Goal: Task Accomplishment & Management: Manage account settings

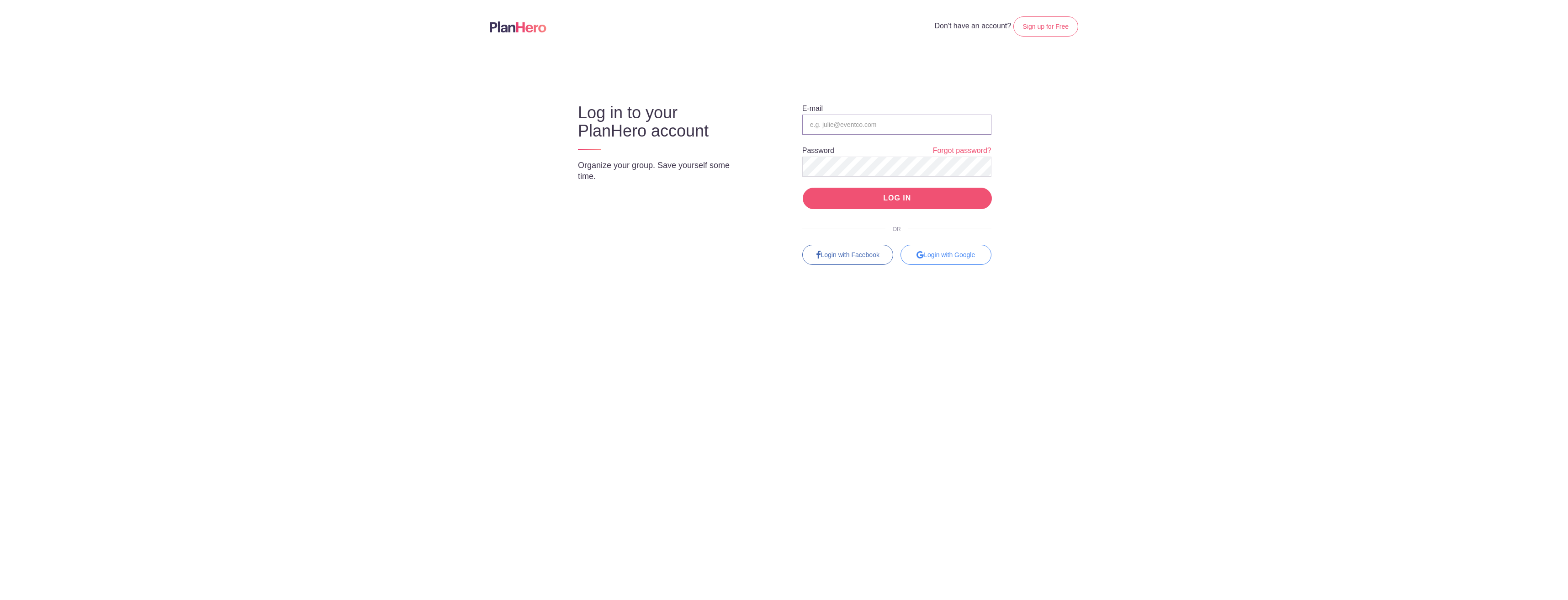
type input "aschmit@signatureperformance.com"
click at [908, 200] on input "LOG IN" at bounding box center [897, 198] width 189 height 21
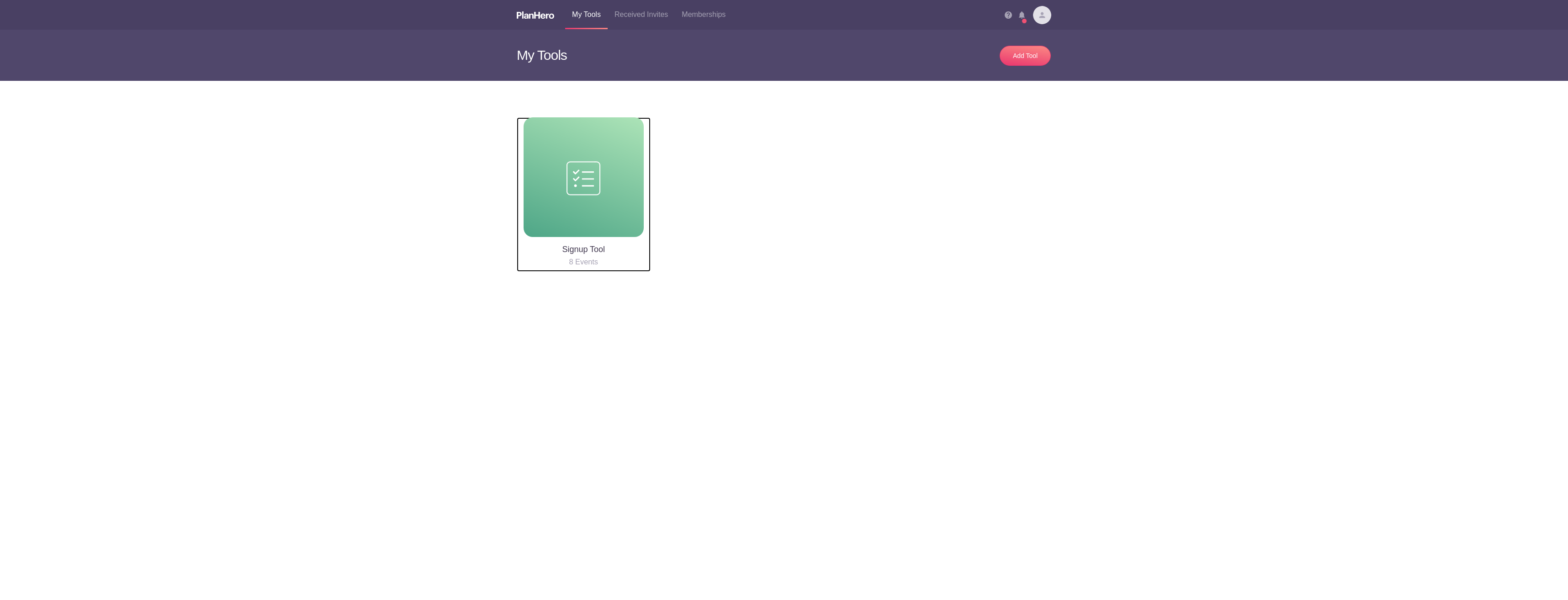
click at [591, 179] on img at bounding box center [584, 177] width 34 height 37
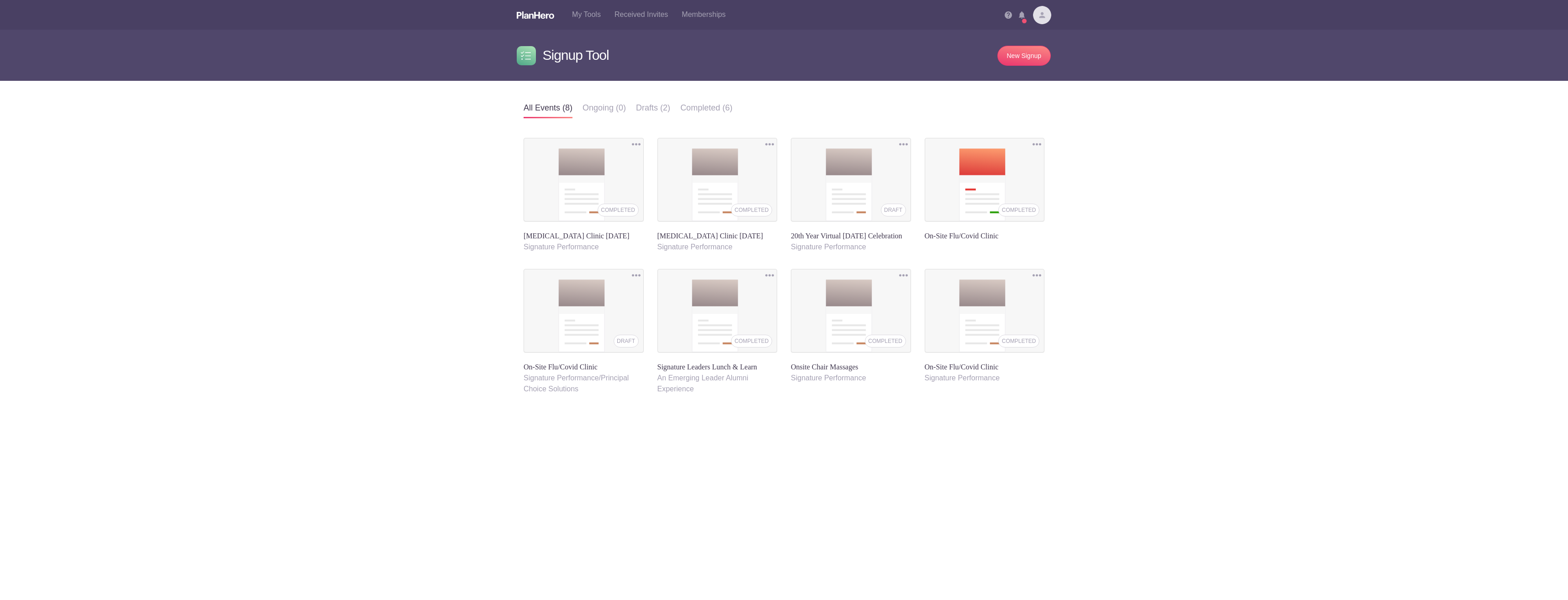
click at [625, 211] on div "COMPLETED" at bounding box center [618, 210] width 41 height 13
click at [595, 108] on link "Ongoing (0)" at bounding box center [604, 108] width 43 height 21
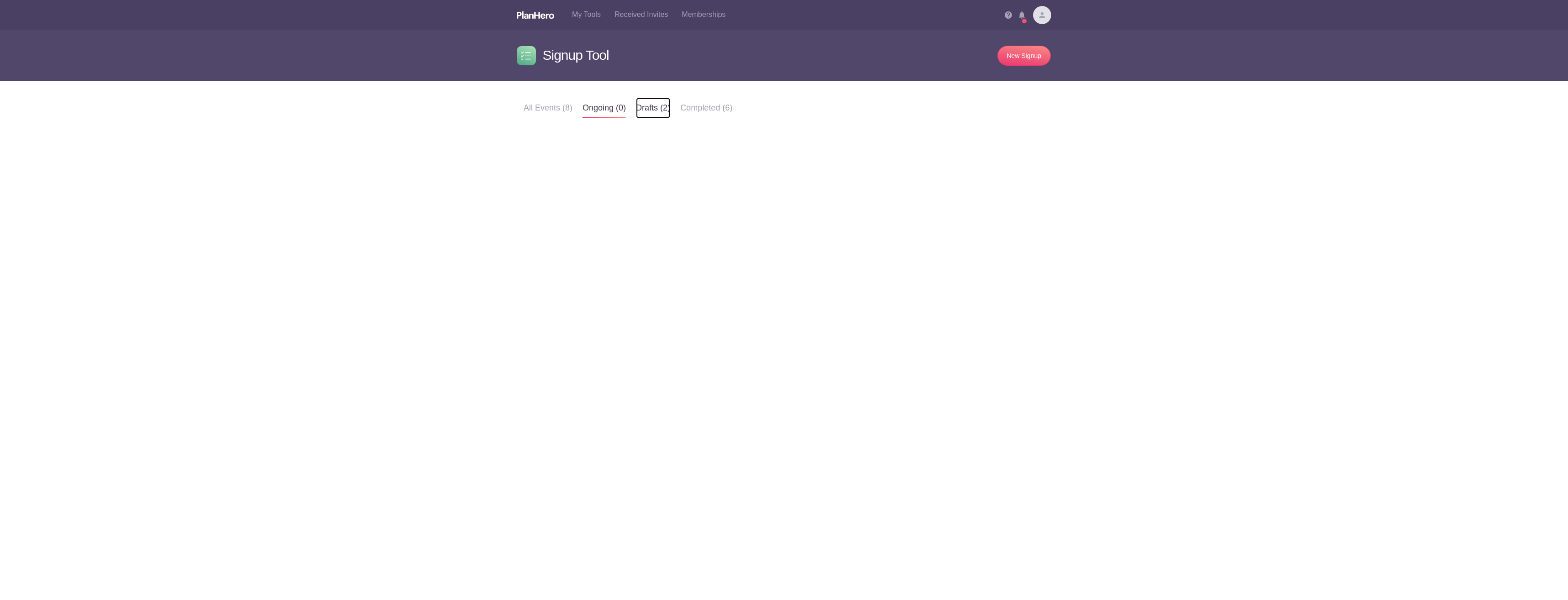
click at [651, 107] on link "Drafts (2)" at bounding box center [653, 108] width 34 height 21
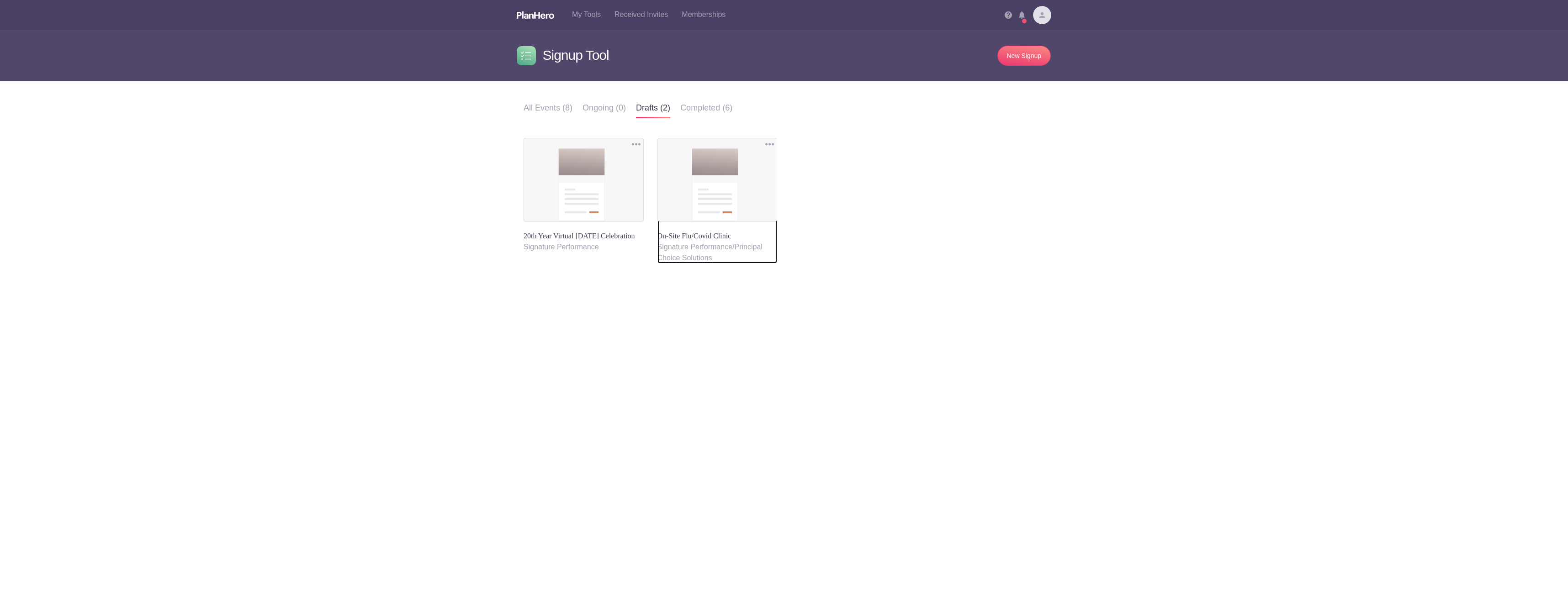
click at [721, 238] on div "On-Site Flu/Covid Clinic" at bounding box center [717, 190] width 120 height 103
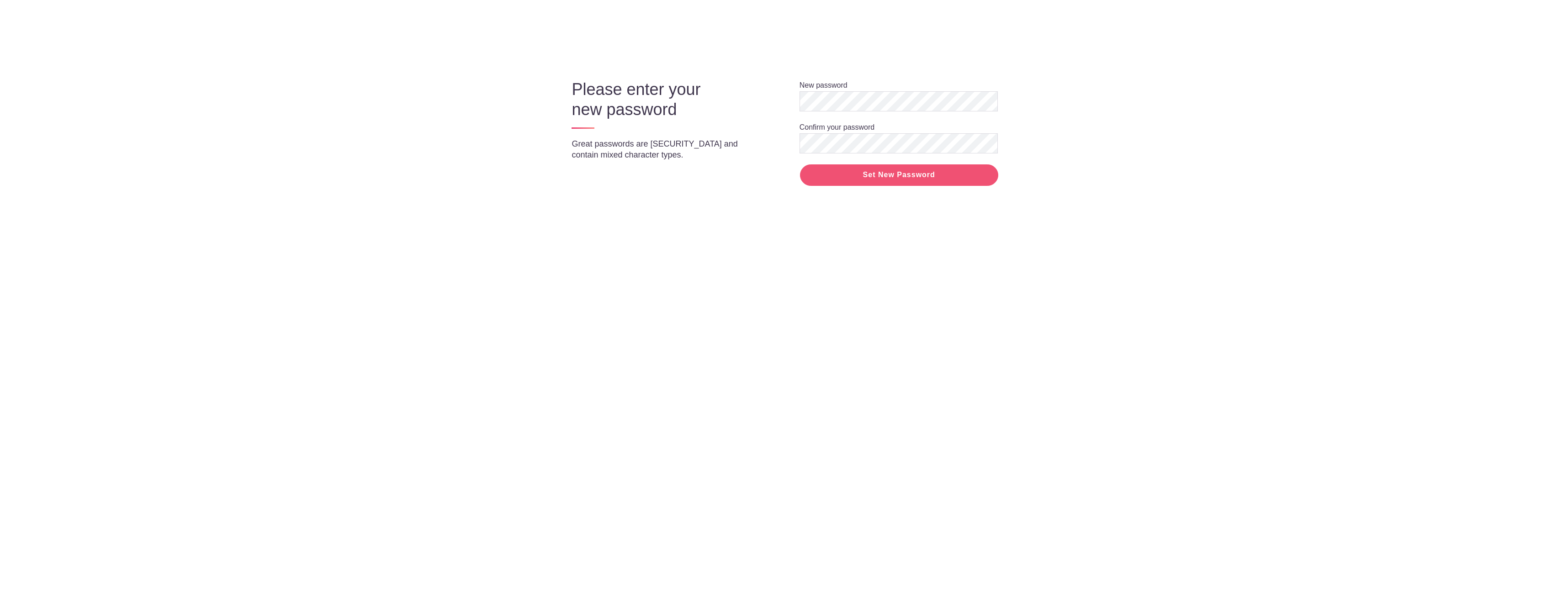
click at [895, 175] on input "Set New Password" at bounding box center [899, 175] width 198 height 21
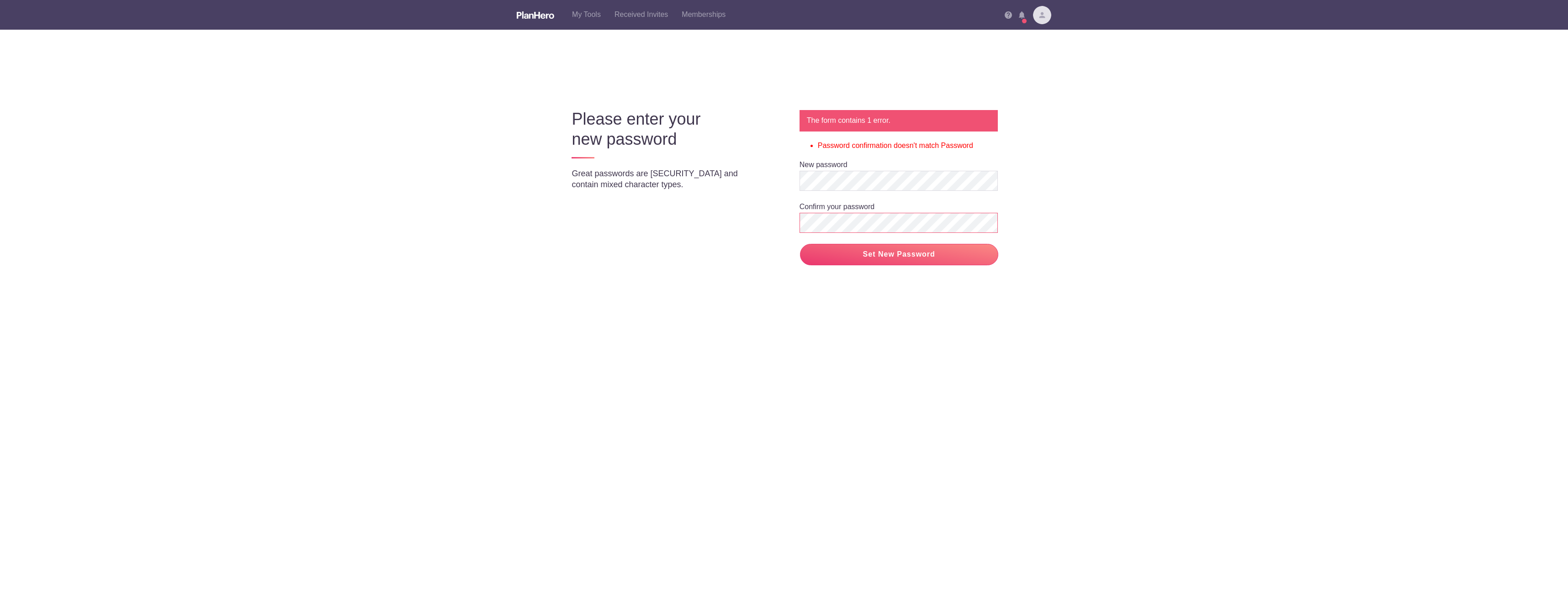
click at [1155, 349] on body "My Tools Received Invites Memberships Notifications (3) View all Oct 24, 2024 C…" at bounding box center [784, 300] width 1568 height 600
click at [900, 252] on input "Set New Password" at bounding box center [899, 254] width 198 height 21
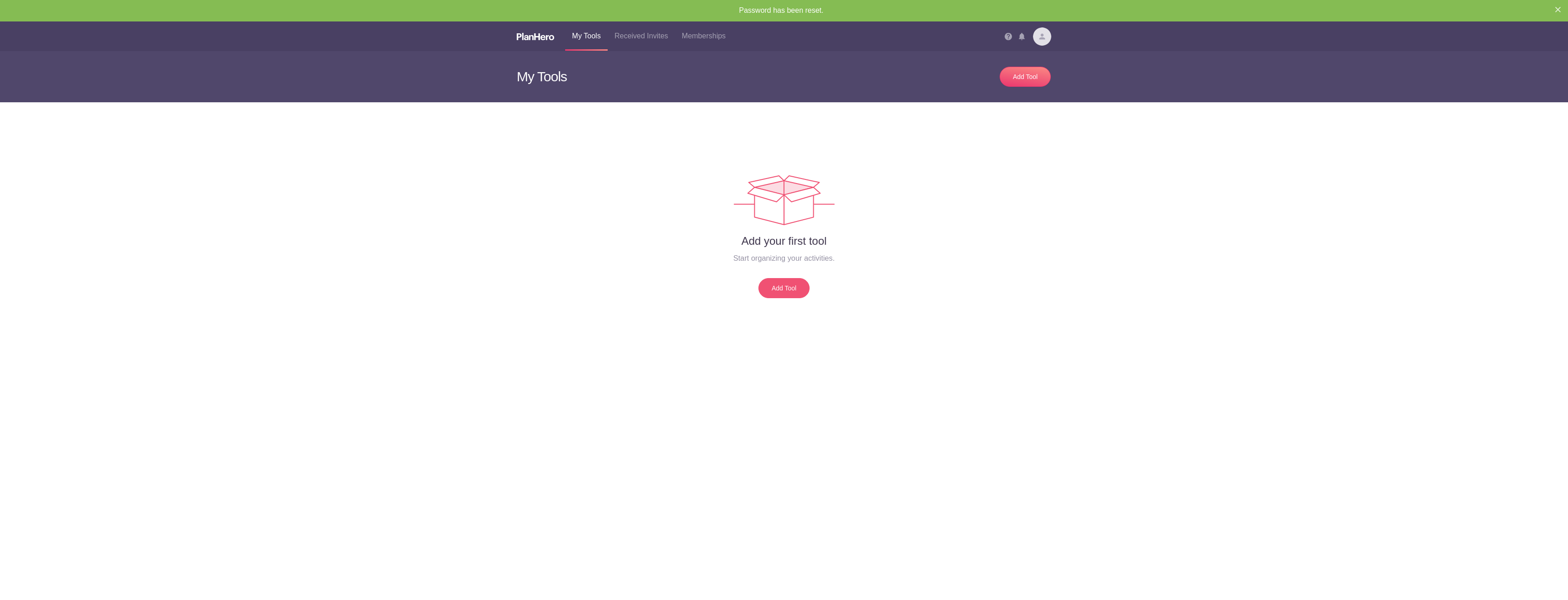
click at [775, 288] on link "Add Tool" at bounding box center [784, 288] width 51 height 20
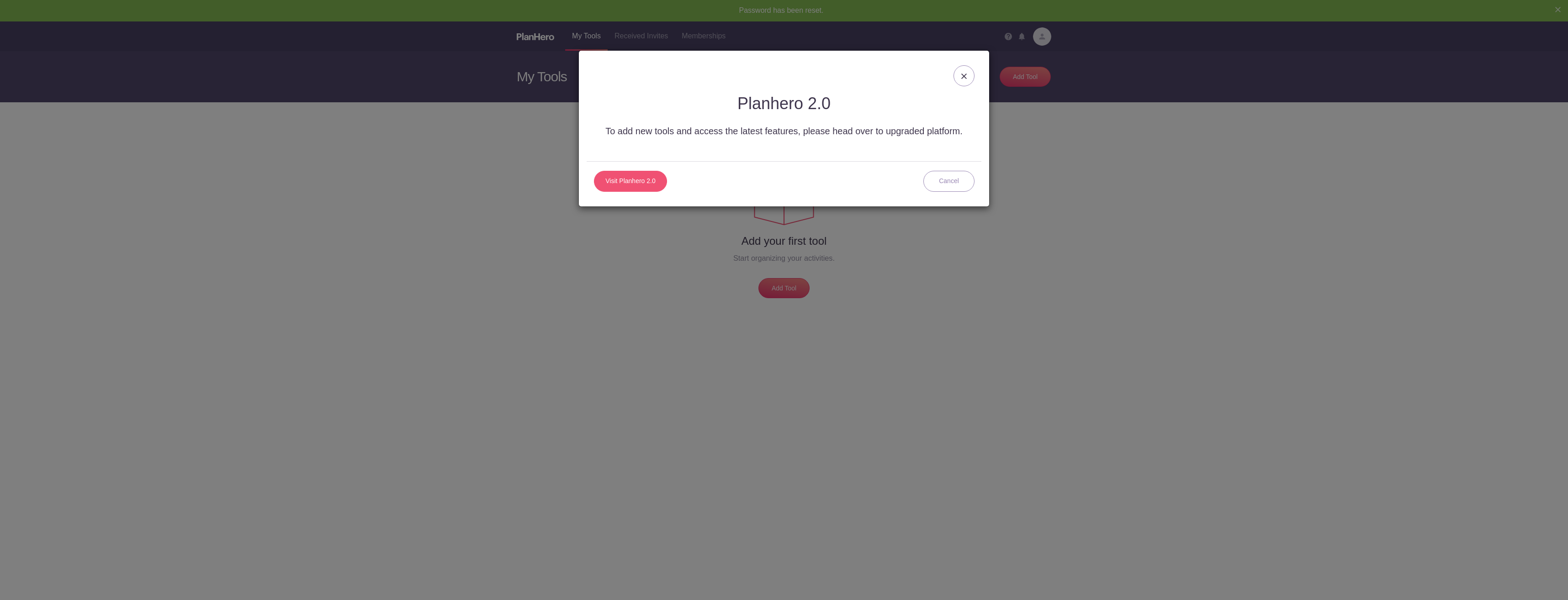
click at [643, 183] on link "Visit Planhero 2.0" at bounding box center [631, 181] width 73 height 21
click at [961, 83] on div at bounding box center [964, 75] width 21 height 21
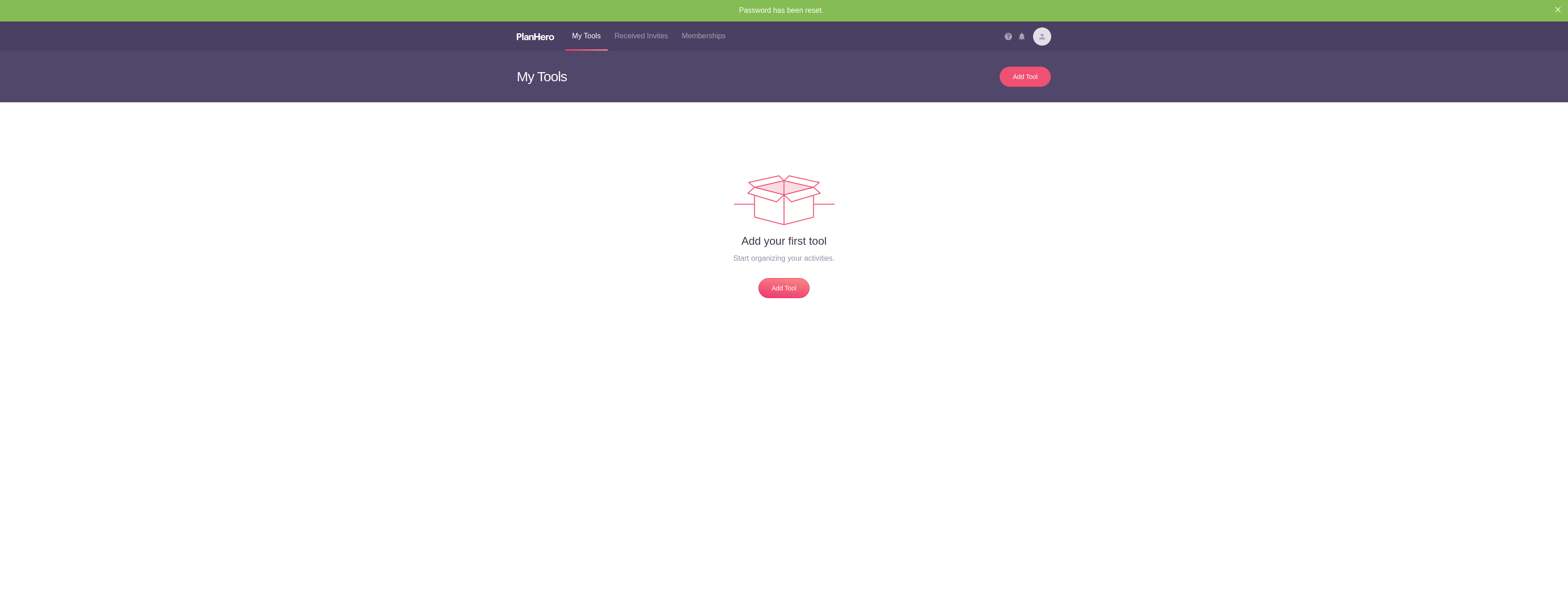
click at [1029, 79] on div "Add Tool" at bounding box center [1025, 77] width 32 height 9
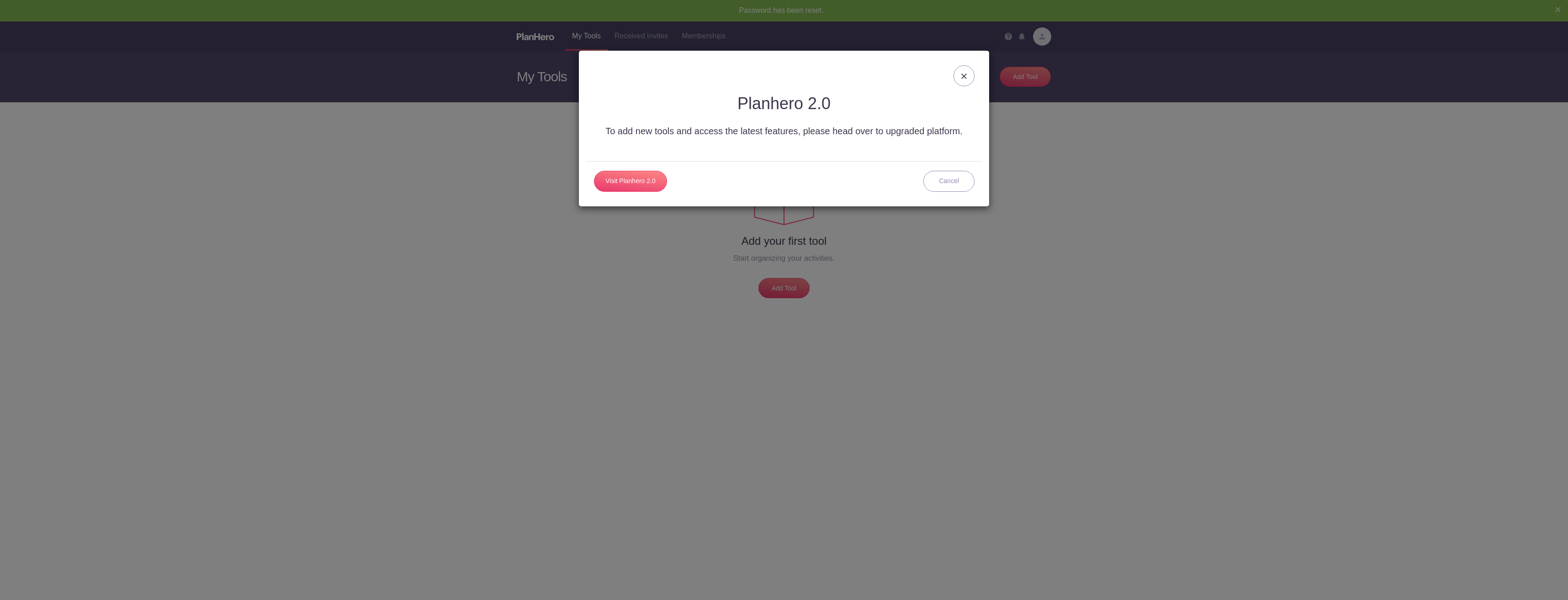
click at [964, 74] on img at bounding box center [964, 76] width 5 height 5
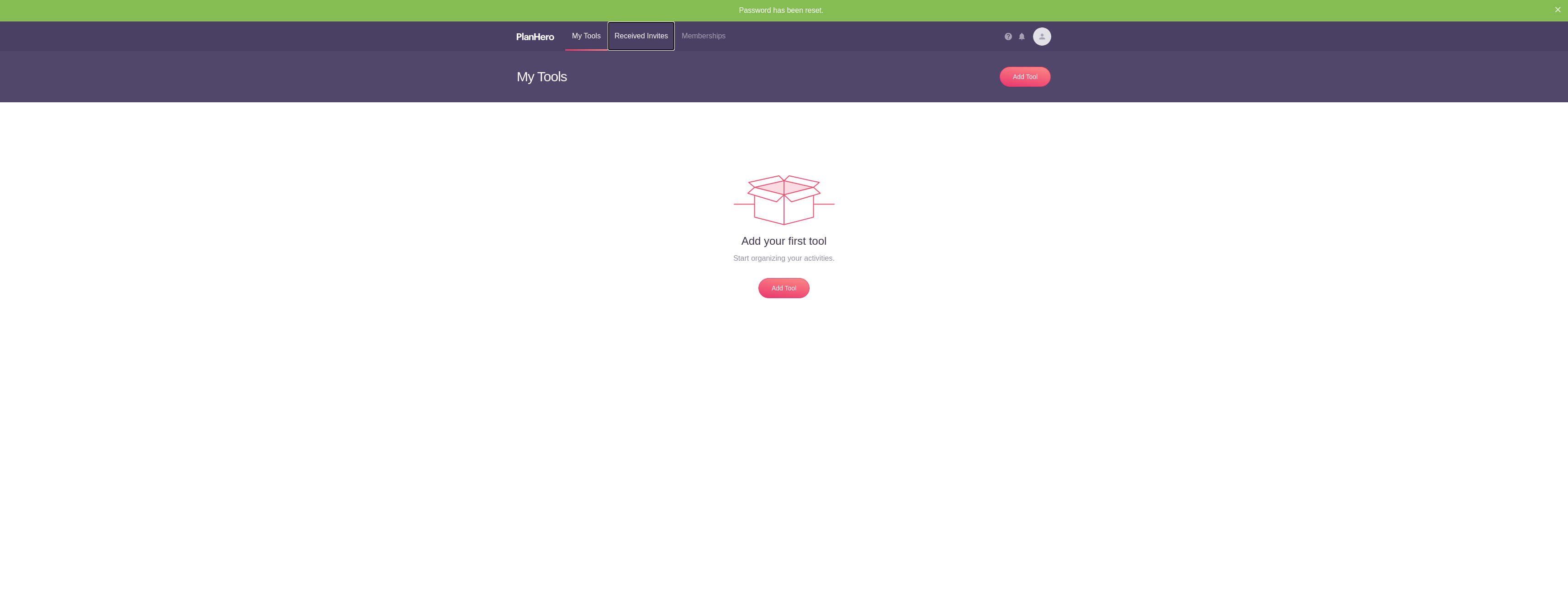
click at [649, 39] on link "Received Invites" at bounding box center [641, 36] width 67 height 29
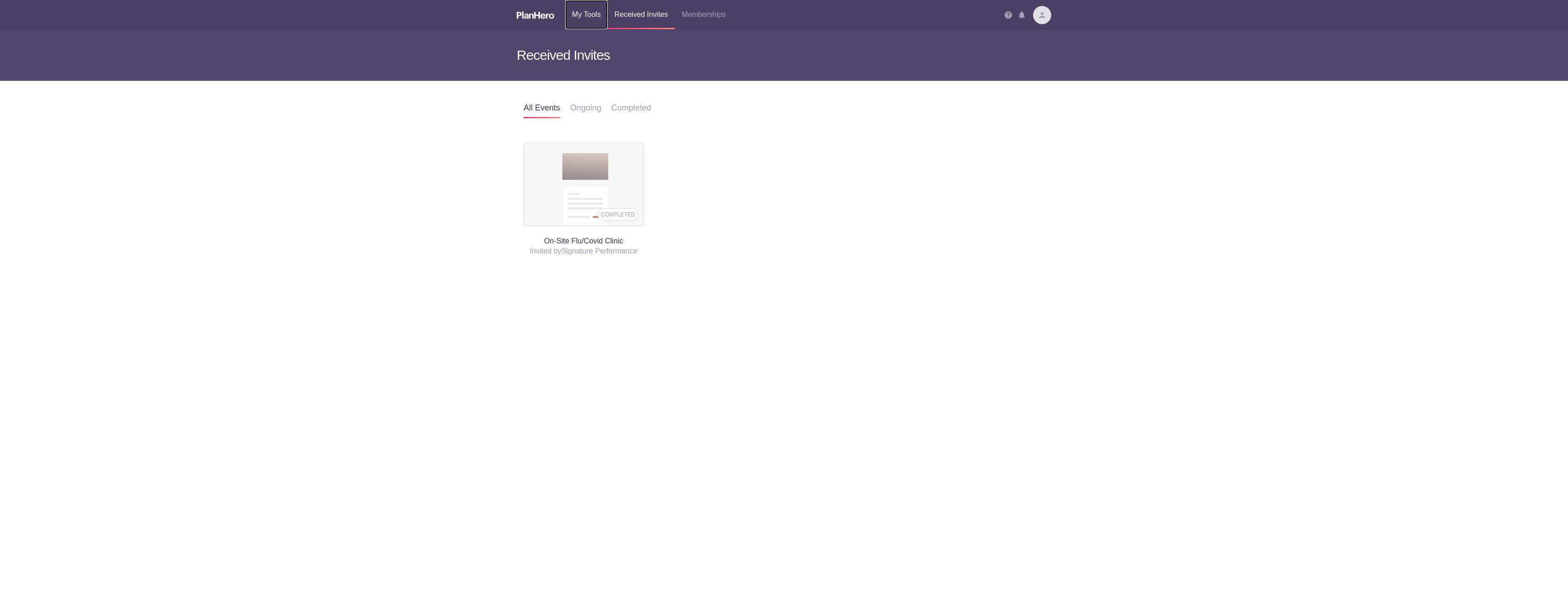
click at [587, 19] on link "My Tools" at bounding box center [586, 15] width 43 height 29
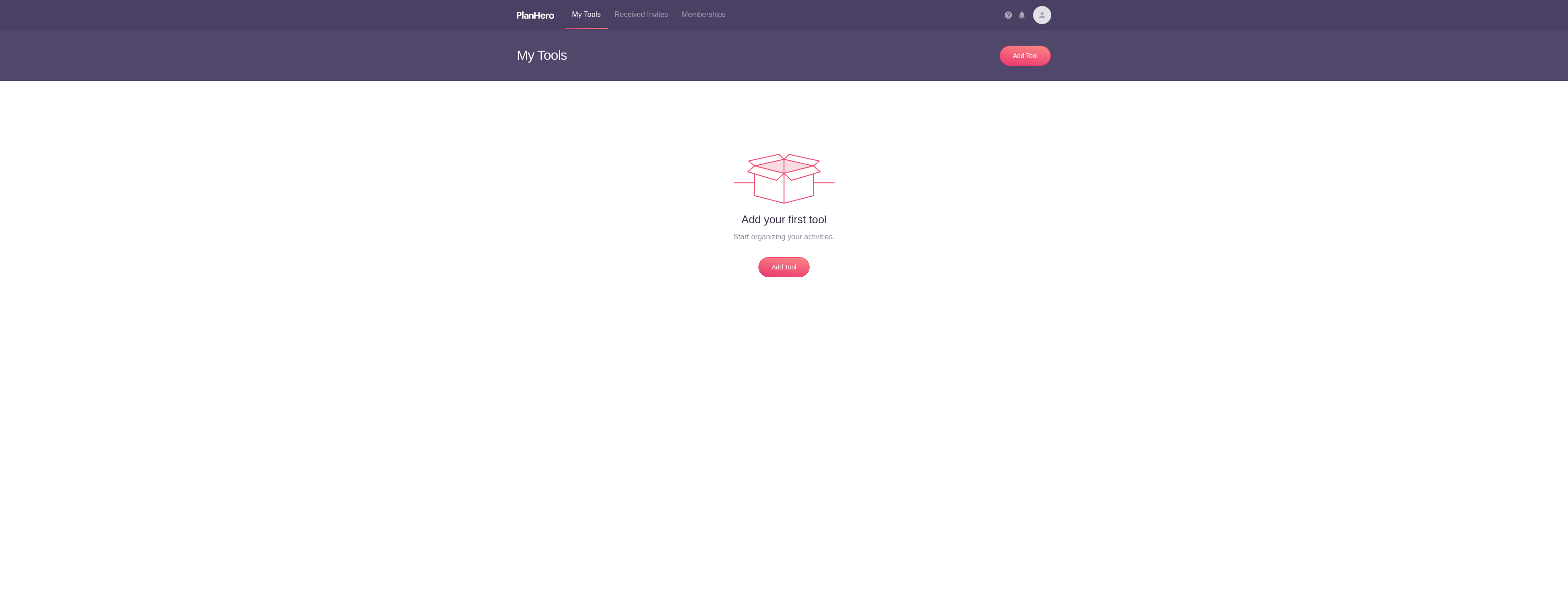
click at [1041, 18] on img at bounding box center [1042, 15] width 18 height 18
click at [1020, 234] on h4 "Start organizing your activities." at bounding box center [784, 237] width 521 height 11
click at [794, 271] on link "Add Tool" at bounding box center [784, 267] width 51 height 20
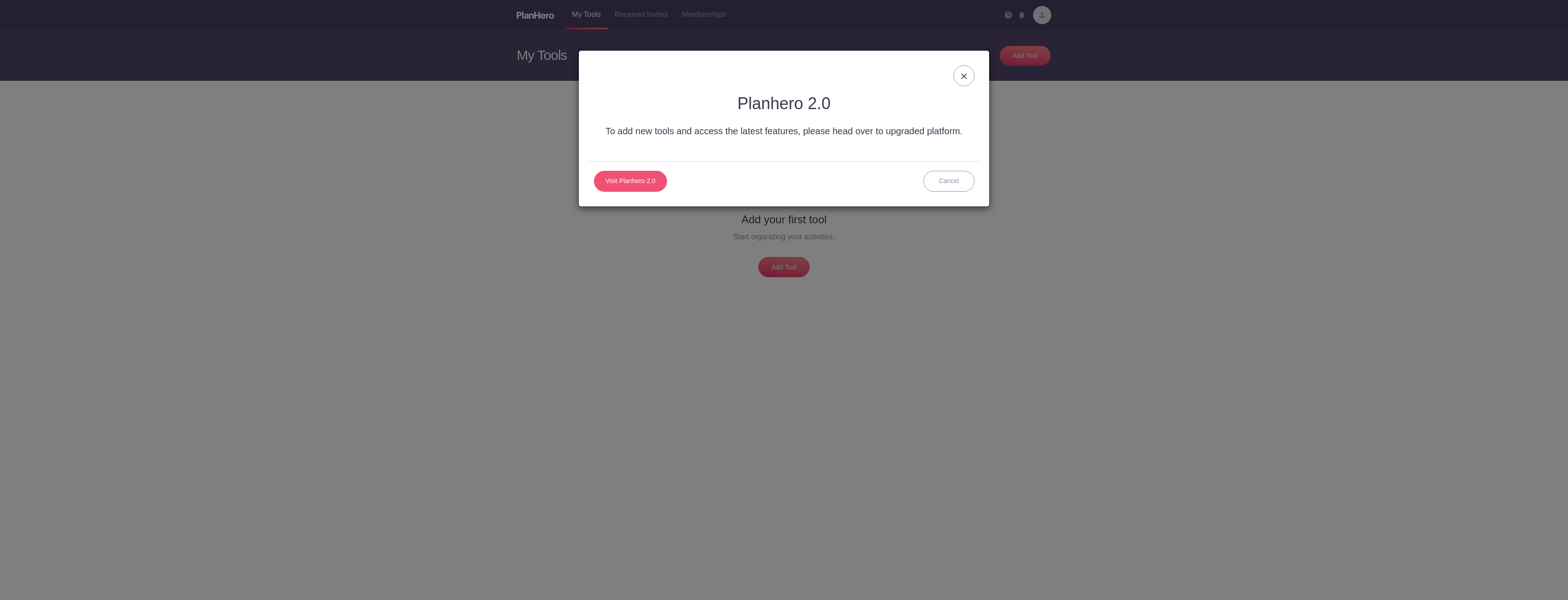
click at [632, 180] on link "Visit Planhero 2.0" at bounding box center [631, 181] width 73 height 21
click at [962, 77] on img at bounding box center [964, 76] width 5 height 5
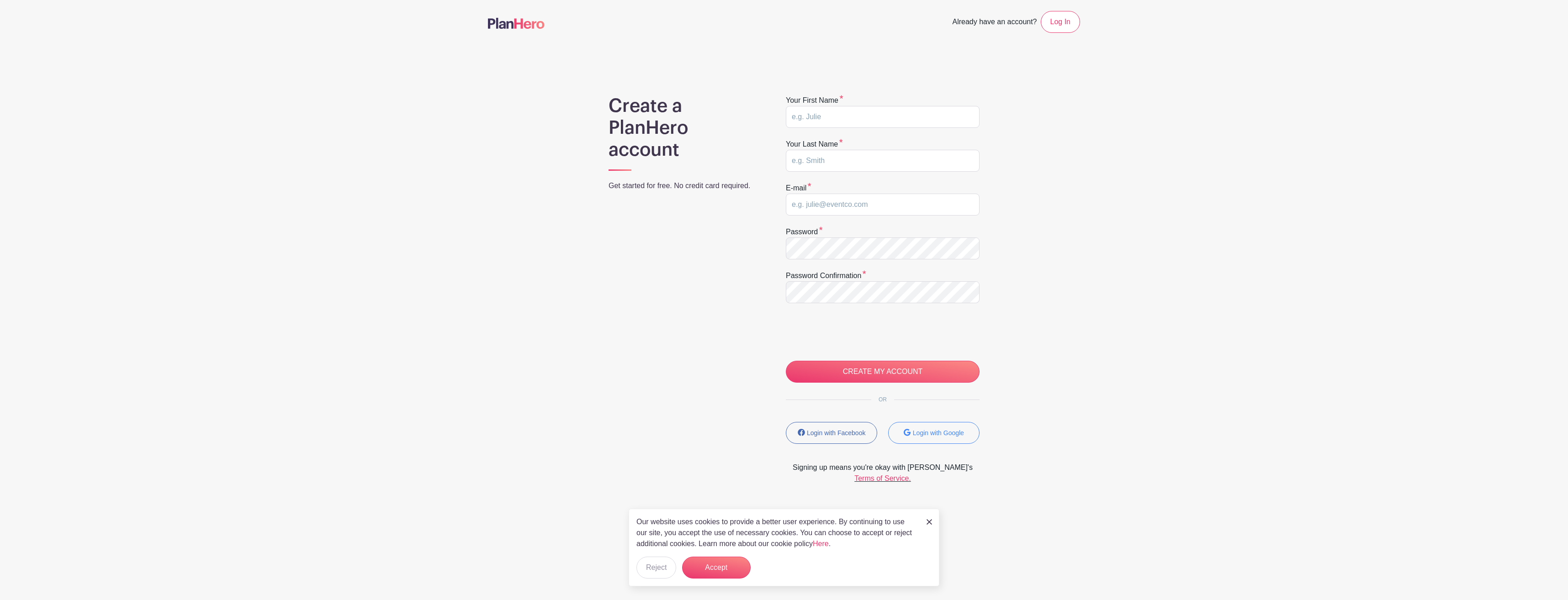
type input "[EMAIL_ADDRESS][DOMAIN_NAME]"
click at [894, 114] on input "text" at bounding box center [883, 117] width 194 height 22
type input "Andrea"
type input "Batten"
click at [1141, 316] on main "Already have an account? Log In Create a PlanHero account Get started for free.…" at bounding box center [784, 270] width 1568 height 541
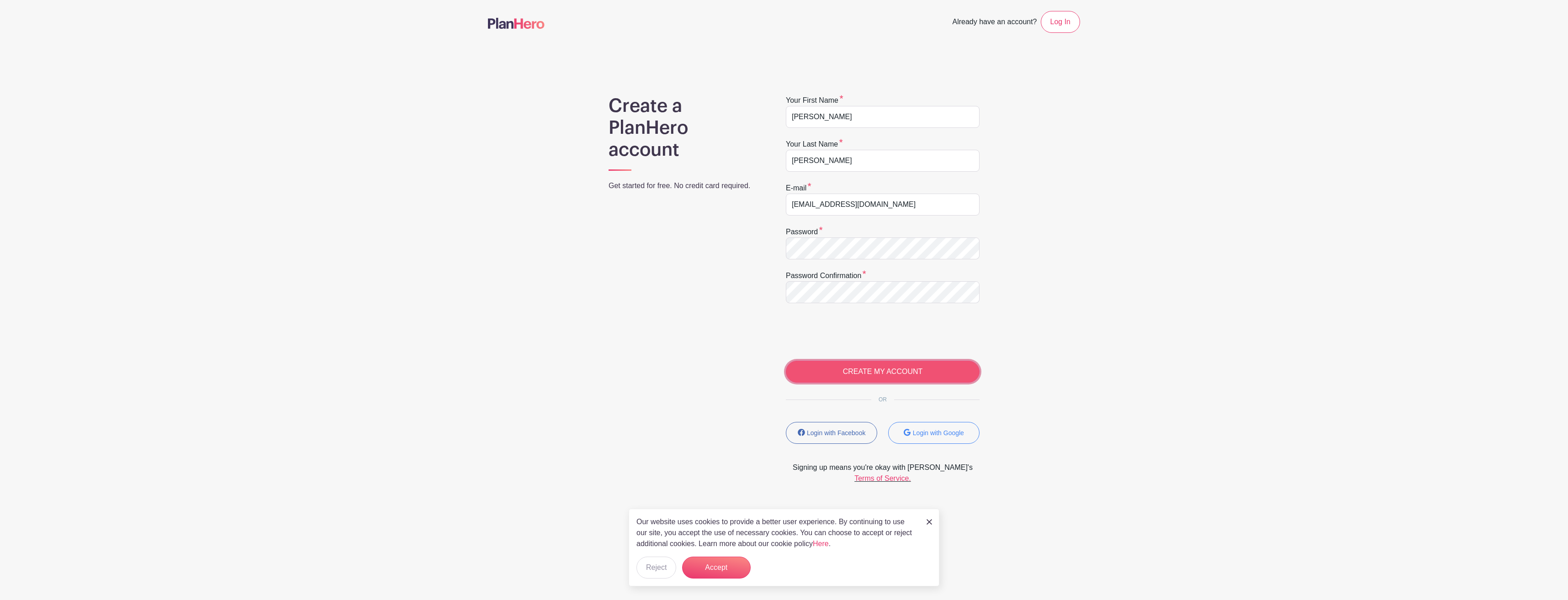
click at [876, 368] on input "CREATE MY ACCOUNT" at bounding box center [883, 372] width 194 height 22
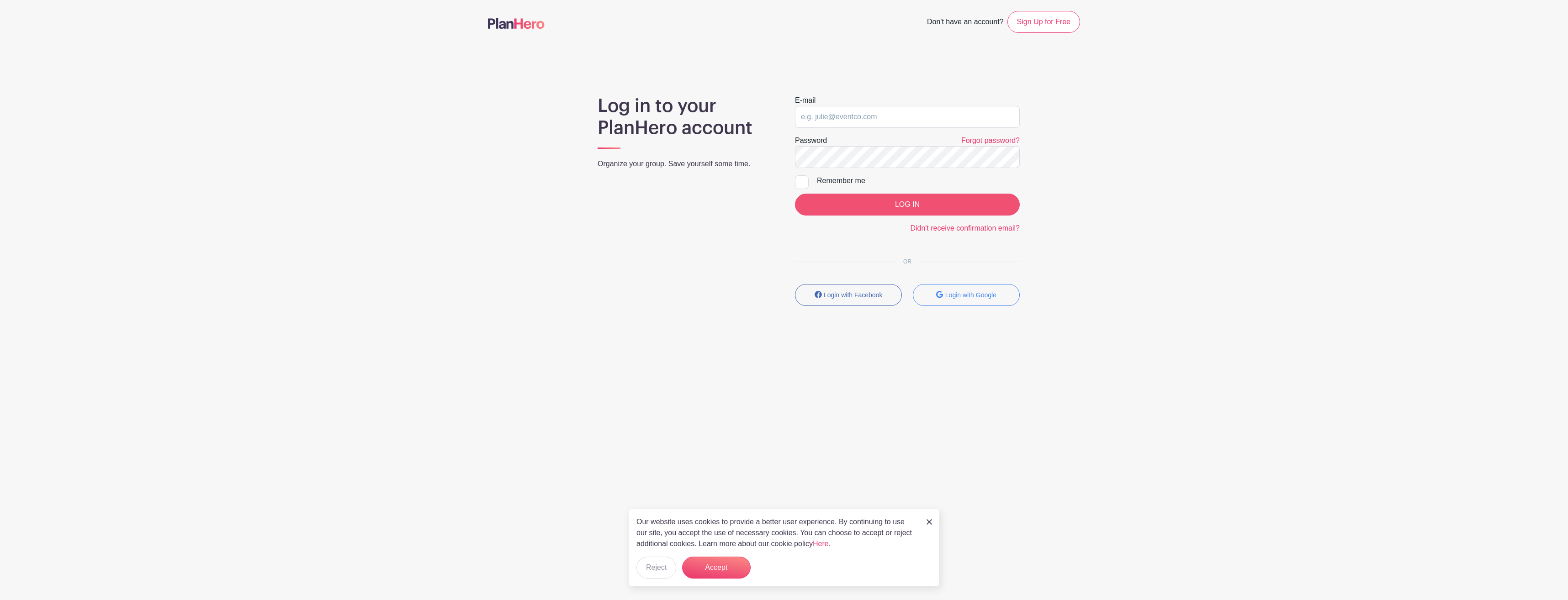
type input "[EMAIL_ADDRESS][DOMAIN_NAME]"
click at [914, 206] on input "LOG IN" at bounding box center [907, 204] width 225 height 22
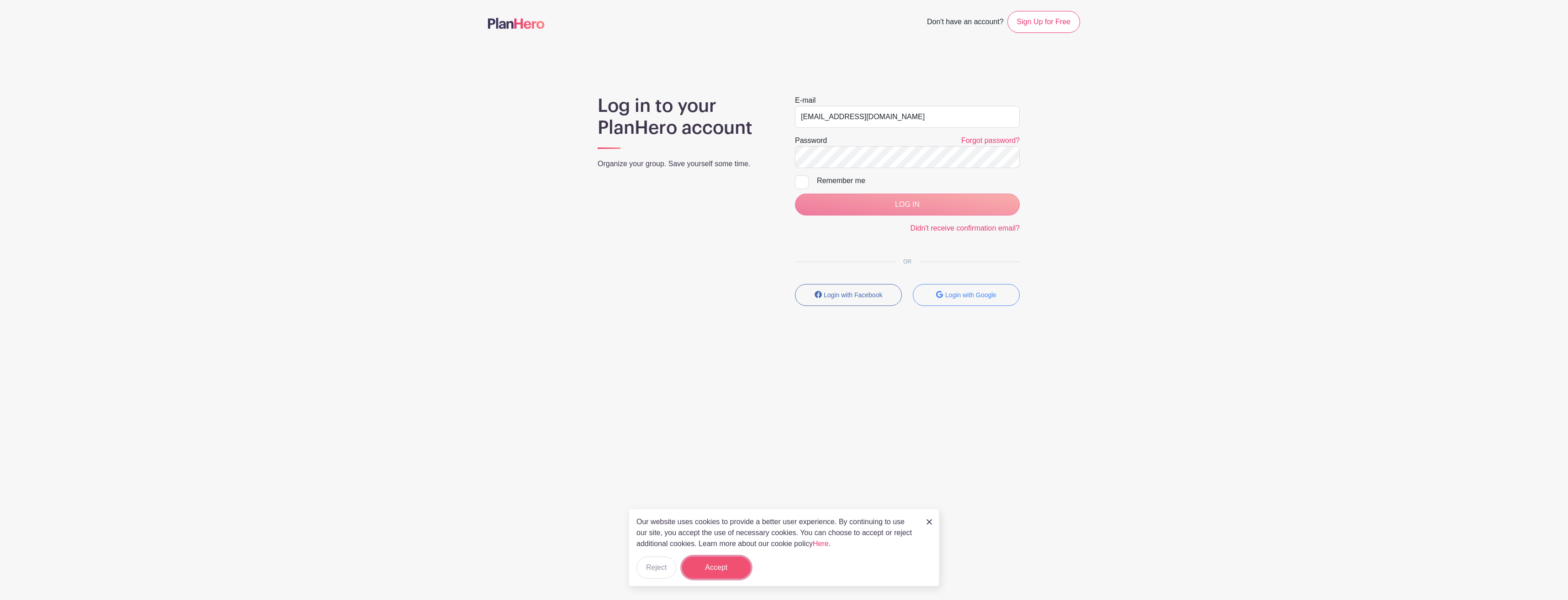
click at [727, 565] on button "Accept" at bounding box center [716, 568] width 69 height 22
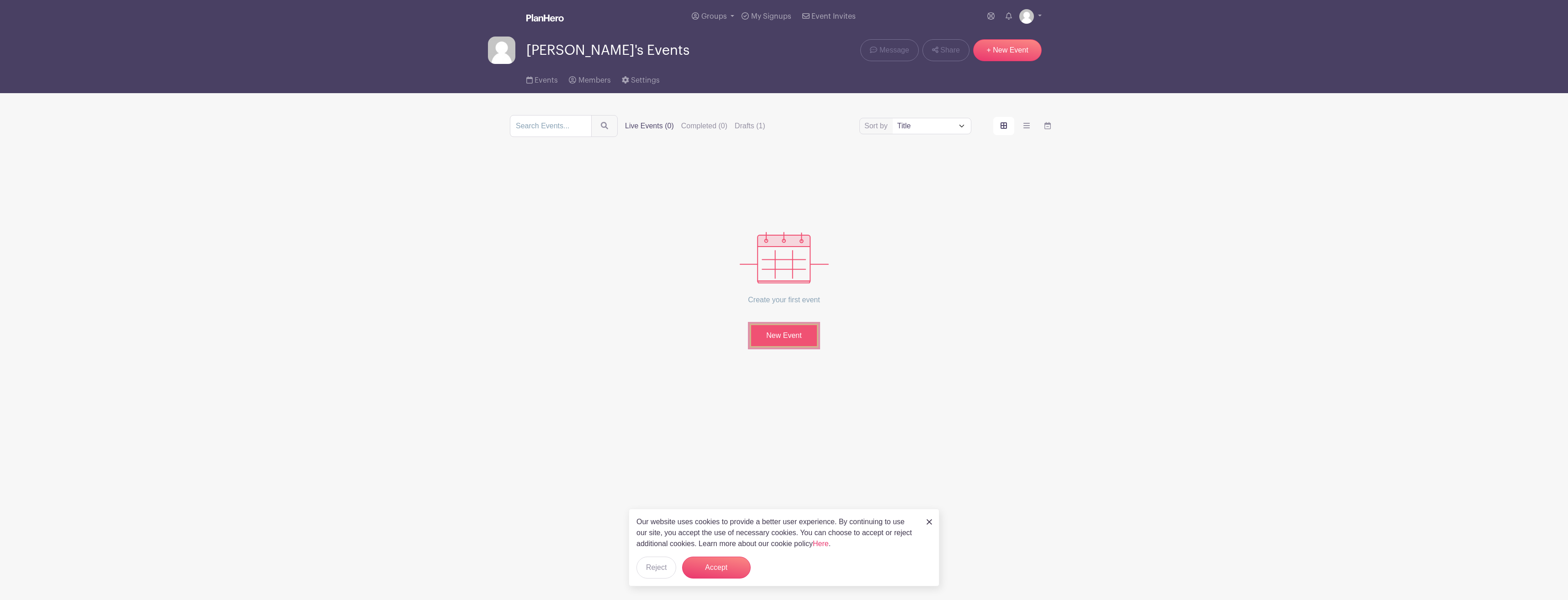
click at [783, 332] on link "New Event" at bounding box center [784, 335] width 69 height 24
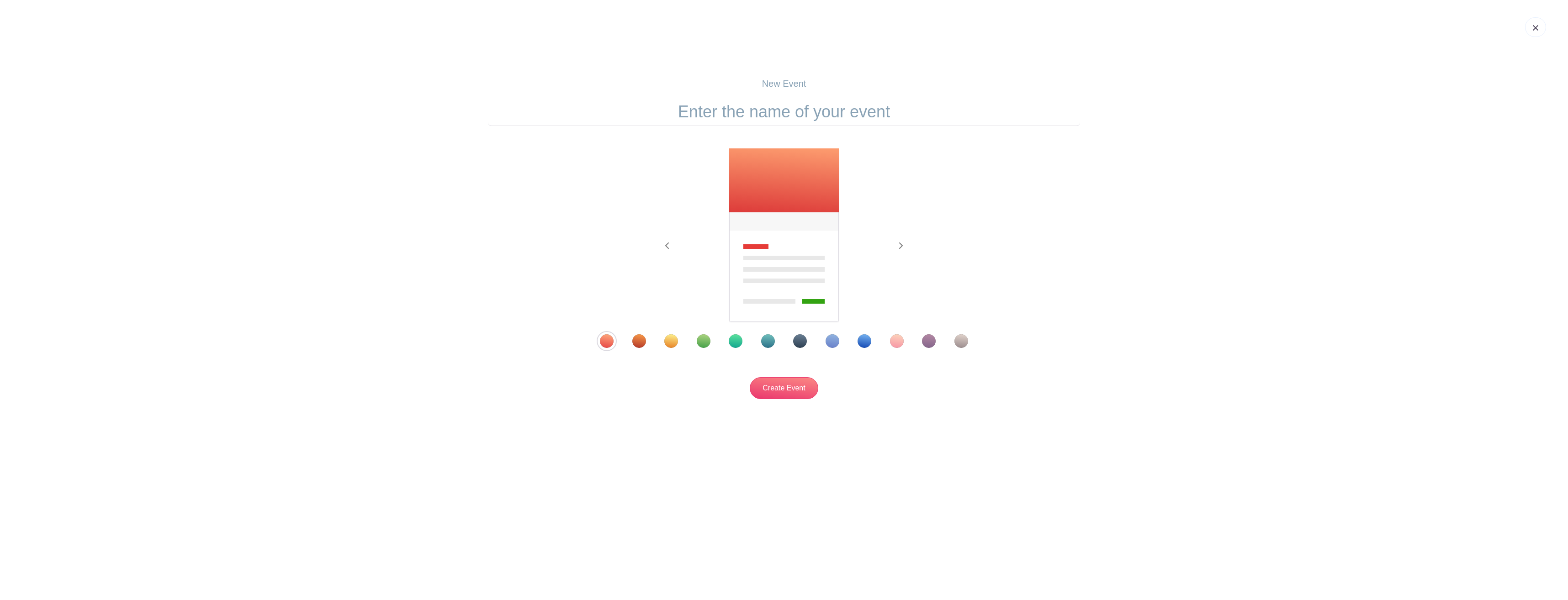
click at [684, 112] on input "text" at bounding box center [784, 112] width 592 height 29
type input "2025 [MEDICAL_DATA] Clinic"
click at [781, 388] on input "Create Event" at bounding box center [784, 388] width 69 height 22
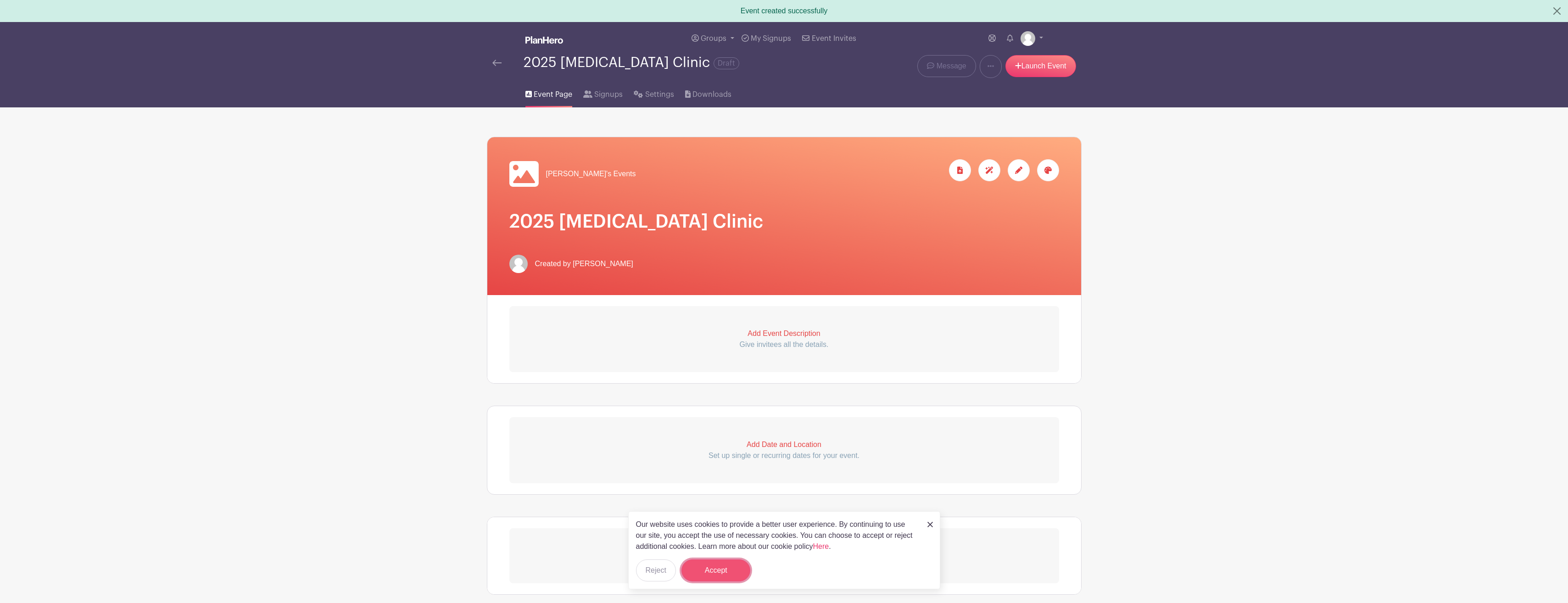
click at [722, 566] on button "Accept" at bounding box center [716, 571] width 69 height 22
click at [805, 342] on p "Give invitees all the details." at bounding box center [784, 345] width 550 height 11
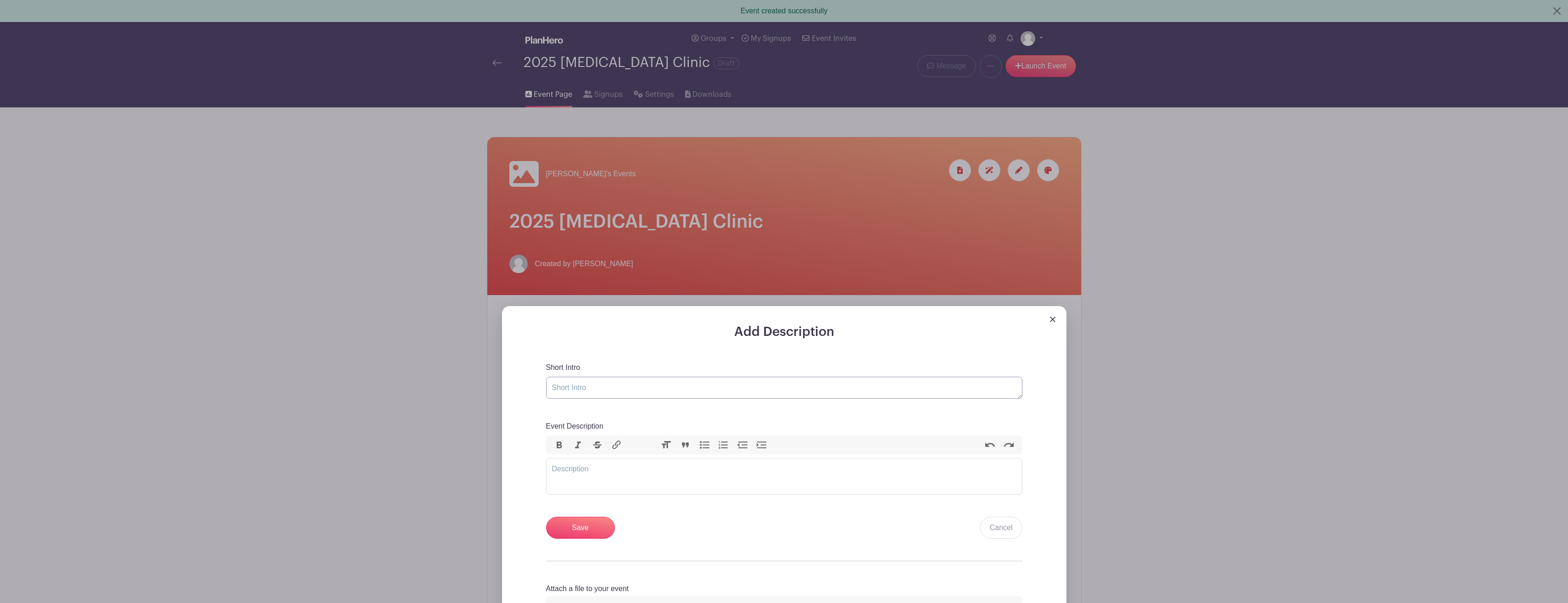
click at [649, 390] on textarea "Short Intro" at bounding box center [784, 388] width 476 height 22
type textarea "On-Site Fall [MEDICAL_DATA] Clinic 2025"
click at [652, 479] on trix-editor "Event Description" at bounding box center [784, 476] width 476 height 37
type trix-editor "<div>Our fall [MEDICAL_DATA] clinic will be held [DATE] from 10-12. Feel free t…"
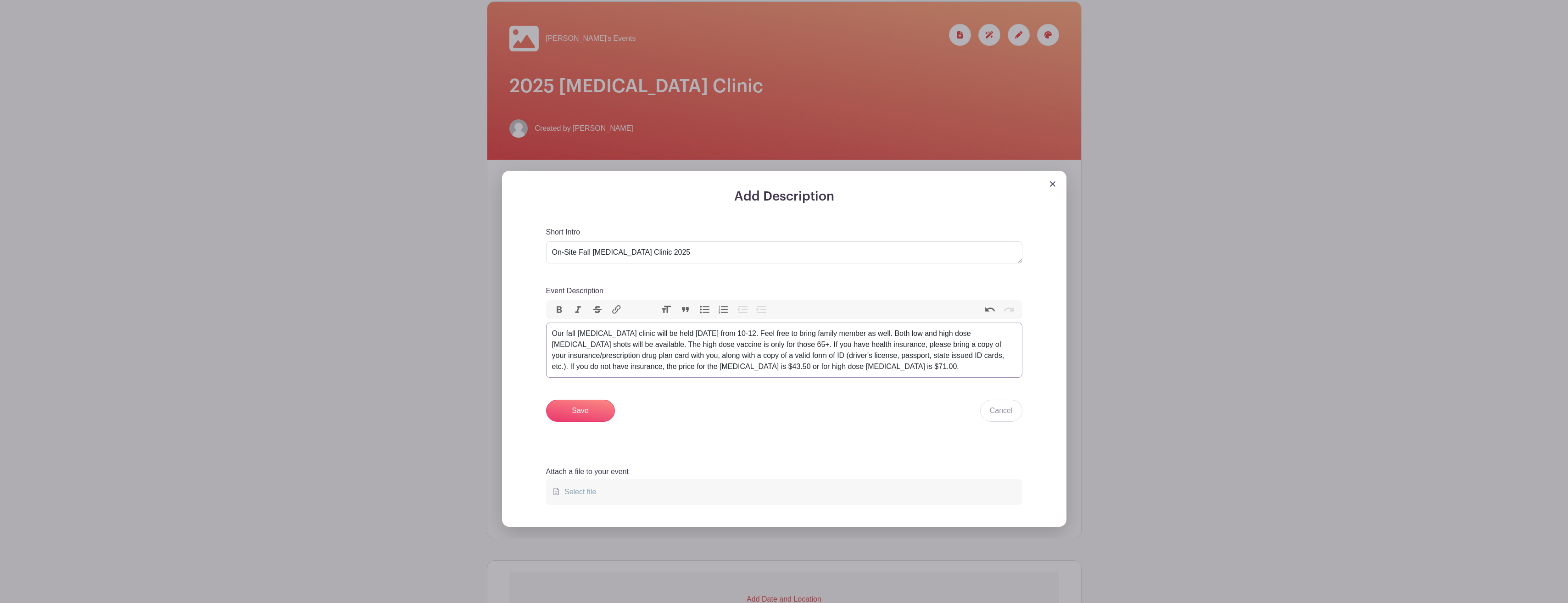
scroll to position [138, 0]
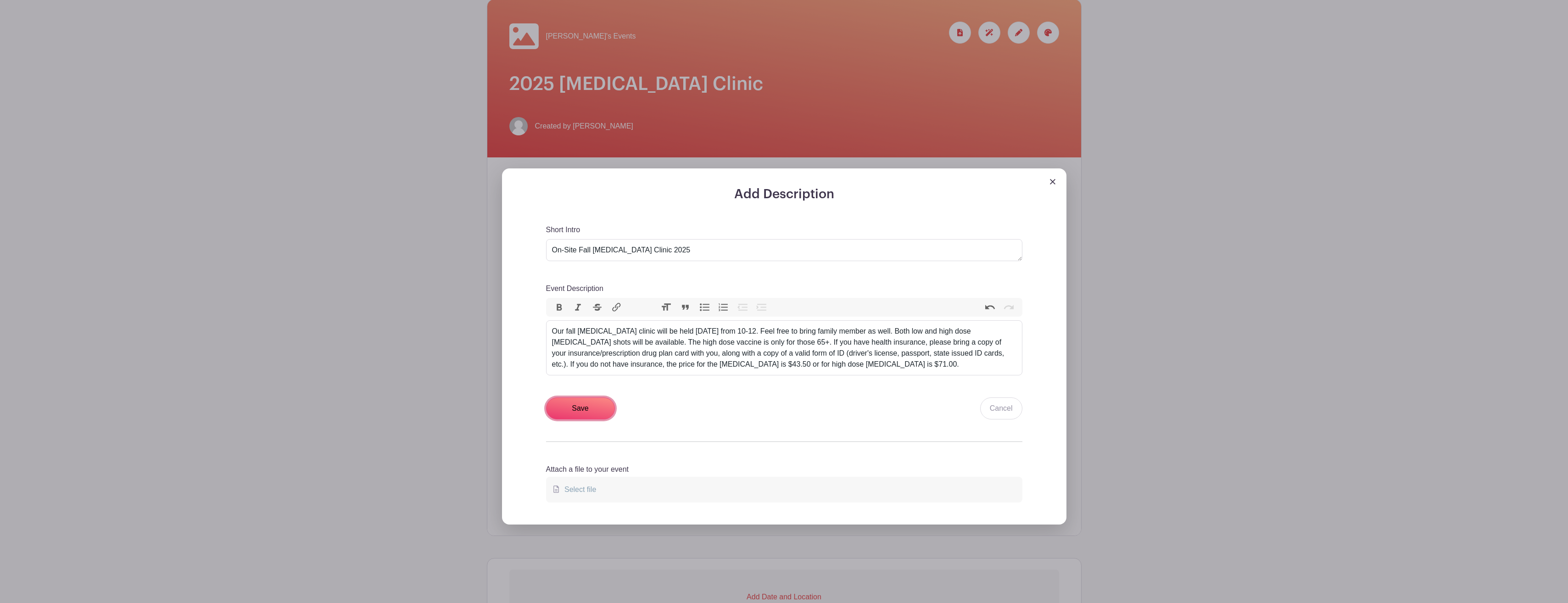
click at [595, 410] on input "Save" at bounding box center [580, 409] width 69 height 22
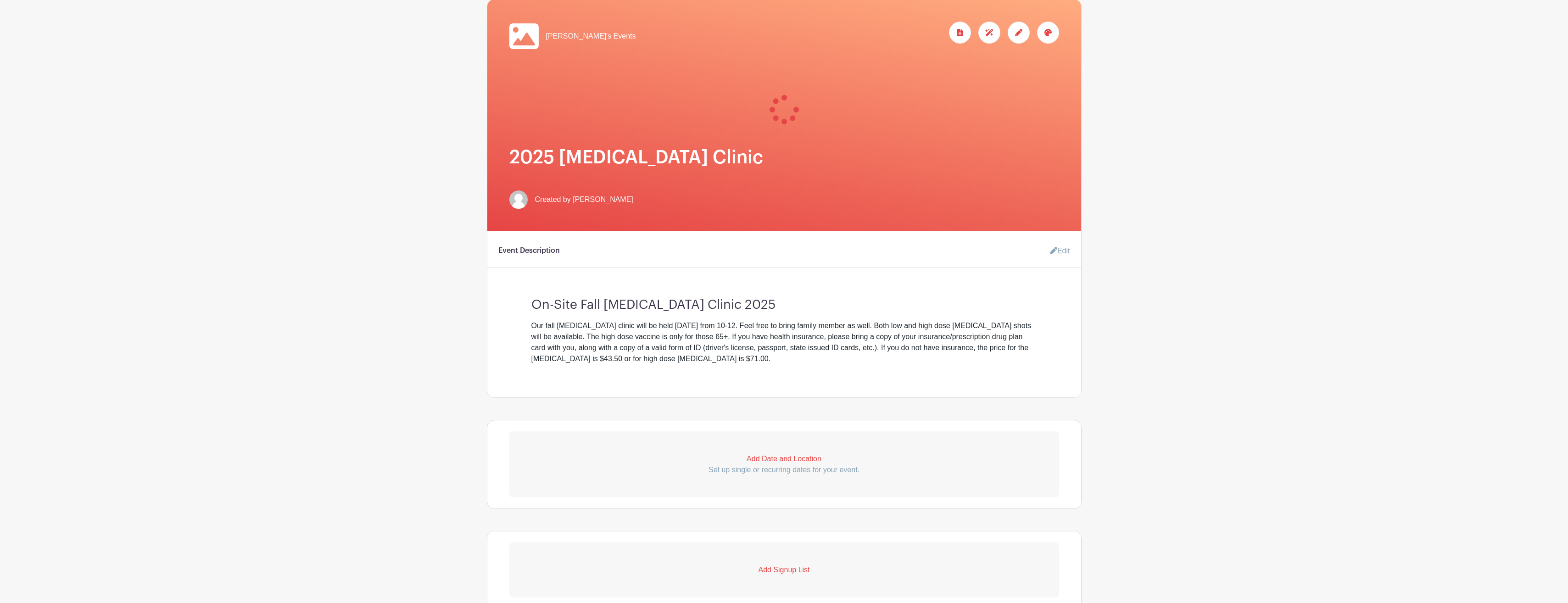
click at [792, 457] on p "Add Date and Location" at bounding box center [784, 459] width 550 height 11
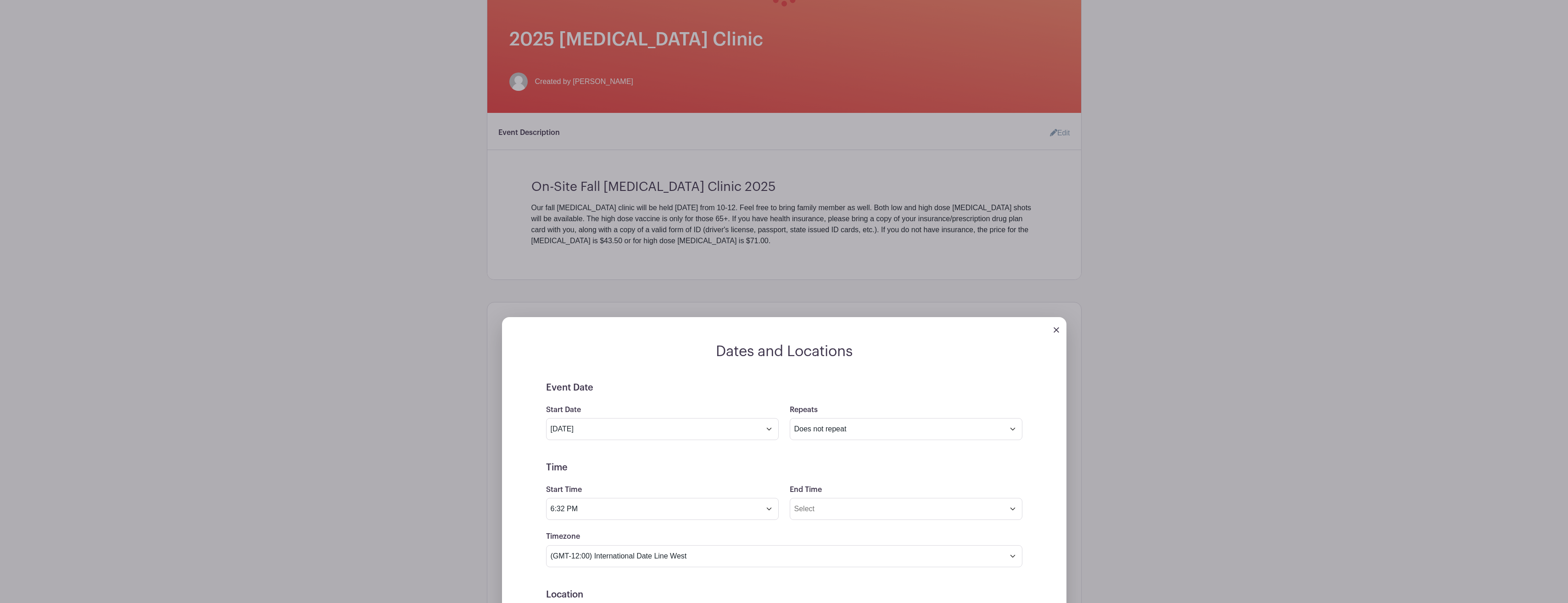
scroll to position [275, 0]
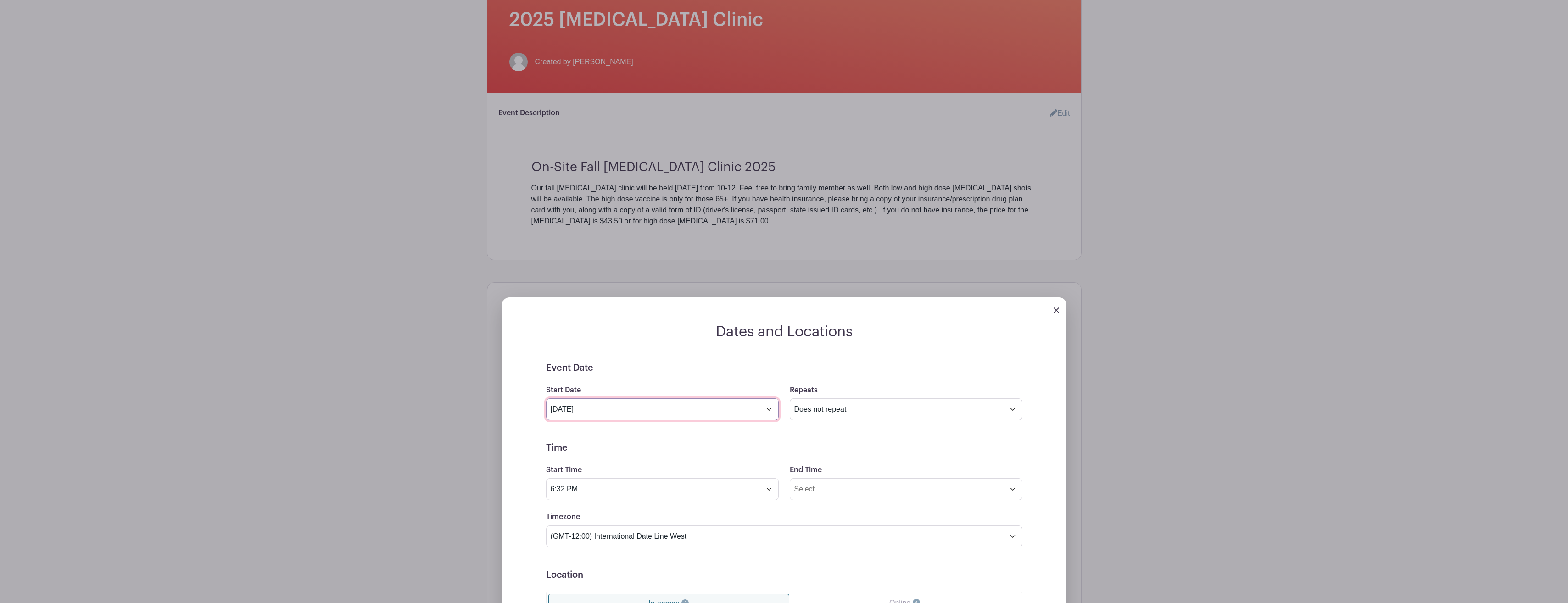
click at [768, 412] on input "[DATE]" at bounding box center [662, 410] width 233 height 22
click at [678, 432] on icon at bounding box center [679, 432] width 7 height 7
select select "9"
click at [660, 459] on span "3" at bounding box center [657, 459] width 18 height 18
type input "[DATE]"
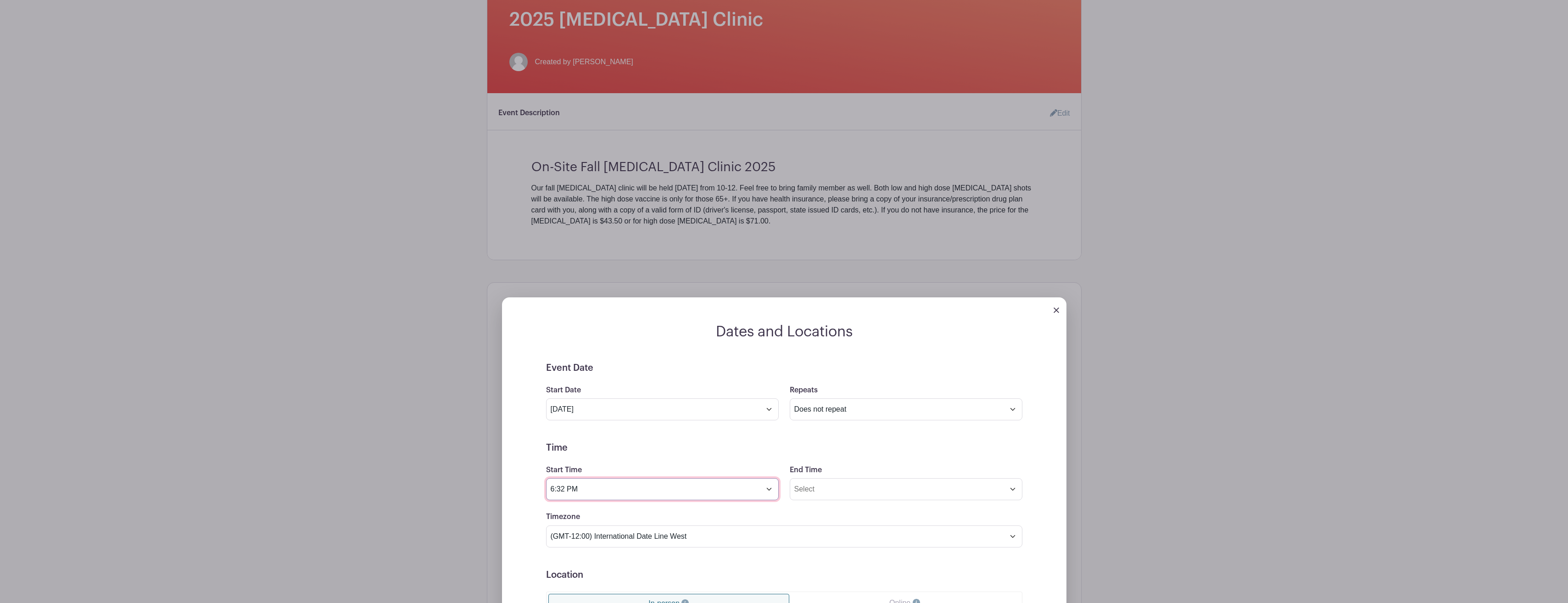
click at [769, 488] on input "6:32 PM" at bounding box center [662, 489] width 233 height 22
click at [660, 527] on button "PM" at bounding box center [660, 530] width 18 height 18
click at [562, 547] on icon at bounding box center [562, 550] width 6 height 7
click at [565, 547] on icon at bounding box center [562, 550] width 6 height 7
click at [565, 547] on icon at bounding box center [562, 550] width 6 height 7
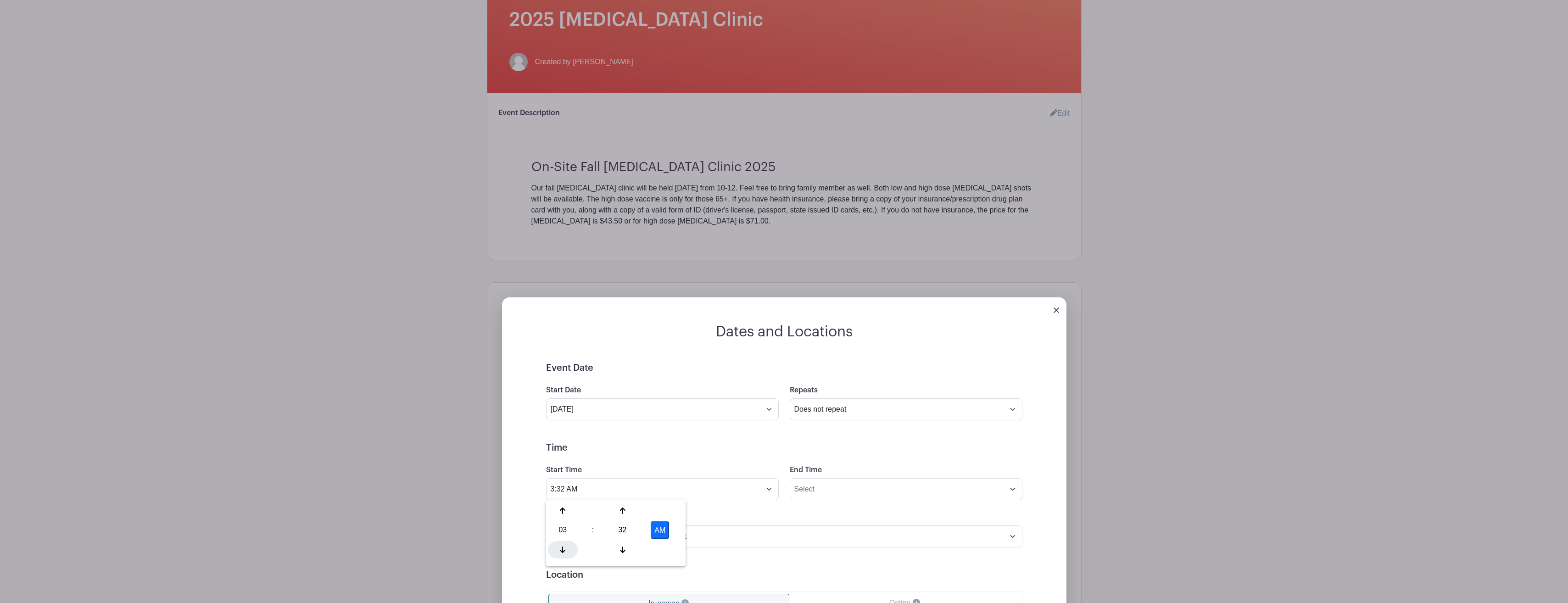
click at [565, 546] on icon at bounding box center [562, 550] width 6 height 7
click at [567, 512] on div at bounding box center [562, 511] width 30 height 18
click at [566, 512] on div at bounding box center [562, 511] width 30 height 18
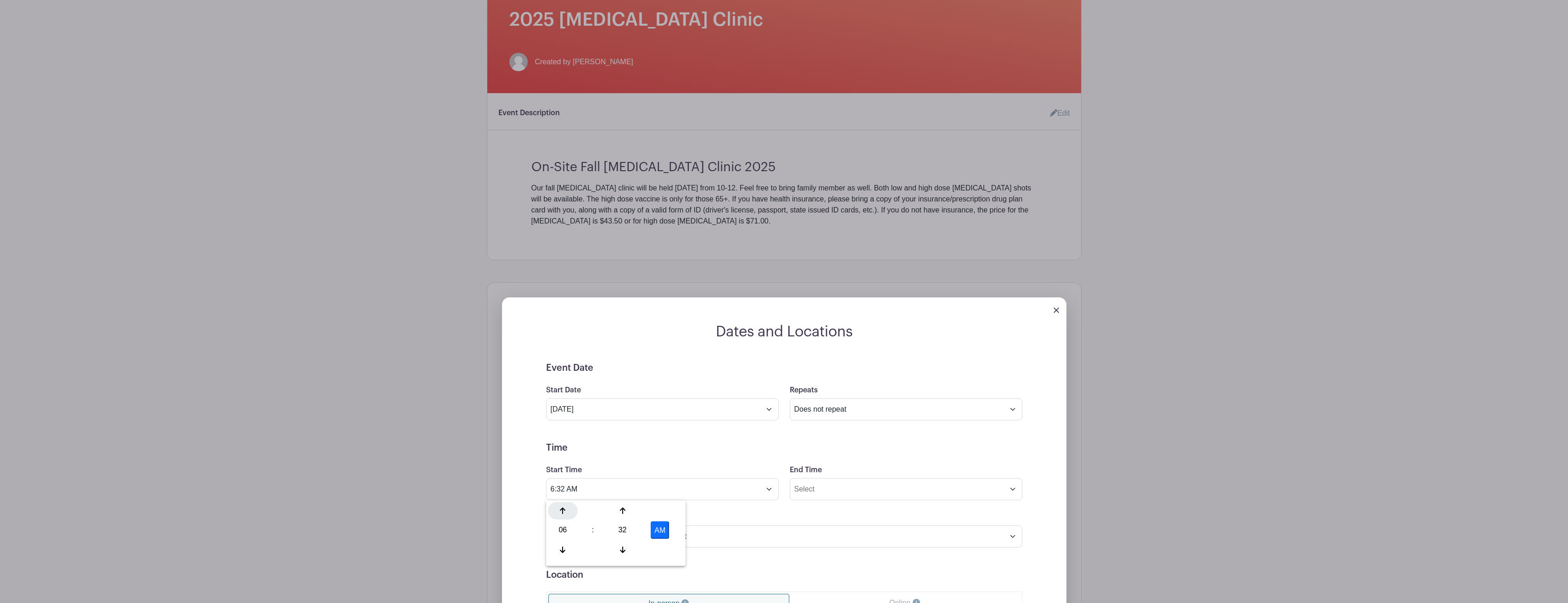
click at [566, 512] on div at bounding box center [562, 511] width 30 height 18
click at [567, 512] on div at bounding box center [562, 511] width 30 height 18
click at [621, 546] on div at bounding box center [622, 550] width 30 height 18
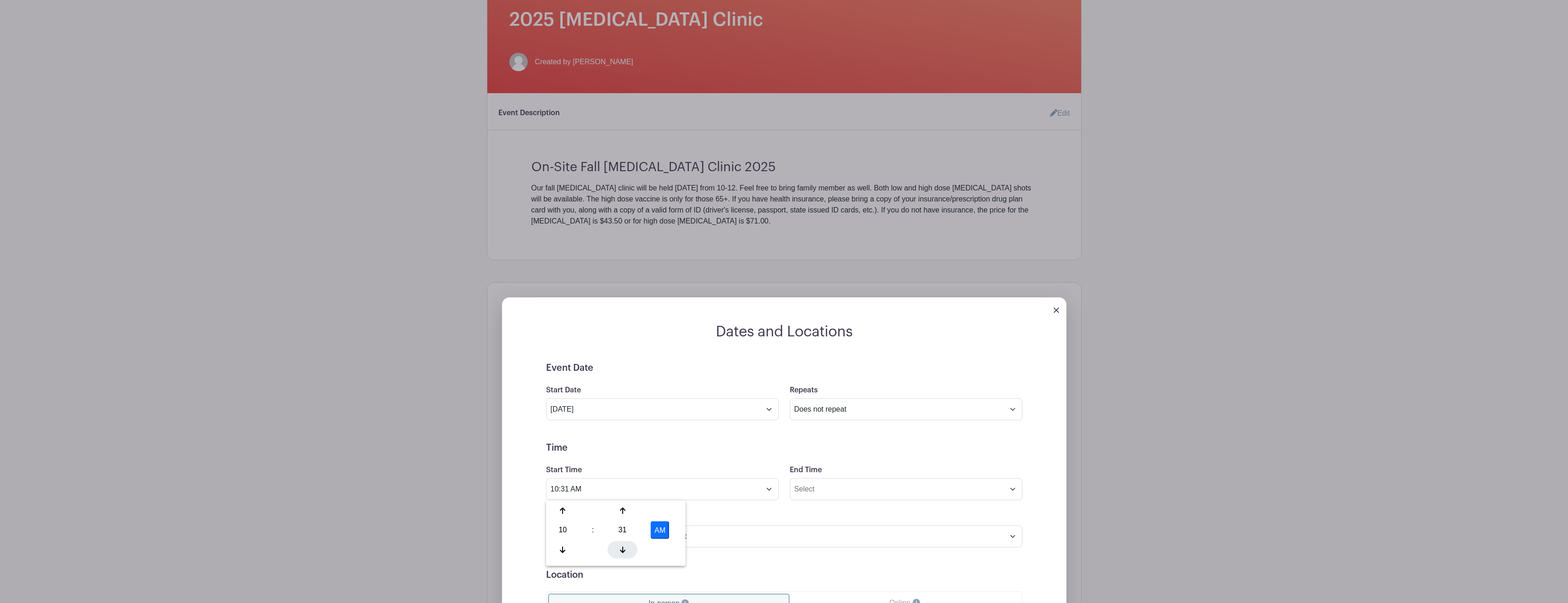
drag, startPoint x: 621, startPoint y: 546, endPoint x: 625, endPoint y: 525, distance: 21.4
click at [622, 546] on div at bounding box center [622, 550] width 30 height 18
click at [624, 512] on icon at bounding box center [622, 511] width 6 height 7
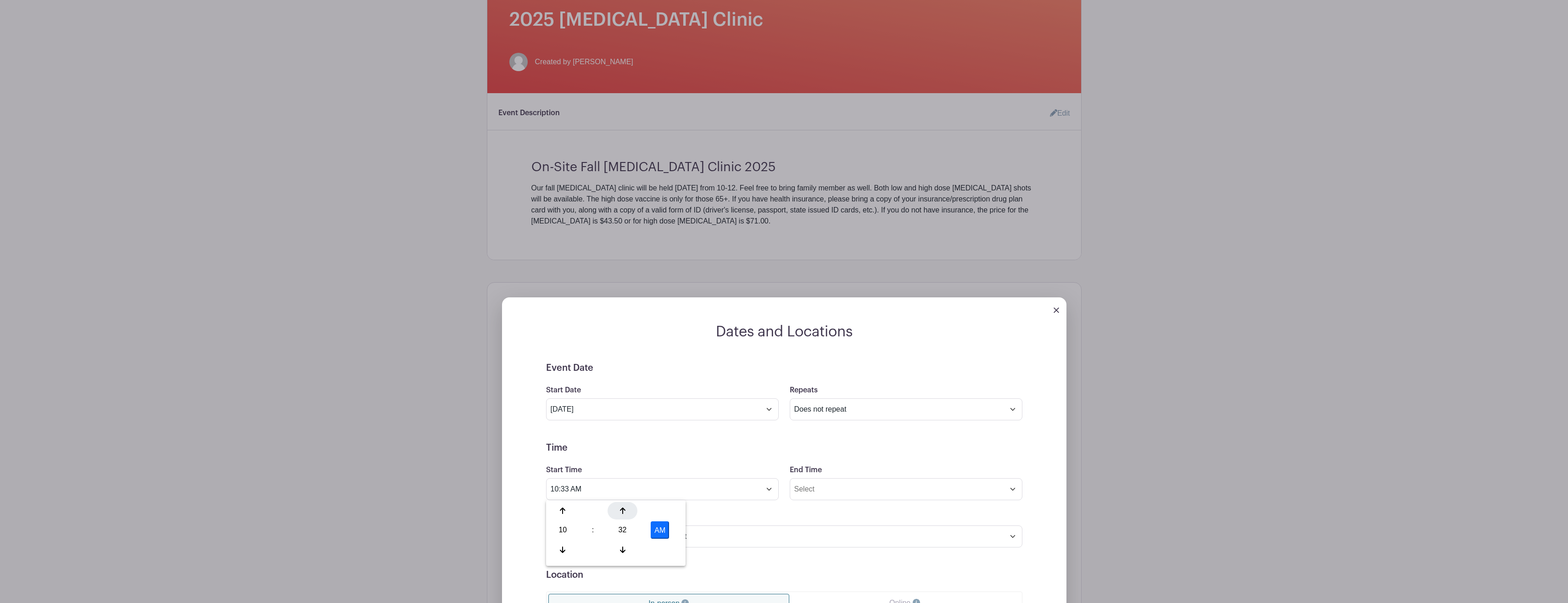
click at [624, 512] on icon at bounding box center [622, 511] width 6 height 7
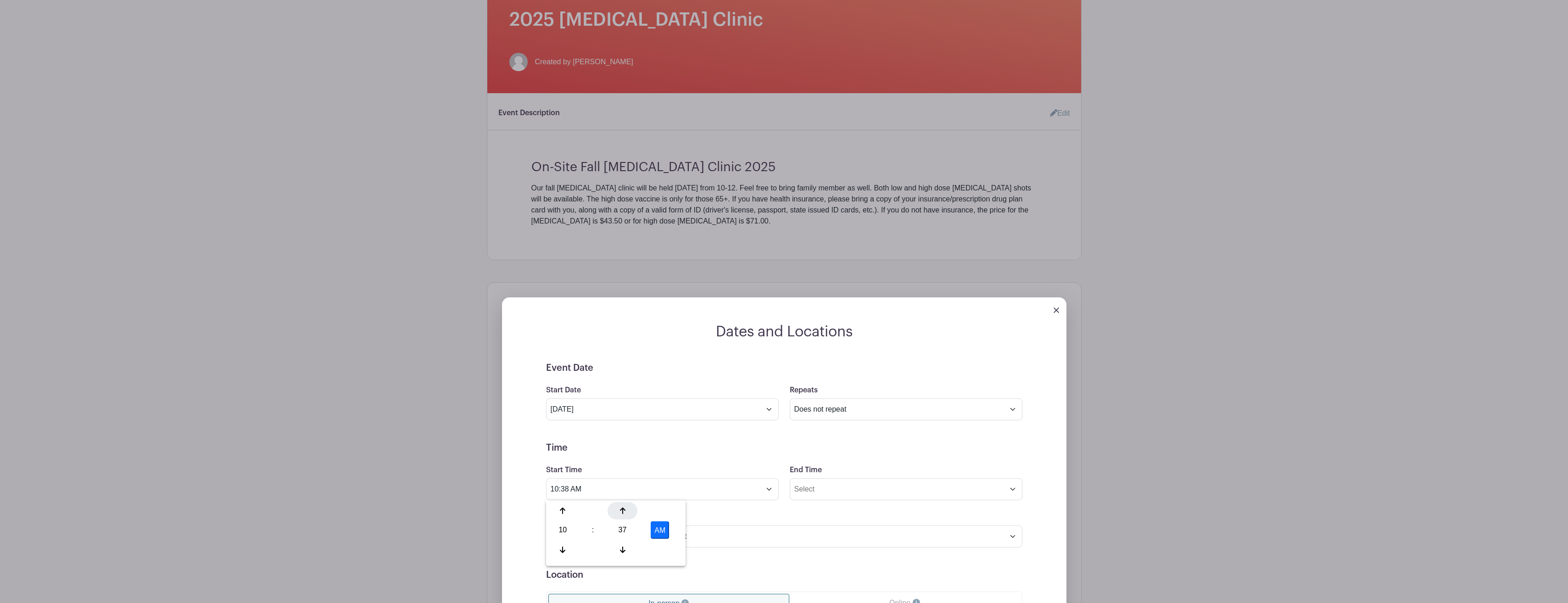
click at [624, 512] on icon at bounding box center [622, 511] width 6 height 7
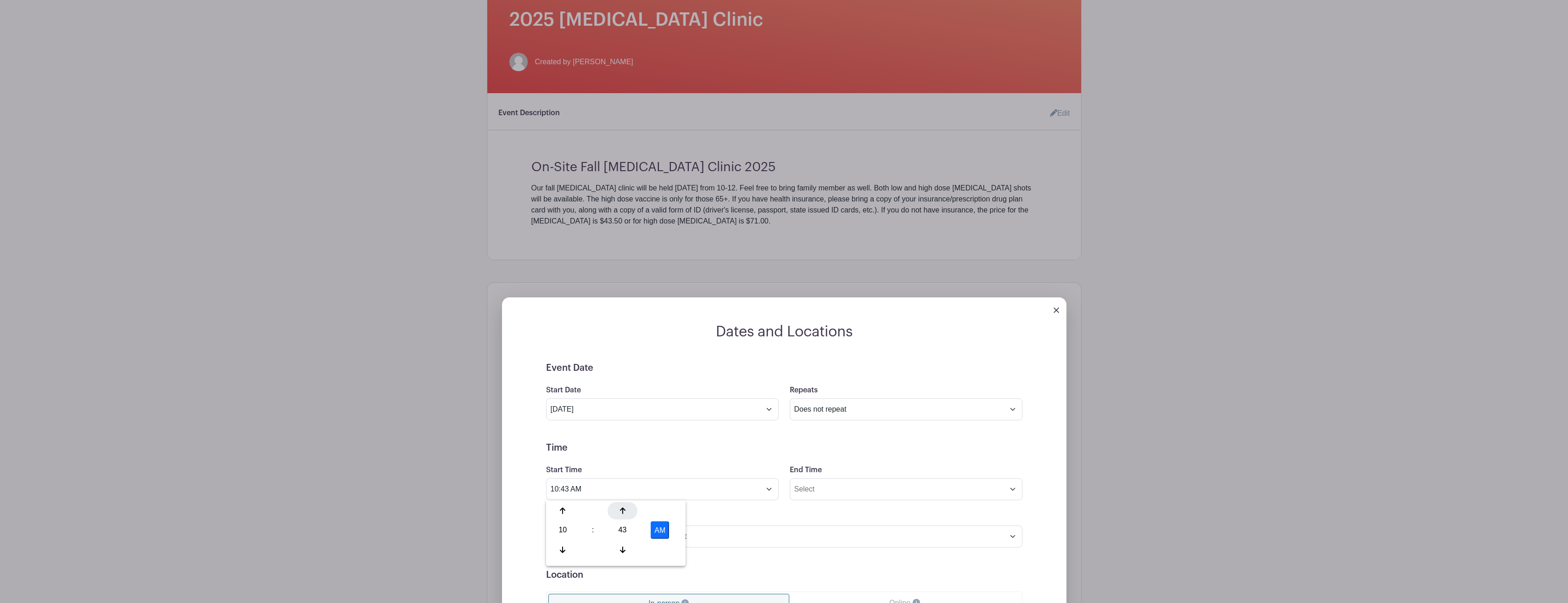
click at [624, 512] on icon at bounding box center [622, 511] width 6 height 7
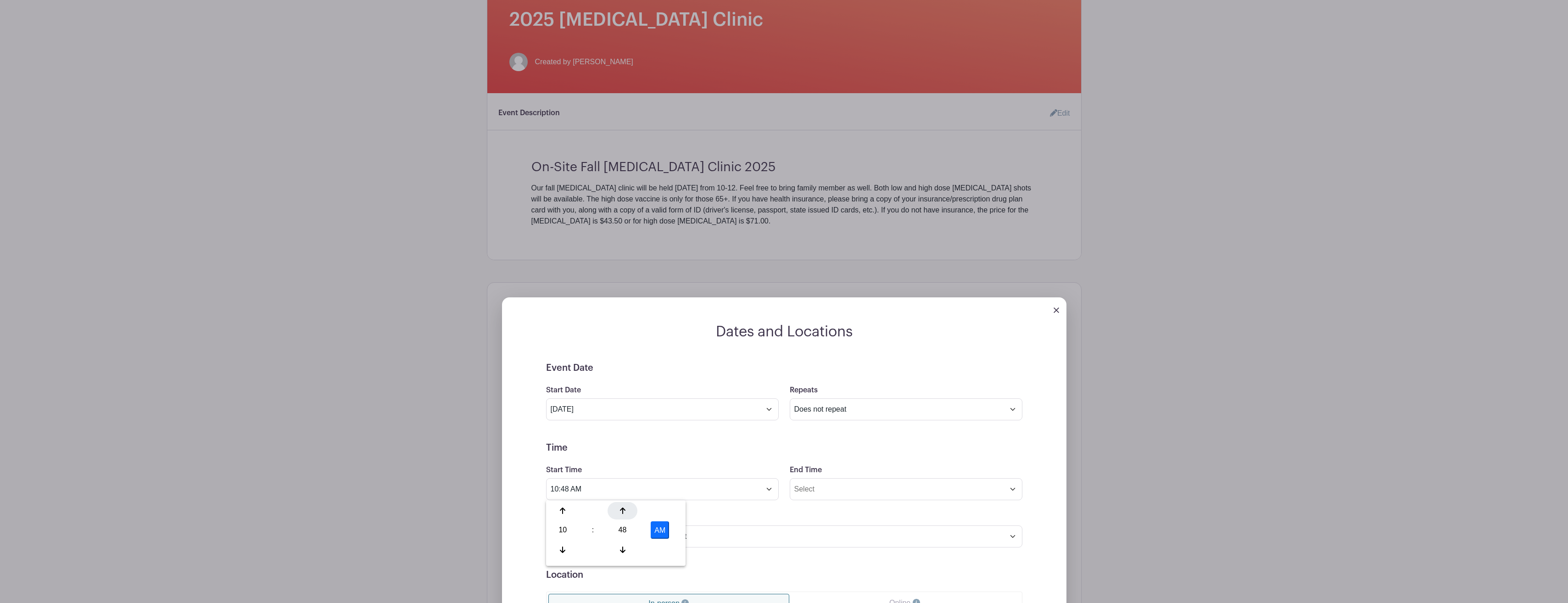
click at [624, 512] on icon at bounding box center [622, 511] width 6 height 7
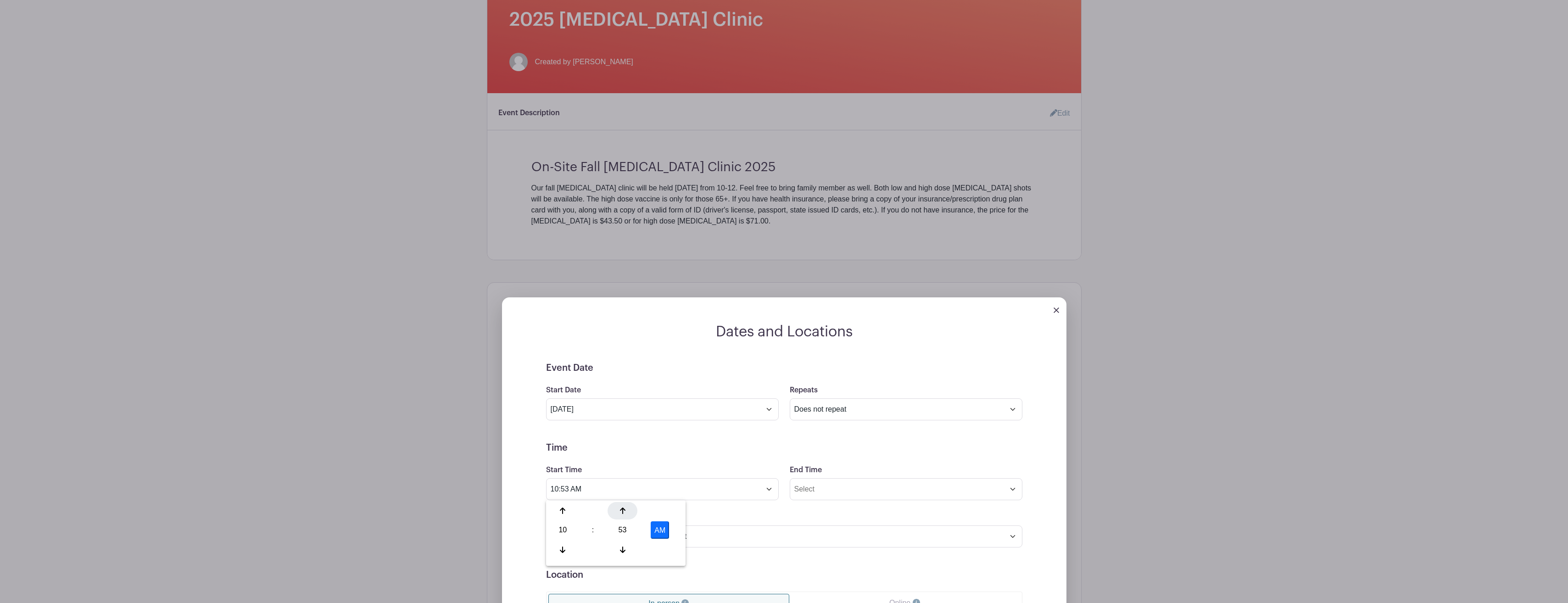
click at [624, 512] on icon at bounding box center [622, 511] width 6 height 7
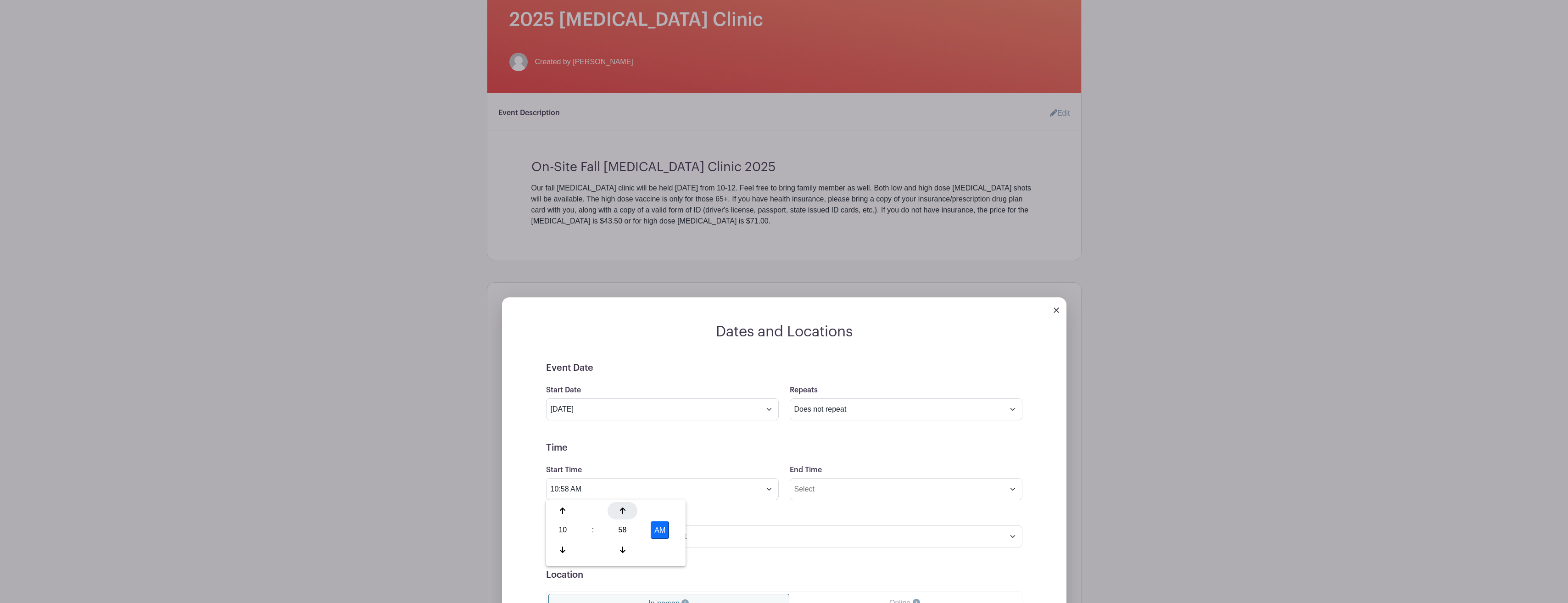
click at [624, 512] on icon at bounding box center [622, 511] width 6 height 7
click at [620, 547] on icon at bounding box center [622, 550] width 6 height 7
click at [566, 546] on div at bounding box center [562, 550] width 30 height 18
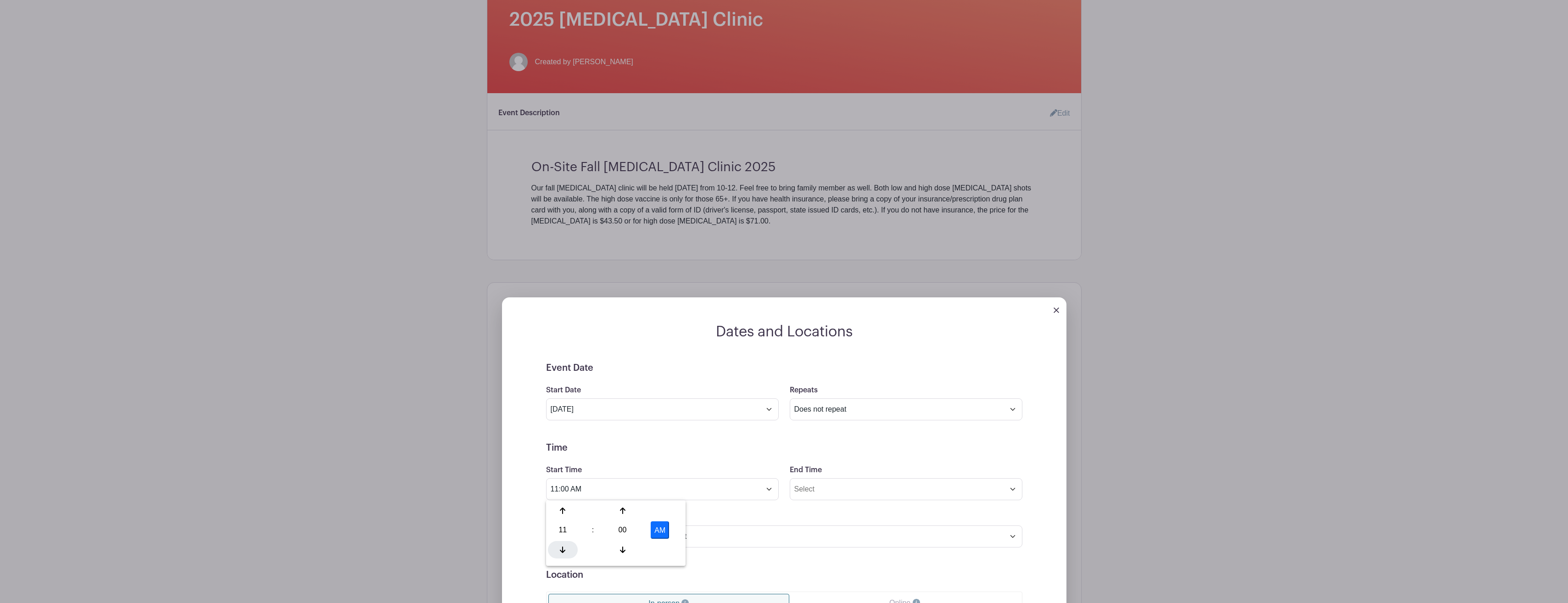
type input "10:00 AM"
click at [1015, 490] on input "End Time" at bounding box center [906, 489] width 233 height 22
click at [806, 547] on icon at bounding box center [806, 550] width 6 height 7
click at [864, 512] on icon at bounding box center [866, 511] width 6 height 7
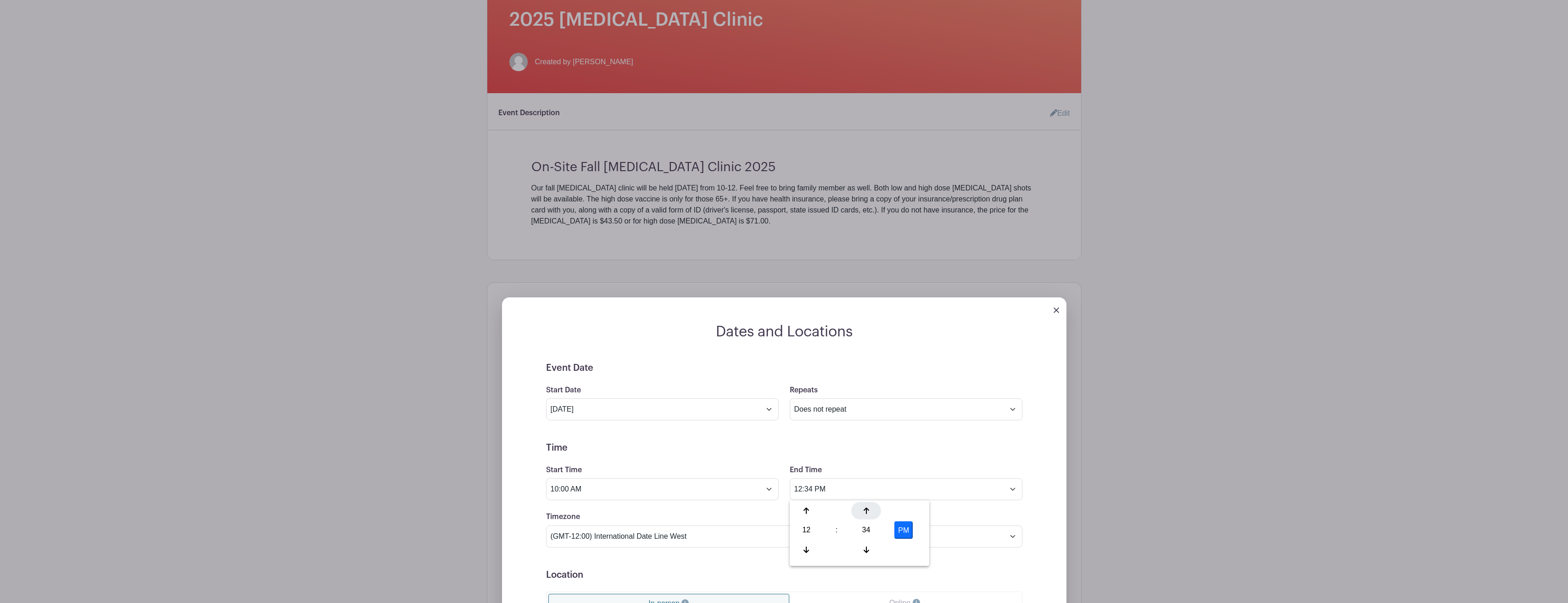
click at [864, 512] on icon at bounding box center [866, 511] width 6 height 7
click at [864, 512] on icon at bounding box center [866, 511] width 6 height 7
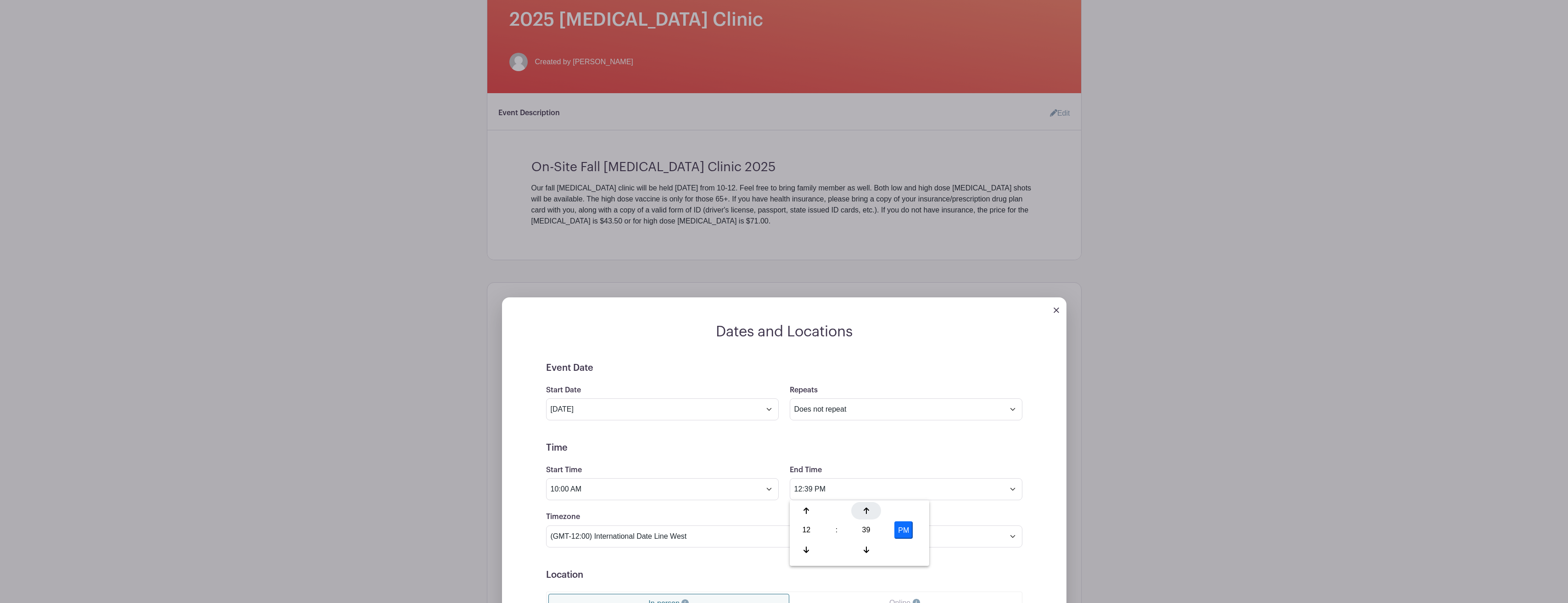
click at [864, 512] on icon at bounding box center [866, 511] width 6 height 7
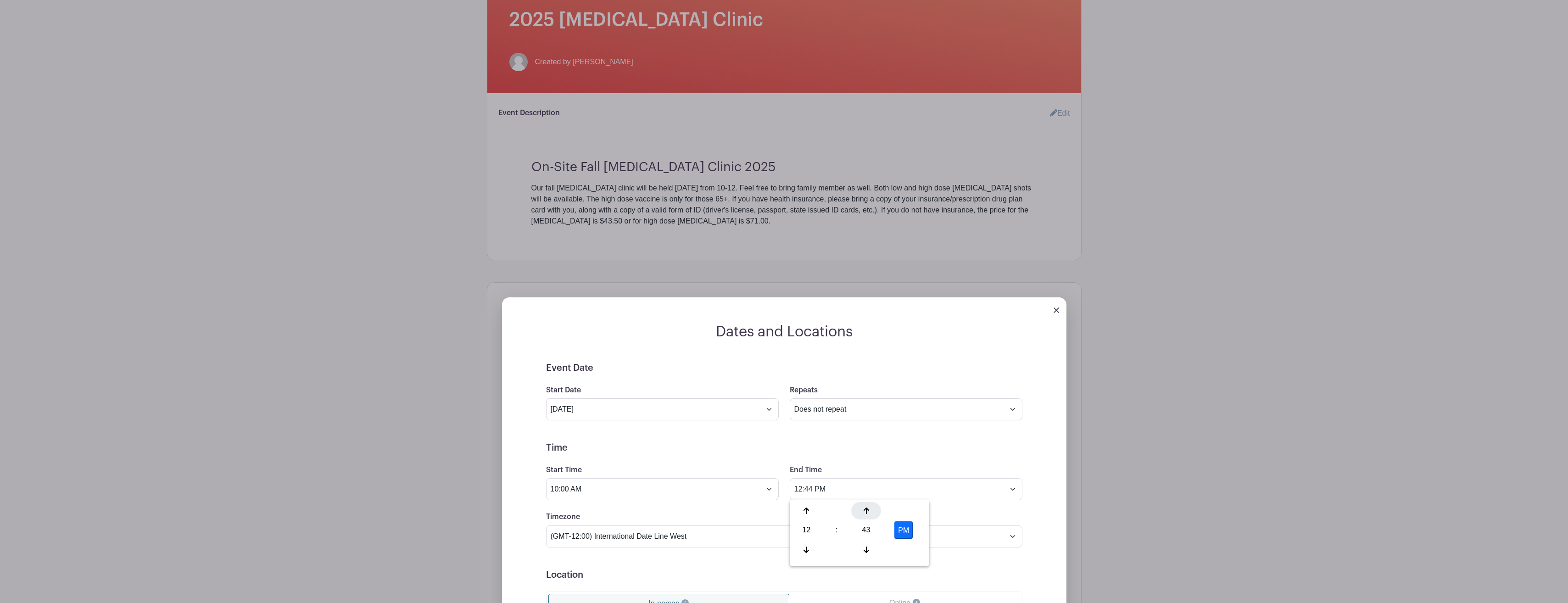
click at [864, 512] on icon at bounding box center [866, 511] width 6 height 7
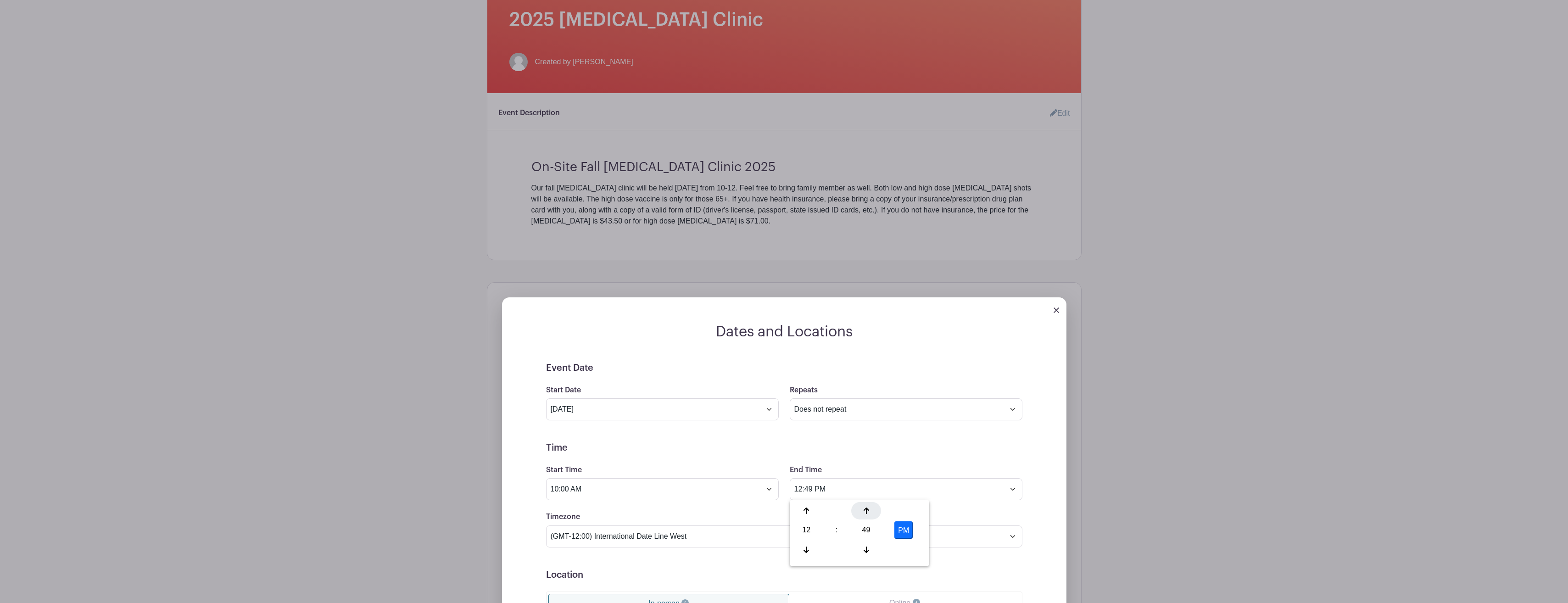
click at [864, 512] on icon at bounding box center [866, 511] width 6 height 7
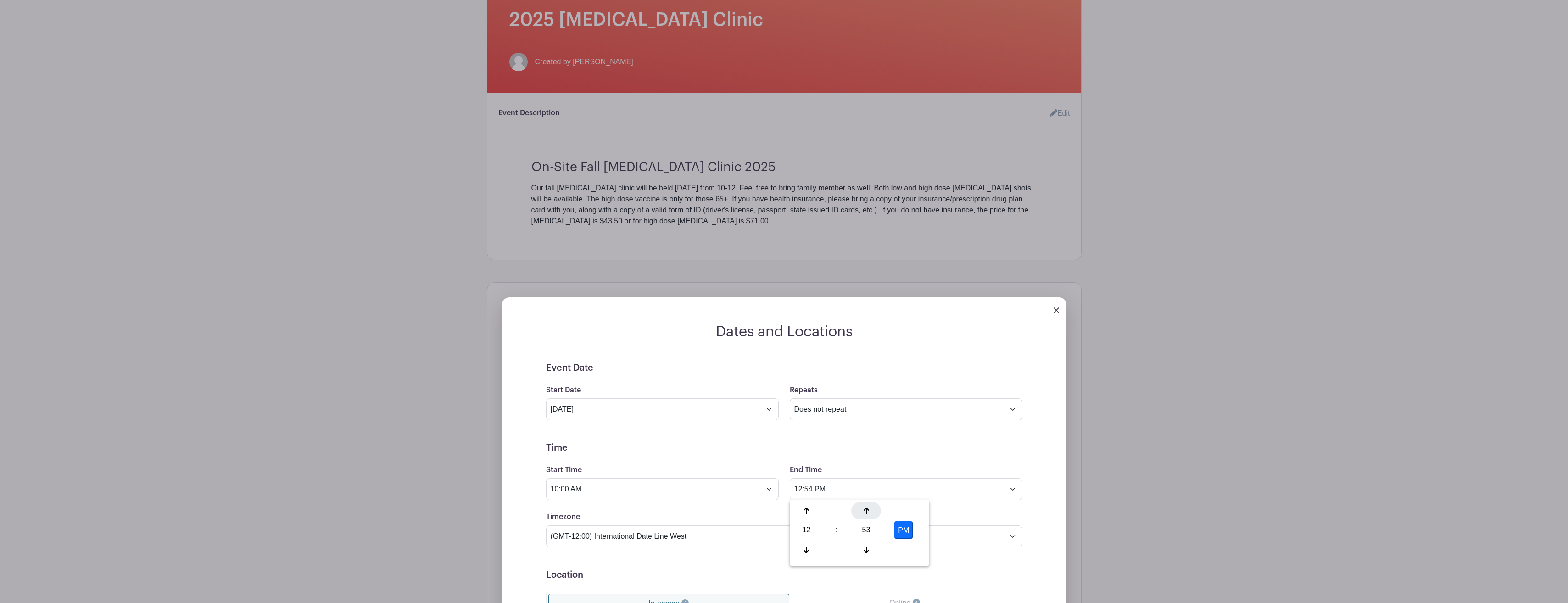
click at [864, 512] on icon at bounding box center [866, 511] width 6 height 7
click at [865, 512] on icon at bounding box center [866, 511] width 6 height 7
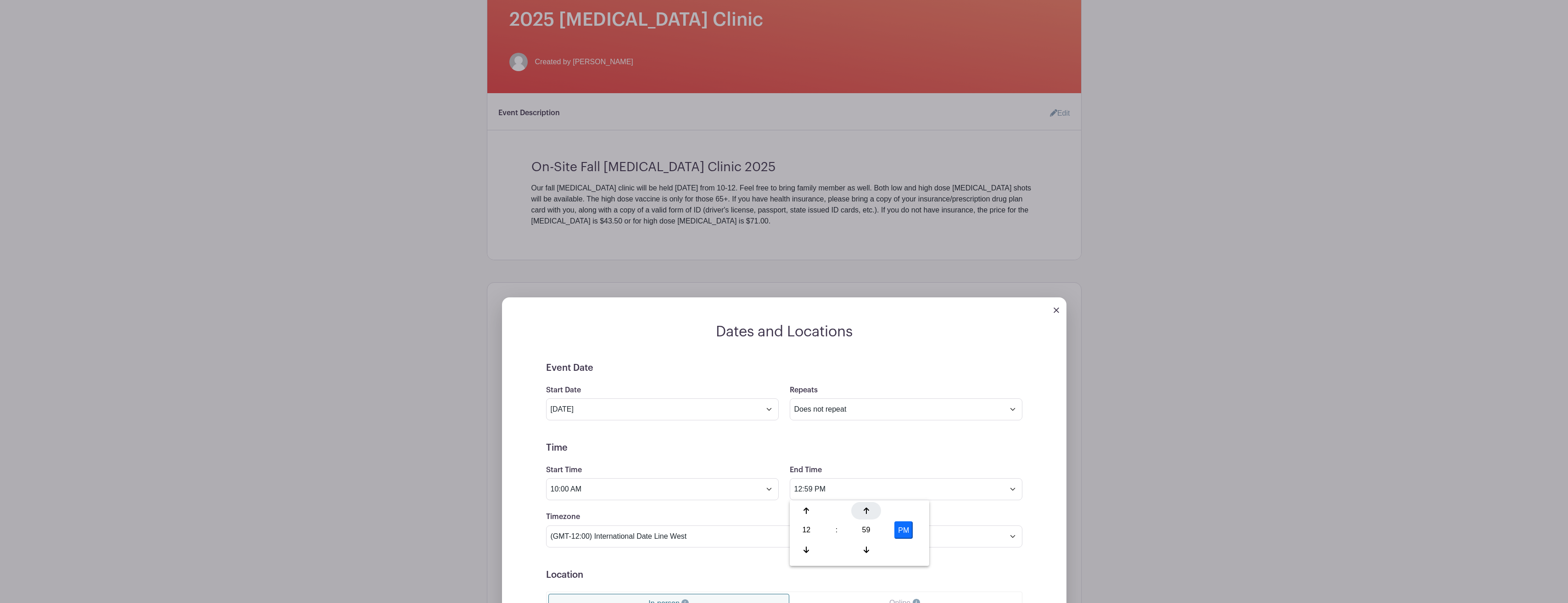
click at [865, 512] on icon at bounding box center [866, 511] width 6 height 7
click at [806, 547] on icon at bounding box center [806, 550] width 6 height 7
type input "12:00 PM"
click at [1044, 511] on div "Event Date Start Date Oct 3 2025 Repeats Does not repeat Daily Weekly Monthly o…" at bounding box center [784, 569] width 520 height 413
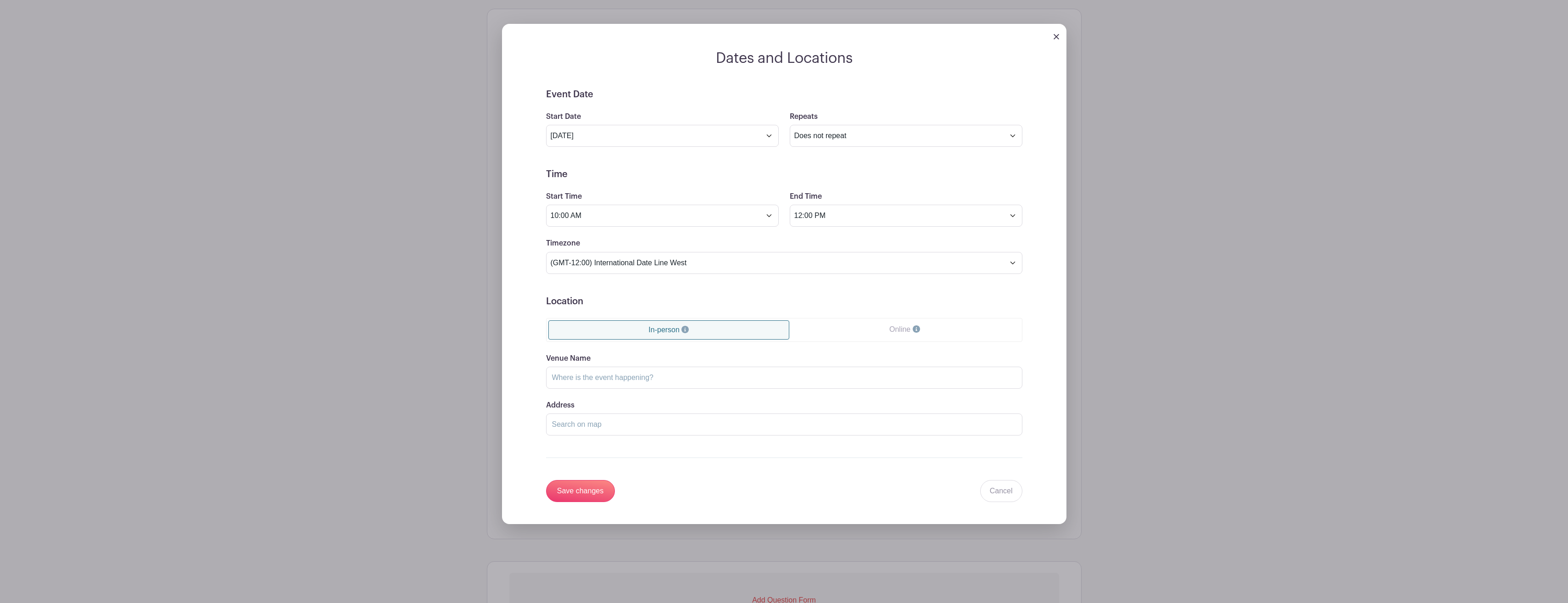
scroll to position [551, 0]
click at [749, 376] on input "Venue Name" at bounding box center [784, 376] width 476 height 22
click at [627, 370] on input "Atrium at Plaza" at bounding box center [784, 376] width 476 height 22
type input "A"
type input "s"
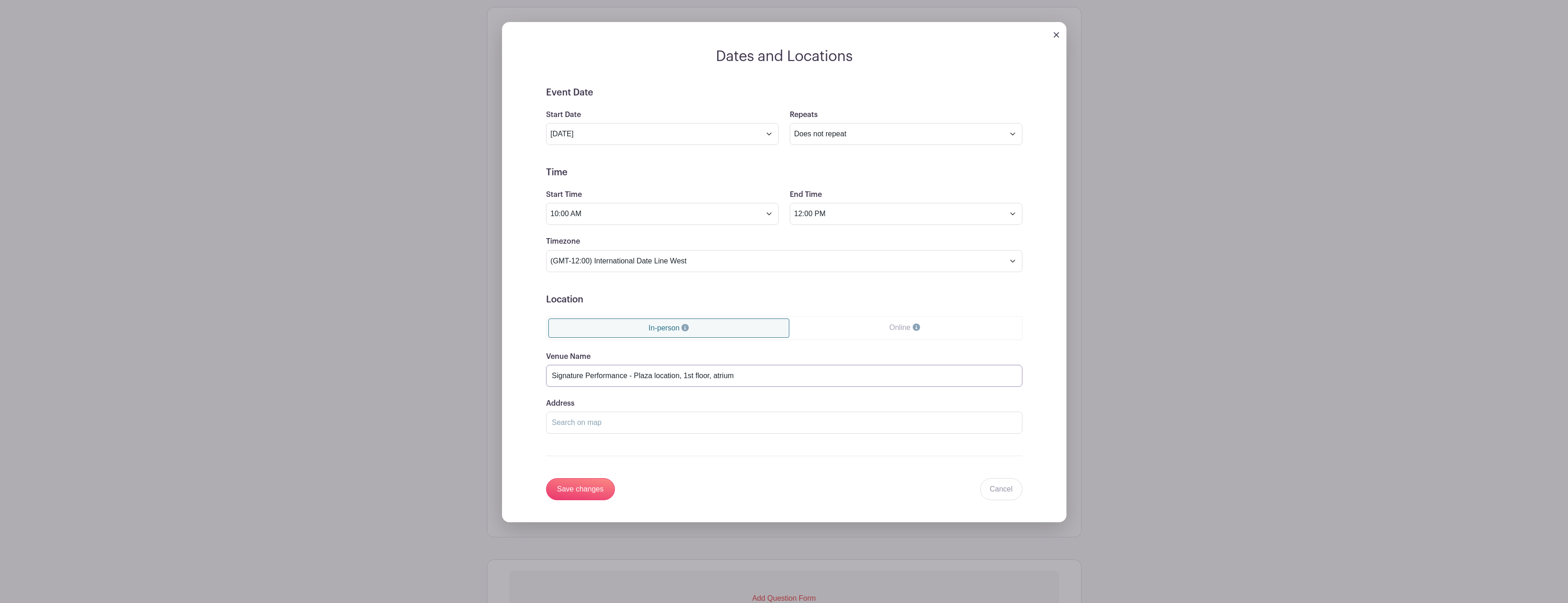
type input "Signature Performance - Plaza location, 1st floor, atrium"
click at [630, 421] on input "Address" at bounding box center [784, 423] width 476 height 22
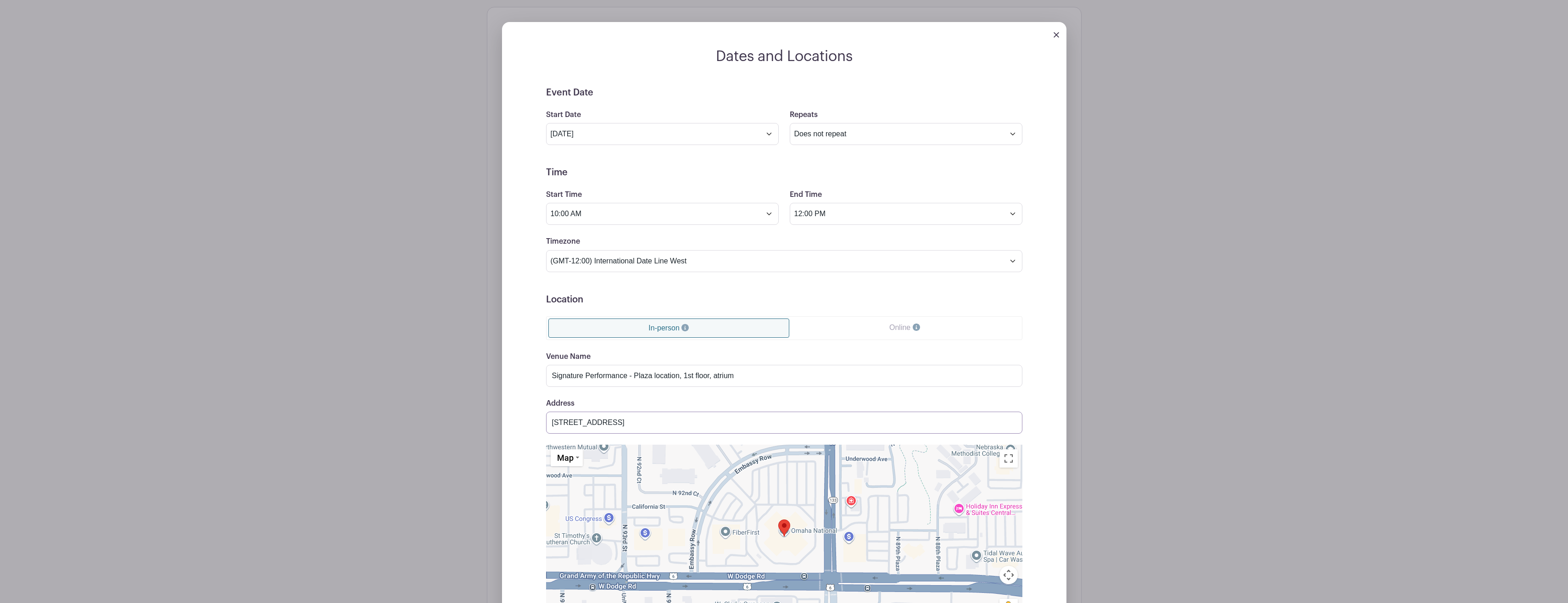
type input "[STREET_ADDRESS]"
click at [1081, 284] on div "Dates and Locations Event Date Start Date Oct 3 2025 Repeats Does not repeat Da…" at bounding box center [784, 375] width 595 height 736
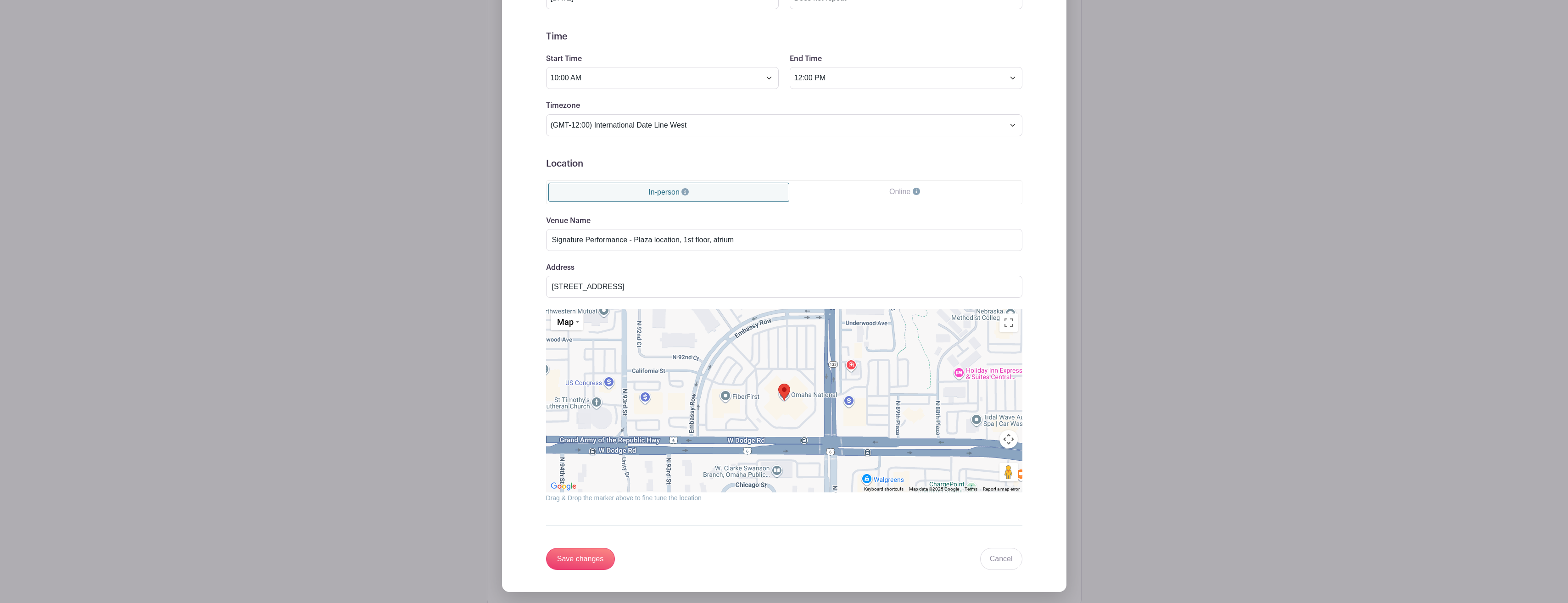
scroll to position [734, 0]
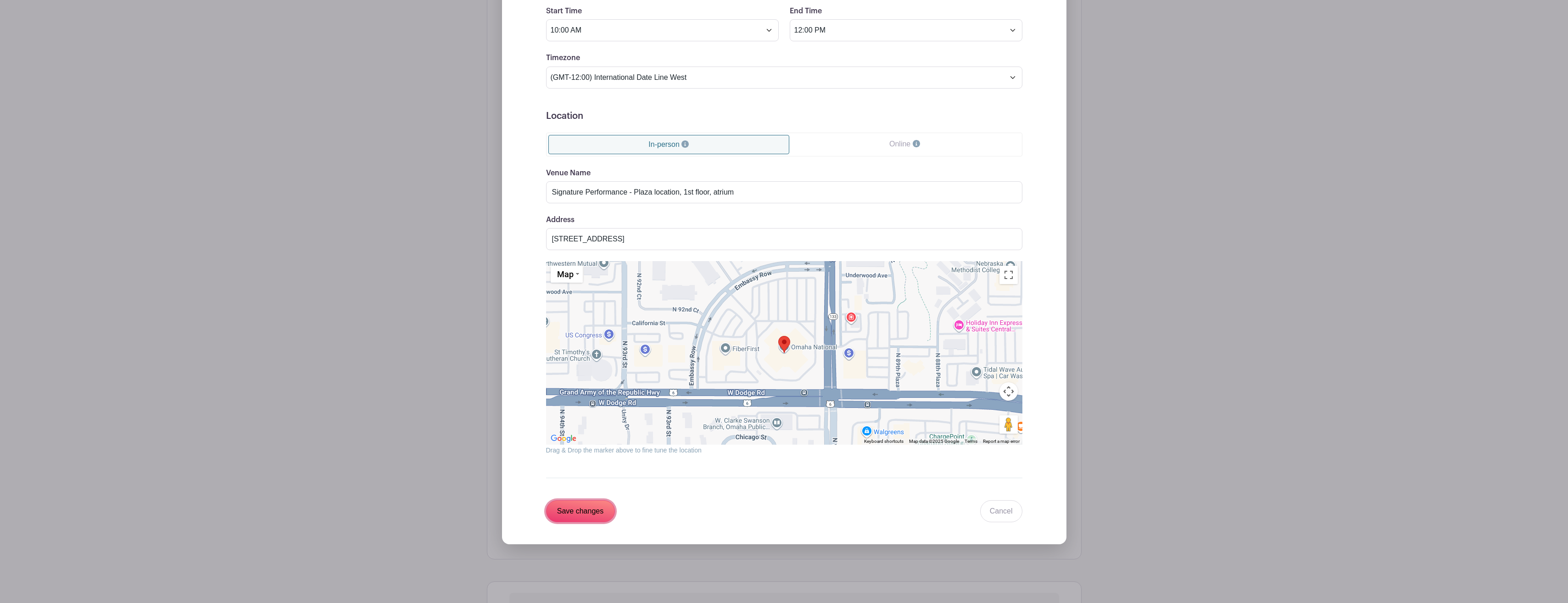
click at [582, 515] on input "Save changes" at bounding box center [580, 511] width 69 height 22
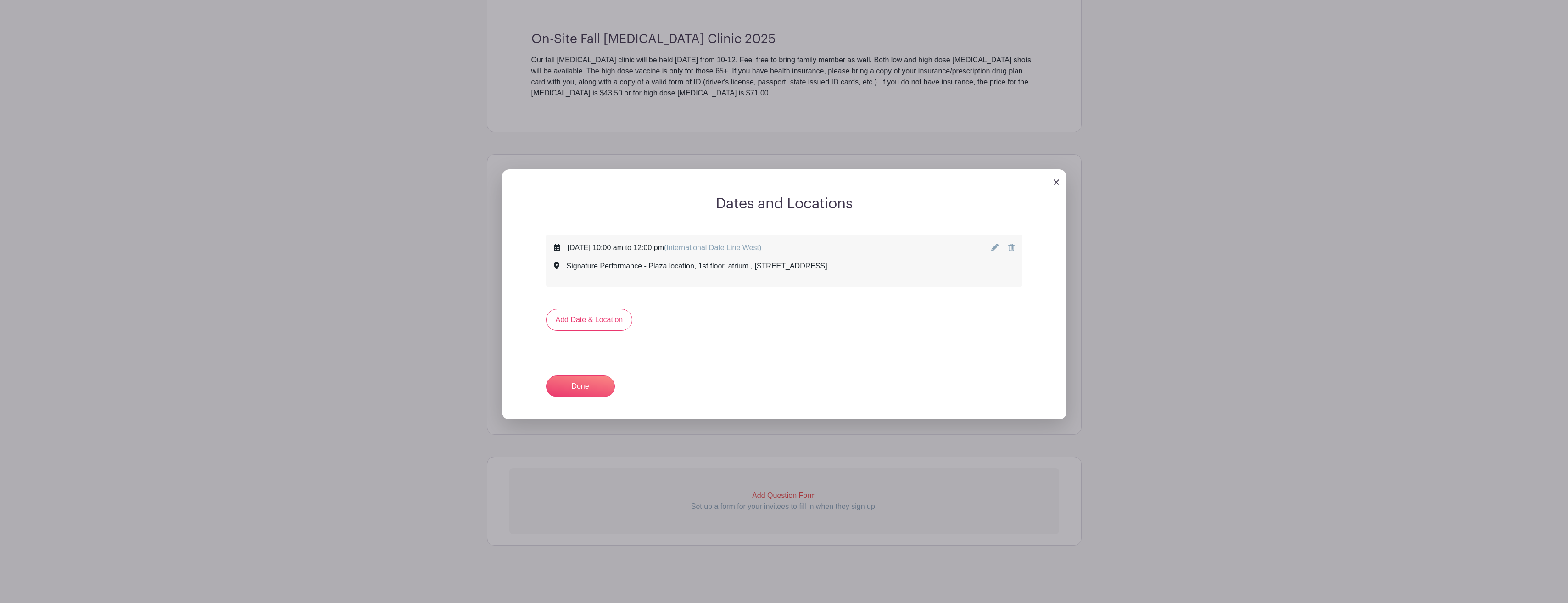
scroll to position [330, 0]
click at [597, 388] on link "Done" at bounding box center [580, 387] width 69 height 22
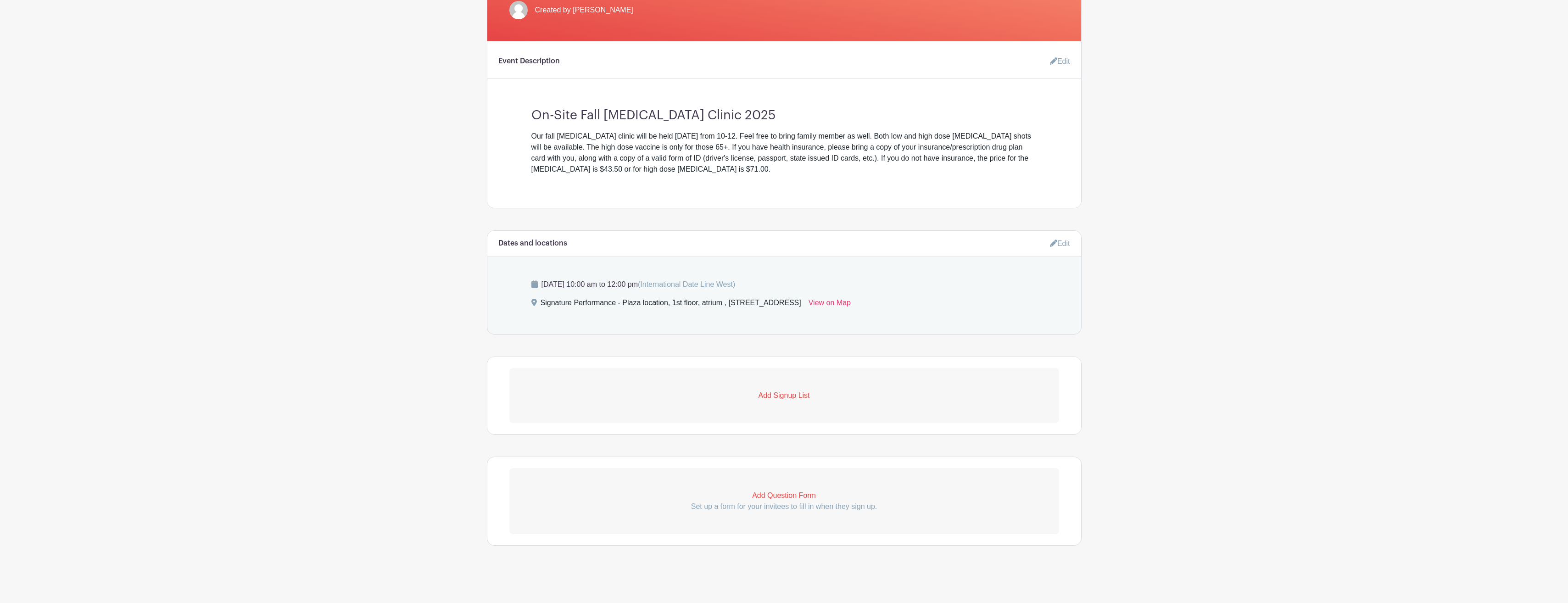
scroll to position [254, 0]
click at [784, 394] on p "Add Signup List" at bounding box center [784, 396] width 550 height 11
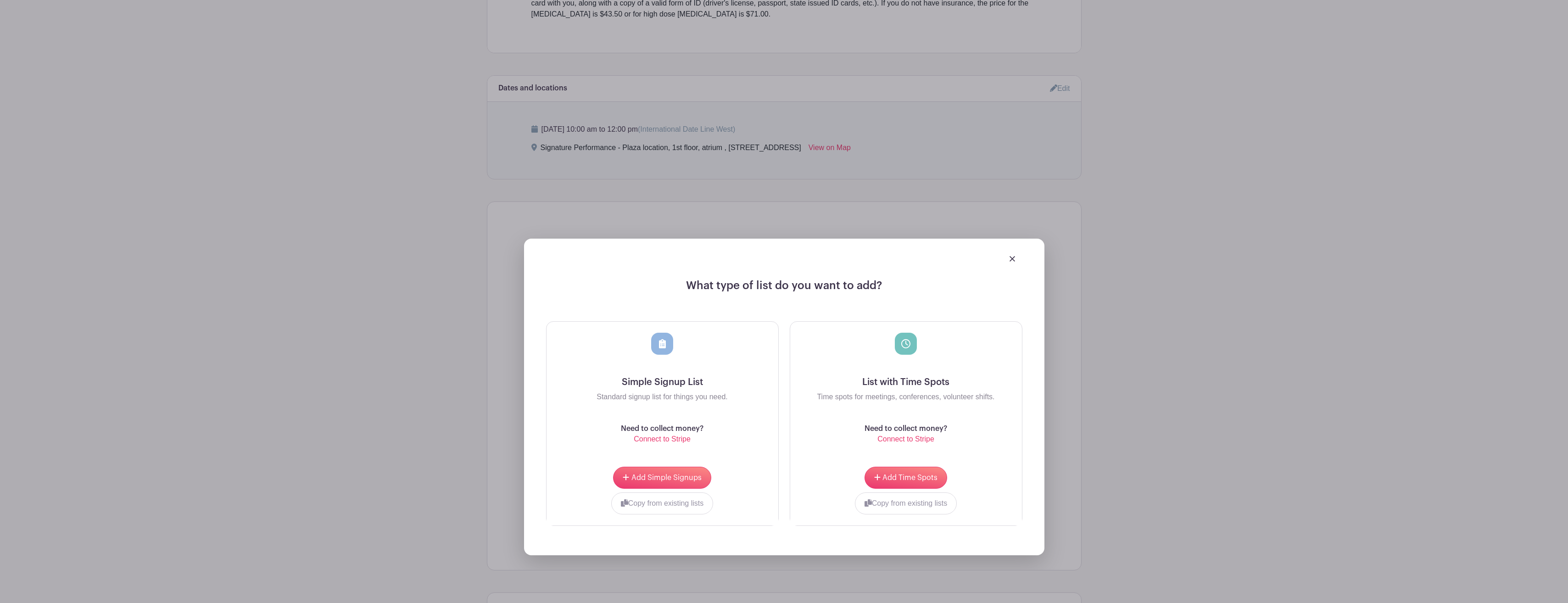
scroll to position [437, 0]
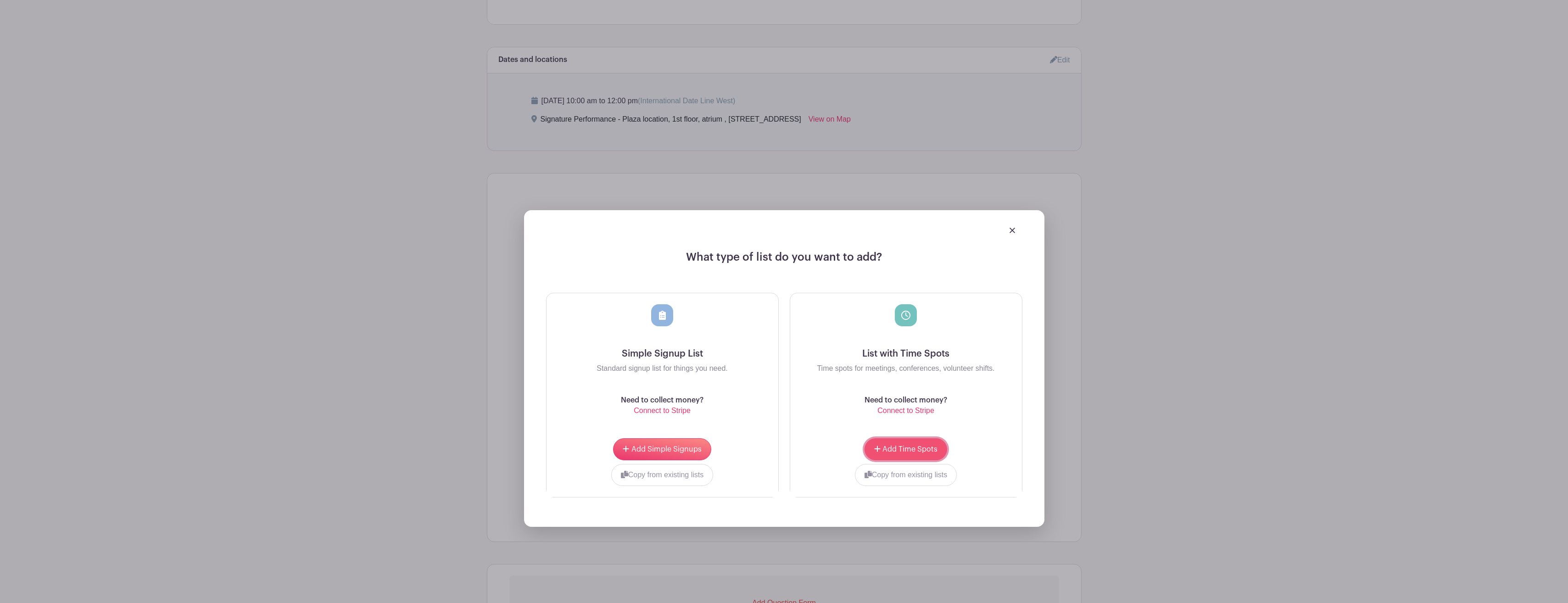
click at [911, 448] on span "Add Time Spots" at bounding box center [910, 449] width 55 height 7
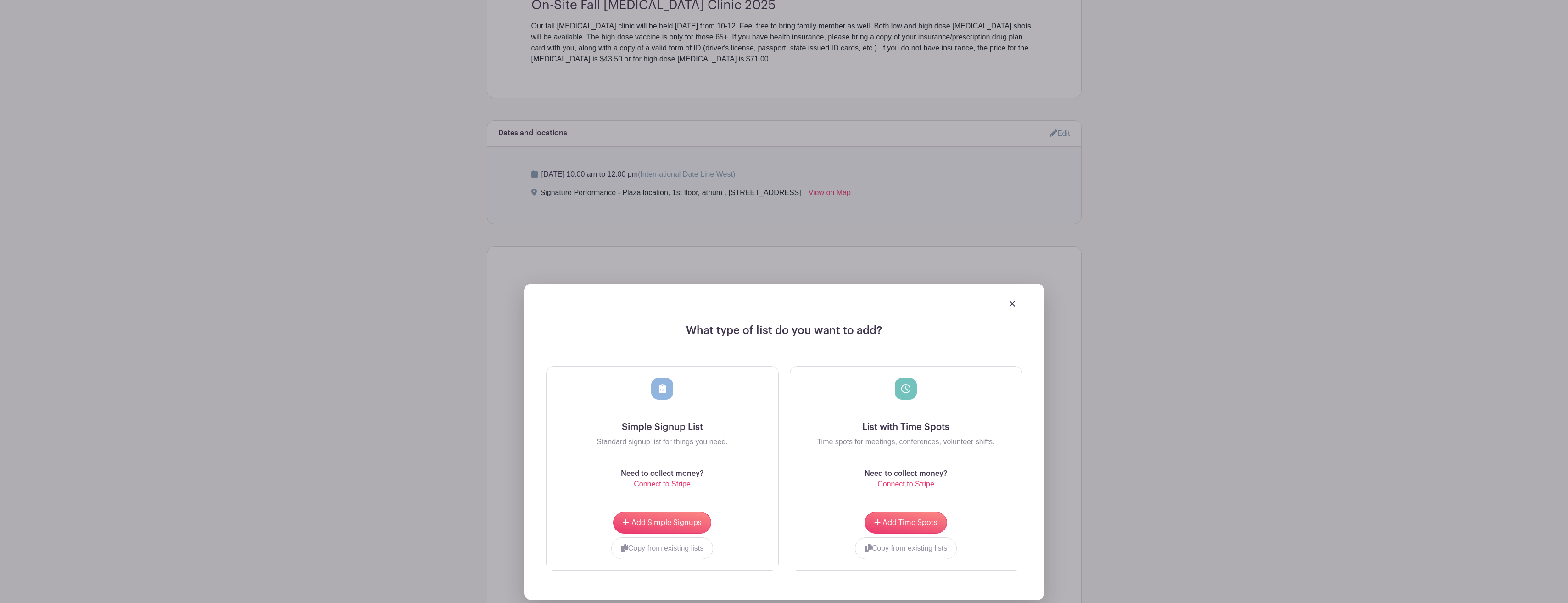
scroll to position [492, 0]
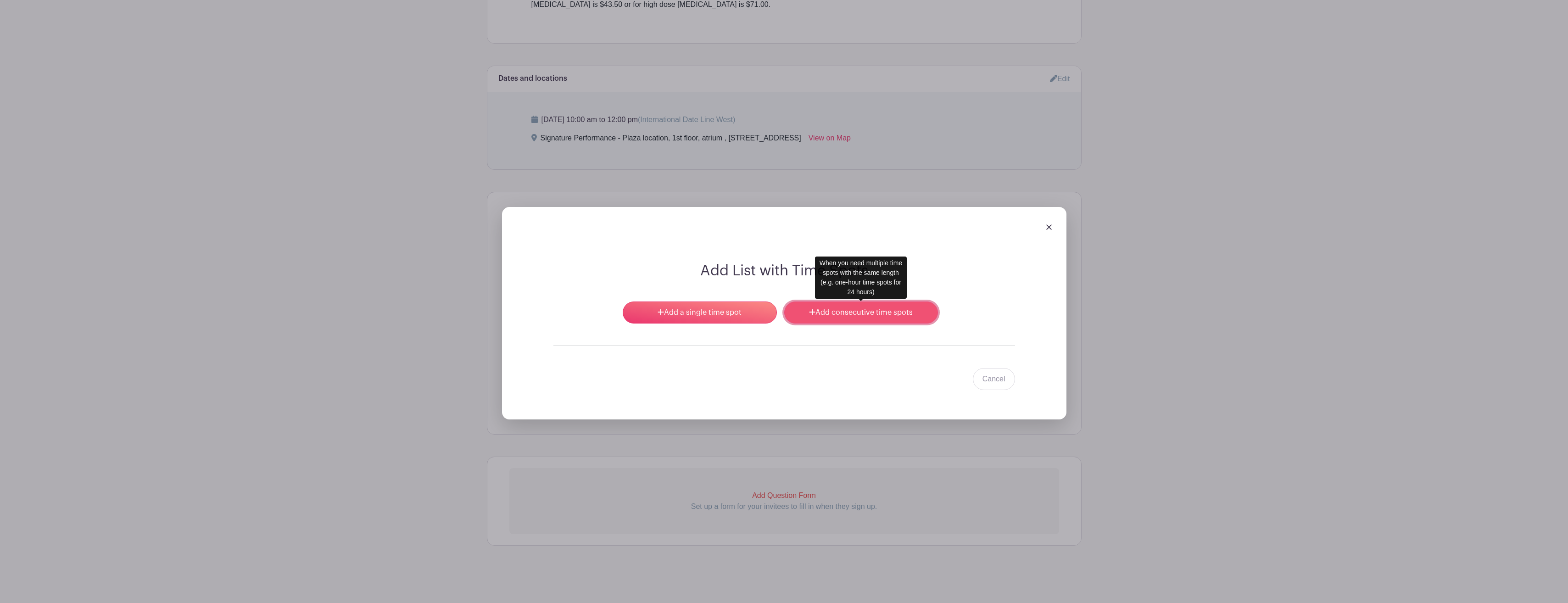
click at [864, 314] on link "Add consecutive time spots" at bounding box center [861, 313] width 153 height 22
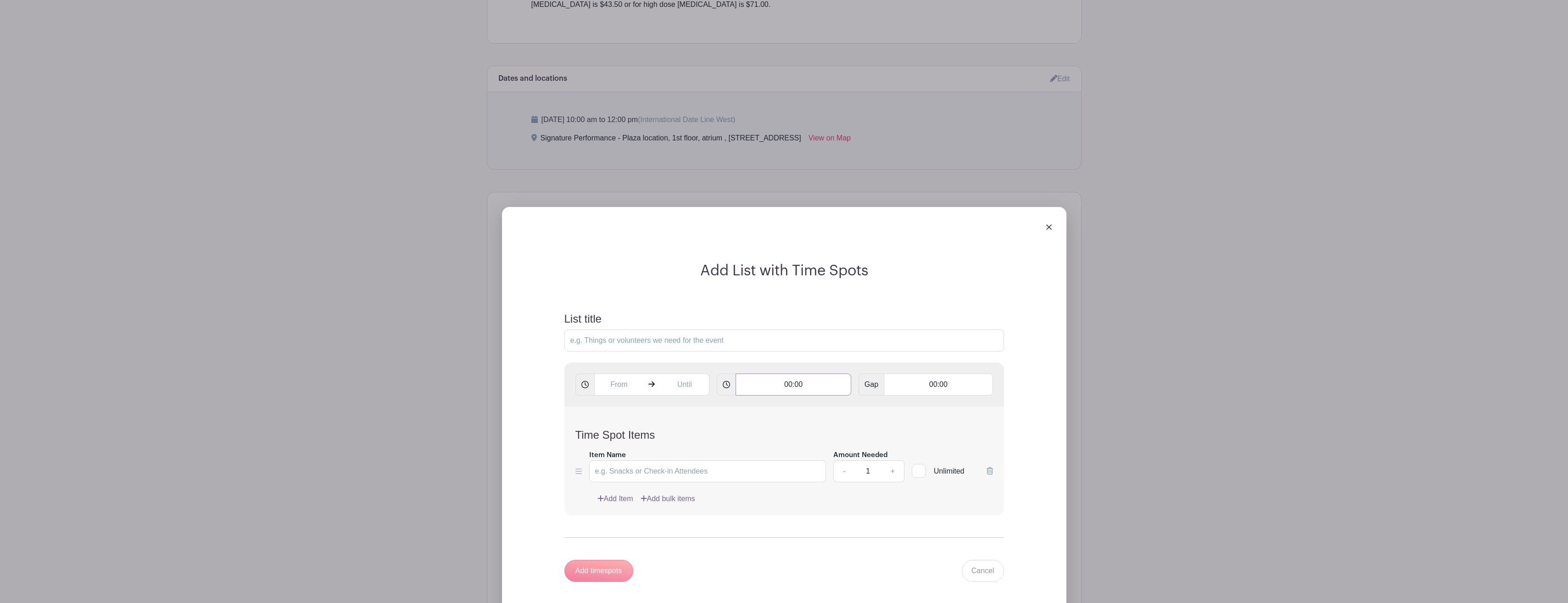
click at [781, 379] on input "00:00" at bounding box center [793, 385] width 116 height 22
type input "10:00"
type input "10:30"
click at [1024, 431] on div "Add List with Time Spots List title 10:00 Gap 10:30 Time Spot Items Item Name A…" at bounding box center [784, 427] width 506 height 331
click at [893, 471] on link "+" at bounding box center [893, 472] width 23 height 22
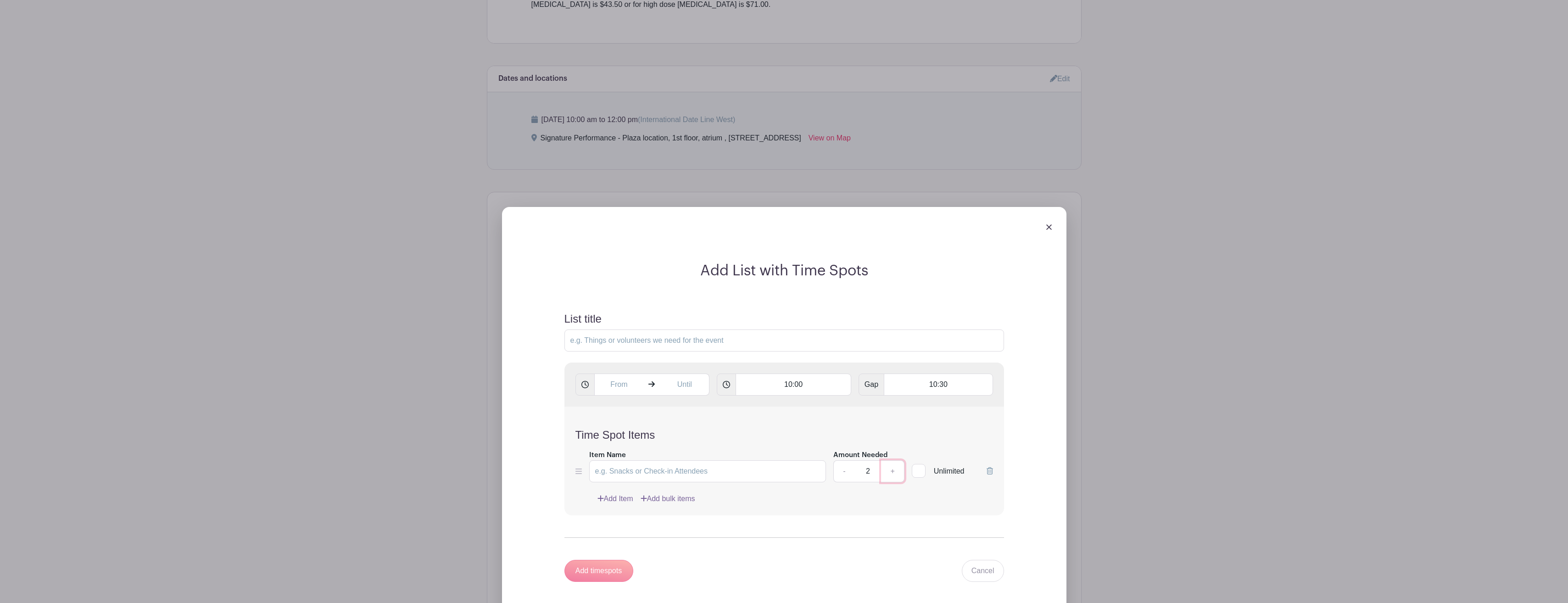
click at [893, 471] on link "+" at bounding box center [893, 472] width 23 height 22
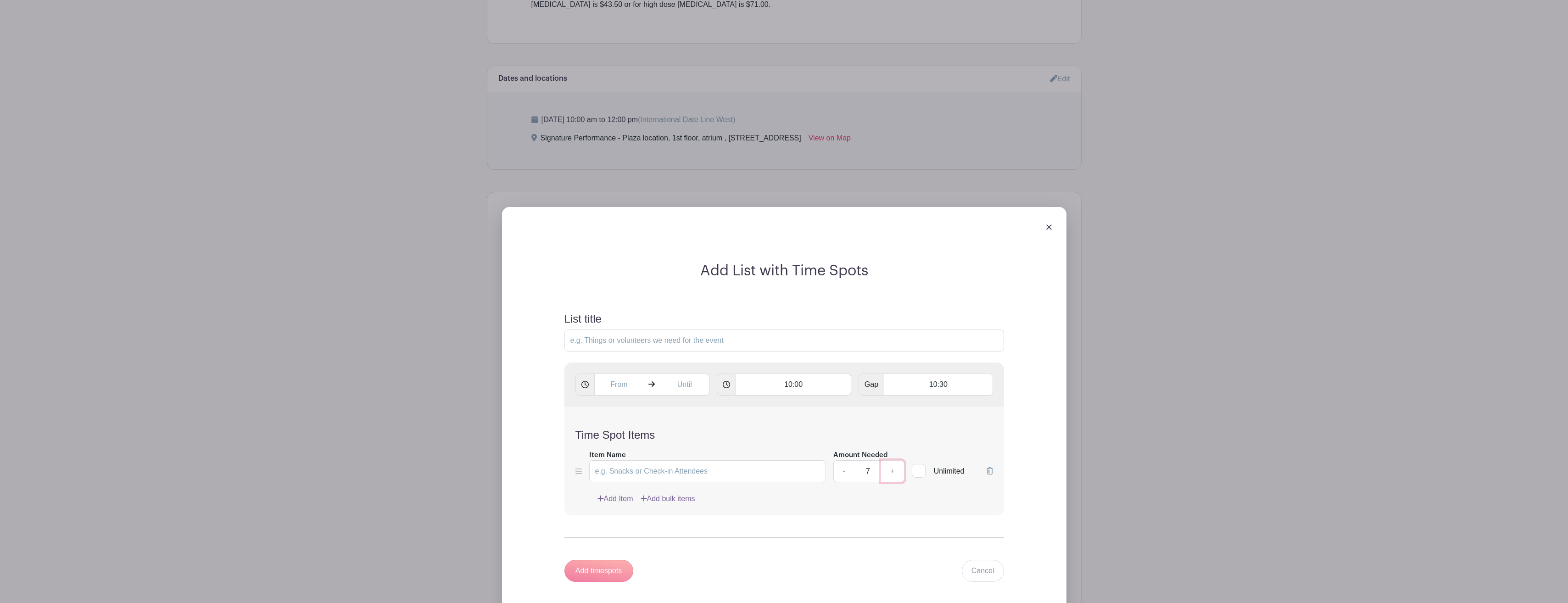
click at [893, 471] on link "+" at bounding box center [893, 472] width 23 height 22
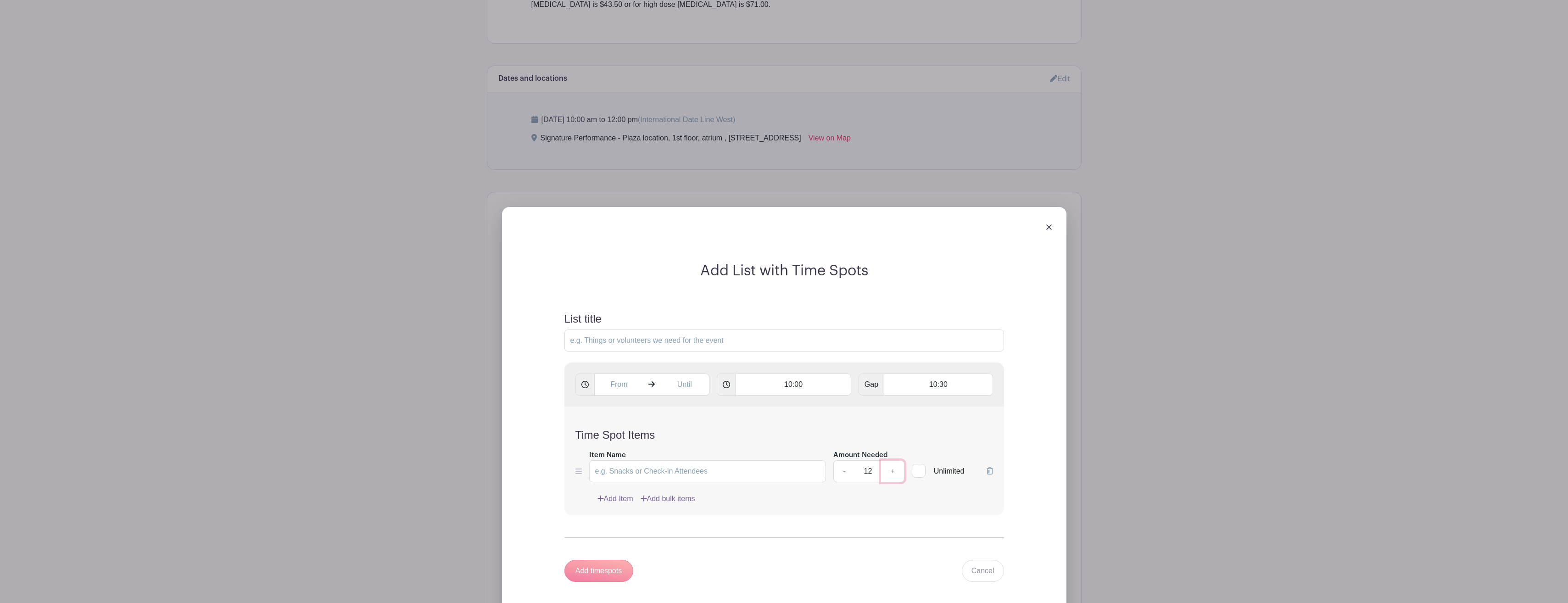
click at [893, 471] on link "+" at bounding box center [893, 472] width 23 height 22
type input "15"
click at [882, 501] on div "Add Item Add bulk items" at bounding box center [795, 499] width 396 height 11
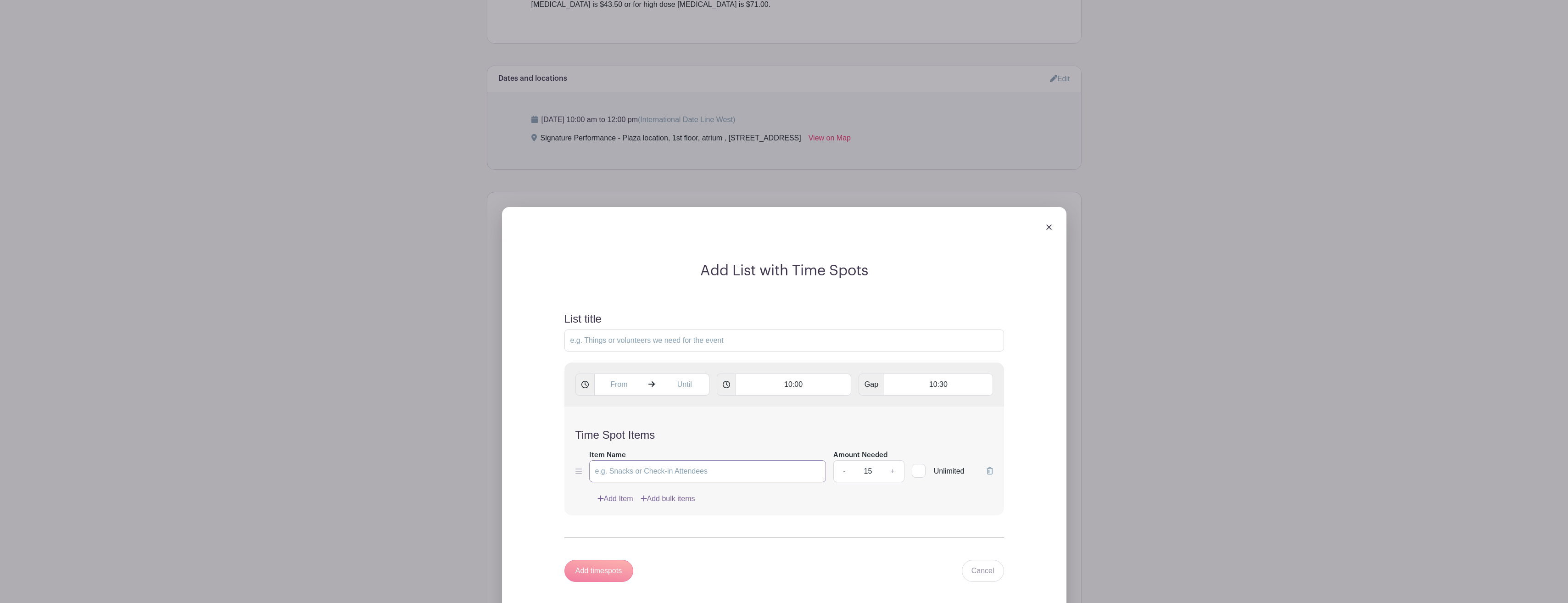
click at [641, 471] on input "Item Name" at bounding box center [708, 472] width 237 height 22
type input "Influenza"
click at [605, 571] on div "Add timespots" at bounding box center [598, 571] width 69 height 22
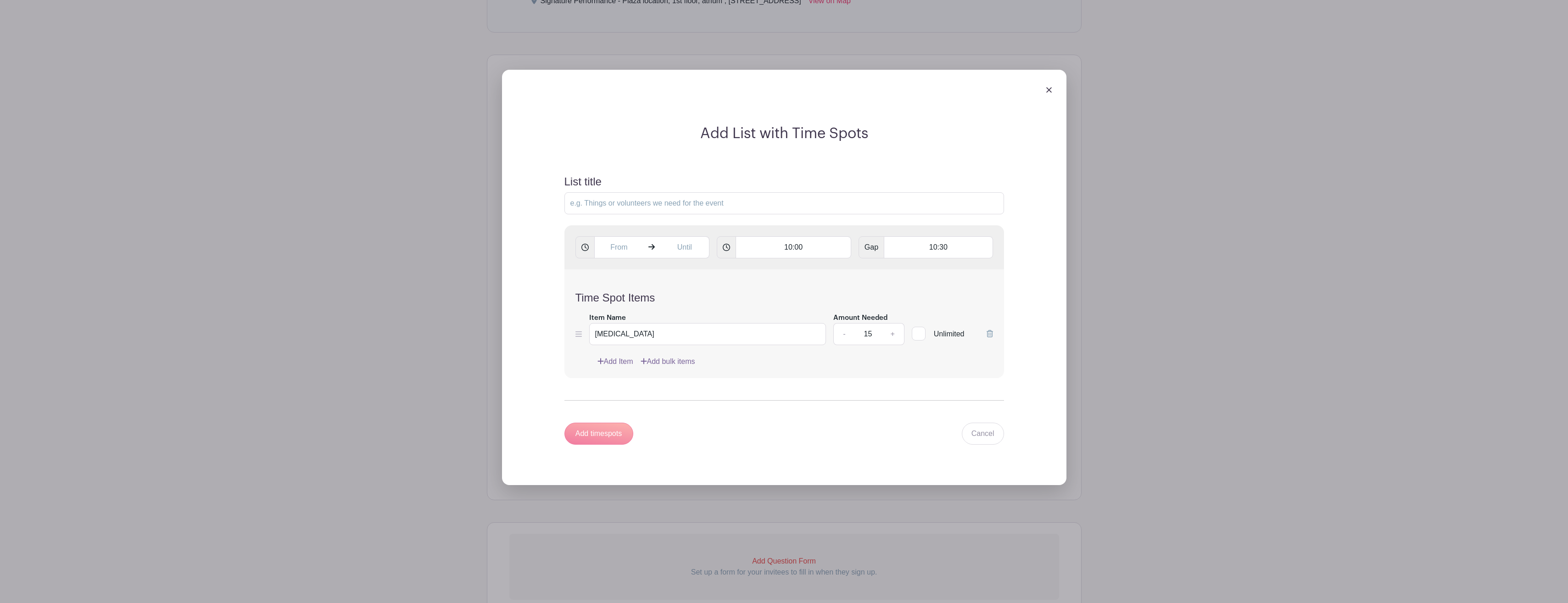
scroll to position [630, 0]
click at [800, 424] on div "Add timespots Cancel" at bounding box center [784, 434] width 440 height 22
click at [826, 420] on form "List title 10:00 Gap 10:30 Time Spot Items Item Name Influenza Amount Needed - …" at bounding box center [784, 309] width 462 height 292
click at [616, 361] on link "Add Item" at bounding box center [615, 361] width 36 height 11
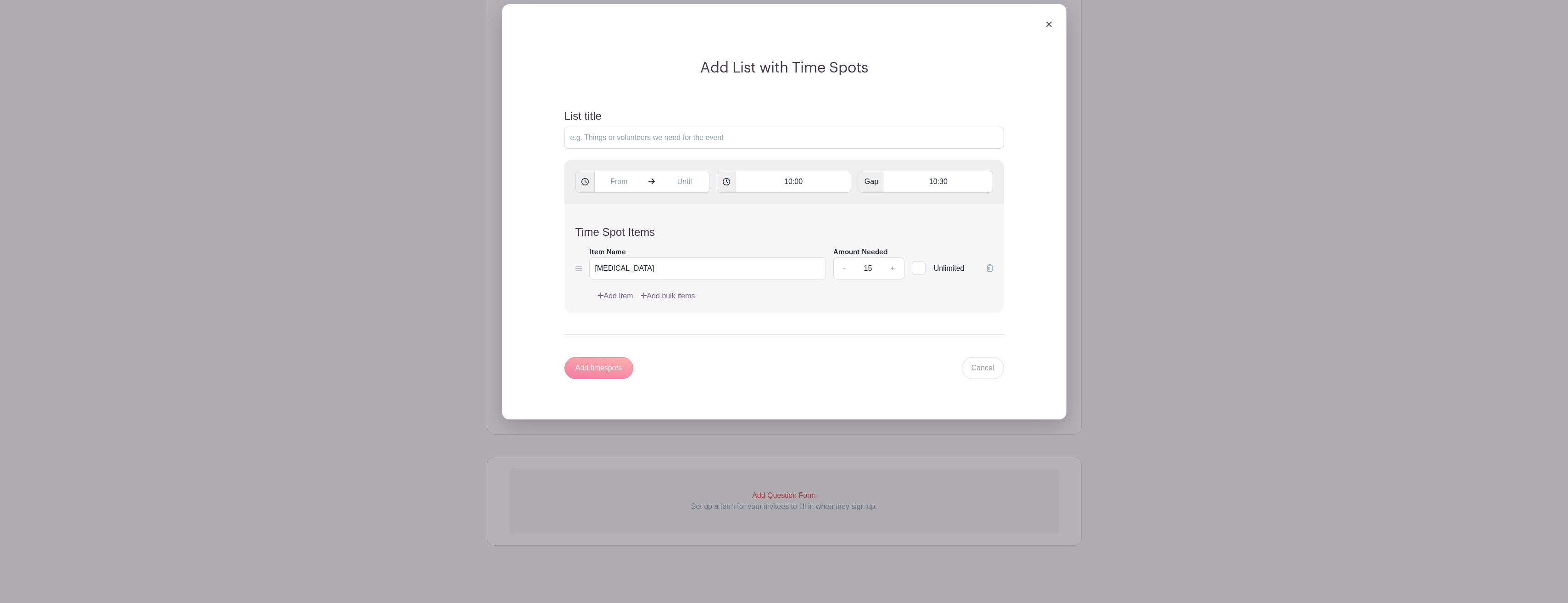
scroll to position [557, 0]
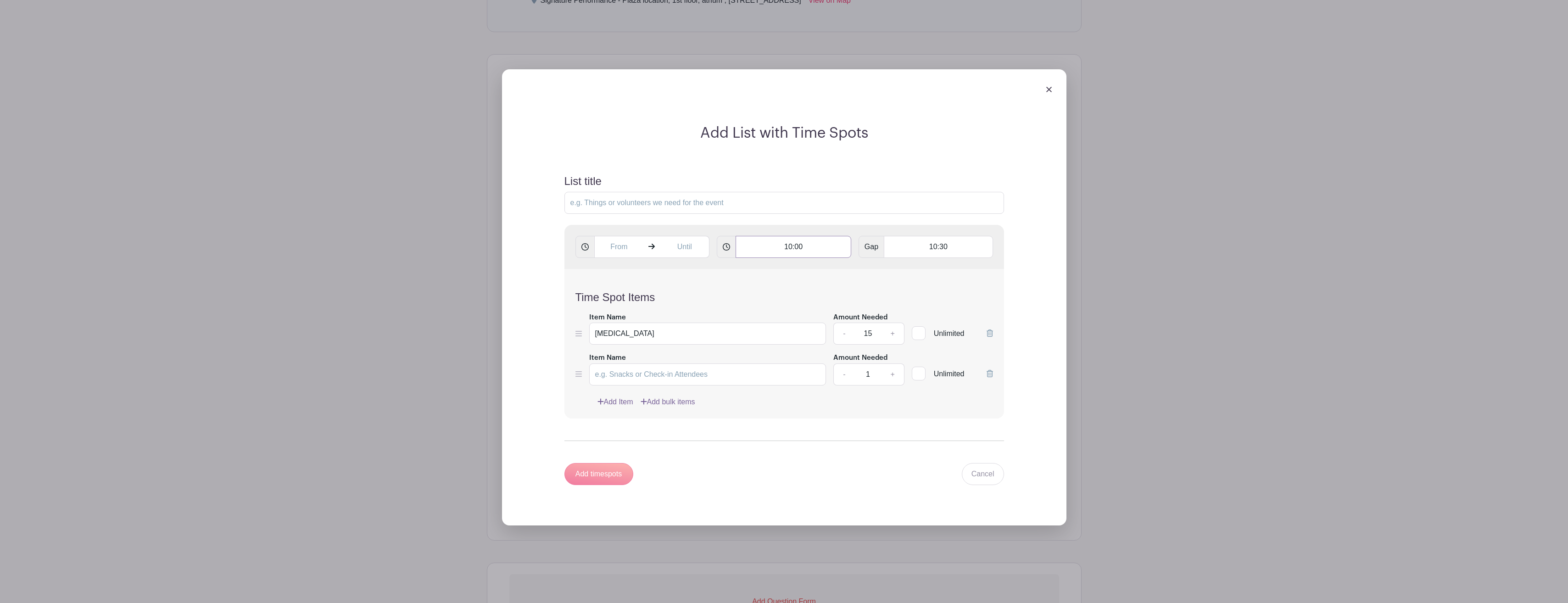
click at [812, 246] on input "10:00" at bounding box center [793, 247] width 116 height 22
type input "10:30"
type input "11:00"
click at [1050, 358] on div "Add List with Time Spots List title 10:30 Gap 11:00 Time Spot Items Item Name I…" at bounding box center [784, 297] width 564 height 456
click at [694, 376] on input "Item Name" at bounding box center [708, 374] width 237 height 22
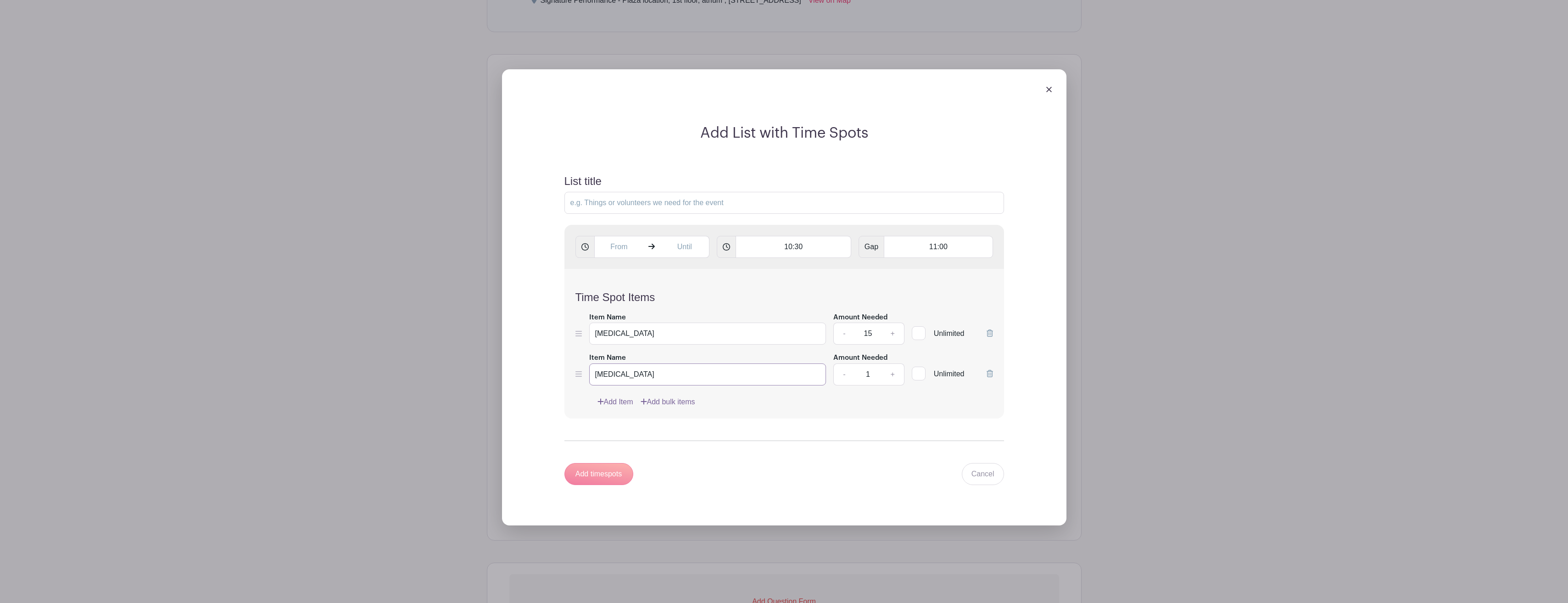
type input "[MEDICAL_DATA]"
click at [895, 372] on link "+" at bounding box center [893, 374] width 23 height 22
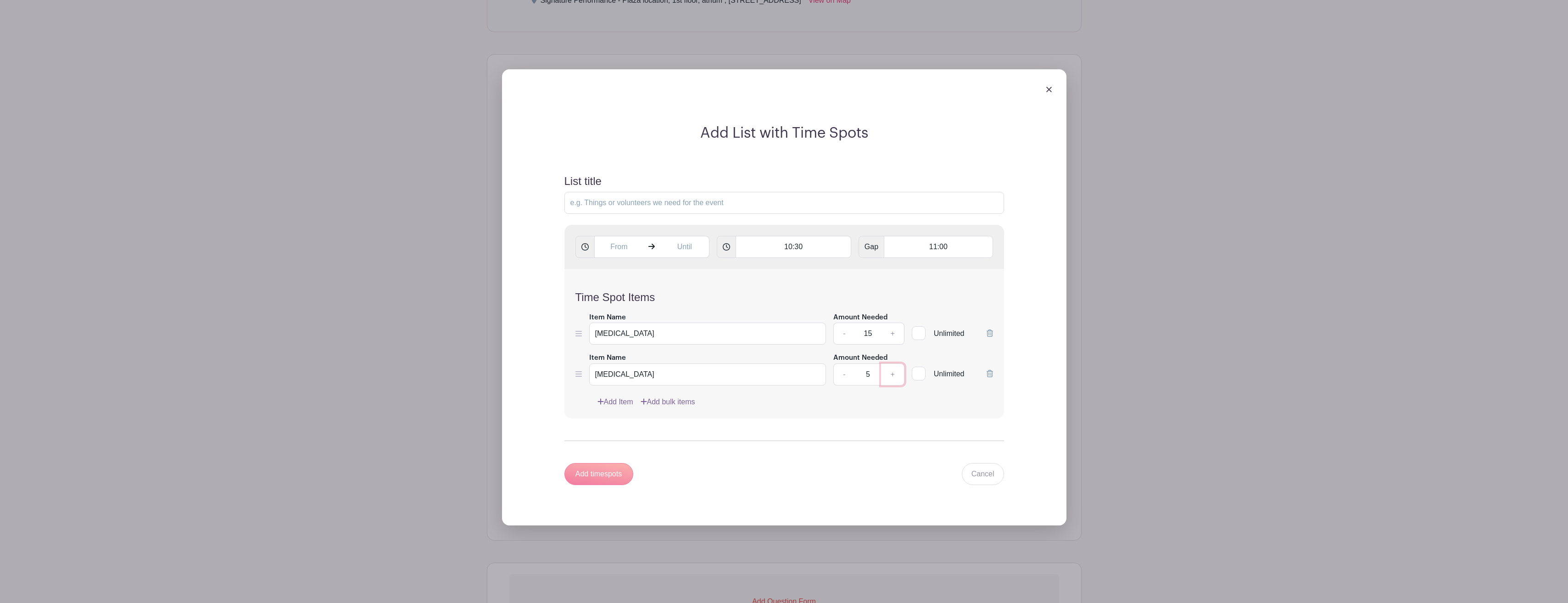
click at [895, 372] on link "+" at bounding box center [893, 374] width 23 height 22
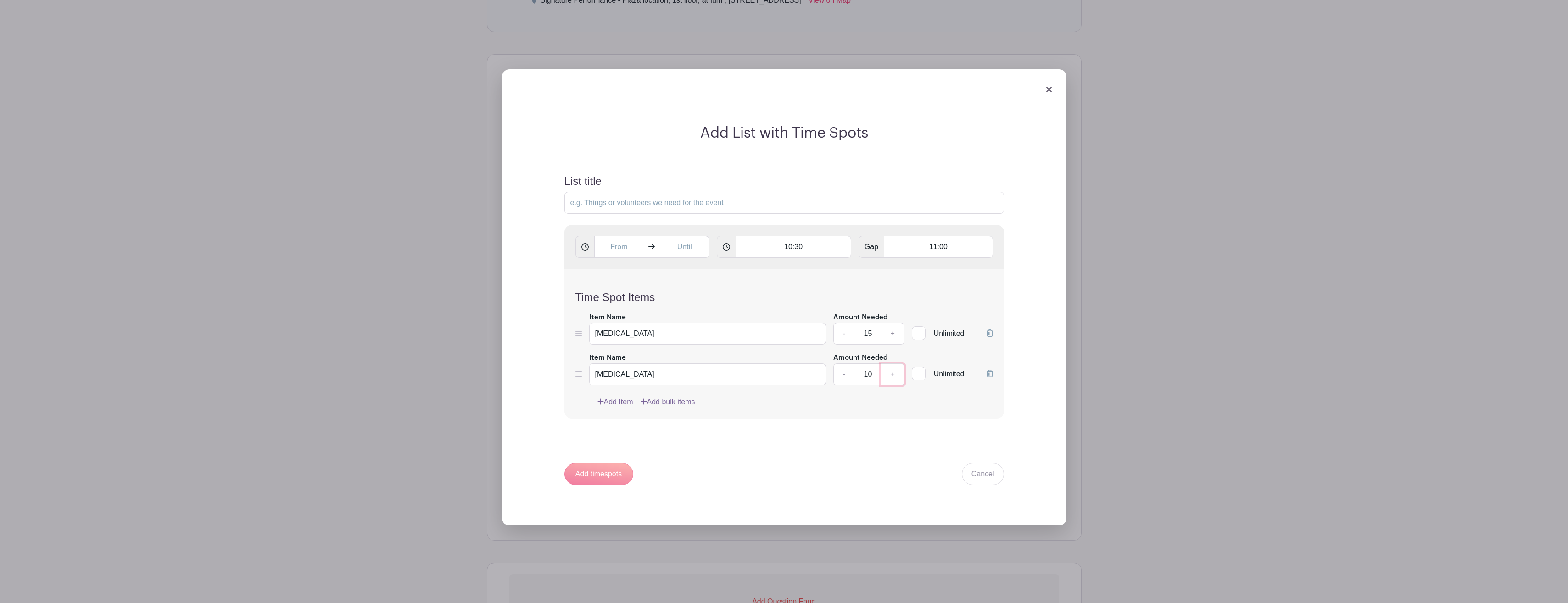
click at [895, 372] on link "+" at bounding box center [893, 374] width 23 height 22
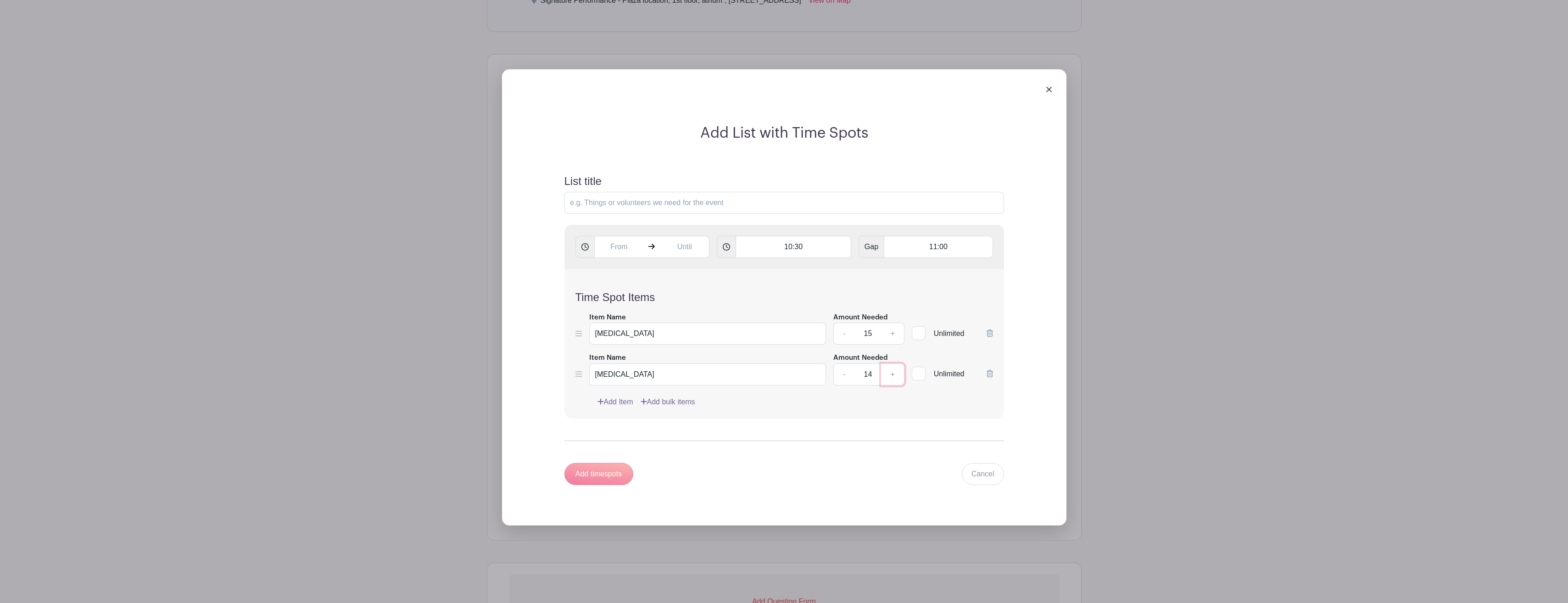
type input "15"
click at [612, 404] on link "Add Item" at bounding box center [615, 402] width 36 height 11
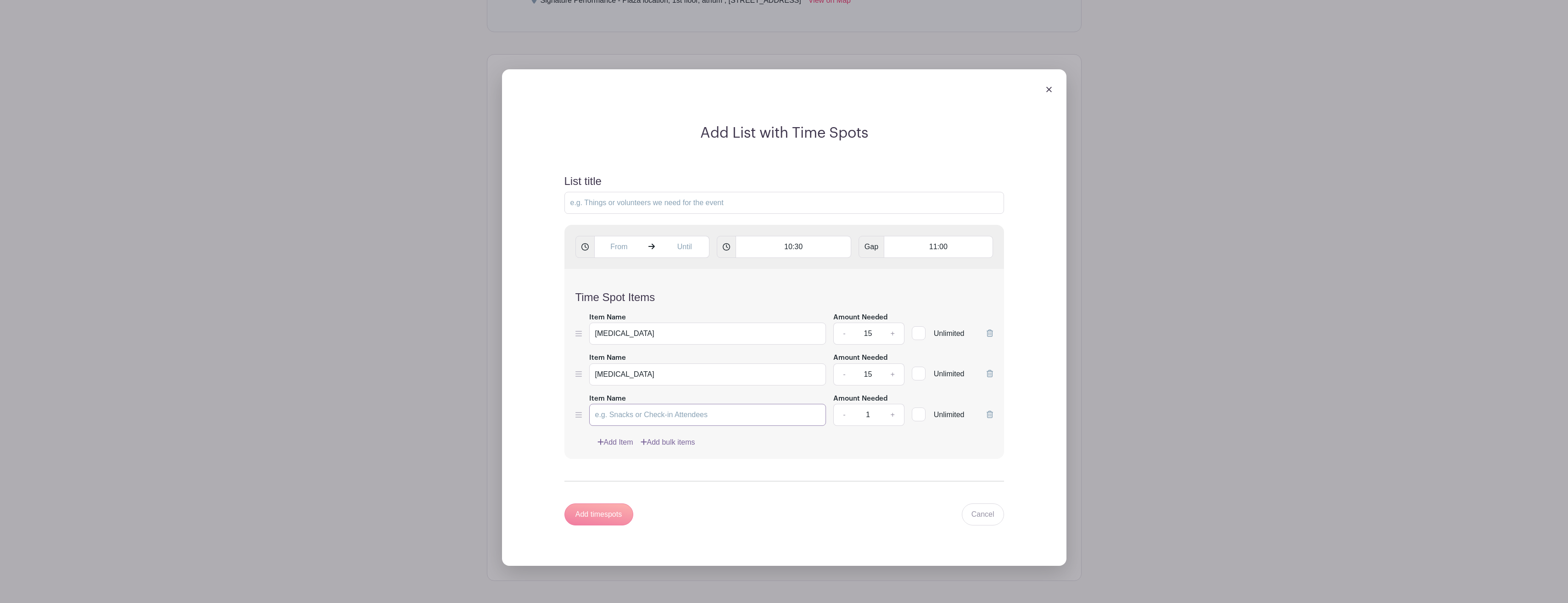
click at [704, 420] on input "Item Name" at bounding box center [708, 415] width 237 height 22
click at [755, 376] on input "[MEDICAL_DATA]" at bounding box center [708, 374] width 237 height 22
click at [746, 331] on input "[MEDICAL_DATA]" at bounding box center [708, 334] width 237 height 22
click at [717, 376] on input "[MEDICAL_DATA]" at bounding box center [708, 374] width 237 height 22
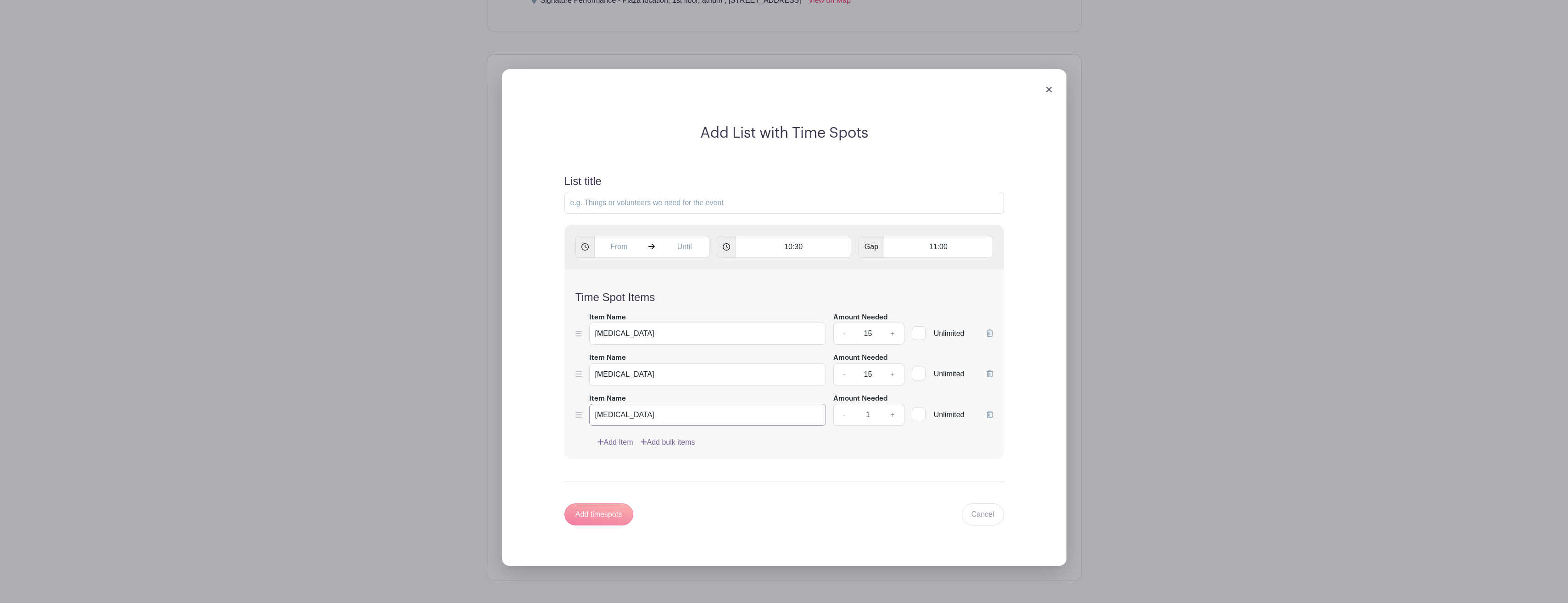
click at [704, 418] on input "[MEDICAL_DATA]" at bounding box center [708, 415] width 237 height 22
type input "Influe"
click at [990, 374] on icon at bounding box center [990, 374] width 7 height 7
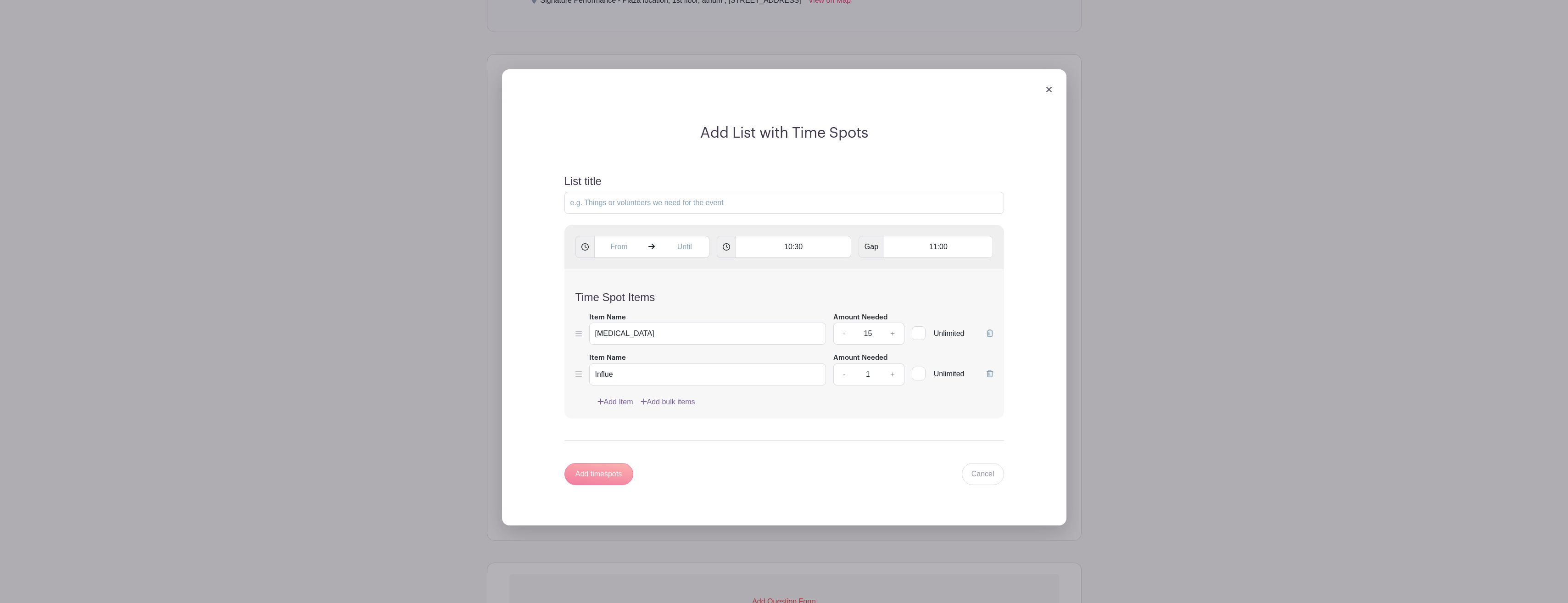
click at [990, 374] on icon at bounding box center [990, 374] width 7 height 7
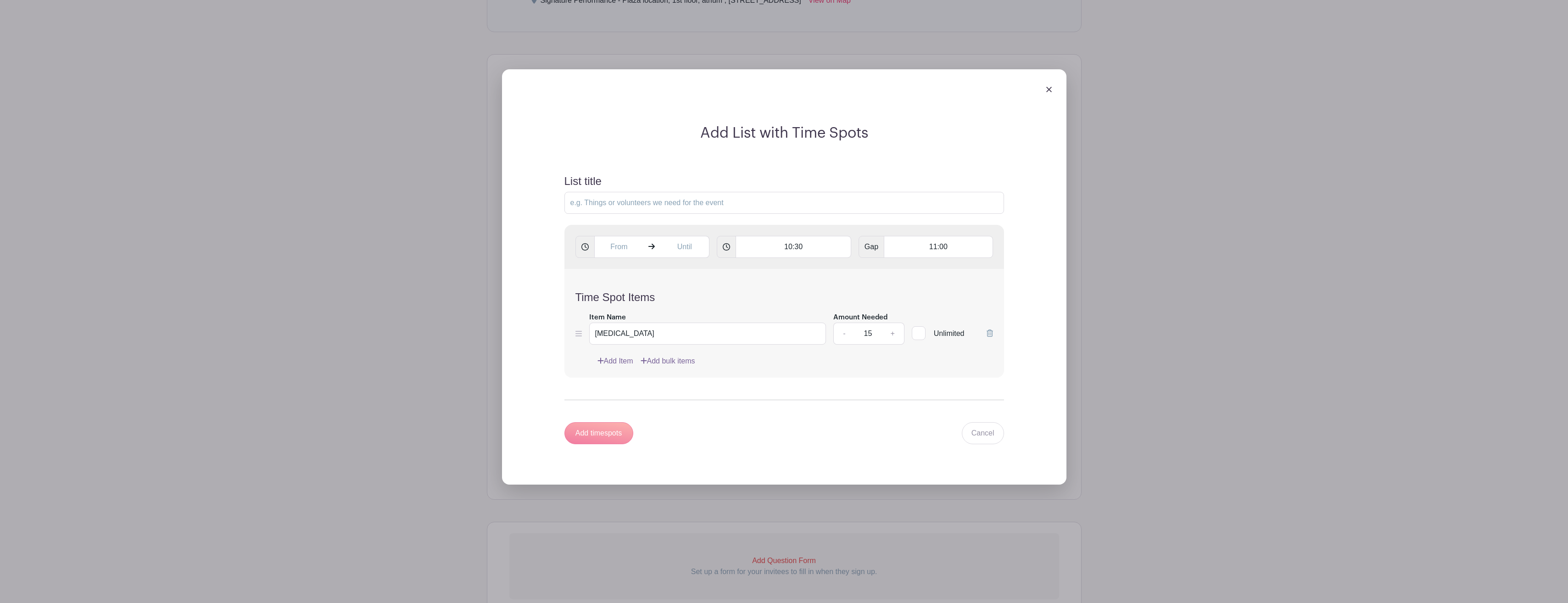
click at [608, 430] on div "Add timespots" at bounding box center [598, 434] width 69 height 22
click at [740, 196] on input "List title" at bounding box center [784, 203] width 440 height 22
type input "Flu shot clinic"
click at [820, 432] on div "Add timespots Cancel" at bounding box center [784, 434] width 440 height 22
click at [1048, 87] on img at bounding box center [1048, 89] width 6 height 6
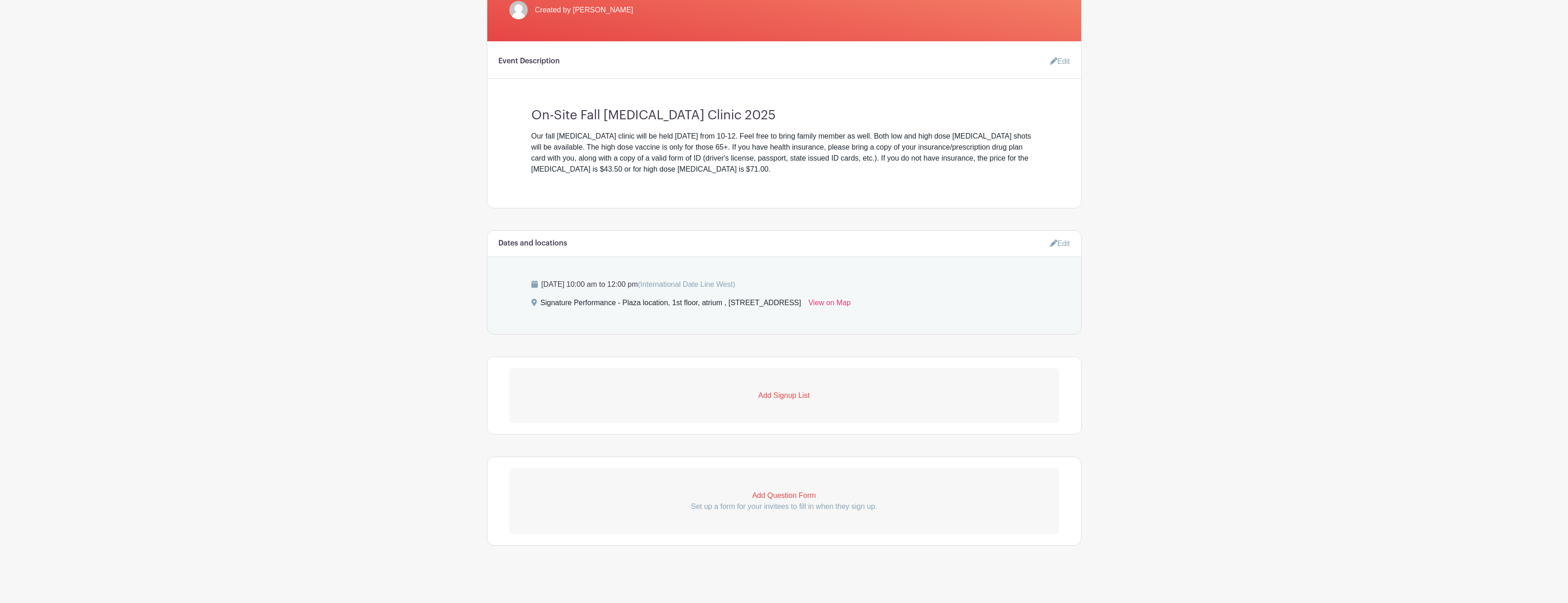
scroll to position [254, 0]
click at [789, 396] on p "Add Signup List" at bounding box center [784, 396] width 550 height 11
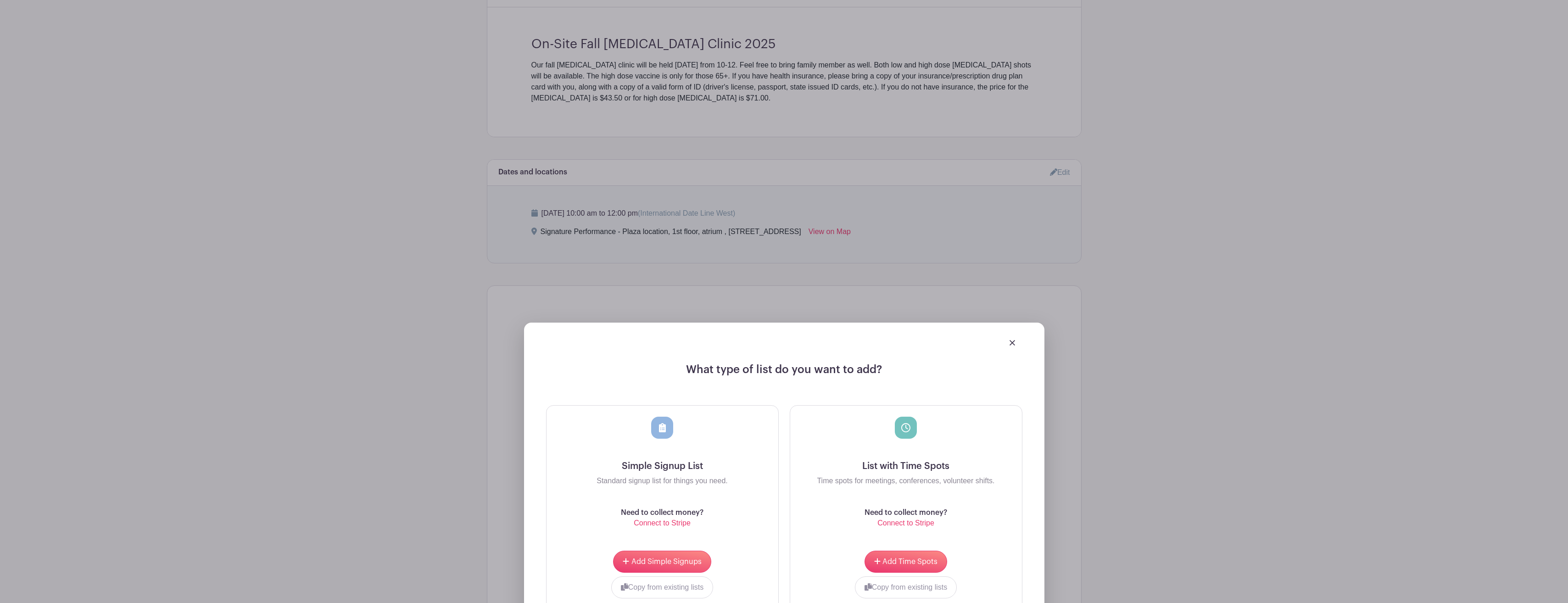
scroll to position [391, 0]
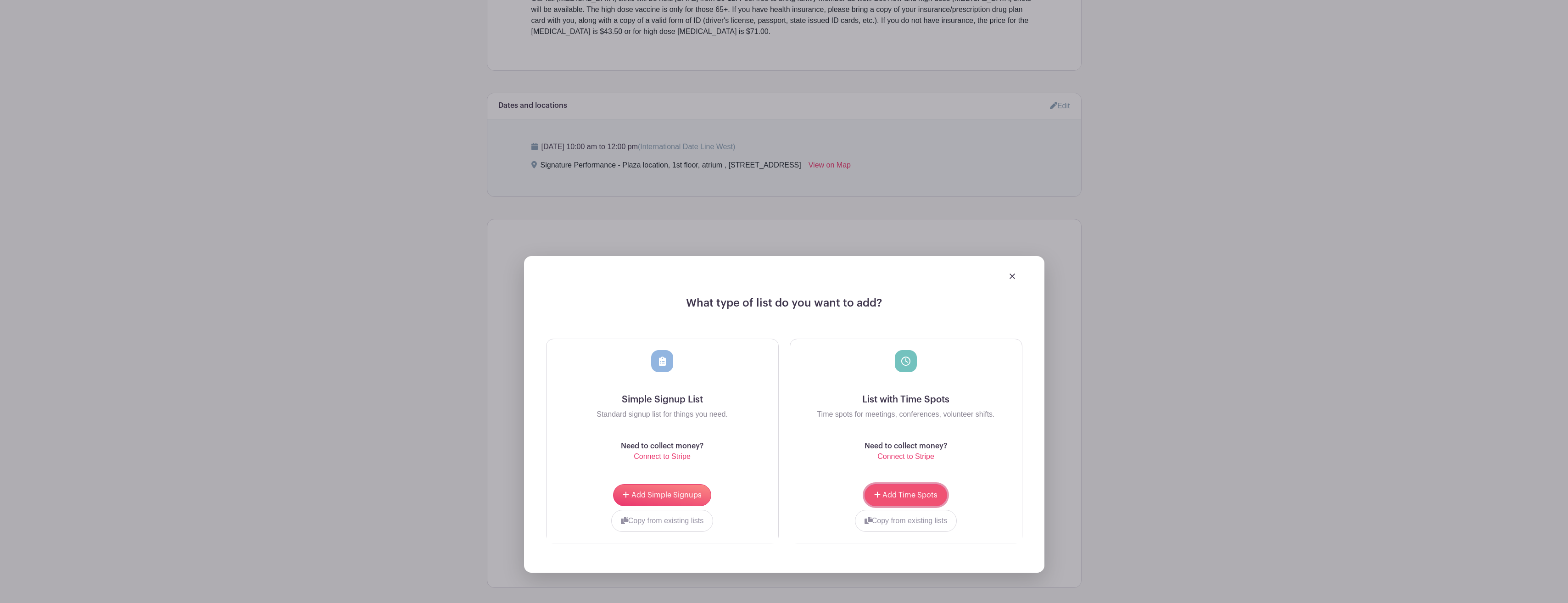
click at [910, 494] on span "Add Time Spots" at bounding box center [910, 495] width 55 height 7
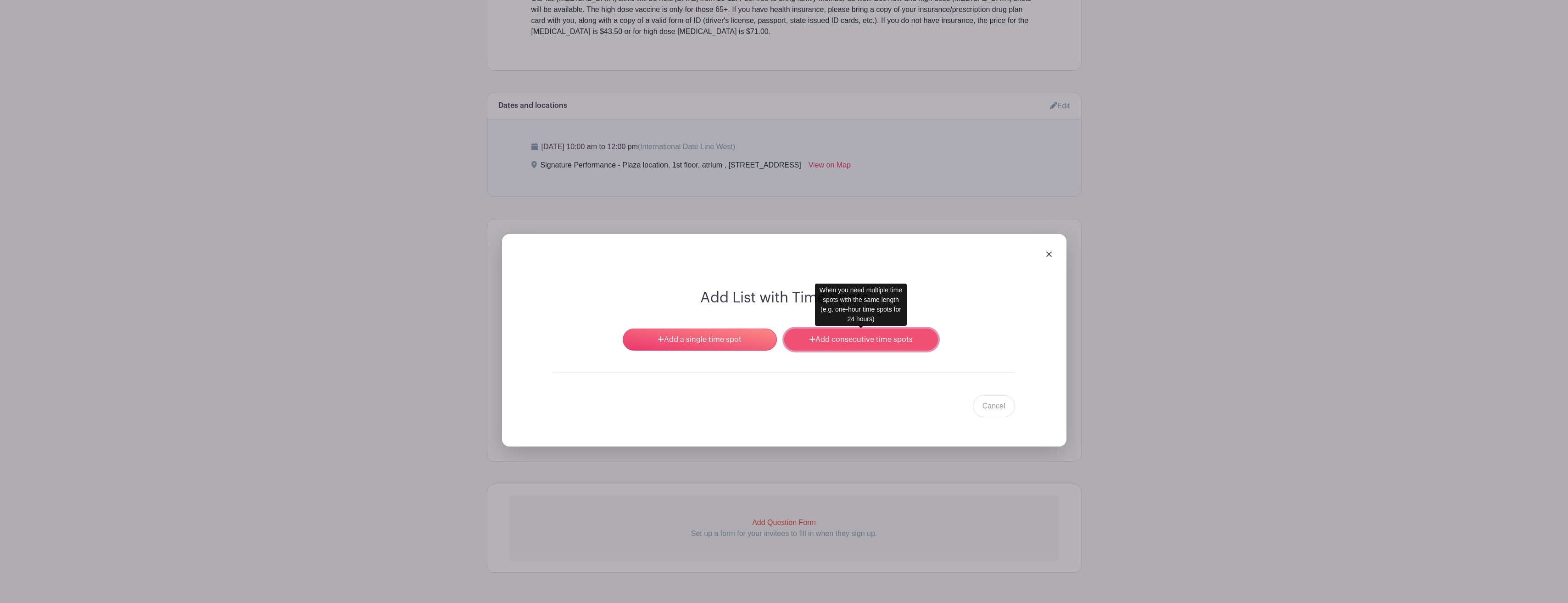
click at [851, 345] on link "Add consecutive time spots" at bounding box center [861, 339] width 153 height 22
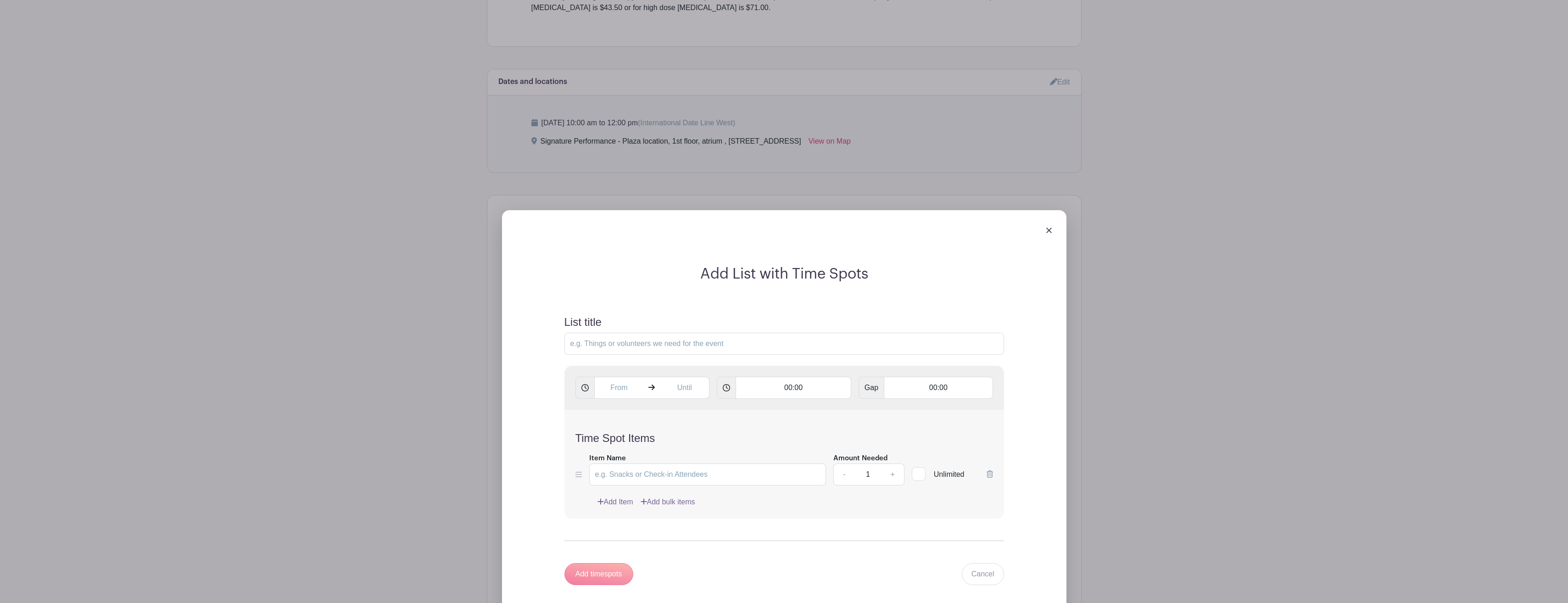
scroll to position [557, 0]
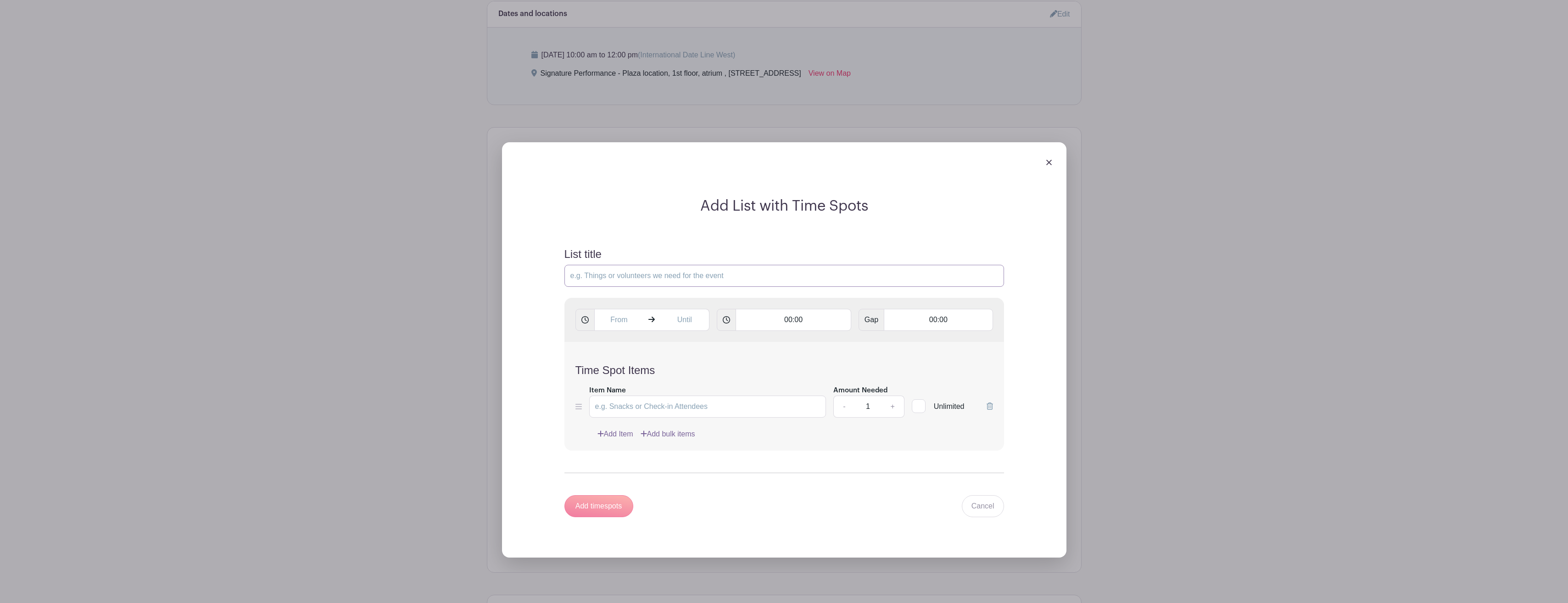
click at [726, 272] on input "List title" at bounding box center [784, 276] width 440 height 22
click at [1048, 159] on link at bounding box center [1048, 162] width 6 height 8
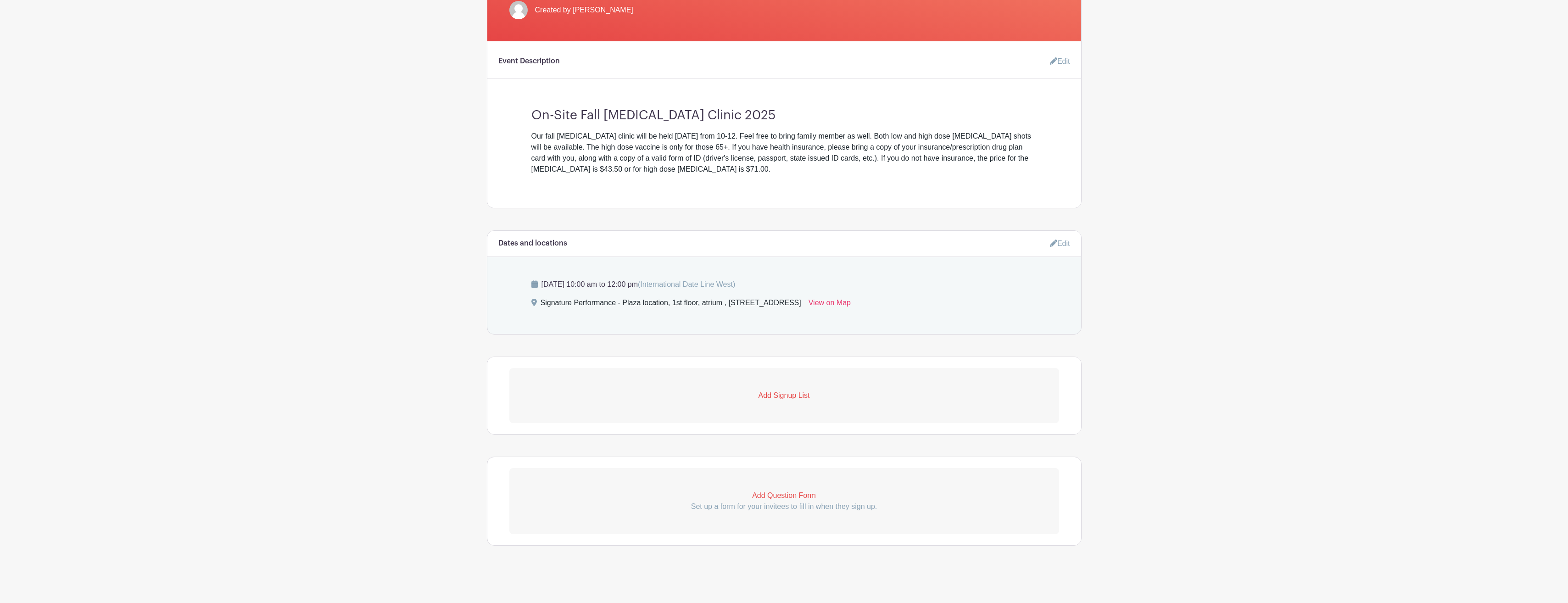
scroll to position [327, 0]
click at [775, 393] on p "Add Signup List" at bounding box center [784, 396] width 550 height 11
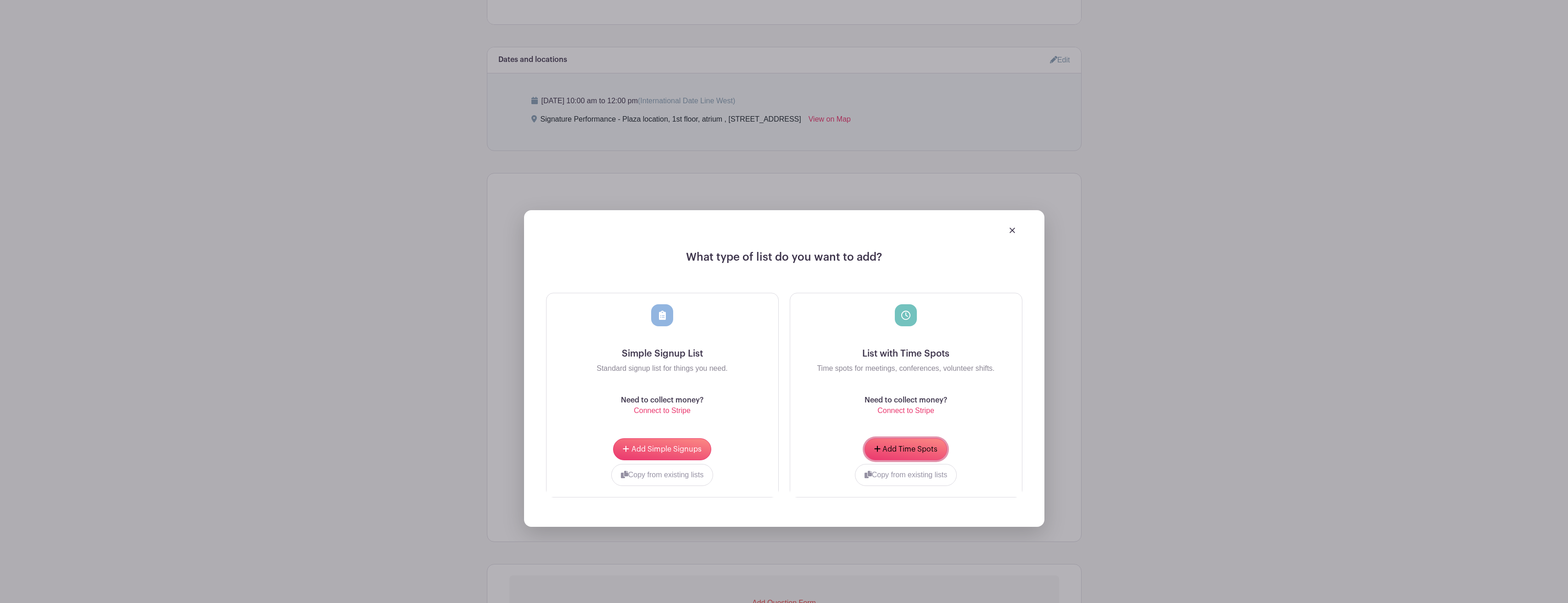
click at [896, 438] on button "Add Time Spots" at bounding box center [905, 449] width 83 height 22
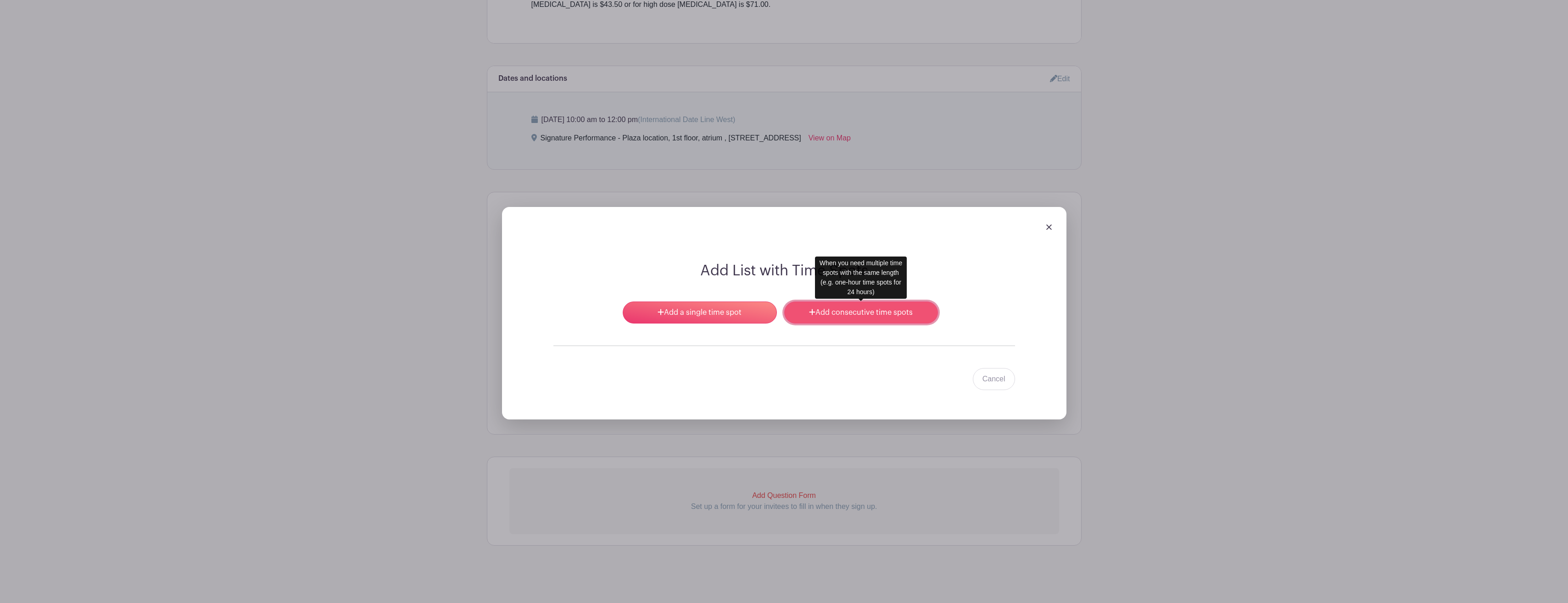
click at [833, 308] on link "Add consecutive time spots" at bounding box center [861, 313] width 153 height 22
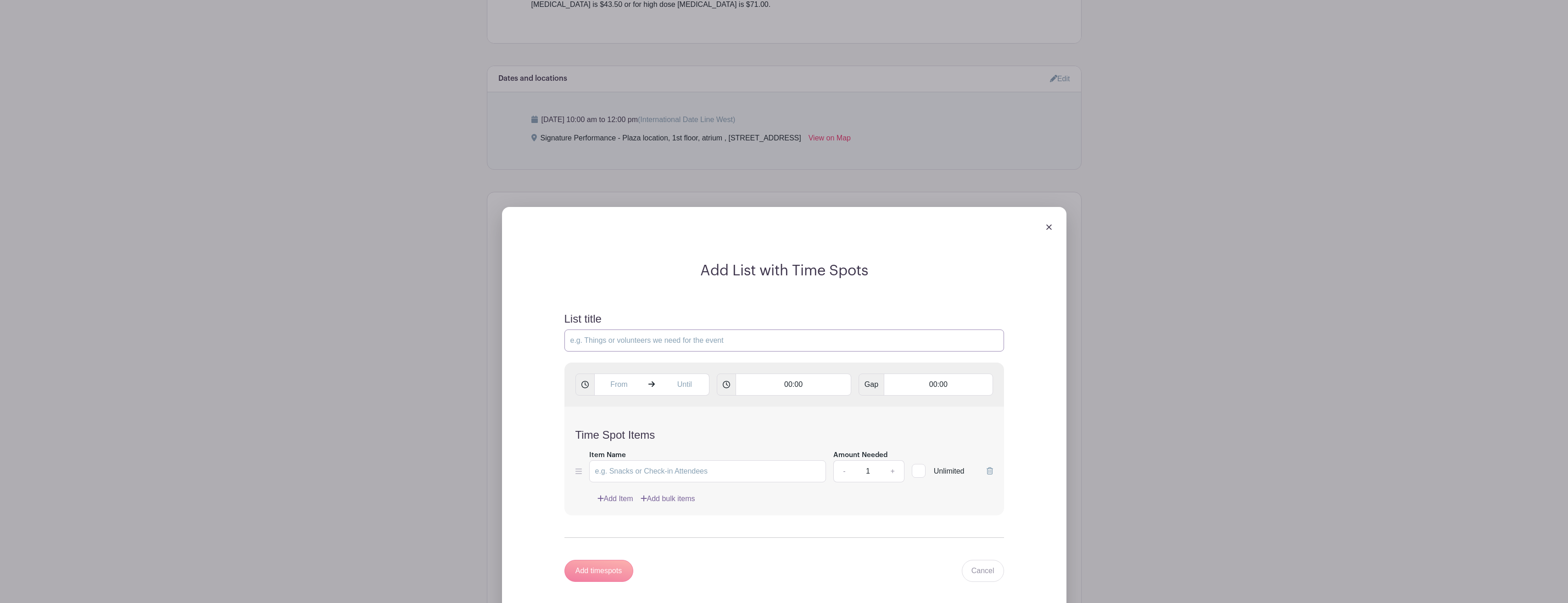
click at [746, 338] on input "List title" at bounding box center [784, 341] width 440 height 22
type input "Flu shot clinic"
type input "[MEDICAL_DATA]"
click at [814, 385] on input "00:00" at bounding box center [793, 385] width 116 height 22
type input "0"
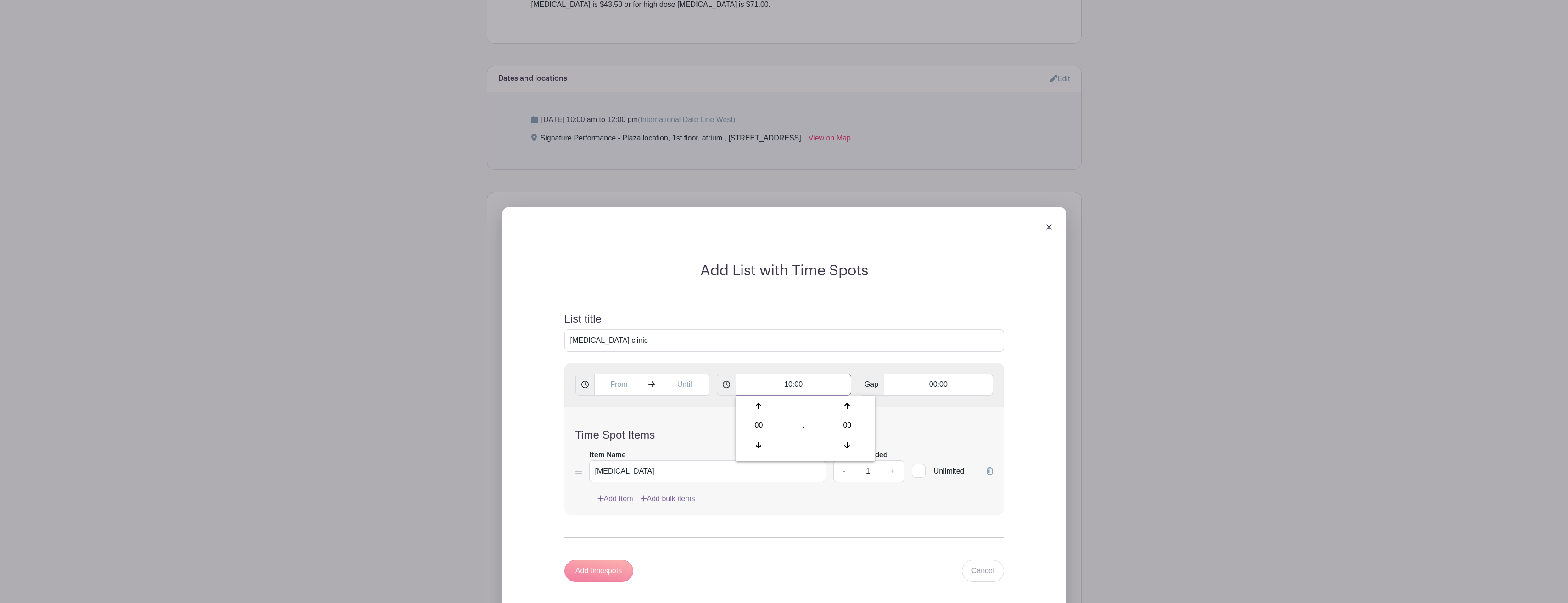
type input "10:00"
type input "10:30"
click at [892, 472] on link "+" at bounding box center [893, 472] width 23 height 22
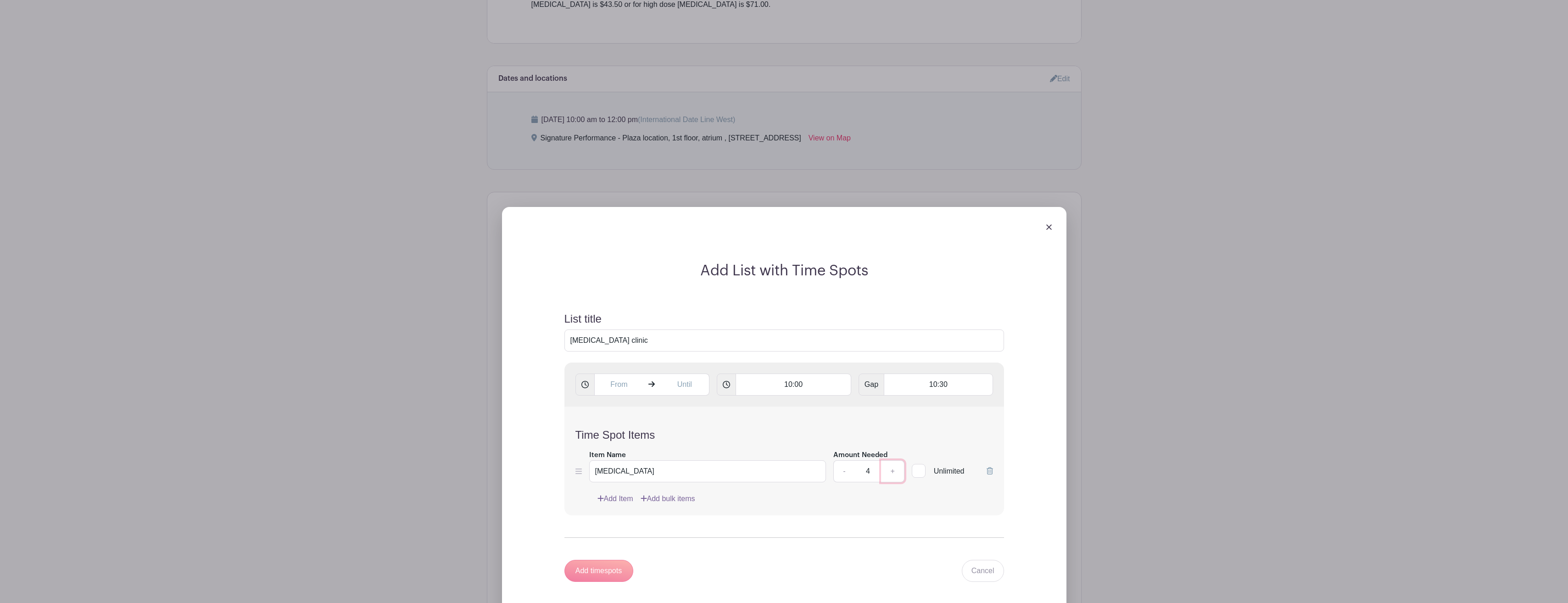
click at [893, 471] on link "+" at bounding box center [893, 472] width 23 height 22
click at [893, 470] on link "+" at bounding box center [893, 472] width 23 height 22
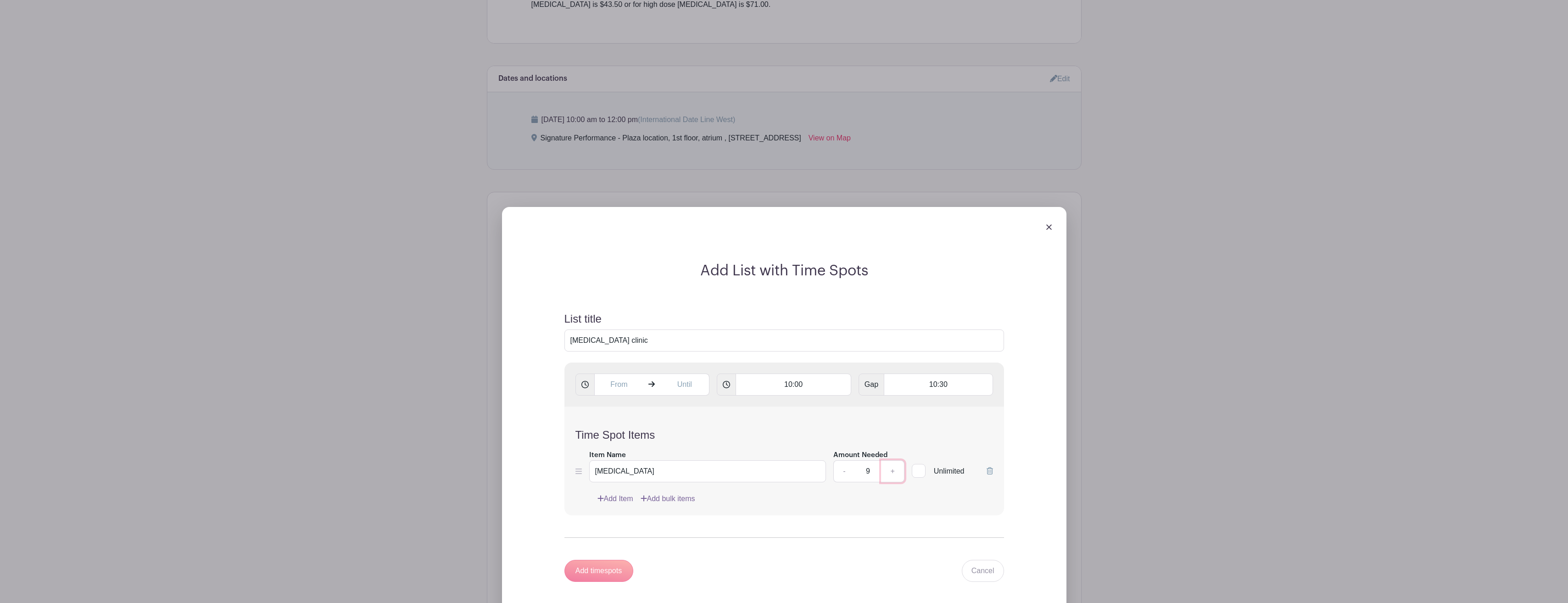
click at [893, 470] on link "+" at bounding box center [893, 472] width 23 height 22
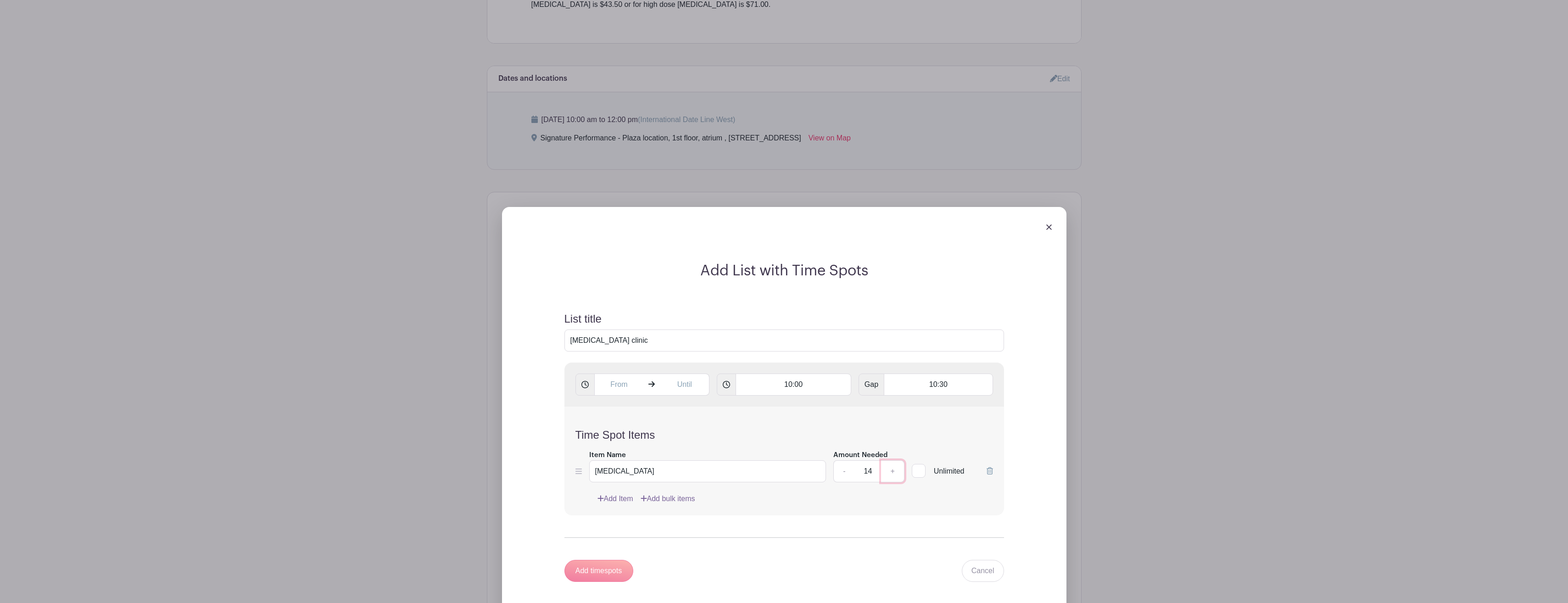
click at [893, 470] on link "+" at bounding box center [893, 472] width 23 height 22
type input "15"
click at [875, 491] on div "Time Spot Items Item Name Influenza Amount Needed - 15 + Unlimited Add Item Add…" at bounding box center [784, 461] width 440 height 109
click at [618, 497] on link "Add Item" at bounding box center [615, 499] width 36 height 11
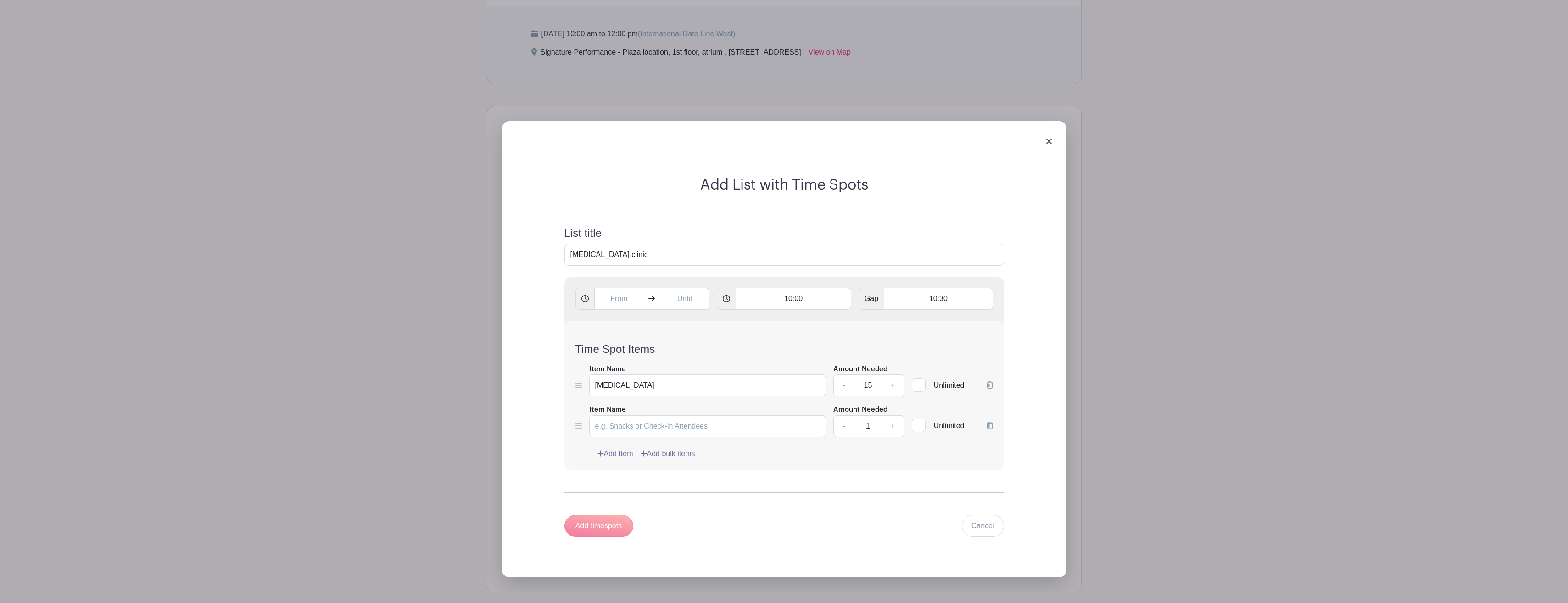
scroll to position [511, 0]
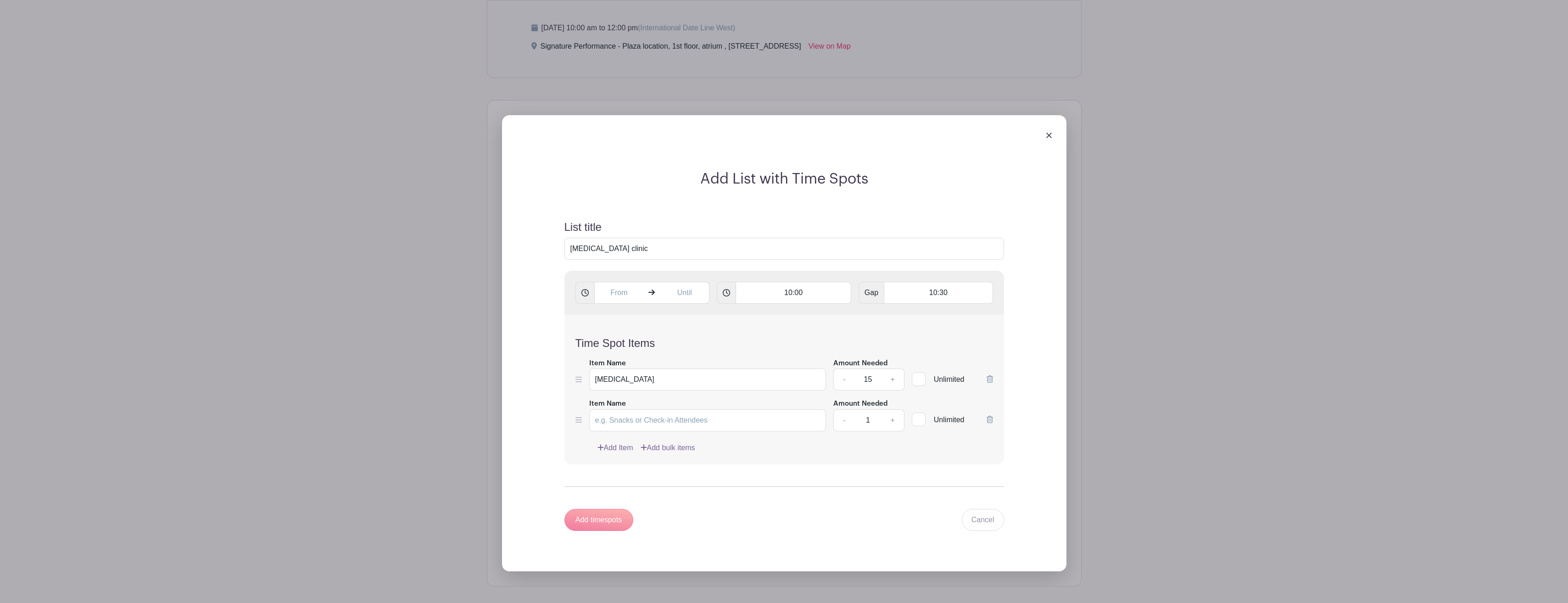
click at [611, 518] on div "Add timespots" at bounding box center [598, 520] width 69 height 22
click at [817, 292] on input "10:00" at bounding box center [793, 293] width 116 height 22
click at [782, 382] on input "[MEDICAL_DATA]" at bounding box center [708, 380] width 237 height 22
click at [764, 434] on div "Time Spot Items Item Name Influenza Amount Needed - 15 + Unlimited Item Name Am…" at bounding box center [784, 390] width 440 height 150
click at [764, 423] on input "Item Name" at bounding box center [708, 421] width 237 height 22
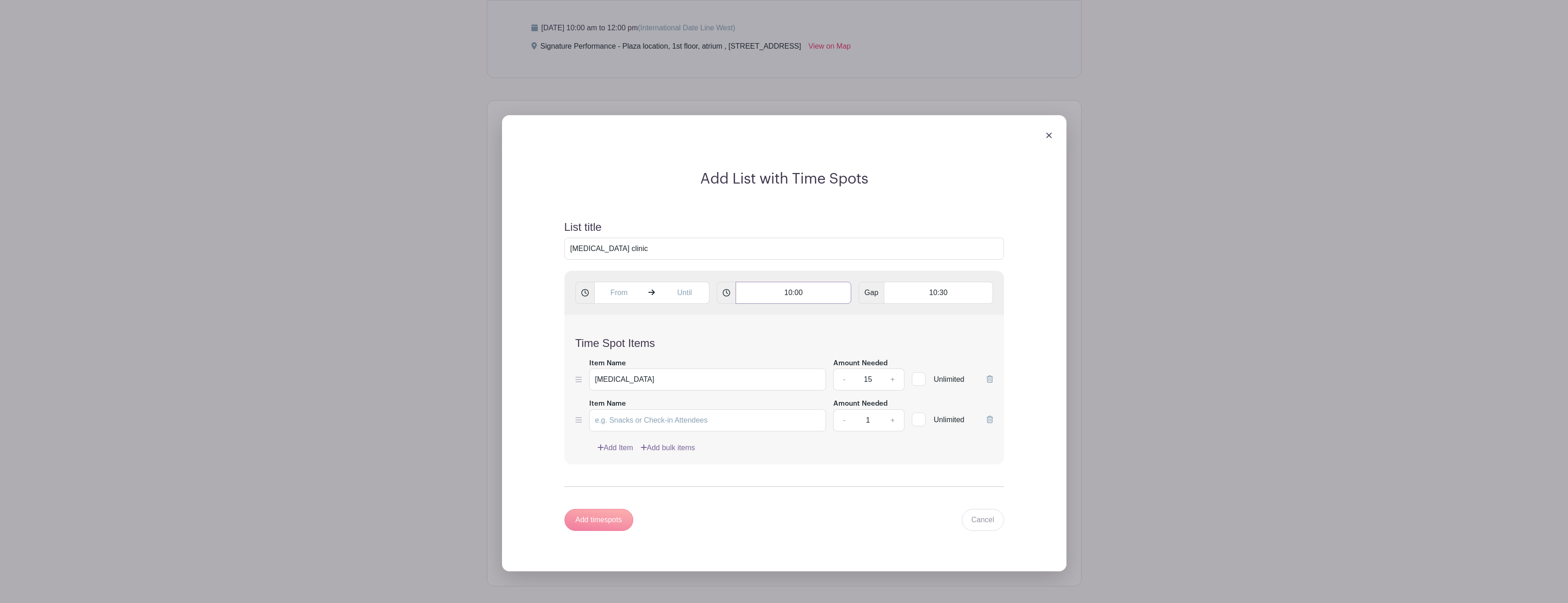
click at [834, 292] on input "10:00" at bounding box center [793, 293] width 116 height 22
type input "10:30"
type input "11:00"
click at [753, 380] on input "[MEDICAL_DATA]" at bounding box center [708, 380] width 237 height 22
click at [750, 424] on input "Item Name" at bounding box center [708, 421] width 237 height 22
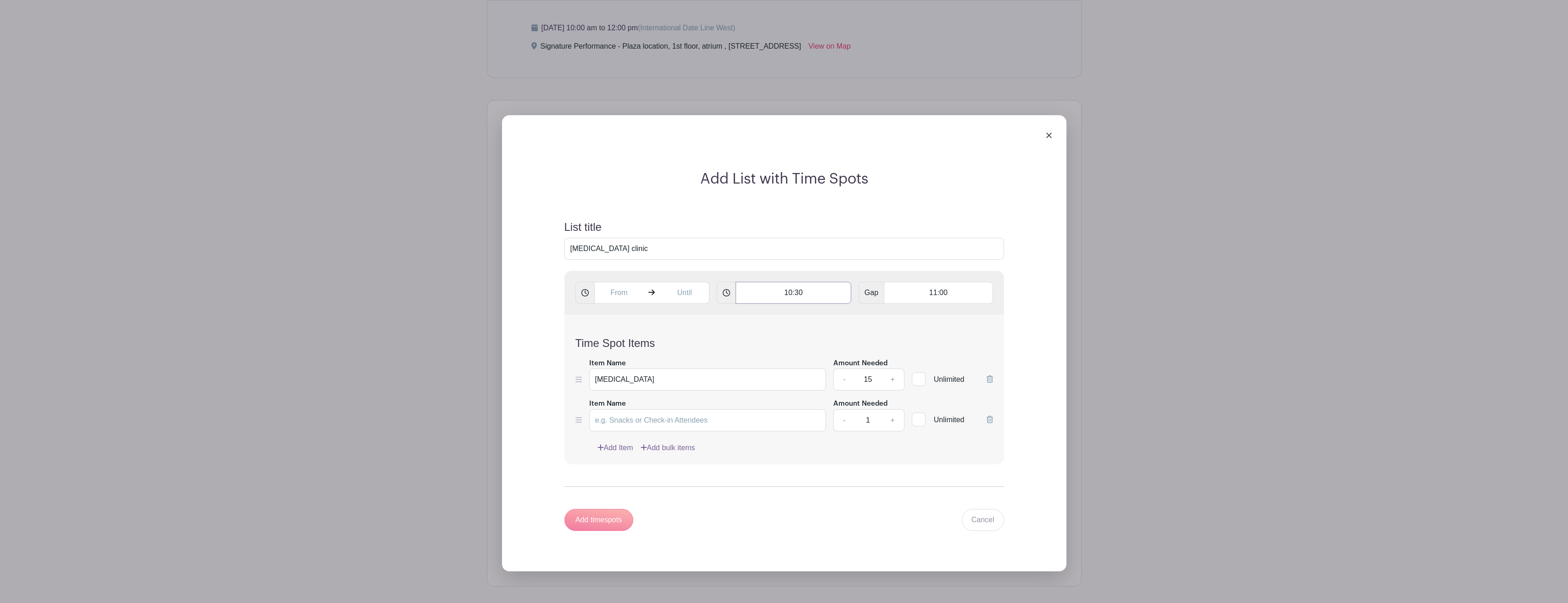
click at [812, 297] on input "10:30" at bounding box center [793, 293] width 116 height 22
type input "10:00"
type input "10:30"
click at [1047, 364] on div "Add List with Time Spots List title Flu shot clinic 10:00 Gap 10:30 Time Spot I…" at bounding box center [784, 343] width 564 height 456
click at [991, 420] on icon at bounding box center [990, 420] width 7 height 7
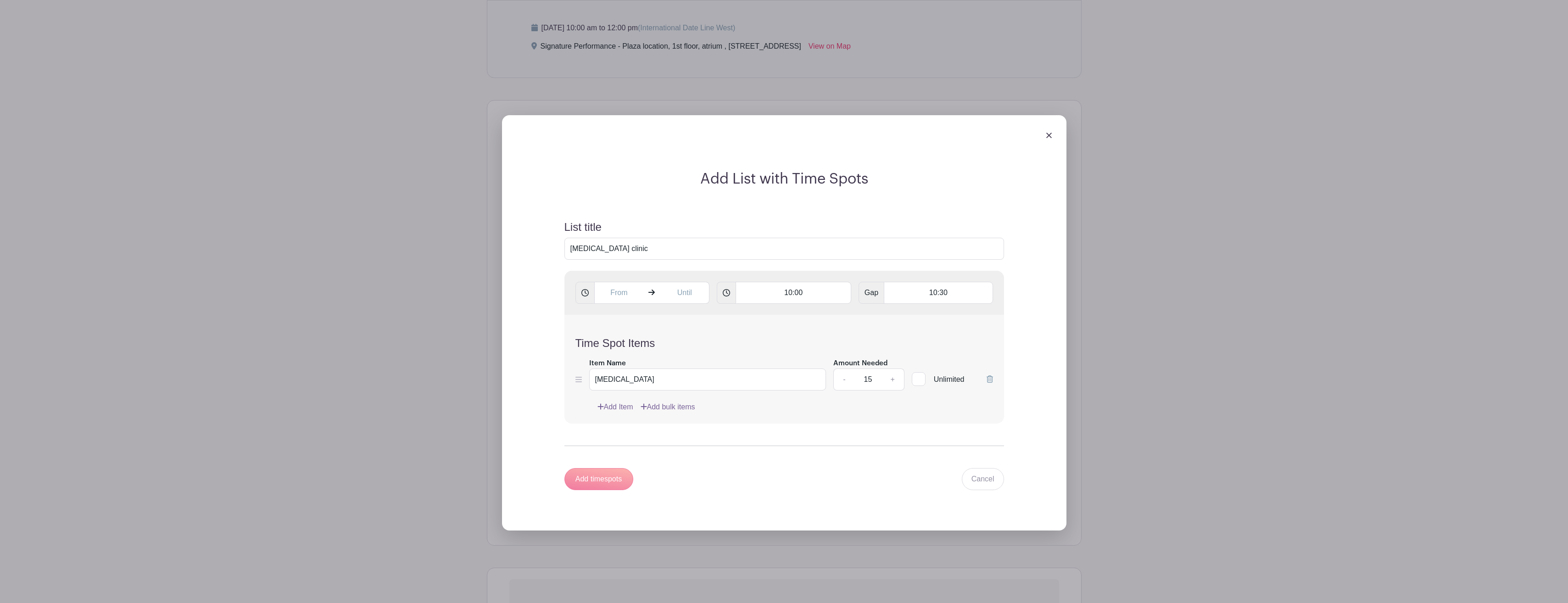
click at [601, 474] on div "Add timespots" at bounding box center [598, 479] width 69 height 22
click at [606, 478] on div "Add timespots" at bounding box center [598, 479] width 69 height 22
click at [609, 476] on div "Add timespots" at bounding box center [598, 479] width 69 height 22
click at [608, 476] on div "Add timespots" at bounding box center [598, 479] width 69 height 22
click at [608, 475] on div "Add timespots" at bounding box center [598, 479] width 69 height 22
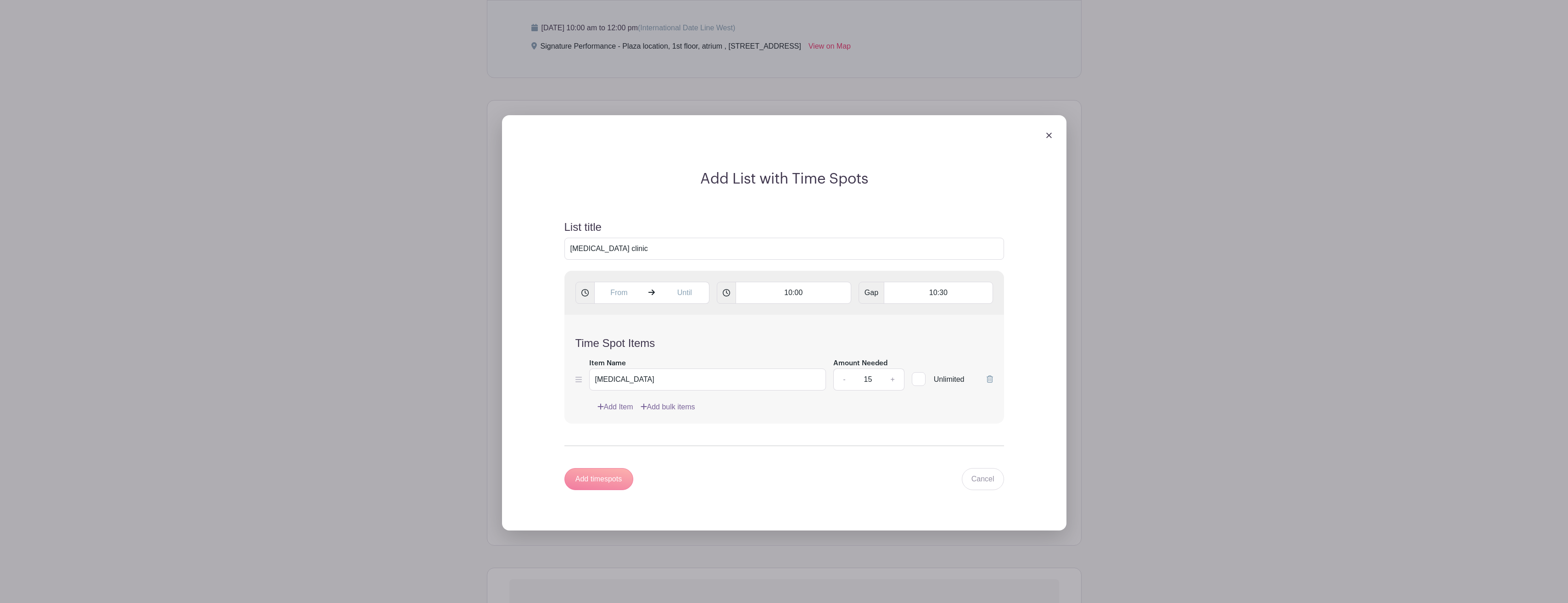
click at [608, 475] on div "Add timespots" at bounding box center [598, 479] width 69 height 22
click at [611, 473] on div "Add timespots" at bounding box center [598, 479] width 69 height 22
click at [616, 407] on link "Add Item" at bounding box center [615, 407] width 36 height 11
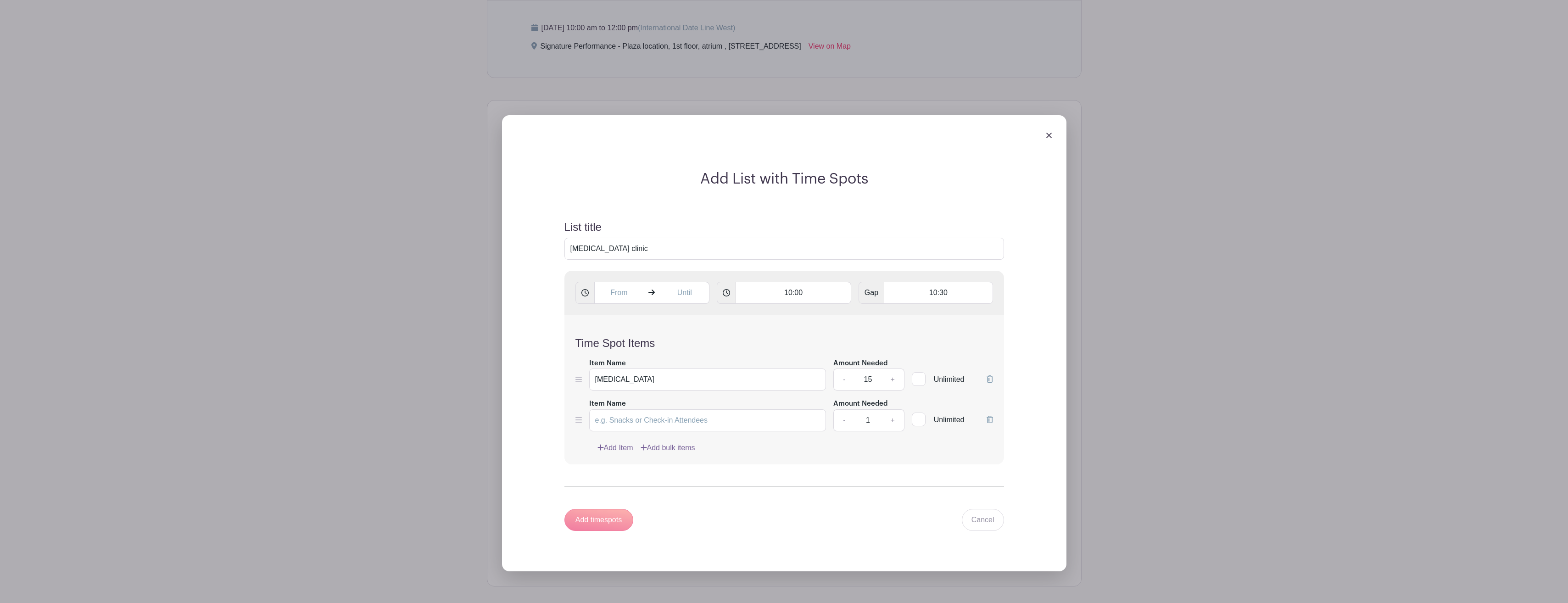
click at [596, 527] on div "Add timespots" at bounding box center [598, 520] width 69 height 22
click at [600, 522] on div "Add timespots" at bounding box center [598, 520] width 69 height 22
click at [602, 520] on div "Add timespots" at bounding box center [598, 520] width 69 height 22
click at [1049, 135] on img at bounding box center [1048, 135] width 6 height 6
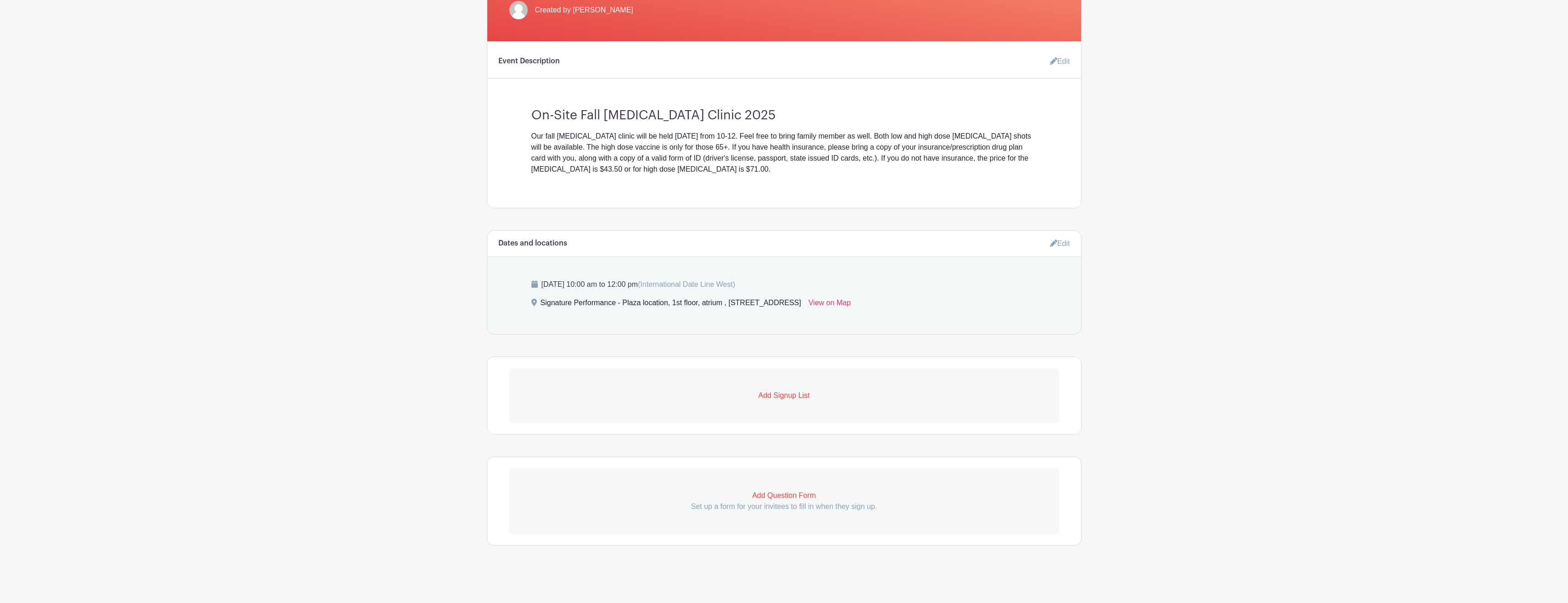
scroll to position [254, 0]
click at [779, 494] on p "Add Question Form" at bounding box center [784, 496] width 550 height 11
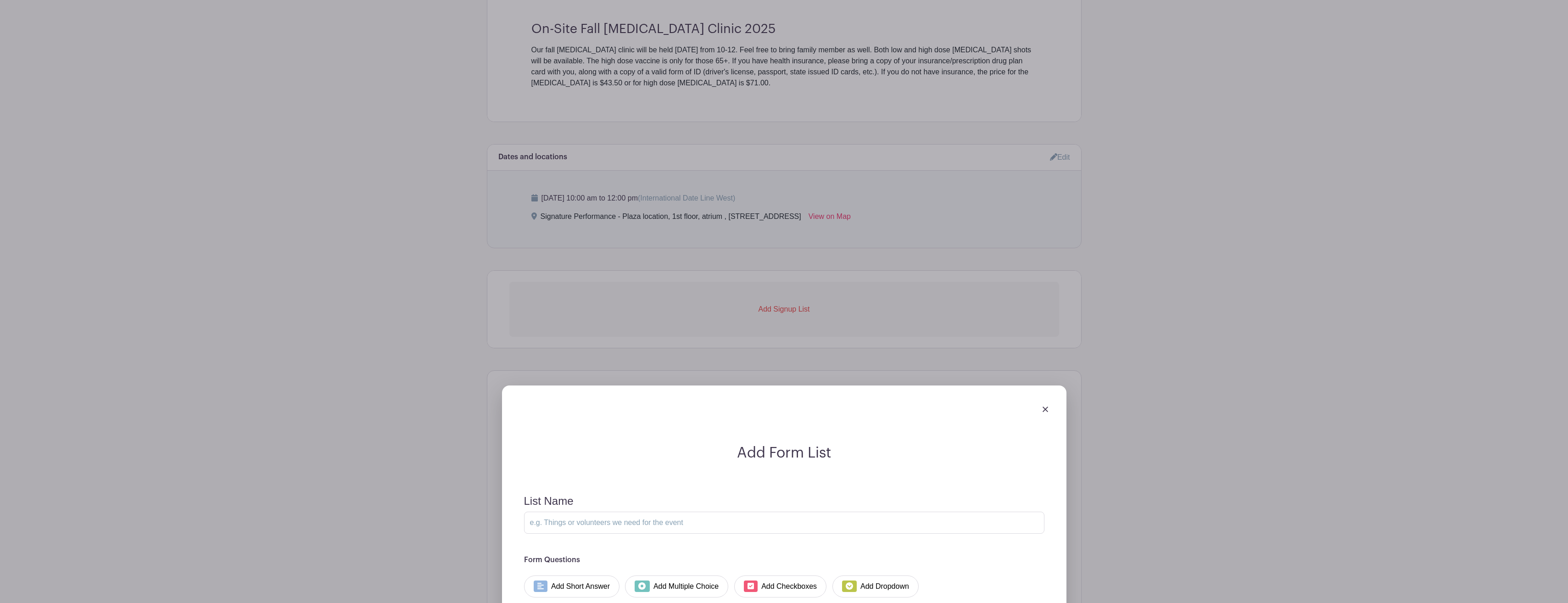
scroll to position [437, 0]
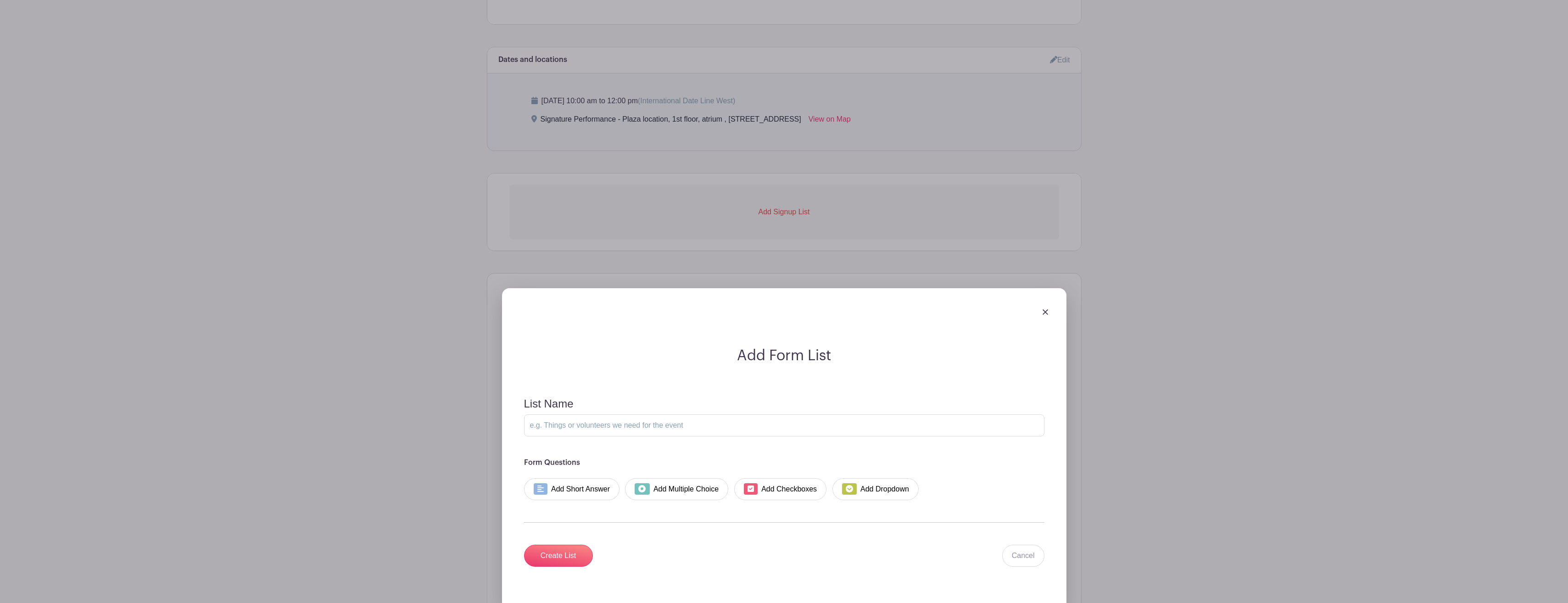
click at [1047, 312] on img at bounding box center [1045, 312] width 6 height 6
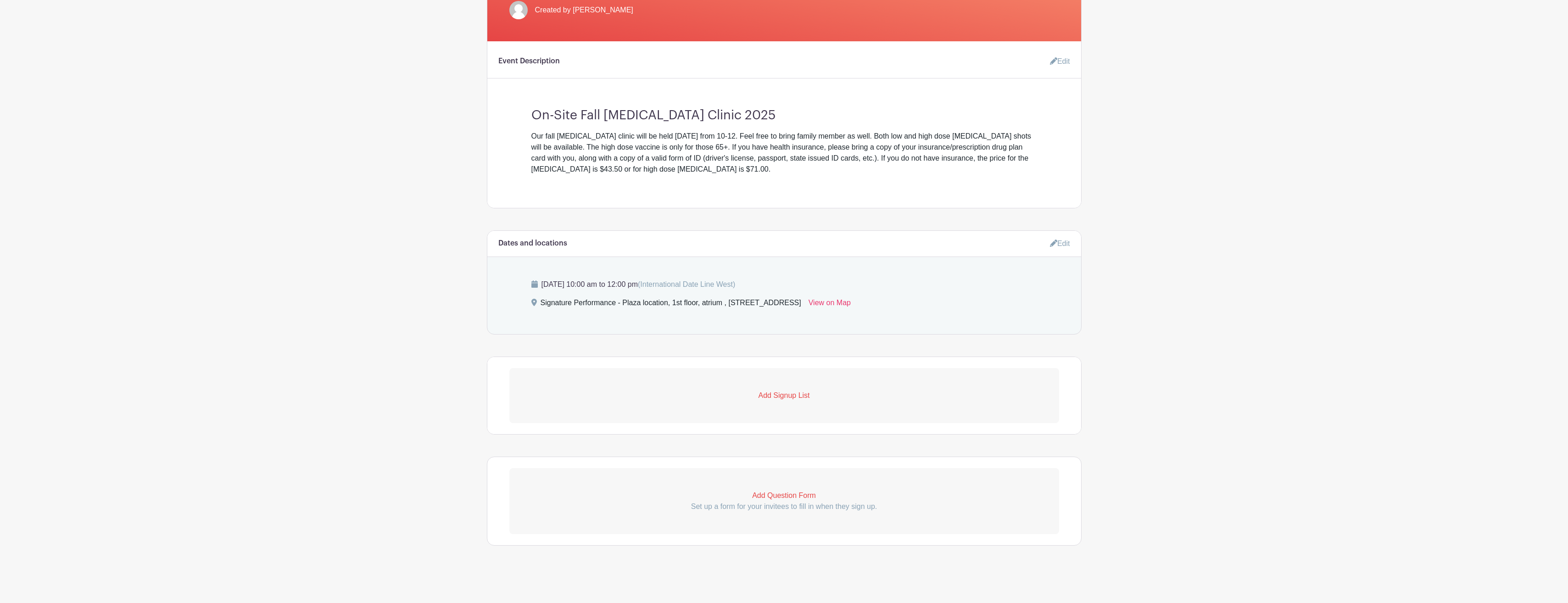
click at [782, 393] on p "Add Signup List" at bounding box center [784, 396] width 550 height 11
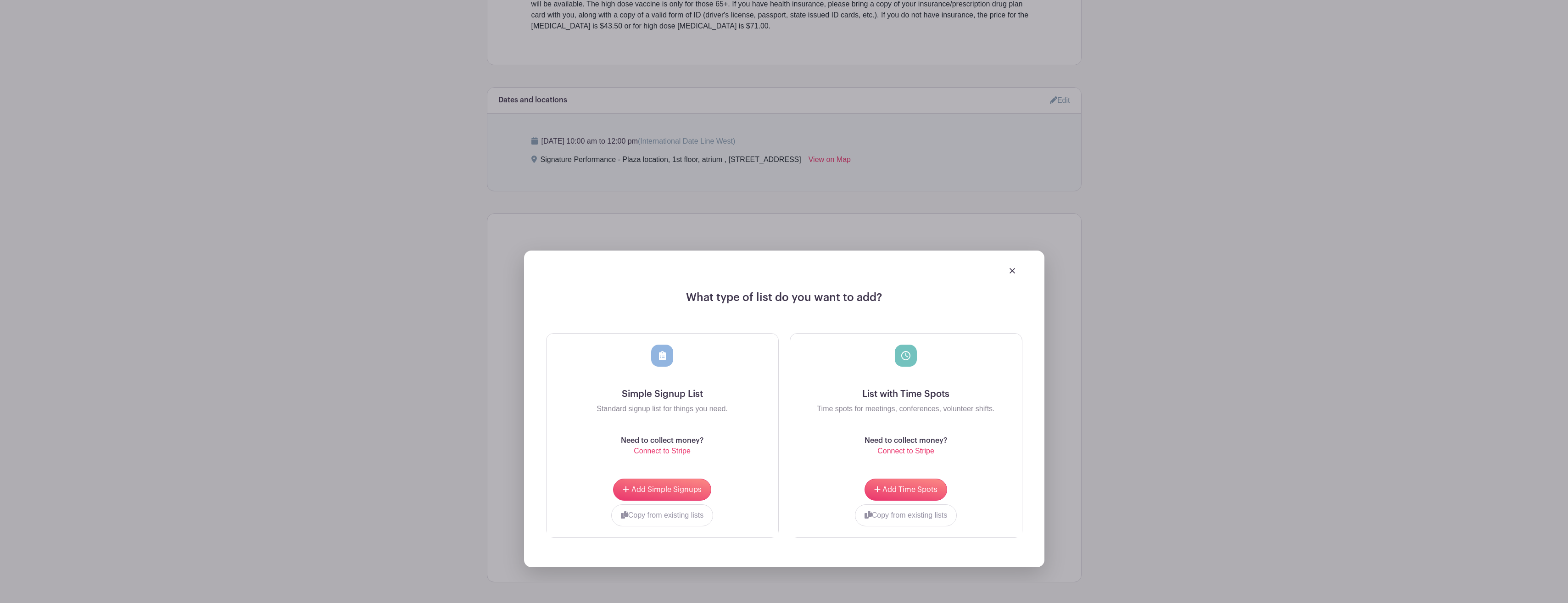
scroll to position [437, 0]
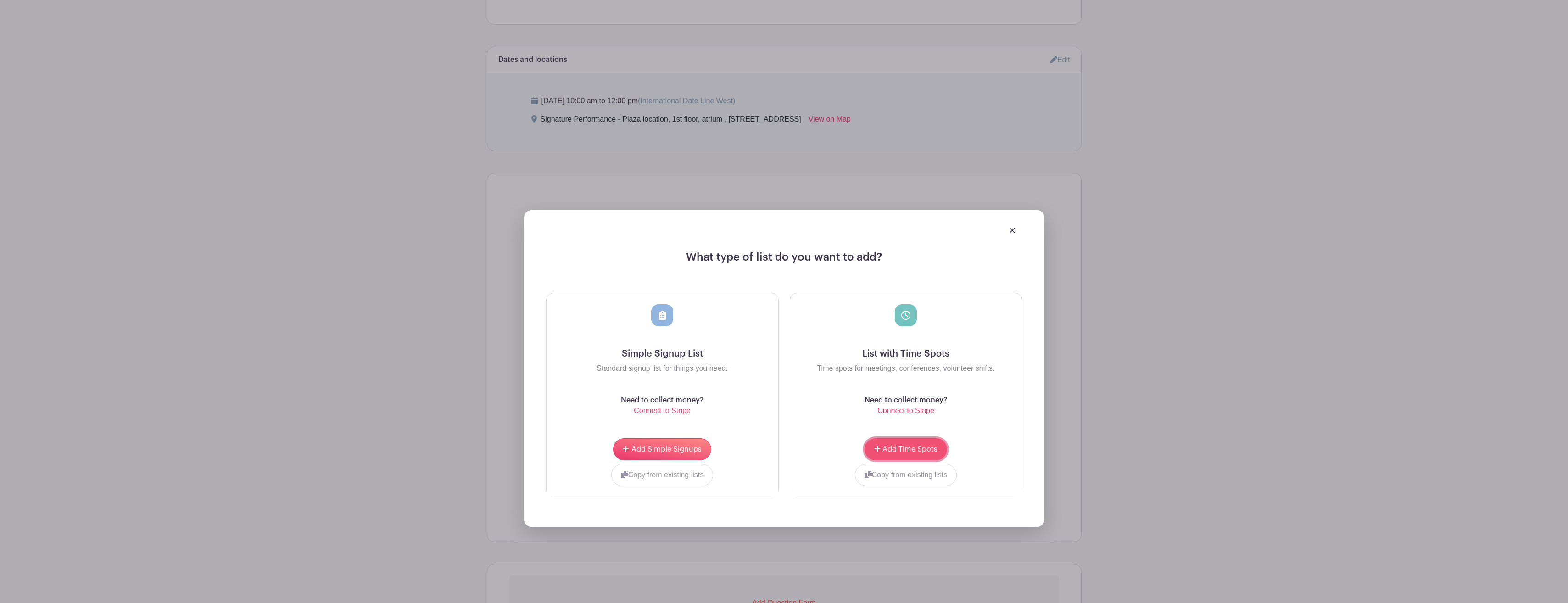
click at [905, 446] on span "Add Time Spots" at bounding box center [910, 449] width 55 height 7
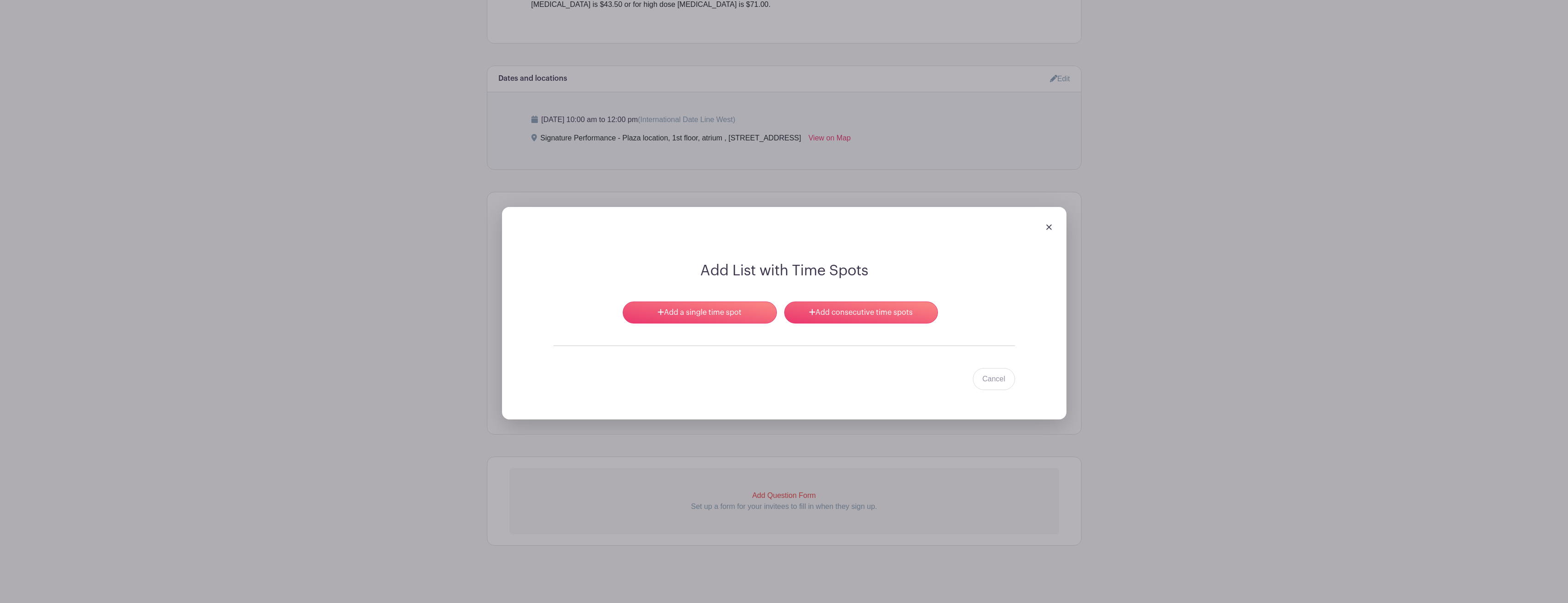
scroll to position [492, 0]
click at [683, 309] on link "Add a single time spot" at bounding box center [699, 313] width 153 height 22
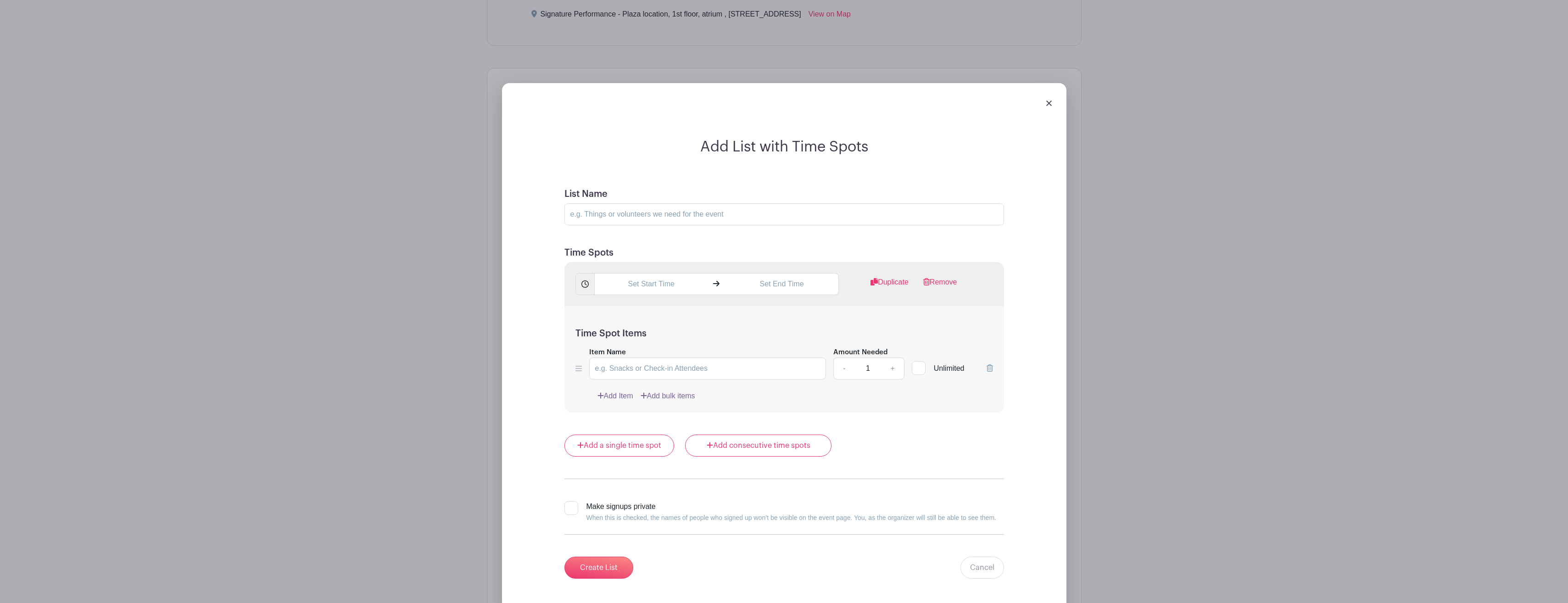
scroll to position [630, 0]
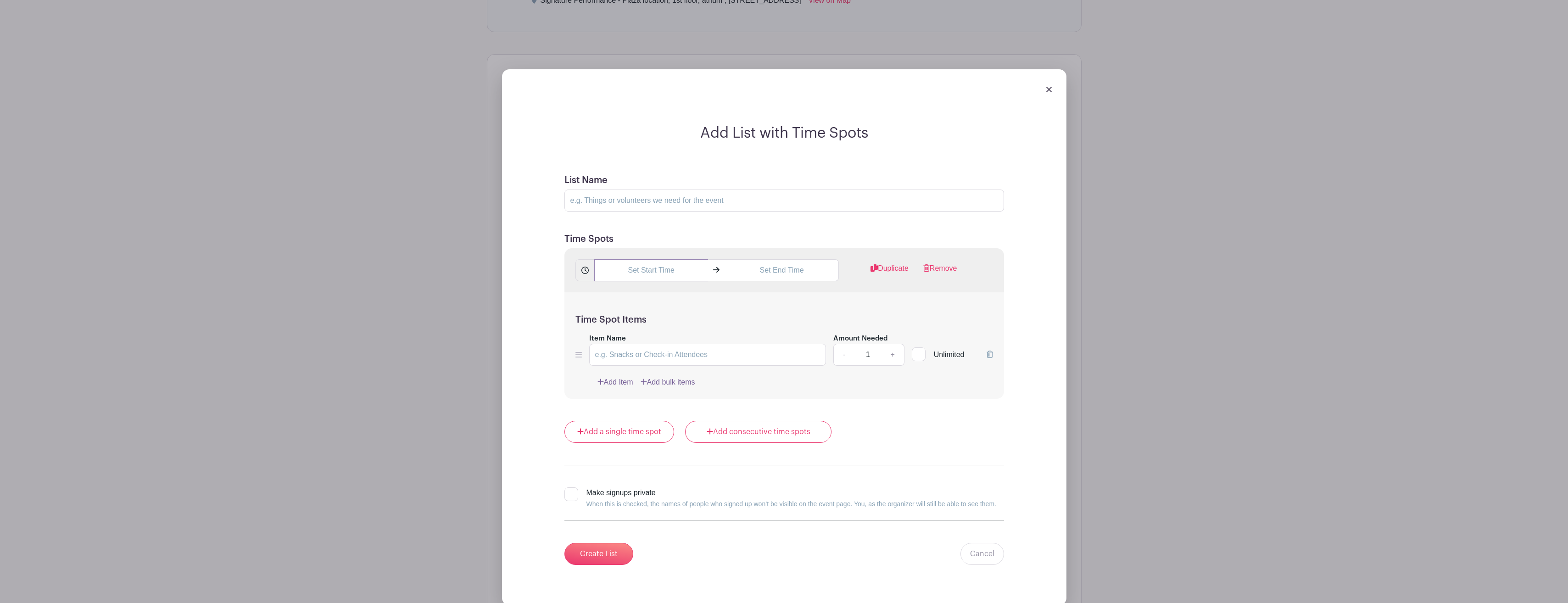
click at [686, 273] on input "text" at bounding box center [651, 270] width 114 height 22
type input "2"
click at [708, 314] on button "PM" at bounding box center [708, 311] width 18 height 18
click at [653, 269] on input "2:01 AM" at bounding box center [651, 270] width 114 height 22
type input "10:00 AM"
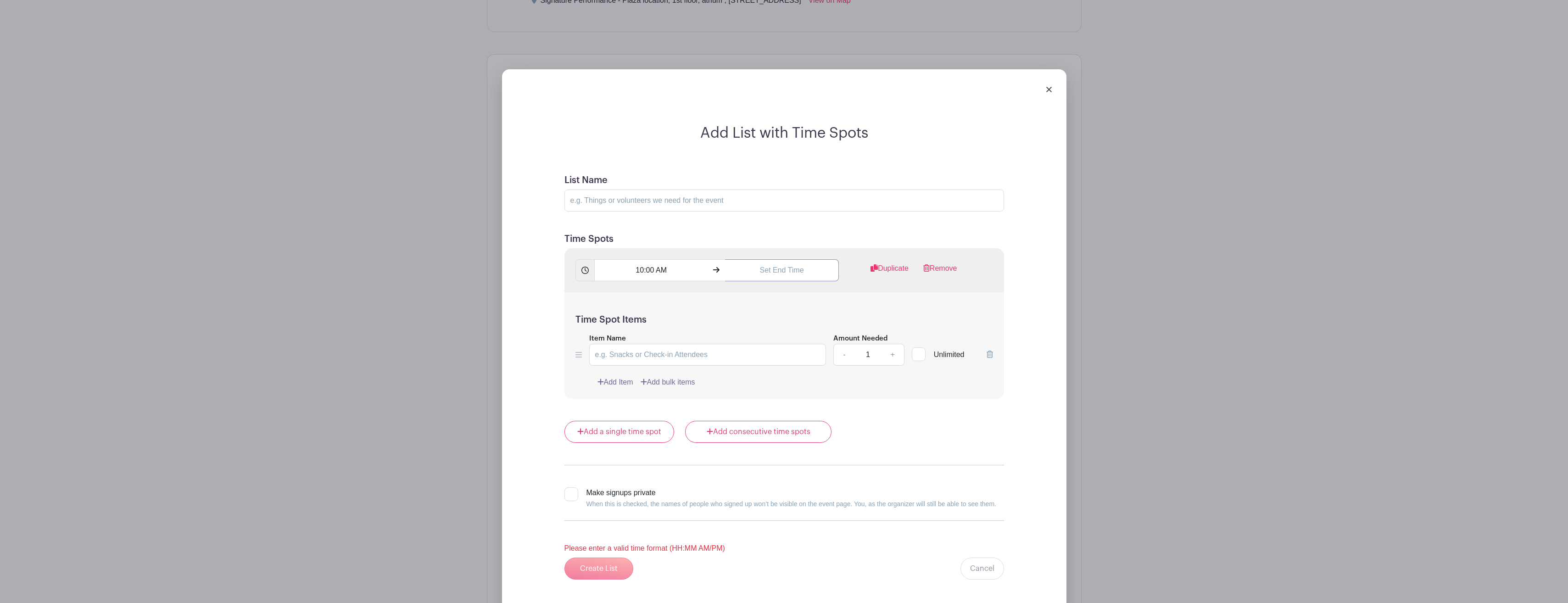
click at [788, 272] on input "text" at bounding box center [782, 270] width 114 height 22
type input "2"
click at [840, 312] on button "PM" at bounding box center [839, 311] width 18 height 18
click at [781, 268] on input "2:02 AM" at bounding box center [782, 270] width 114 height 22
type input "10:30 AM"
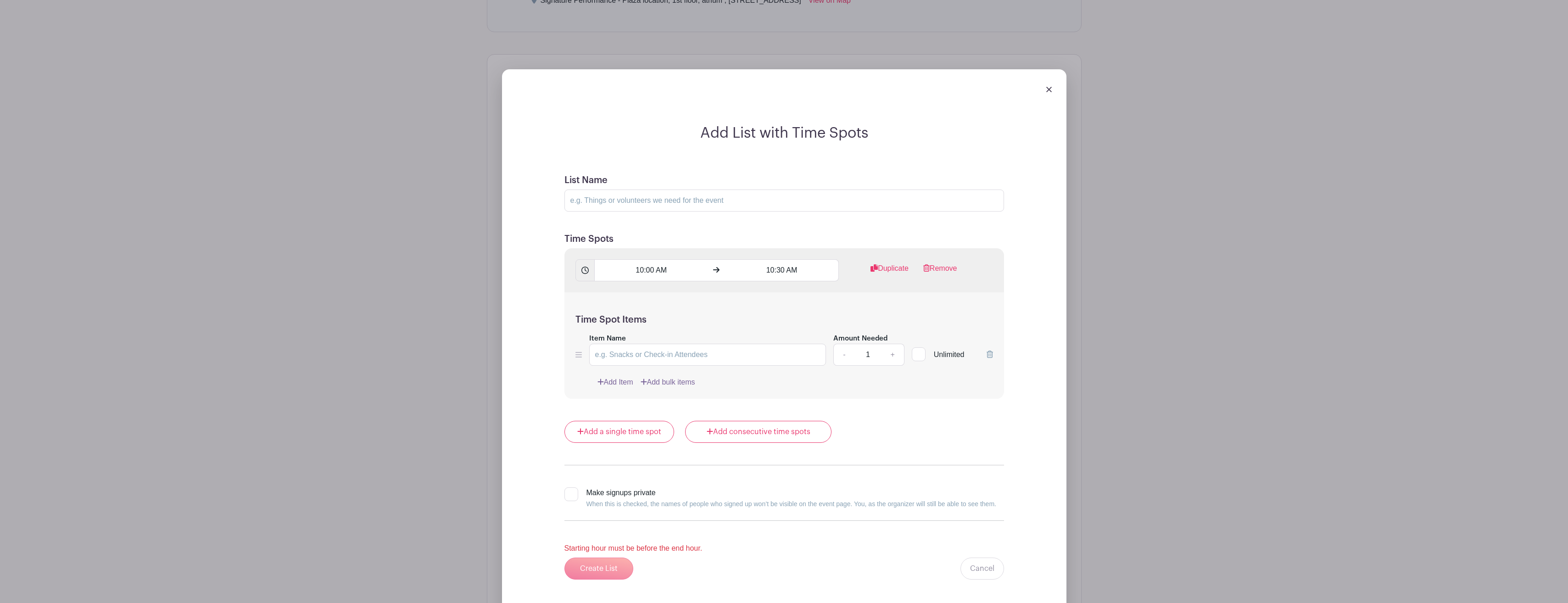
click at [1023, 293] on div "Add List with Time Spots List Name Time Spots 10:00 AM 10:30 AM Duplicate Remov…" at bounding box center [784, 357] width 506 height 467
click at [759, 203] on input "List Name" at bounding box center [784, 201] width 440 height 22
type input "Flu Shot Clinic"
click at [690, 354] on input "Item Name" at bounding box center [708, 355] width 237 height 22
type input "[MEDICAL_DATA]"
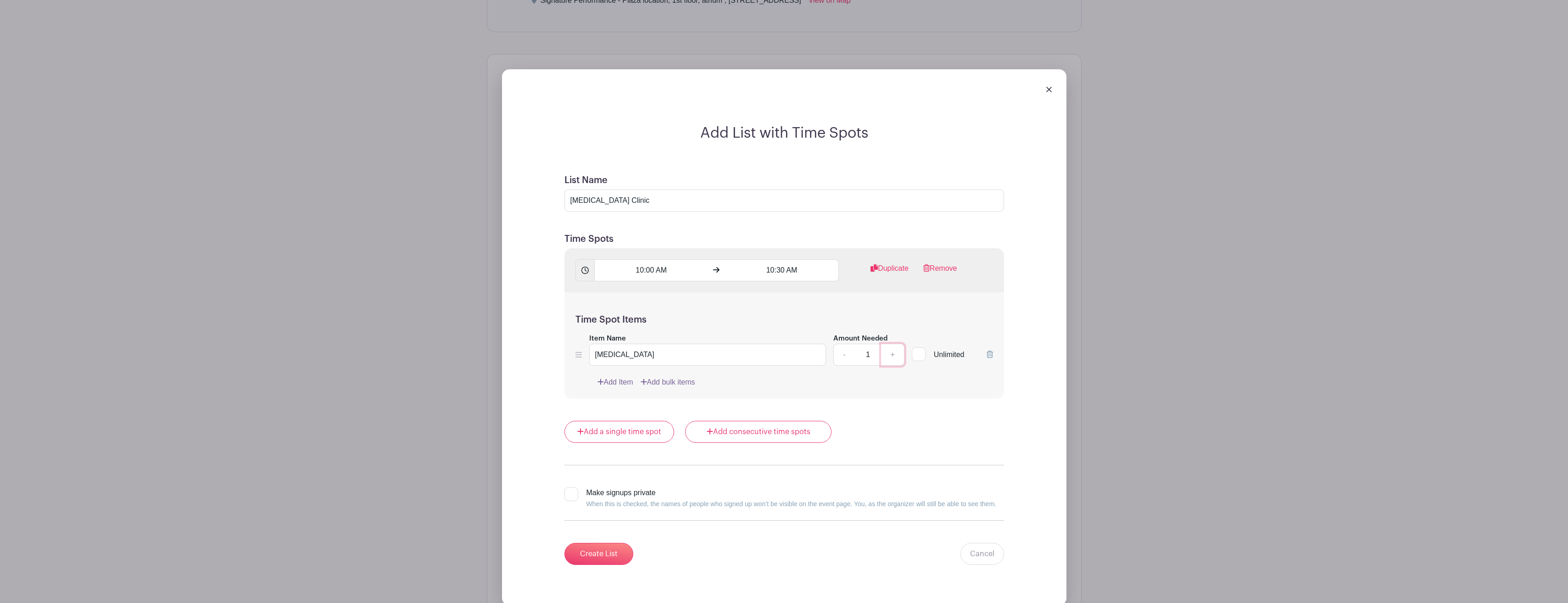
click at [891, 352] on link "+" at bounding box center [893, 355] width 23 height 22
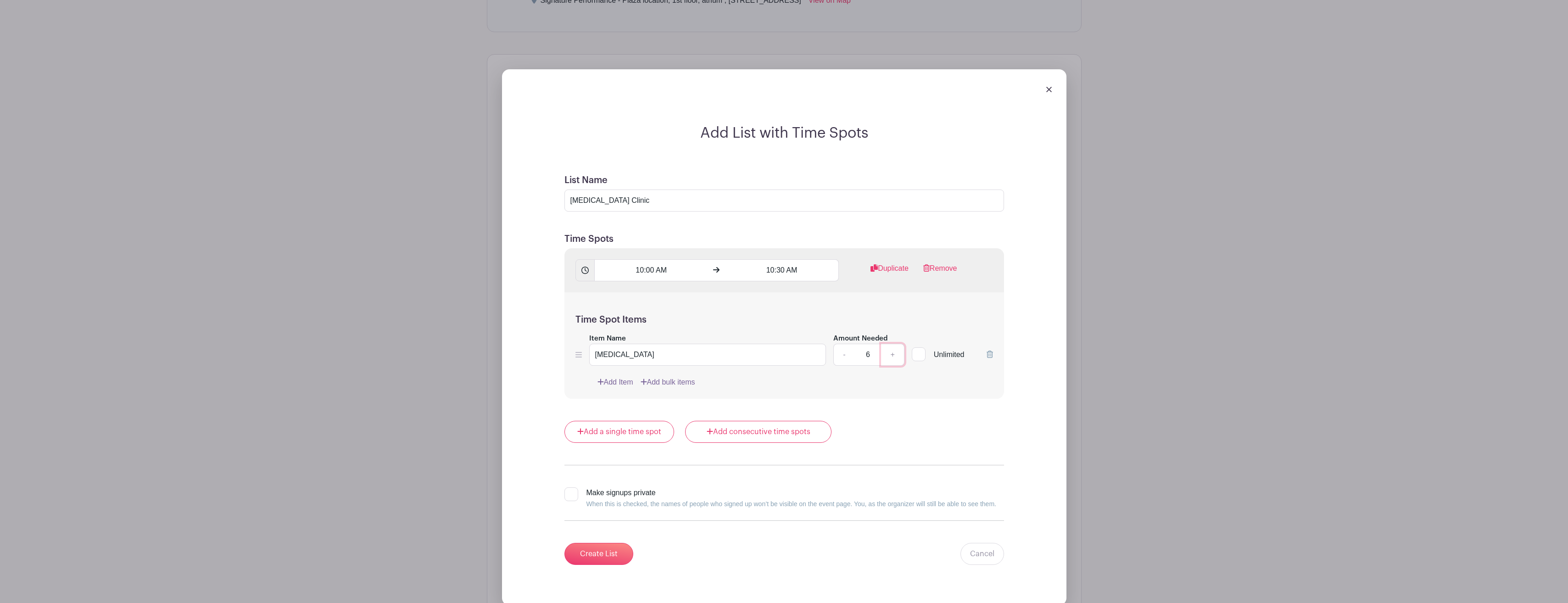
click at [891, 352] on link "+" at bounding box center [893, 355] width 23 height 22
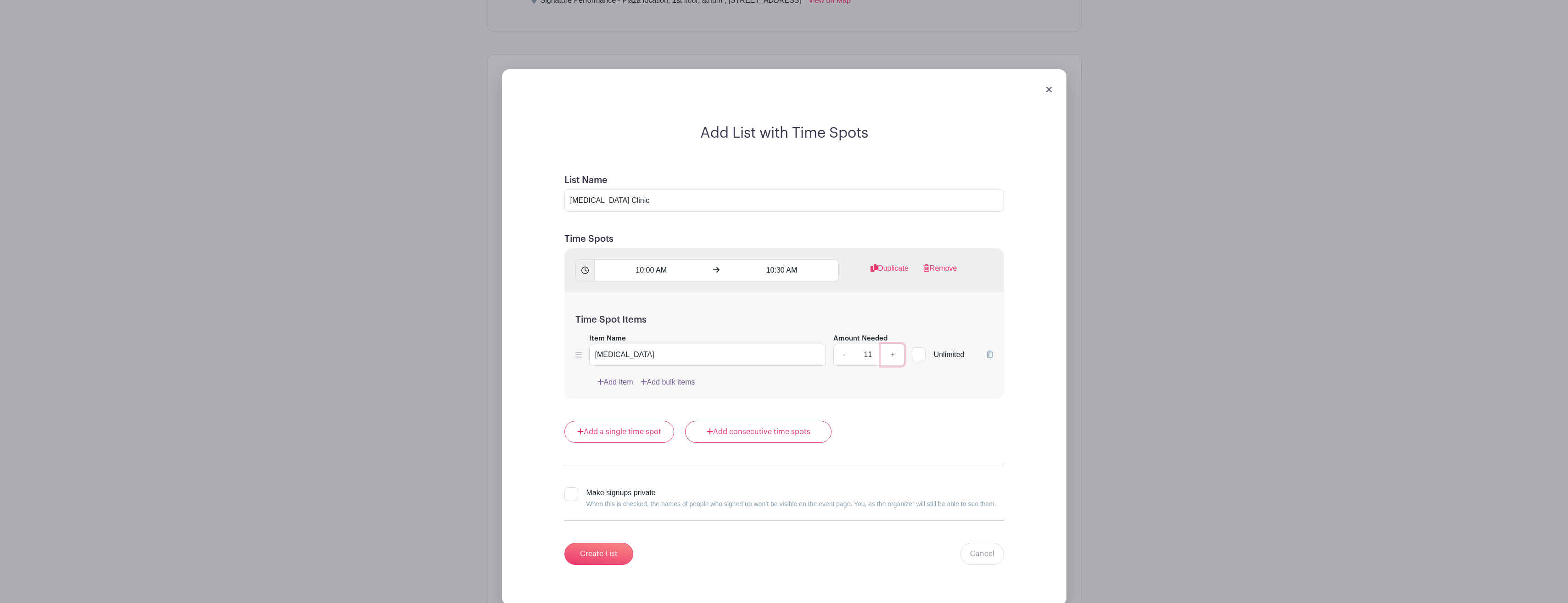
click at [891, 352] on link "+" at bounding box center [893, 355] width 23 height 22
type input "15"
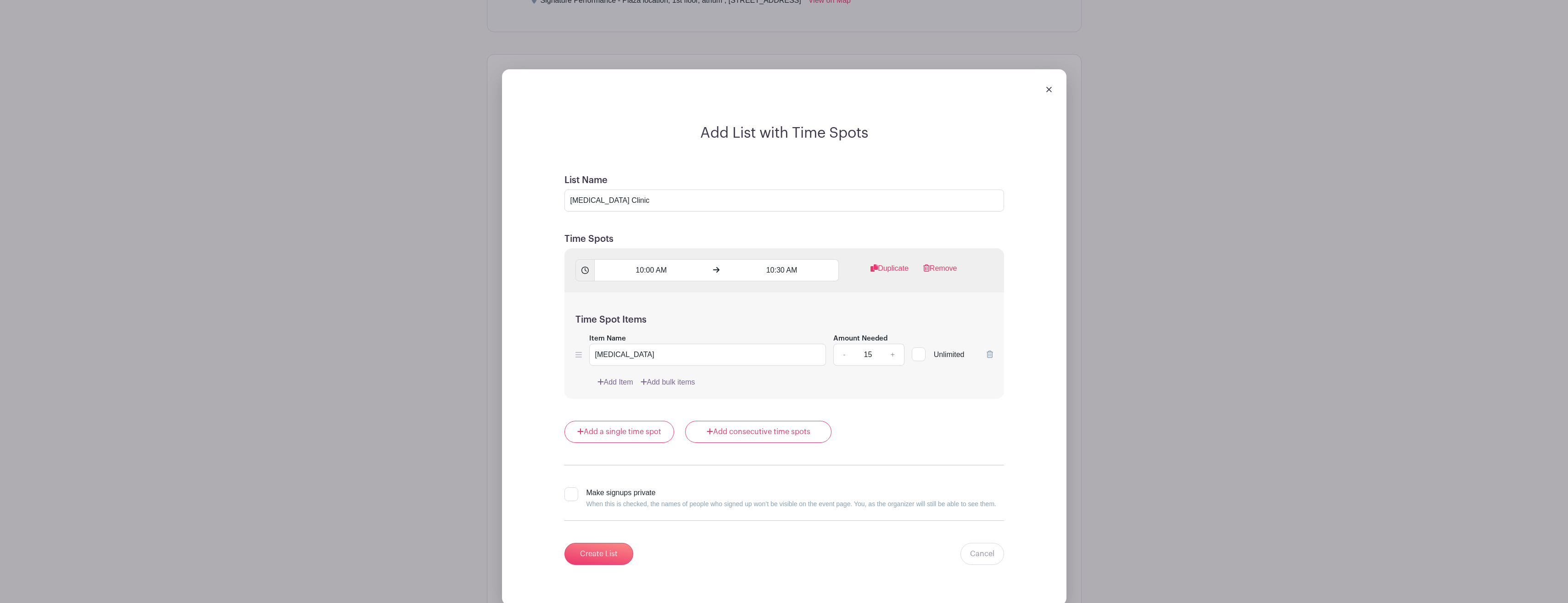
click at [907, 389] on div "Time Spot Items Item Name Influenza Amount Needed - 15 + Unlimited Add Item Add…" at bounding box center [784, 346] width 440 height 107
click at [886, 270] on link "Duplicate" at bounding box center [889, 272] width 38 height 18
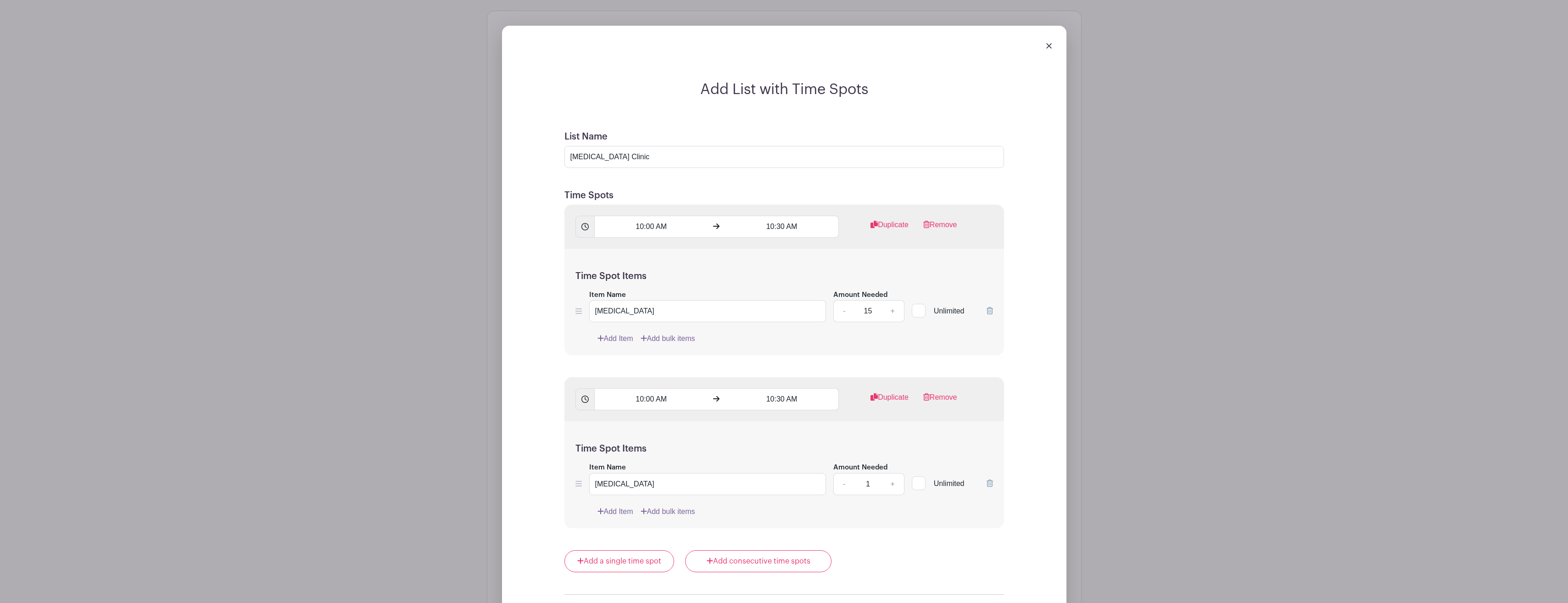
scroll to position [676, 0]
click at [652, 397] on input "10:00 AM" at bounding box center [651, 397] width 114 height 22
type input "2"
type input "10:30 AM"
type input "11:00 AM"
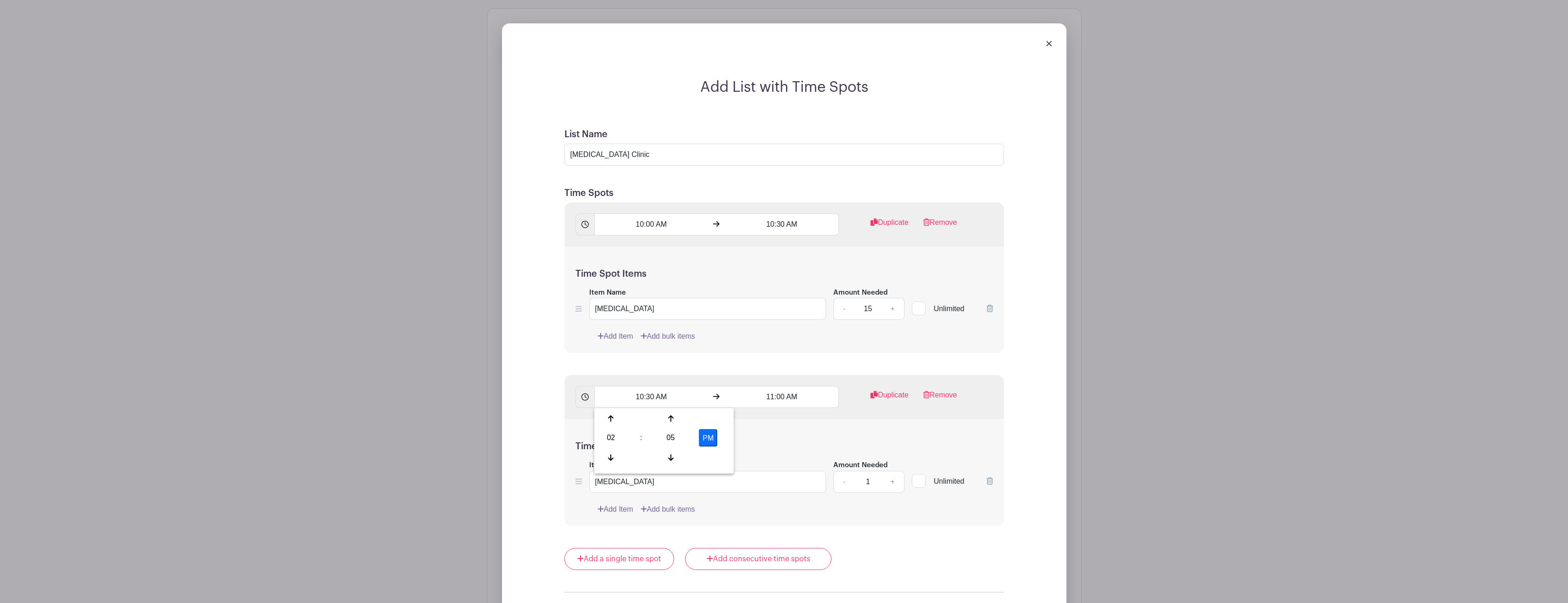
click at [1081, 409] on div "Add List with Time Spots List Name Flu Shot Clinic Time Spots 10:00 AM 10:30 AM…" at bounding box center [784, 378] width 594 height 739
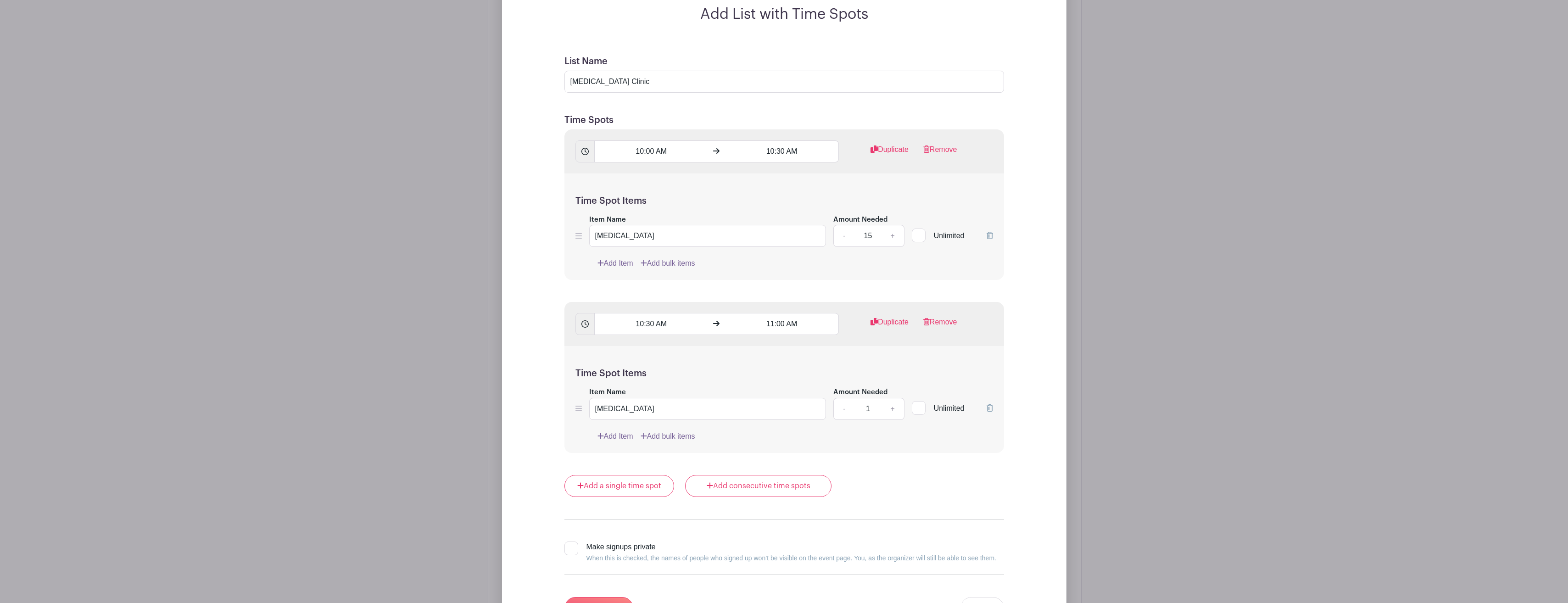
scroll to position [768, 0]
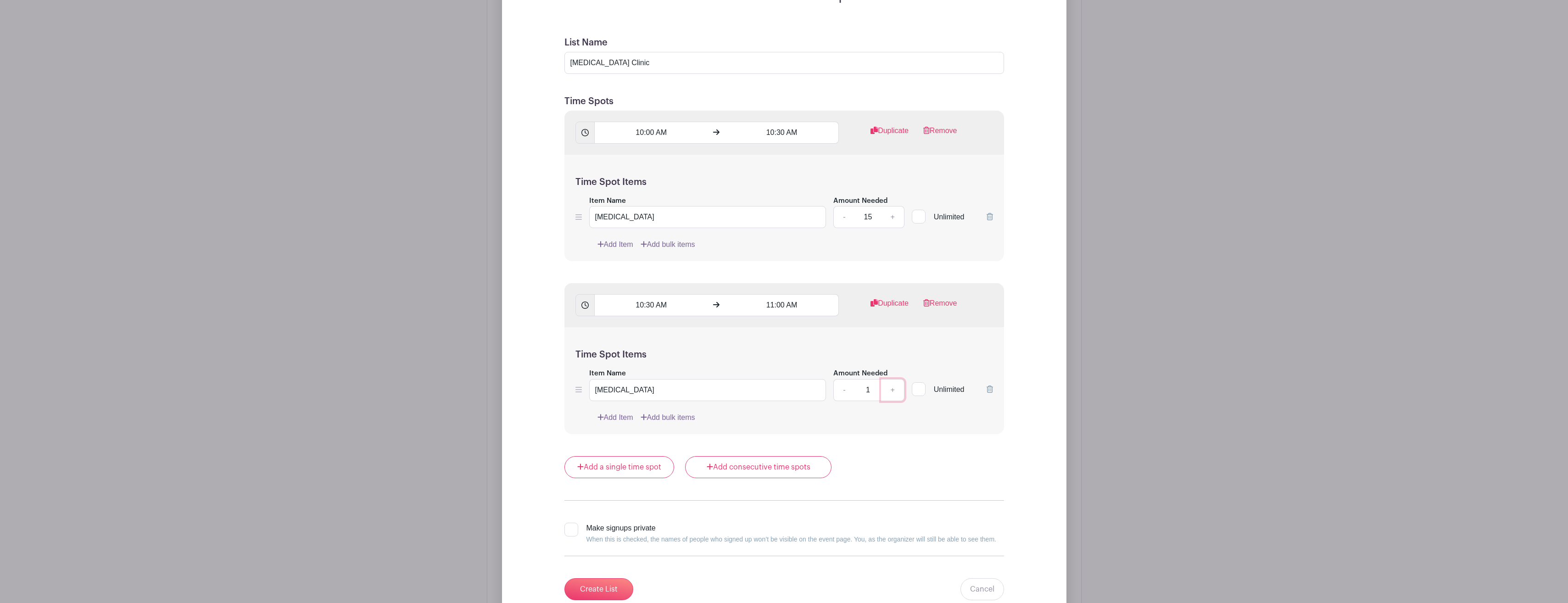
click at [895, 391] on link "+" at bounding box center [893, 390] width 23 height 22
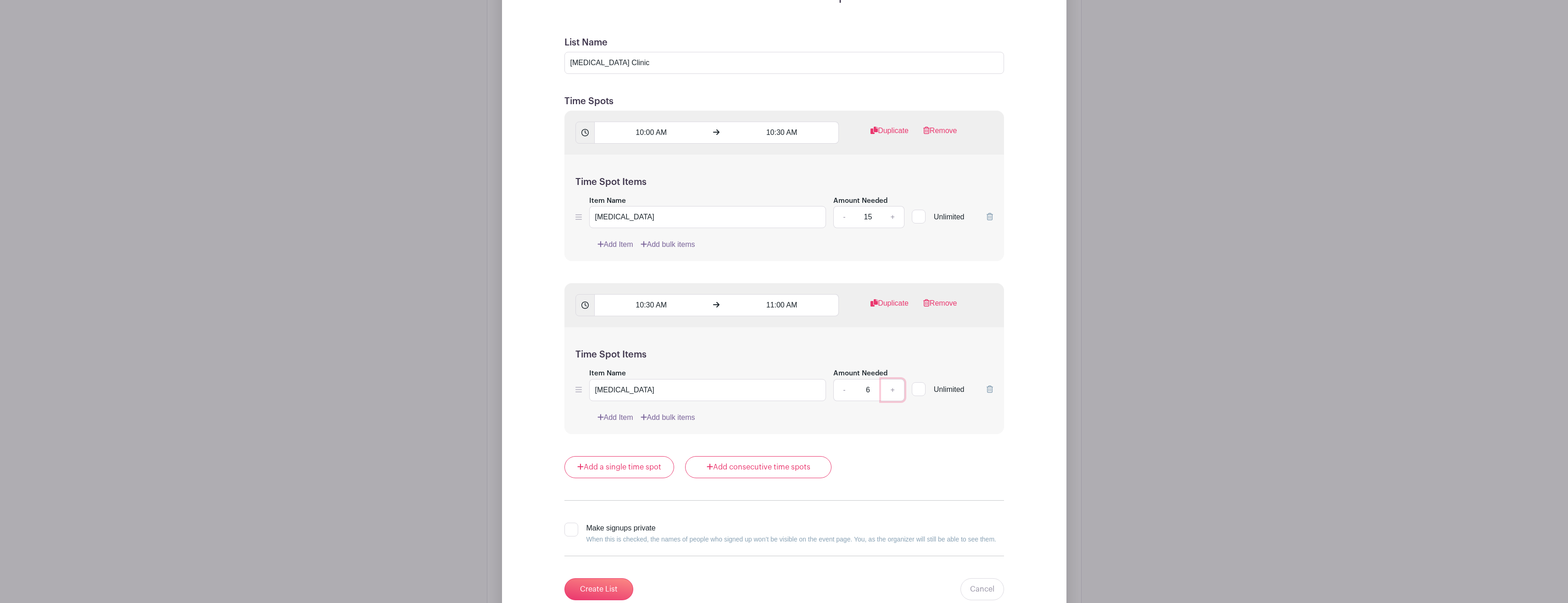
click at [895, 391] on link "+" at bounding box center [893, 390] width 23 height 22
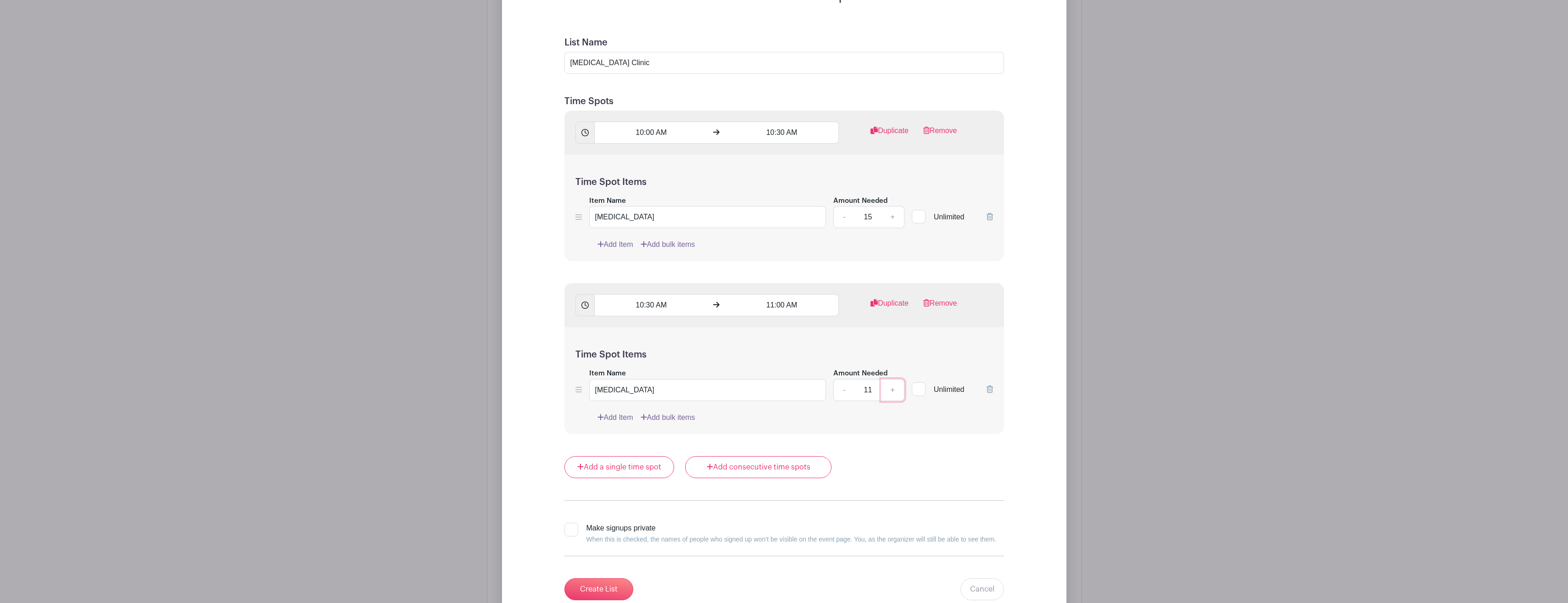
click at [895, 391] on link "+" at bounding box center [893, 390] width 23 height 22
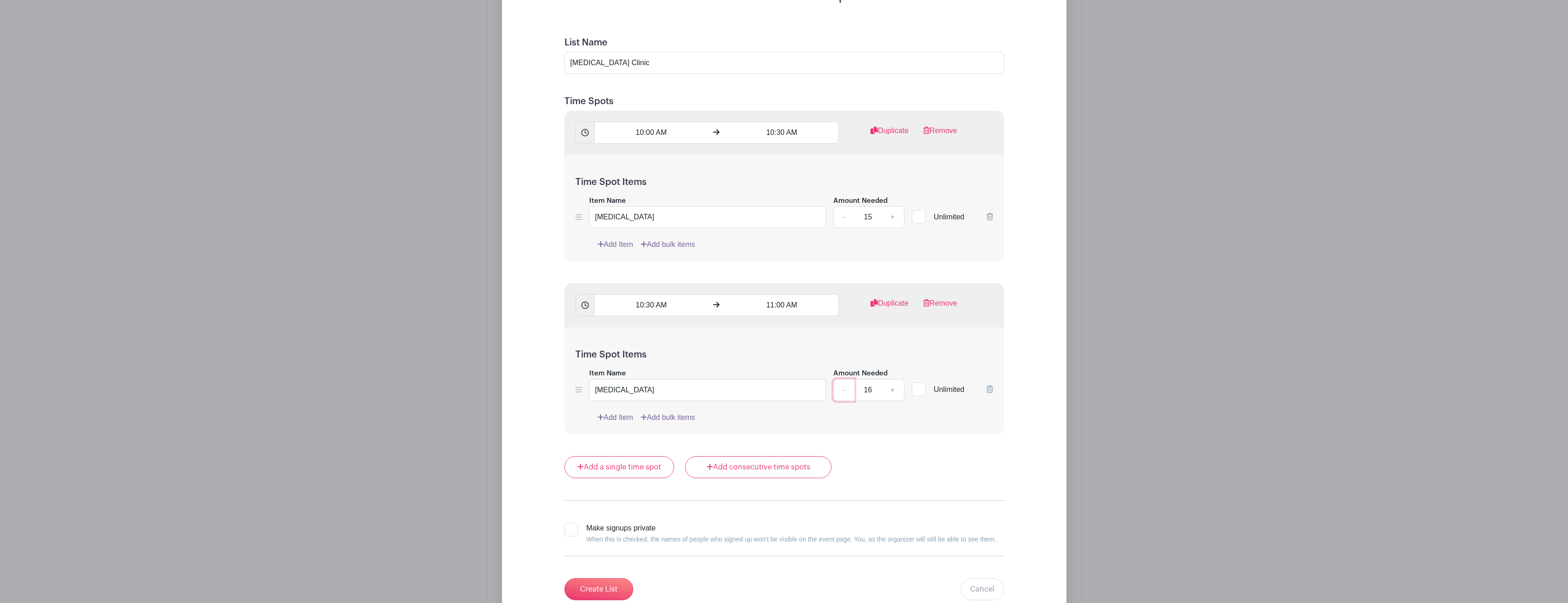
click at [845, 390] on link "-" at bounding box center [844, 390] width 21 height 22
type input "15"
click at [884, 303] on link "Duplicate" at bounding box center [889, 307] width 38 height 18
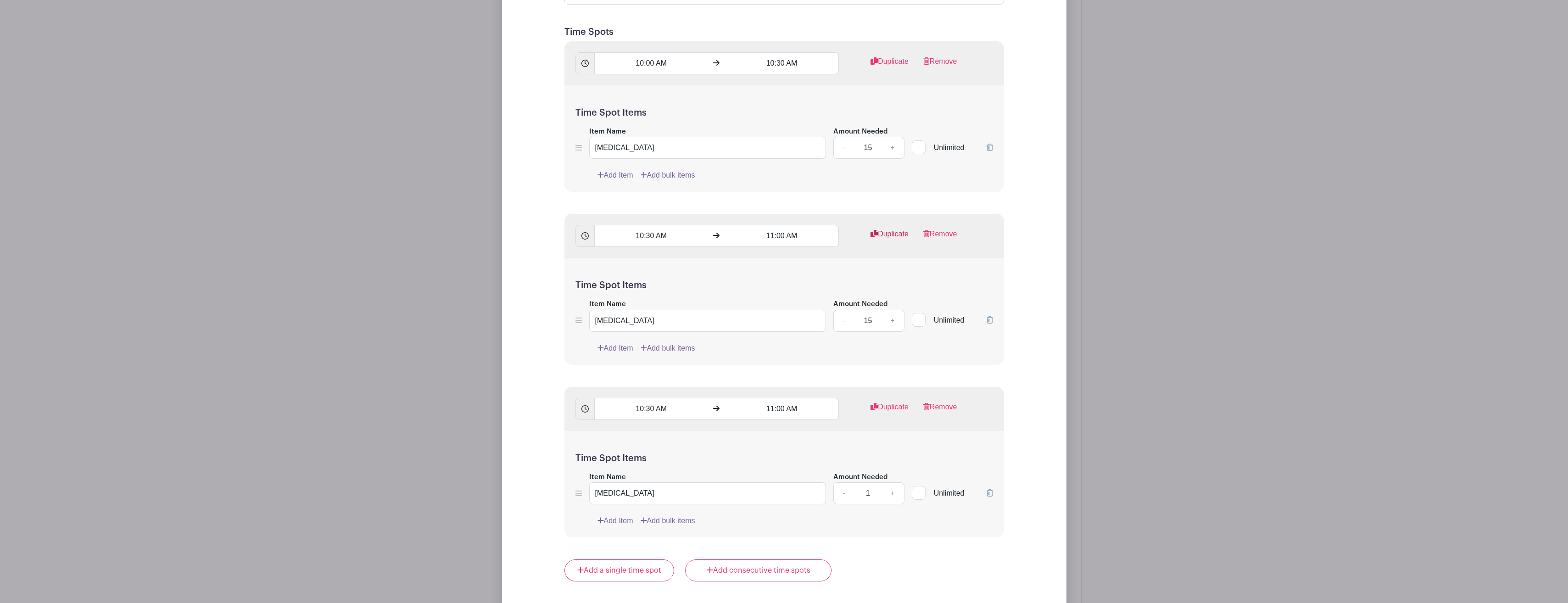
scroll to position [859, 0]
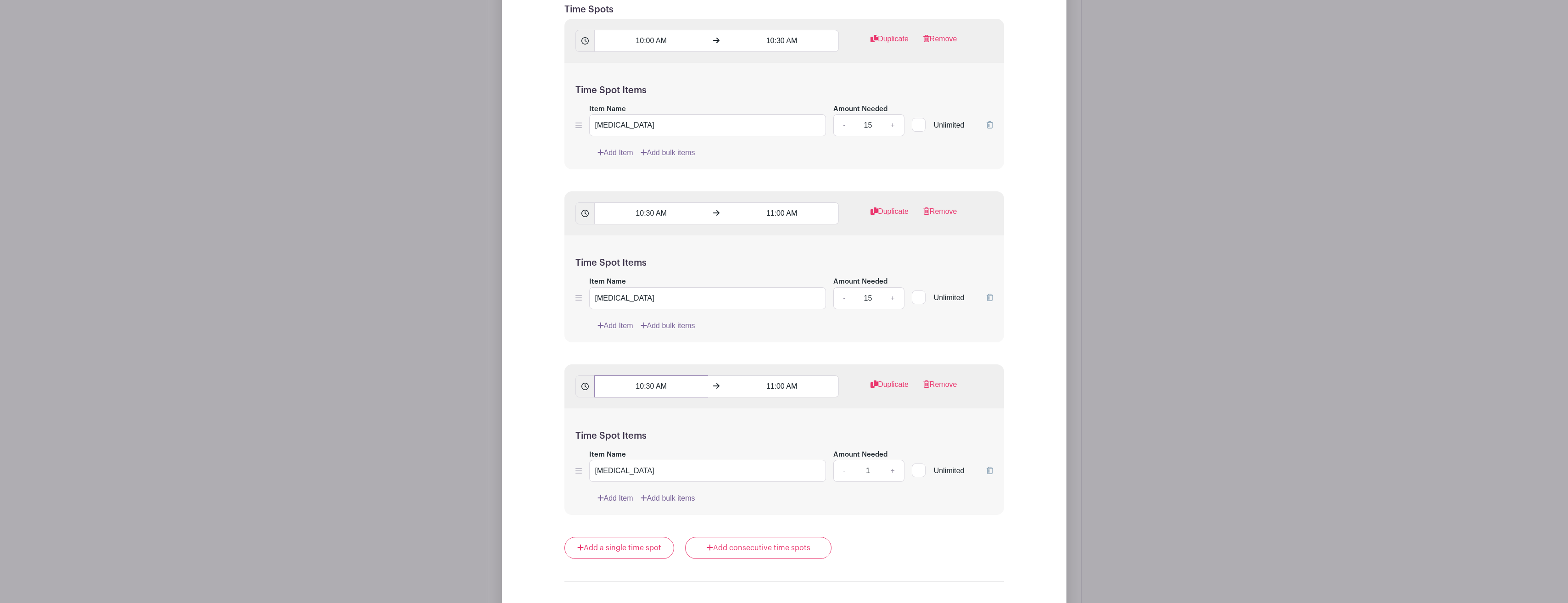
click at [653, 385] on input "10:30 AM" at bounding box center [651, 387] width 114 height 22
type input "2"
type input "11:00 AM"
type input "11:30 AM"
click at [823, 429] on div "Time Spot Items Item Name Influenza Amount Needed - 1 + Unlimited Add Item Add …" at bounding box center [784, 462] width 440 height 107
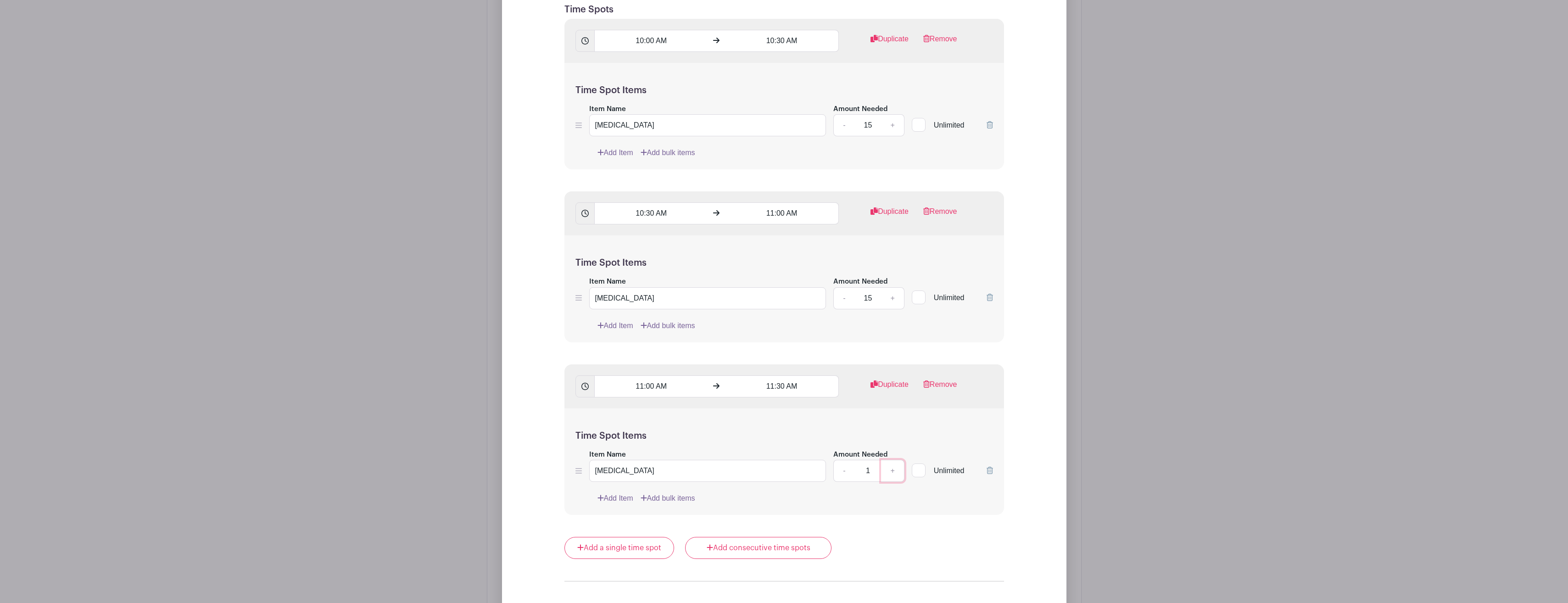
click at [891, 468] on link "+" at bounding box center [893, 471] width 23 height 22
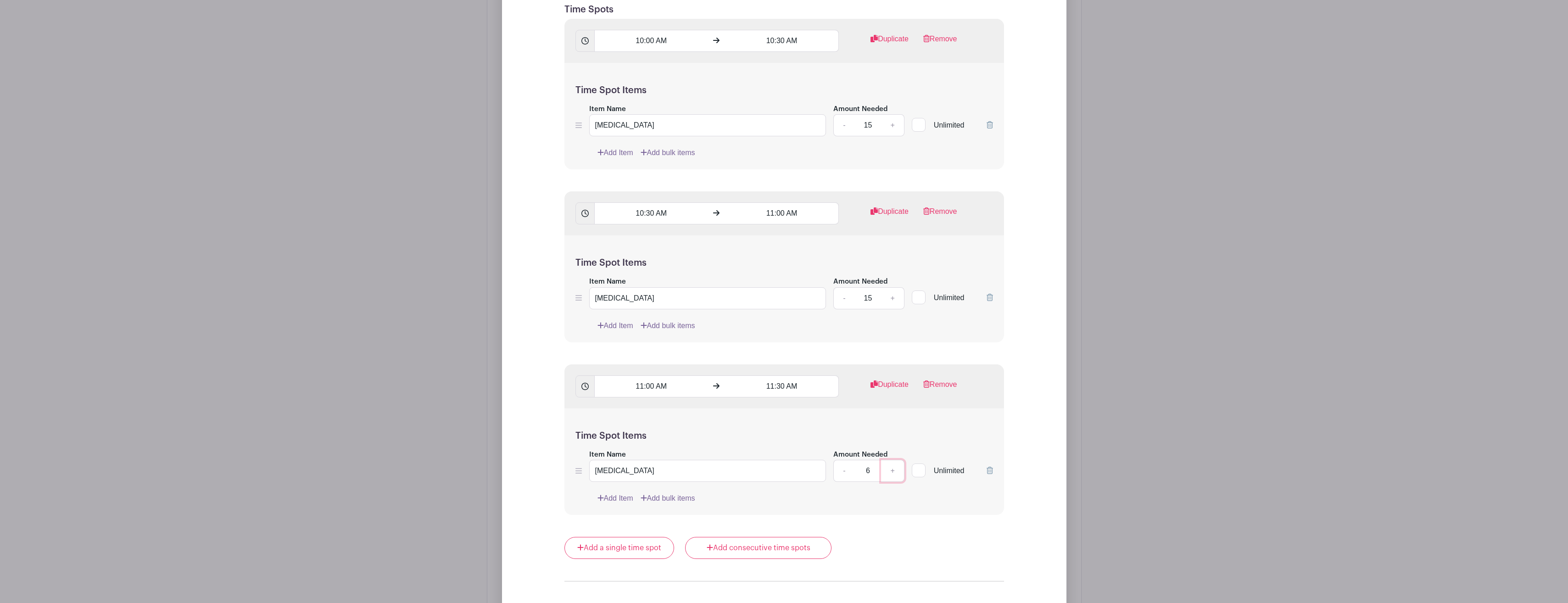
click at [891, 468] on link "+" at bounding box center [893, 471] width 23 height 22
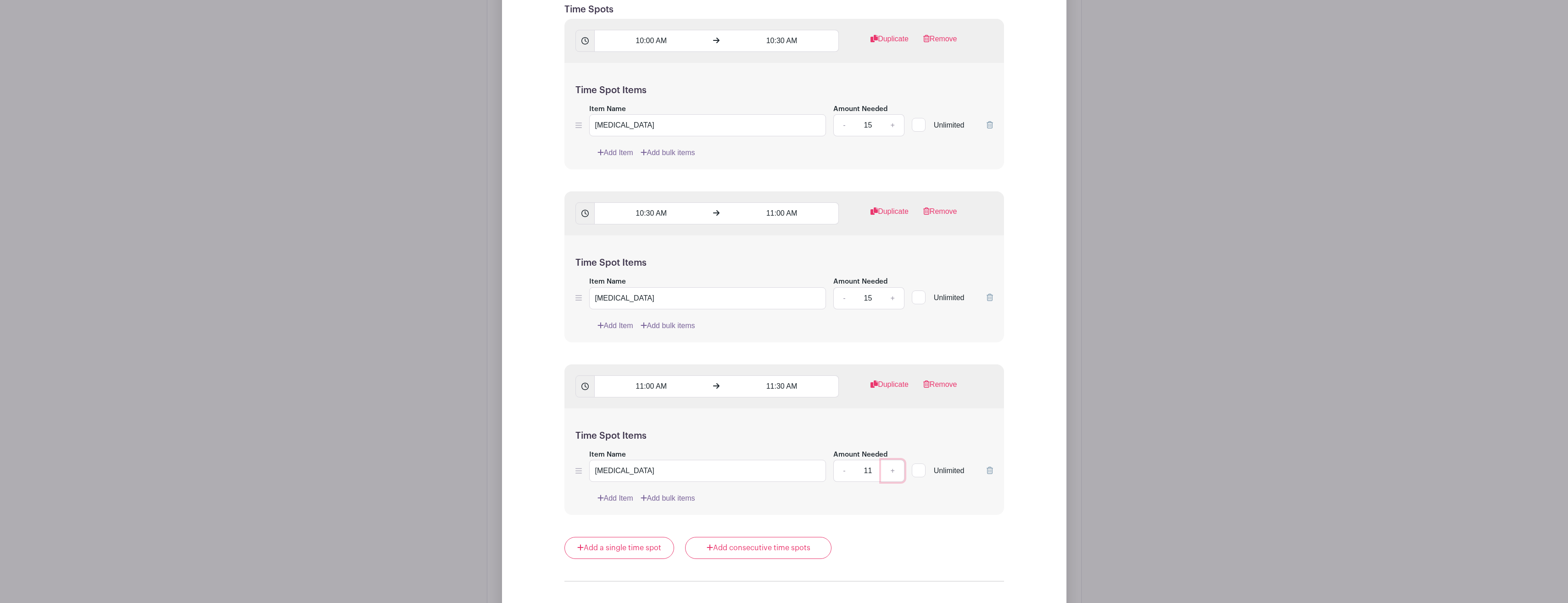
click at [891, 468] on link "+" at bounding box center [893, 471] width 23 height 22
click at [891, 469] on link "+" at bounding box center [893, 471] width 23 height 22
type input "15"
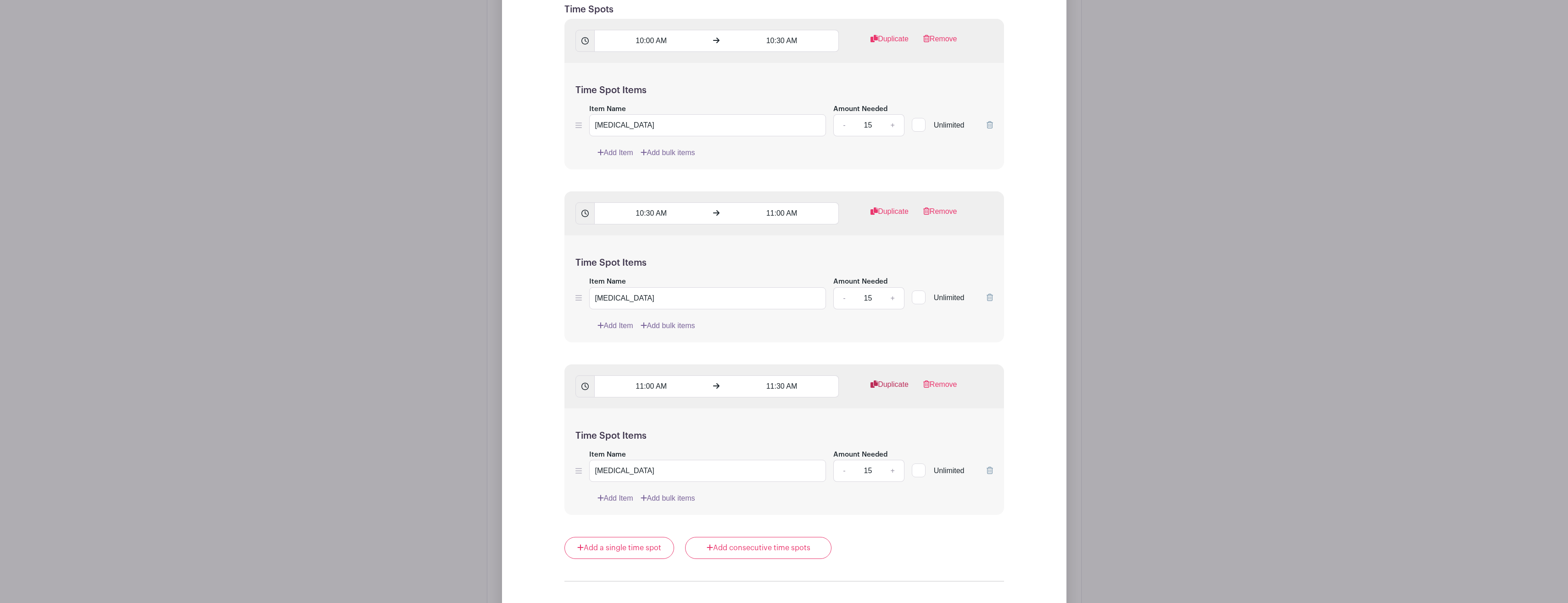
click at [890, 384] on link "Duplicate" at bounding box center [889, 388] width 38 height 18
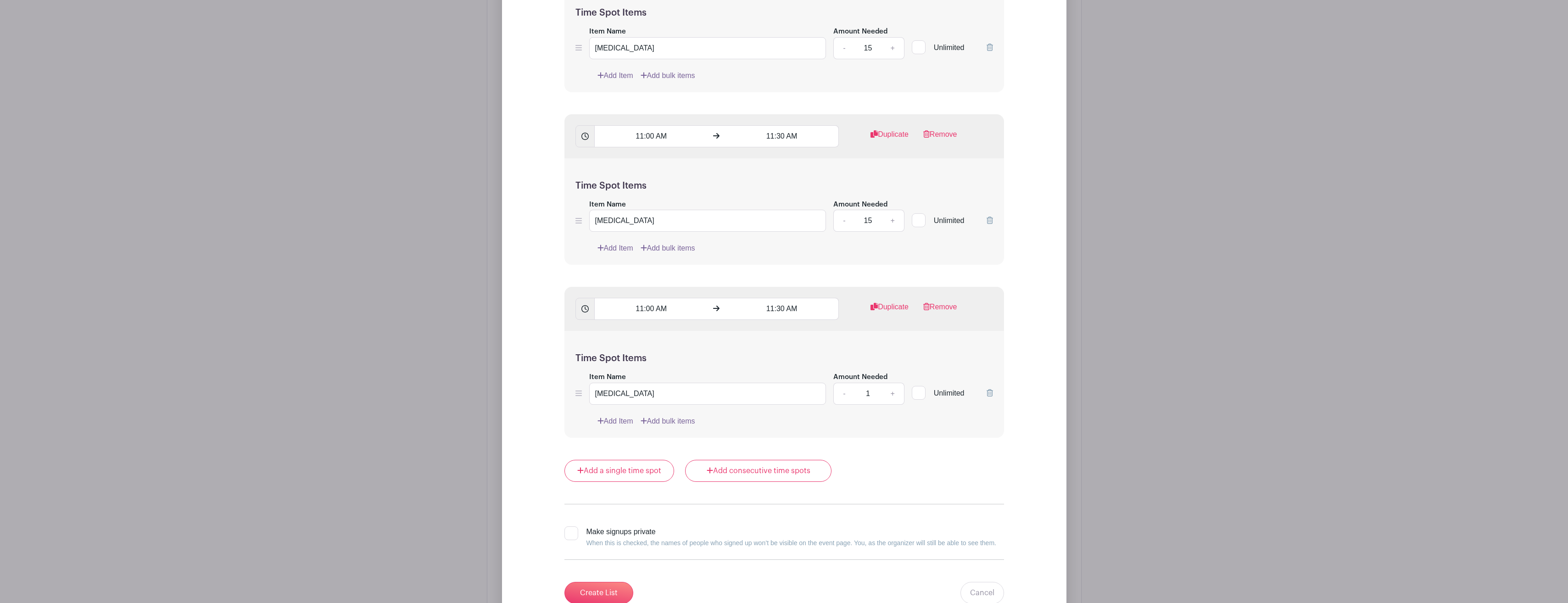
scroll to position [1180, 0]
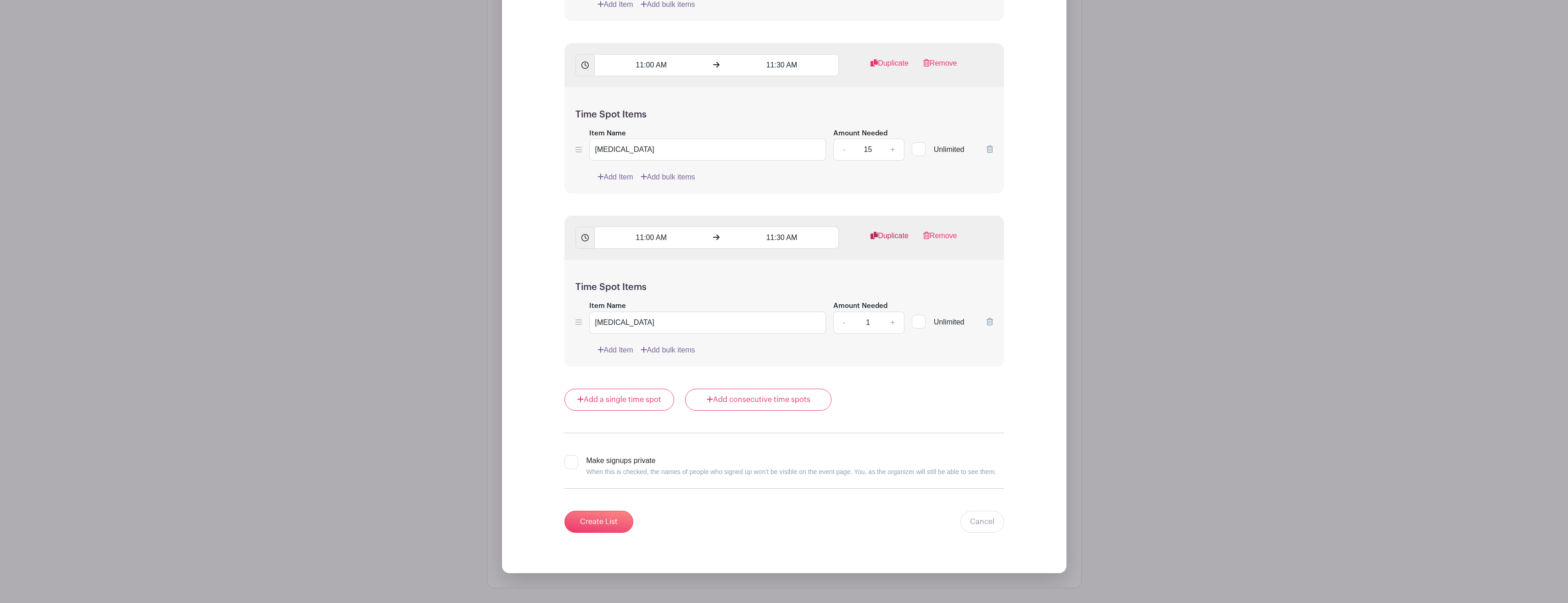
click at [893, 237] on link "Duplicate" at bounding box center [889, 240] width 38 height 18
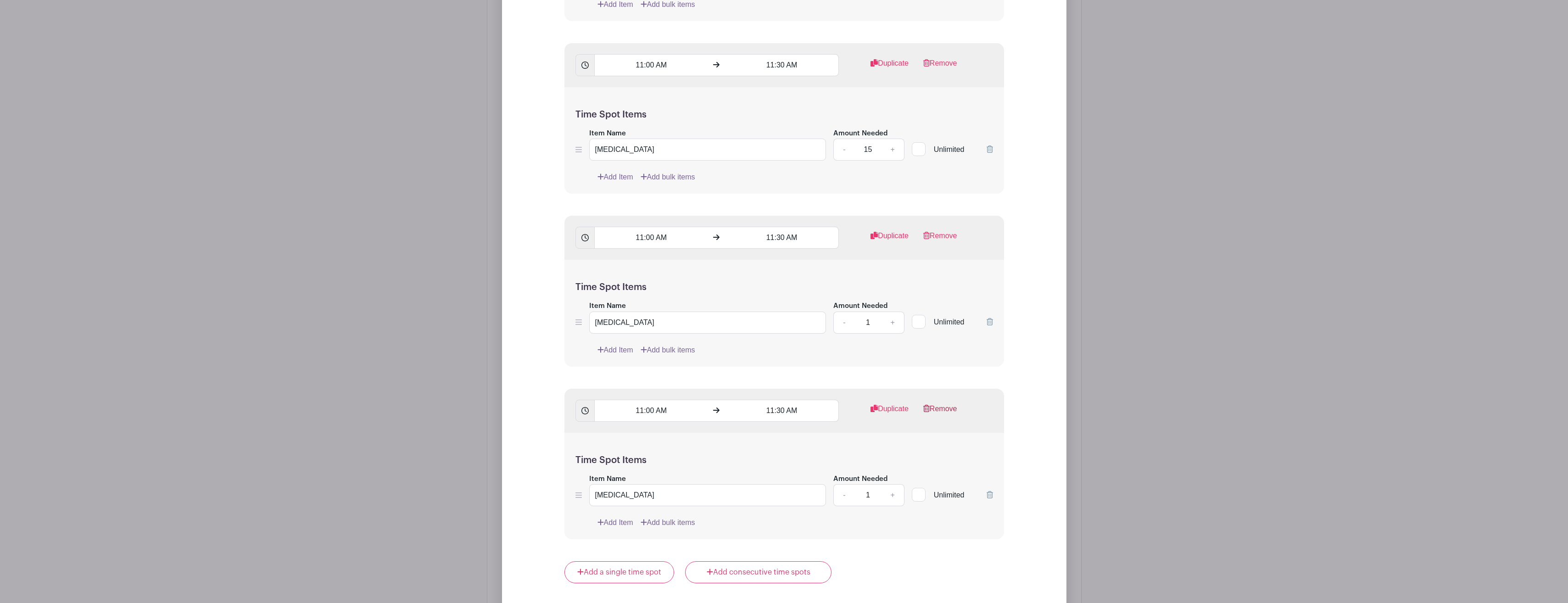
click at [936, 408] on link "Remove" at bounding box center [940, 413] width 34 height 18
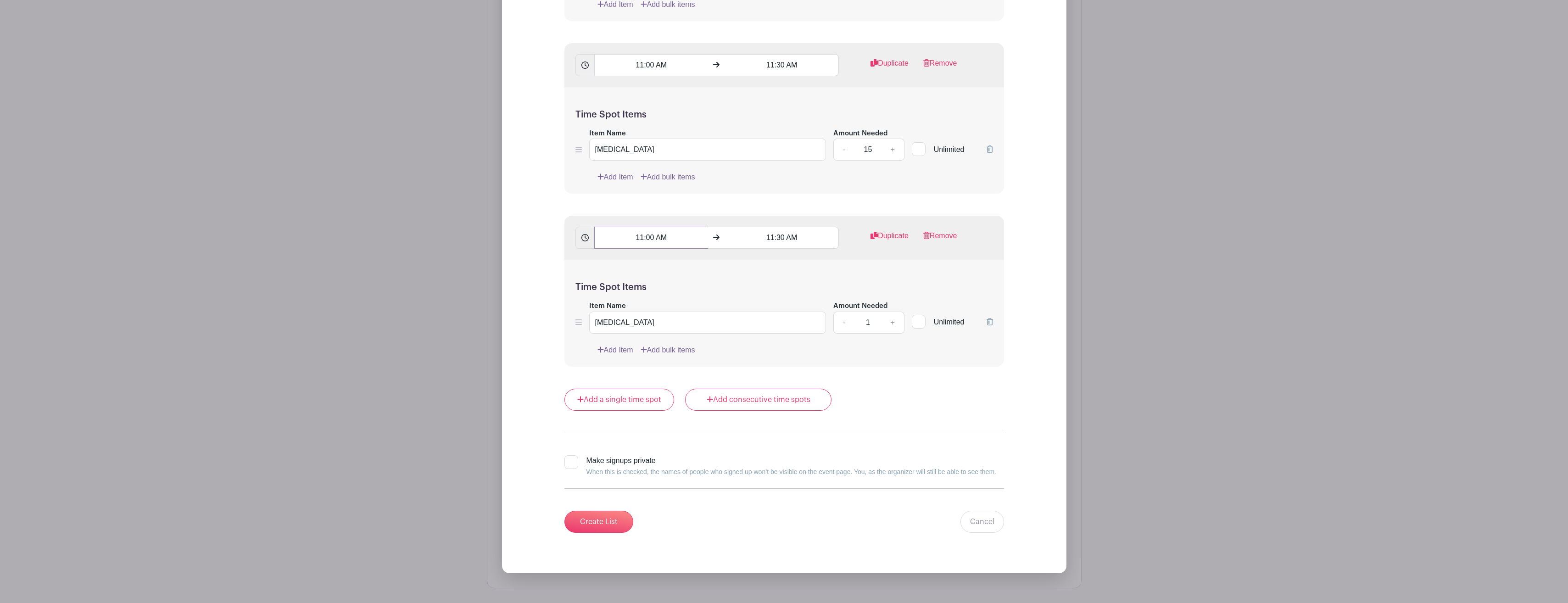
click at [652, 237] on input "11:00 AM" at bounding box center [651, 238] width 114 height 22
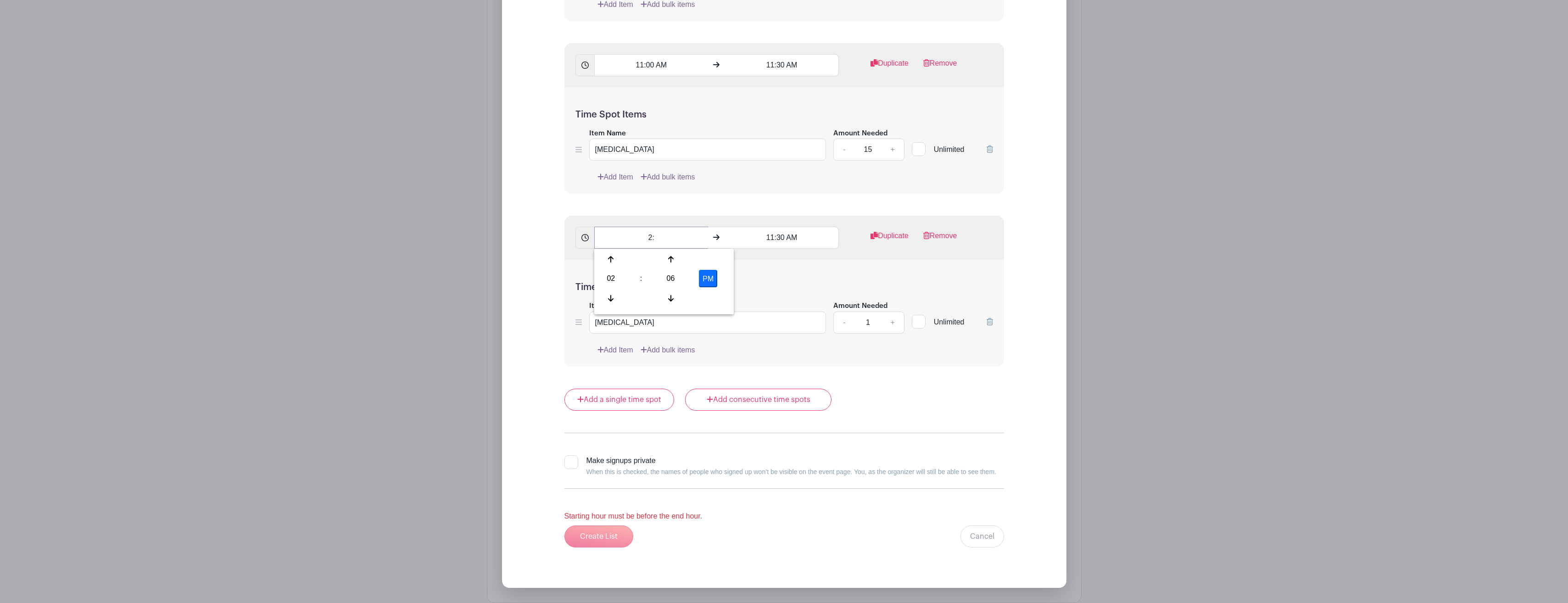
type input "2"
type input "11:30"
type input "12:00 PM"
click at [689, 239] on input "11:30" at bounding box center [651, 238] width 114 height 22
type input "11:30 AM"
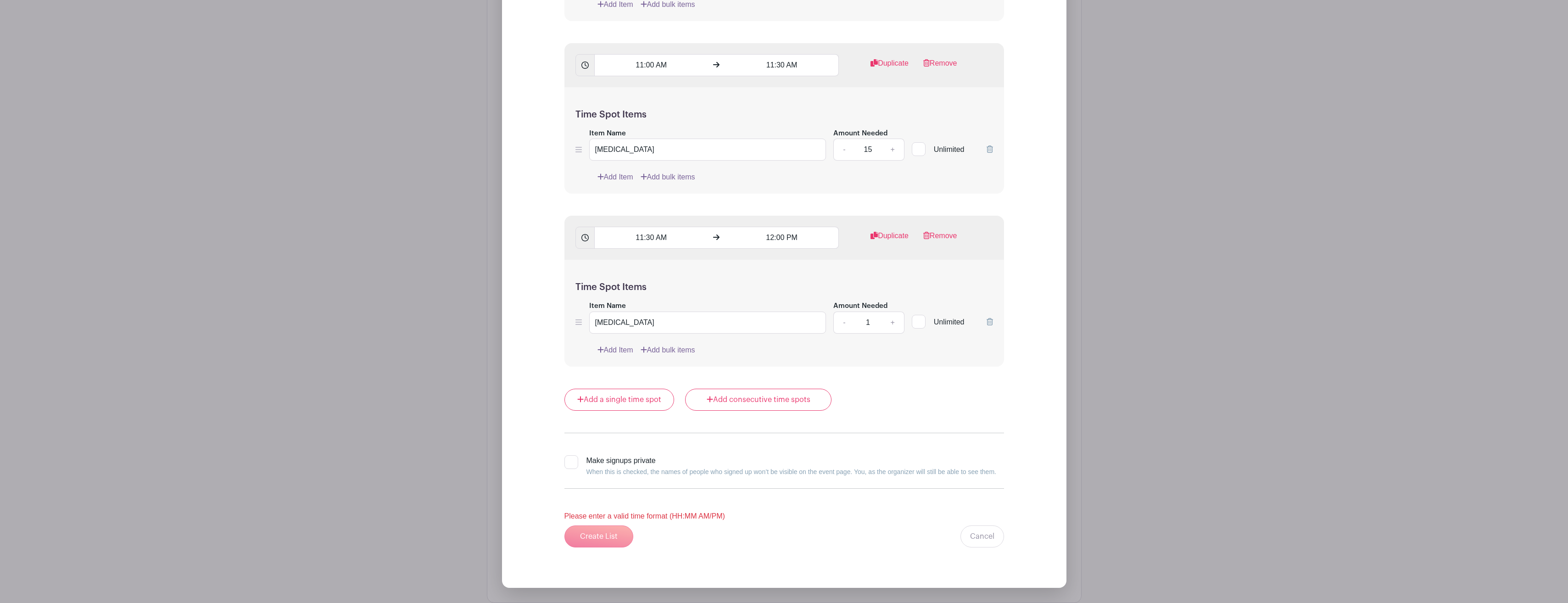
click at [1043, 426] on div "Add List with Time Spots List Name Flu Shot Clinic Time Spots 10:00 AM 10:30 AM…" at bounding box center [784, 53] width 564 height 1070
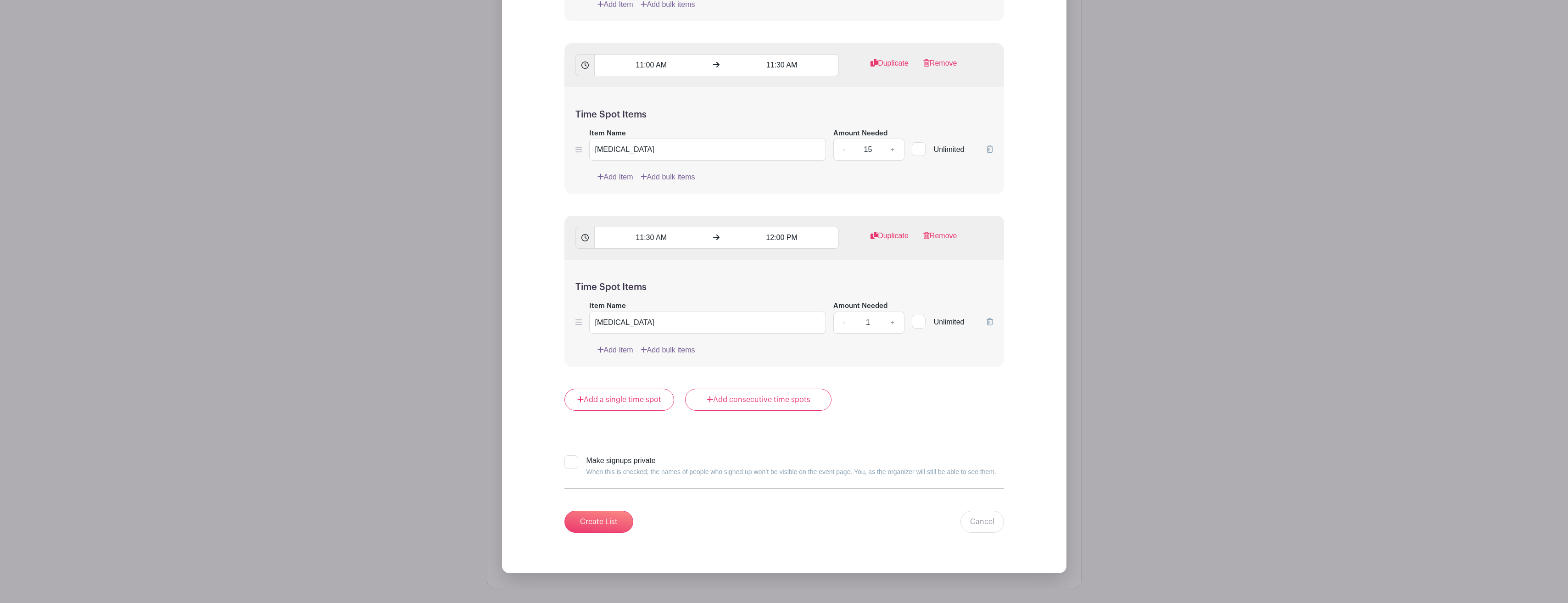
click at [573, 461] on div at bounding box center [571, 462] width 14 height 14
click at [570, 461] on input "Make signups private When this is checked, the names of people who signed up wo…" at bounding box center [567, 459] width 6 height 6
checkbox input "true"
click at [587, 519] on input "Create List" at bounding box center [598, 522] width 69 height 22
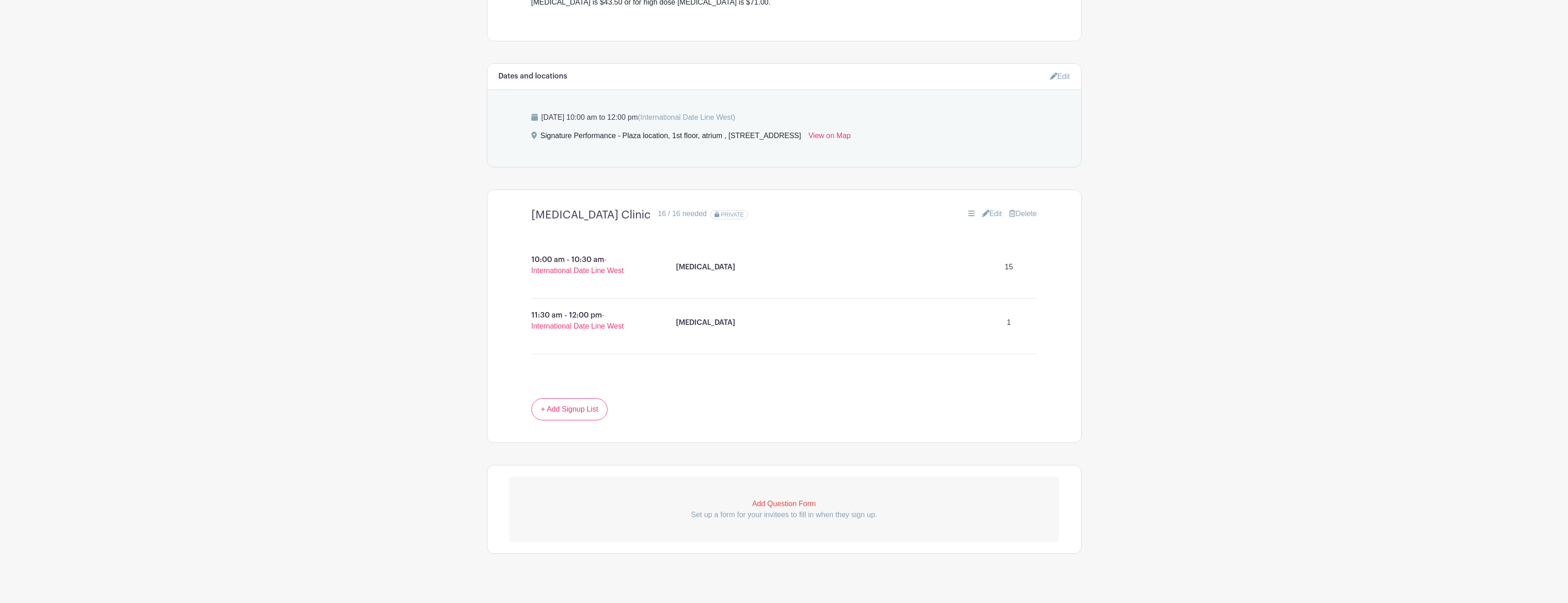
scroll to position [429, 0]
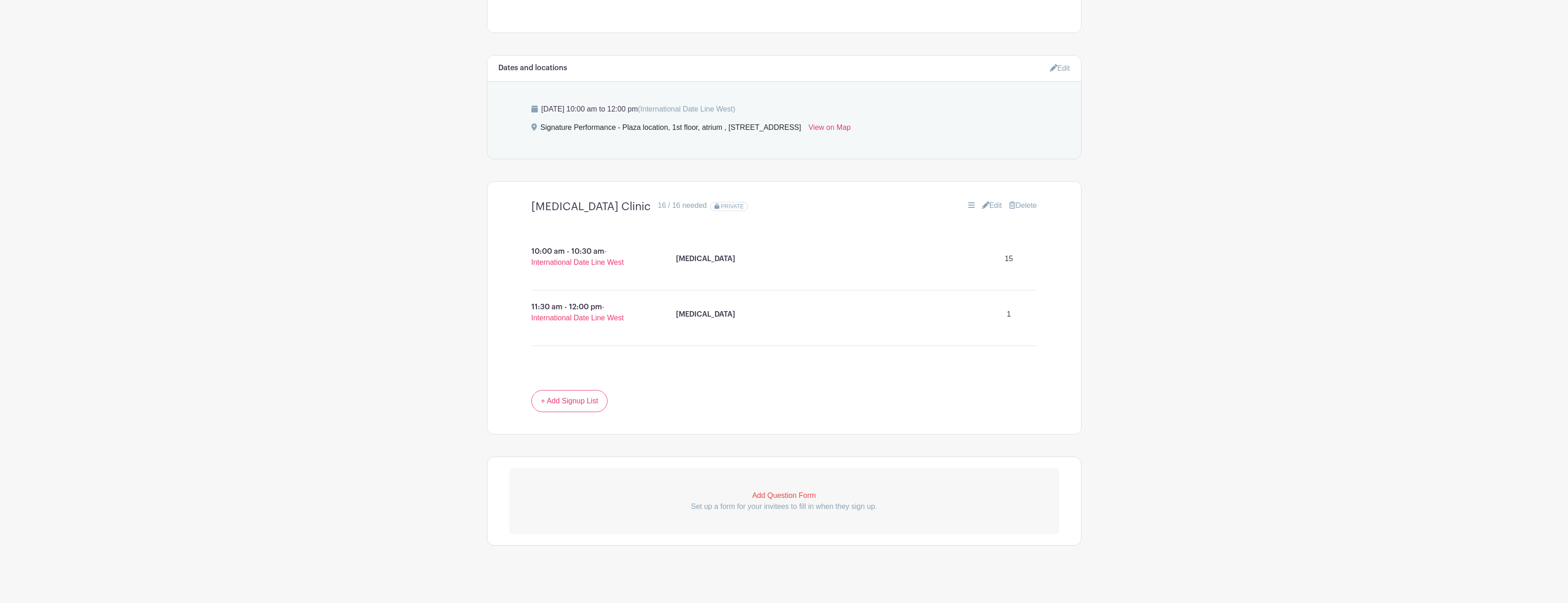
click at [982, 205] on icon at bounding box center [985, 205] width 7 height 7
click at [982, 202] on icon at bounding box center [985, 205] width 7 height 7
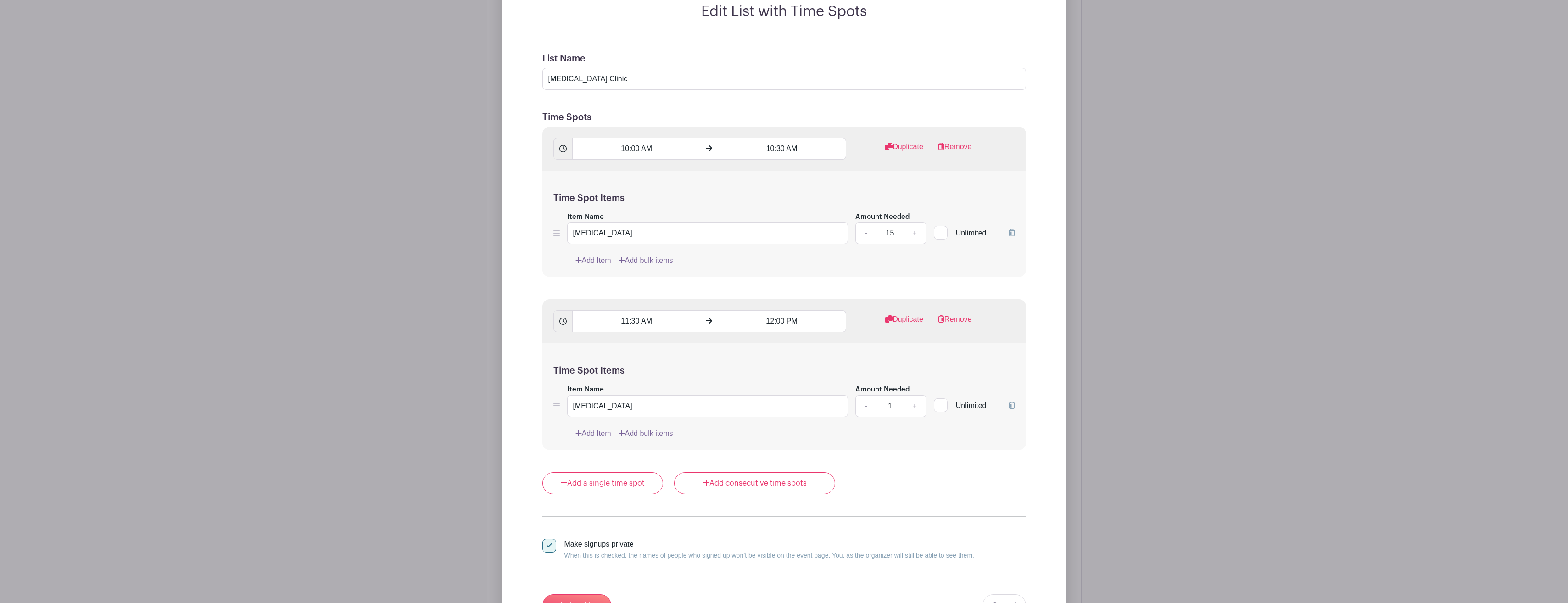
scroll to position [705, 0]
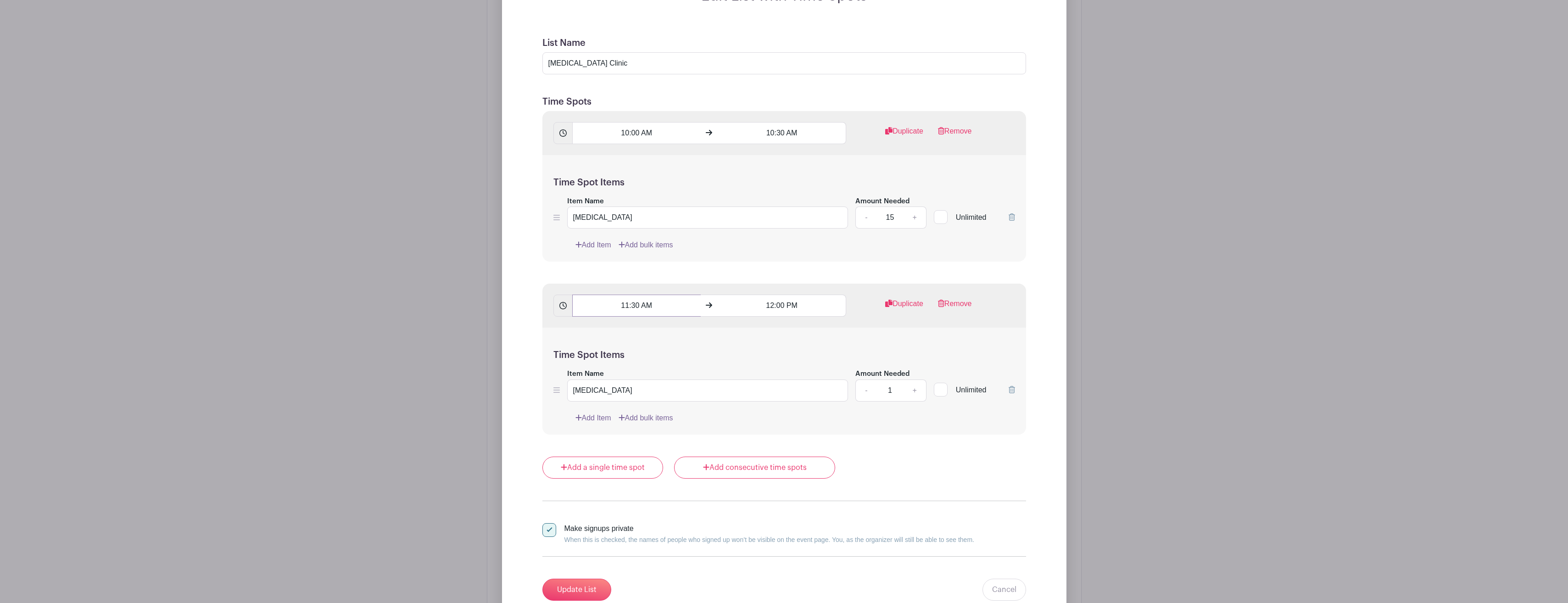
click at [628, 305] on input "11:30 AM" at bounding box center [636, 306] width 128 height 22
type input "10:30 AM"
click at [773, 305] on input "12:00 PM" at bounding box center [782, 306] width 128 height 22
type input "11:00 PM"
click at [1040, 287] on div "Edit List with Time Spots List Name Flu Shot Clinic Time Spots 10:00 AM 10:30 A…" at bounding box center [784, 300] width 550 height 625
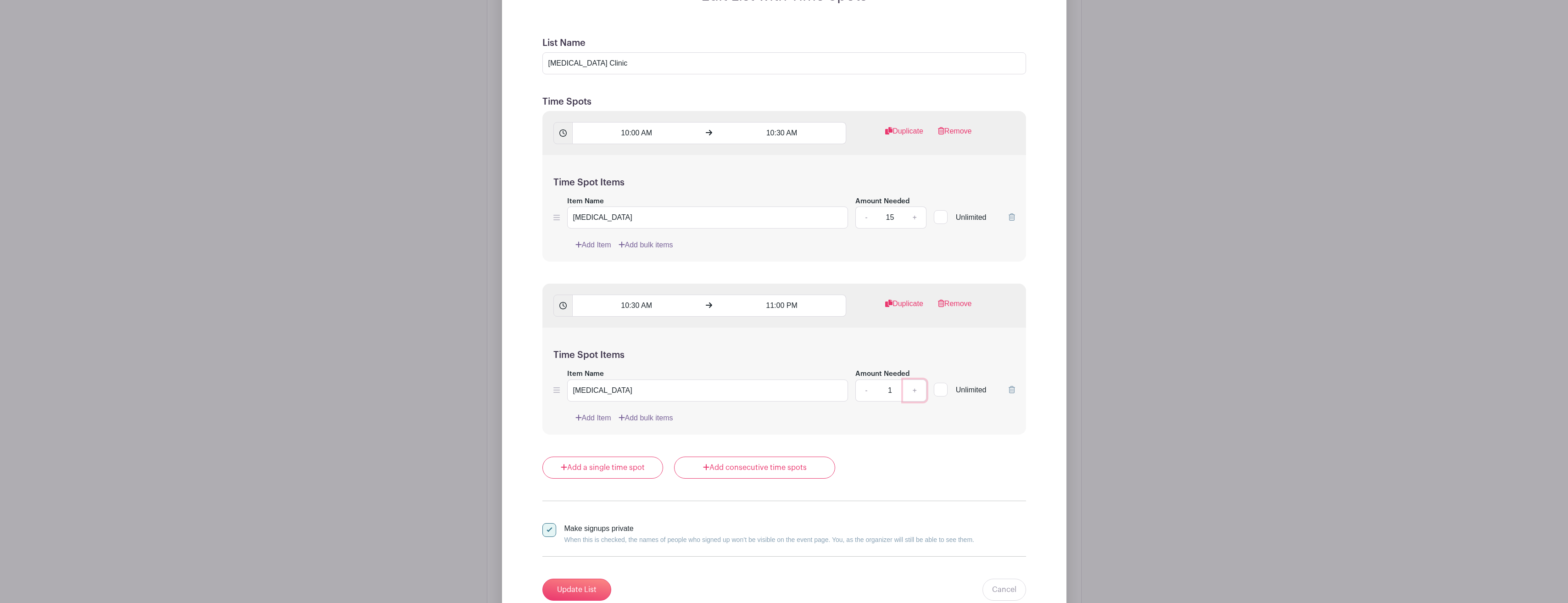
click at [916, 391] on link "+" at bounding box center [915, 391] width 23 height 22
click at [916, 390] on link "+" at bounding box center [915, 391] width 23 height 22
click at [916, 390] on link "+" at bounding box center [915, 391] width 23 height 22
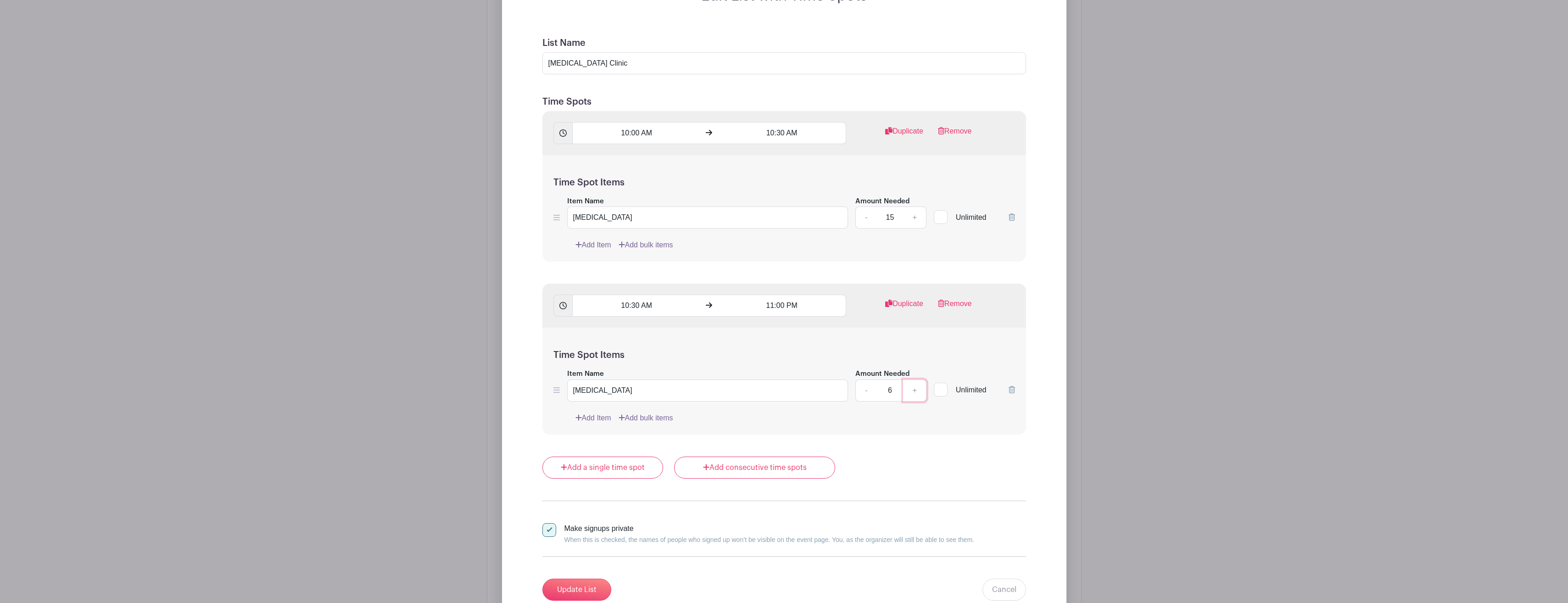
click at [916, 390] on link "+" at bounding box center [915, 391] width 23 height 22
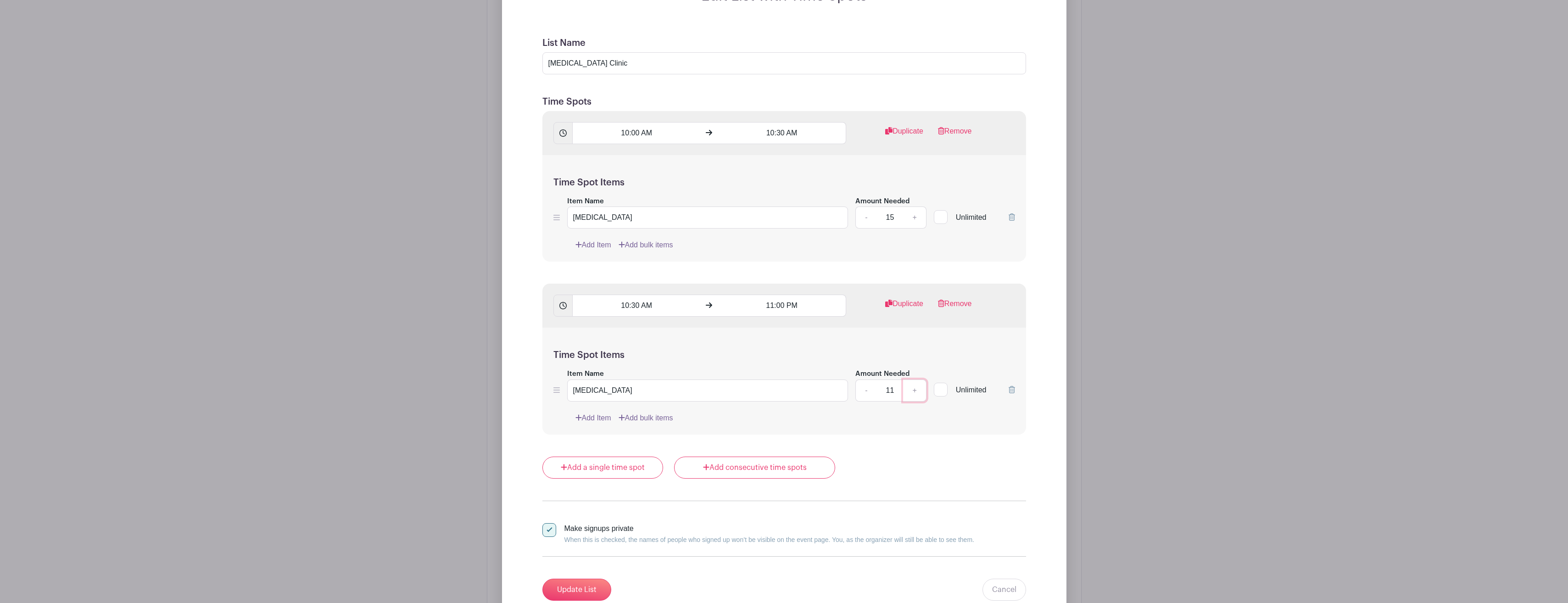
click at [916, 390] on link "+" at bounding box center [915, 391] width 23 height 22
click at [917, 390] on link "+" at bounding box center [915, 391] width 23 height 22
type input "15"
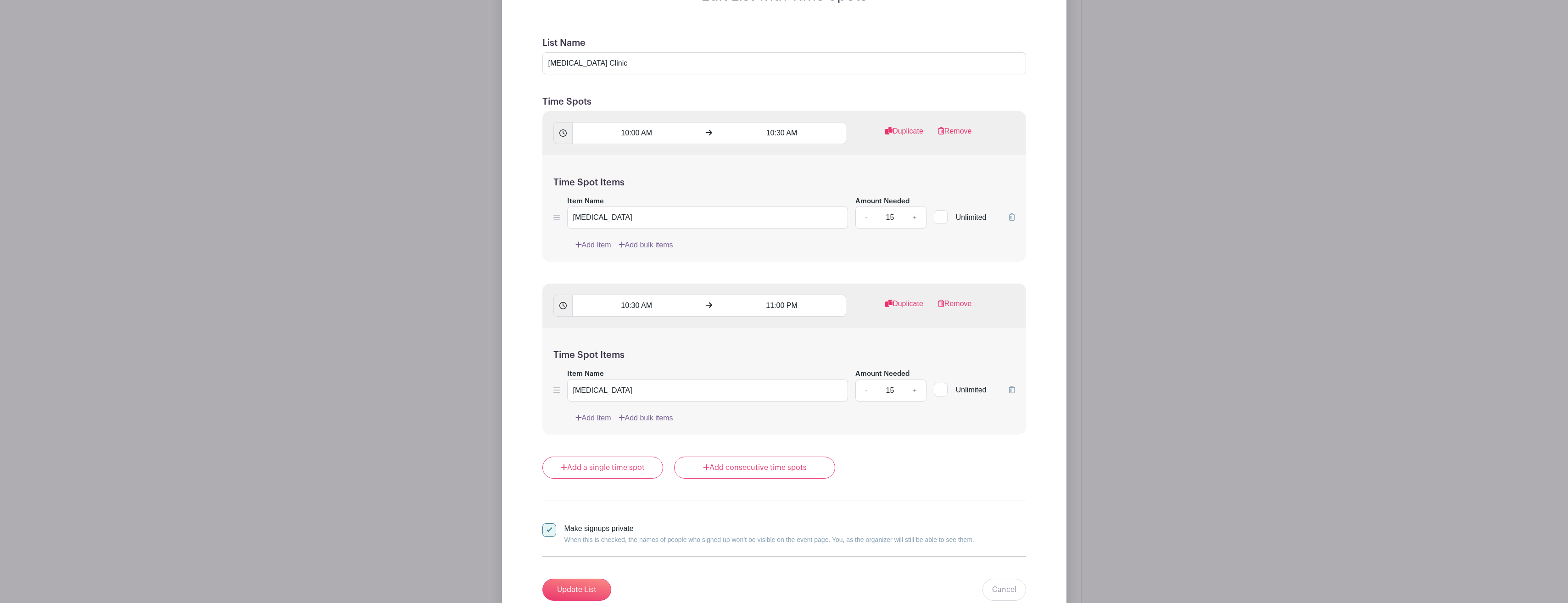
click at [916, 435] on form "List Name Flu Shot Clinic Time Spots 10:00 AM 10:30 AM Duplicate Remove Time Sp…" at bounding box center [784, 319] width 506 height 585
click at [907, 305] on link "Duplicate" at bounding box center [904, 308] width 38 height 18
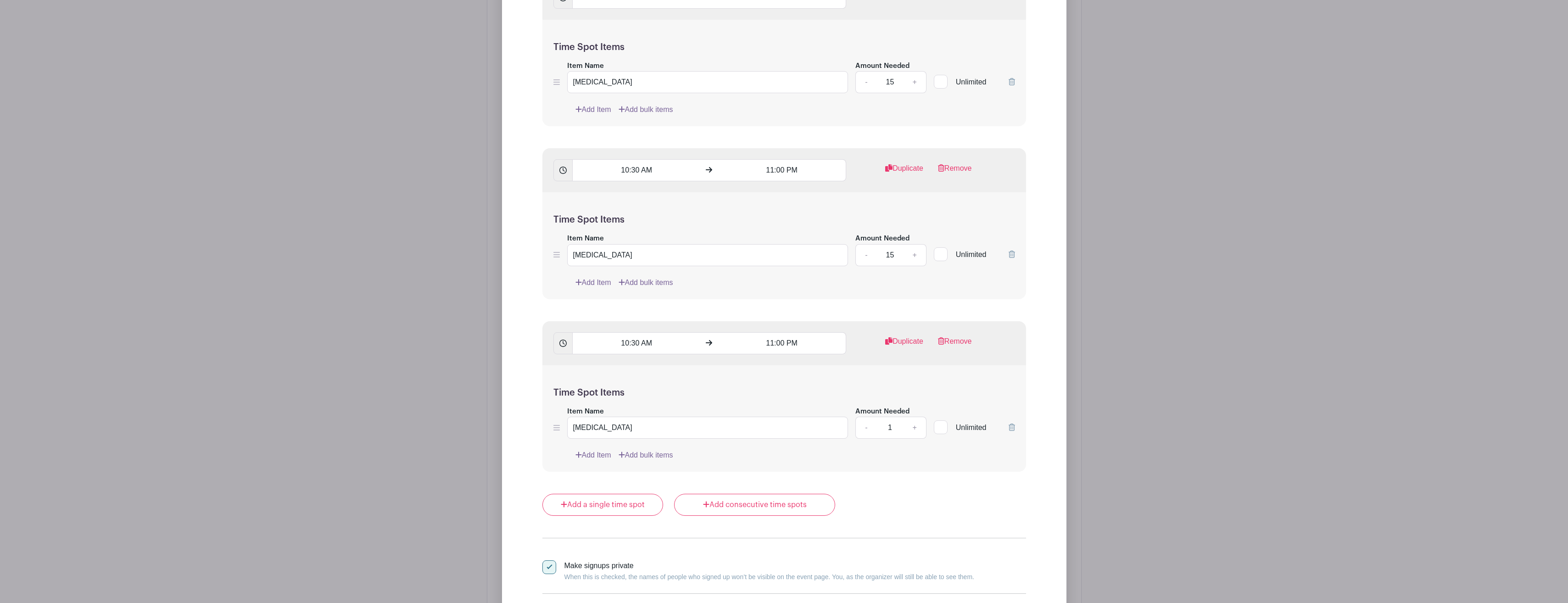
scroll to position [842, 0]
click at [759, 505] on link "Add consecutive time spots" at bounding box center [754, 503] width 161 height 22
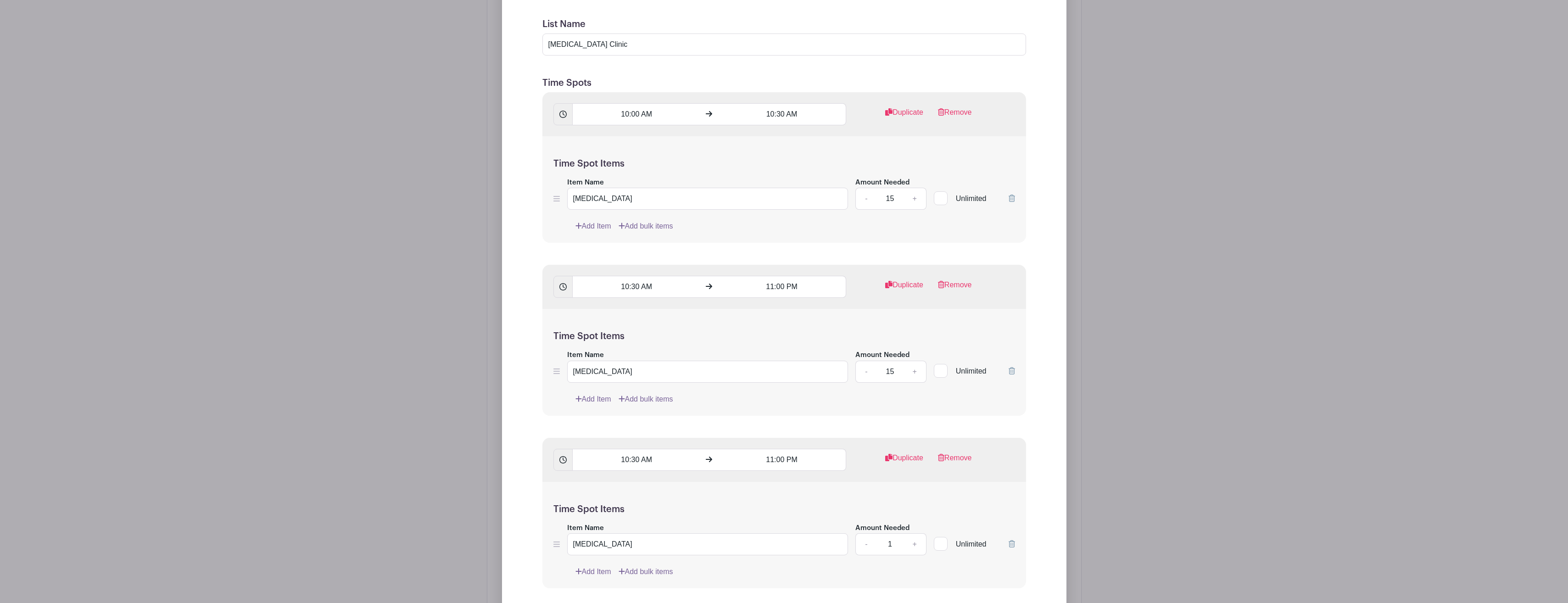
scroll to position [705, 0]
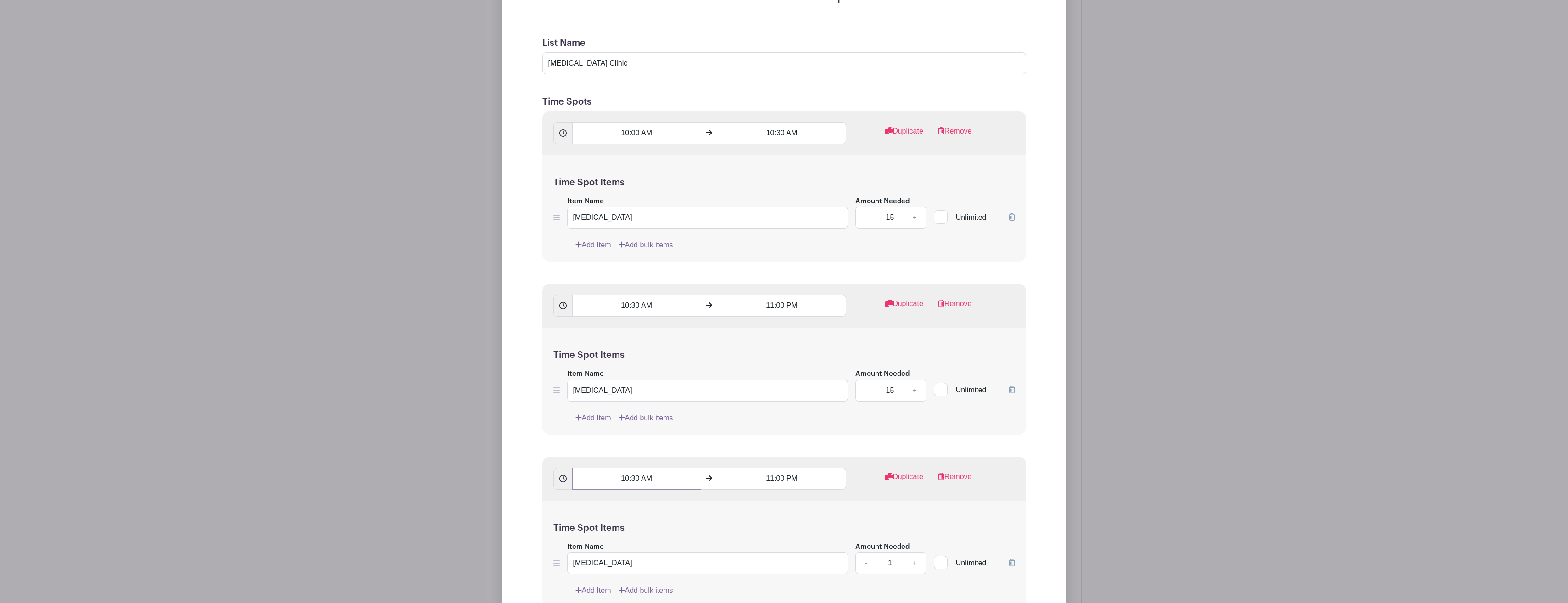
click at [640, 478] on input "10:30 AM" at bounding box center [636, 479] width 128 height 22
type input "2"
type input "11:00 AM"
click at [805, 305] on input "11:00 PM" at bounding box center [782, 306] width 128 height 22
type input "11:00 AM"
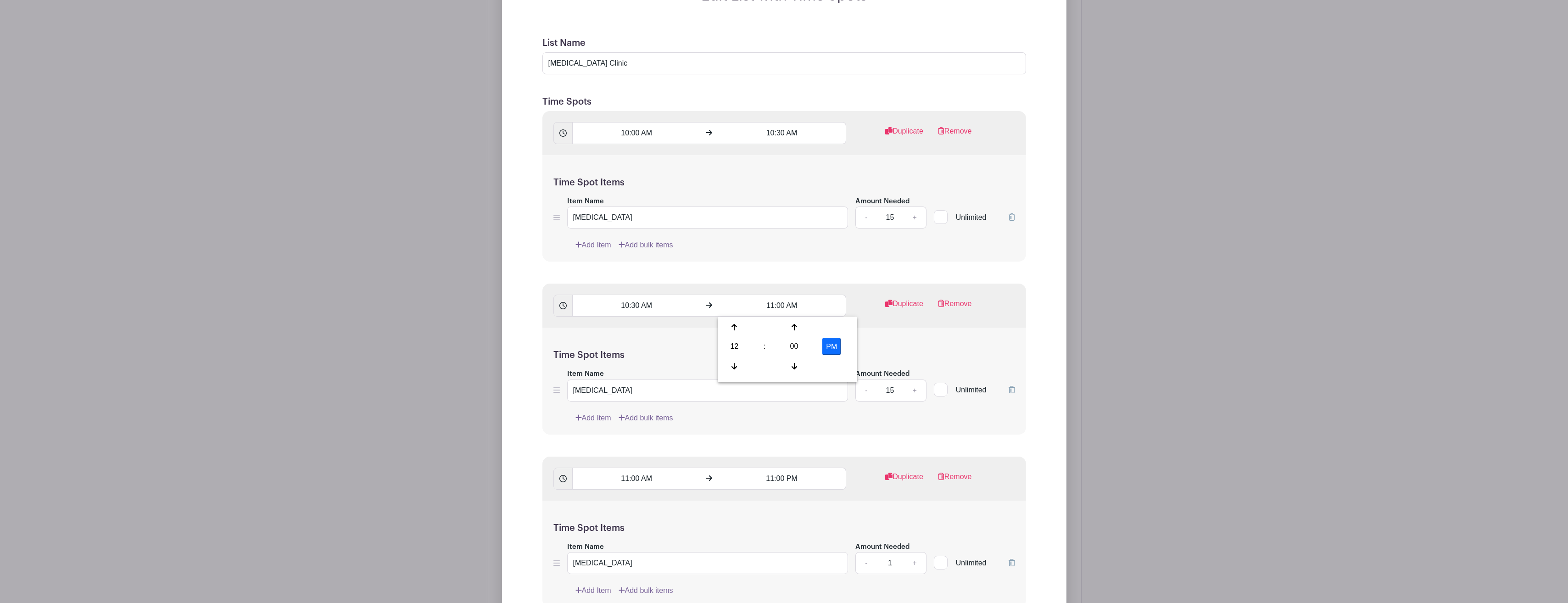
click at [907, 344] on div "Time Spot Items Item Name Influenza Amount Needed - 15 + Unlimited Add Item Add…" at bounding box center [784, 381] width 484 height 107
drag, startPoint x: 784, startPoint y: 478, endPoint x: 807, endPoint y: 479, distance: 23.0
click at [784, 478] on input "11:00 PM" at bounding box center [782, 479] width 128 height 22
type input "2"
type input "11:30 AM"
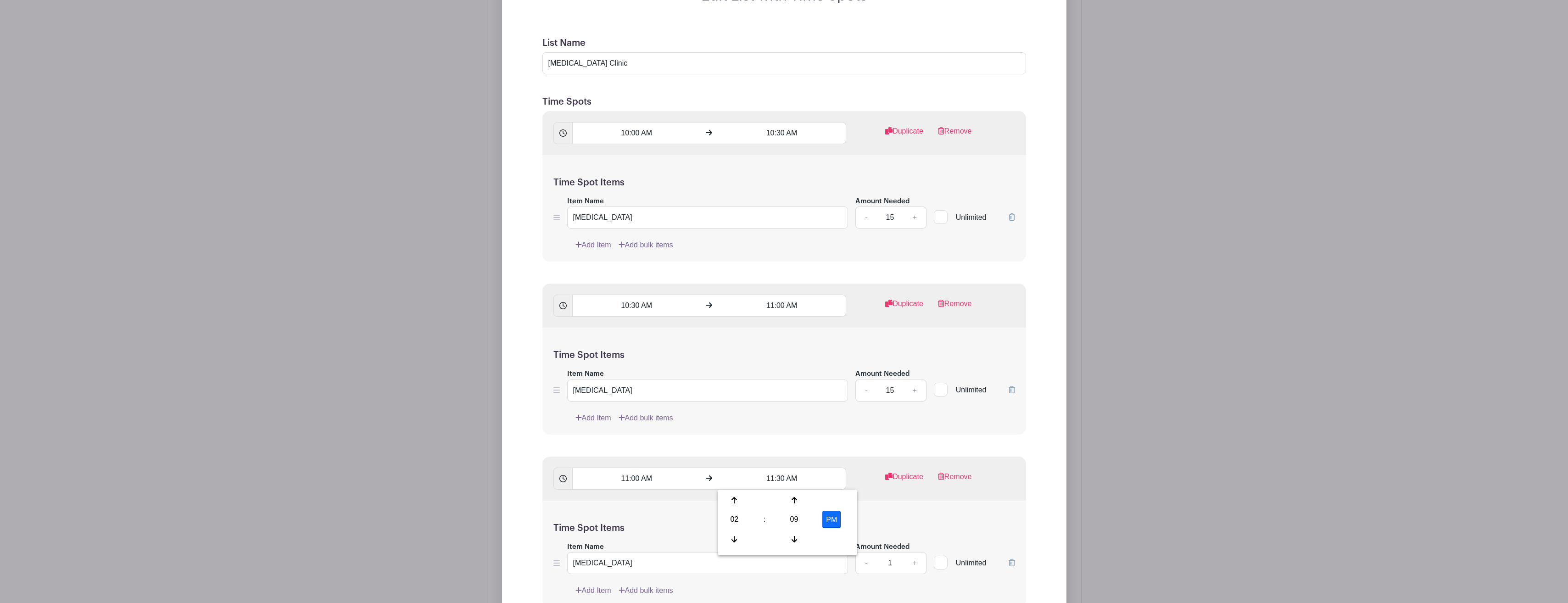
click at [1037, 450] on div "Edit List with Time Spots List Name Flu Shot Clinic Time Spots 10:00 AM 10:30 A…" at bounding box center [784, 364] width 550 height 753
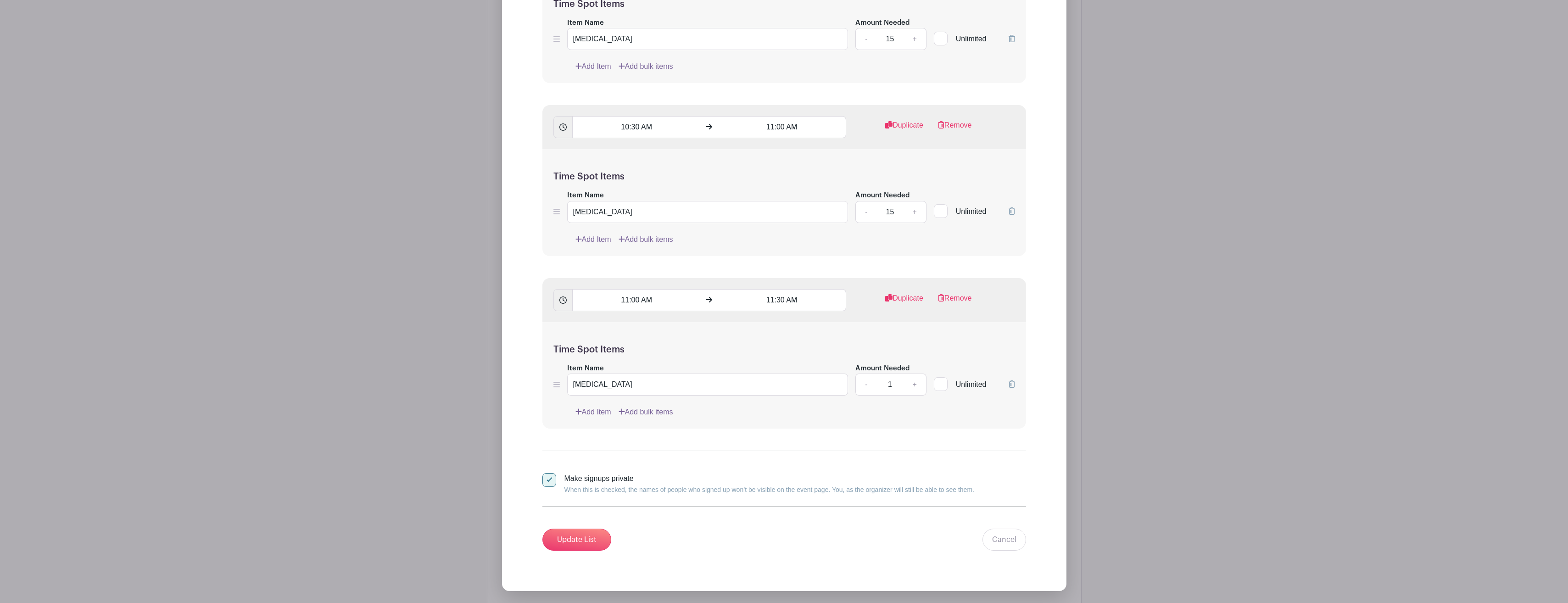
scroll to position [934, 0]
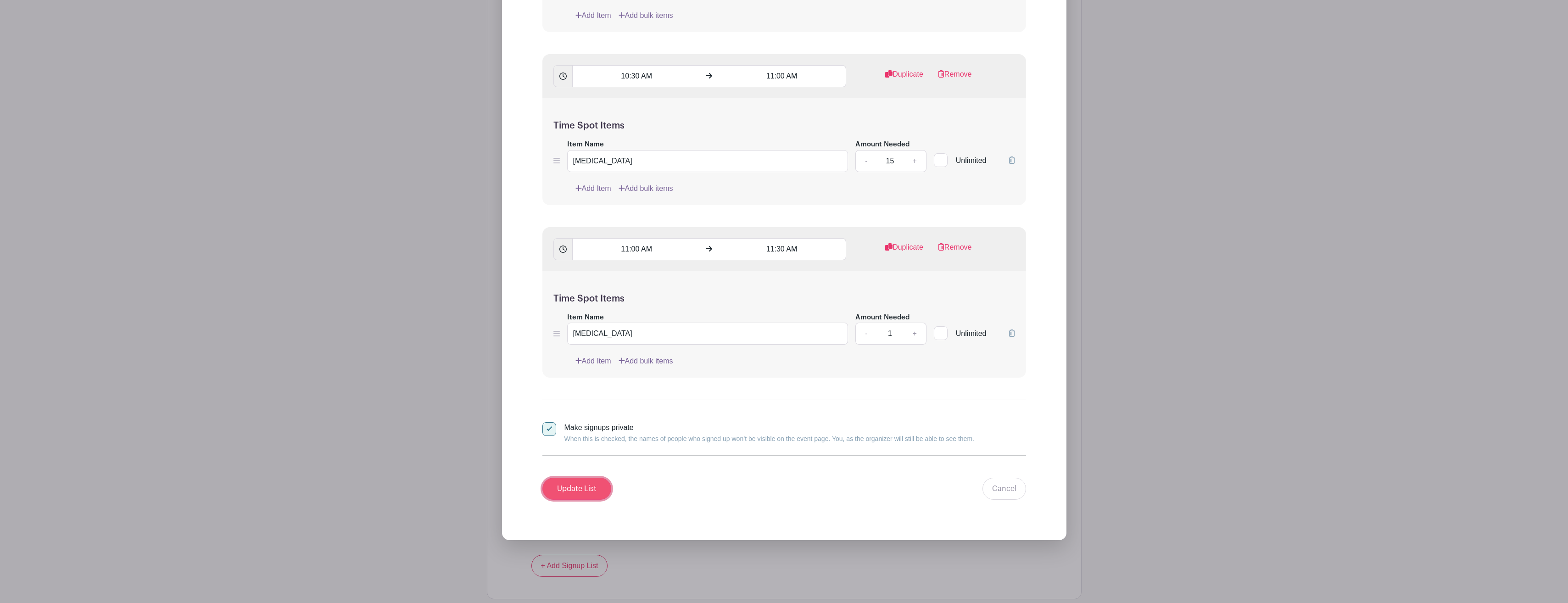
click at [578, 481] on input "Update List" at bounding box center [576, 489] width 69 height 22
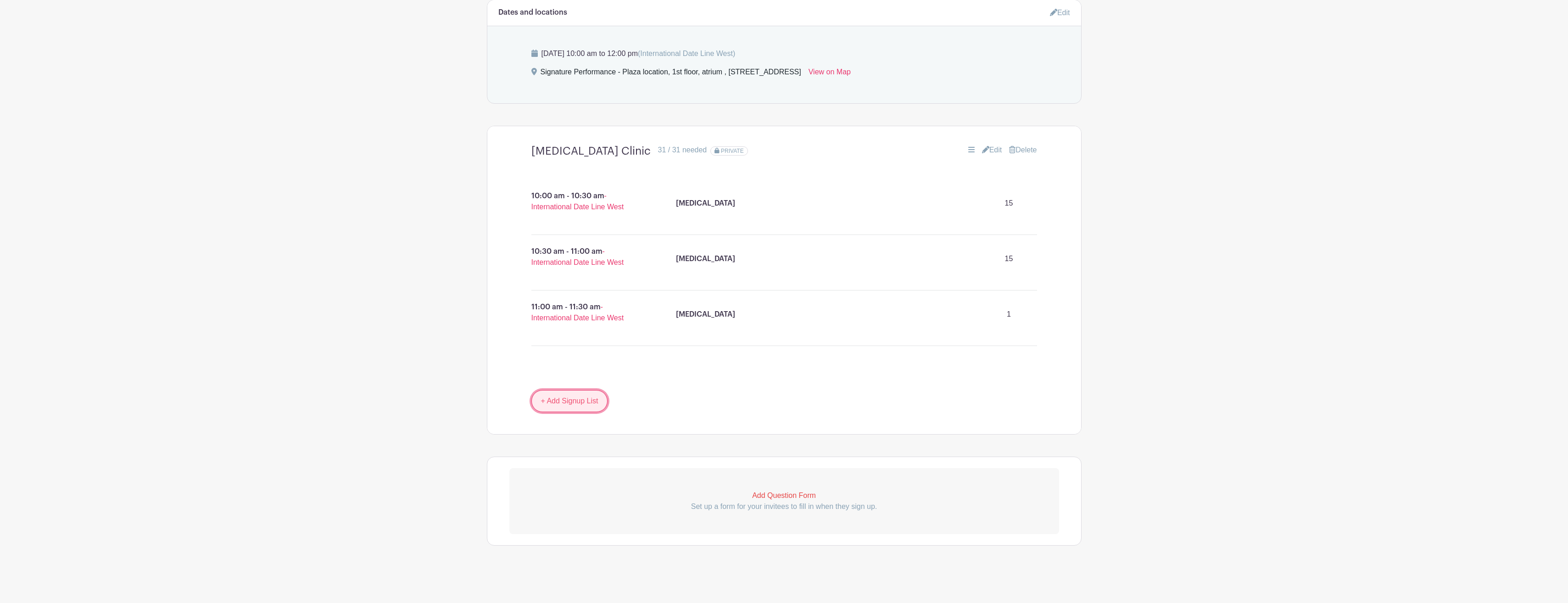
click at [576, 402] on link "+ Add Signup List" at bounding box center [569, 401] width 76 height 22
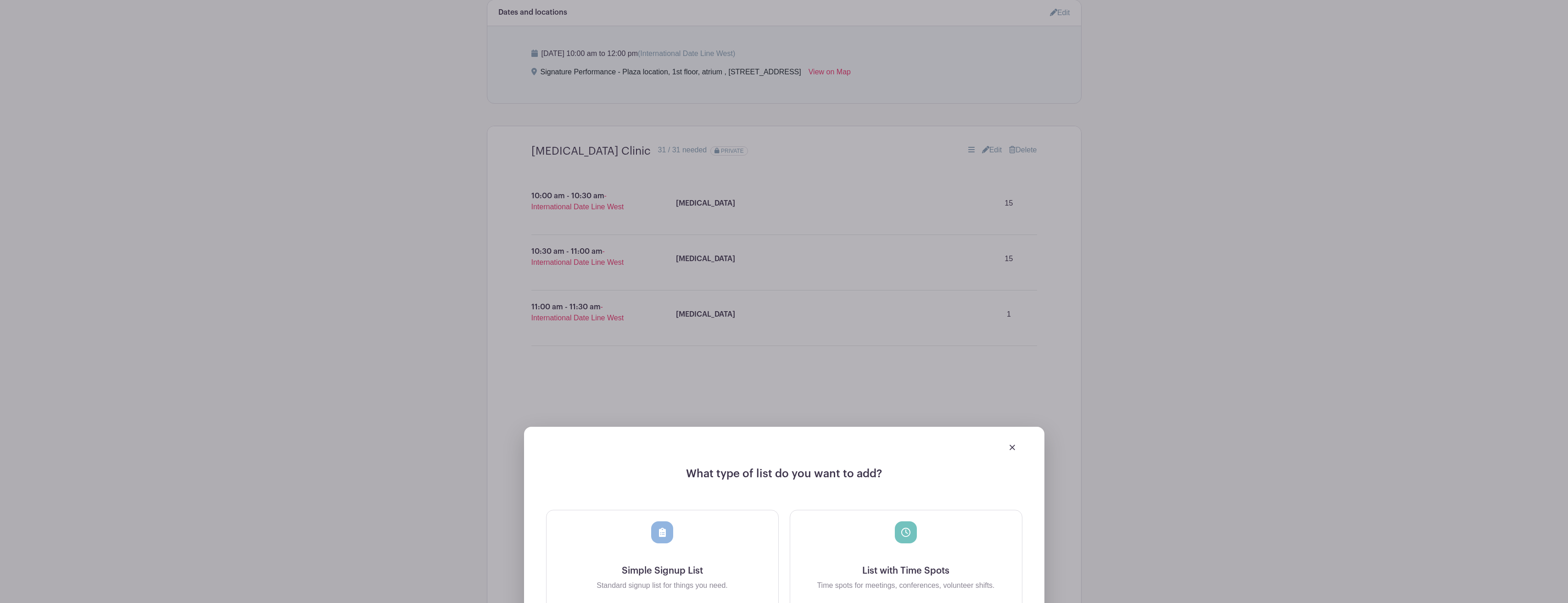
click at [1007, 448] on div at bounding box center [784, 447] width 476 height 26
click at [1011, 445] on img at bounding box center [1012, 447] width 6 height 6
click at [1014, 446] on img at bounding box center [1012, 447] width 6 height 6
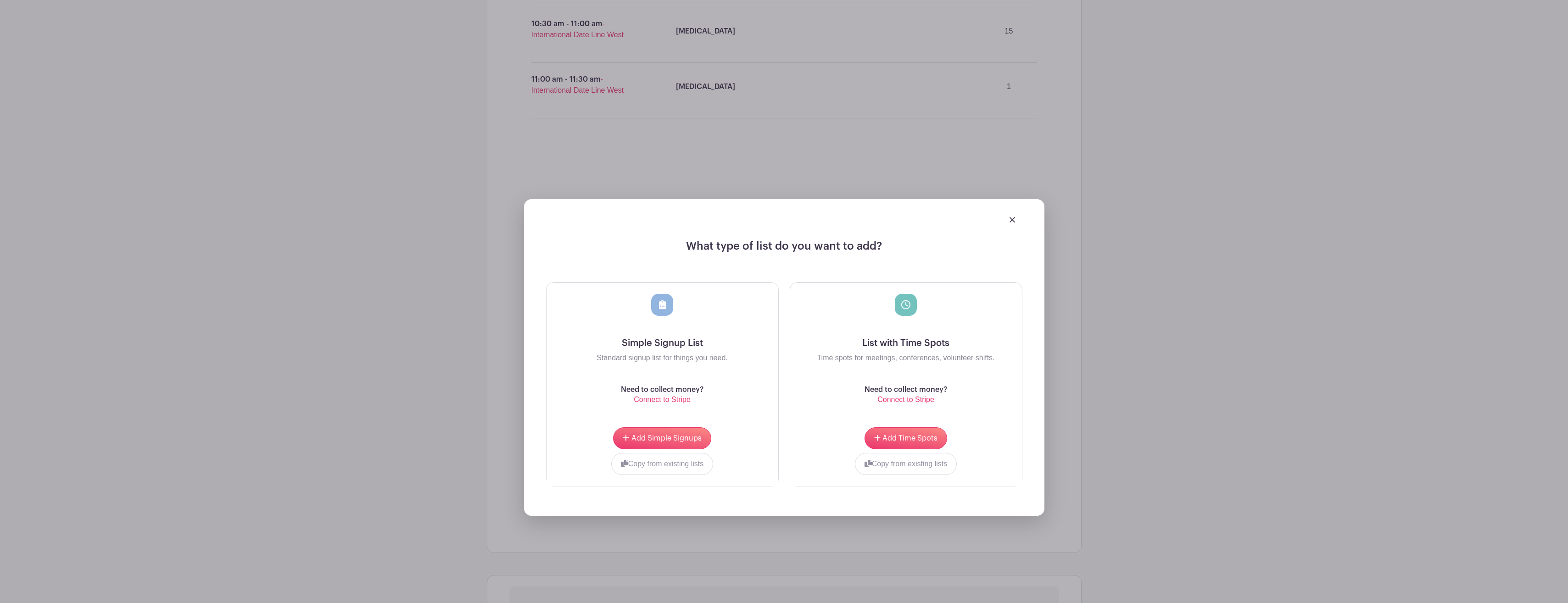
scroll to position [714, 0]
click at [1012, 216] on img at bounding box center [1012, 218] width 6 height 6
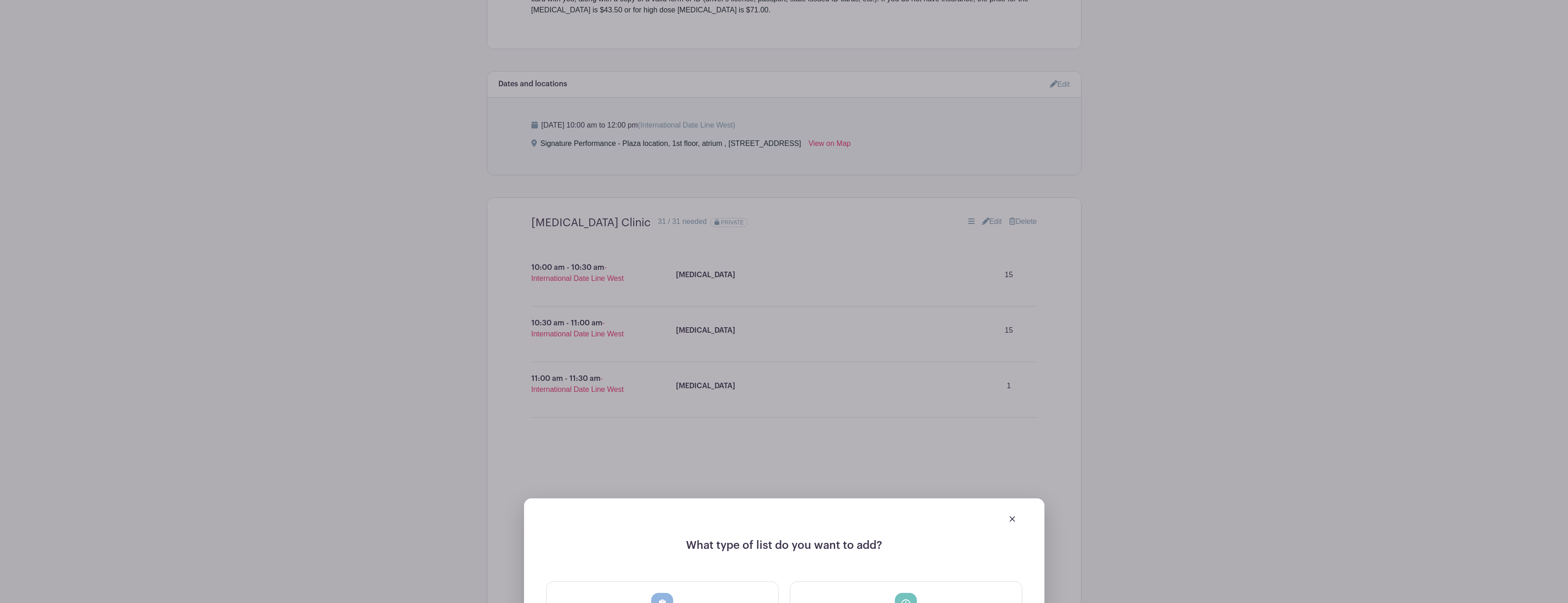
scroll to position [301, 0]
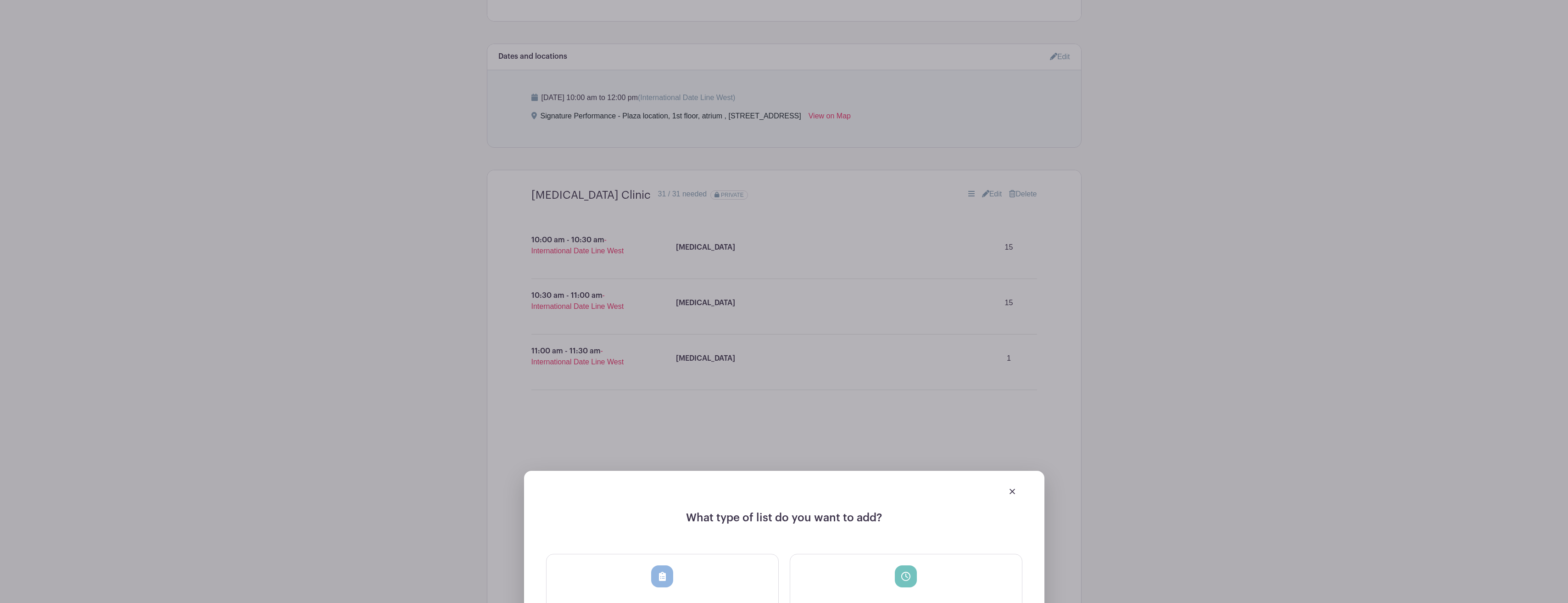
scroll to position [531, 0]
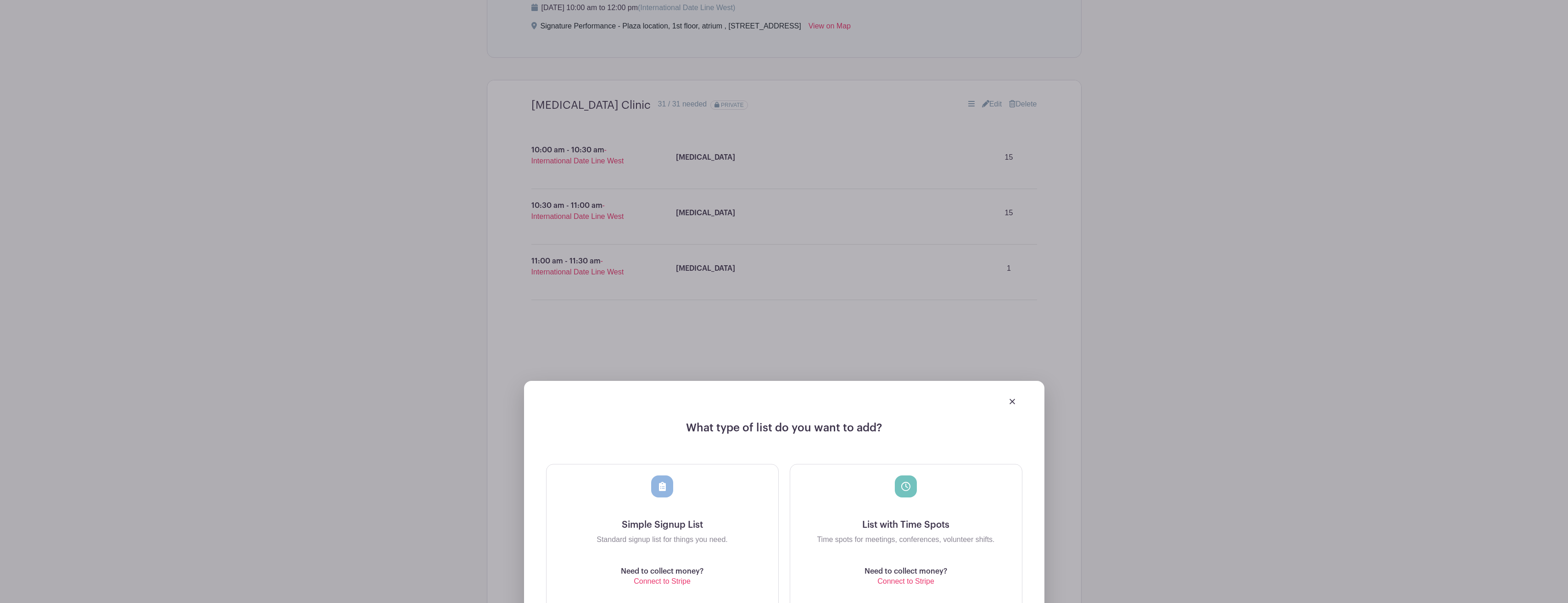
click at [1013, 401] on img at bounding box center [1012, 401] width 6 height 6
click at [1014, 401] on img at bounding box center [1012, 401] width 6 height 6
click at [1014, 401] on img at bounding box center [1012, 401] width 6 height 6
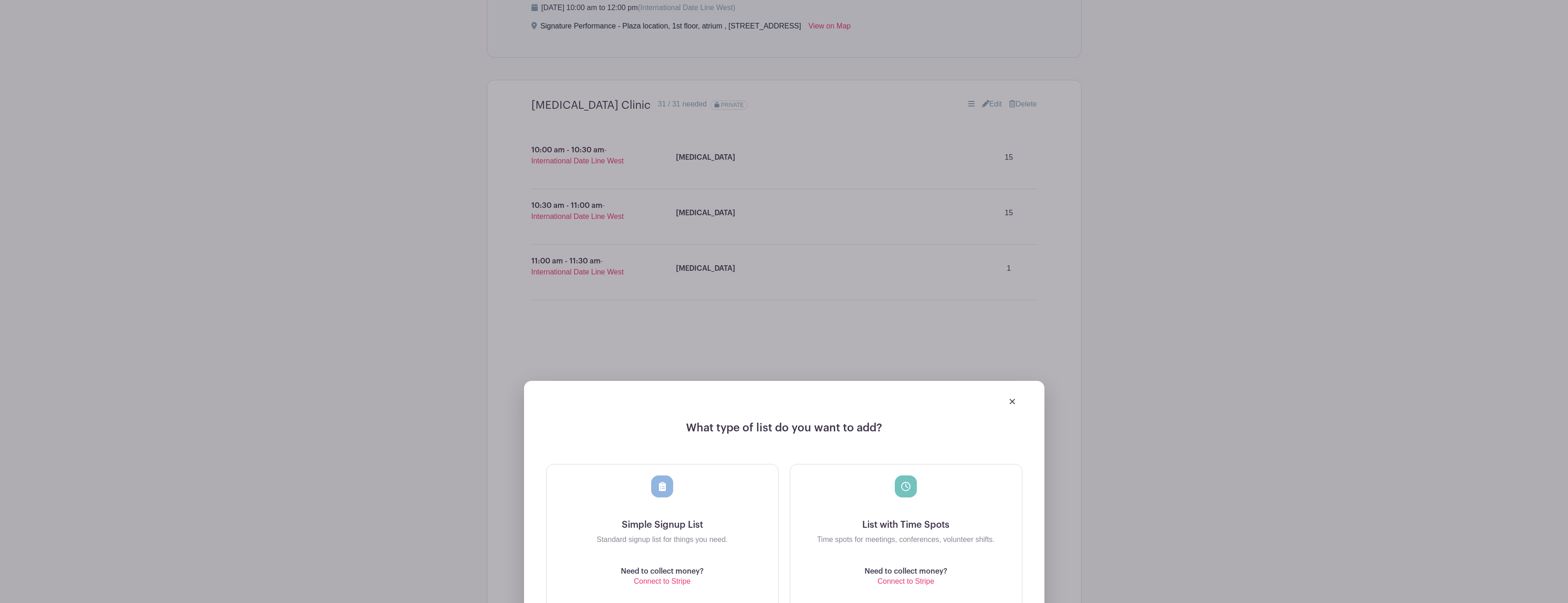
click at [1014, 401] on img at bounding box center [1012, 401] width 6 height 6
click at [1015, 401] on img at bounding box center [1012, 401] width 6 height 6
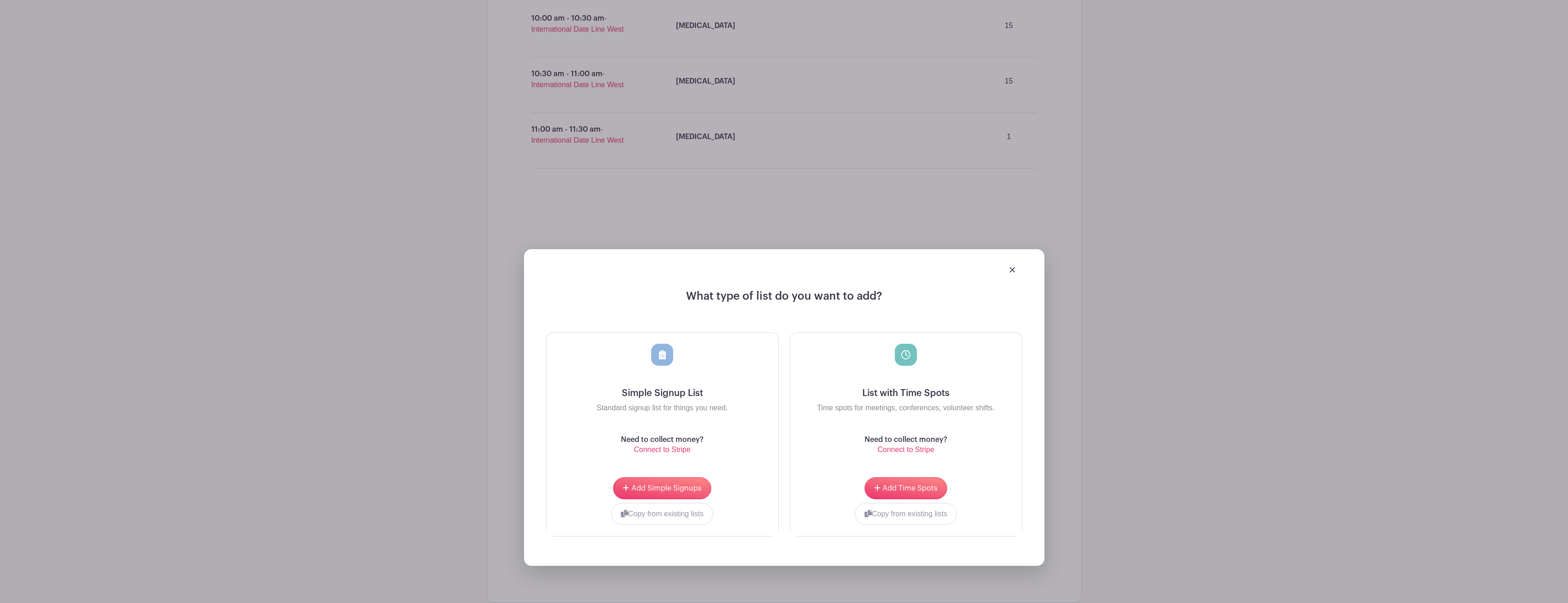
scroll to position [714, 0]
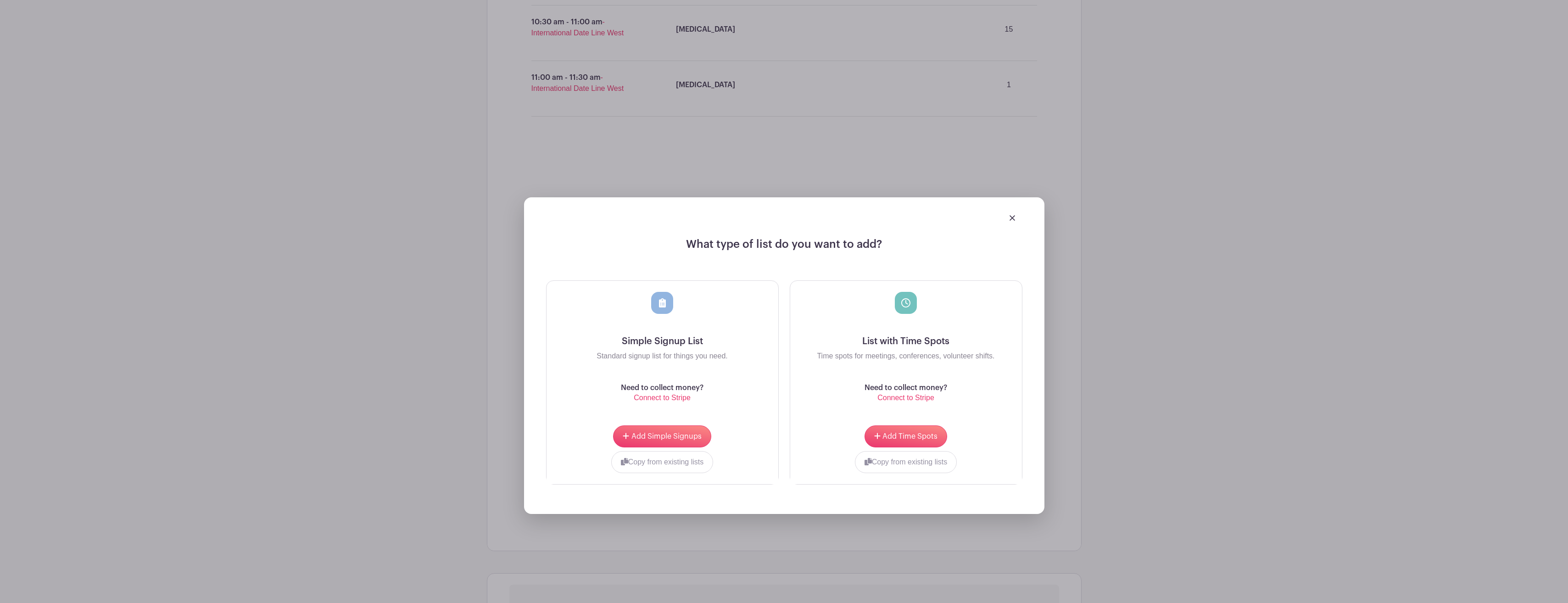
click at [1009, 216] on img at bounding box center [1012, 218] width 6 height 6
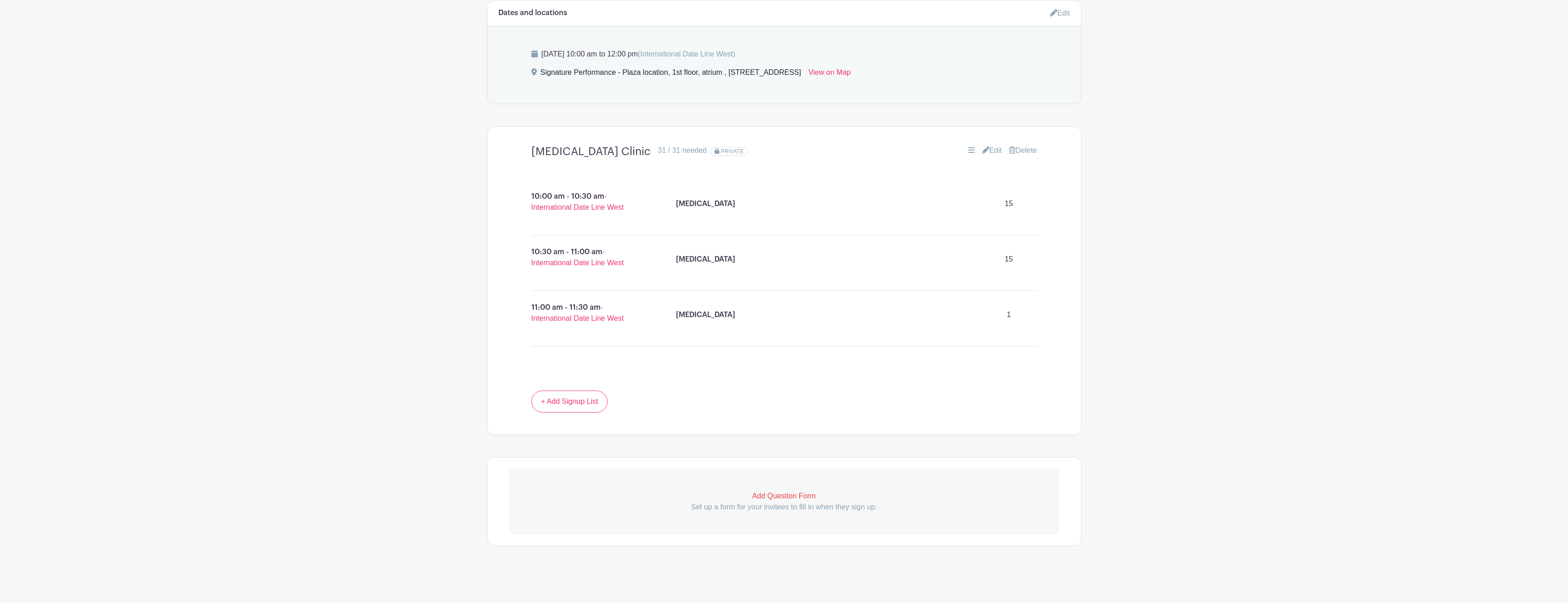
scroll to position [485, 0]
click at [988, 149] on link "Edit" at bounding box center [992, 150] width 20 height 11
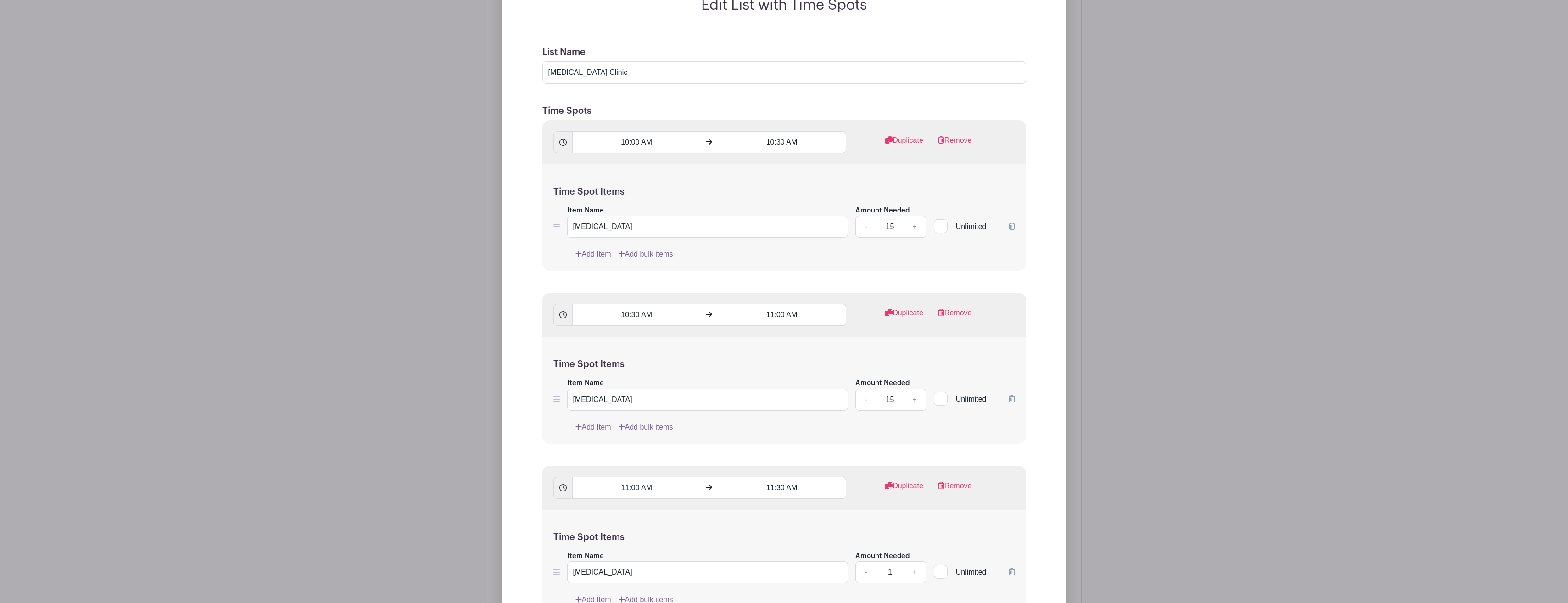
scroll to position [806, 0]
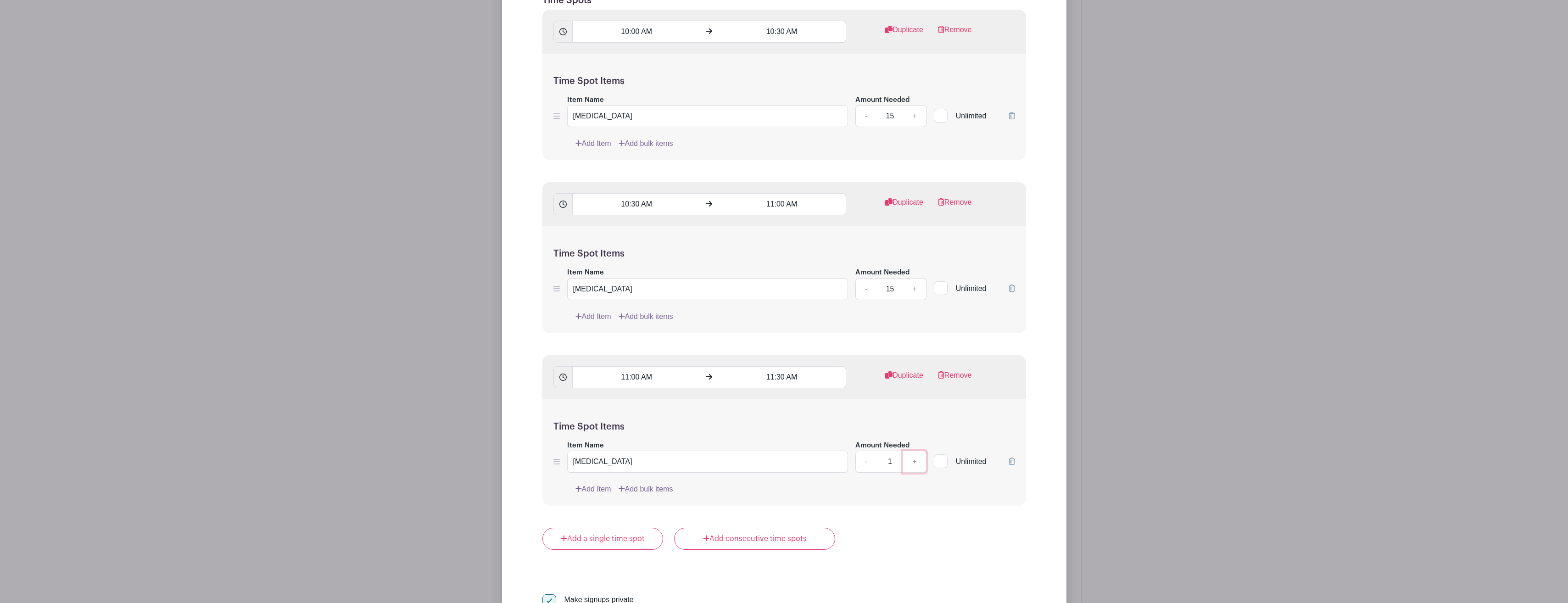
click at [913, 460] on link "+" at bounding box center [915, 462] width 23 height 22
click at [914, 459] on link "+" at bounding box center [915, 462] width 23 height 22
click at [915, 459] on link "+" at bounding box center [915, 462] width 23 height 22
click at [915, 459] on link "+" at bounding box center [915, 462] width 23 height 22
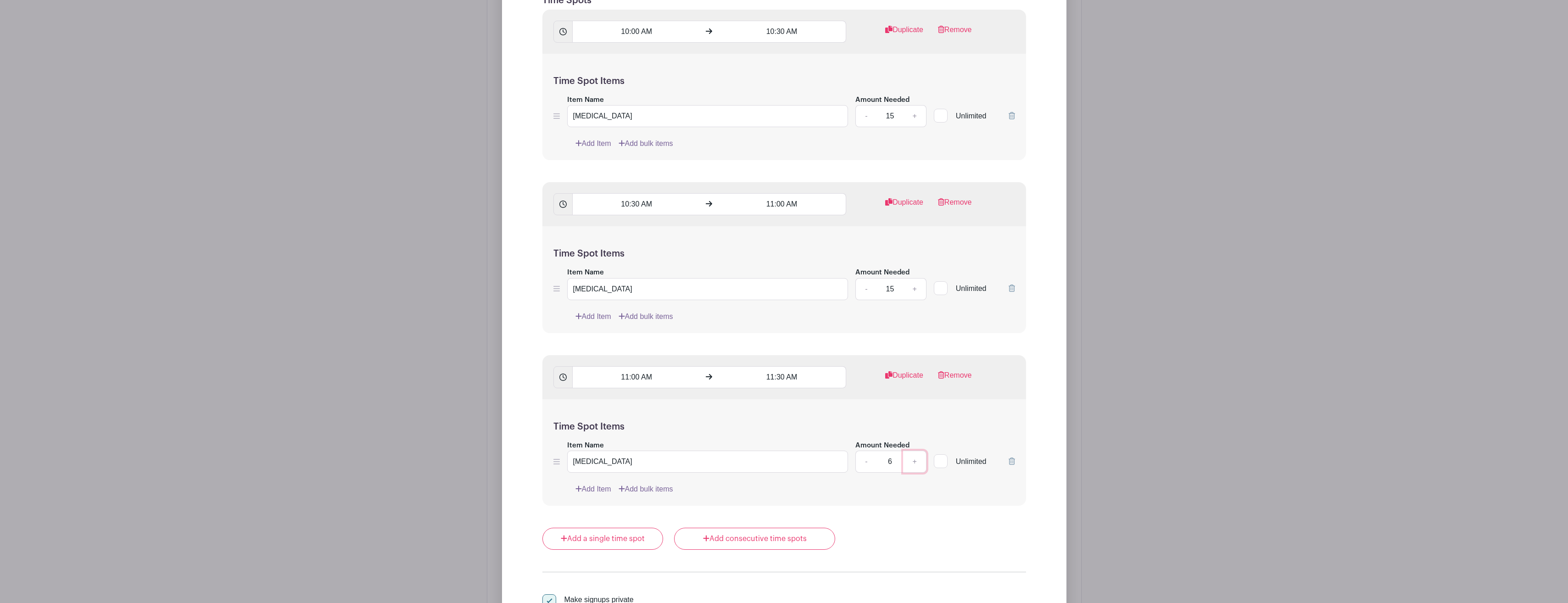
click at [916, 459] on link "+" at bounding box center [915, 462] width 23 height 22
click at [916, 459] on link "+" at bounding box center [915, 462] width 23 height 22
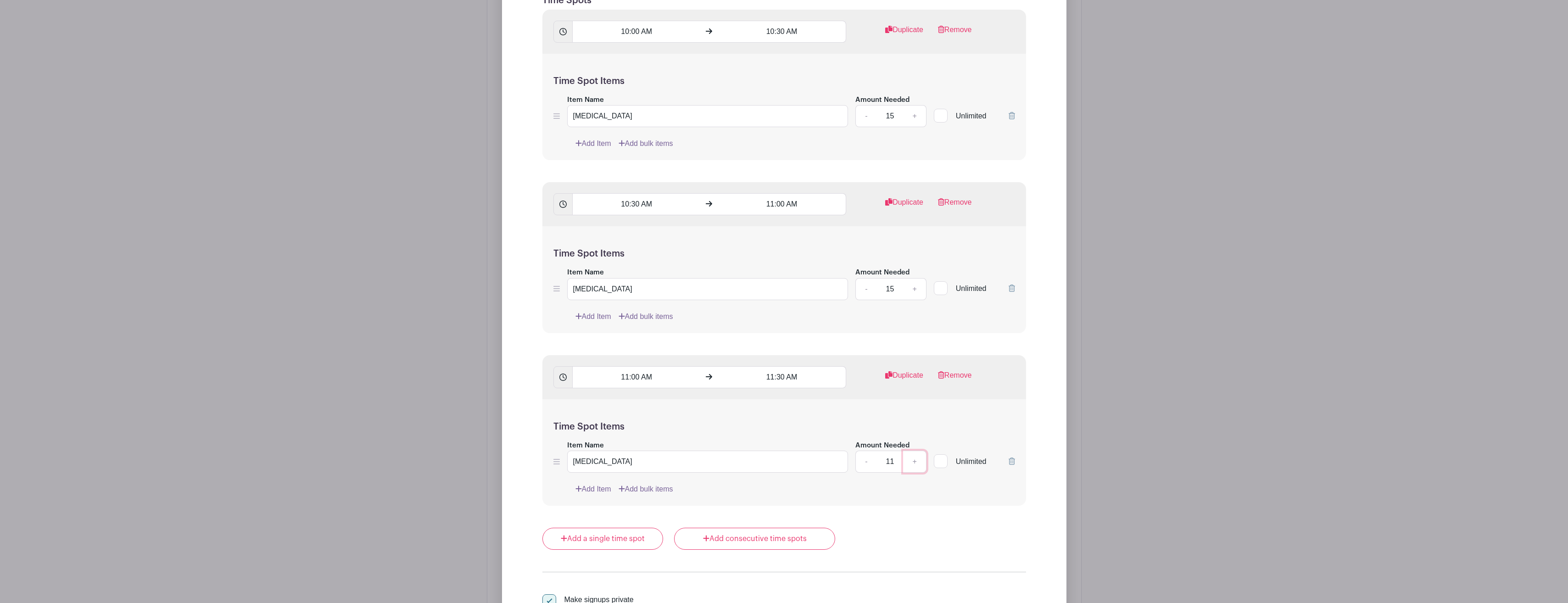
click at [916, 459] on link "+" at bounding box center [915, 462] width 23 height 22
type input "15"
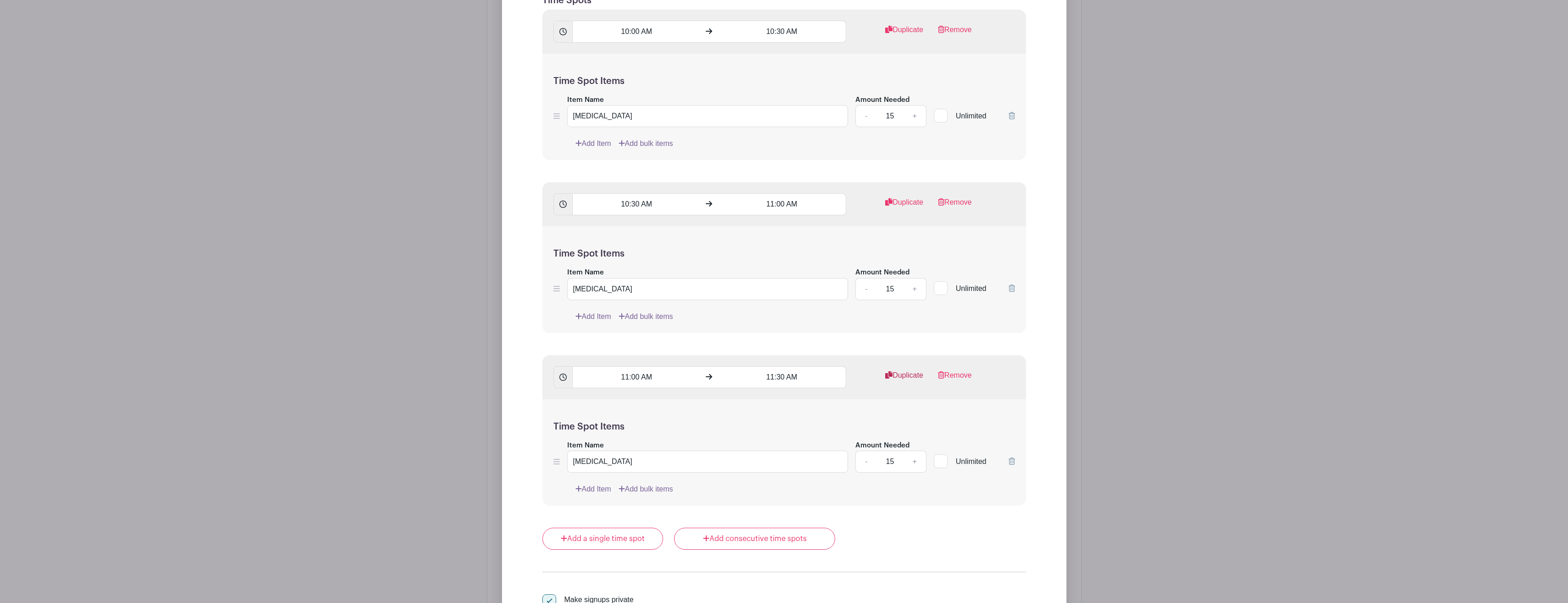
click at [910, 375] on link "Duplicate" at bounding box center [904, 379] width 38 height 18
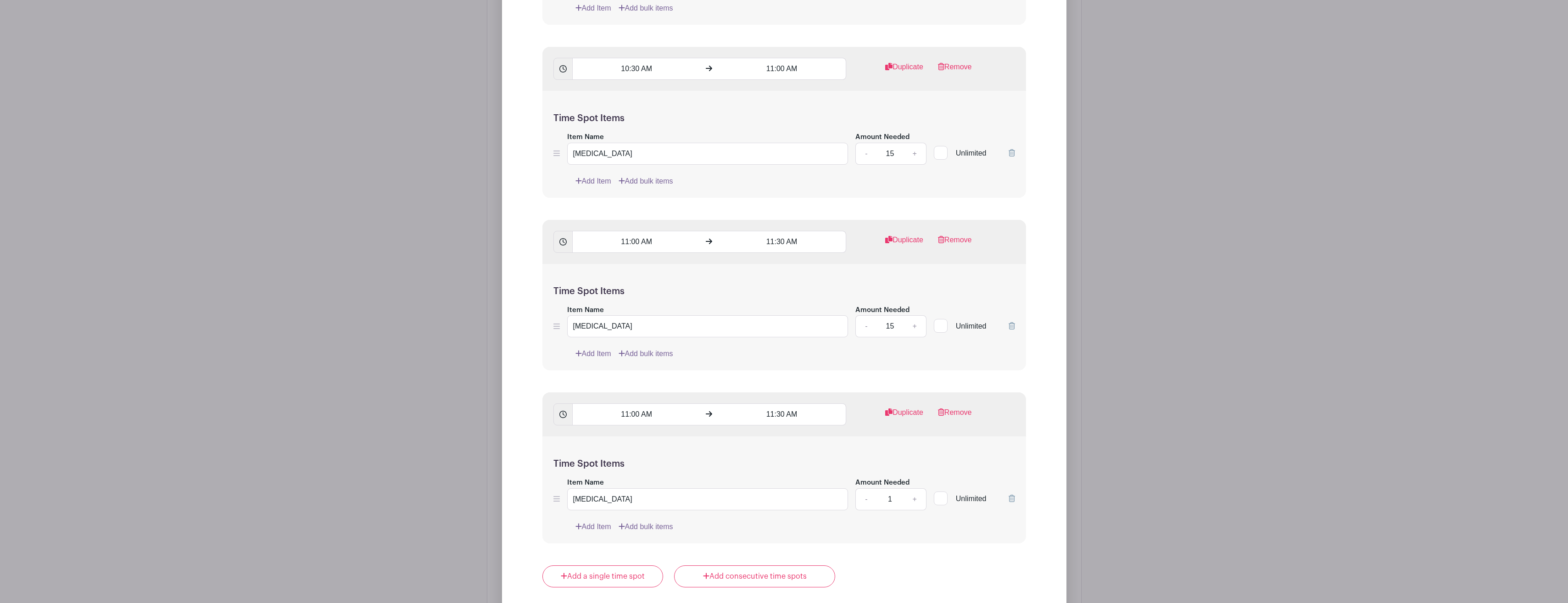
scroll to position [944, 0]
click at [639, 413] on input "11:00 AM" at bounding box center [636, 412] width 128 height 22
type input "11:30 AM"
type input "12:00 PM"
click at [1040, 395] on div "Edit List with Time Spots List Name Flu Shot Clinic Time Spots 10:00 AM 10:30 A…" at bounding box center [784, 240] width 550 height 985
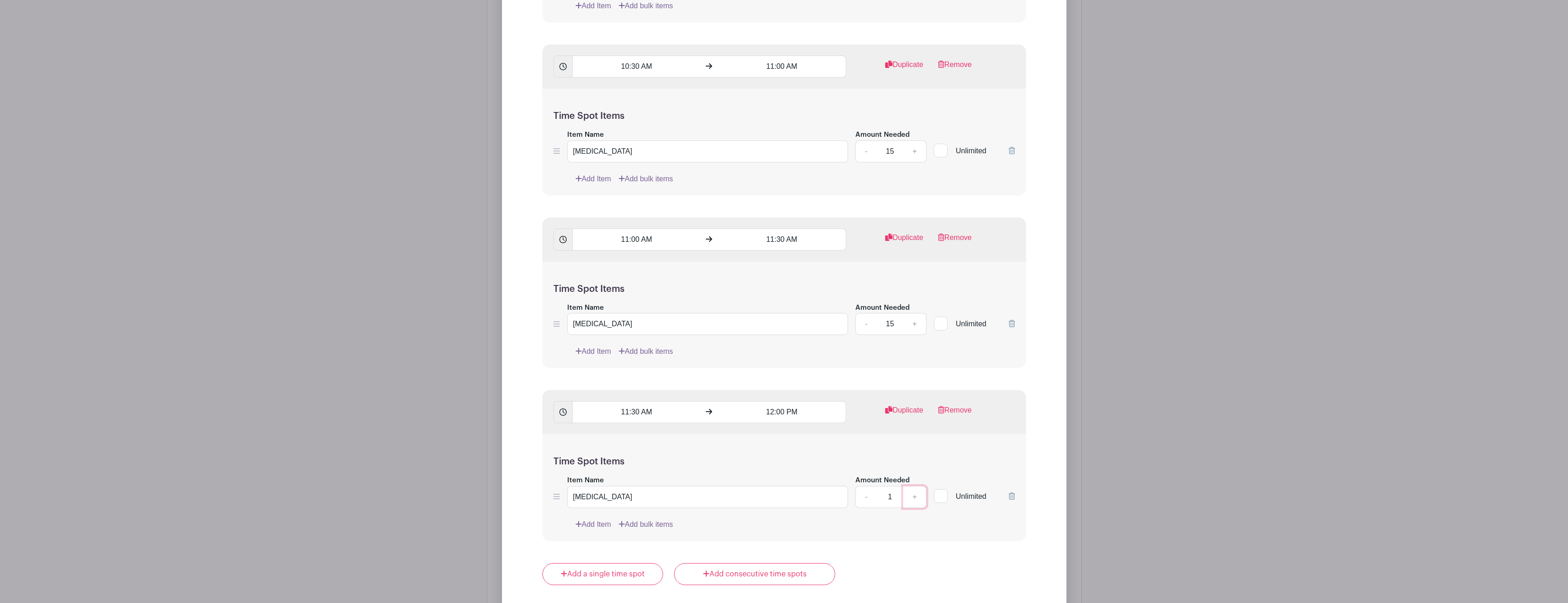
click at [913, 498] on link "+" at bounding box center [915, 497] width 23 height 22
click at [915, 498] on link "+" at bounding box center [915, 497] width 23 height 22
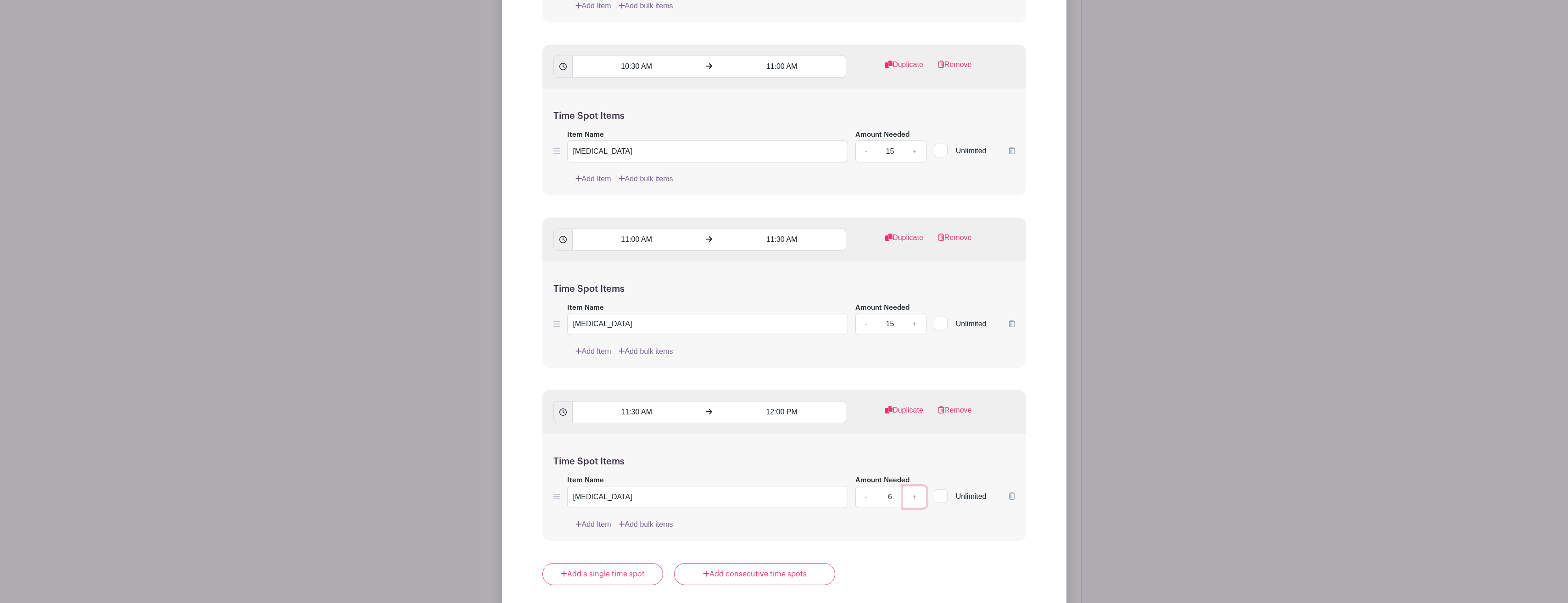
click at [915, 498] on link "+" at bounding box center [915, 497] width 23 height 22
click at [915, 498] on link "+" at bounding box center [915, 497] width 23 height 22
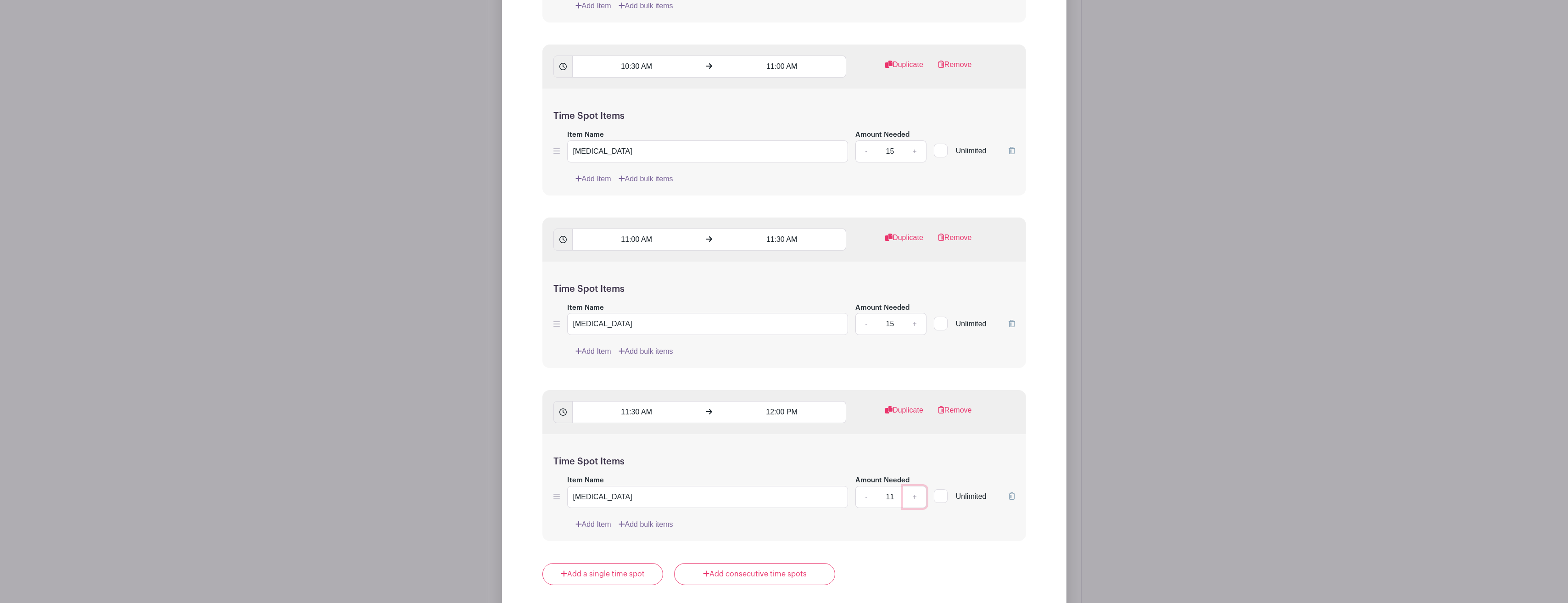
click at [915, 498] on link "+" at bounding box center [915, 497] width 23 height 22
type input "15"
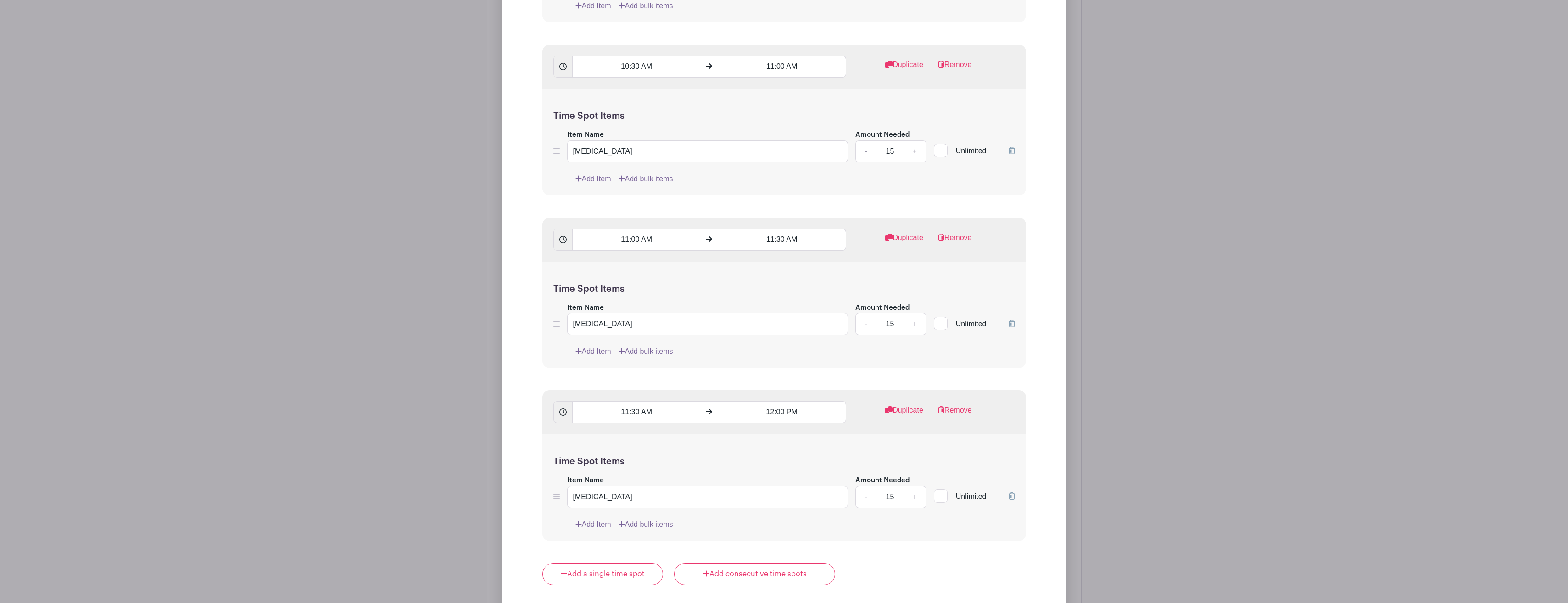
click at [975, 544] on form "List Name Flu Shot Clinic Time Spots 10:00 AM 10:30 AM Duplicate Remove Time Sp…" at bounding box center [784, 253] width 506 height 931
click at [770, 574] on link "Add consecutive time spots" at bounding box center [754, 574] width 161 height 22
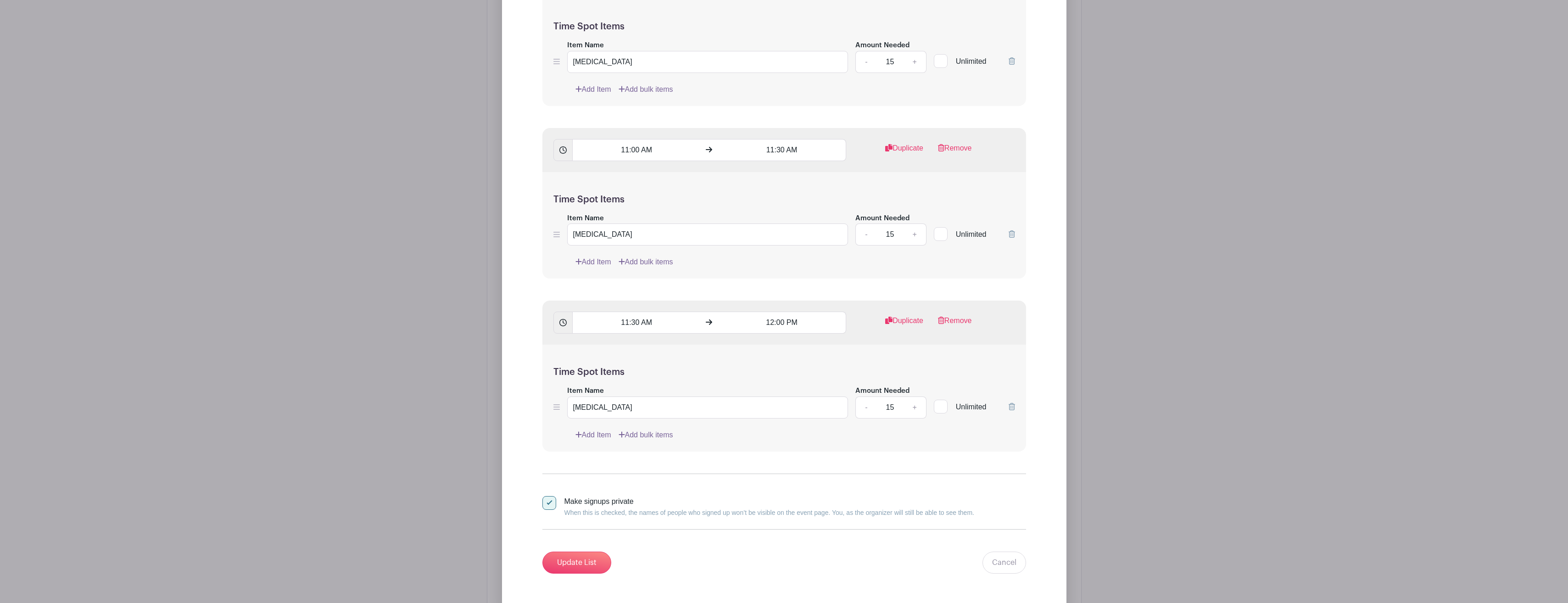
scroll to position [1035, 0]
click at [587, 551] on input "Update List" at bounding box center [576, 560] width 69 height 22
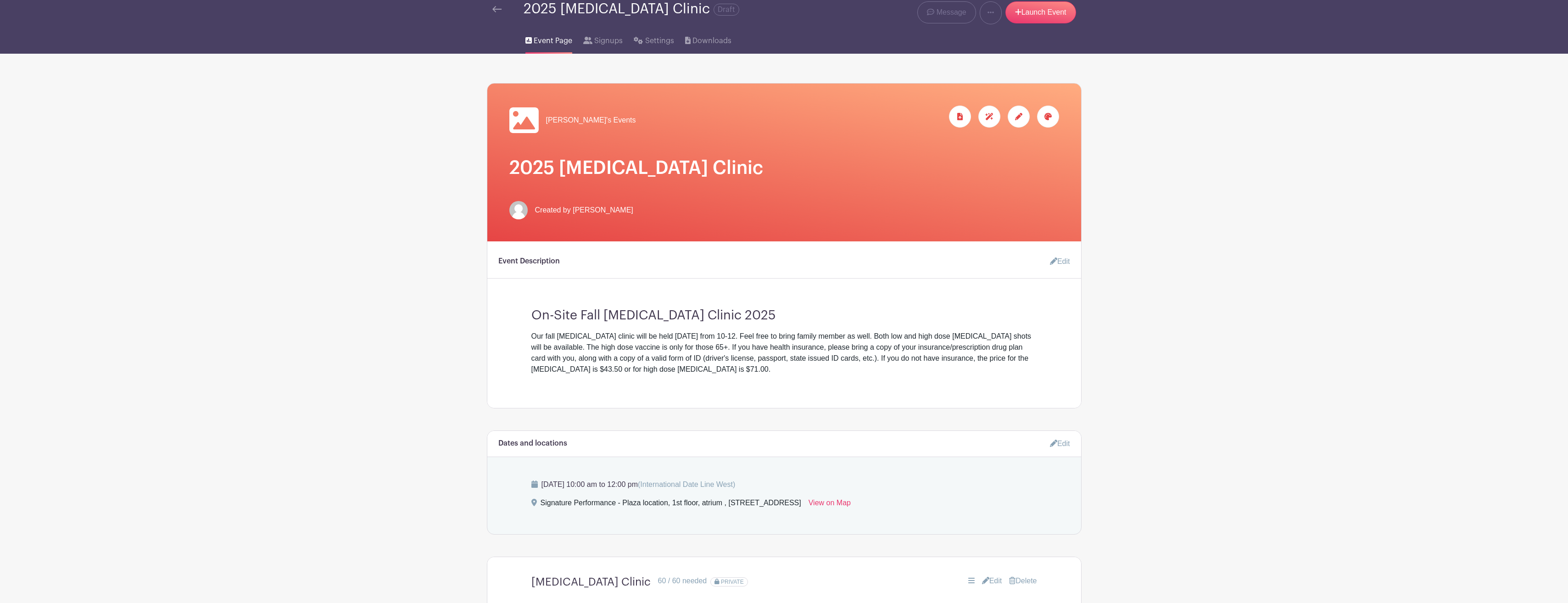
scroll to position [0, 0]
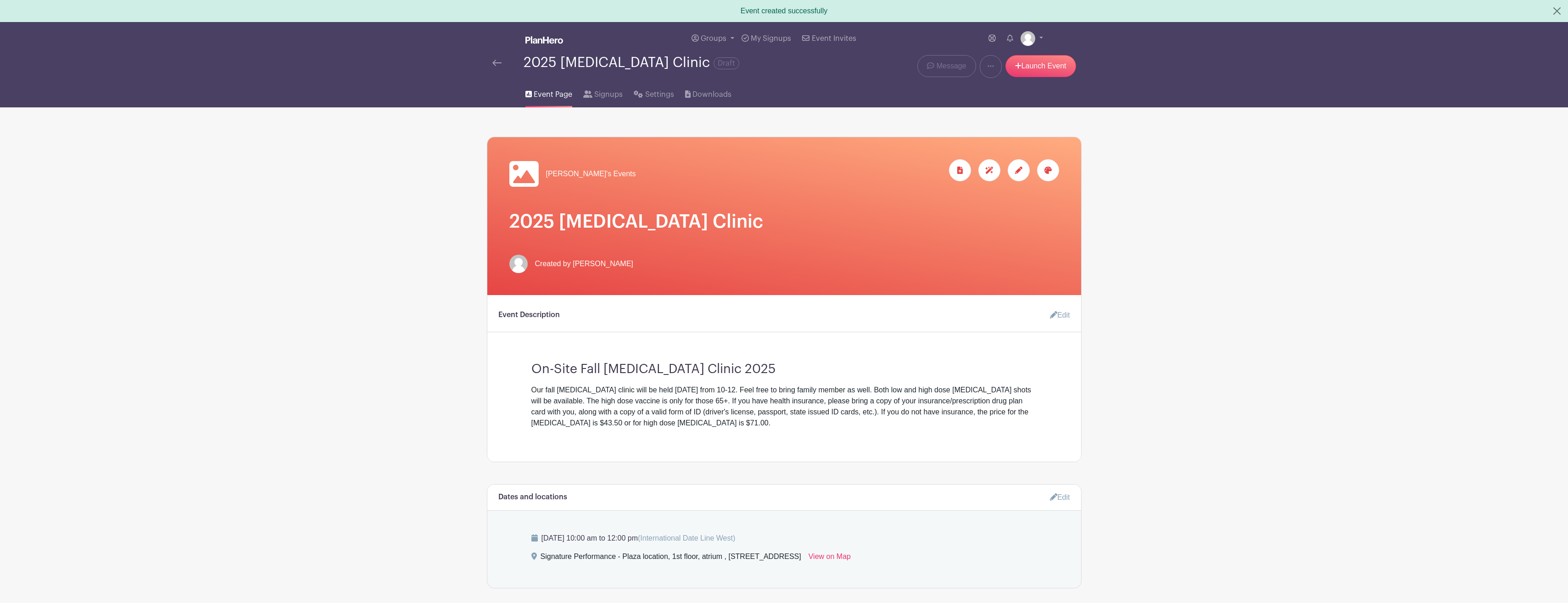
click at [311, 293] on main "Groups All Groups Andrea's Events My Signups Event Invites My account Logout 20…" at bounding box center [784, 583] width 1568 height 1122
click at [604, 96] on span "Signups" at bounding box center [608, 95] width 29 height 11
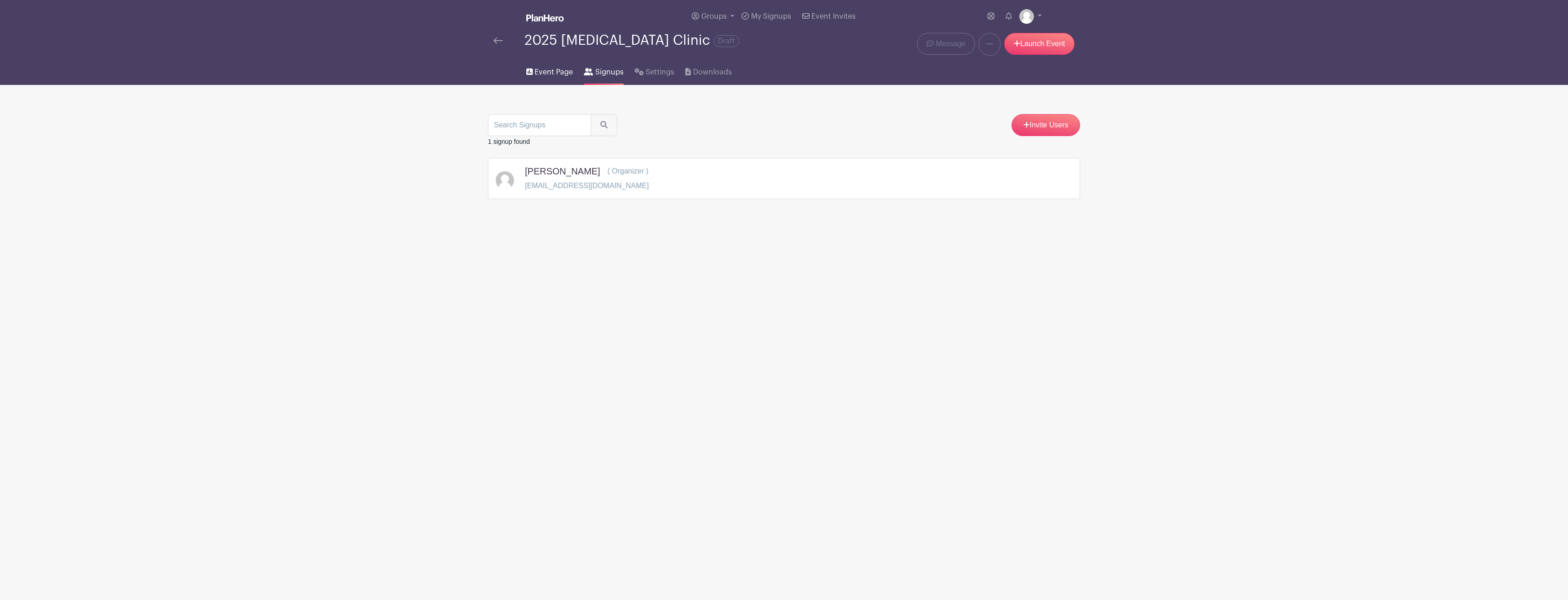
click at [551, 74] on span "Event Page" at bounding box center [553, 72] width 38 height 11
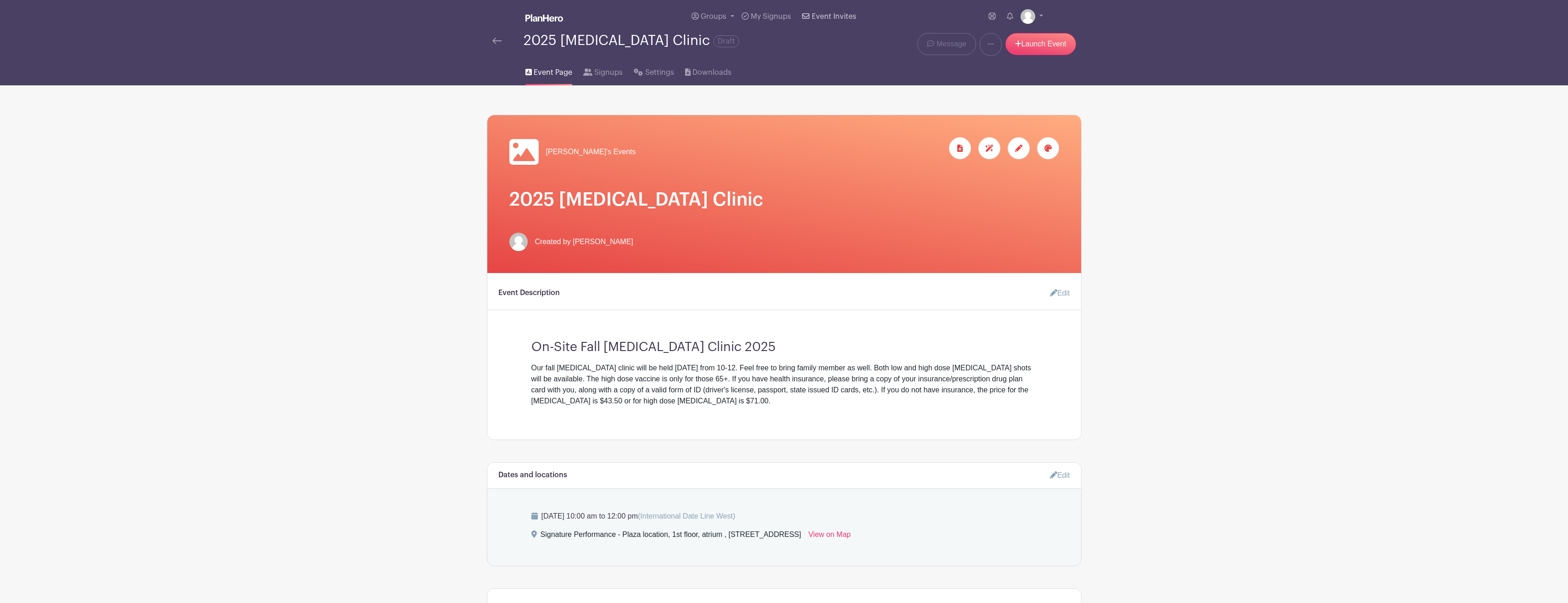
click at [820, 17] on span "Event Invites" at bounding box center [834, 17] width 45 height 7
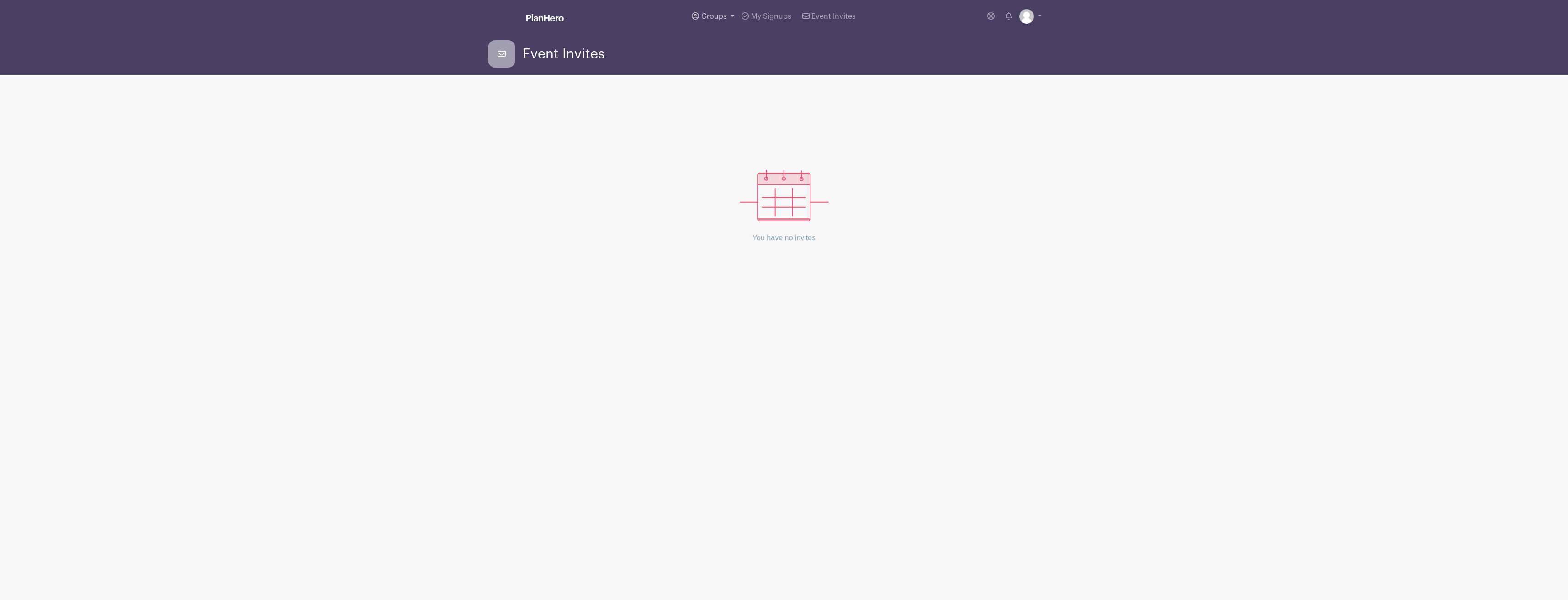
click at [712, 16] on span "Groups" at bounding box center [714, 16] width 26 height 7
click at [727, 67] on span "[PERSON_NAME]'s Events" at bounding box center [754, 66] width 88 height 10
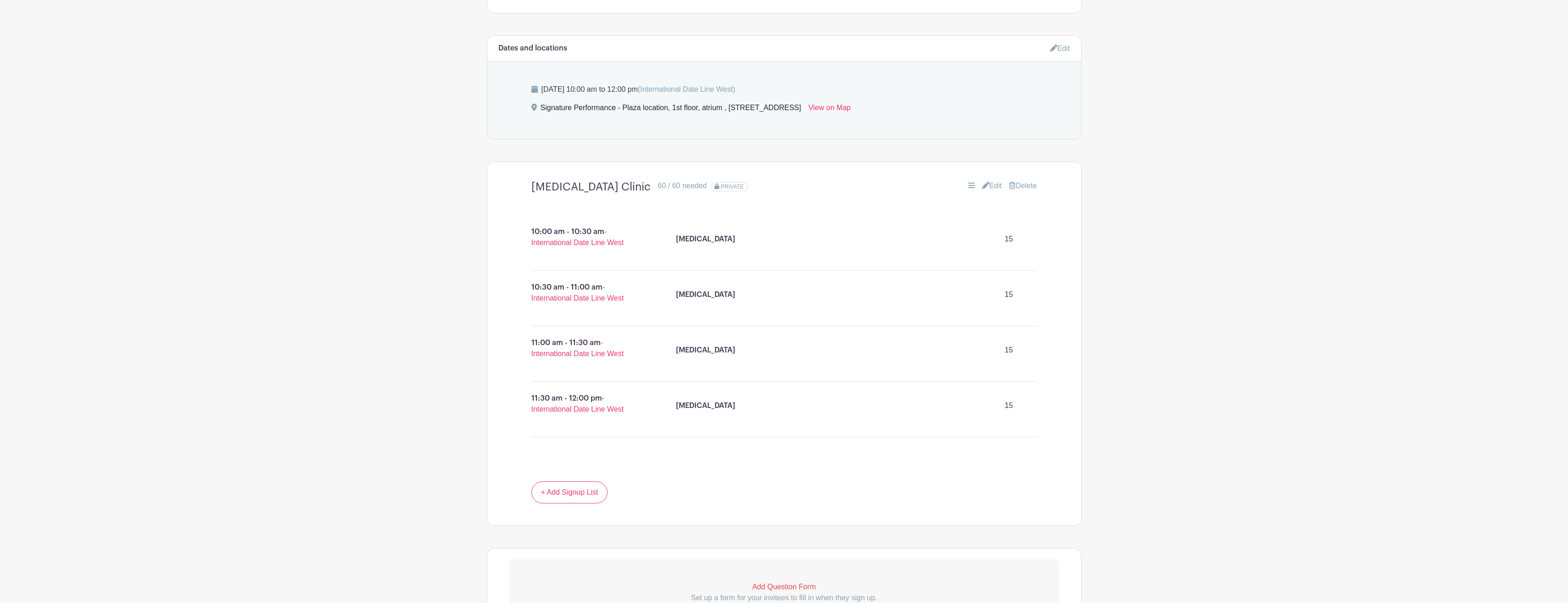
scroll to position [380, 0]
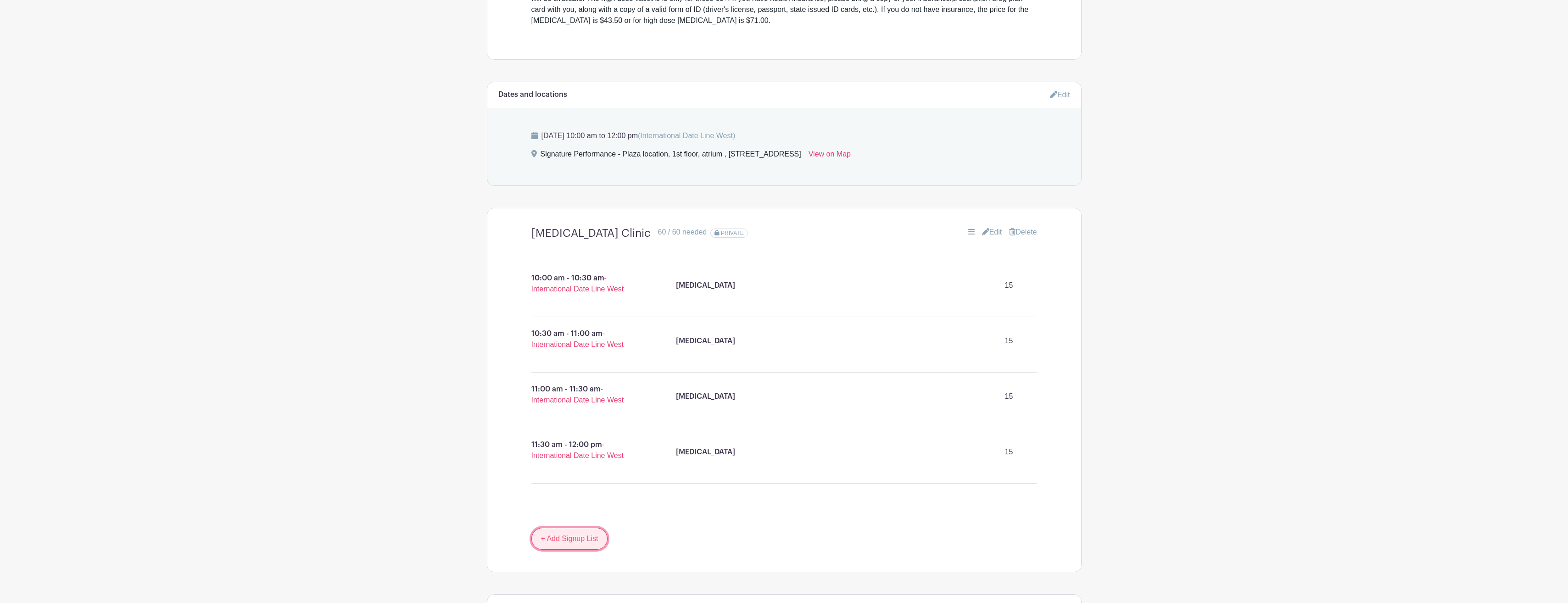
click at [548, 538] on link "+ Add Signup List" at bounding box center [569, 539] width 76 height 22
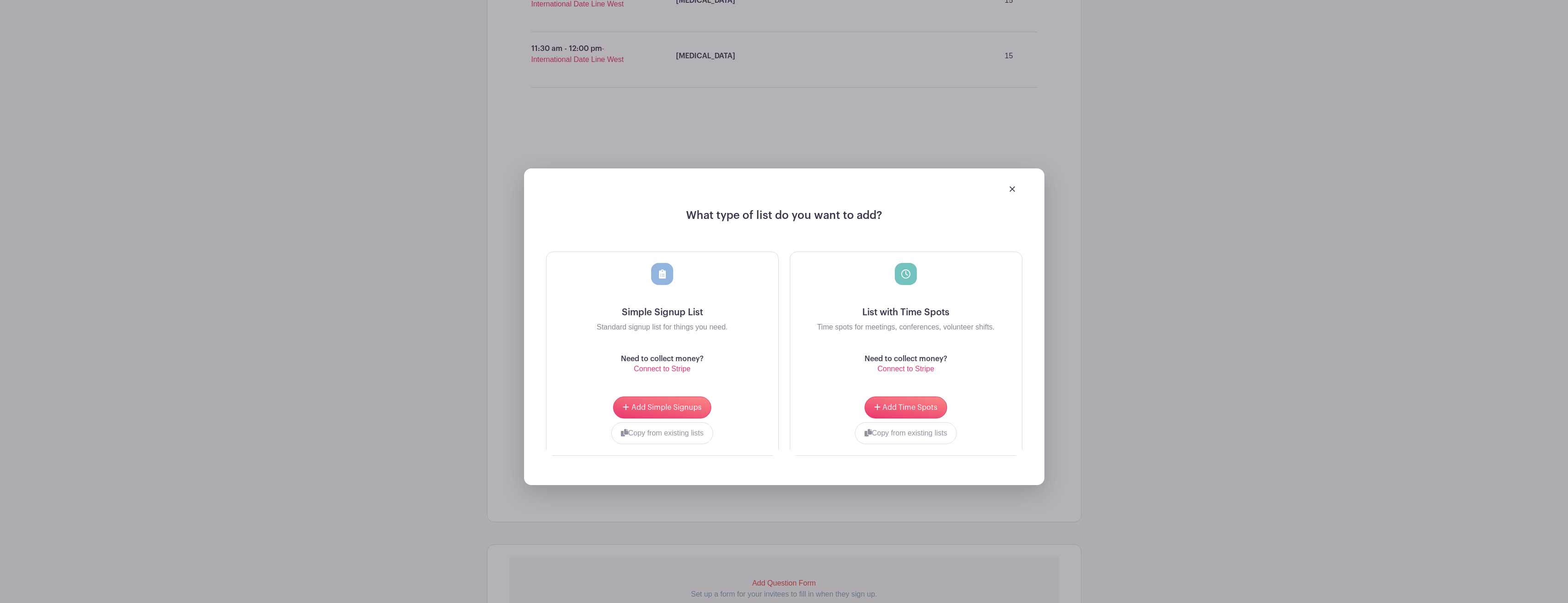
scroll to position [794, 0]
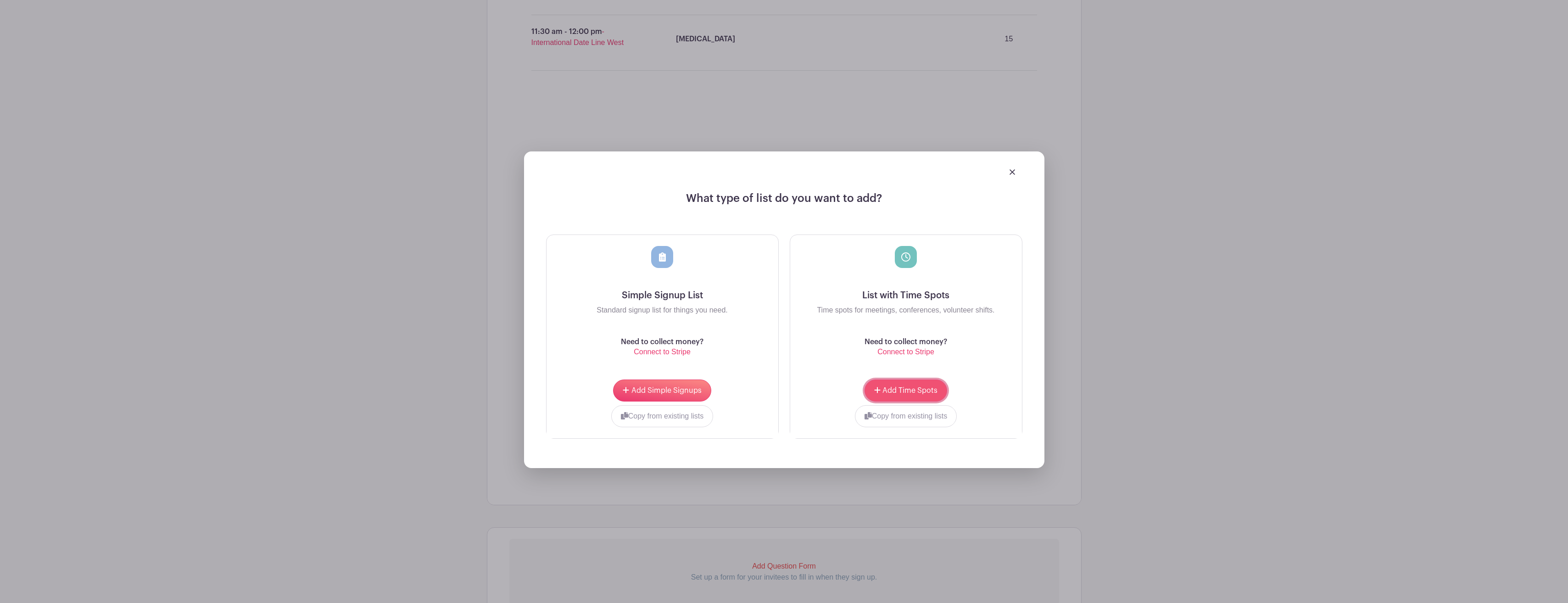
click at [905, 385] on button "Add Time Spots" at bounding box center [905, 391] width 83 height 22
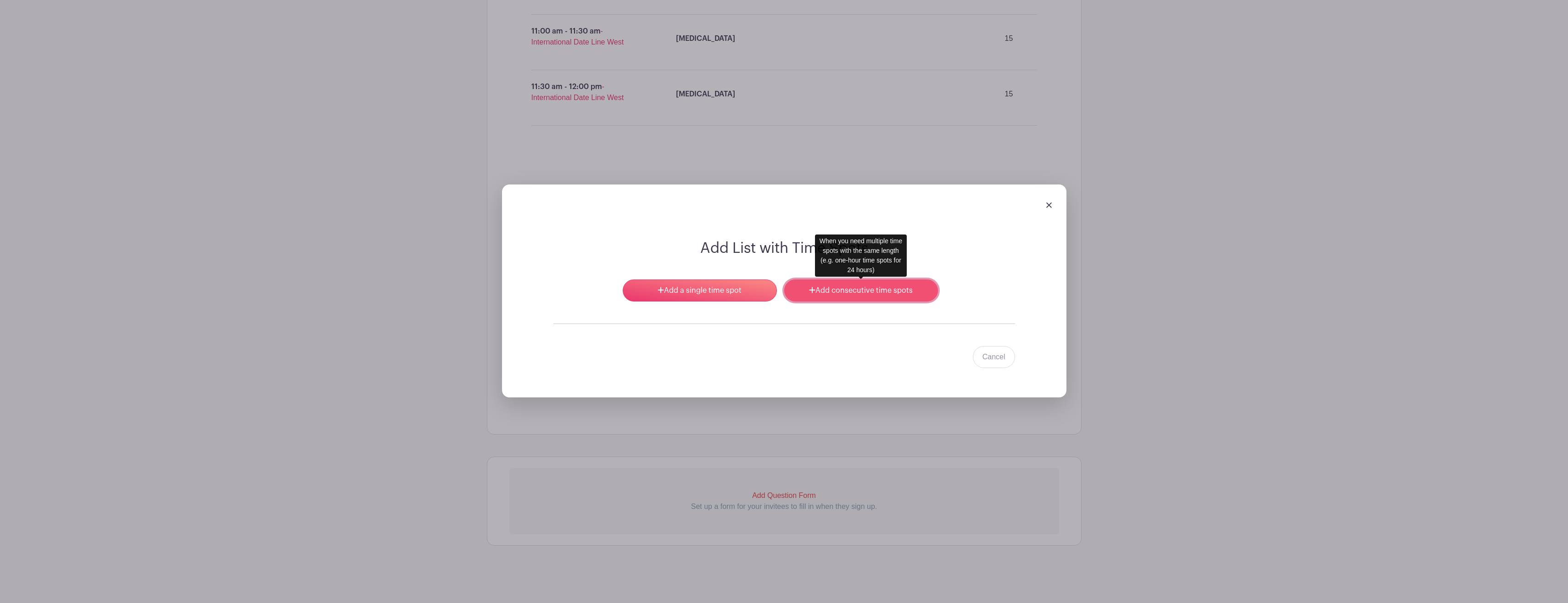
click at [886, 288] on link "Add consecutive time spots" at bounding box center [861, 290] width 153 height 22
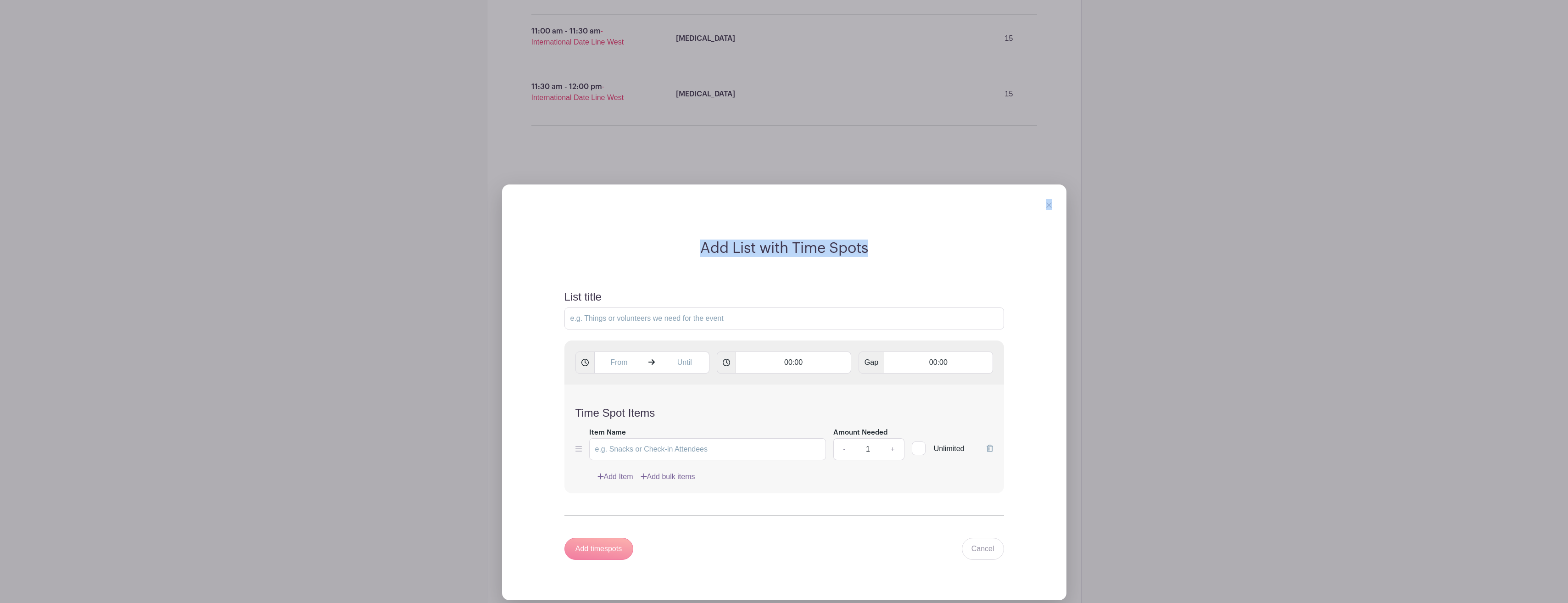
drag, startPoint x: 911, startPoint y: 210, endPoint x: 930, endPoint y: 239, distance: 34.7
click at [930, 239] on div "Add List with Time Spots List title 00:00 Gap 00:00 Time Spot Items Item Name A…" at bounding box center [784, 392] width 564 height 415
drag, startPoint x: 930, startPoint y: 239, endPoint x: 1050, endPoint y: 204, distance: 125.0
click at [1050, 204] on img at bounding box center [1048, 205] width 6 height 6
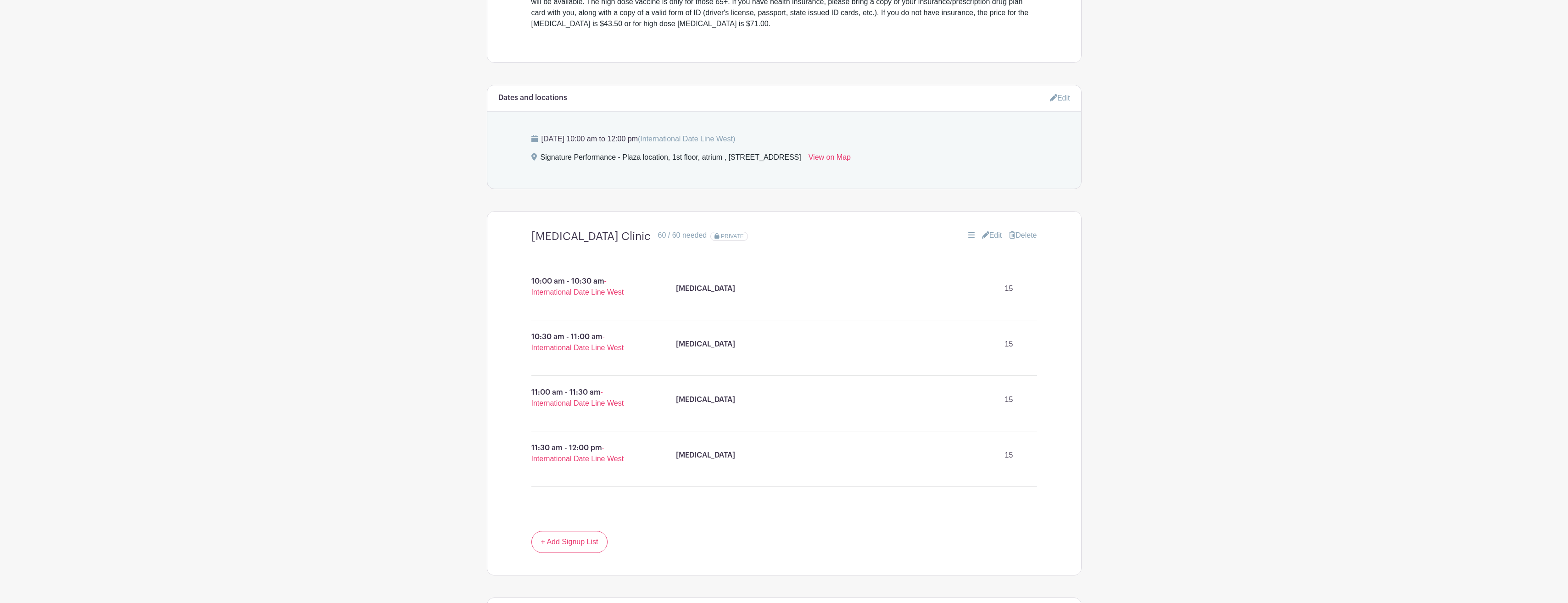
scroll to position [408, 0]
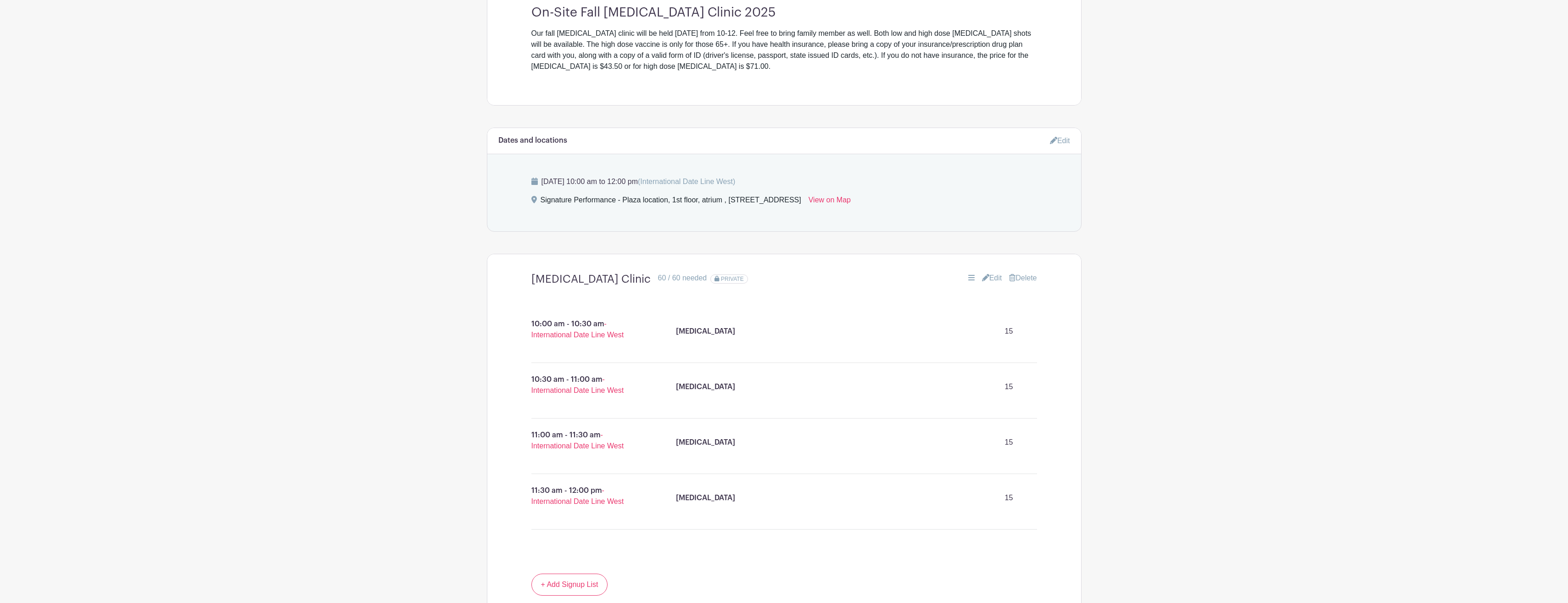
click at [982, 276] on icon at bounding box center [985, 278] width 7 height 7
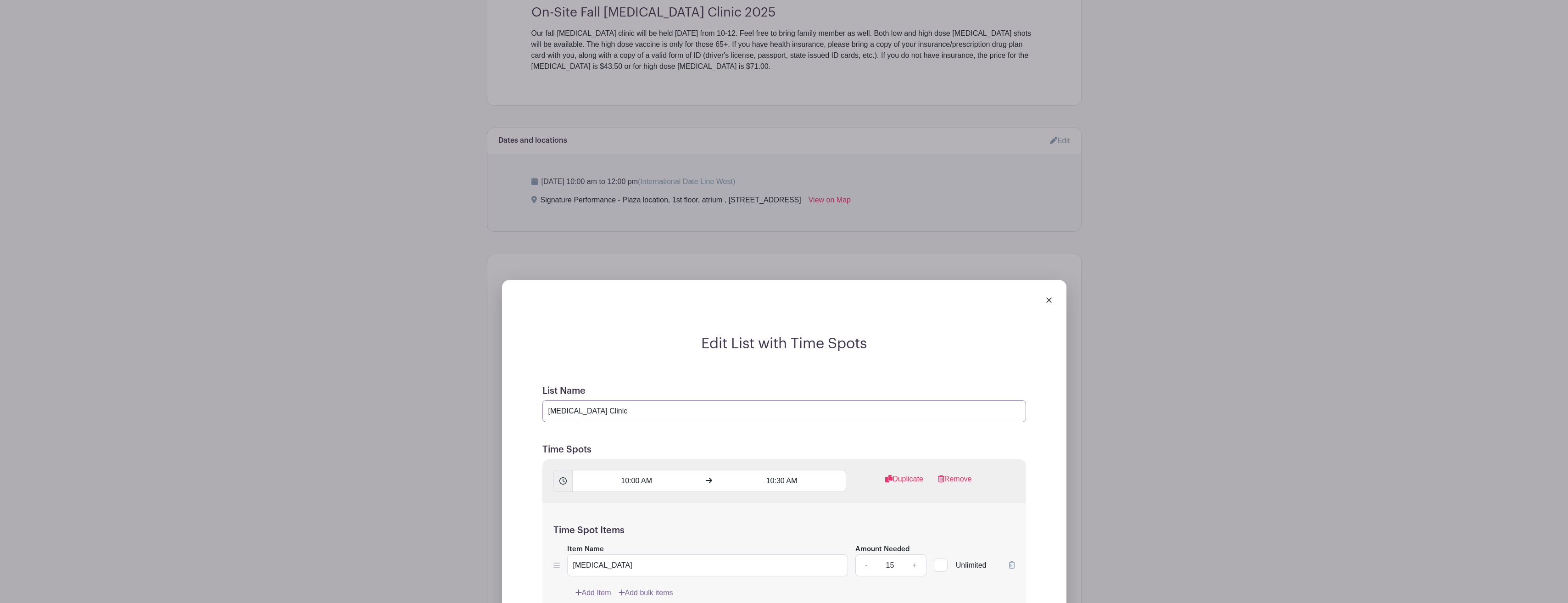
click at [650, 407] on input "Flu Shot Clinic" at bounding box center [784, 412] width 484 height 22
type input "F"
type input "October 3, 20205 Flu Shot Clinic"
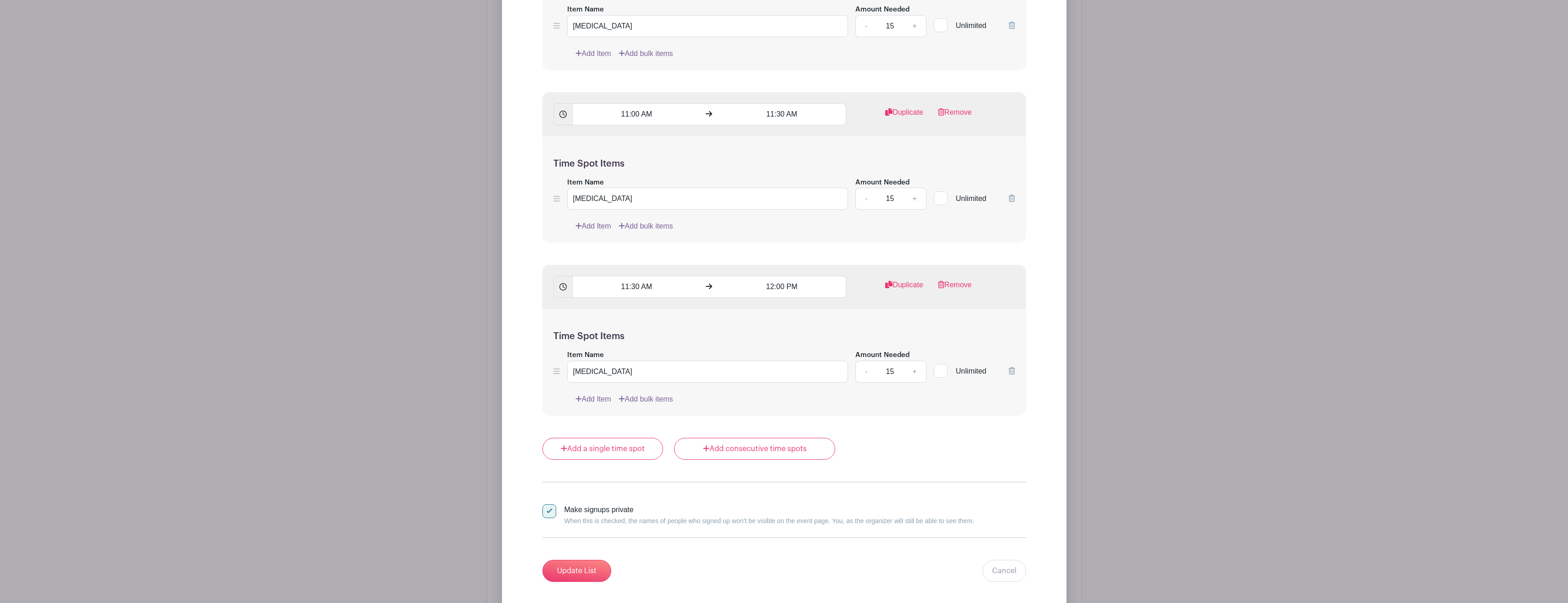
scroll to position [1188, 0]
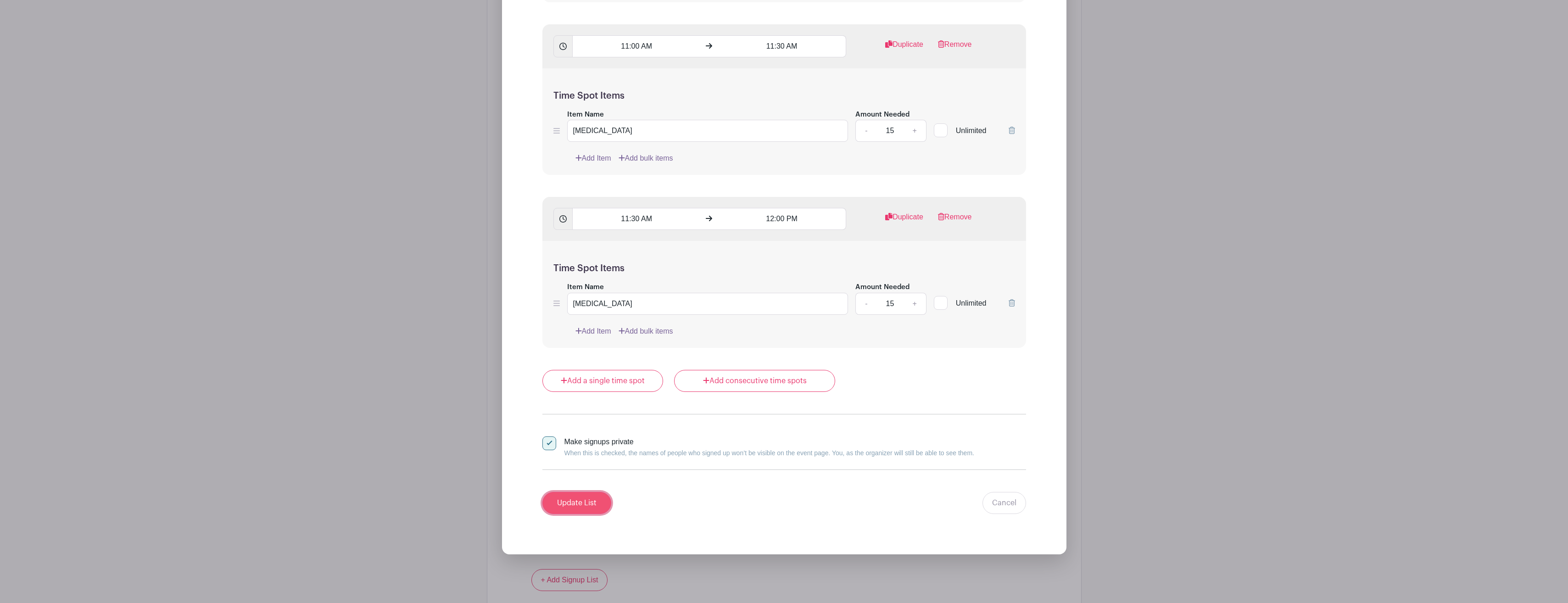
click at [574, 501] on input "Update List" at bounding box center [576, 503] width 69 height 22
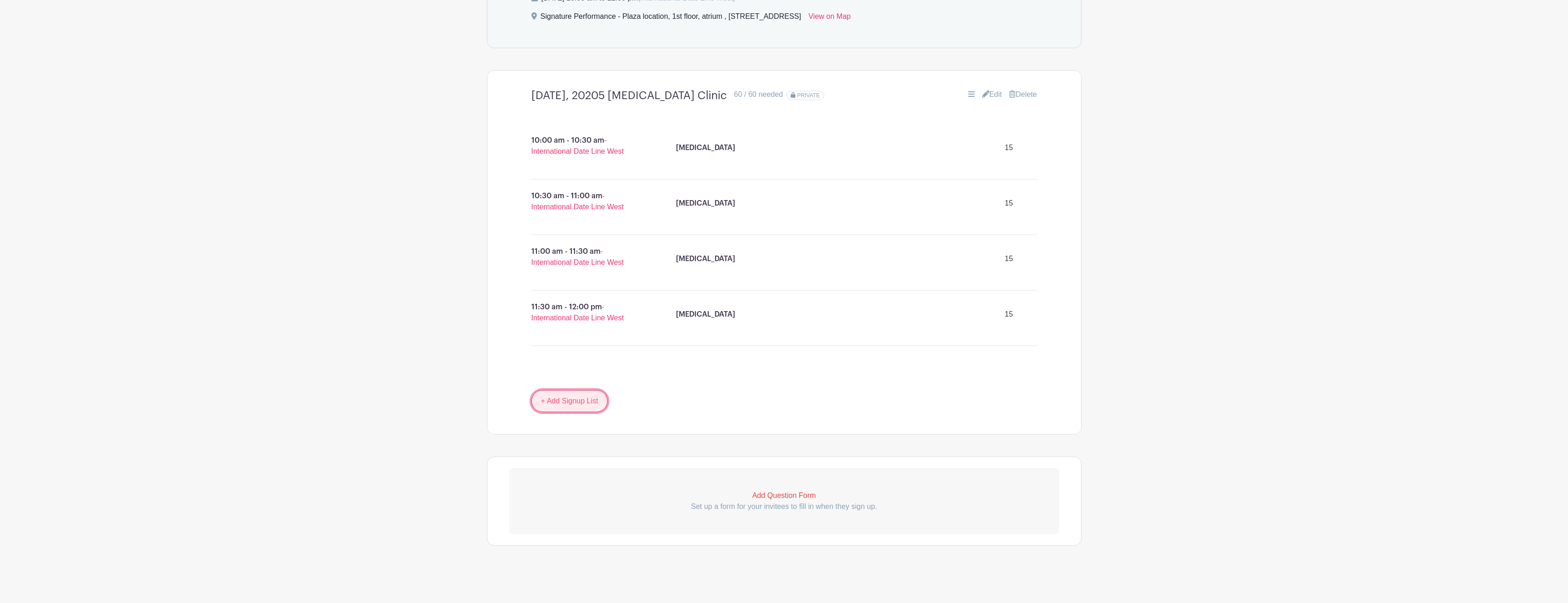
click at [576, 401] on link "+ Add Signup List" at bounding box center [569, 401] width 76 height 22
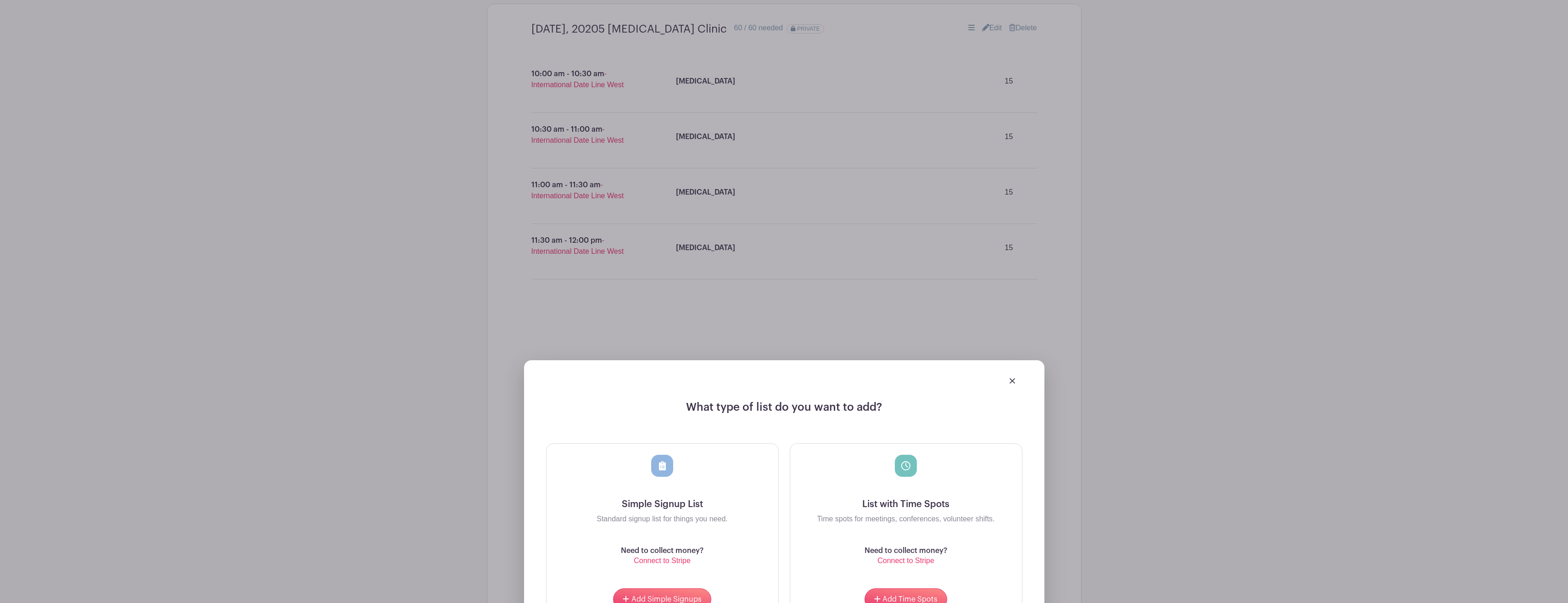
scroll to position [610, 0]
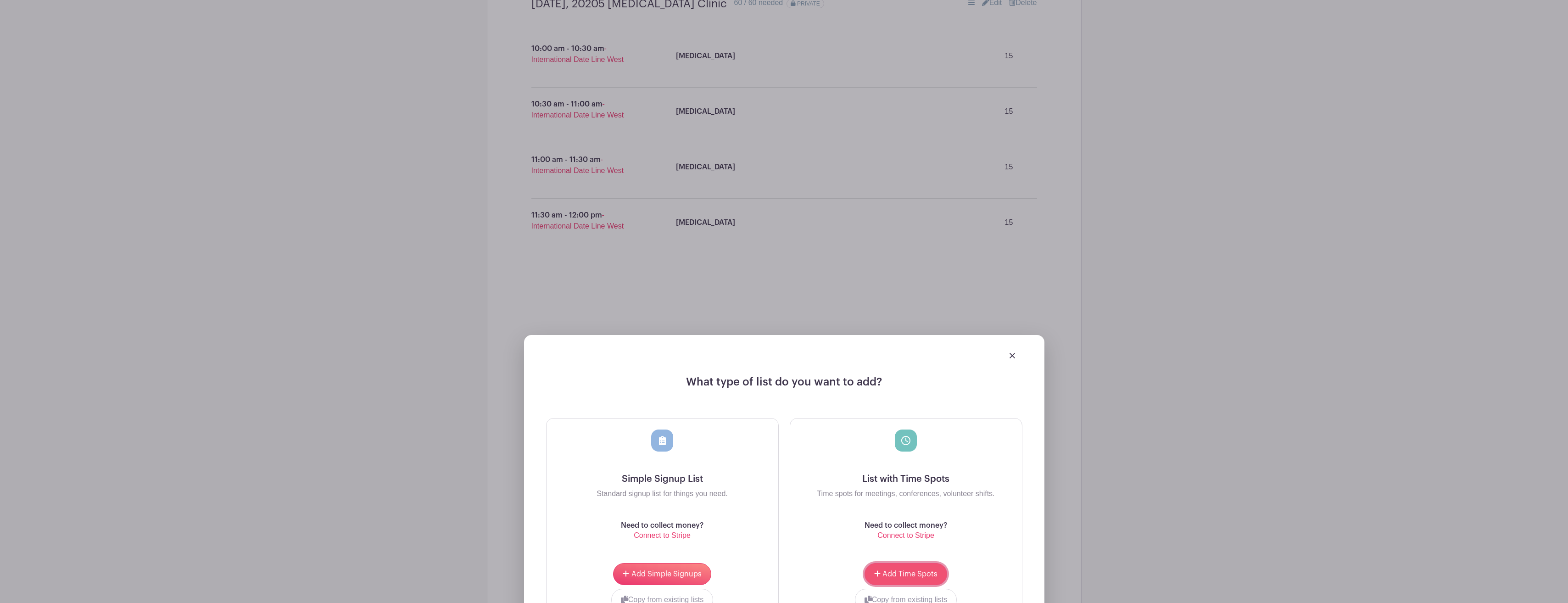
click at [903, 572] on span "Add Time Spots" at bounding box center [910, 574] width 55 height 7
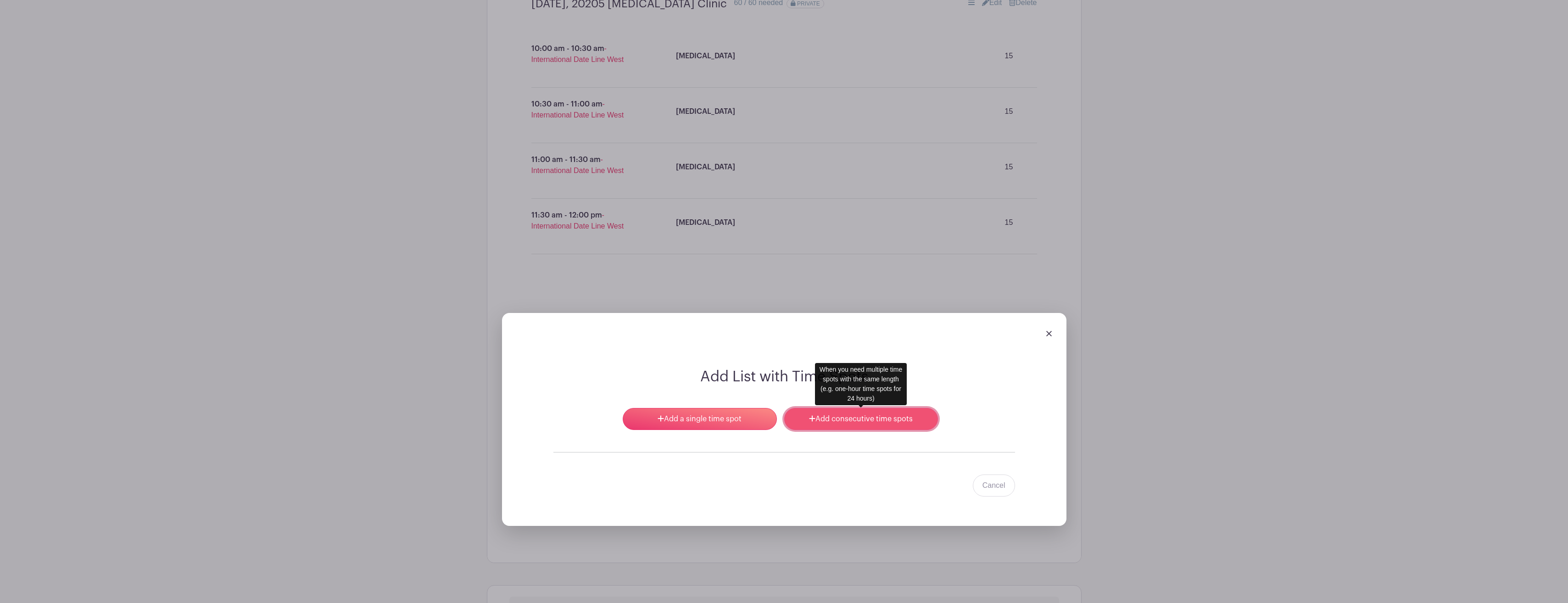
click at [848, 421] on link "Add consecutive time spots" at bounding box center [861, 419] width 153 height 22
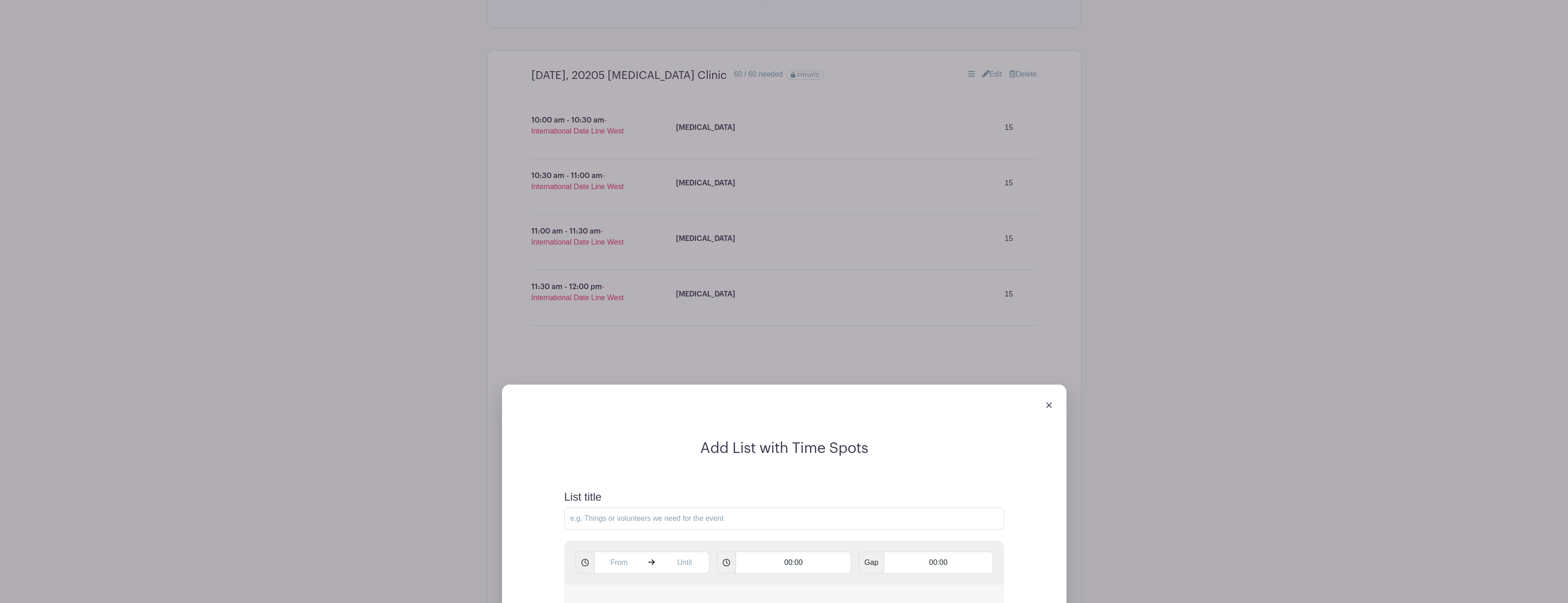
scroll to position [638, 0]
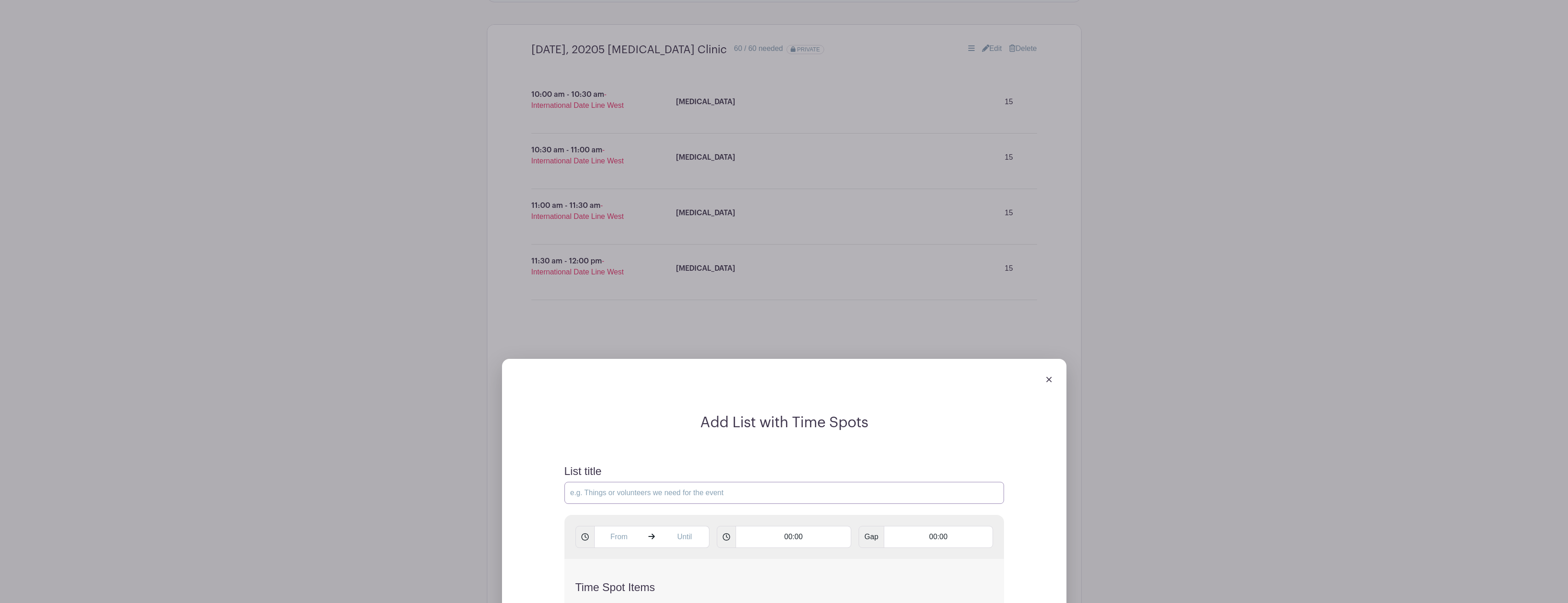
click at [797, 485] on input "List title" at bounding box center [784, 493] width 440 height 22
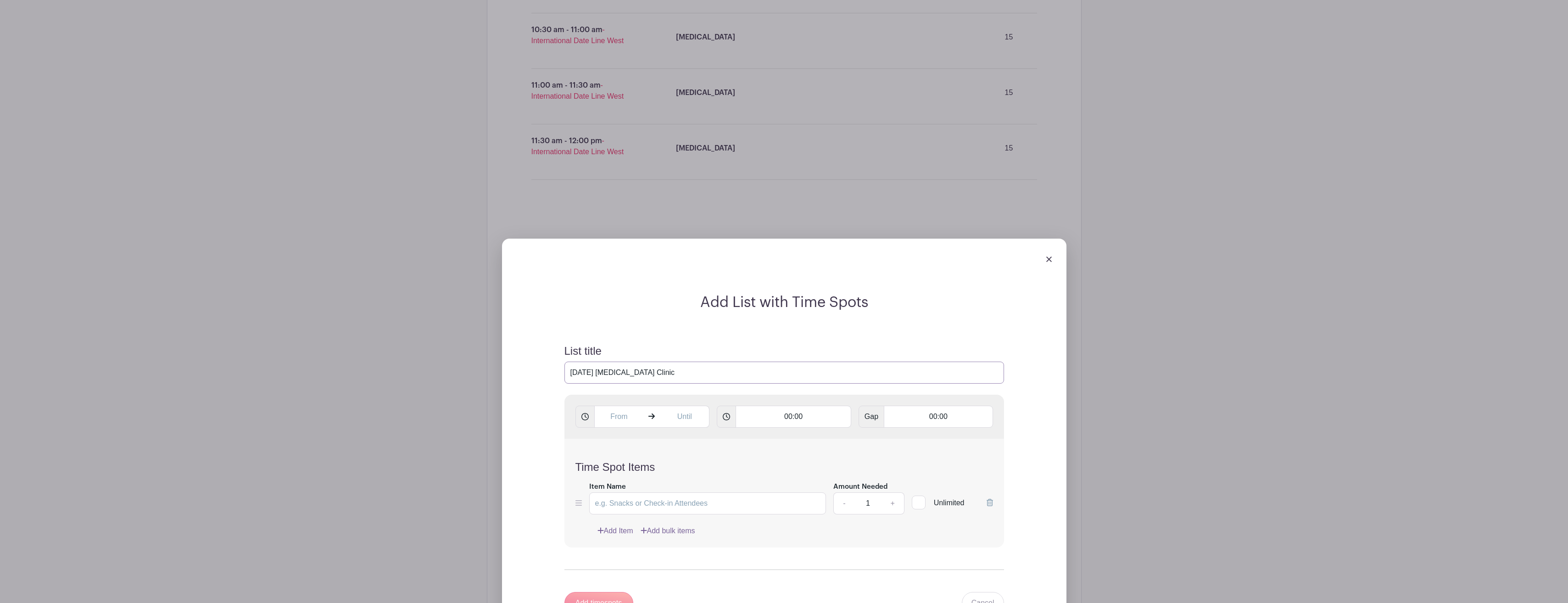
scroll to position [867, 0]
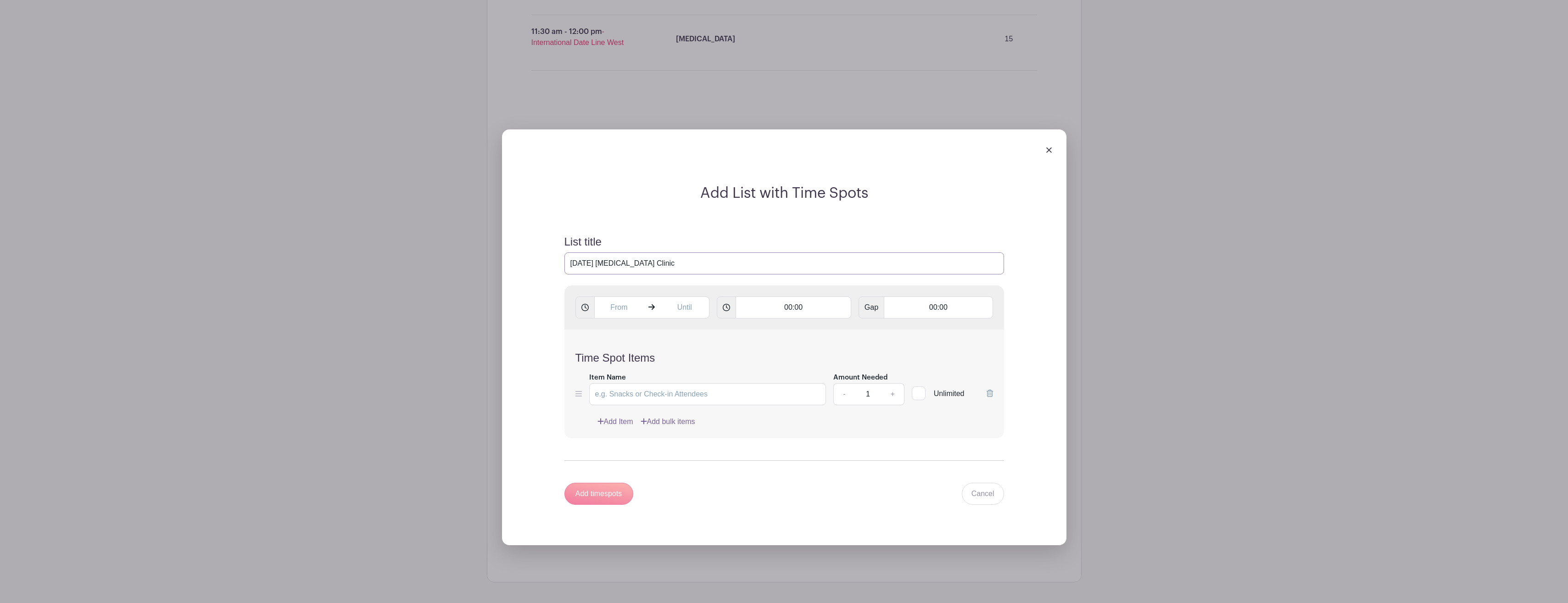
type input "[DATE] [MEDICAL_DATA] Clinic"
click at [778, 305] on input "00:00" at bounding box center [793, 308] width 116 height 22
drag, startPoint x: 809, startPoint y: 307, endPoint x: 732, endPoint y: 303, distance: 77.1
click at [747, 301] on input "00:00" at bounding box center [793, 308] width 116 height 22
type input "10:00 AM"
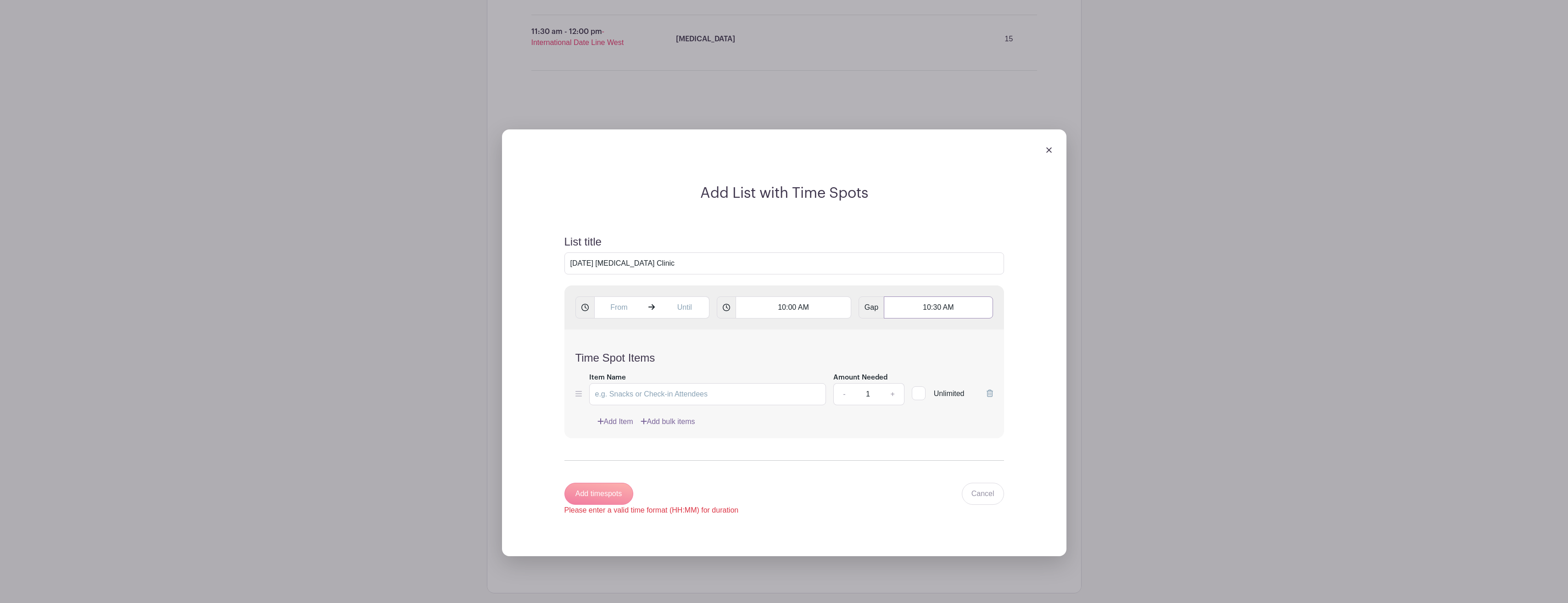
type input "10:30 AM"
click at [663, 392] on input "Item Name" at bounding box center [708, 394] width 237 height 22
type input "[MEDICAL_DATA]"
click at [891, 393] on link "+" at bounding box center [893, 394] width 23 height 22
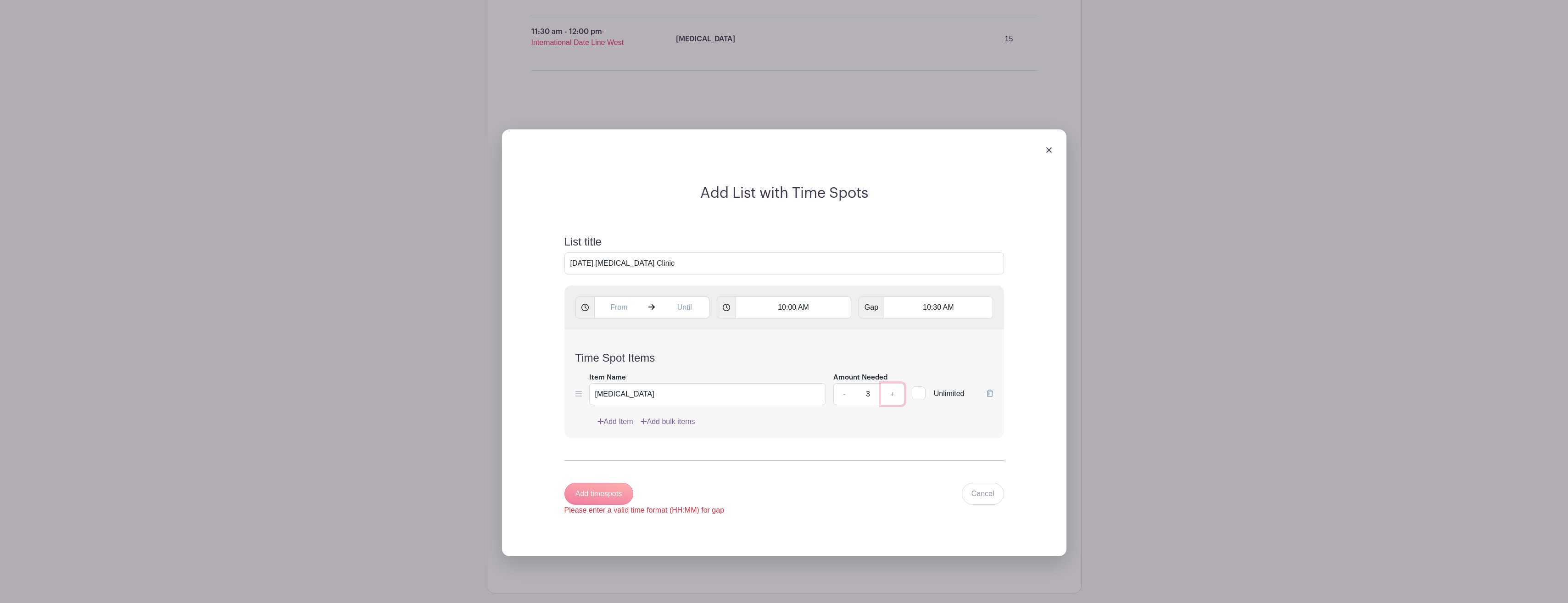
click at [891, 393] on link "+" at bounding box center [893, 394] width 23 height 22
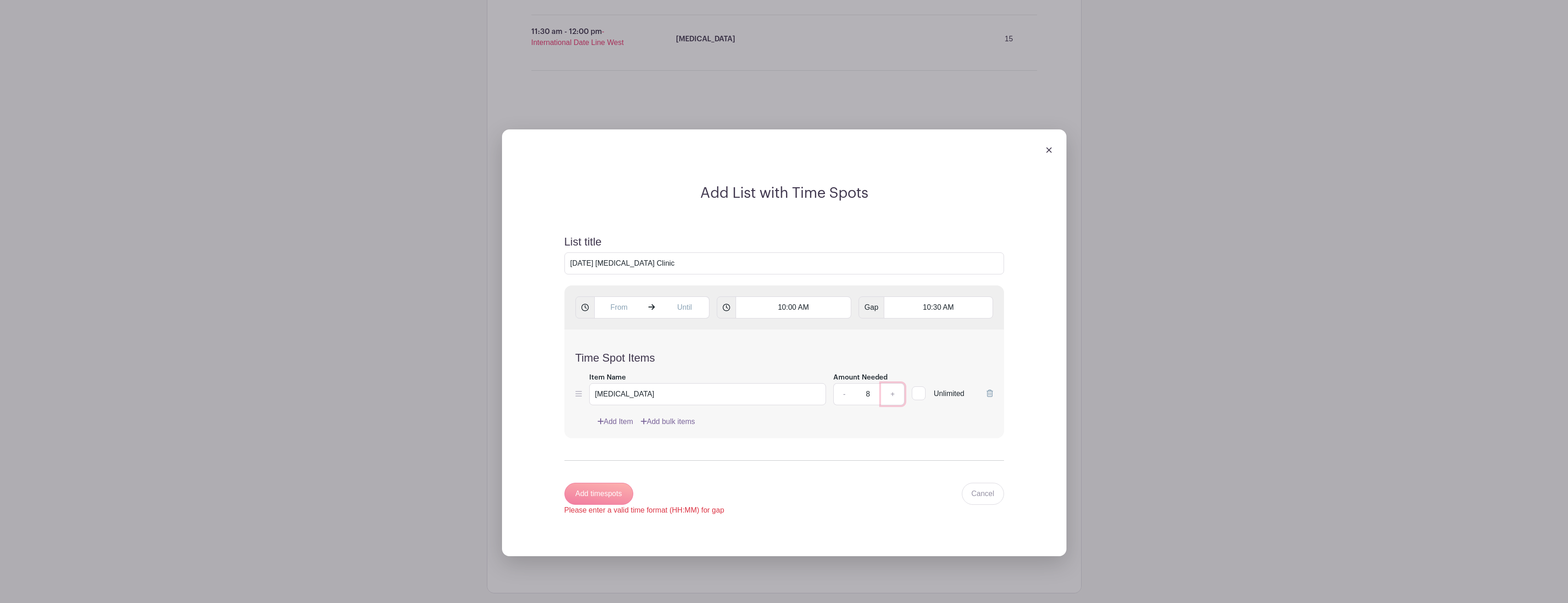
click at [891, 393] on link "+" at bounding box center [893, 394] width 23 height 22
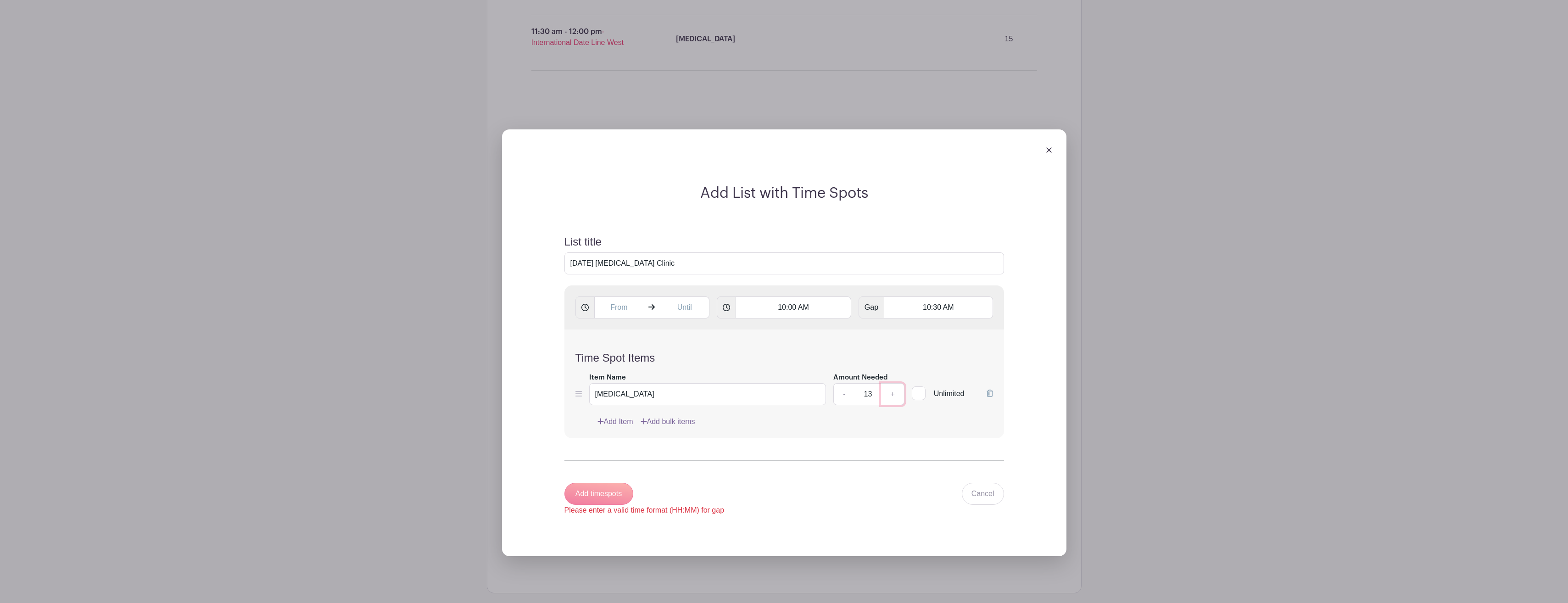
click at [891, 393] on link "+" at bounding box center [893, 394] width 23 height 22
click at [845, 393] on link "-" at bounding box center [844, 394] width 21 height 22
type input "15"
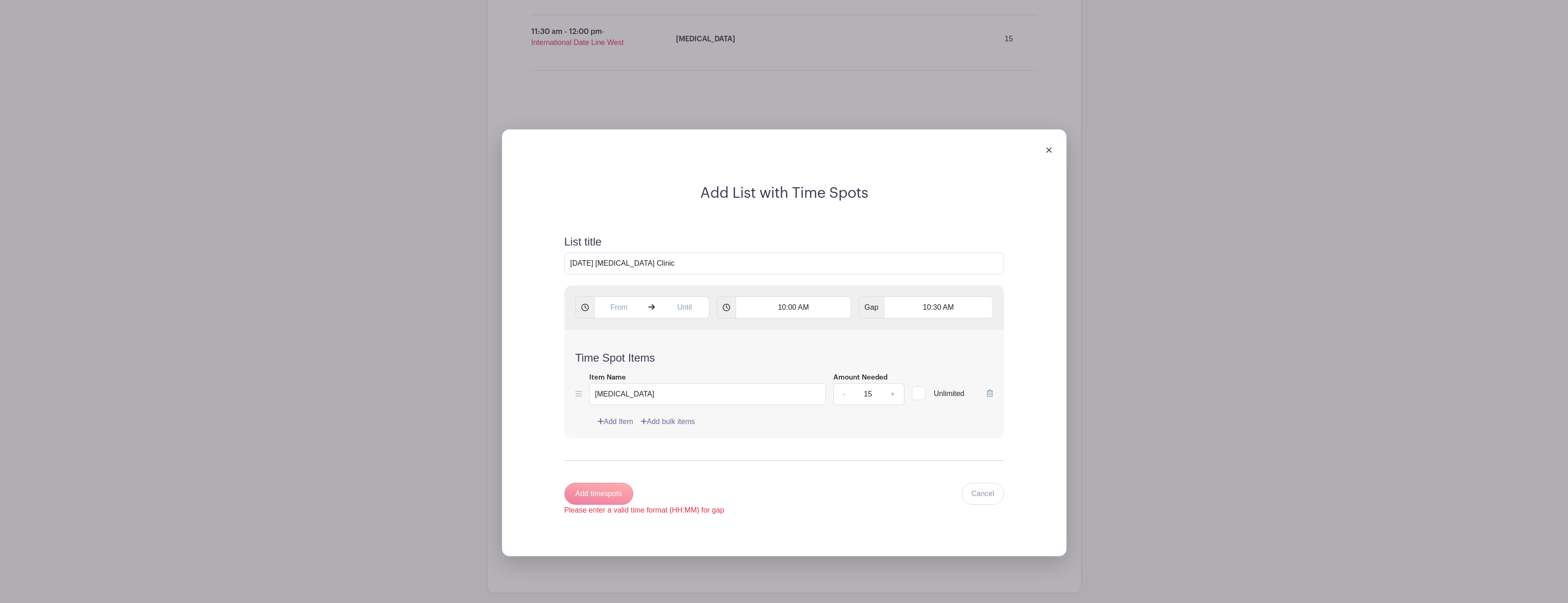
click at [608, 420] on link "Add Item" at bounding box center [615, 422] width 36 height 11
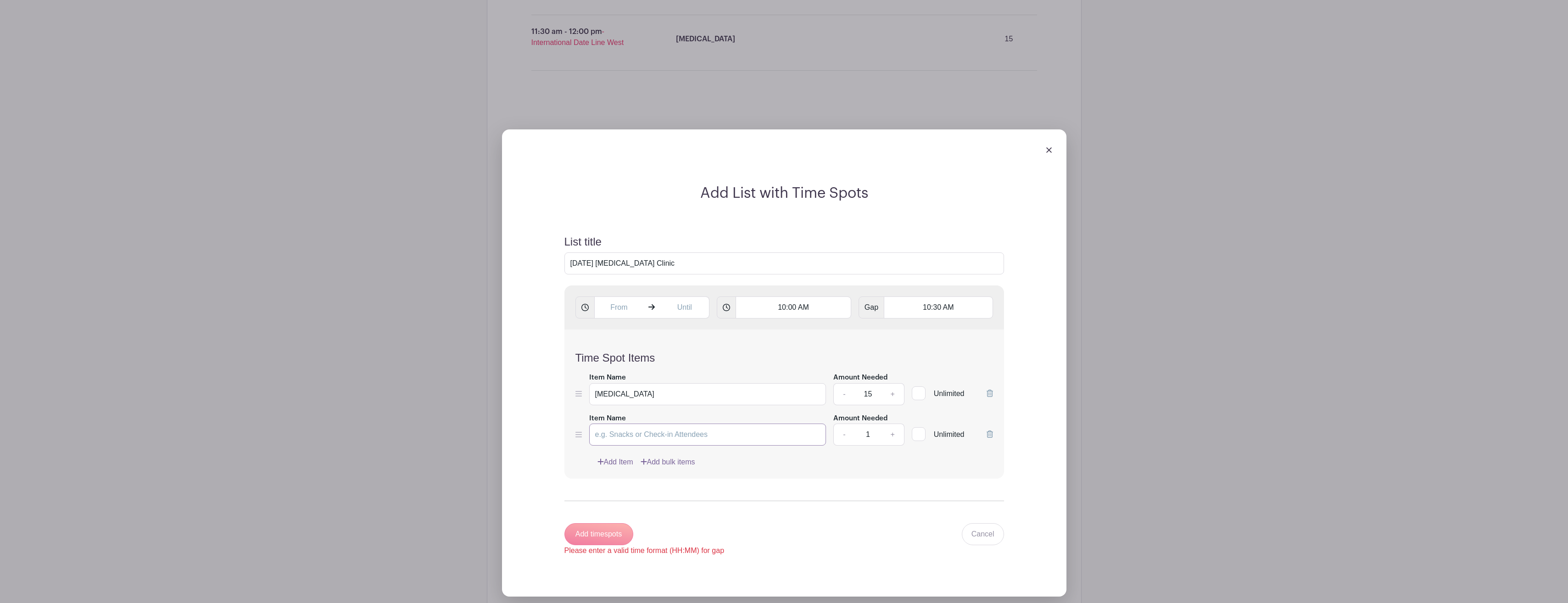
click at [755, 437] on input "Item Name" at bounding box center [708, 435] width 237 height 22
click at [743, 393] on input "[MEDICAL_DATA]" at bounding box center [708, 394] width 237 height 22
click at [753, 432] on input "Item Name" at bounding box center [708, 435] width 237 height 22
click at [621, 461] on link "Add Item" at bounding box center [615, 462] width 36 height 11
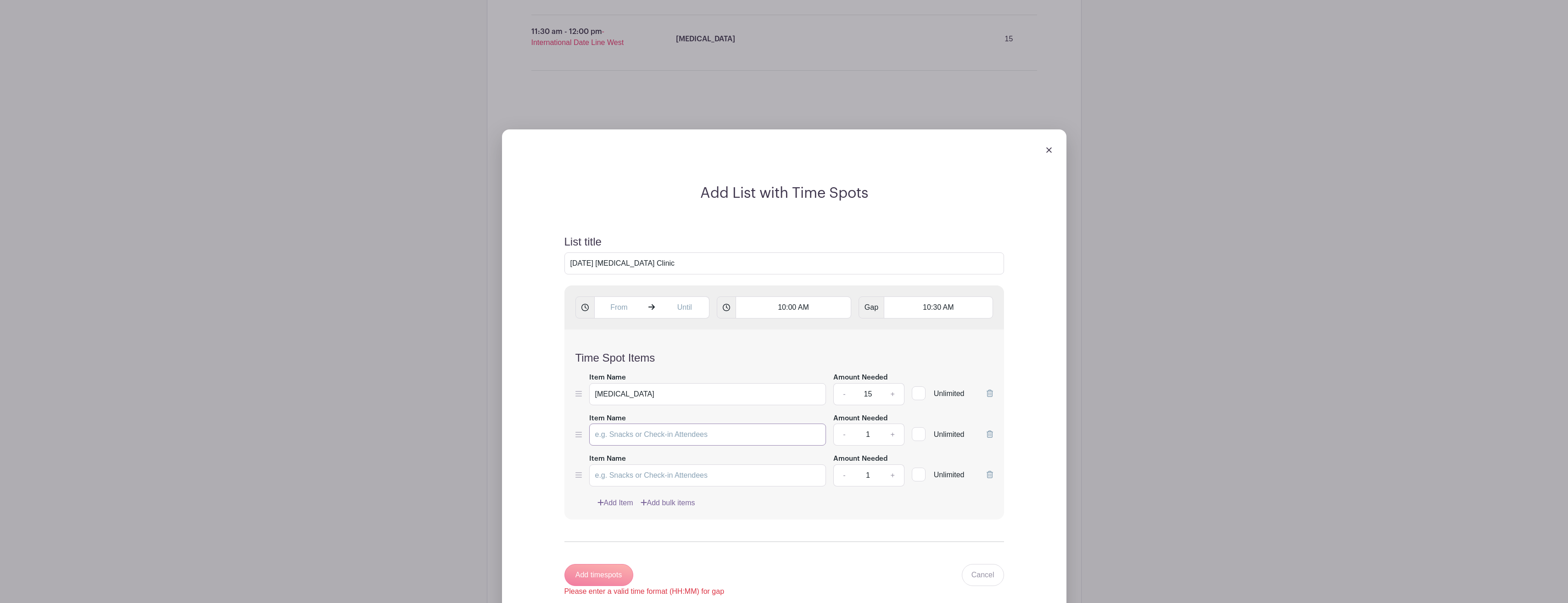
click at [642, 431] on input "Item Name" at bounding box center [708, 435] width 237 height 22
type input "[MEDICAL_DATA]"
drag, startPoint x: 796, startPoint y: 307, endPoint x: 789, endPoint y: 308, distance: 7.1
click at [789, 308] on input "10:00 AM" at bounding box center [793, 308] width 116 height 22
type input "10:30 AM"
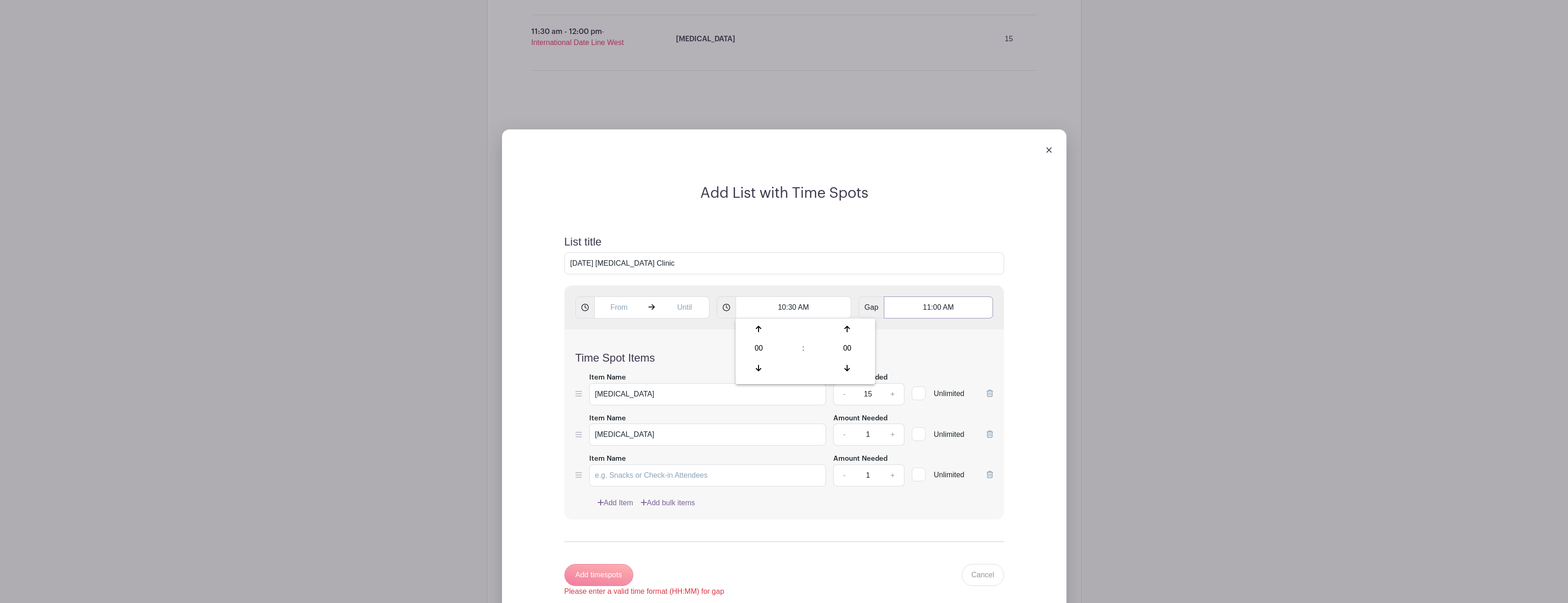
type input "11:00 AM"
click at [752, 445] on input "[MEDICAL_DATA]" at bounding box center [708, 435] width 237 height 22
click at [744, 393] on input "[MEDICAL_DATA]" at bounding box center [708, 394] width 237 height 22
click at [746, 435] on input "[MEDICAL_DATA]" at bounding box center [708, 435] width 237 height 22
click at [738, 391] on input "[MEDICAL_DATA]" at bounding box center [708, 394] width 237 height 22
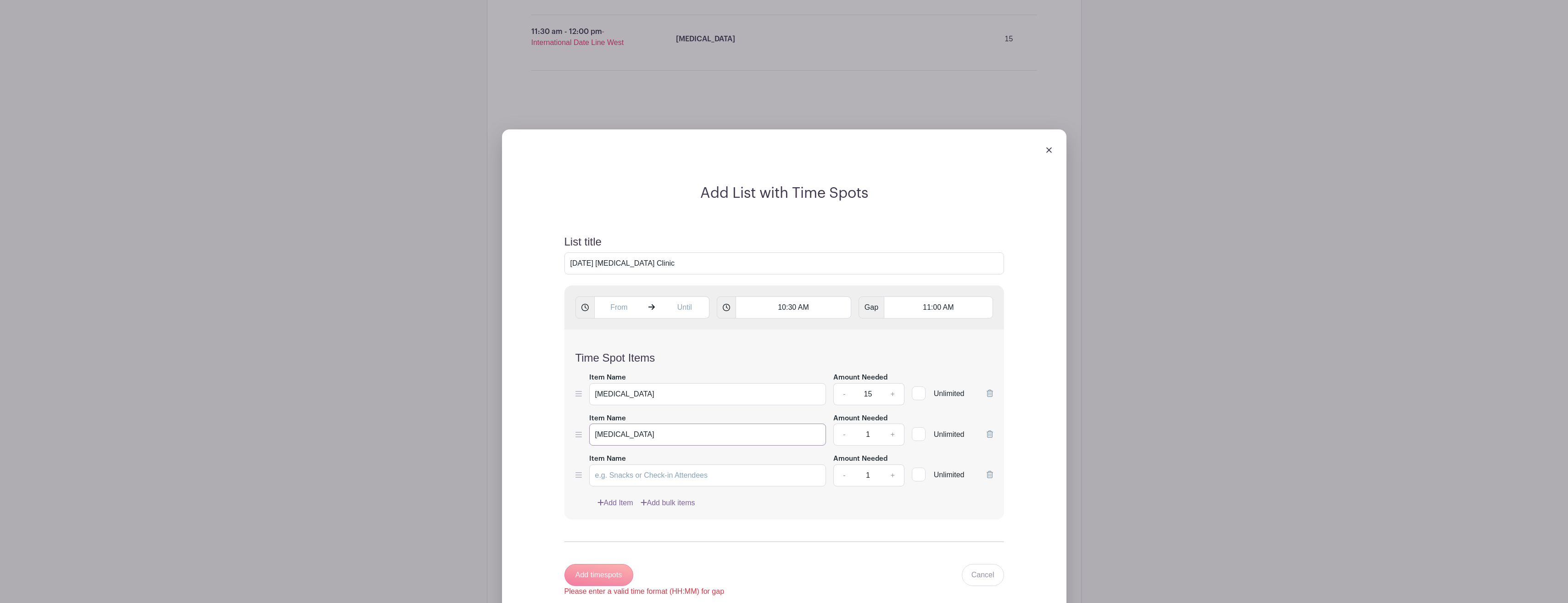
click at [742, 431] on input "[MEDICAL_DATA]" at bounding box center [708, 435] width 237 height 22
click at [738, 489] on div "Time Spot Items Item Name Influenza Amount Needed - 15 + Unlimited Item Name In…" at bounding box center [784, 424] width 440 height 190
click at [737, 481] on input "Item Name" at bounding box center [708, 476] width 237 height 22
click at [990, 473] on icon at bounding box center [990, 475] width 7 height 7
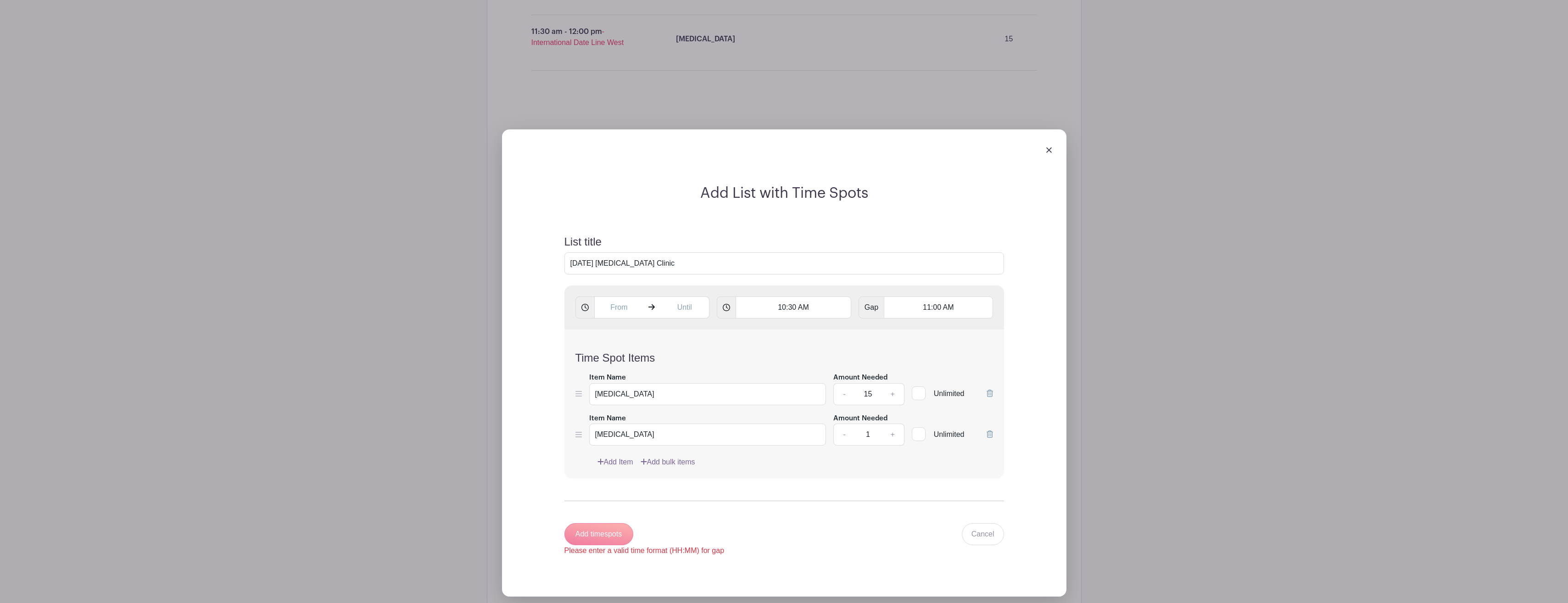
click at [990, 434] on icon at bounding box center [990, 434] width 7 height 7
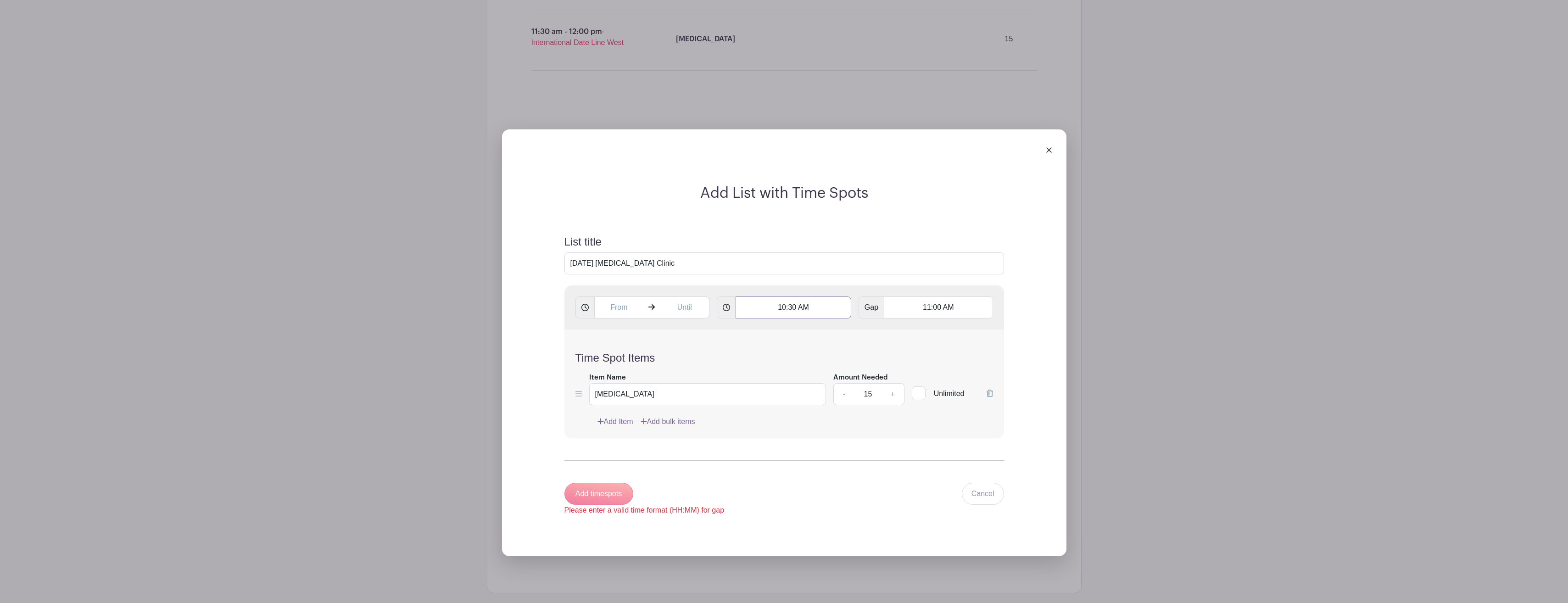
click at [795, 306] on input "10:30 AM" at bounding box center [793, 308] width 116 height 22
type input "10:00 AM"
drag, startPoint x: 924, startPoint y: 307, endPoint x: 949, endPoint y: 308, distance: 25.0
click at [924, 306] on input "11:00 AM" at bounding box center [938, 308] width 109 height 22
type input "10:30 AM"
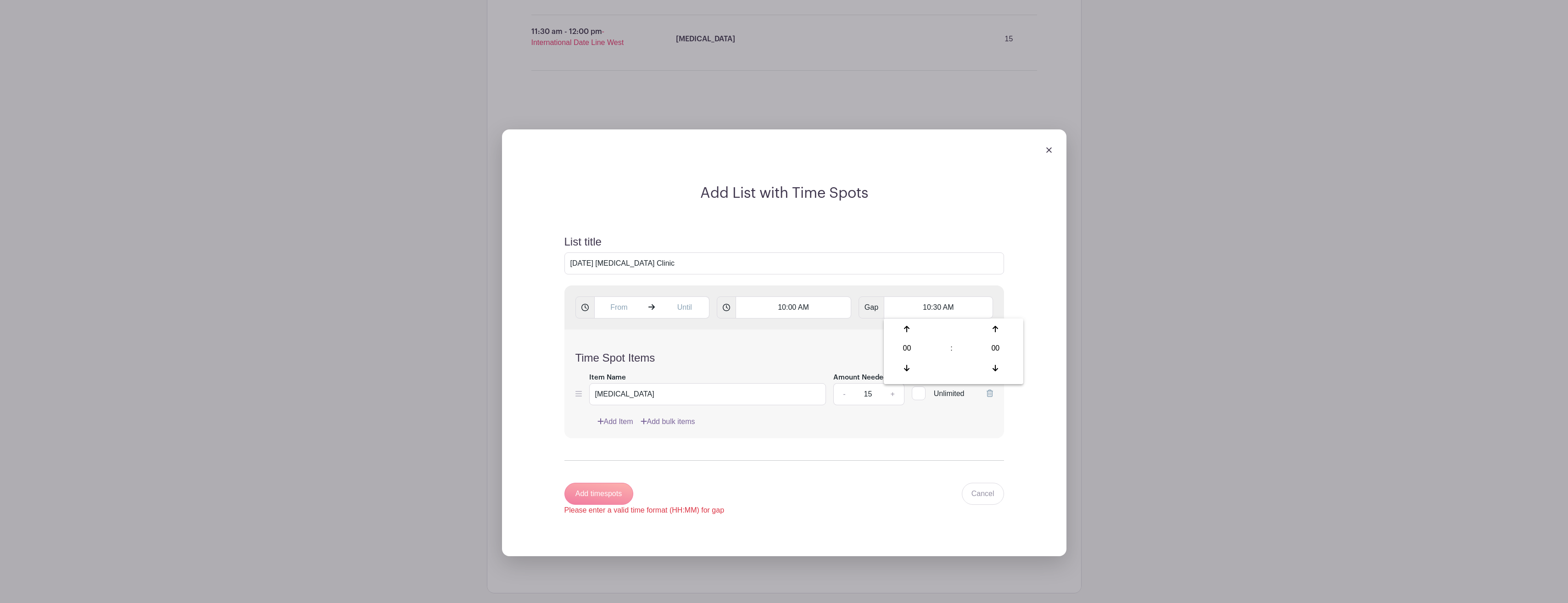
click at [1063, 457] on div "Add List with Time Spots List title October 24, 2025 Flu Shot Clinic 10:00 AM G…" at bounding box center [784, 342] width 564 height 426
click at [610, 495] on div "Add timespots Please enter a valid time format (HH:MM) for gap" at bounding box center [644, 500] width 160 height 33
click at [608, 492] on div "Add timespots Please enter a valid time format (HH:MM) for gap" at bounding box center [644, 500] width 160 height 33
click at [834, 306] on input "10:00 AM" at bounding box center [793, 308] width 116 height 22
click at [603, 490] on div "Add timespots Please enter a valid time format (HH:MM) for gap" at bounding box center [644, 500] width 160 height 33
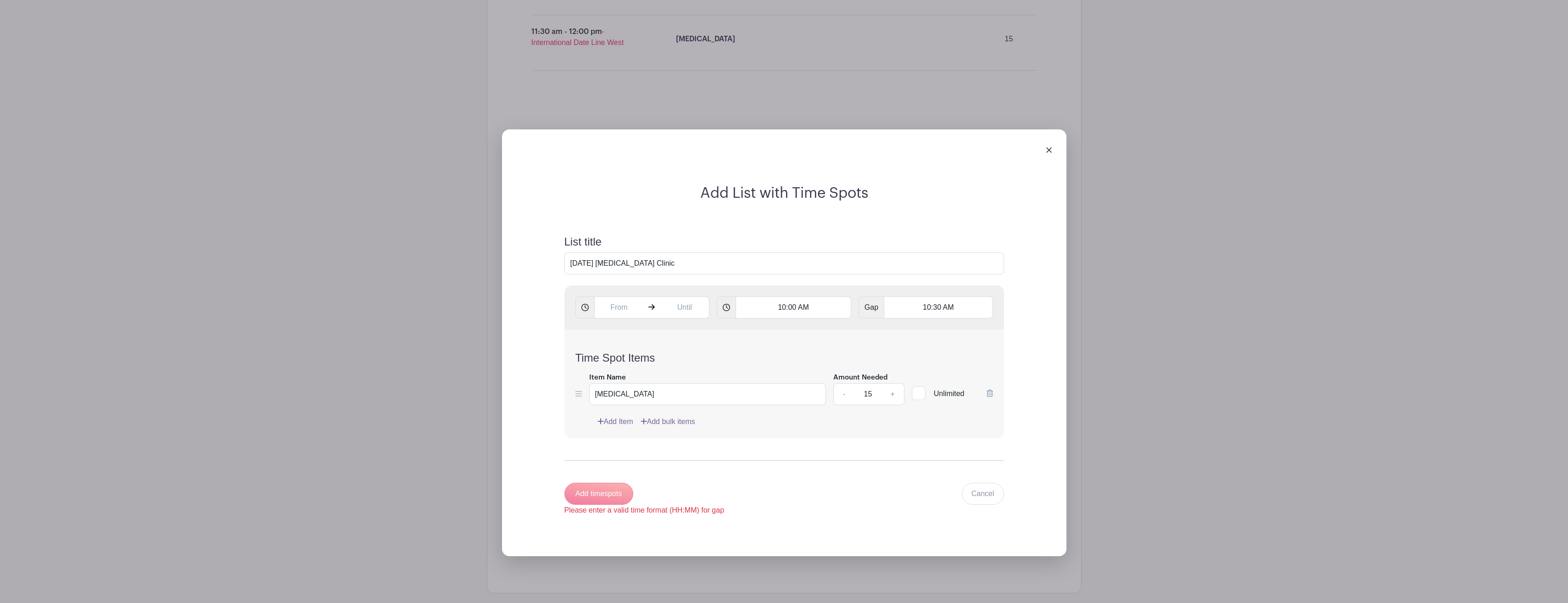
click at [606, 489] on div "Add timespots Please enter a valid time format (HH:MM) for gap" at bounding box center [644, 500] width 160 height 33
click at [617, 490] on div "Add timespots Please enter a valid time format (HH:MM) for gap" at bounding box center [644, 500] width 160 height 33
click at [619, 489] on div "Add timespots Please enter a valid time format (HH:MM) for gap" at bounding box center [644, 500] width 160 height 33
drag, startPoint x: 617, startPoint y: 492, endPoint x: 622, endPoint y: 490, distance: 5.4
click at [622, 490] on div "Add timespots Please enter a valid time format (HH:MM) for gap" at bounding box center [644, 500] width 160 height 33
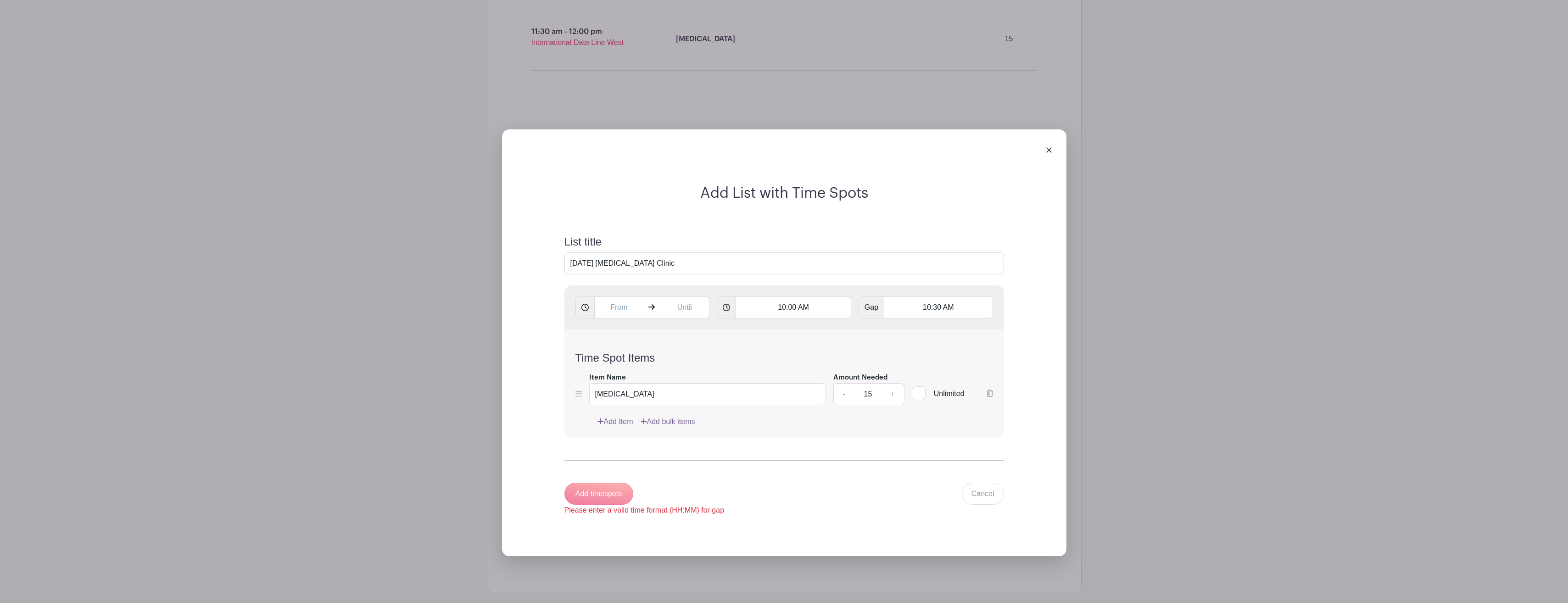
click at [621, 491] on div "Add timespots Please enter a valid time format (HH:MM) for gap" at bounding box center [644, 500] width 160 height 33
click at [729, 310] on icon at bounding box center [726, 308] width 7 height 7
click at [727, 307] on icon at bounding box center [726, 308] width 7 height 7
click at [875, 310] on span "Gap" at bounding box center [871, 308] width 26 height 22
click at [657, 310] on span at bounding box center [652, 308] width 18 height 22
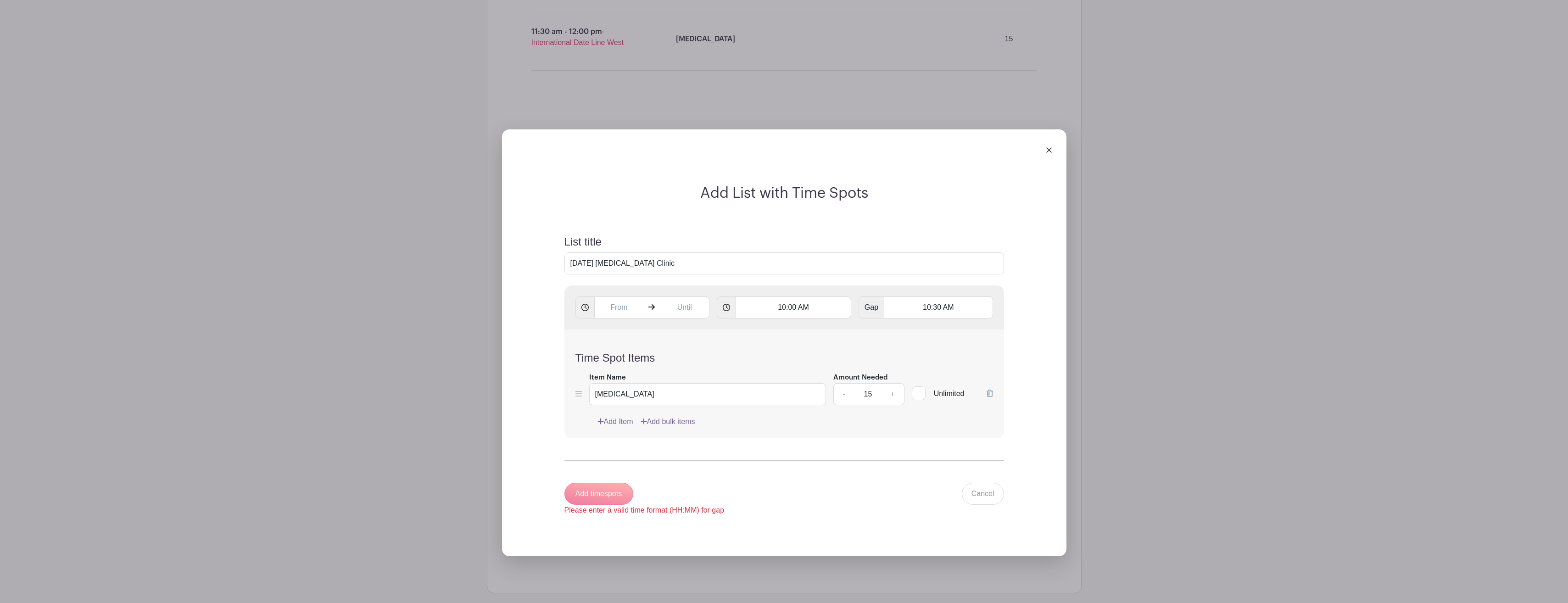
click at [607, 500] on div "Add timespots Please enter a valid time format (HH:MM) for gap" at bounding box center [644, 500] width 160 height 33
click at [610, 498] on div "Add timespots Please enter a valid time format (HH:MM) for gap" at bounding box center [644, 500] width 160 height 33
click at [611, 498] on div "Add timespots Please enter a valid time format (HH:MM) for gap" at bounding box center [644, 500] width 160 height 33
click at [613, 498] on div "Add timespots Please enter a valid time format (HH:MM) for gap" at bounding box center [644, 500] width 160 height 33
click at [615, 496] on div "Add timespots Please enter a valid time format (HH:MM) for gap" at bounding box center [644, 500] width 160 height 33
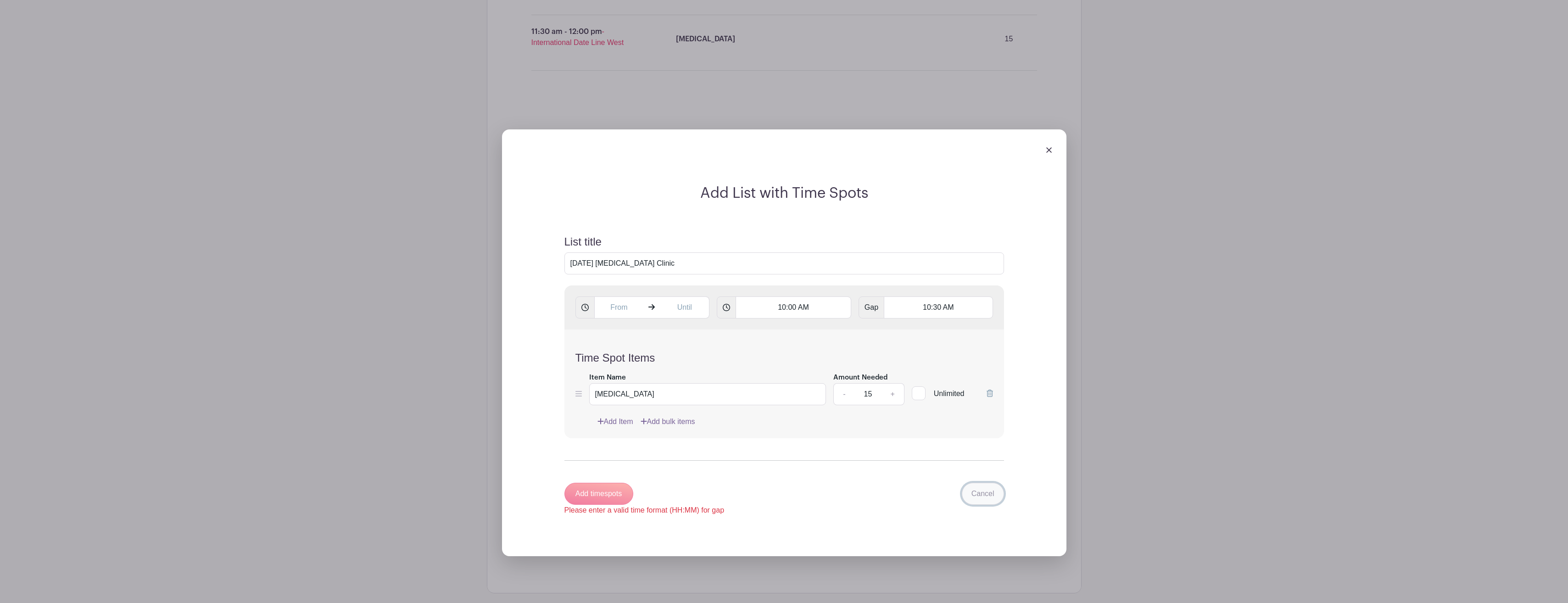
click at [980, 492] on link "Cancel" at bounding box center [982, 494] width 42 height 22
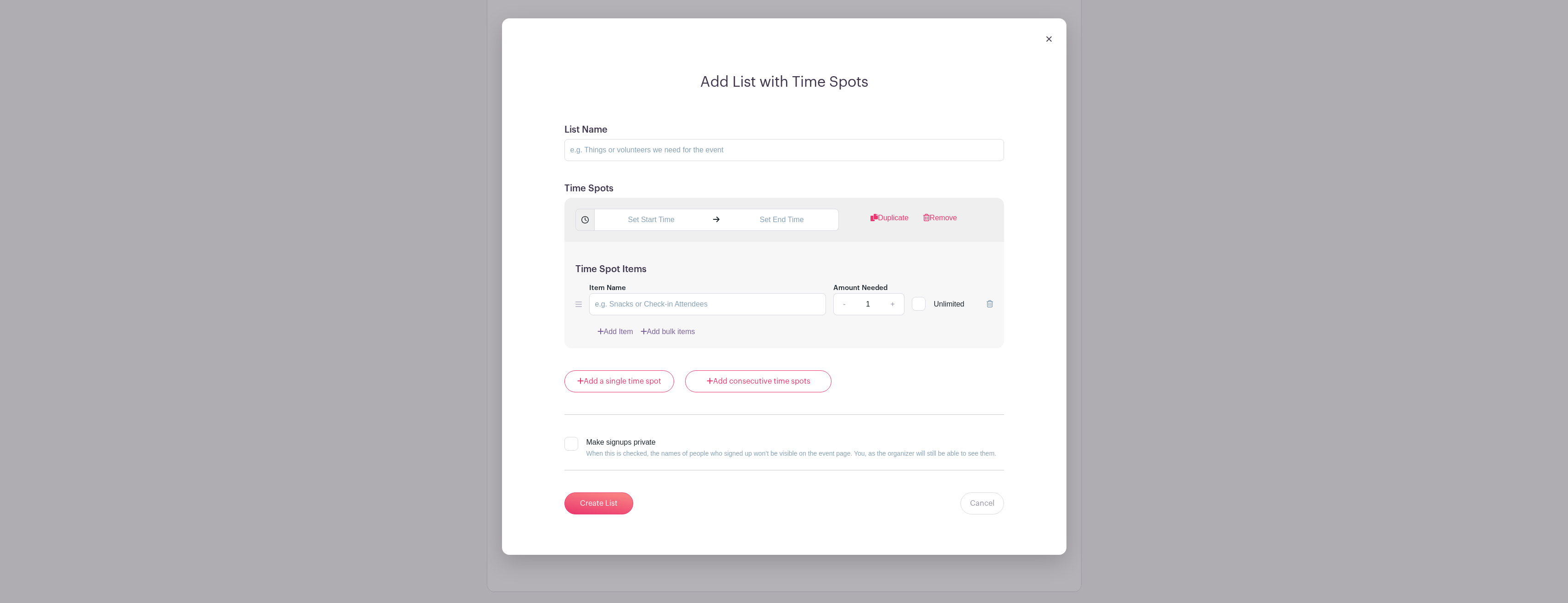
scroll to position [840, 0]
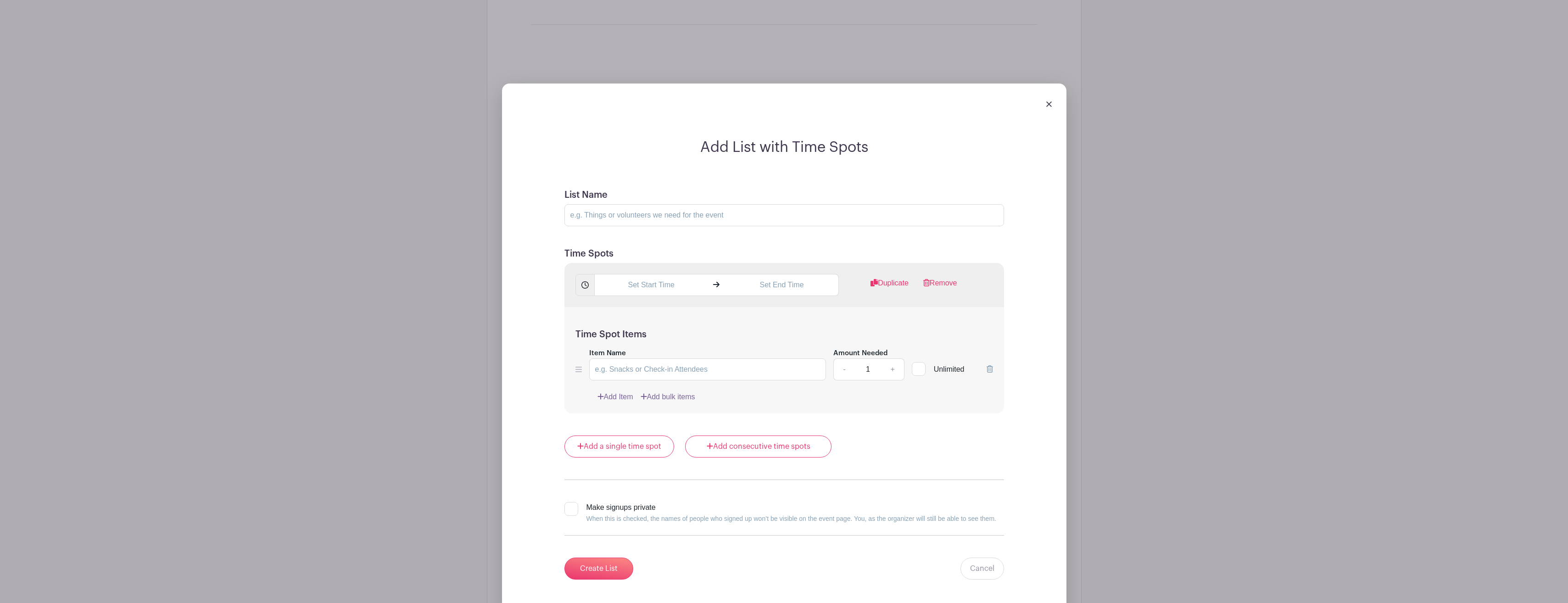
click at [1050, 104] on img at bounding box center [1048, 104] width 6 height 6
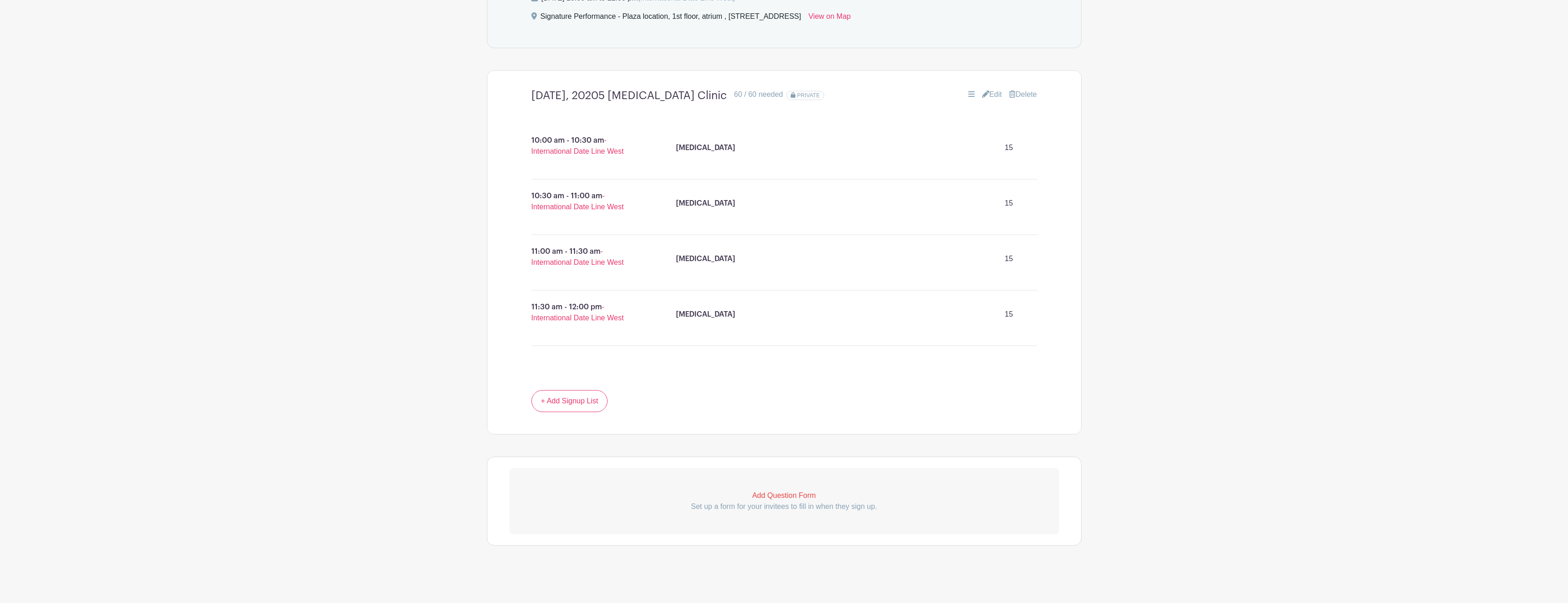
scroll to position [518, 0]
click at [576, 398] on link "+ Add Signup List" at bounding box center [569, 401] width 76 height 22
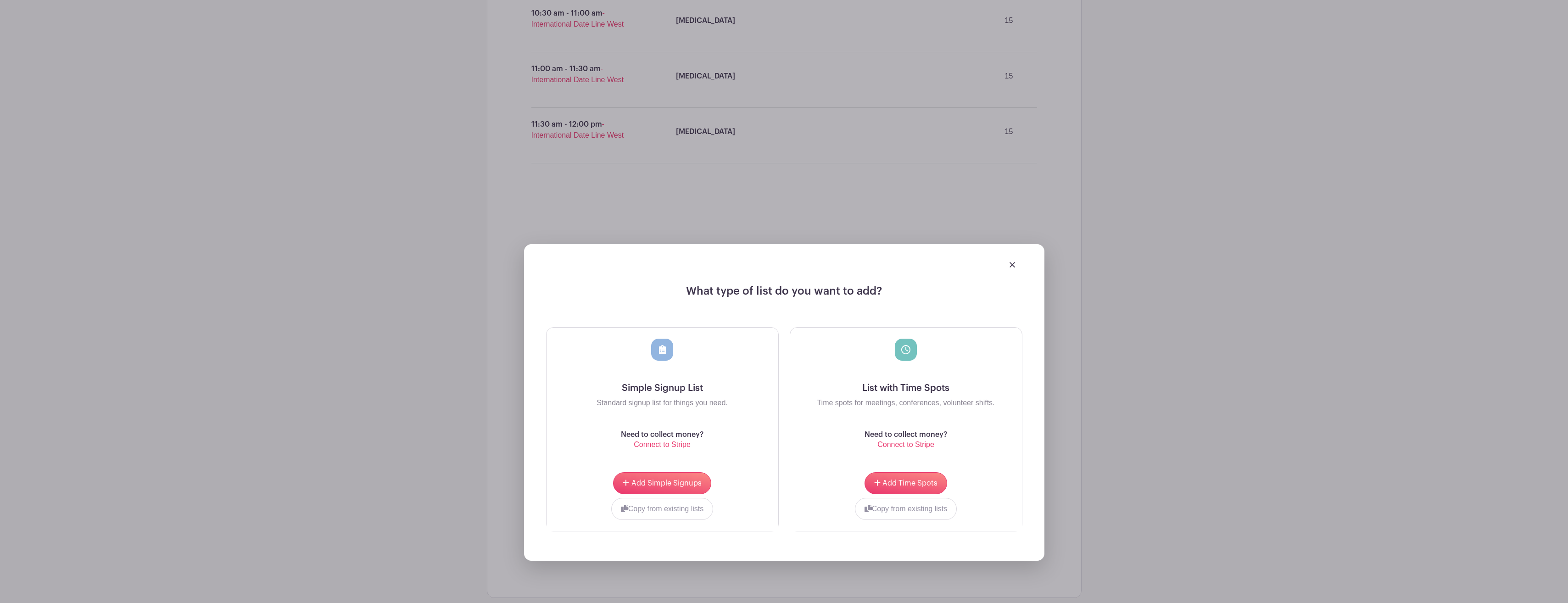
scroll to position [702, 0]
click at [894, 481] on span "Add Time Spots" at bounding box center [910, 483] width 55 height 7
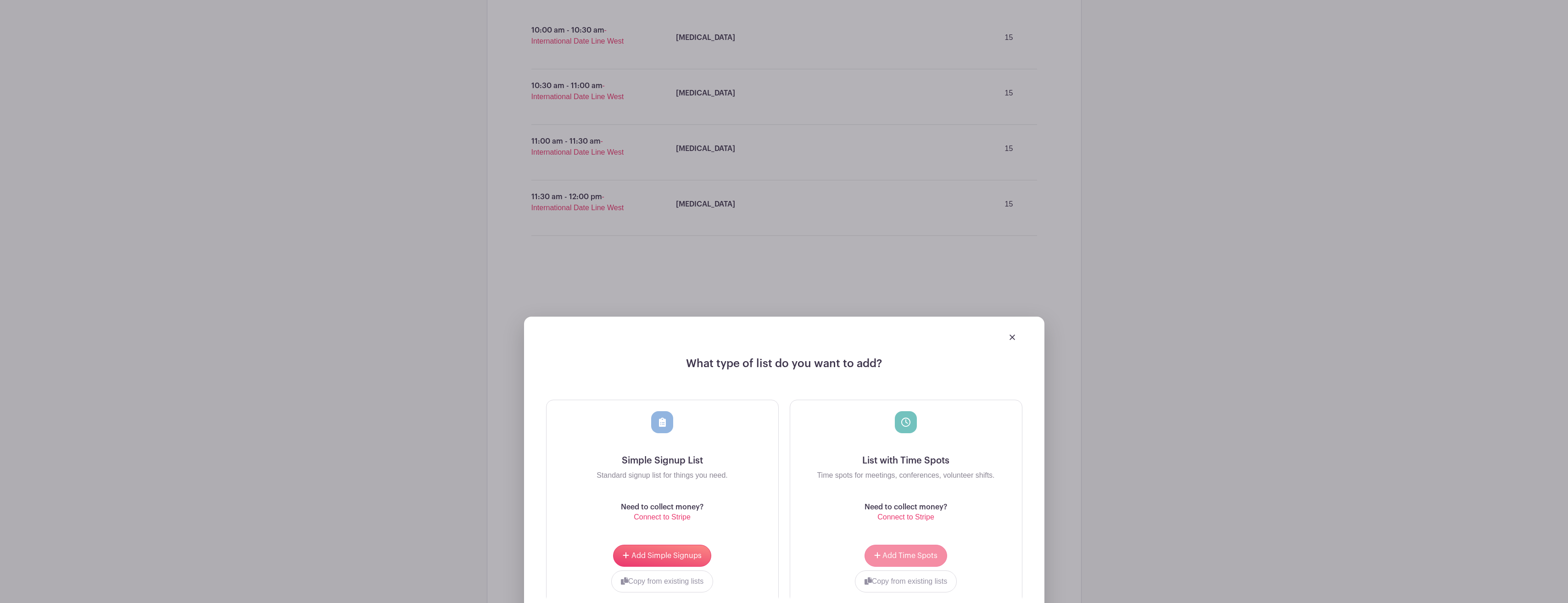
scroll to position [775, 0]
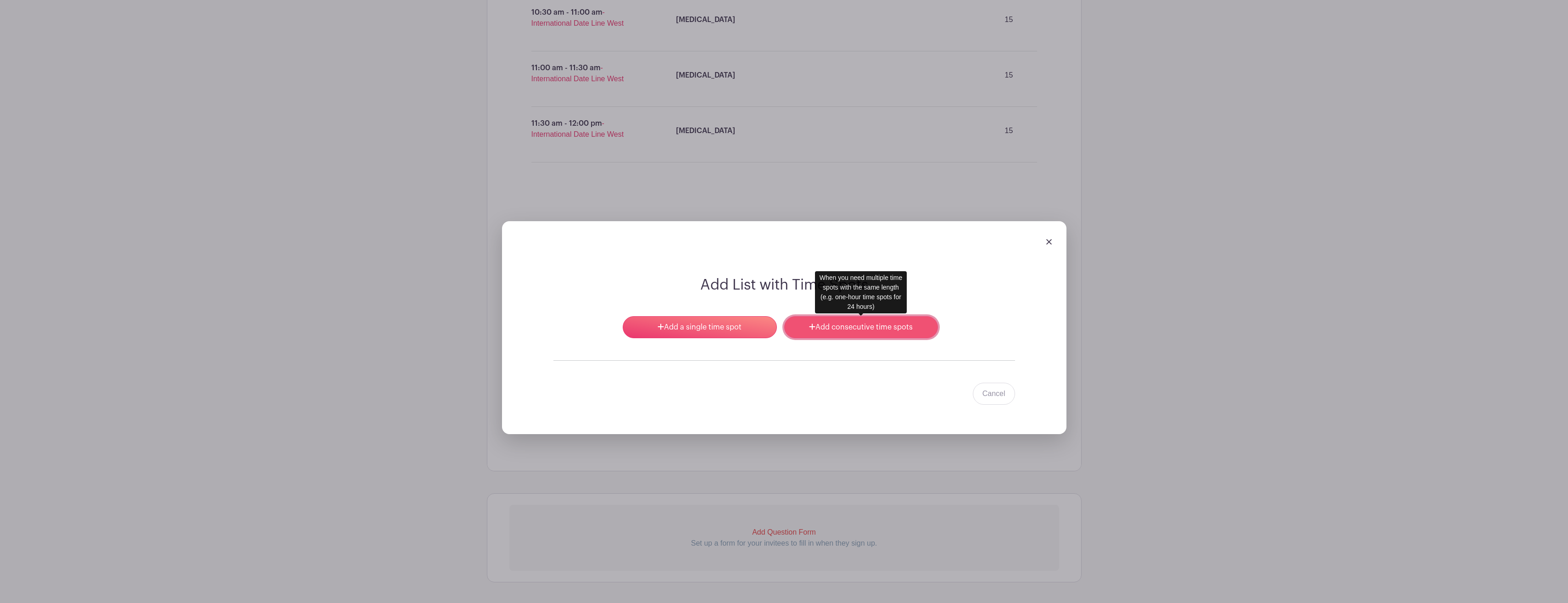
click at [863, 330] on link "Add consecutive time spots" at bounding box center [861, 327] width 153 height 22
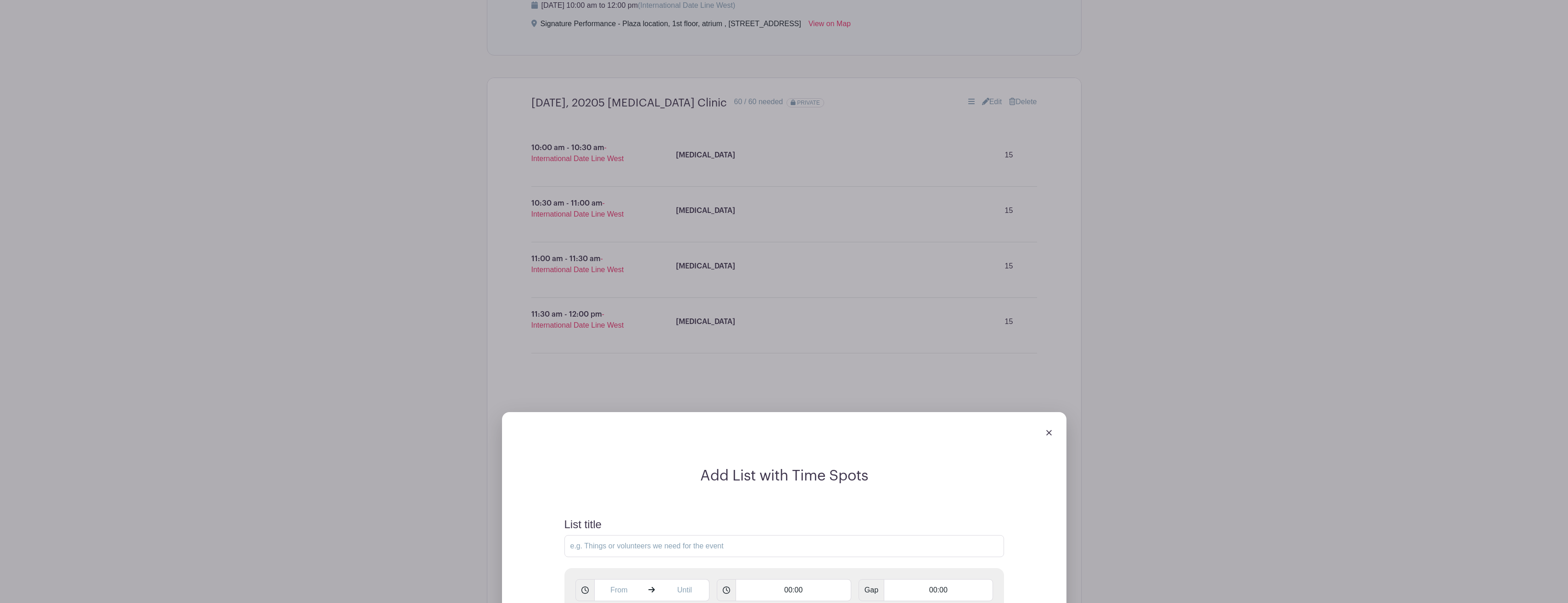
scroll to position [592, 0]
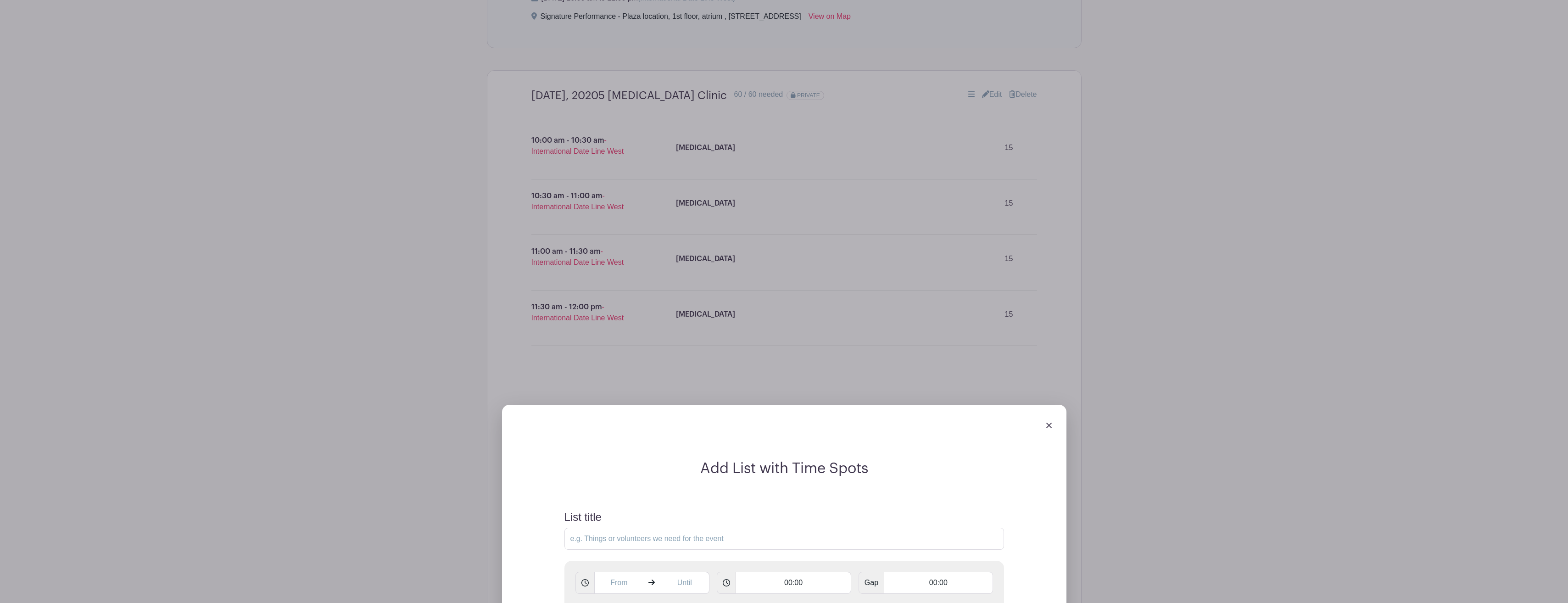
click at [1047, 426] on img at bounding box center [1048, 425] width 6 height 6
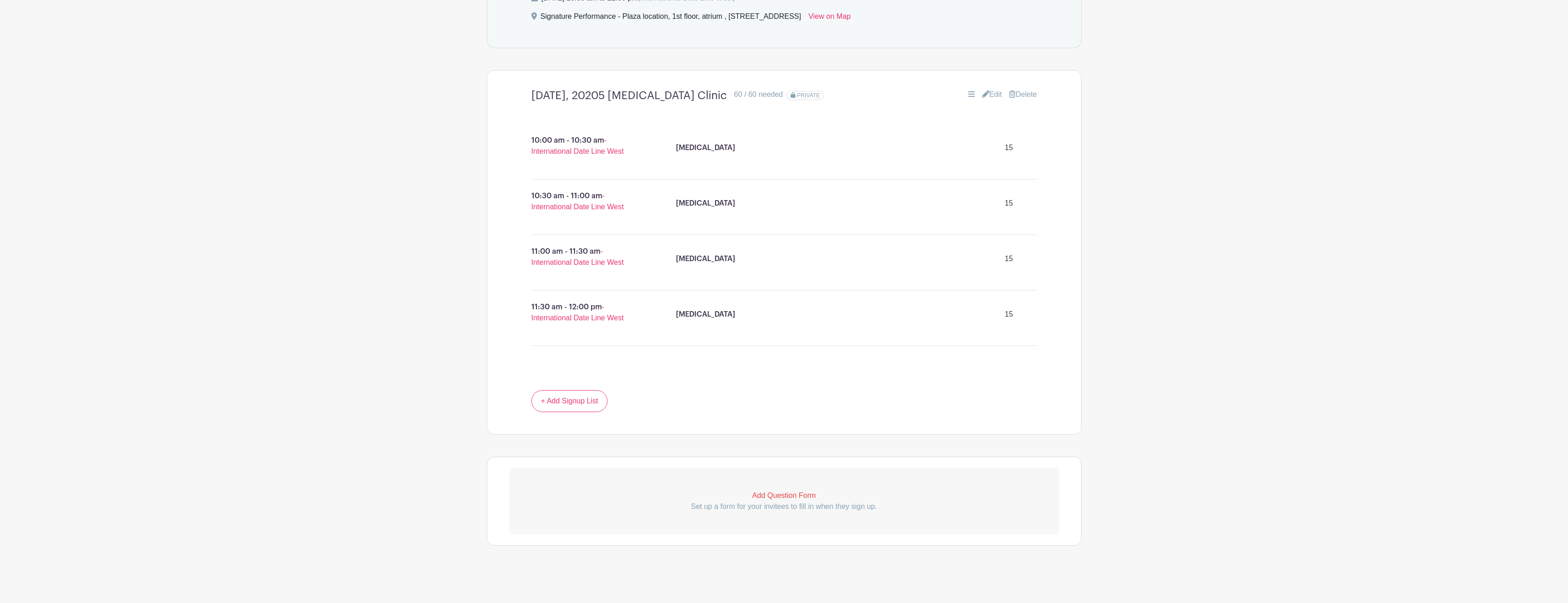
click at [987, 92] on link "Edit" at bounding box center [992, 95] width 20 height 11
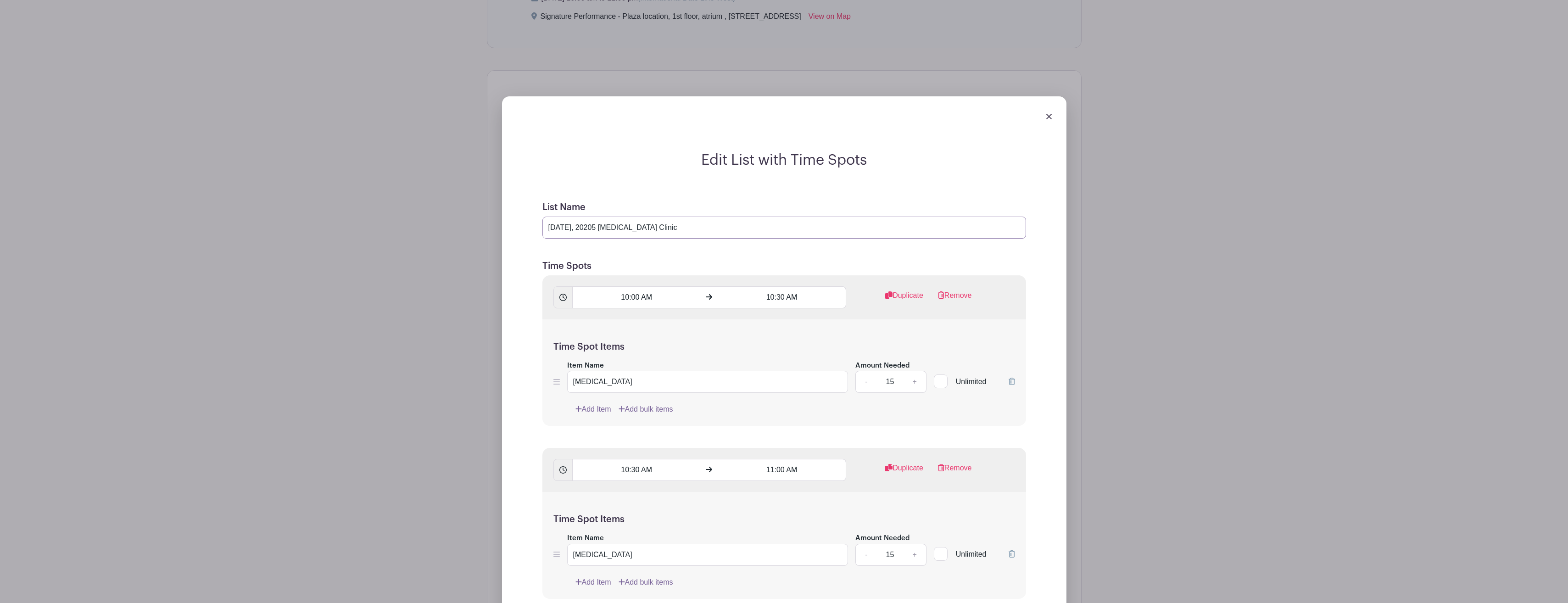
click at [600, 226] on input "October 3, 20205 Flu Shot Clinic" at bounding box center [784, 228] width 484 height 22
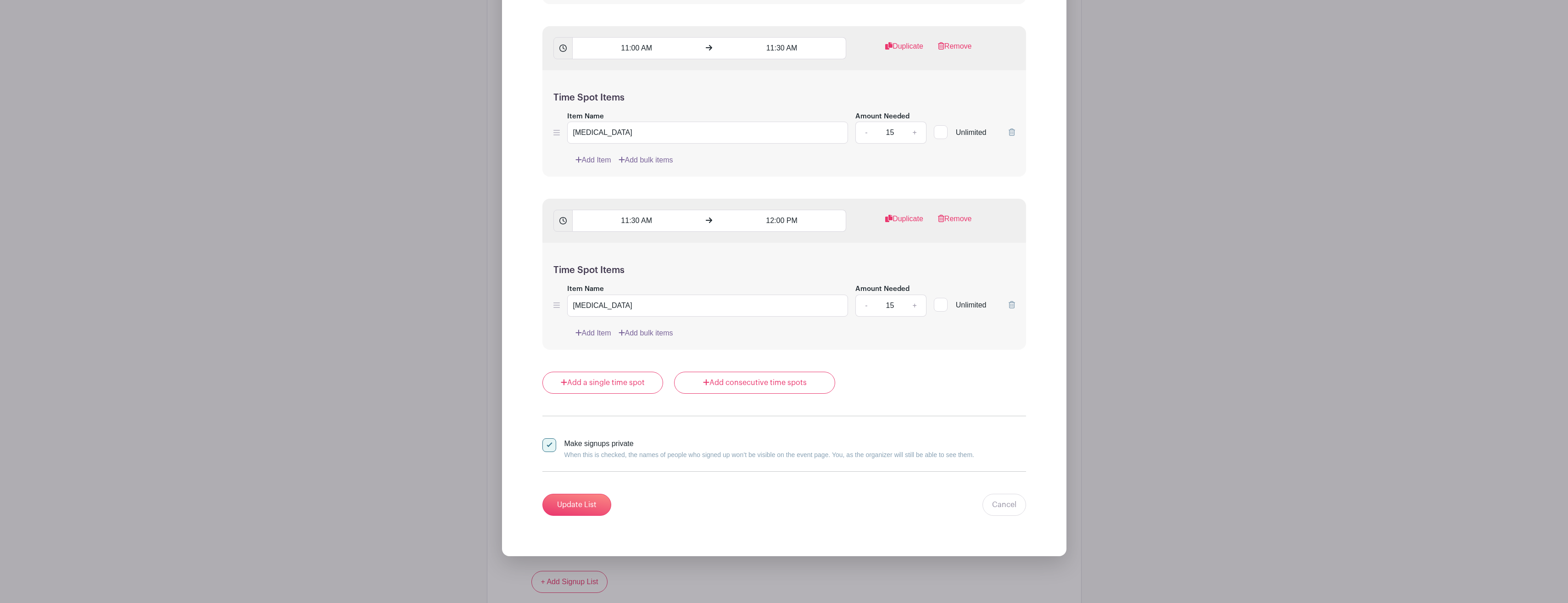
scroll to position [1188, 0]
type input "[DATE] [MEDICAL_DATA] Clinic"
click at [581, 498] on input "Update List" at bounding box center [576, 503] width 69 height 22
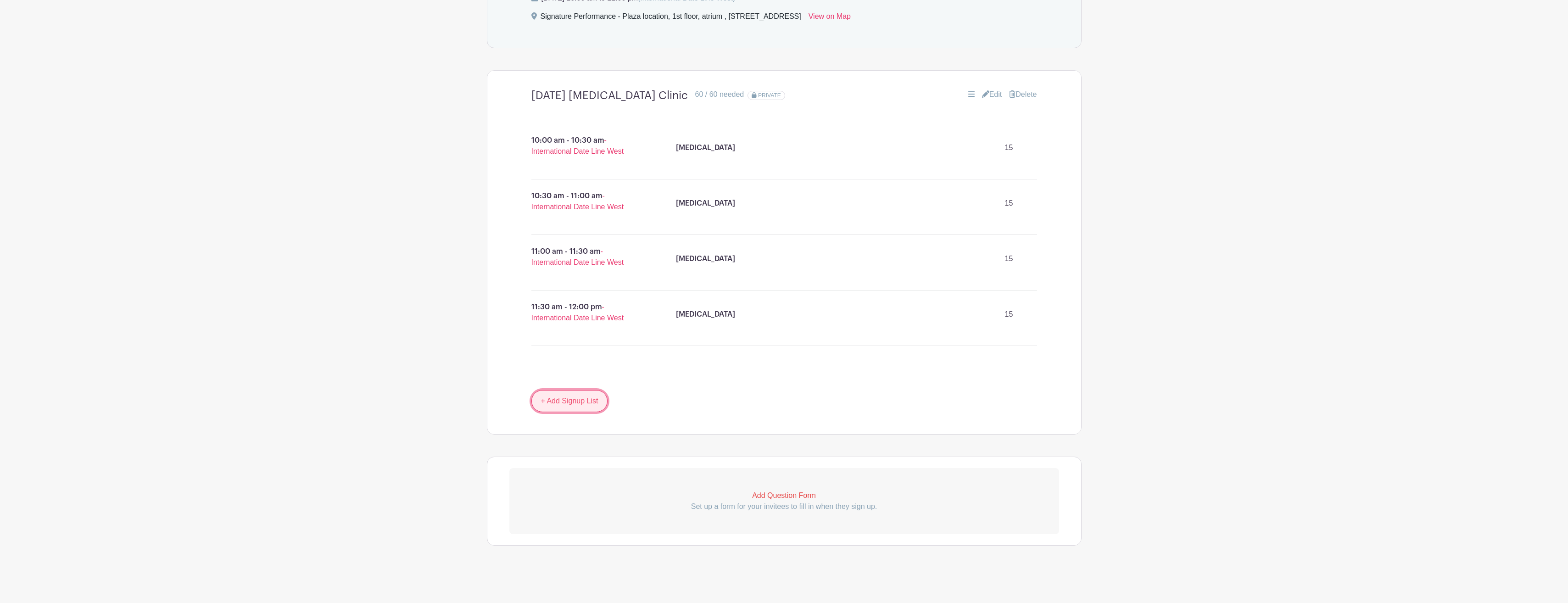
click at [571, 399] on link "+ Add Signup List" at bounding box center [569, 401] width 76 height 22
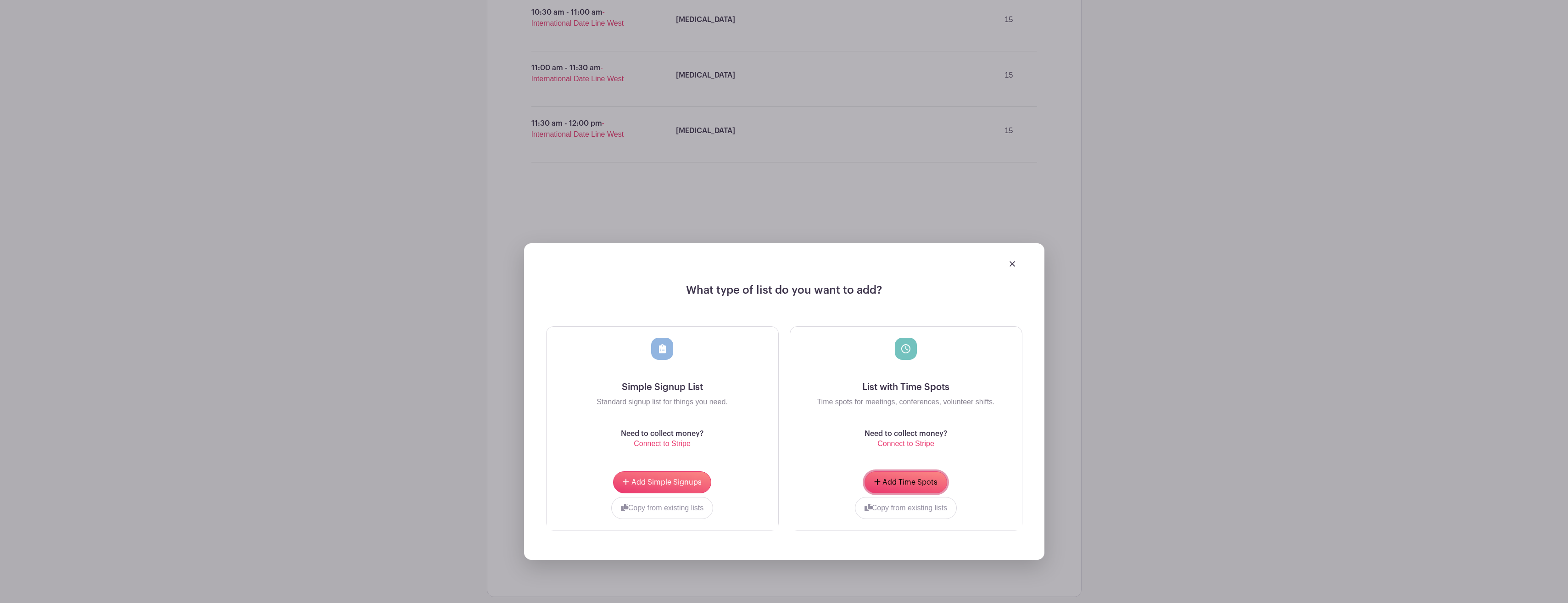
click at [899, 482] on span "Add Time Spots" at bounding box center [910, 483] width 55 height 7
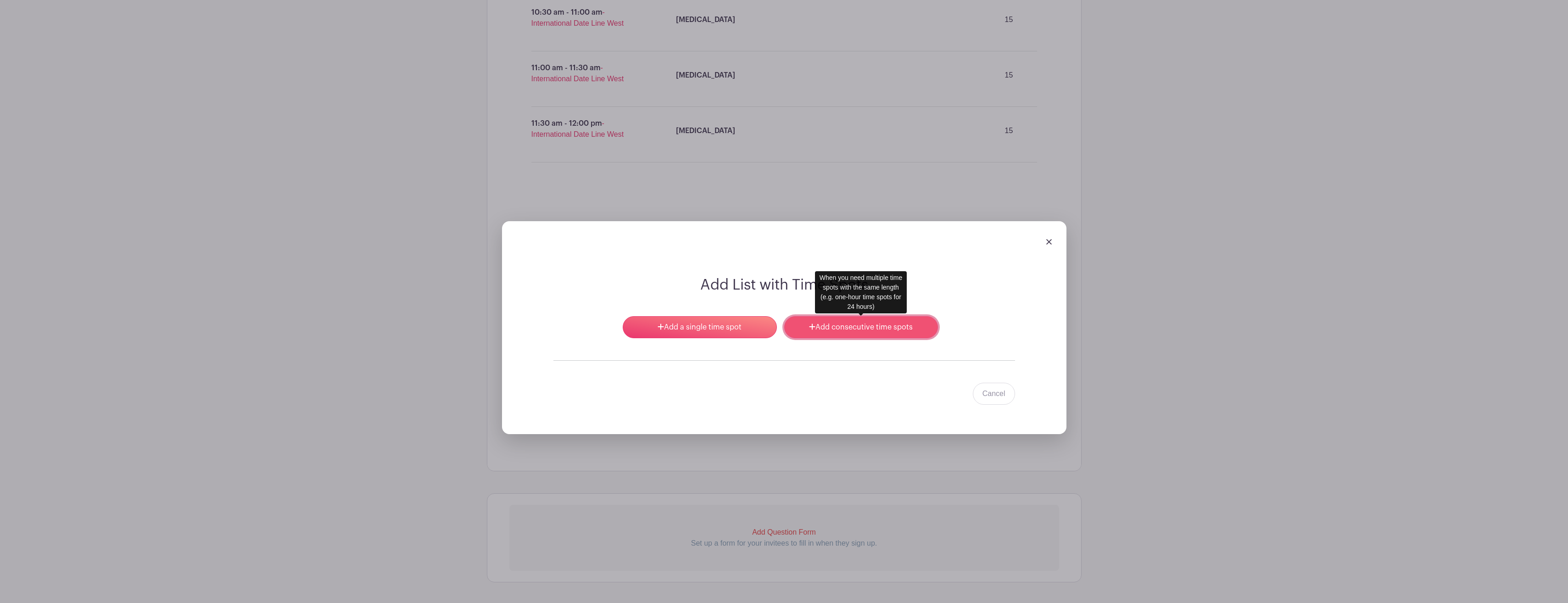
click at [855, 327] on link "Add consecutive time spots" at bounding box center [861, 327] width 153 height 22
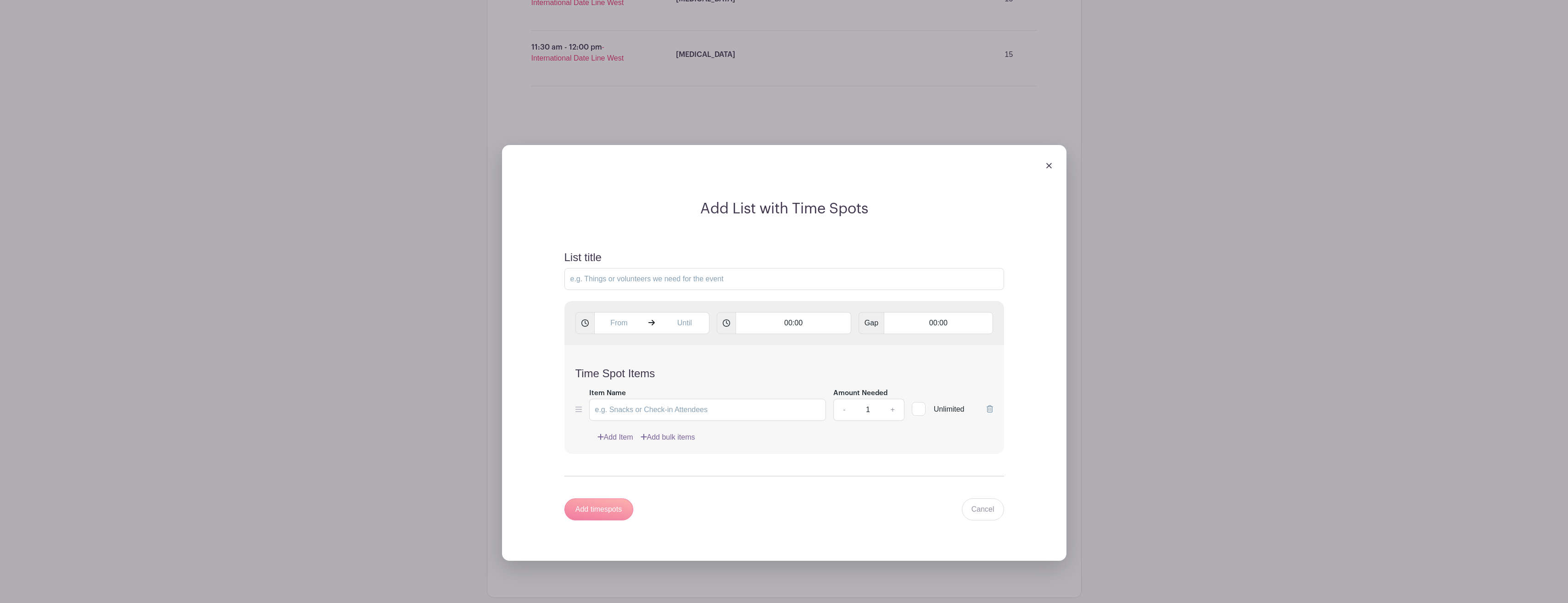
scroll to position [867, 0]
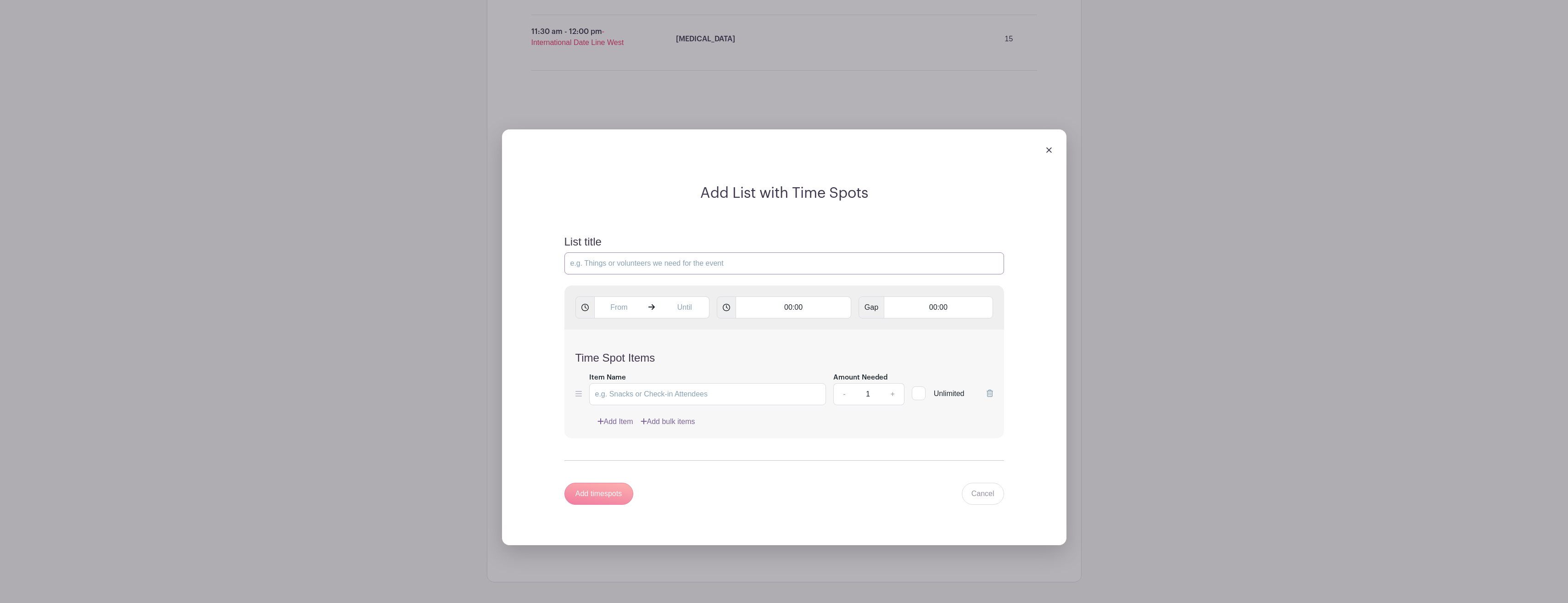
click at [759, 265] on input "List title" at bounding box center [784, 264] width 440 height 22
type input "[DATE] [MEDICAL_DATA] Clinic"
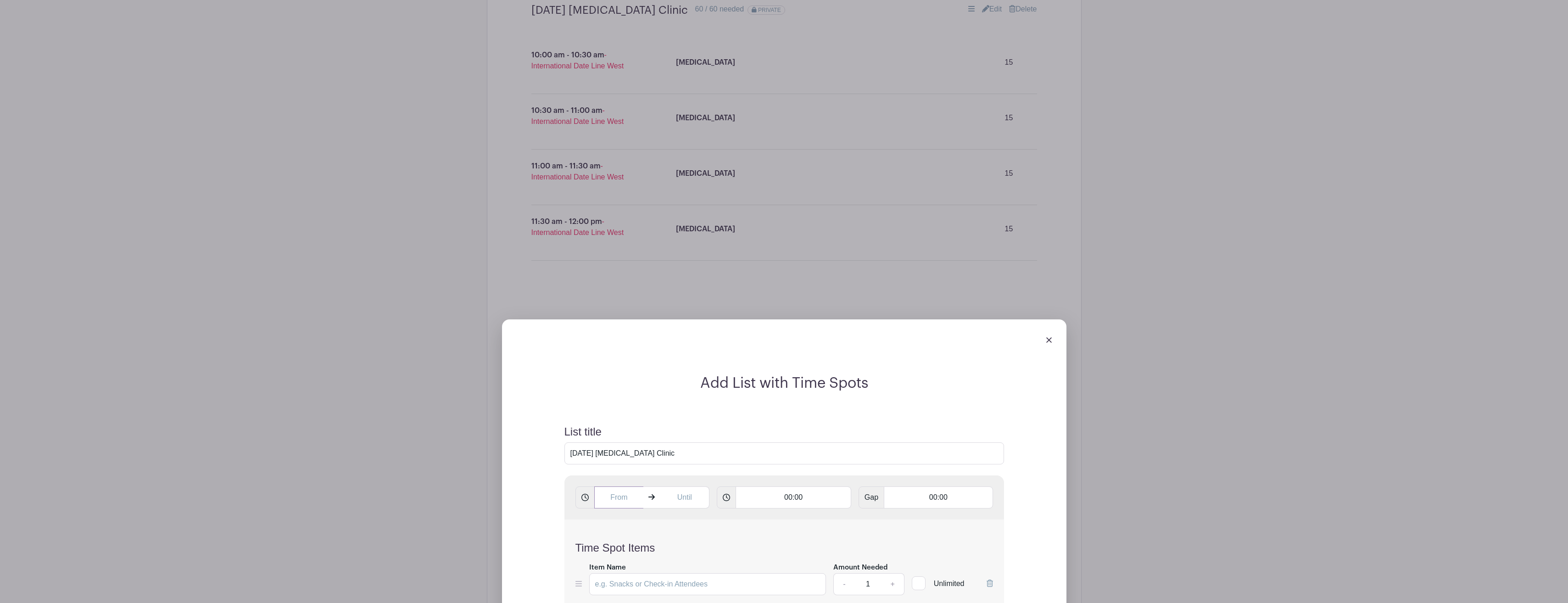
scroll to position [730, 0]
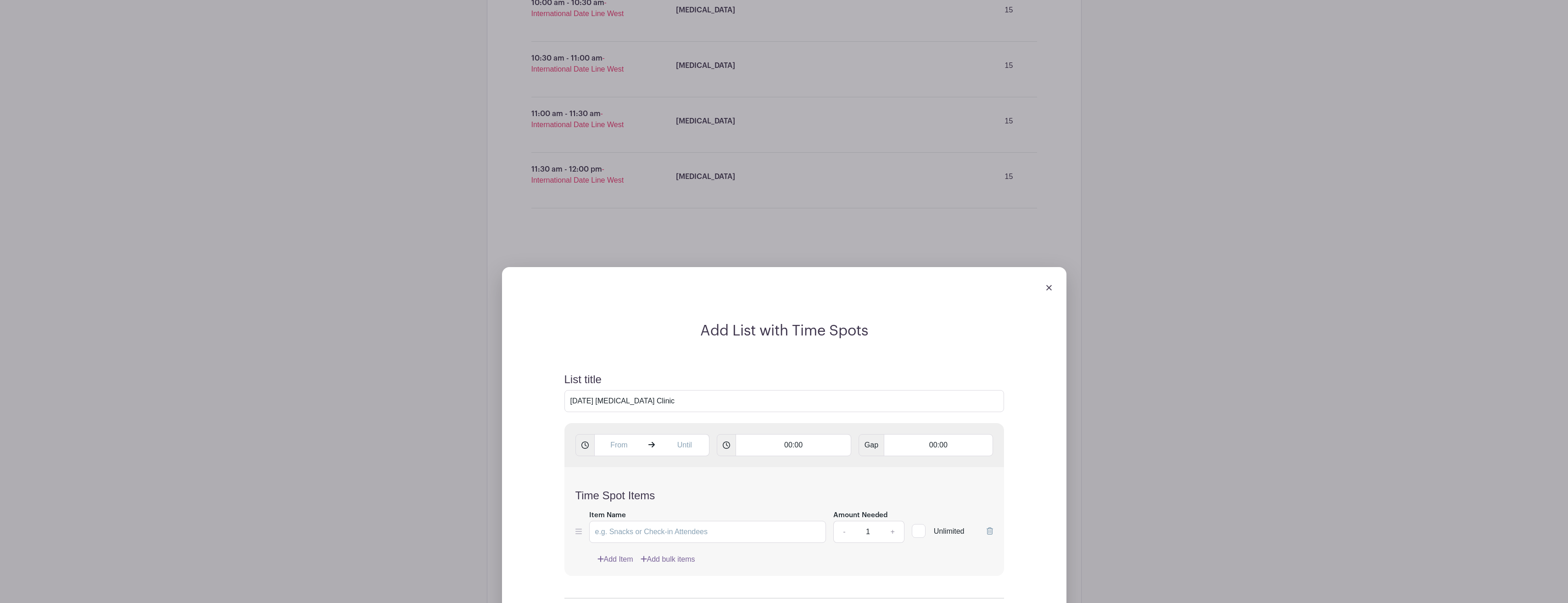
click at [1051, 288] on img at bounding box center [1048, 287] width 6 height 6
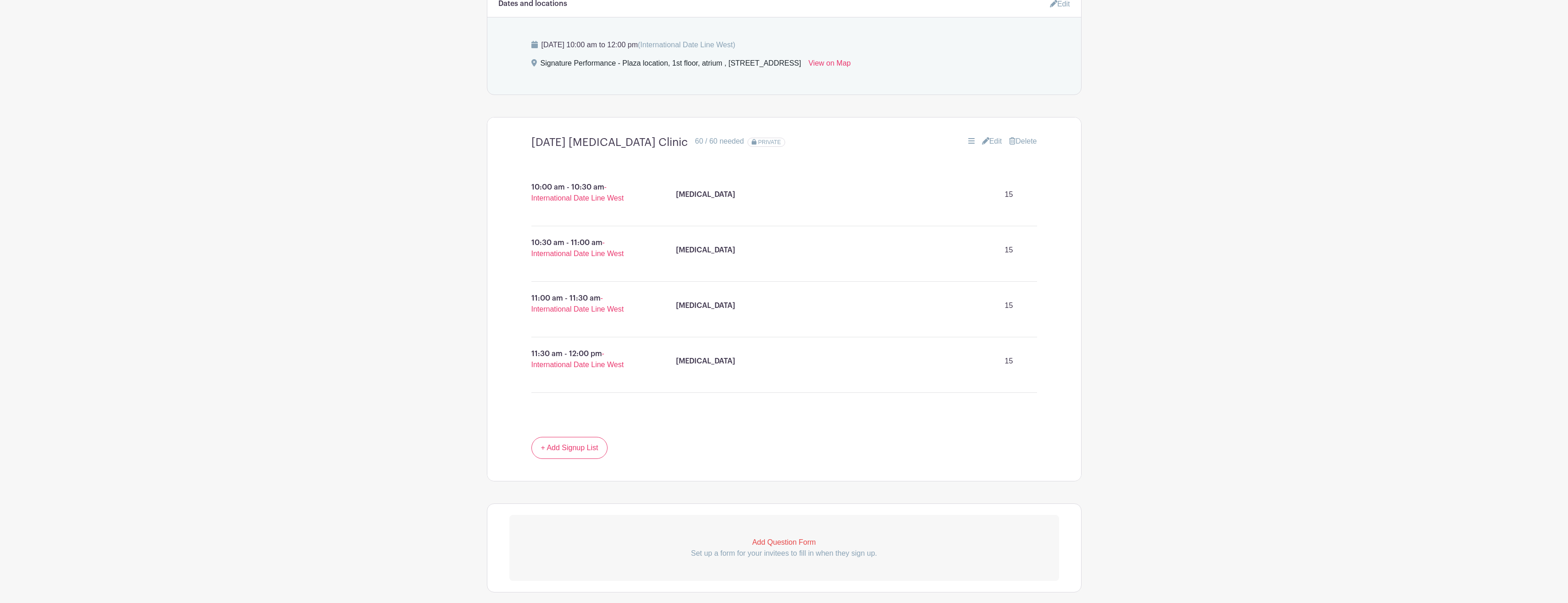
scroll to position [592, 0]
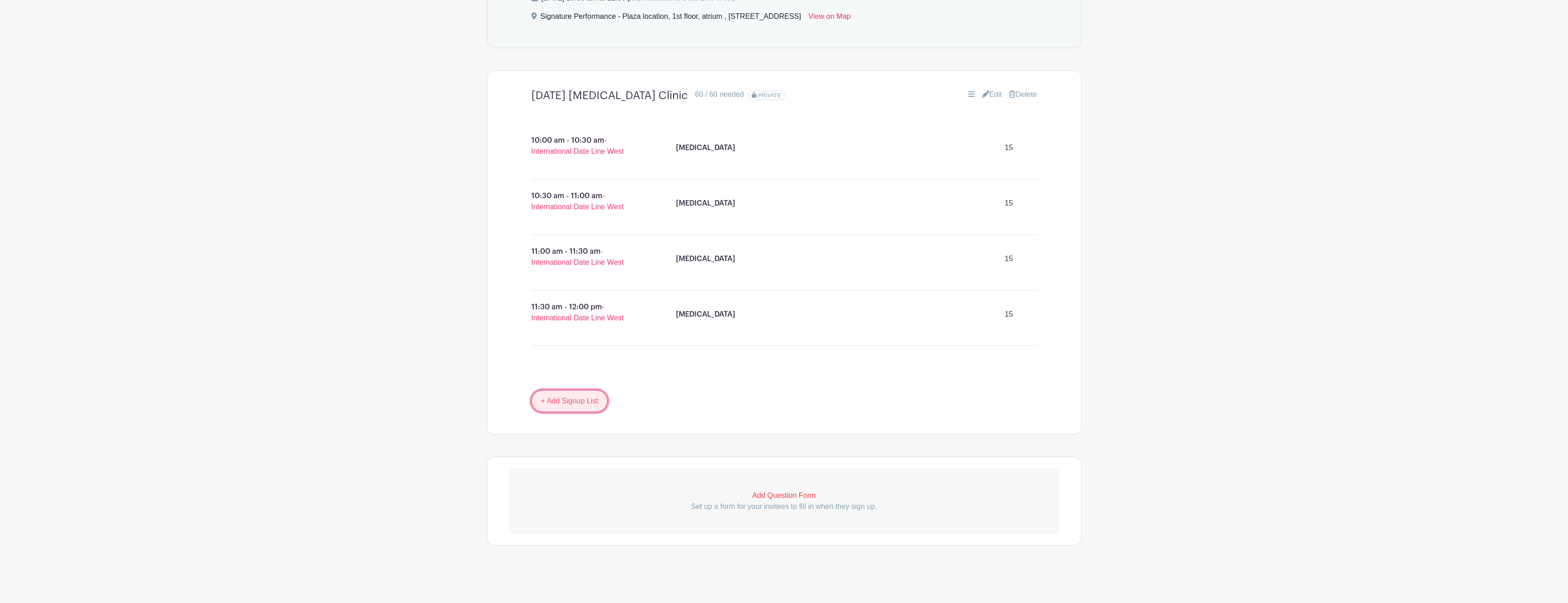
click at [572, 397] on link "+ Add Signup List" at bounding box center [569, 401] width 76 height 22
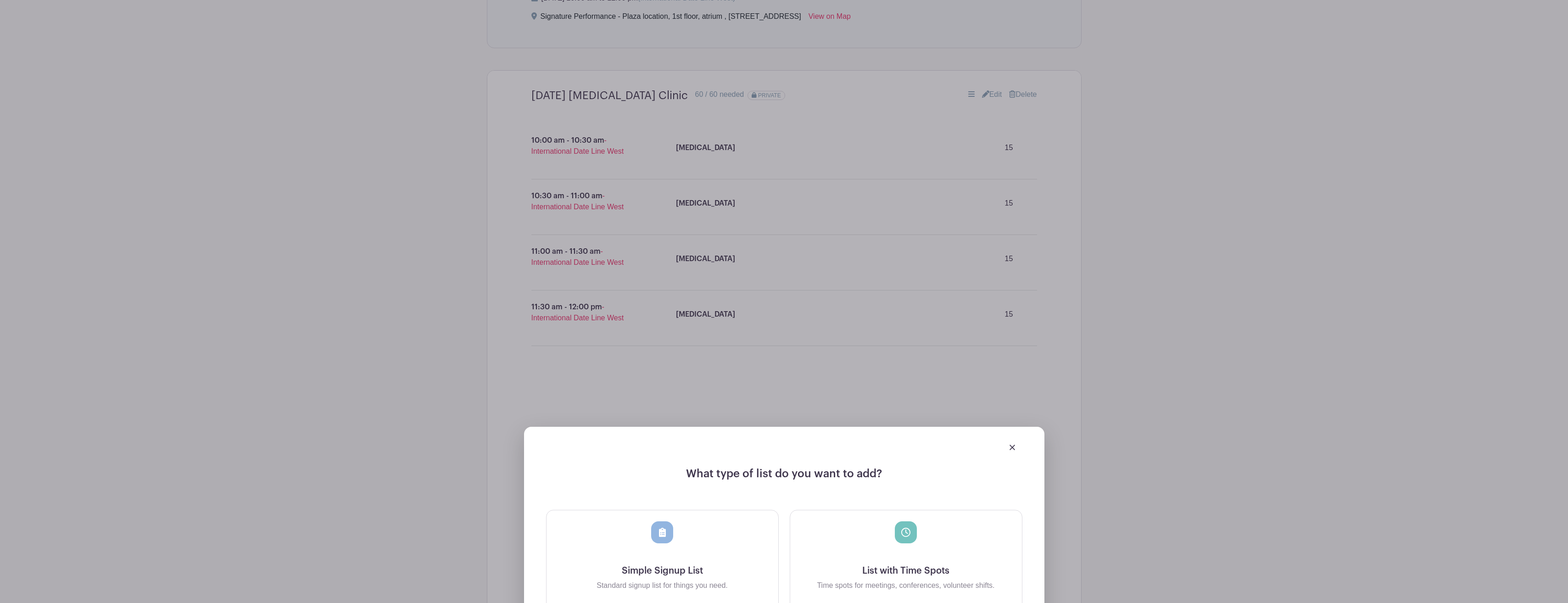
click at [1009, 446] on img at bounding box center [1012, 447] width 6 height 6
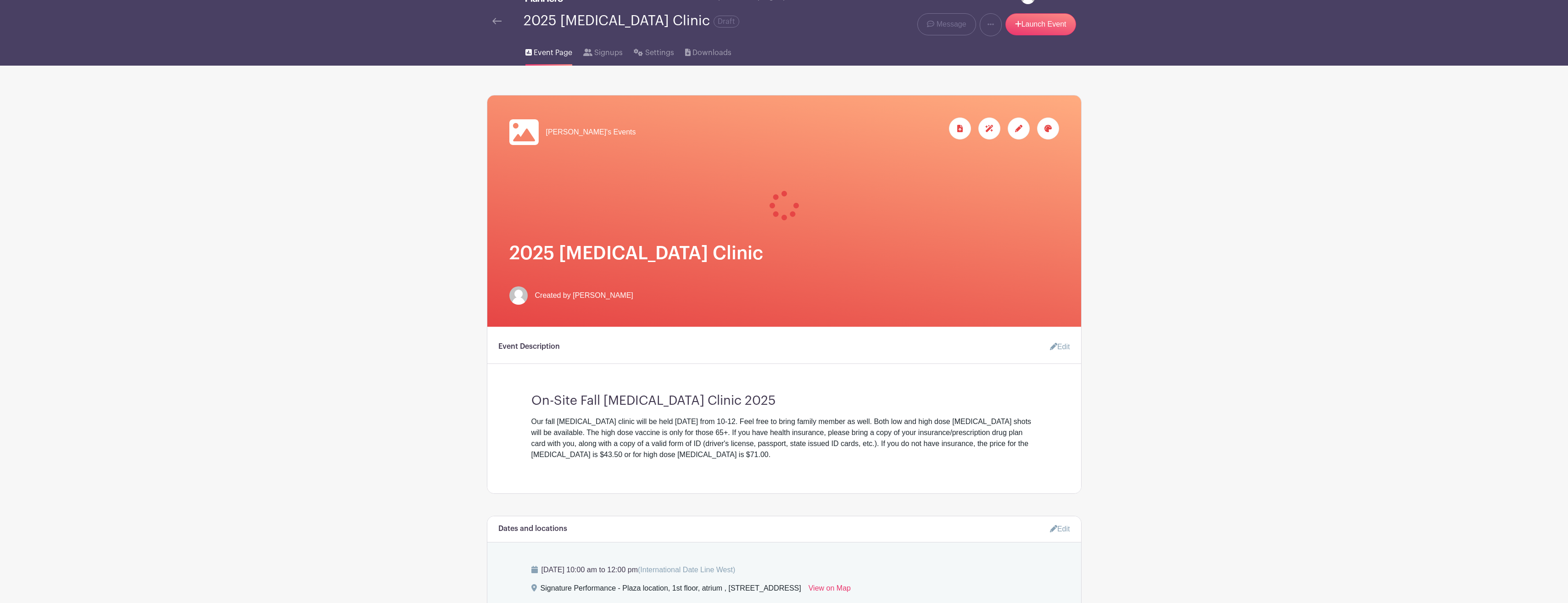
scroll to position [0, 0]
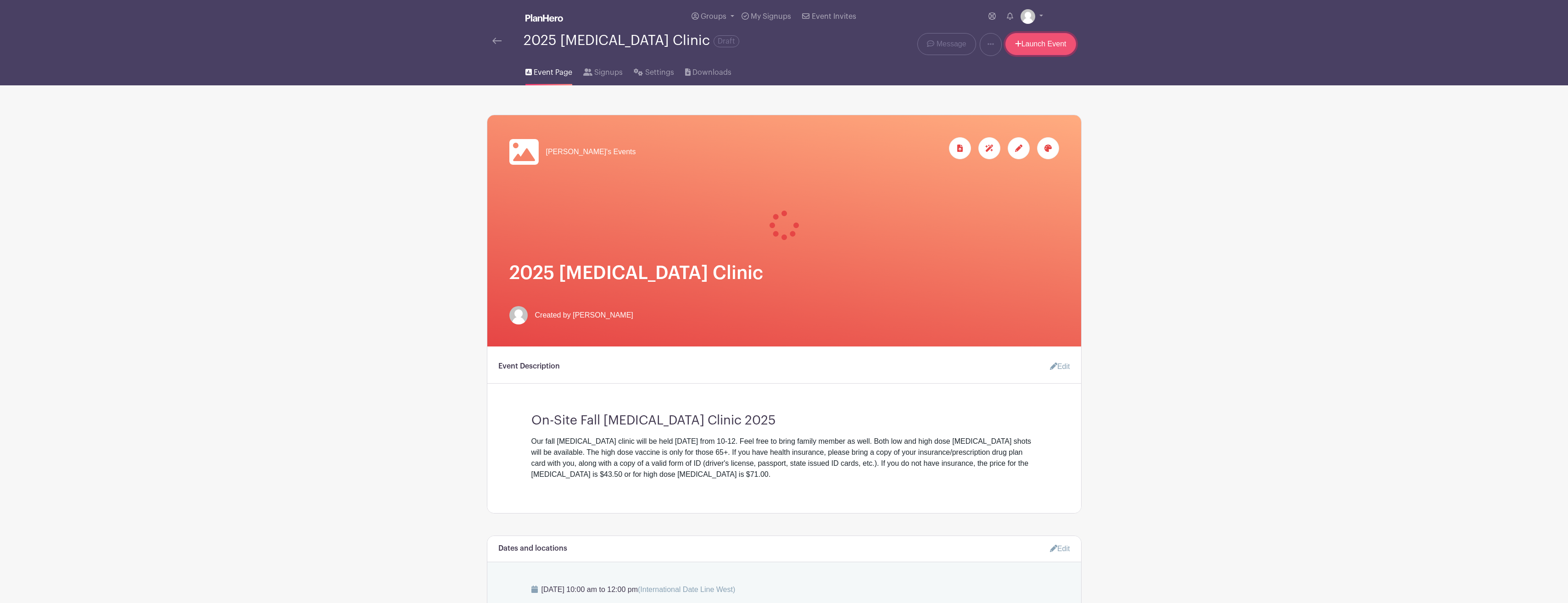
click at [1033, 37] on link "Launch Event" at bounding box center [1041, 44] width 71 height 22
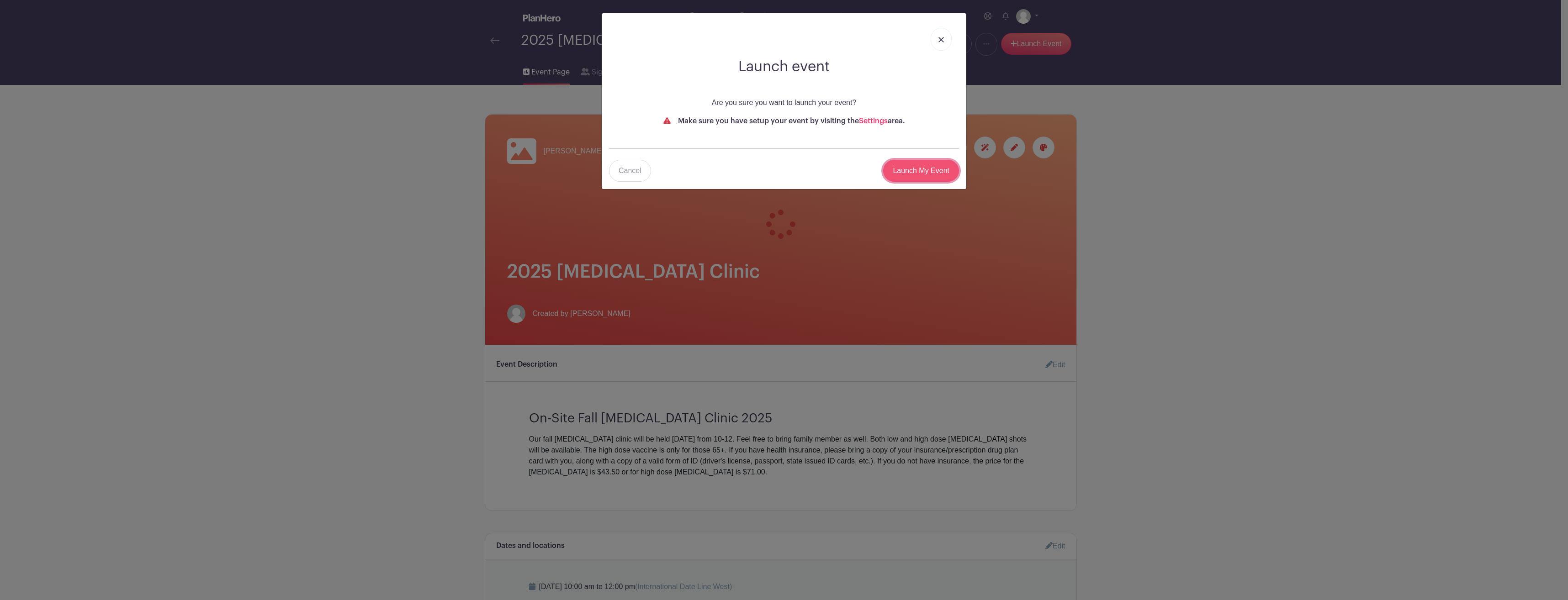
click at [905, 162] on input "Launch My Event" at bounding box center [921, 171] width 76 height 22
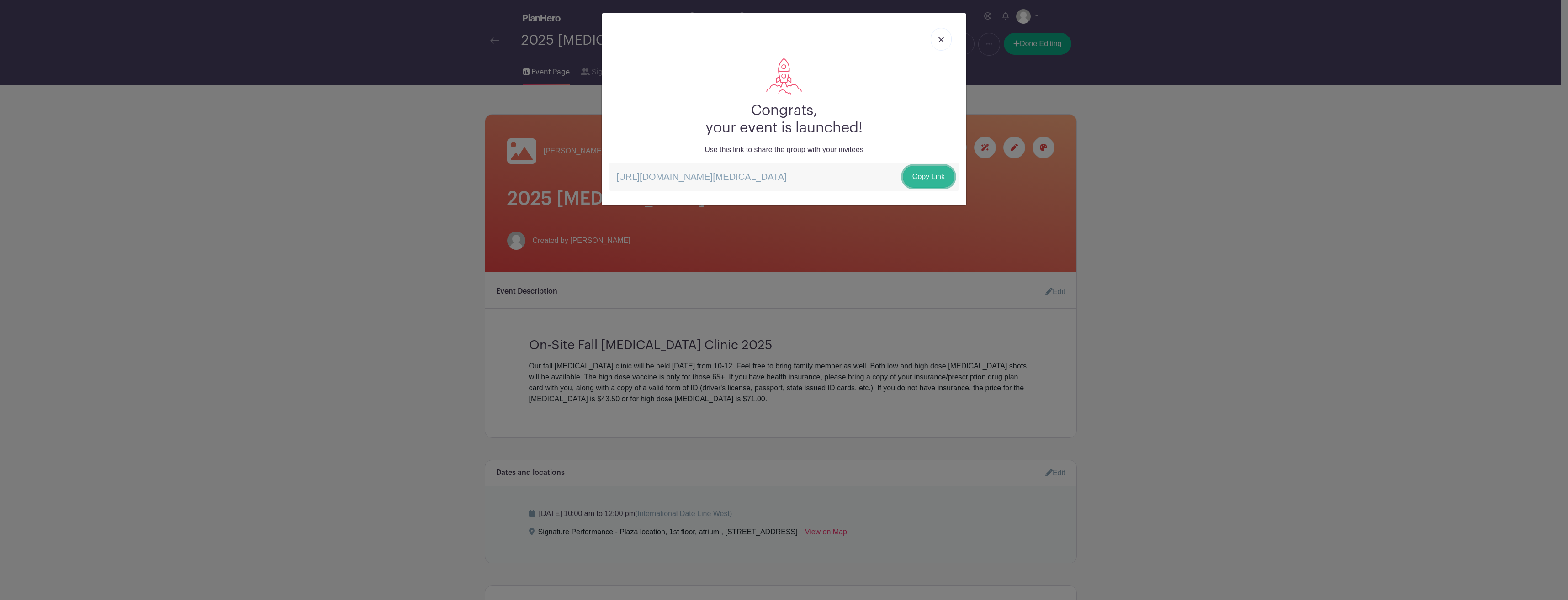
click at [929, 175] on link "Copy Link" at bounding box center [928, 176] width 52 height 22
click at [1370, 401] on div "Congrats, your event is launched! Use this link to share the group with your in…" at bounding box center [784, 300] width 1568 height 600
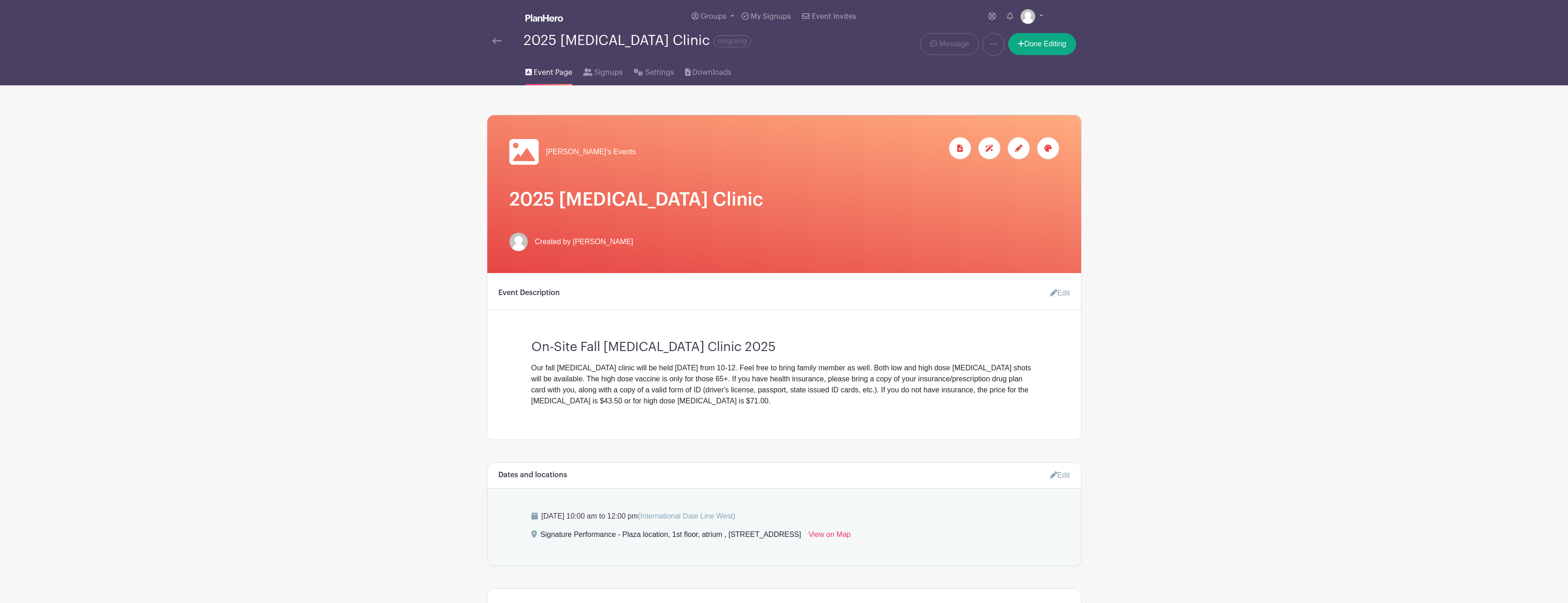
click at [1364, 403] on main "Groups All Groups Andrea's Events My Signups Event Invites My account Logout 20…" at bounding box center [784, 561] width 1568 height 1122
click at [556, 69] on span "Event Page" at bounding box center [553, 73] width 39 height 11
click at [549, 71] on span "Event Page" at bounding box center [553, 73] width 39 height 11
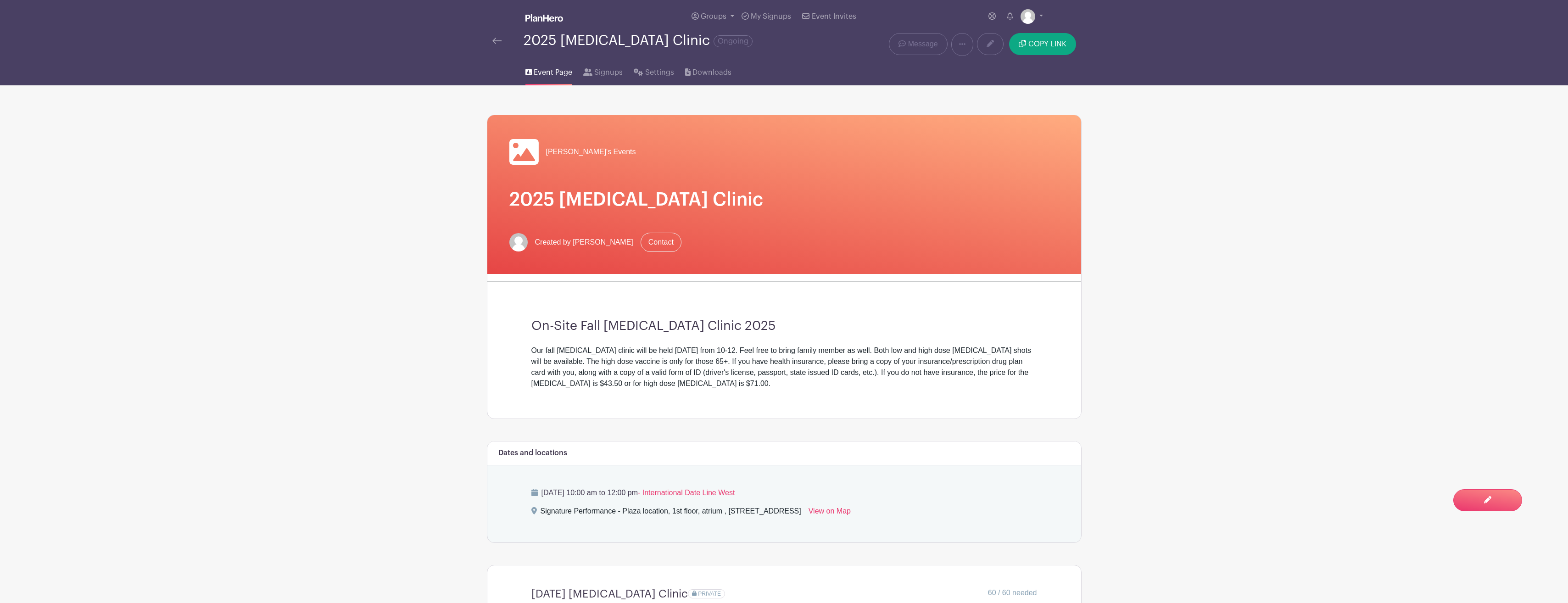
click at [499, 41] on img at bounding box center [496, 41] width 9 height 7
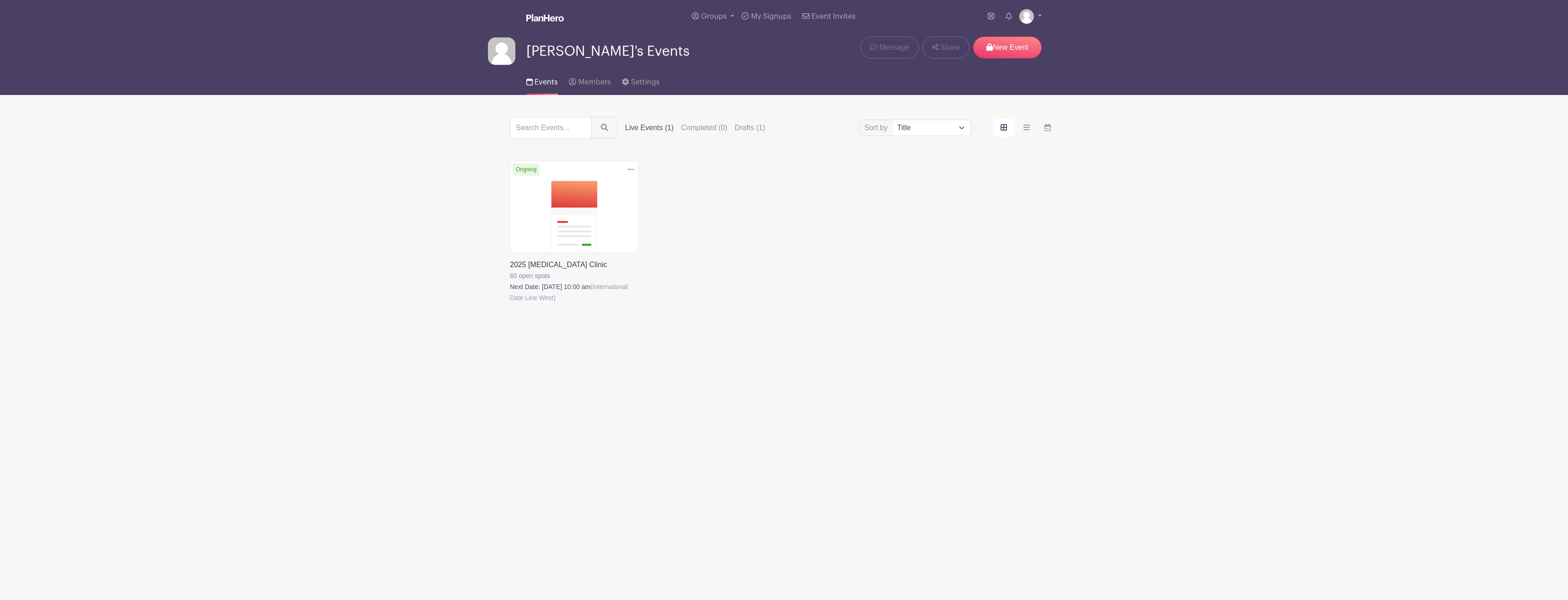
click at [635, 170] on link at bounding box center [631, 169] width 14 height 15
click at [593, 187] on link "Duplicate" at bounding box center [601, 189] width 72 height 15
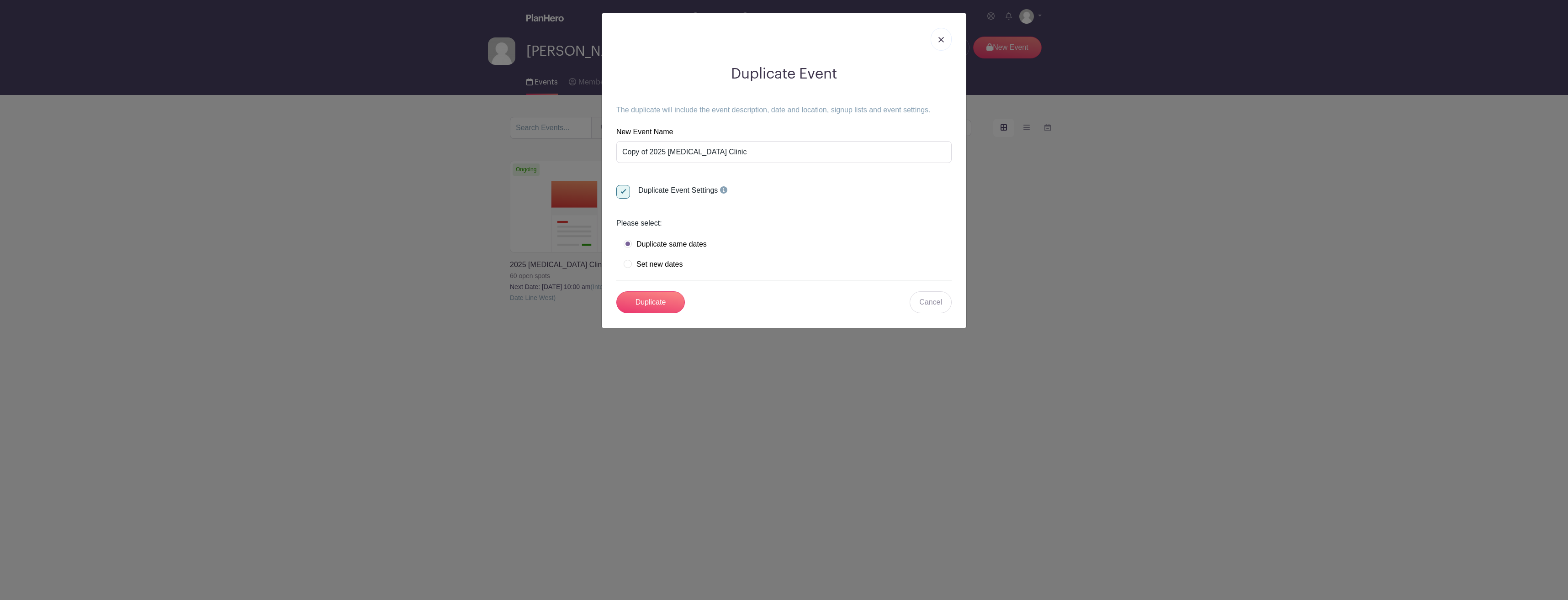
click at [629, 262] on label "Set new dates" at bounding box center [653, 264] width 59 height 9
radio input "true"
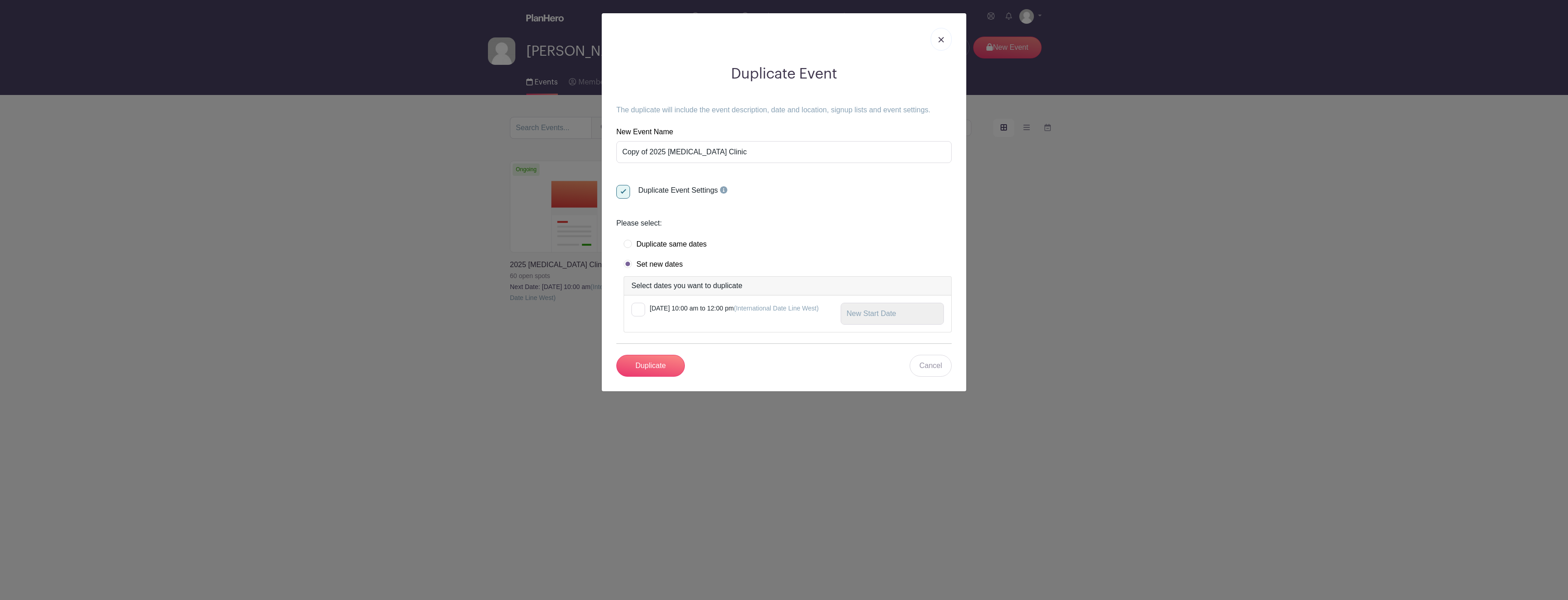
click at [626, 262] on label "Set new dates" at bounding box center [653, 264] width 59 height 9
click at [652, 361] on input "Duplicate" at bounding box center [651, 366] width 69 height 22
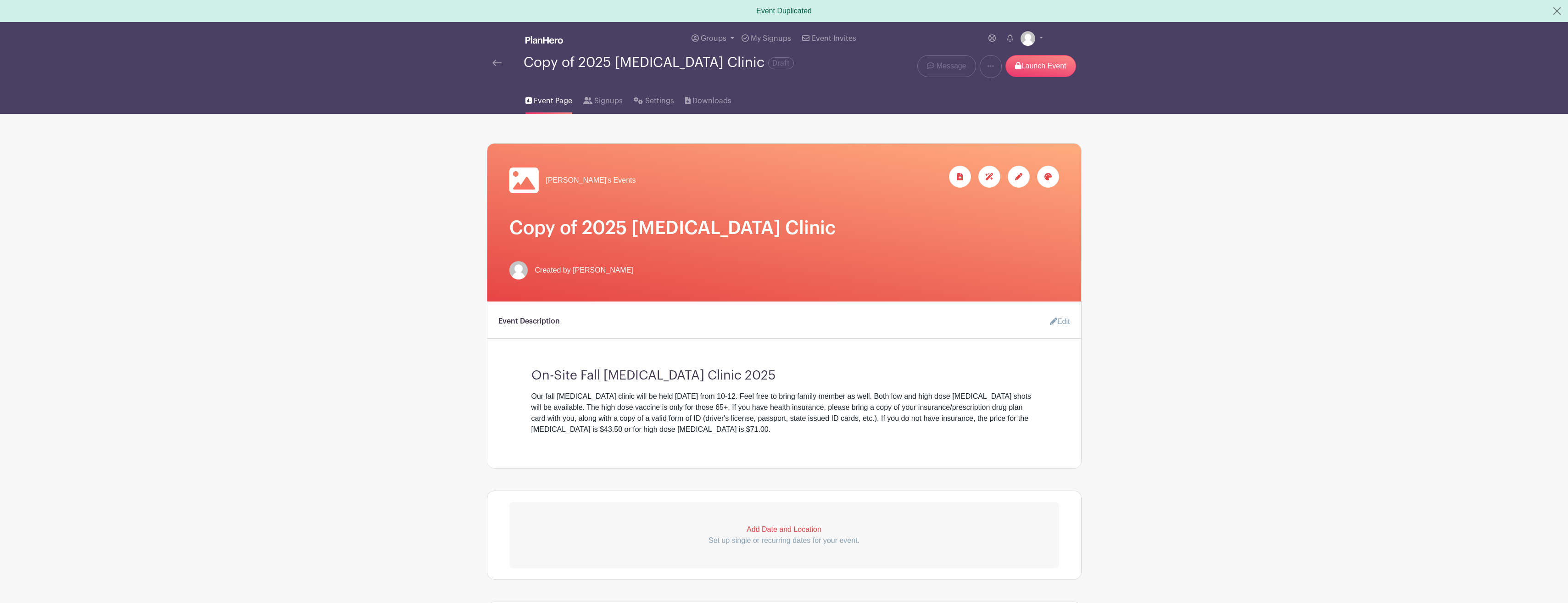
click at [498, 64] on img at bounding box center [496, 63] width 9 height 7
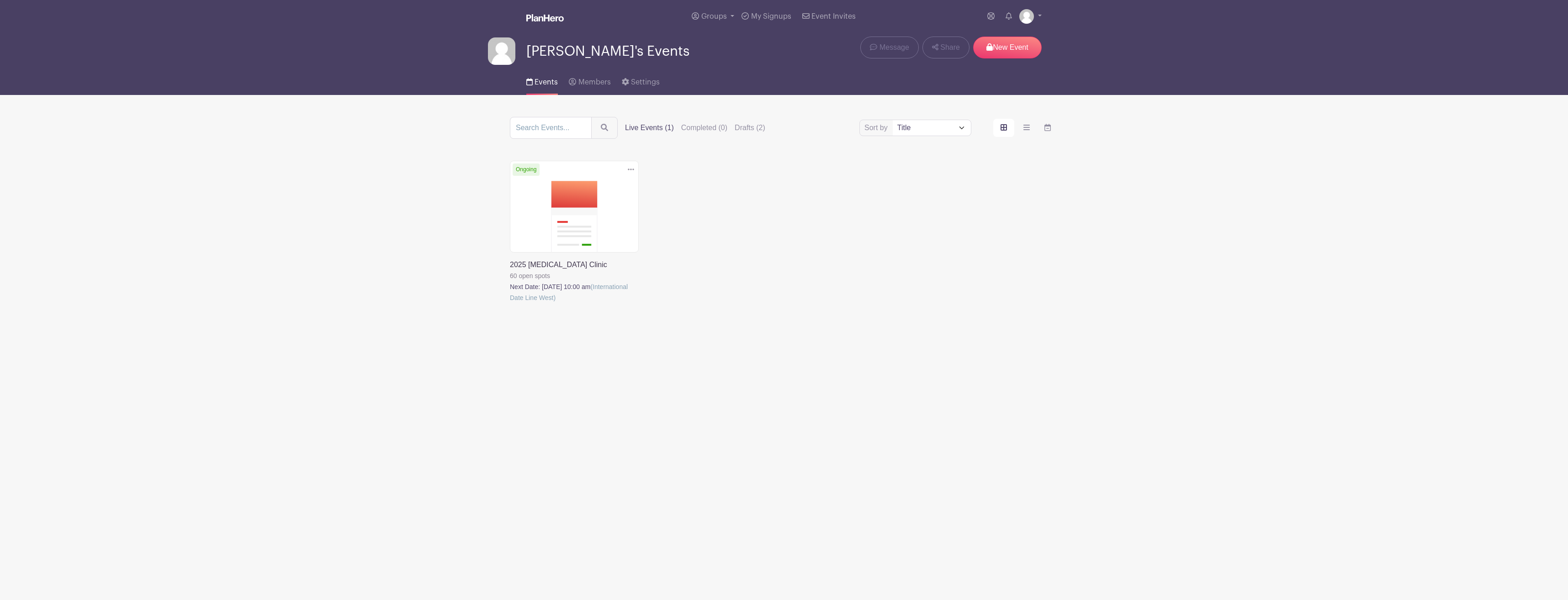
click at [510, 303] on link at bounding box center [510, 303] width 0 height 0
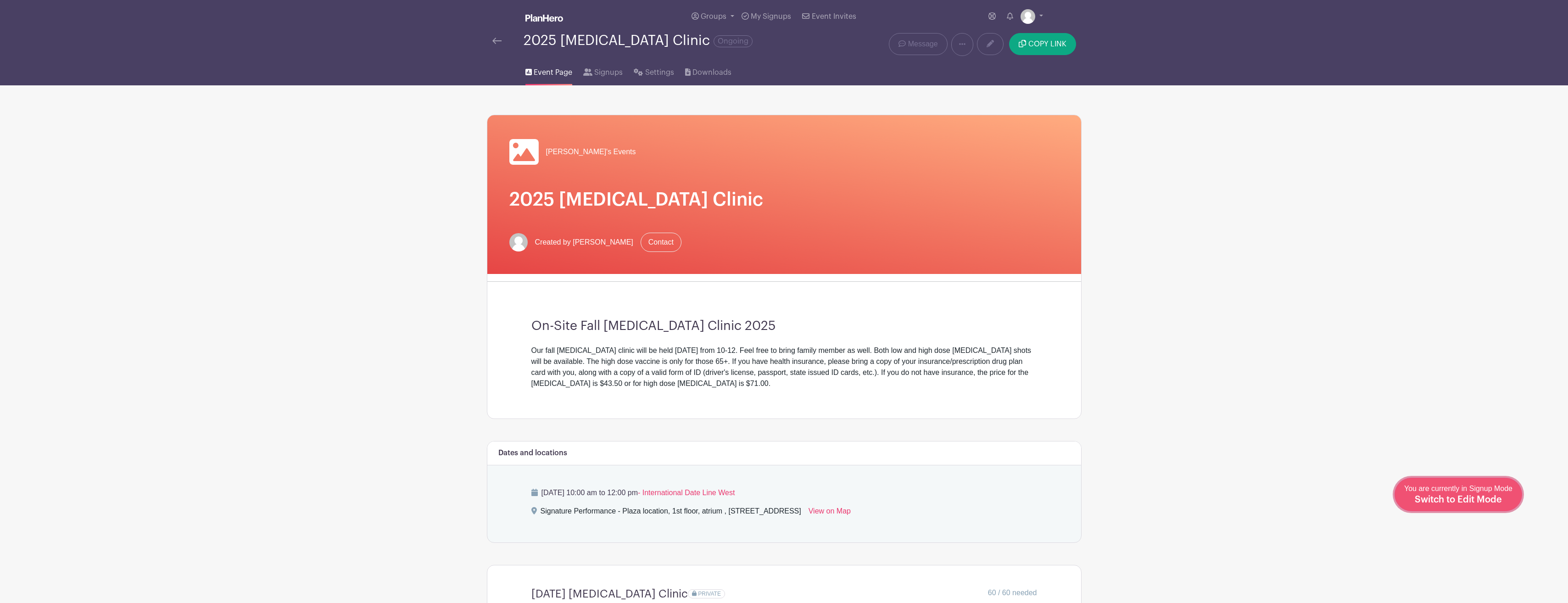
click at [1460, 496] on span "Switch to Edit Mode" at bounding box center [1458, 500] width 87 height 9
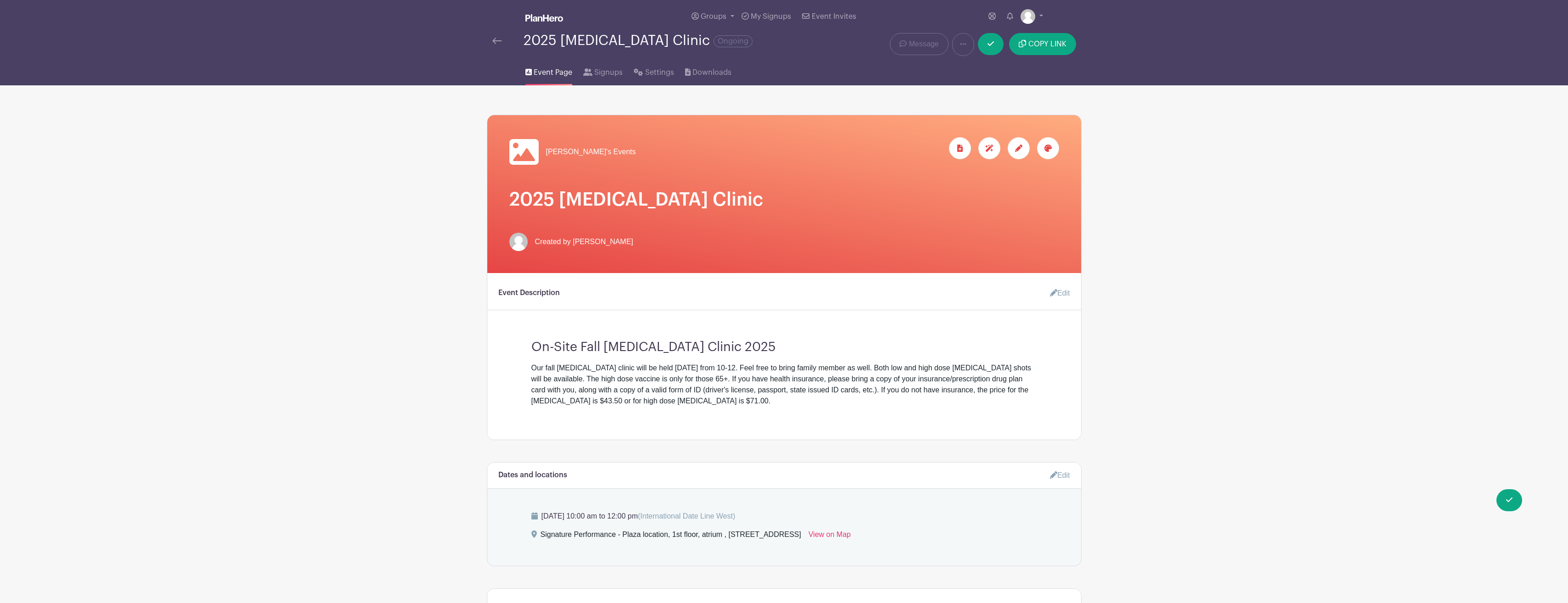
click at [1020, 146] on icon at bounding box center [1018, 148] width 7 height 7
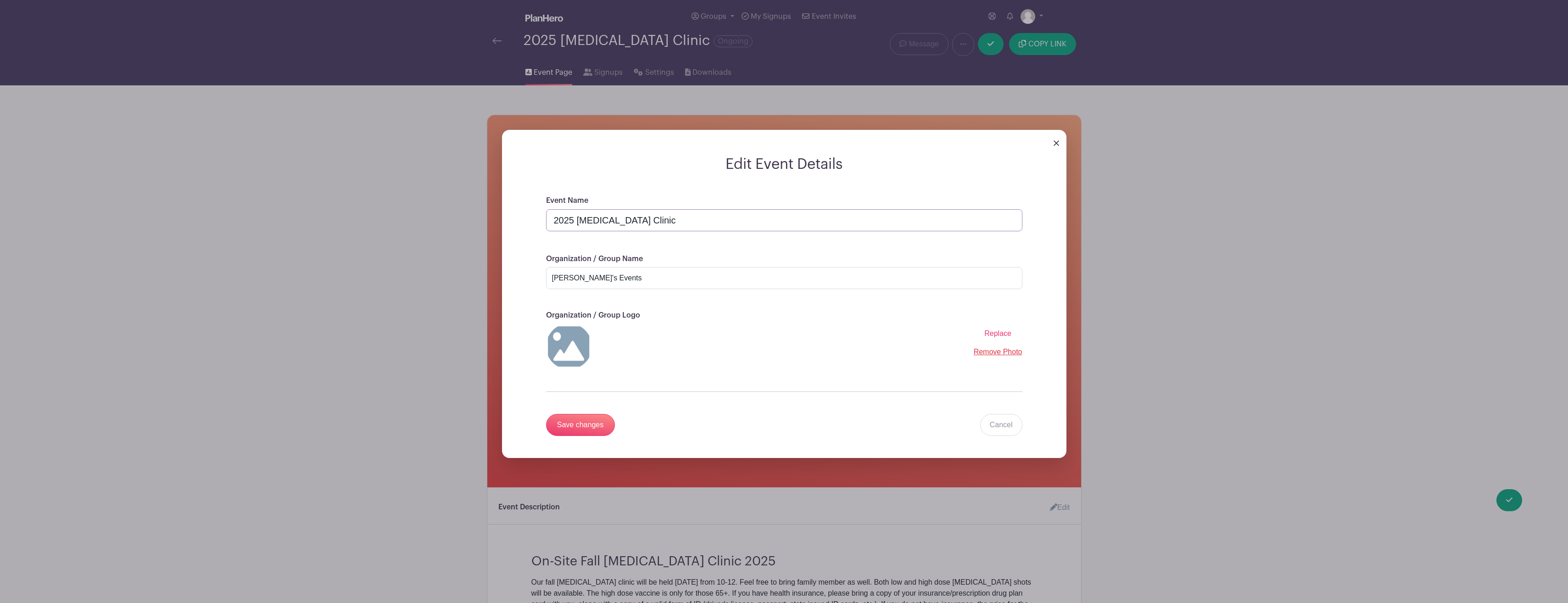
click at [726, 218] on input "2025 Flu Shot Clinic" at bounding box center [784, 220] width 476 height 22
type input "2025 [MEDICAL_DATA] Clinic - [DATE]"
click at [604, 419] on input "Save changes" at bounding box center [580, 425] width 69 height 22
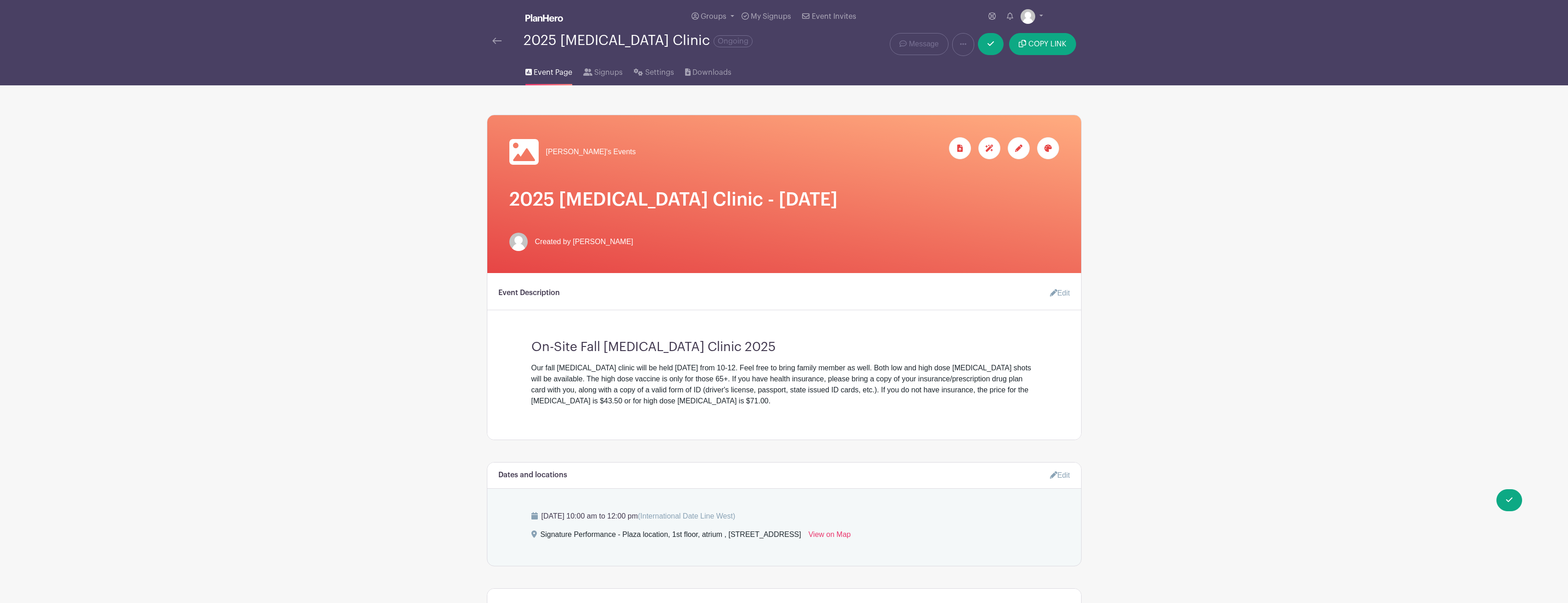
click at [558, 74] on span "Event Page" at bounding box center [553, 73] width 39 height 11
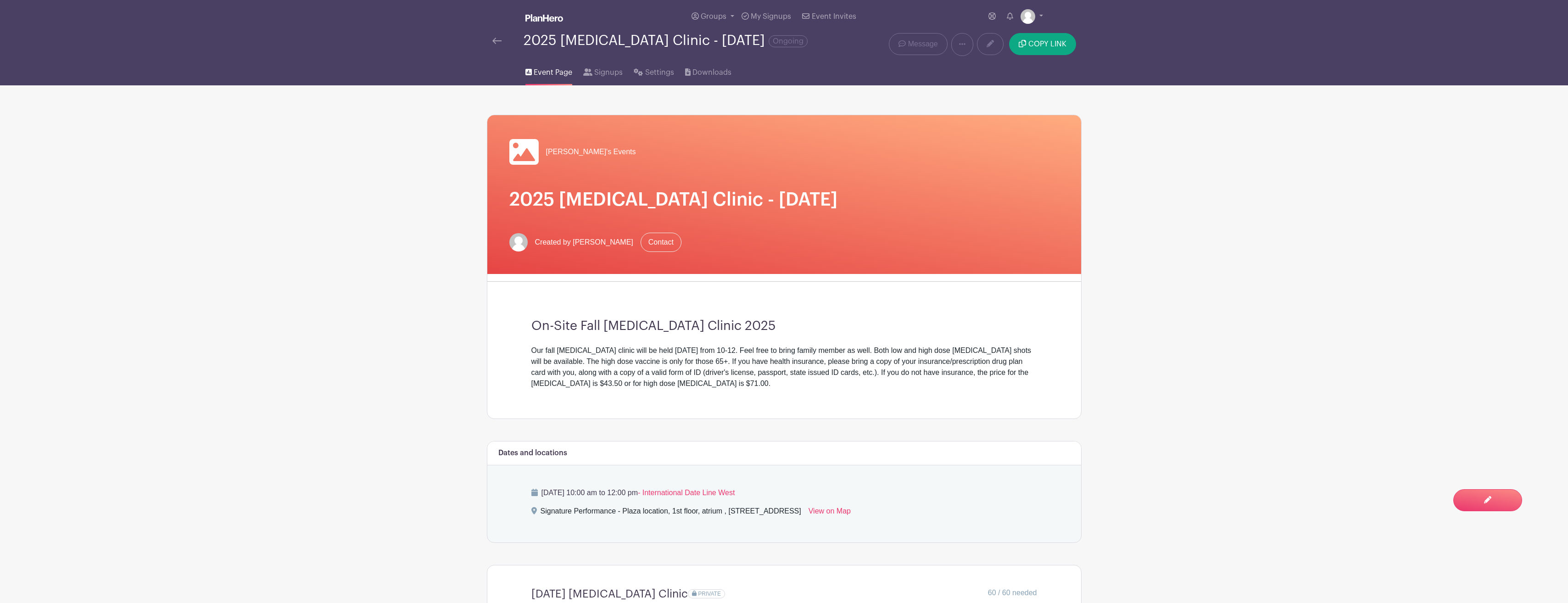
click at [496, 39] on img at bounding box center [496, 41] width 9 height 7
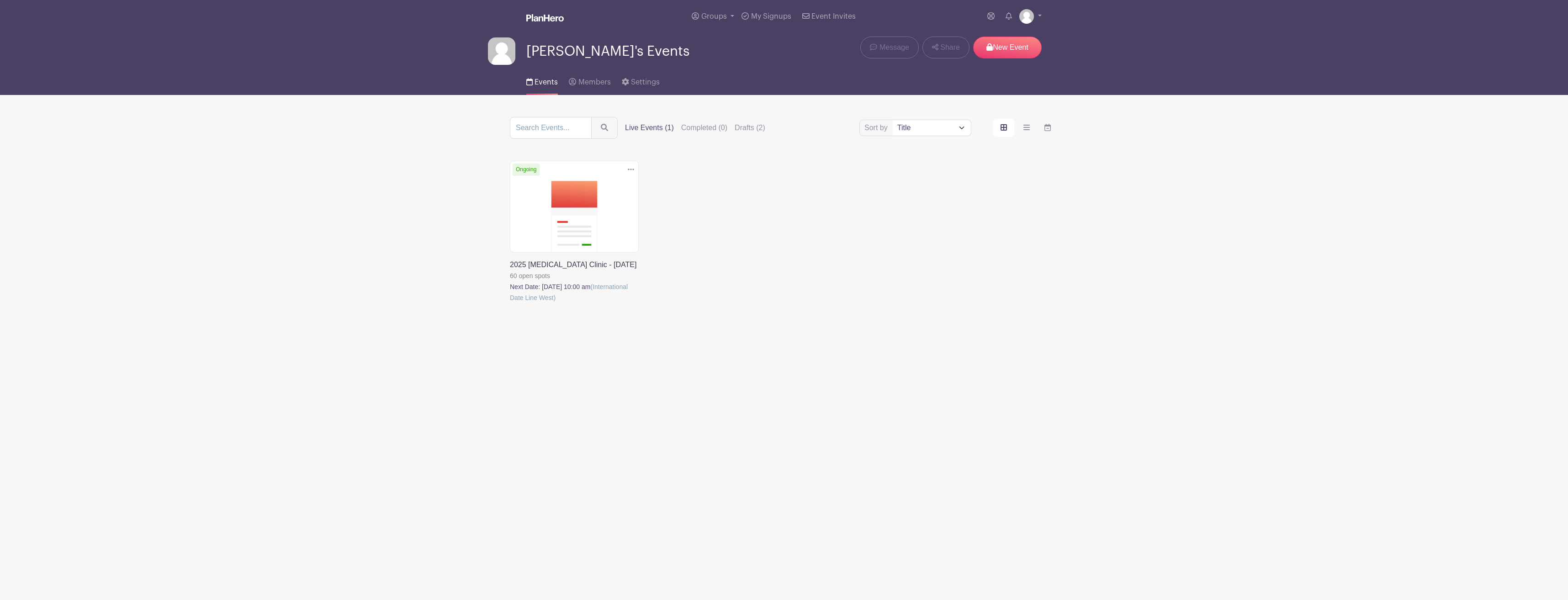
click at [630, 169] on icon at bounding box center [631, 169] width 7 height 7
click at [595, 187] on link "Duplicate" at bounding box center [601, 189] width 72 height 15
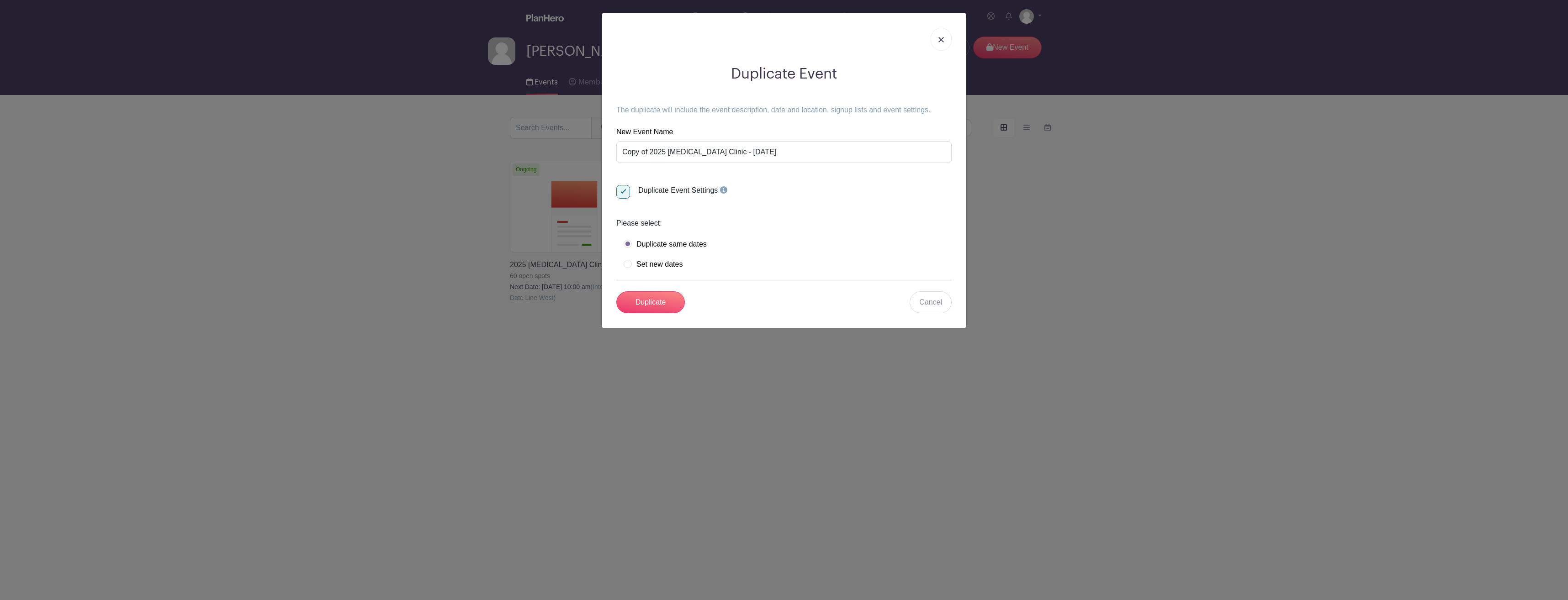
click at [628, 264] on label "Set new dates" at bounding box center [653, 264] width 59 height 9
radio input "true"
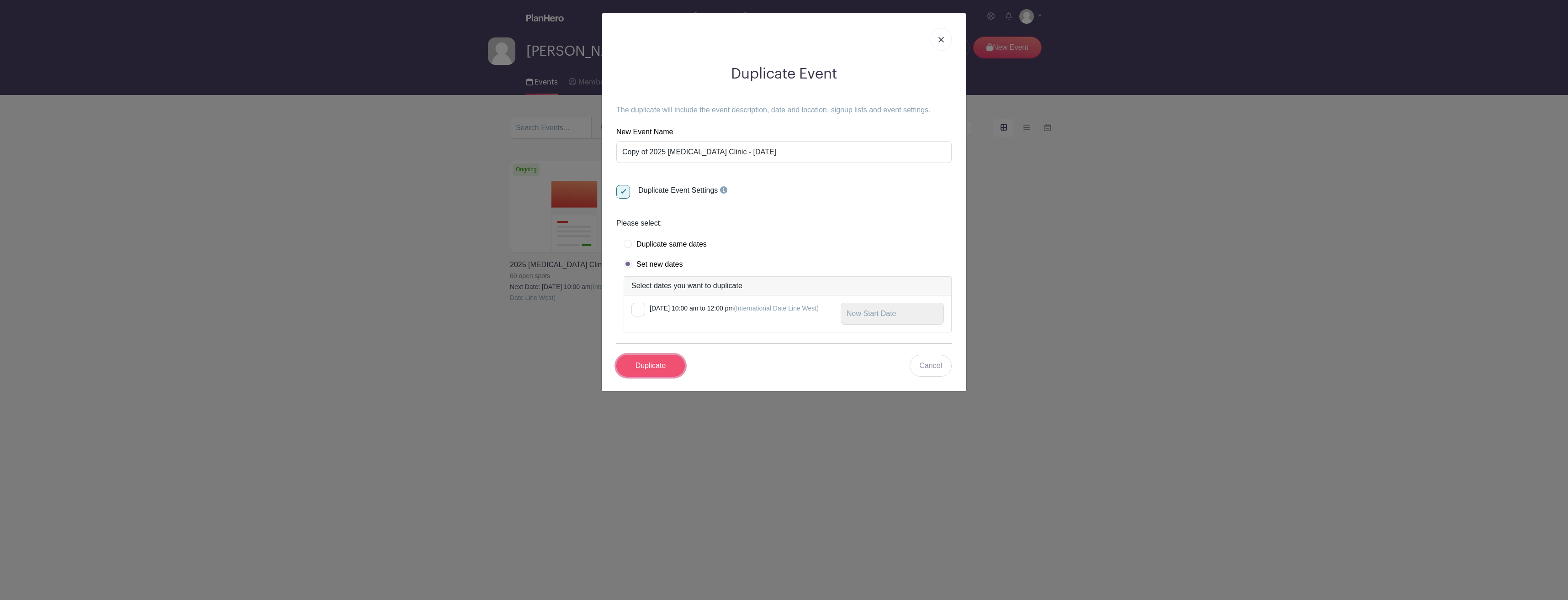
click at [655, 363] on input "Duplicate" at bounding box center [651, 366] width 69 height 22
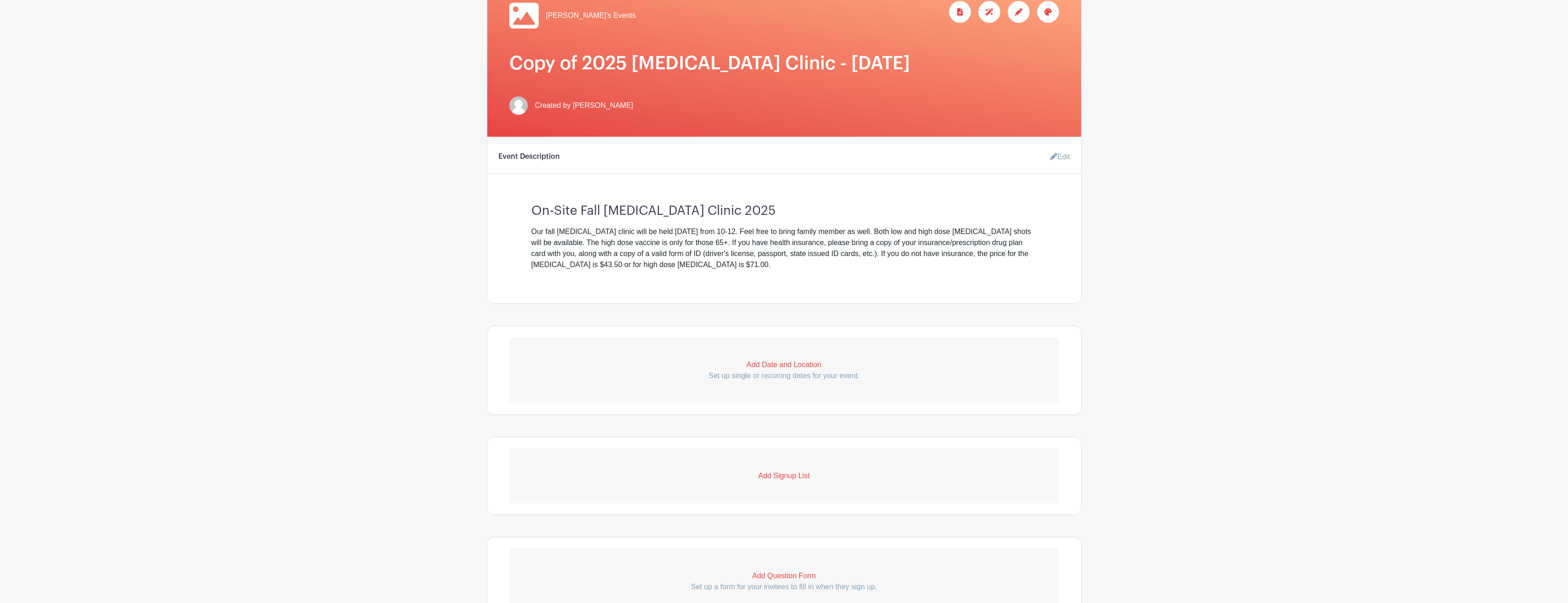
scroll to position [183, 0]
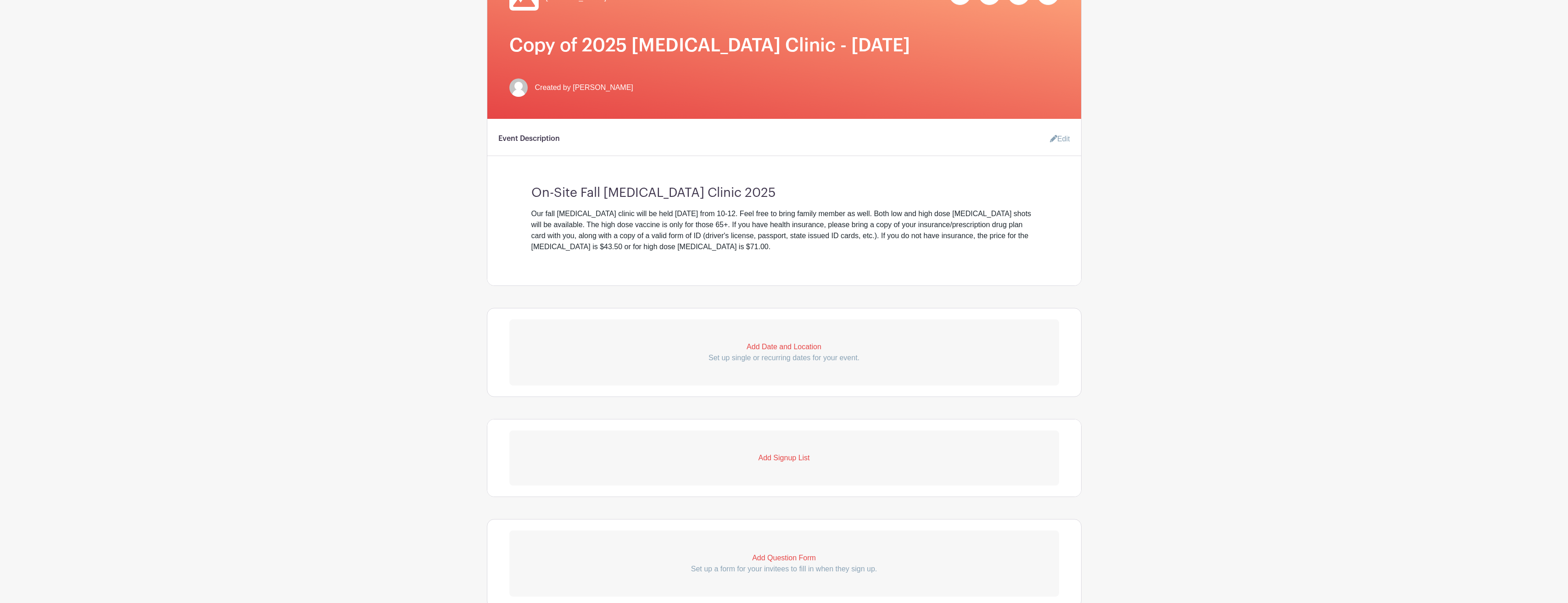
drag, startPoint x: 691, startPoint y: 211, endPoint x: 705, endPoint y: 211, distance: 14.0
click at [691, 211] on div "Our fall [MEDICAL_DATA] clinic will be held [DATE] from 10-12. Feel free to bri…" at bounding box center [784, 231] width 506 height 44
click at [696, 213] on div "Our fall [MEDICAL_DATA] clinic will be held [DATE] from 10-12. Feel free to bri…" at bounding box center [784, 231] width 506 height 44
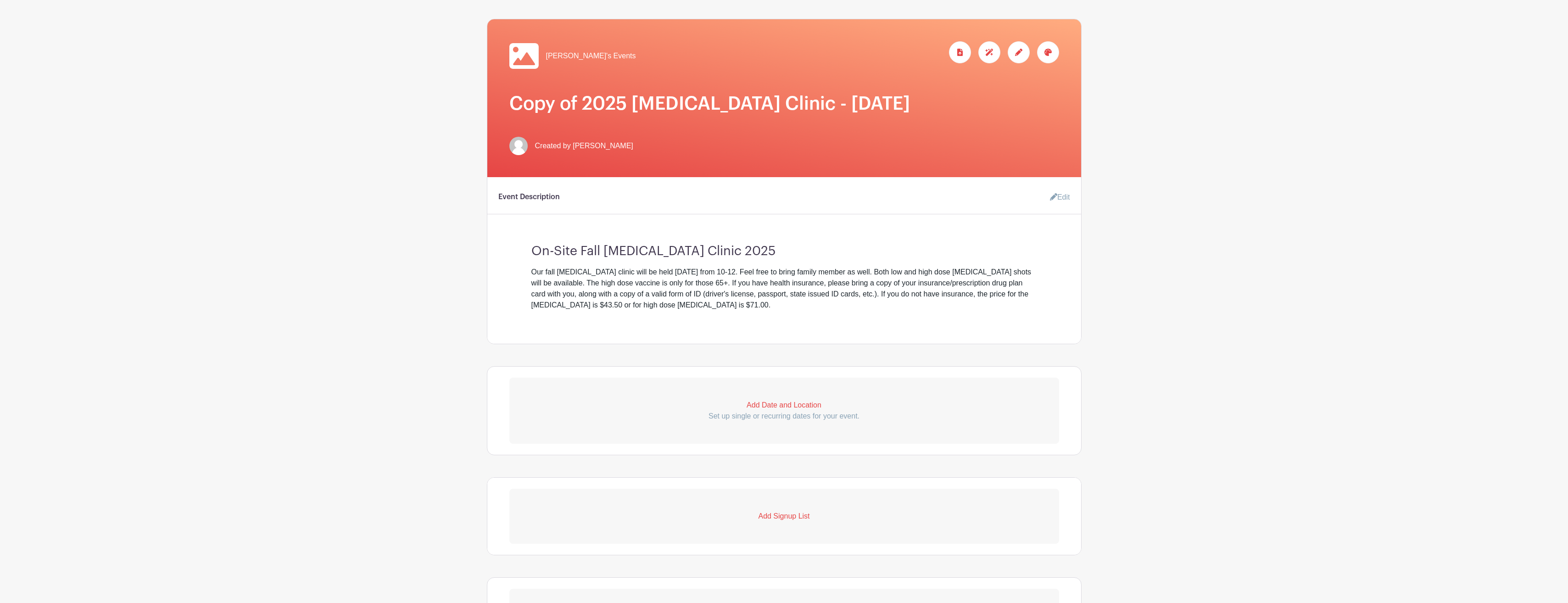
scroll to position [46, 0]
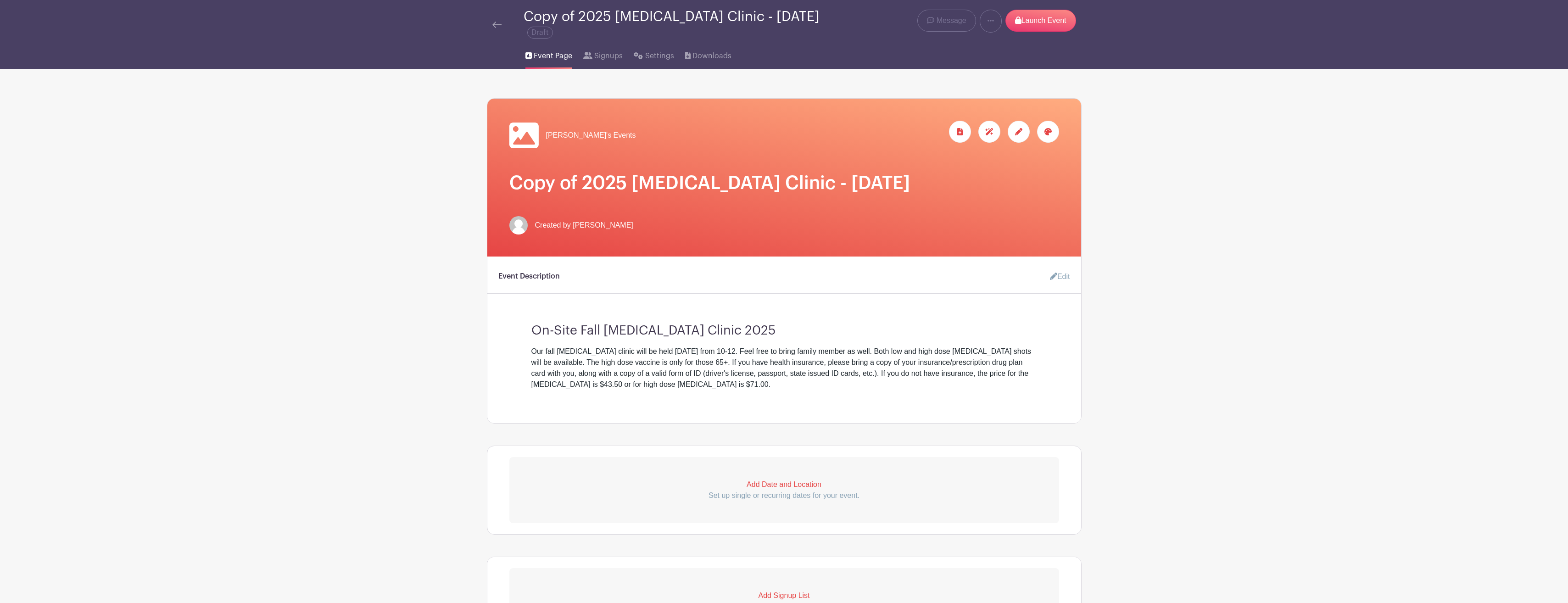
click at [1018, 127] on div at bounding box center [1018, 131] width 22 height 22
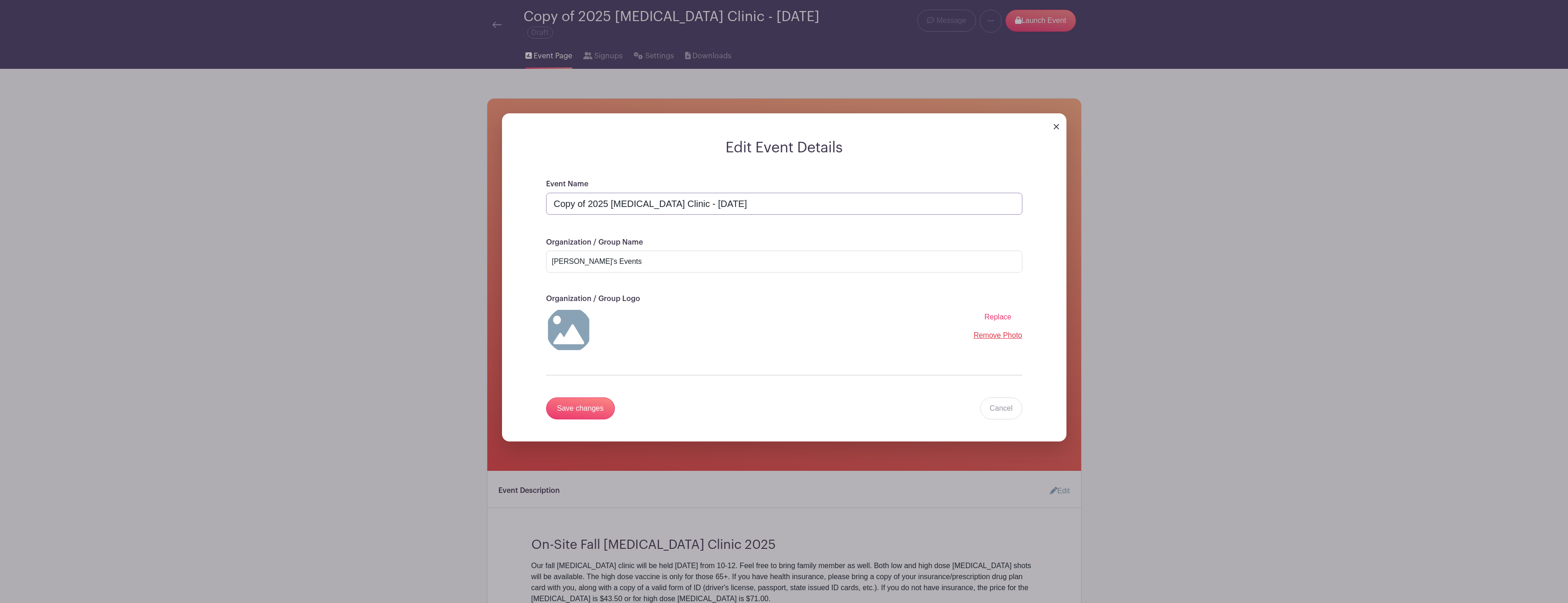
click at [589, 202] on input "Copy of 2025 [MEDICAL_DATA] Clinic - [DATE]" at bounding box center [784, 204] width 476 height 22
type input "2025 [MEDICAL_DATA] Clinic - [DATE]"
click at [595, 407] on input "Save changes" at bounding box center [580, 409] width 69 height 22
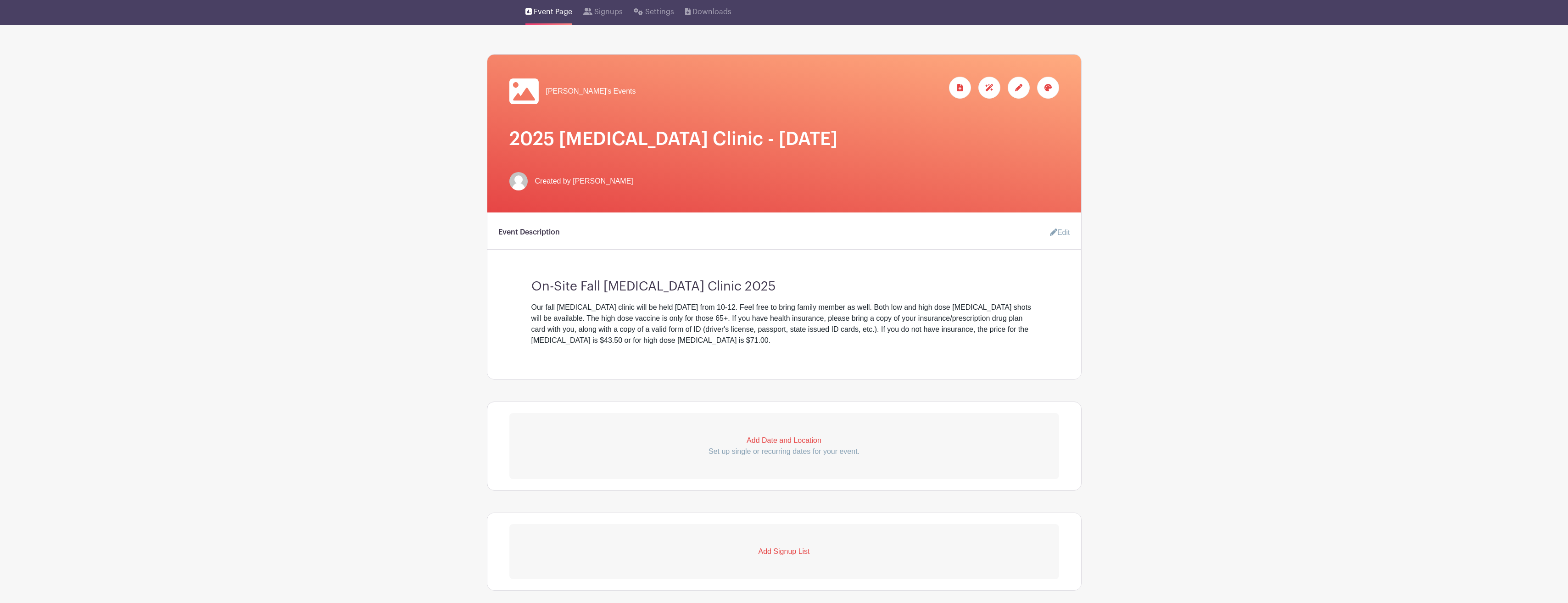
scroll to position [92, 0]
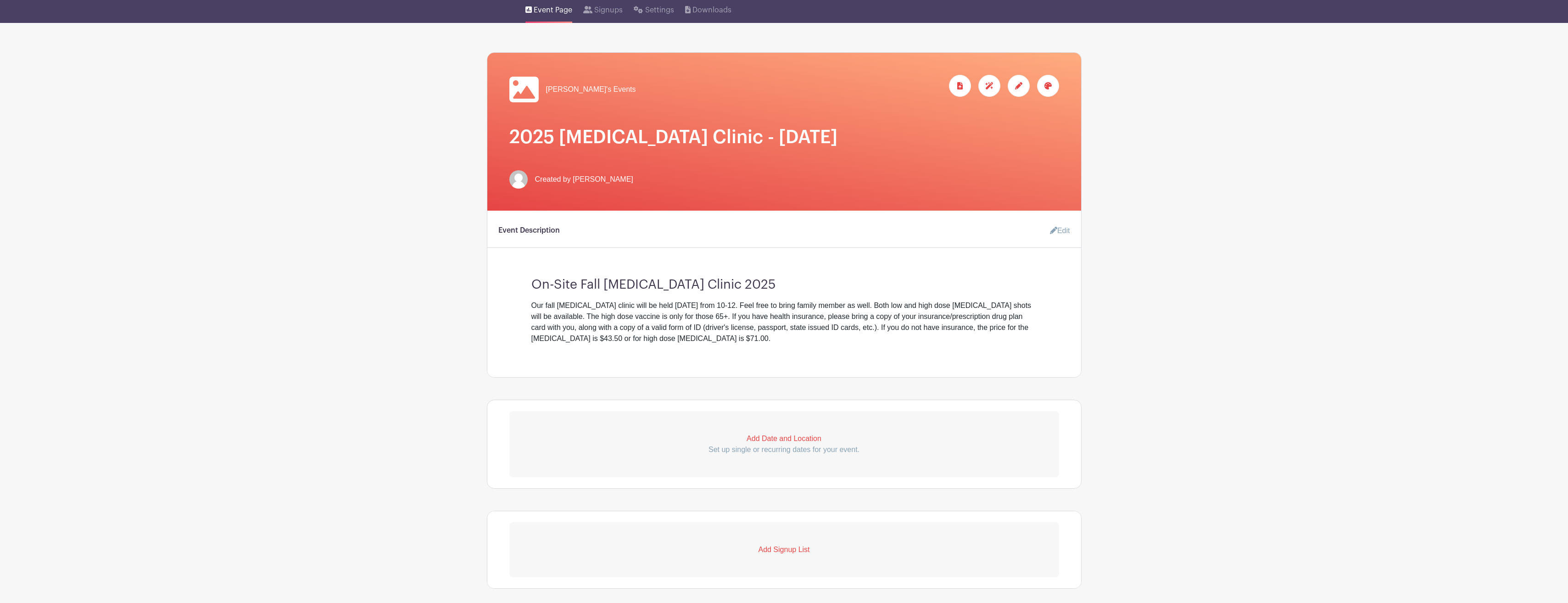
click at [1051, 226] on link "Edit" at bounding box center [1056, 231] width 28 height 18
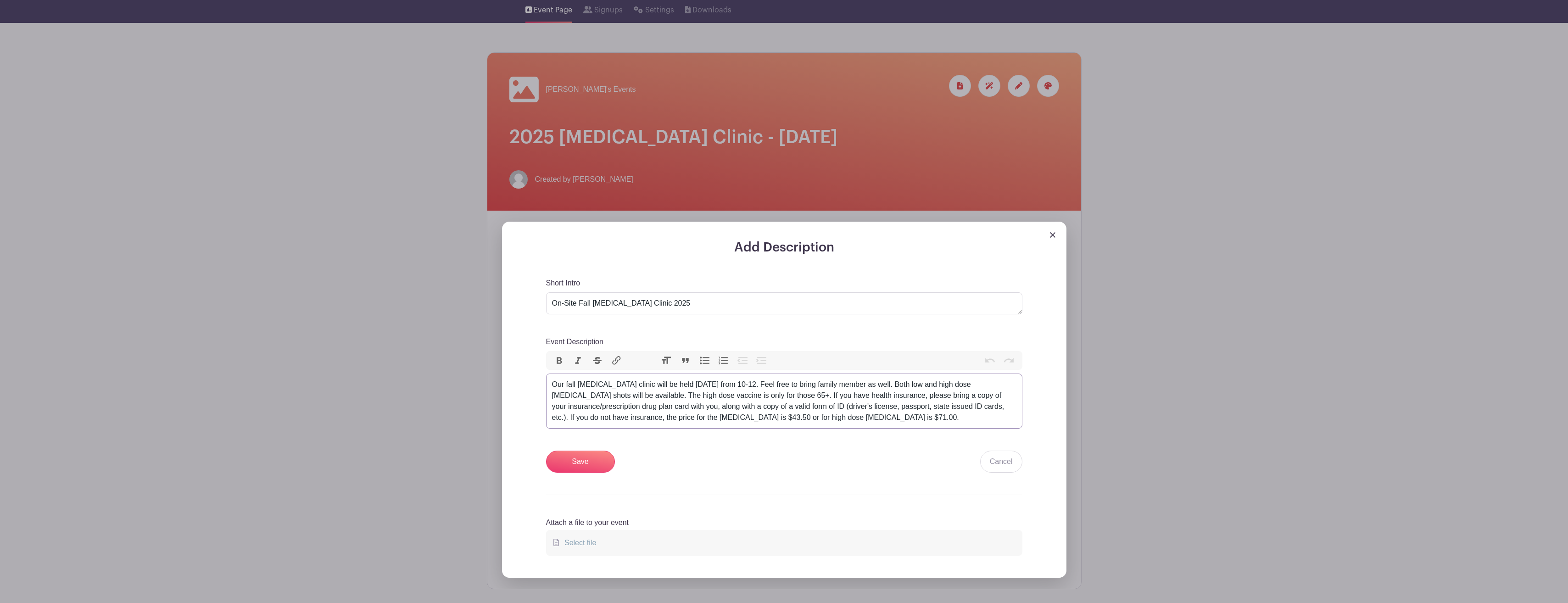
click at [723, 382] on div "Our fall [MEDICAL_DATA] clinic will be held [DATE] from 10-12. Feel free to bri…" at bounding box center [784, 401] width 465 height 44
type trix-editor "<div>Our fall flu shot clinic will be held Friday, October 24th from 10-12. Fee…"
click at [582, 456] on input "Save" at bounding box center [580, 462] width 69 height 22
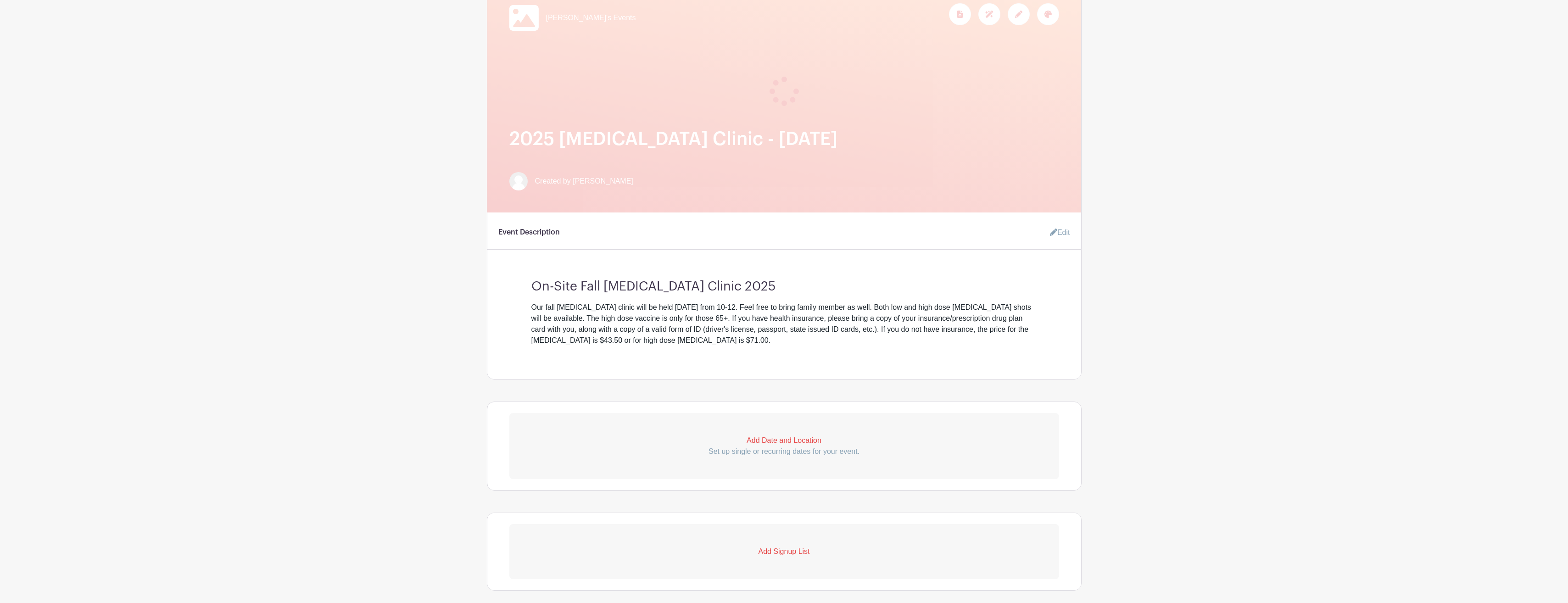
scroll to position [183, 0]
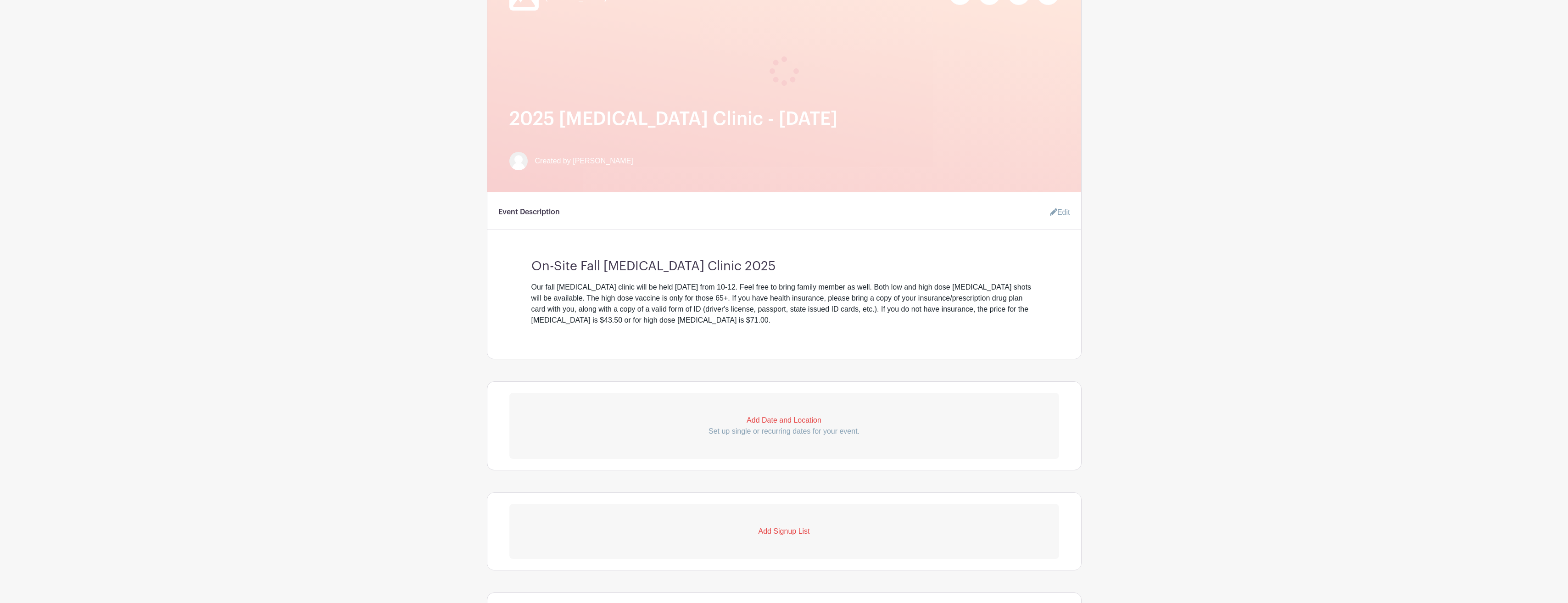
click at [784, 420] on p "Add Date and Location" at bounding box center [784, 421] width 550 height 11
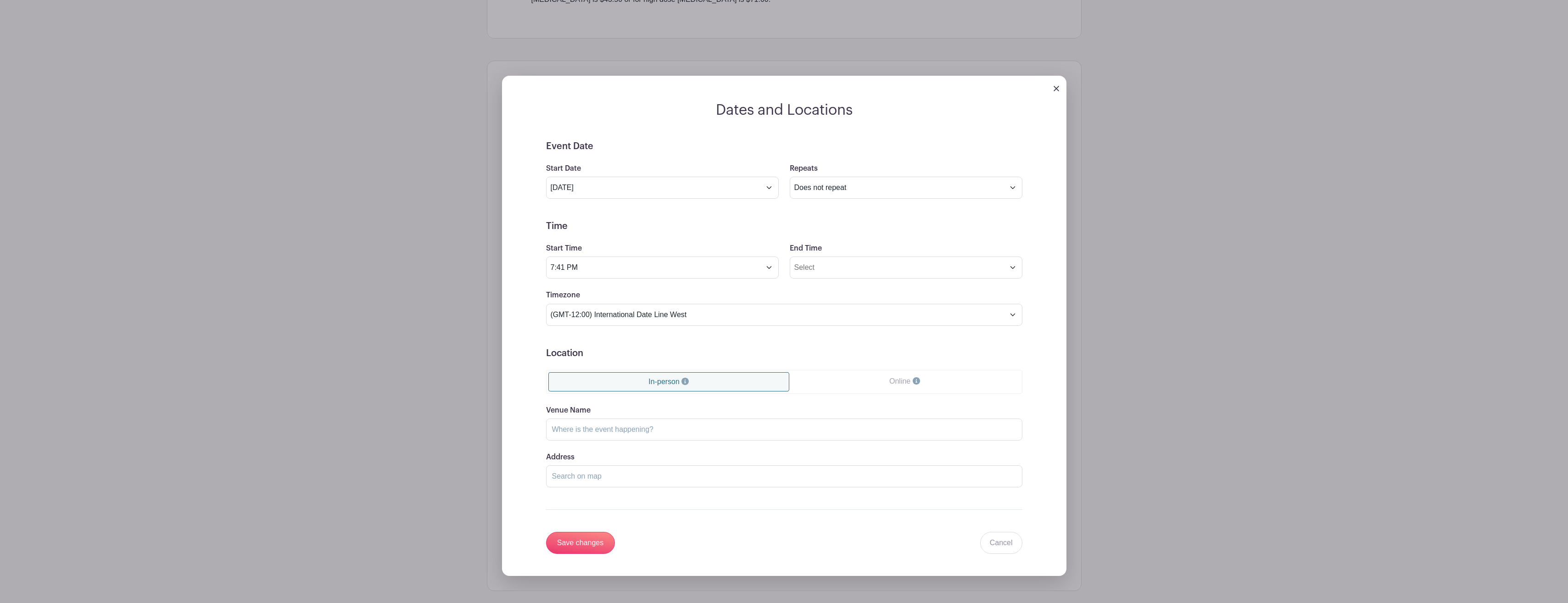
scroll to position [505, 0]
click at [768, 188] on input "Sep 12 2025" at bounding box center [662, 187] width 233 height 22
click at [678, 211] on icon at bounding box center [679, 210] width 7 height 7
select select "9"
click at [656, 287] on span "24" at bounding box center [657, 290] width 18 height 18
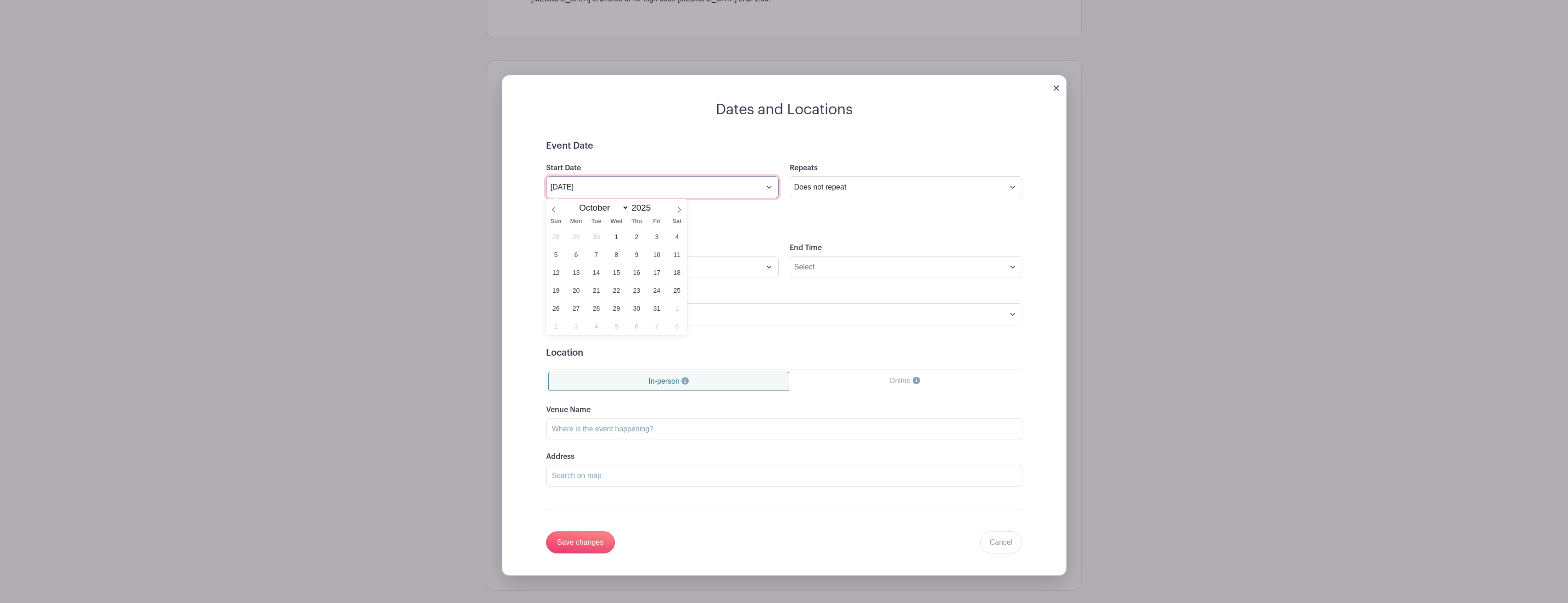
type input "[DATE]"
click at [768, 268] on input "7:41 PM" at bounding box center [662, 267] width 233 height 22
type input "7"
type input "10:00 AM"
click at [1014, 269] on input "End Time" at bounding box center [906, 267] width 233 height 22
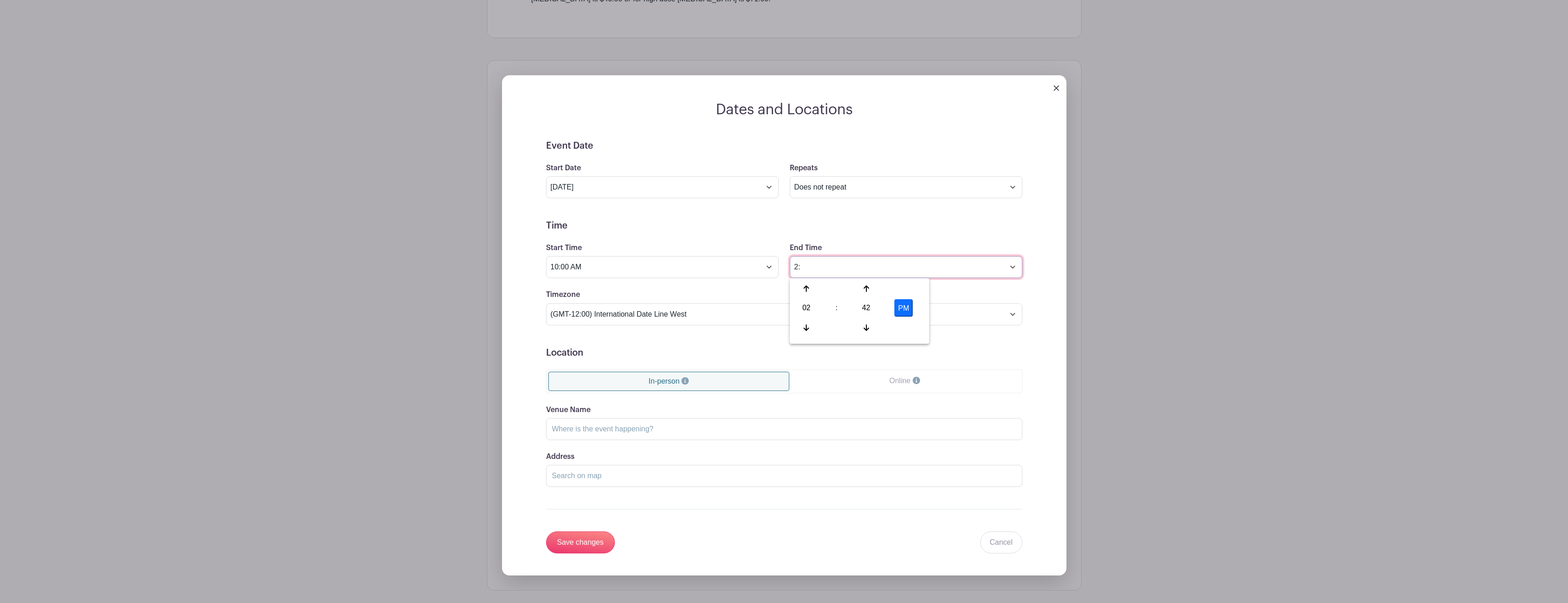
type input "2"
type input "12:00 PM"
click at [1026, 390] on div "Event Date Start Date Oct 24 2025 Repeats Does not repeat Daily Weekly Monthly …" at bounding box center [784, 347] width 520 height 413
click at [675, 427] on input "Venue Name" at bounding box center [784, 429] width 476 height 22
type input "Signature Performance - Plaza location, 1st floor, atrium"
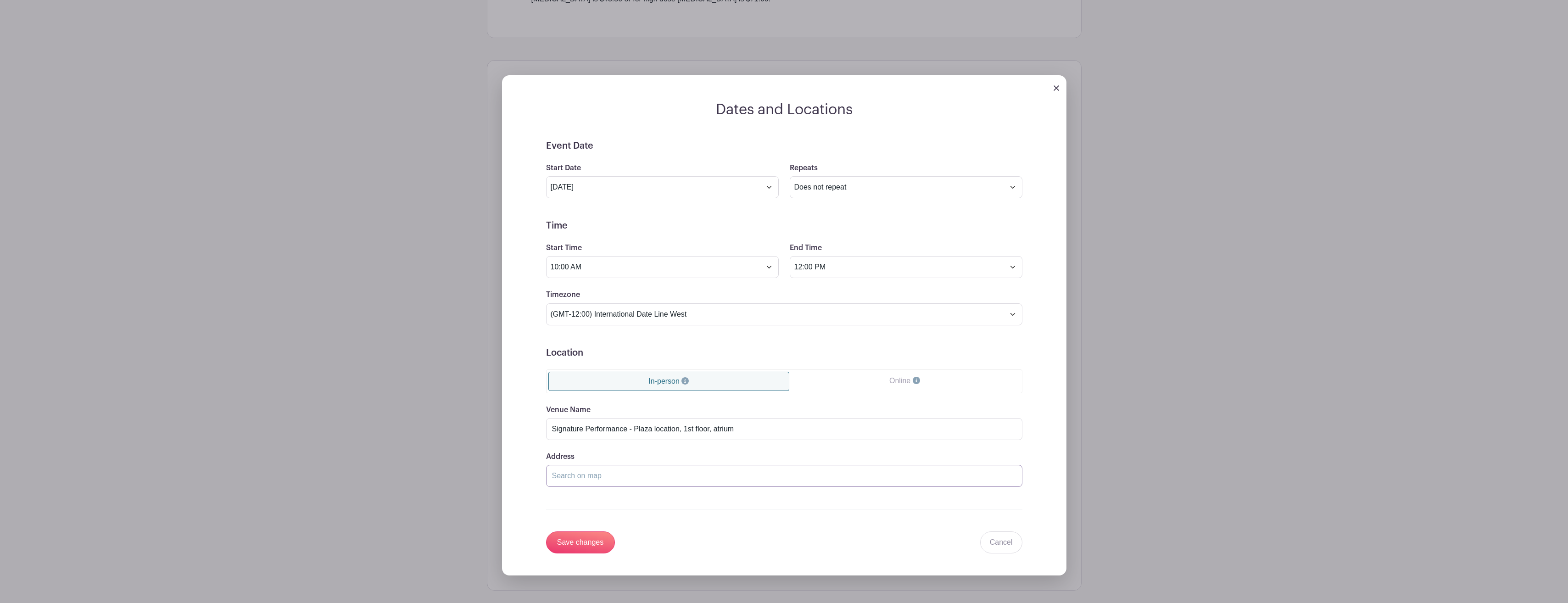
click at [628, 475] on input "Address" at bounding box center [784, 476] width 476 height 22
drag, startPoint x: 656, startPoint y: 477, endPoint x: 677, endPoint y: 469, distance: 22.5
click at [656, 476] on input "Address" at bounding box center [784, 476] width 476 height 22
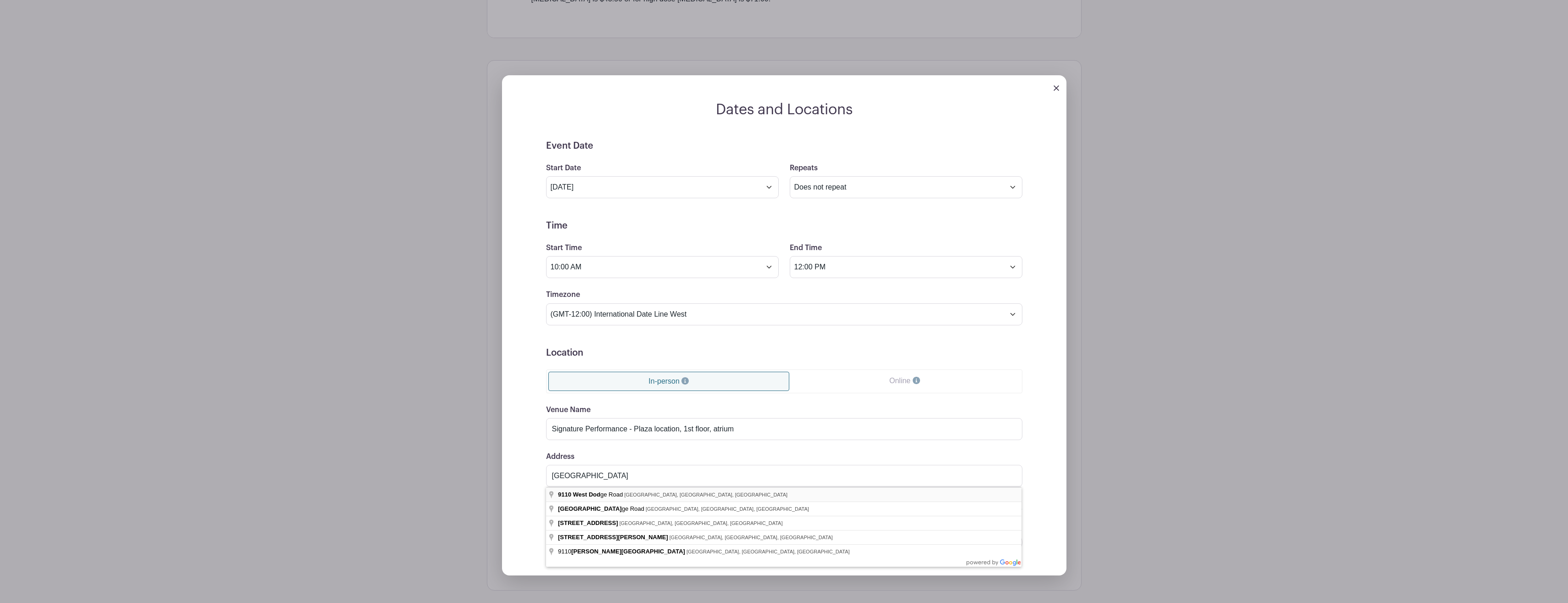
type input "9110 West Dodge Road, Omaha, NE, USA"
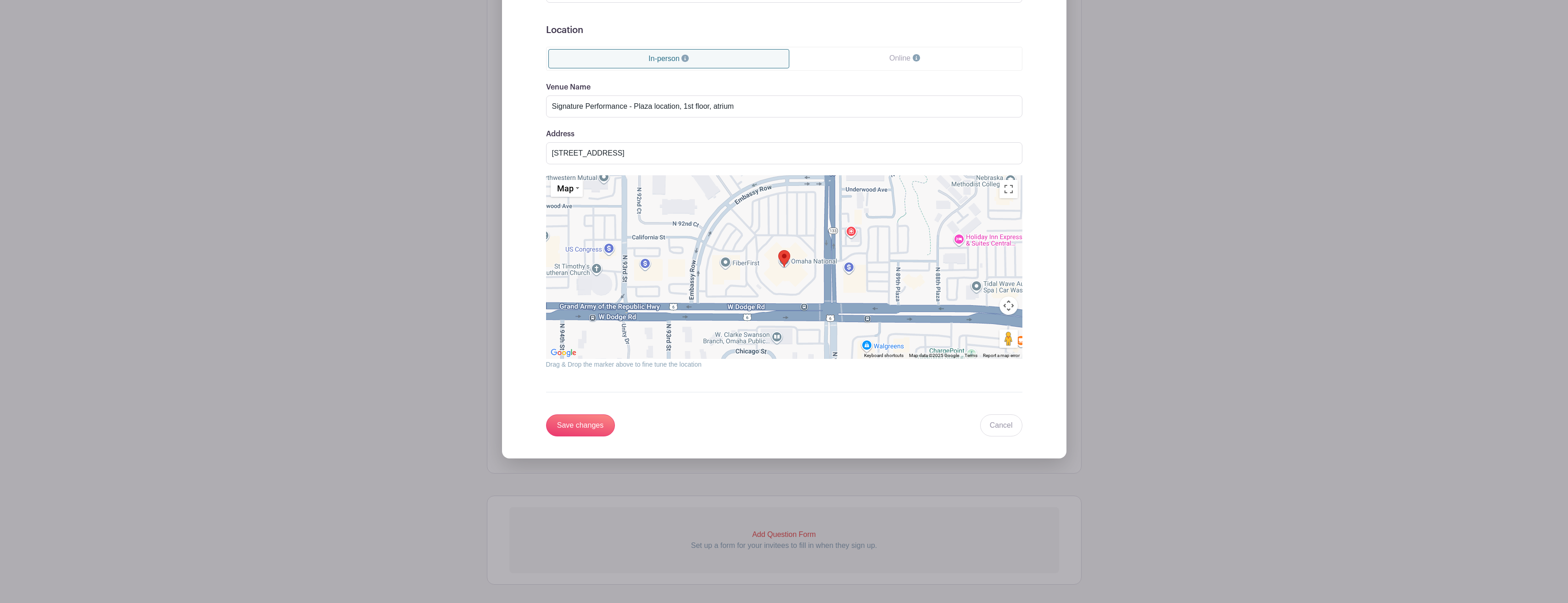
scroll to position [867, 0]
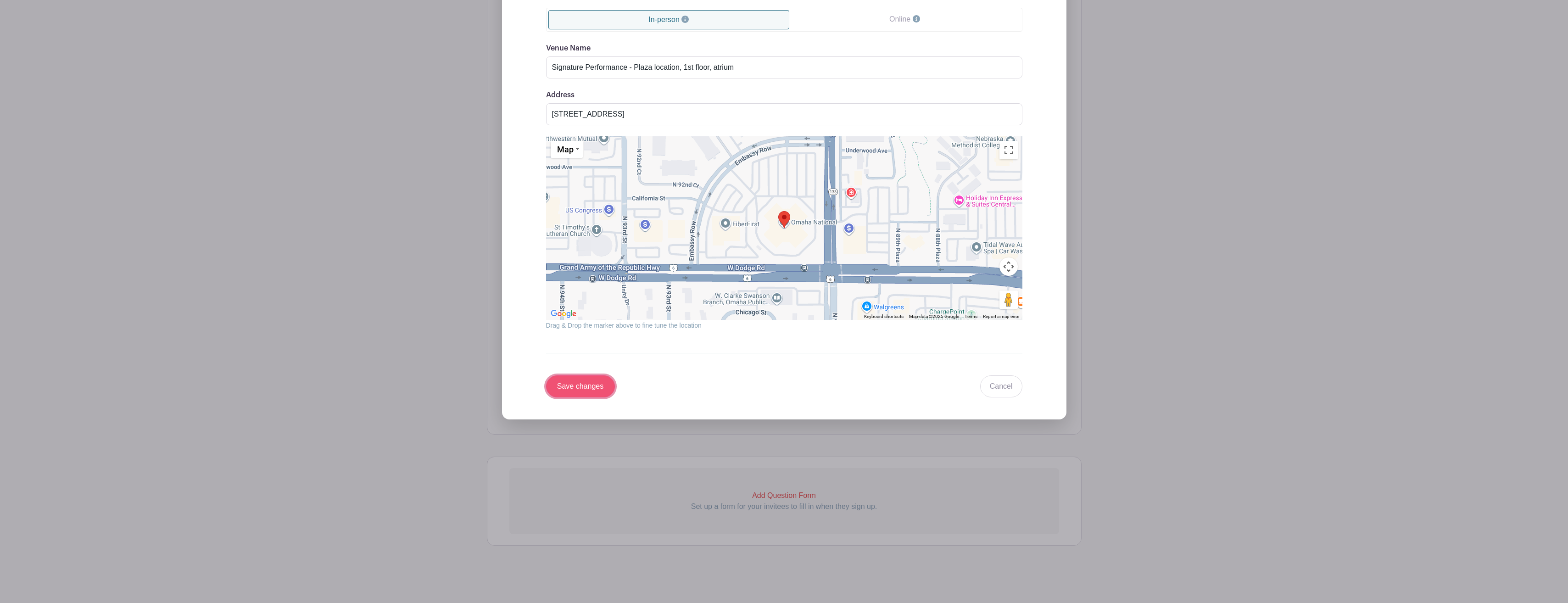
click at [588, 385] on input "Save changes" at bounding box center [580, 387] width 69 height 22
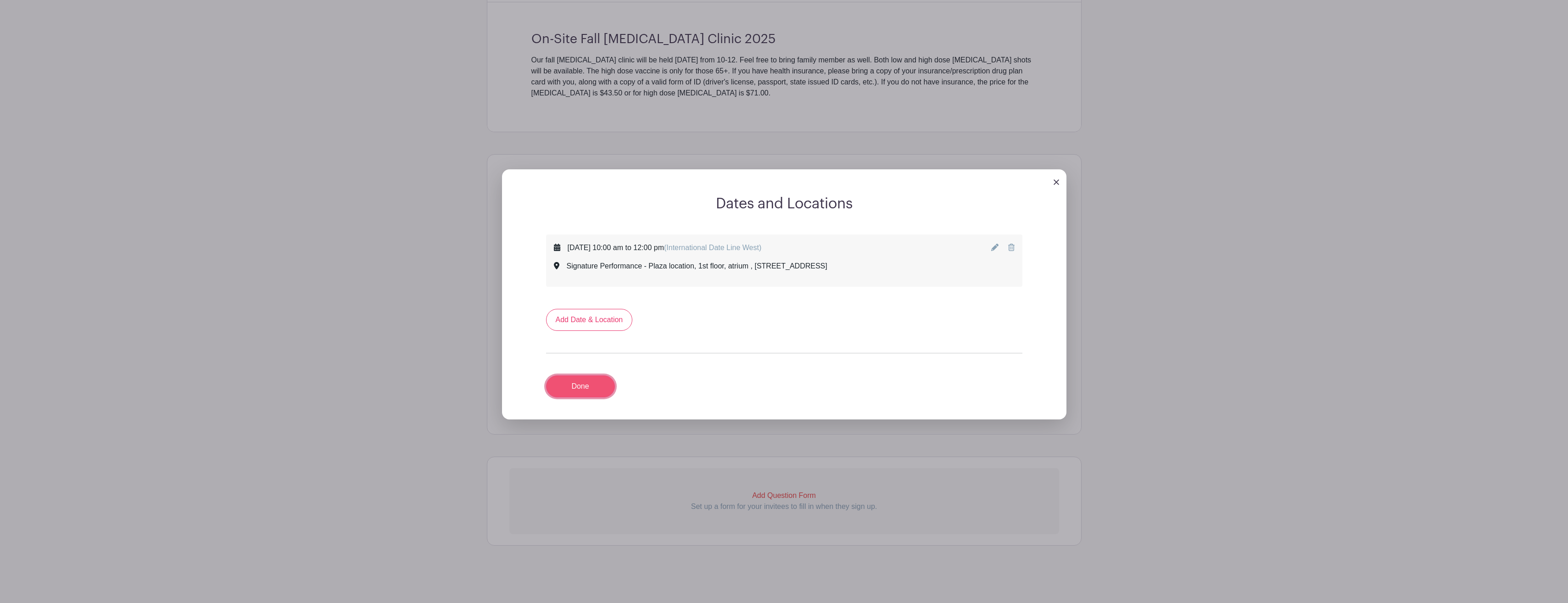
click at [587, 385] on link "Done" at bounding box center [580, 387] width 69 height 22
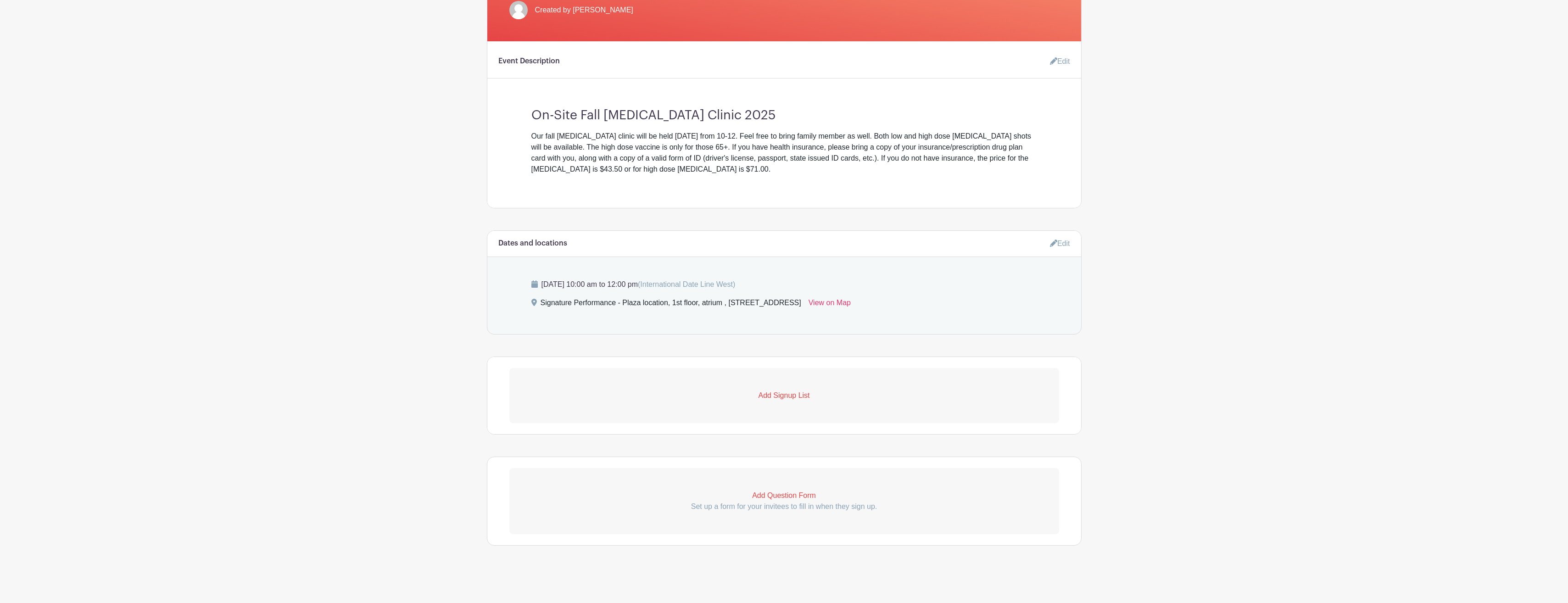
scroll to position [261, 0]
click at [786, 395] on p "Add Signup List" at bounding box center [784, 396] width 550 height 11
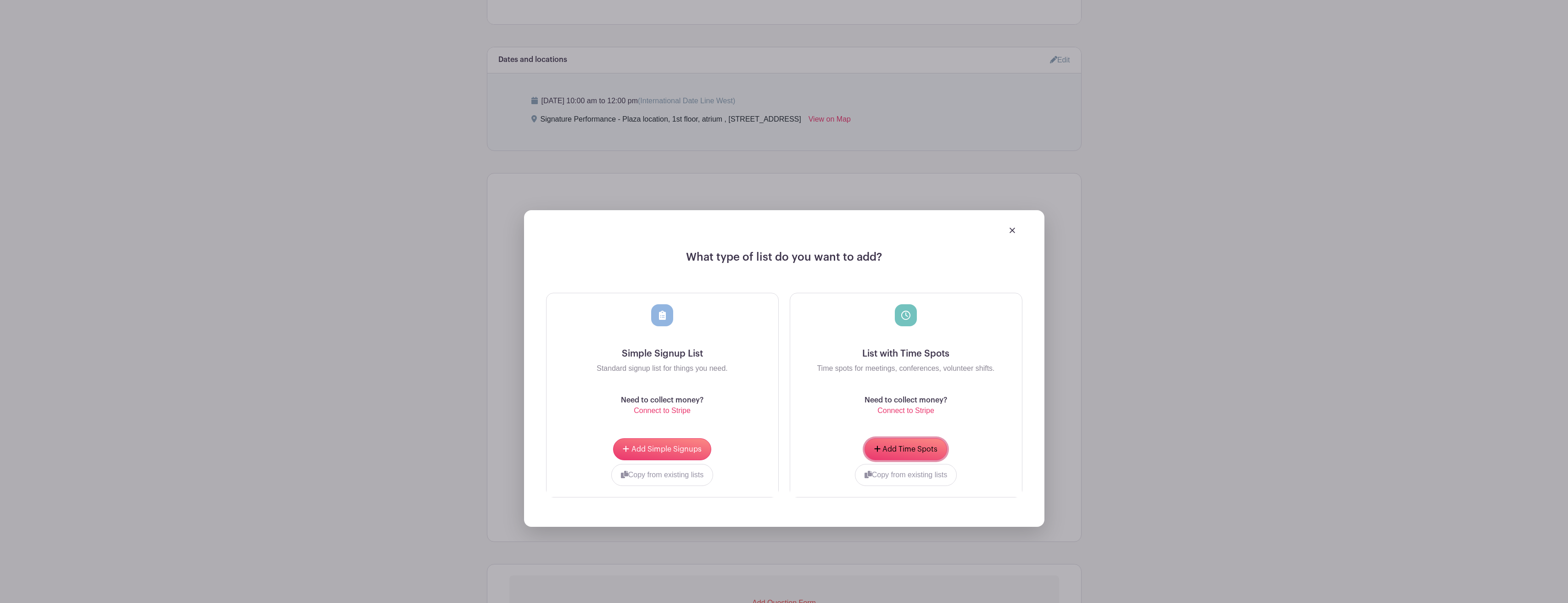
click at [908, 446] on span "Add Time Spots" at bounding box center [910, 449] width 55 height 7
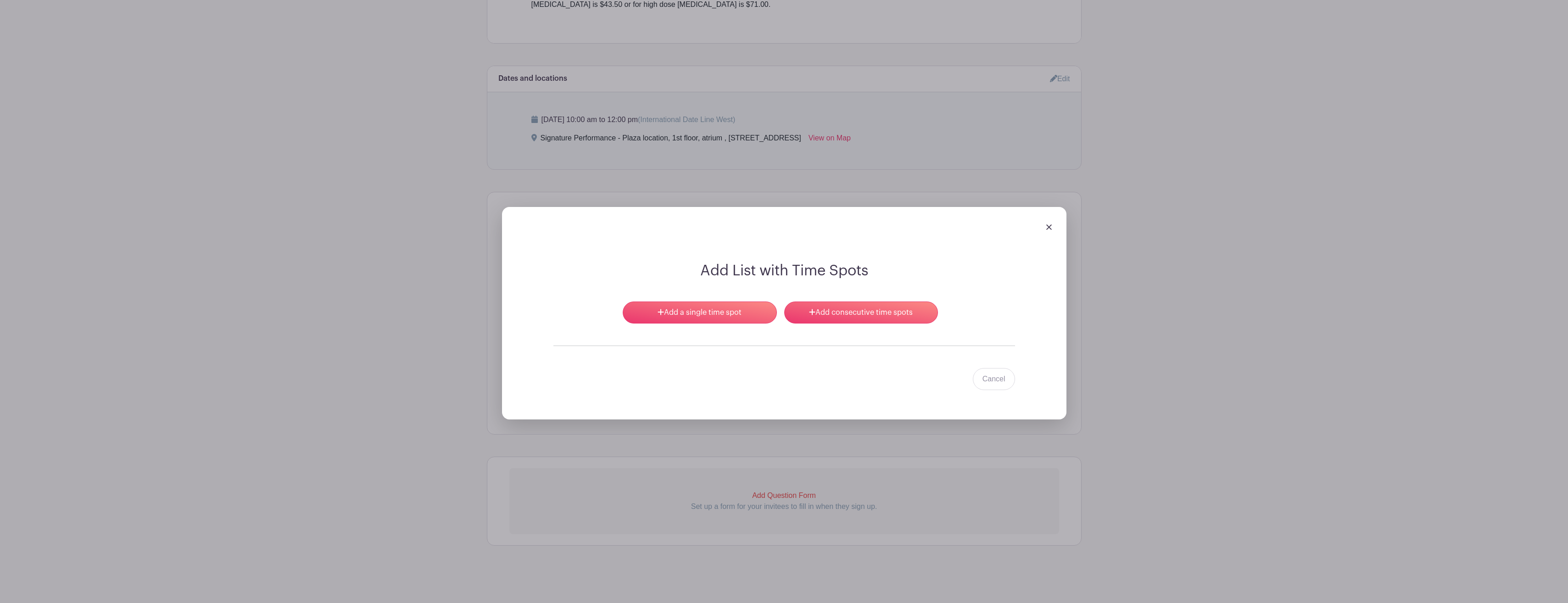
scroll to position [500, 0]
click at [867, 311] on link "Add consecutive time spots" at bounding box center [861, 313] width 153 height 22
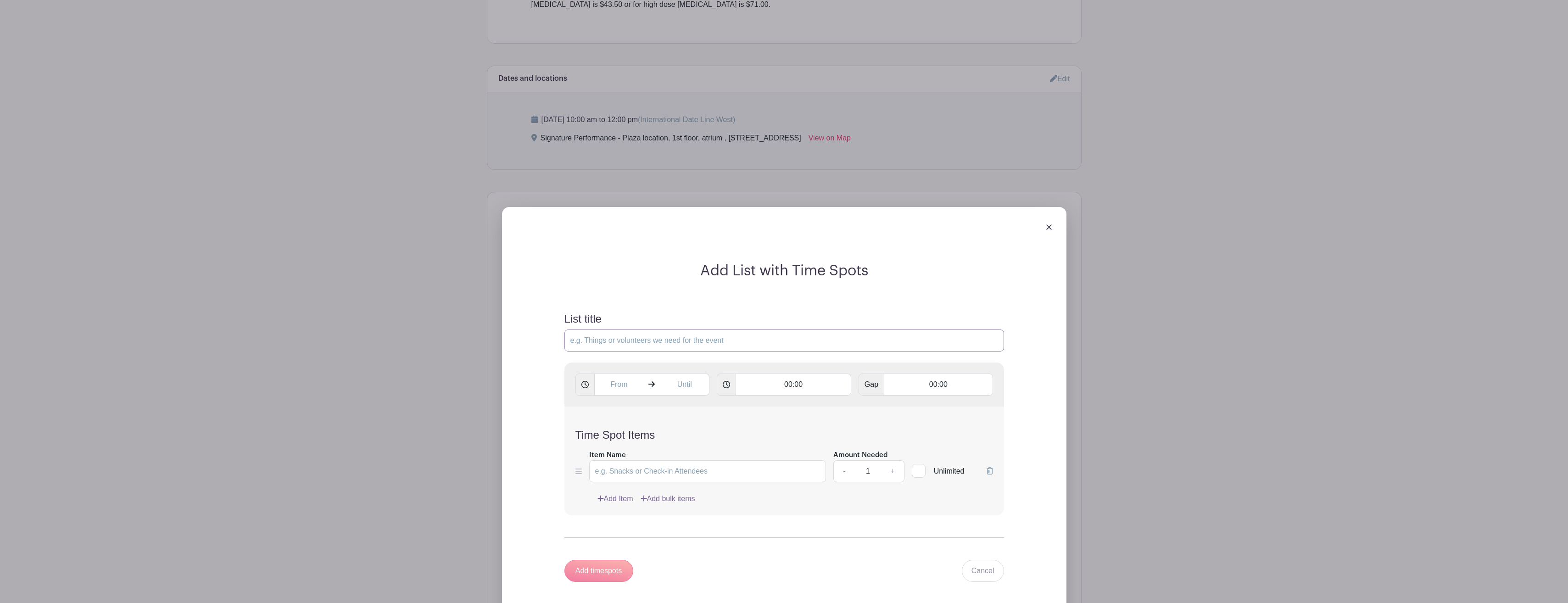
click at [751, 340] on input "List title" at bounding box center [784, 341] width 440 height 22
click at [1081, 402] on div "Add List with Time Spots List title 00:00 Gap 00:00 Time Spot Items Item Name A…" at bounding box center [784, 414] width 594 height 445
click at [770, 355] on form "List title 00:00 Gap 00:00 Time Spot Items Item Name Amount Needed - 1 + Unlimi…" at bounding box center [784, 447] width 462 height 292
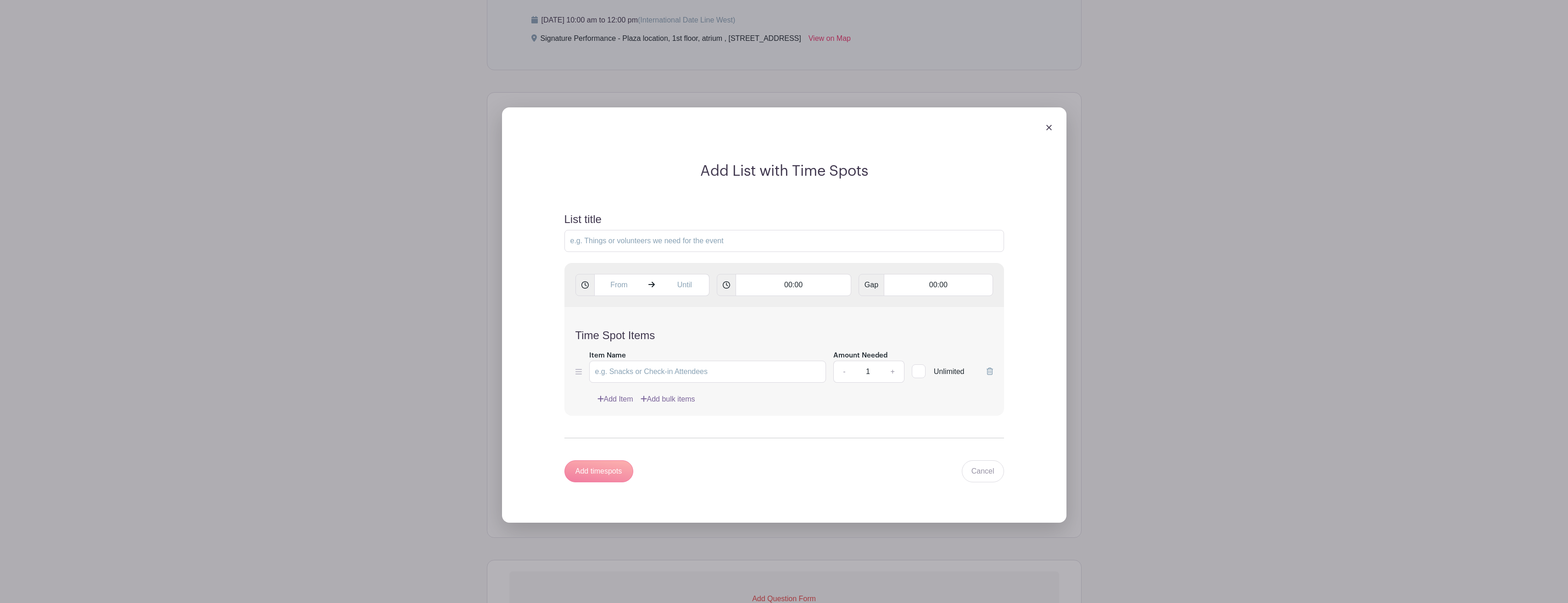
scroll to position [597, 0]
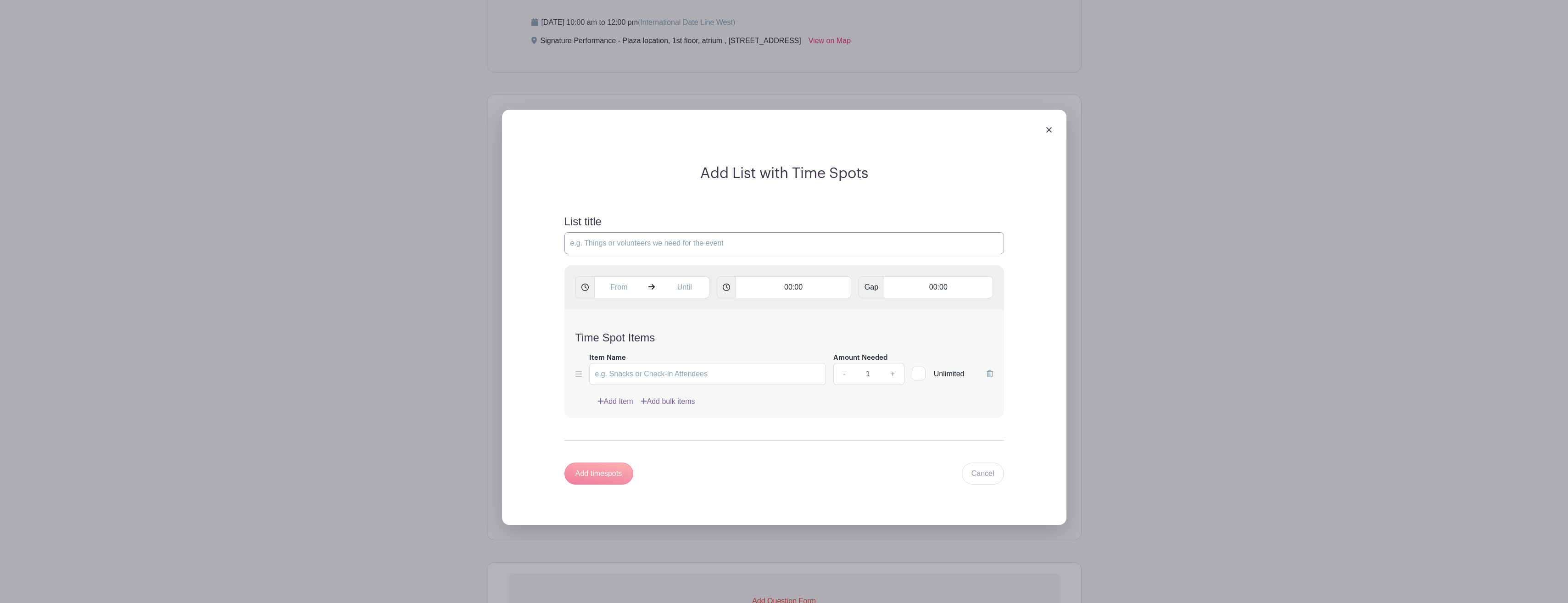
click at [746, 246] on input "List title" at bounding box center [784, 243] width 440 height 22
type input "[DATE] [MEDICAL_DATA] Clinic"
drag, startPoint x: 808, startPoint y: 286, endPoint x: 777, endPoint y: 284, distance: 31.1
click at [777, 284] on input "00:00" at bounding box center [793, 287] width 116 height 22
type input "10:00 AM"
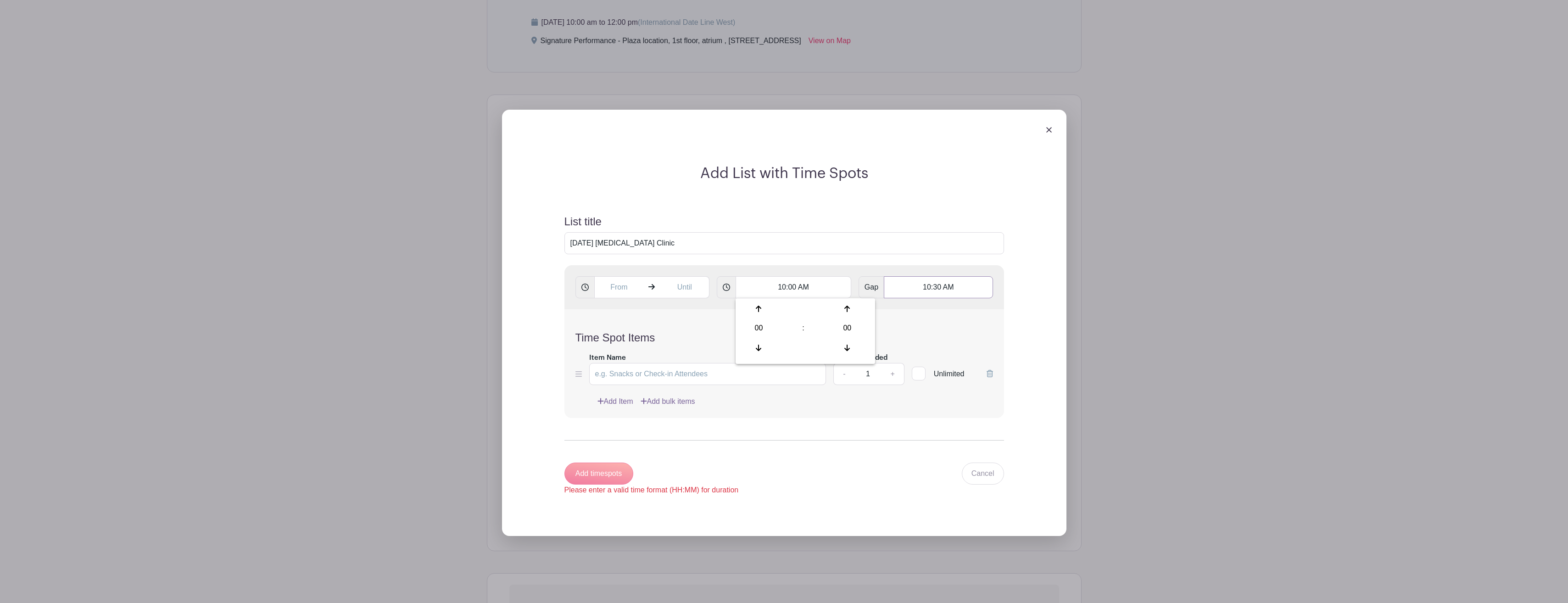
type input "10:30 AM"
type input "[MEDICAL_DATA]"
click at [823, 442] on form "List title October 24, 2025 Flu Shot Clinic 10:00 AM Gap 10:30 AM Time Spot Ite…" at bounding box center [784, 355] width 462 height 303
click at [892, 372] on link "+" at bounding box center [893, 374] width 23 height 22
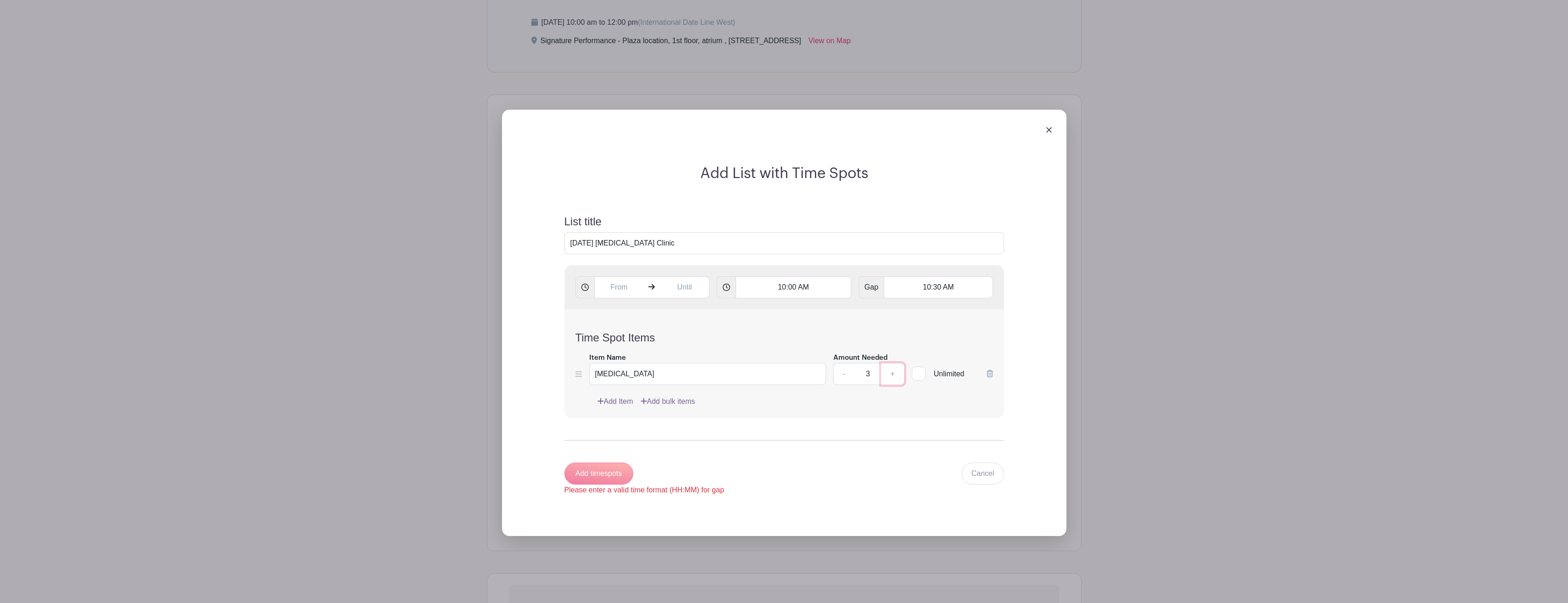
click at [892, 372] on link "+" at bounding box center [893, 374] width 23 height 22
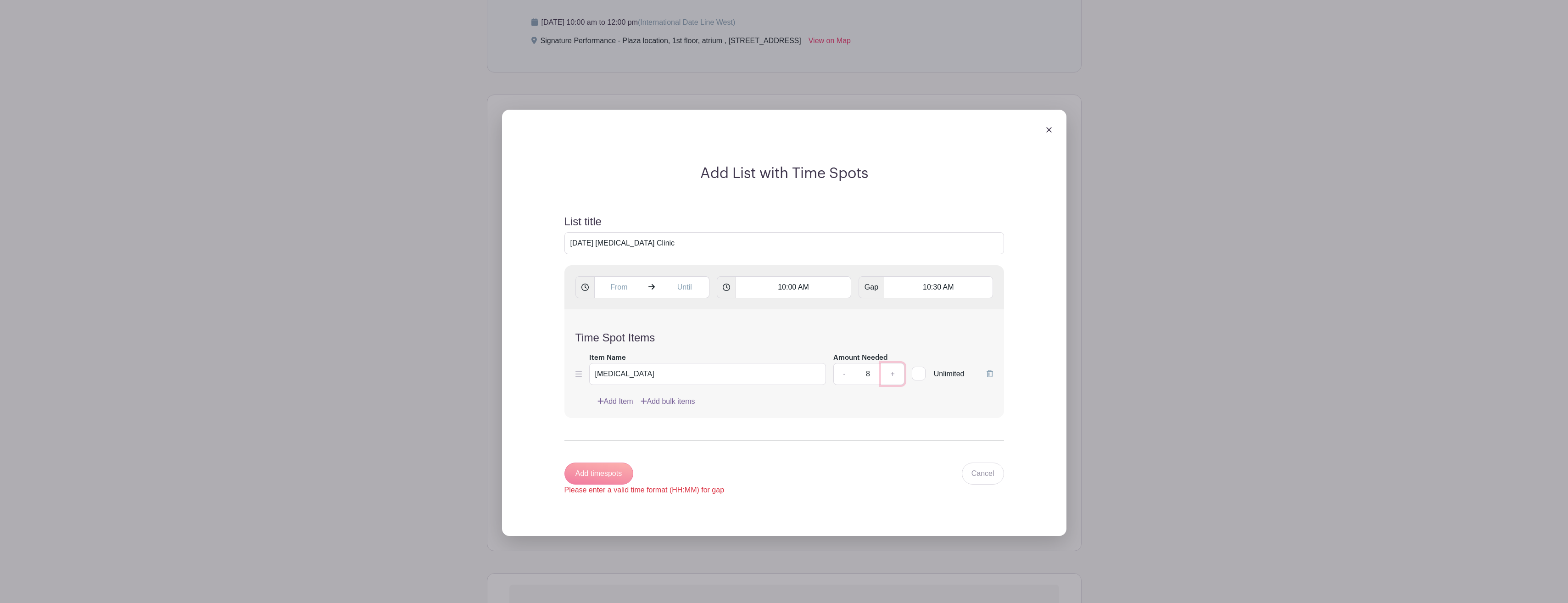
click at [892, 372] on link "+" at bounding box center [893, 374] width 23 height 22
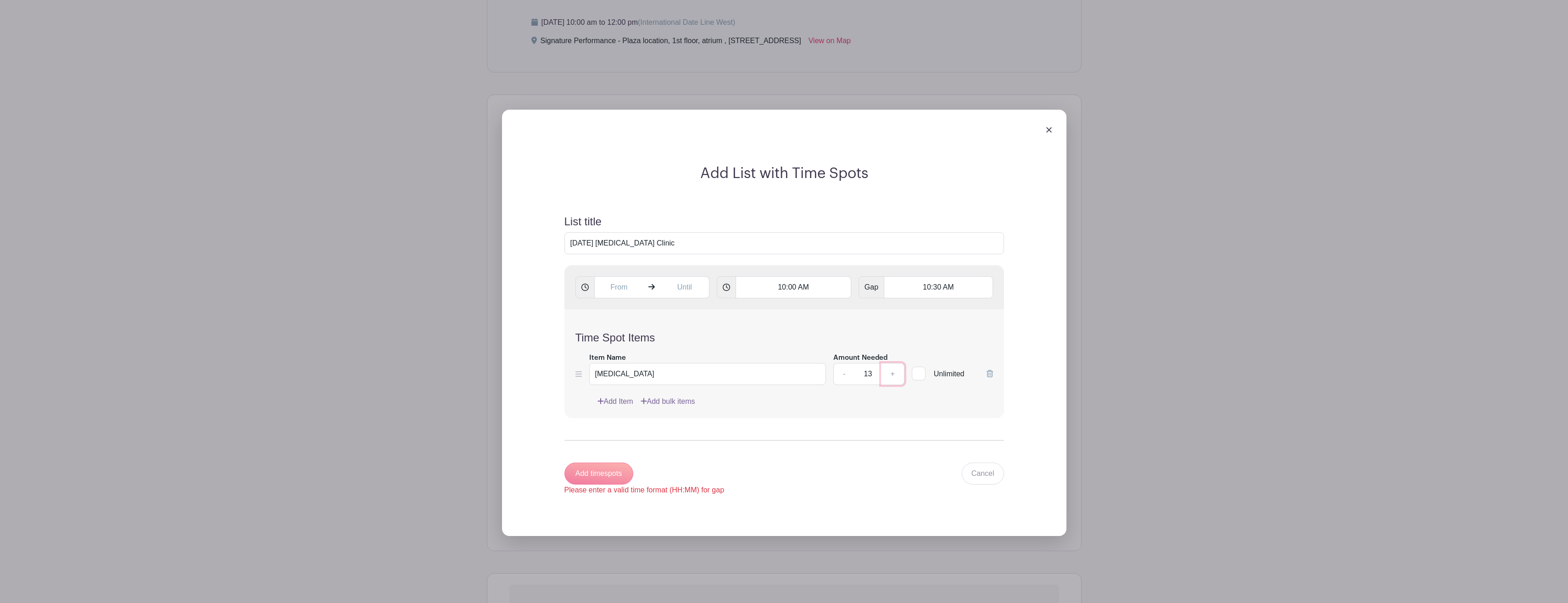
click at [892, 372] on link "+" at bounding box center [893, 374] width 23 height 22
type input "15"
click at [600, 475] on div "Add timespots Please enter a valid time format (HH:MM) for gap" at bounding box center [644, 479] width 160 height 33
click at [625, 402] on link "Add Item" at bounding box center [615, 402] width 36 height 11
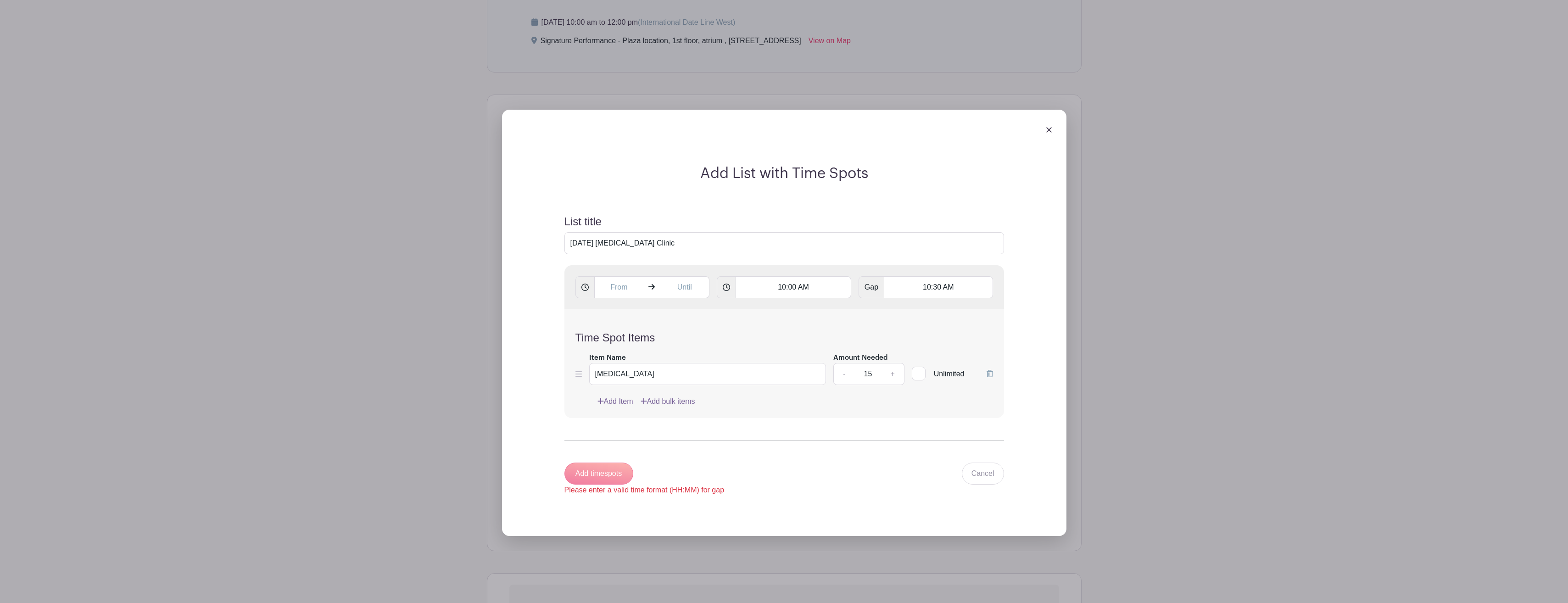
scroll to position [523, 0]
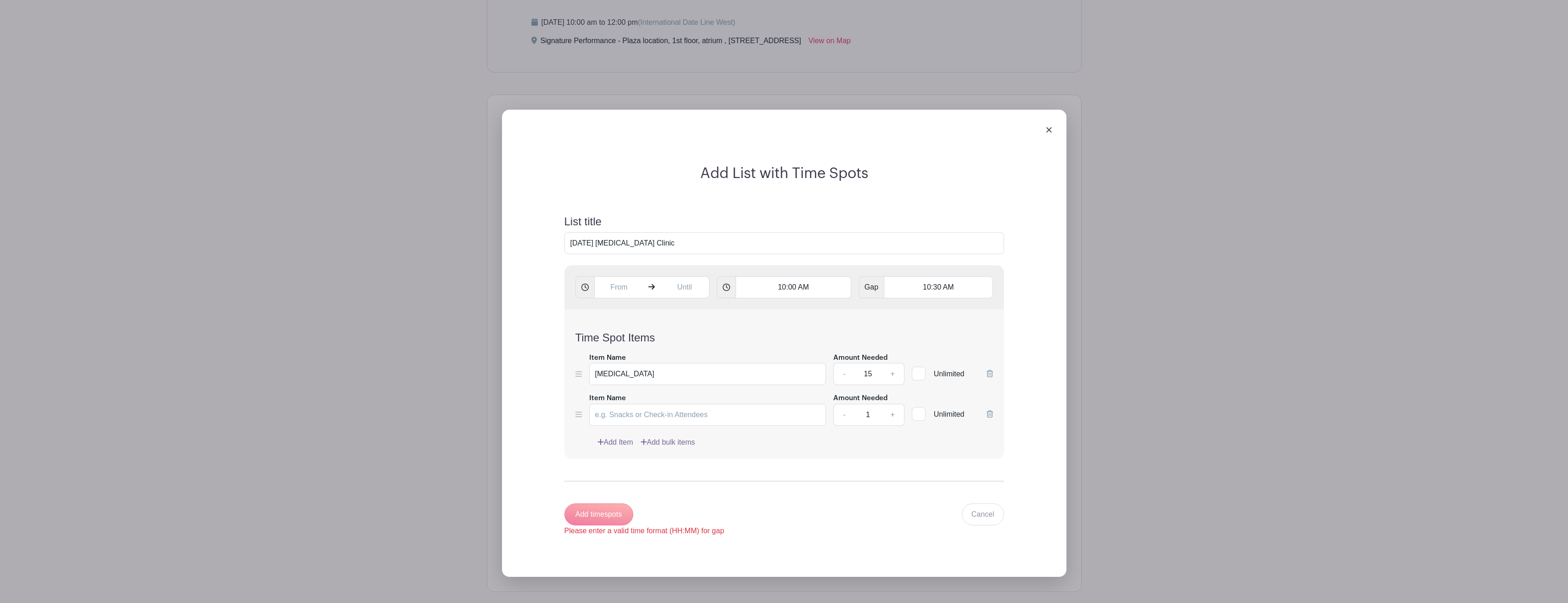
click at [606, 509] on div "Add timespots Please enter a valid time format (HH:MM) for gap" at bounding box center [644, 520] width 160 height 33
click at [607, 509] on div "Add timespots Please enter a valid time format (HH:MM) for gap" at bounding box center [644, 520] width 160 height 33
click at [608, 509] on div "Add timespots Please enter a valid time format (HH:MM) for gap" at bounding box center [644, 520] width 160 height 33
click at [857, 532] on div "Add timespots Please enter a valid time format (HH:MM) for gap Cancel" at bounding box center [784, 520] width 440 height 33
click at [699, 535] on div "Please enter a valid time format (HH:MM) for gap" at bounding box center [644, 531] width 160 height 11
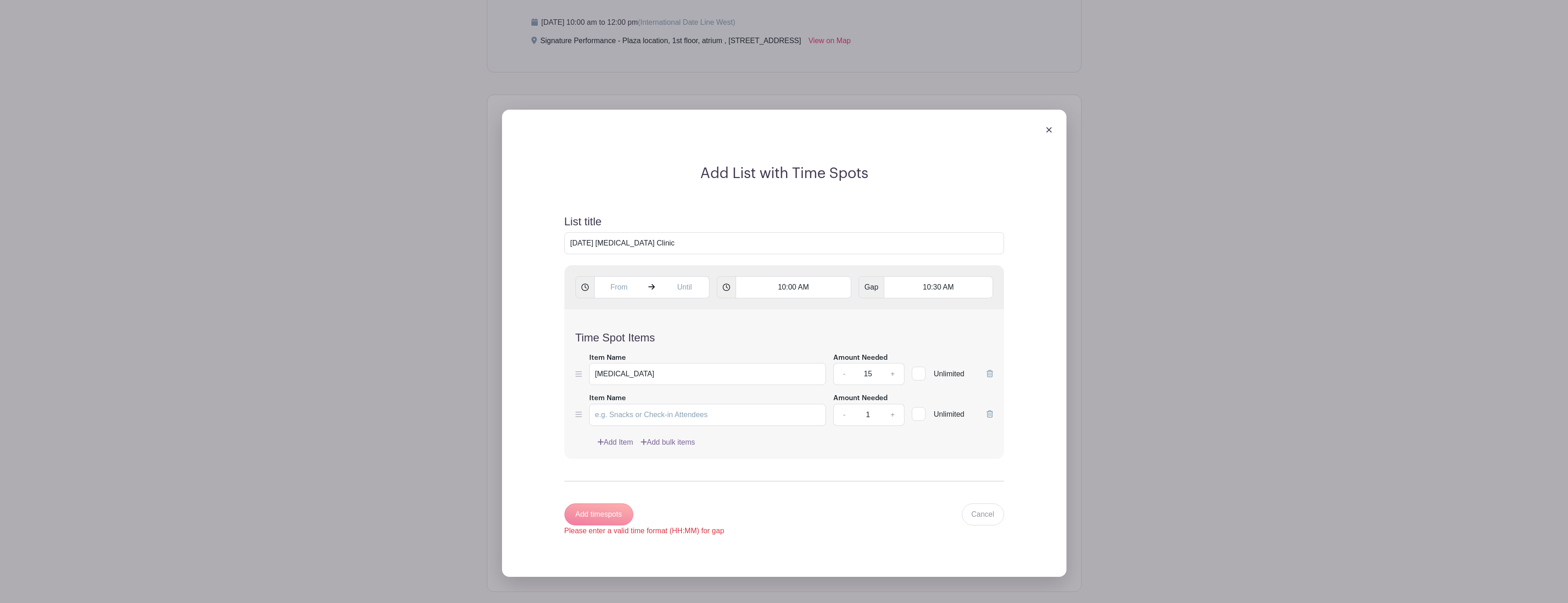
drag, startPoint x: 699, startPoint y: 535, endPoint x: 701, endPoint y: 531, distance: 4.5
click at [701, 531] on div "Please enter a valid time format (HH:MM) for gap" at bounding box center [644, 531] width 160 height 11
click at [801, 530] on div "Add timespots Please enter a valid time format (HH:MM) for gap Cancel" at bounding box center [784, 520] width 440 height 33
click at [819, 281] on input "10:00 AM" at bounding box center [793, 287] width 116 height 22
click at [762, 308] on div at bounding box center [759, 309] width 43 height 18
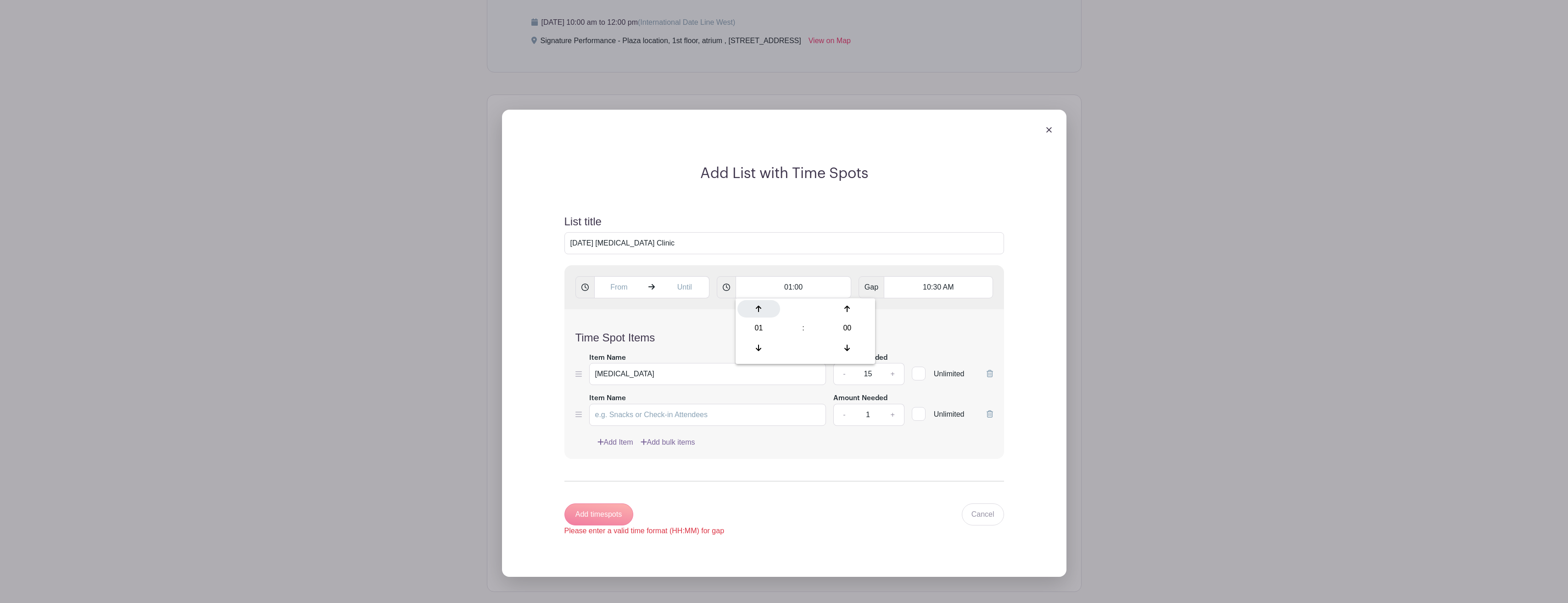
click at [762, 308] on div at bounding box center [759, 309] width 43 height 18
click at [873, 325] on div "04 : 00 00 01 02 03 04 05 06 07 08 09 10 11 12 13 14 15 16 17 18 19 20 21 22 23…" at bounding box center [805, 331] width 139 height 65
click at [869, 327] on div "04 : 00" at bounding box center [805, 329] width 136 height 58
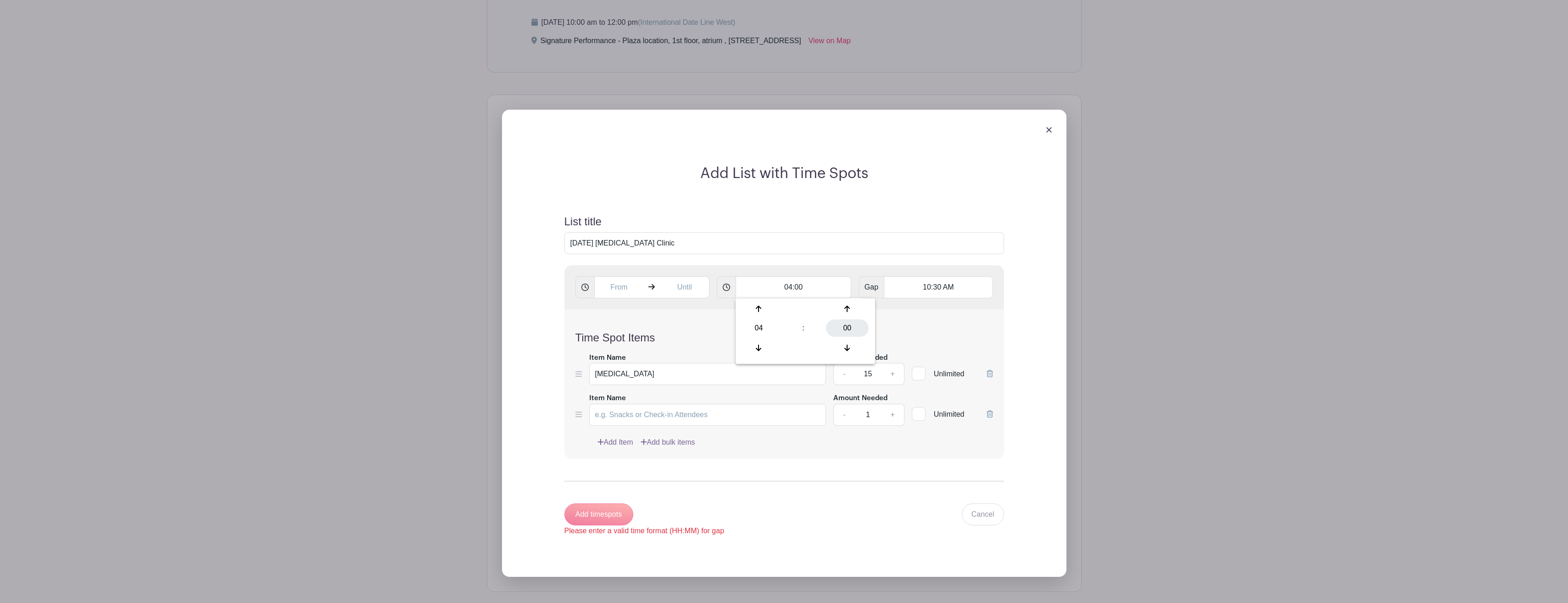
click at [867, 327] on div "00" at bounding box center [847, 328] width 43 height 18
click at [777, 295] on input "04:00" at bounding box center [793, 287] width 116 height 22
click at [819, 286] on input "04:00" at bounding box center [793, 287] width 116 height 22
click at [820, 307] on div "10" at bounding box center [820, 309] width 31 height 18
click at [760, 310] on icon at bounding box center [758, 309] width 6 height 7
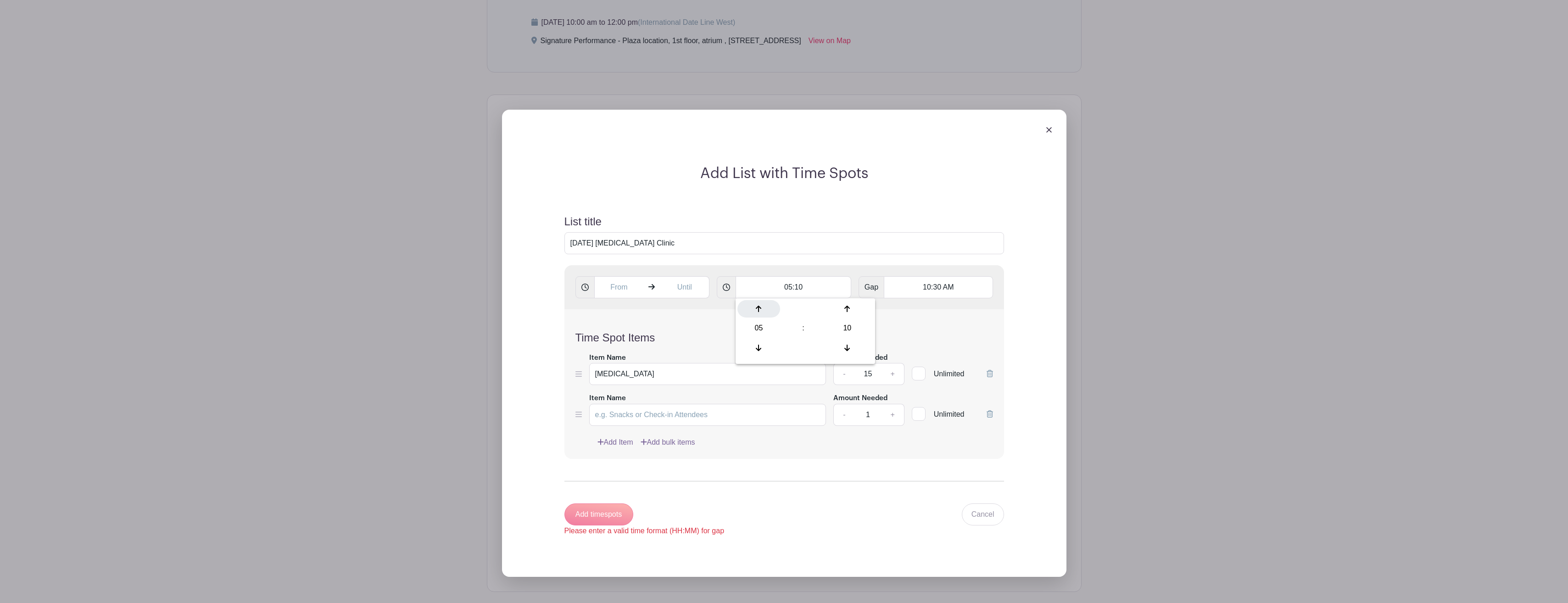
click at [760, 310] on icon at bounding box center [758, 309] width 6 height 7
click at [760, 309] on icon at bounding box center [758, 309] width 6 height 7
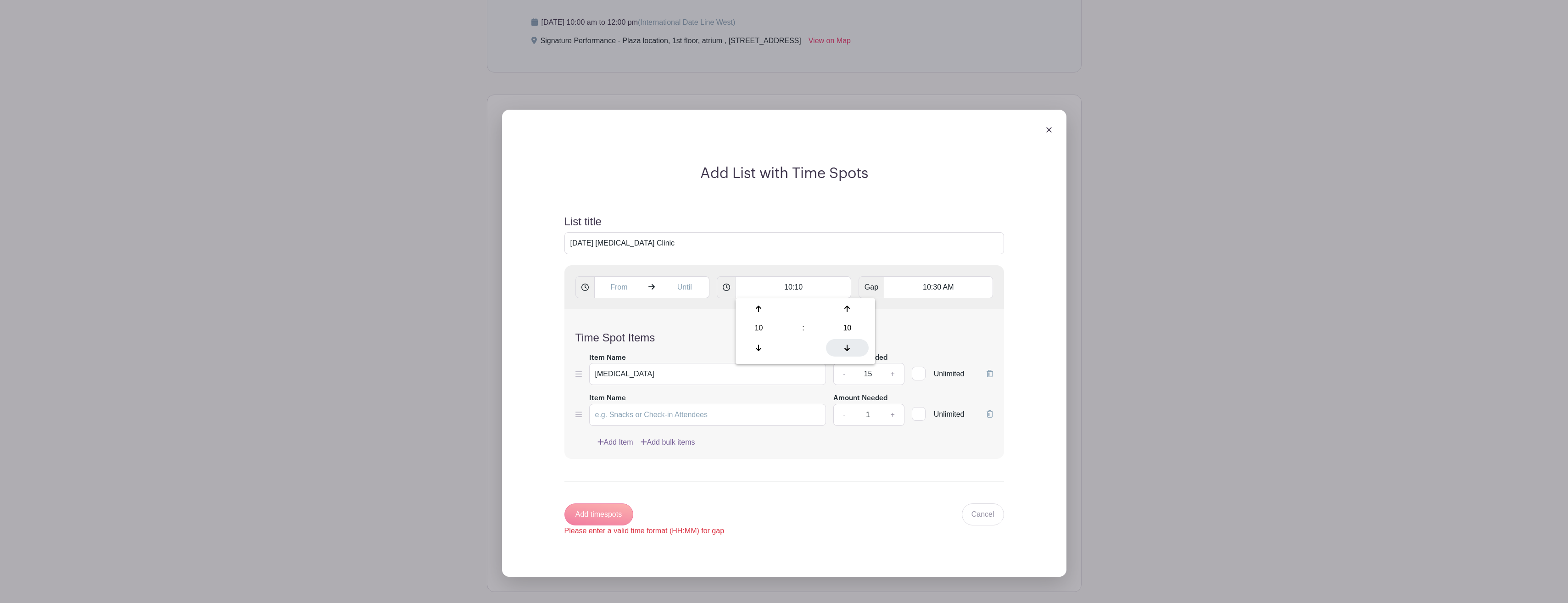
click at [849, 348] on icon at bounding box center [847, 348] width 6 height 7
click at [849, 347] on icon at bounding box center [847, 348] width 6 height 7
click at [849, 347] on icon at bounding box center [847, 348] width 6 height 7
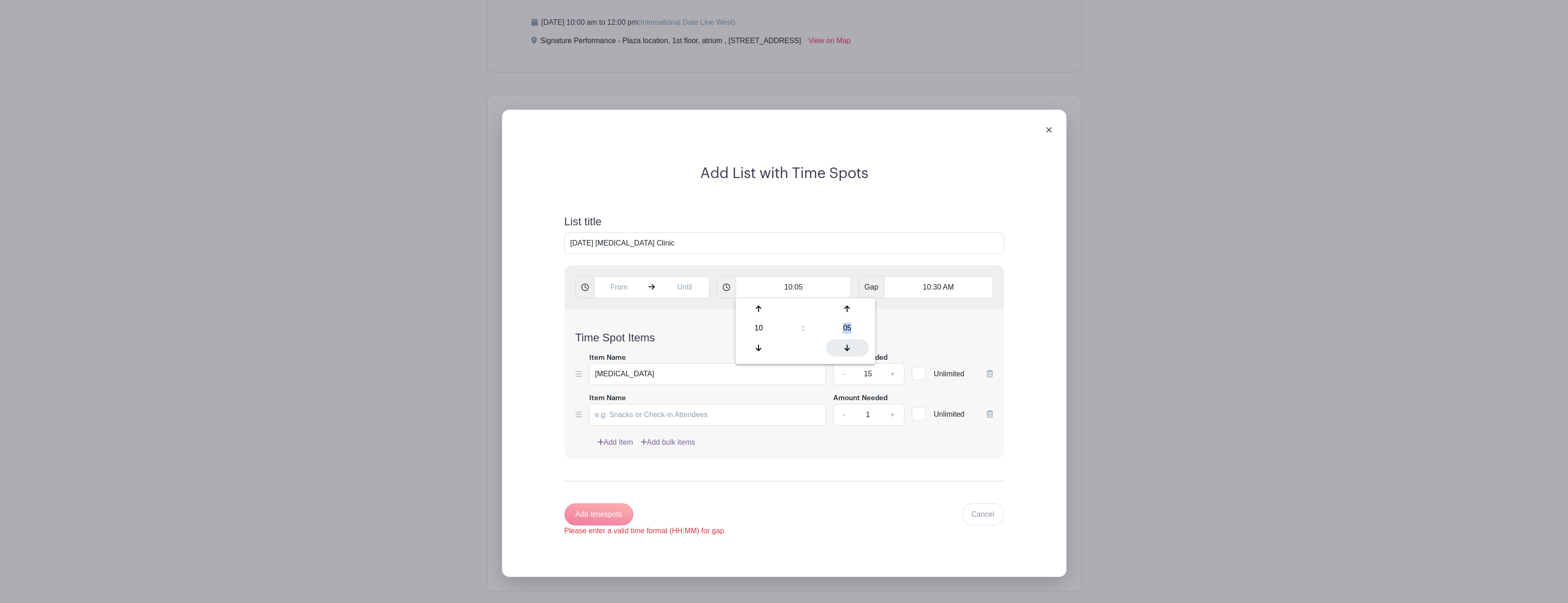
click at [849, 347] on icon at bounding box center [847, 348] width 6 height 7
click at [849, 346] on icon at bounding box center [847, 348] width 6 height 7
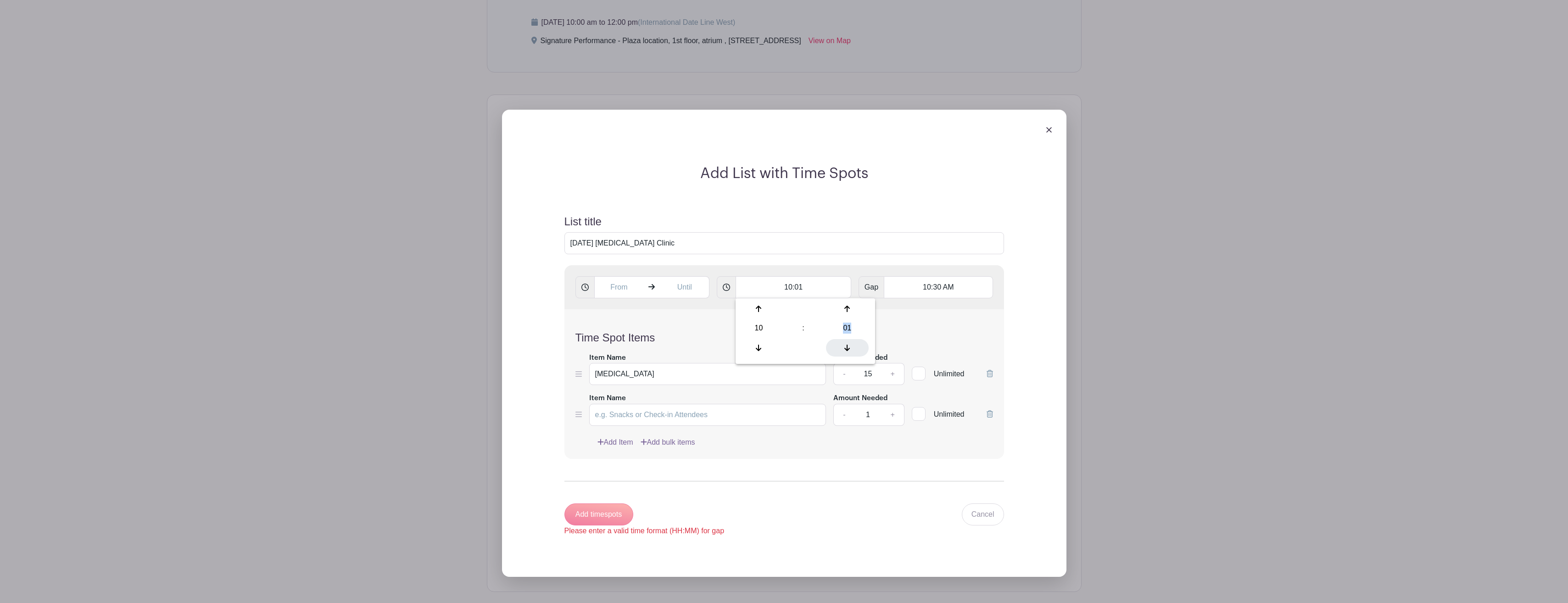
type input "10:00"
drag, startPoint x: 849, startPoint y: 346, endPoint x: 930, endPoint y: 338, distance: 81.4
click at [930, 338] on h4 "Time Spot Items" at bounding box center [784, 338] width 418 height 13
click at [926, 287] on input "10:30 AM" at bounding box center [938, 287] width 109 height 22
click at [904, 346] on icon at bounding box center [907, 348] width 6 height 7
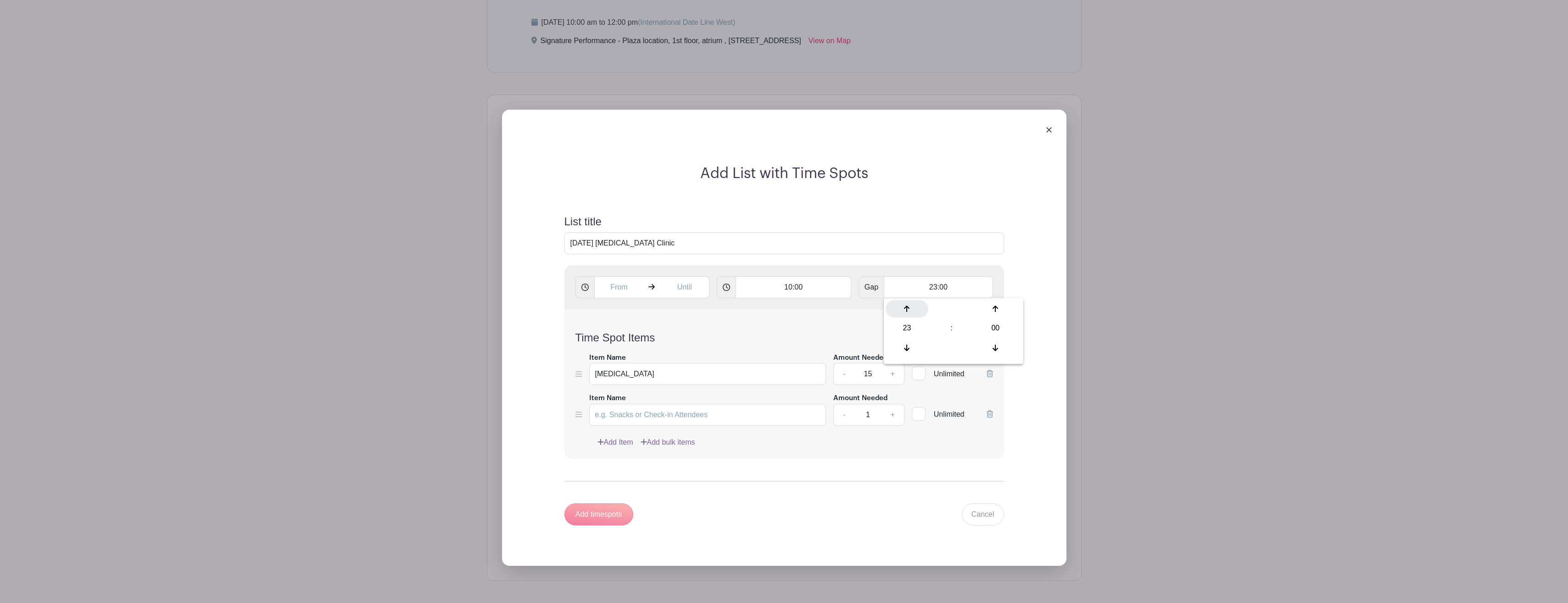
click at [906, 309] on icon at bounding box center [907, 309] width 6 height 7
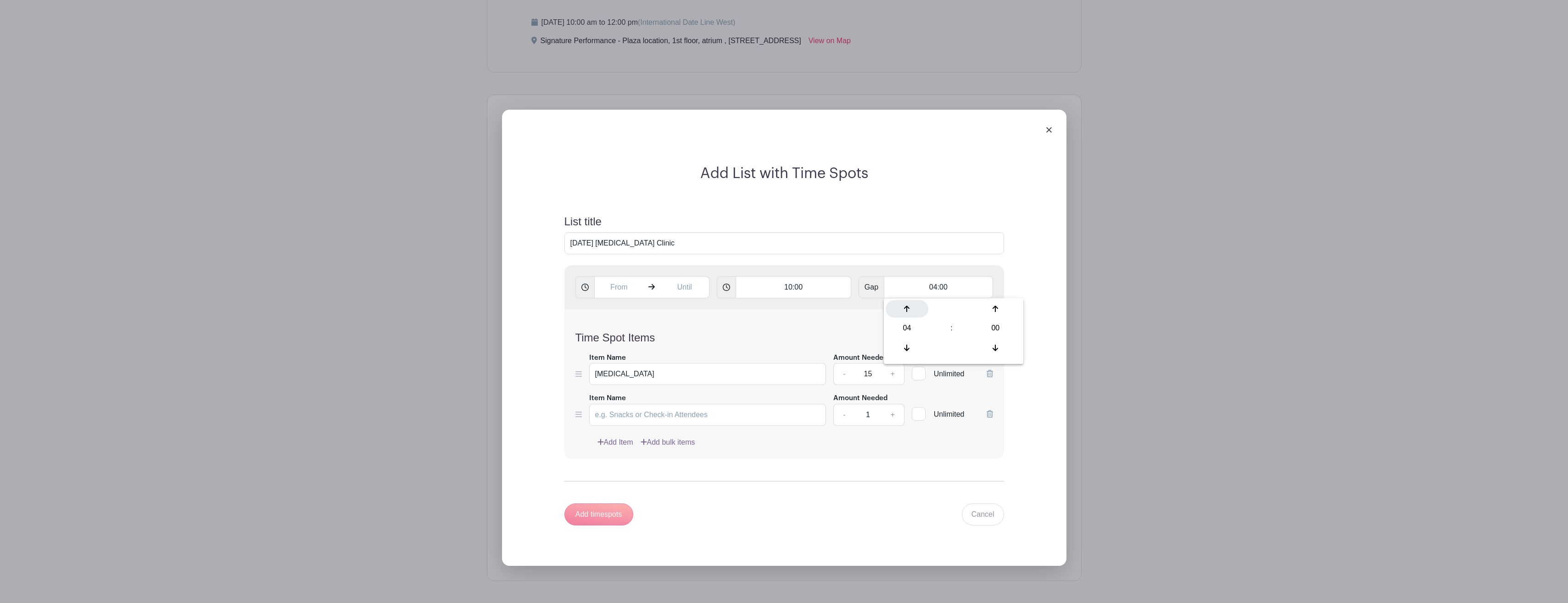
click at [906, 309] on icon at bounding box center [907, 309] width 6 height 7
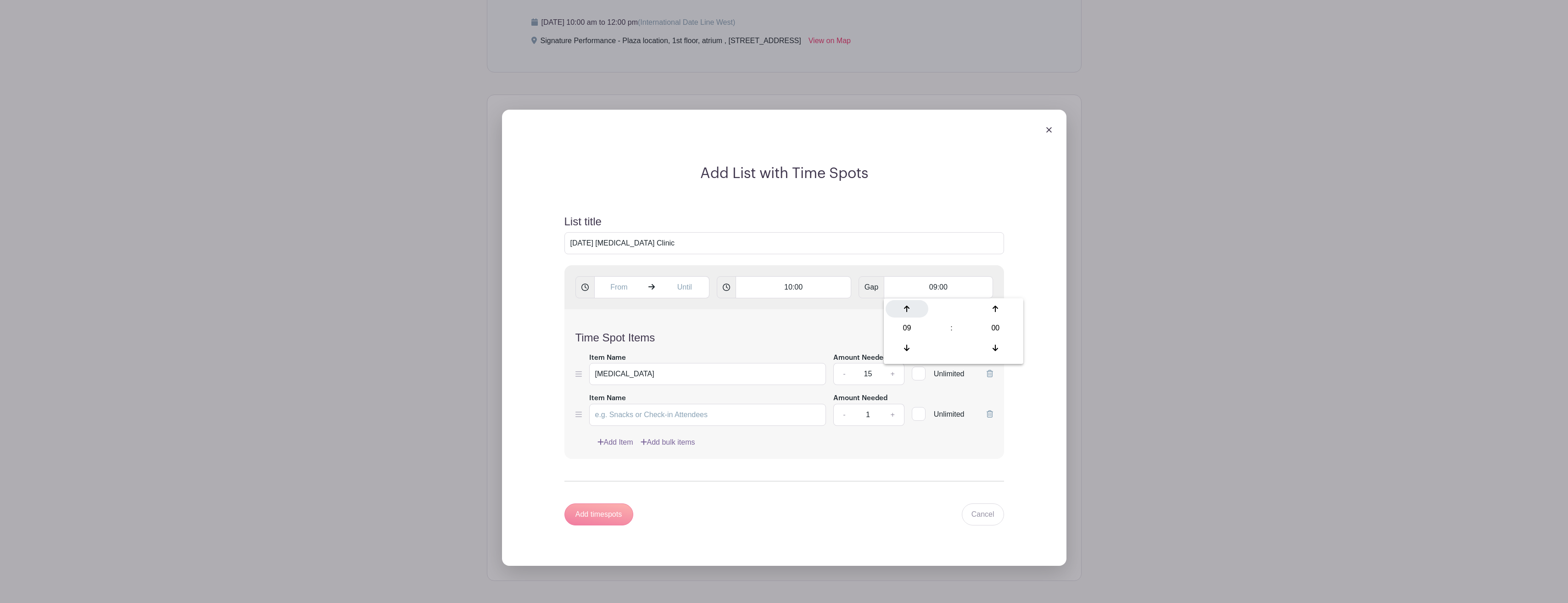
click at [906, 309] on icon at bounding box center [907, 309] width 6 height 7
click at [904, 345] on icon at bounding box center [907, 348] width 6 height 7
click at [996, 309] on icon at bounding box center [995, 309] width 6 height 7
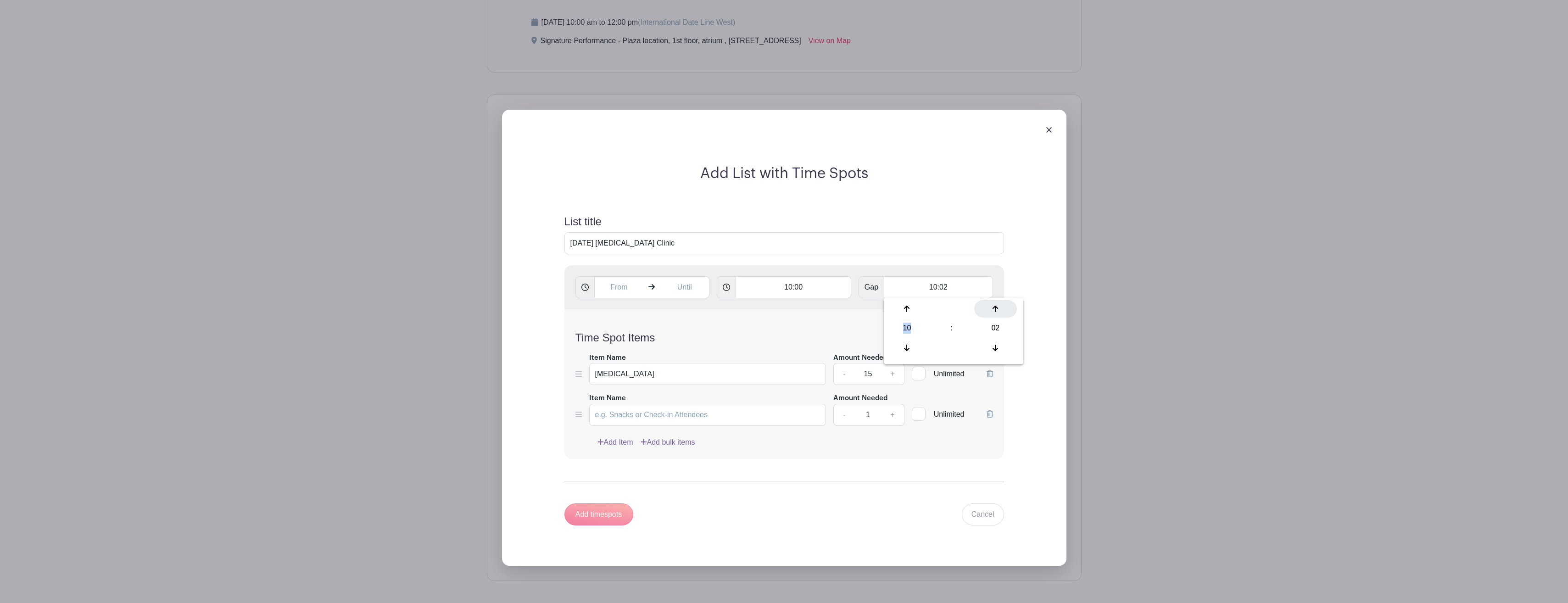
click at [996, 309] on icon at bounding box center [995, 309] width 6 height 7
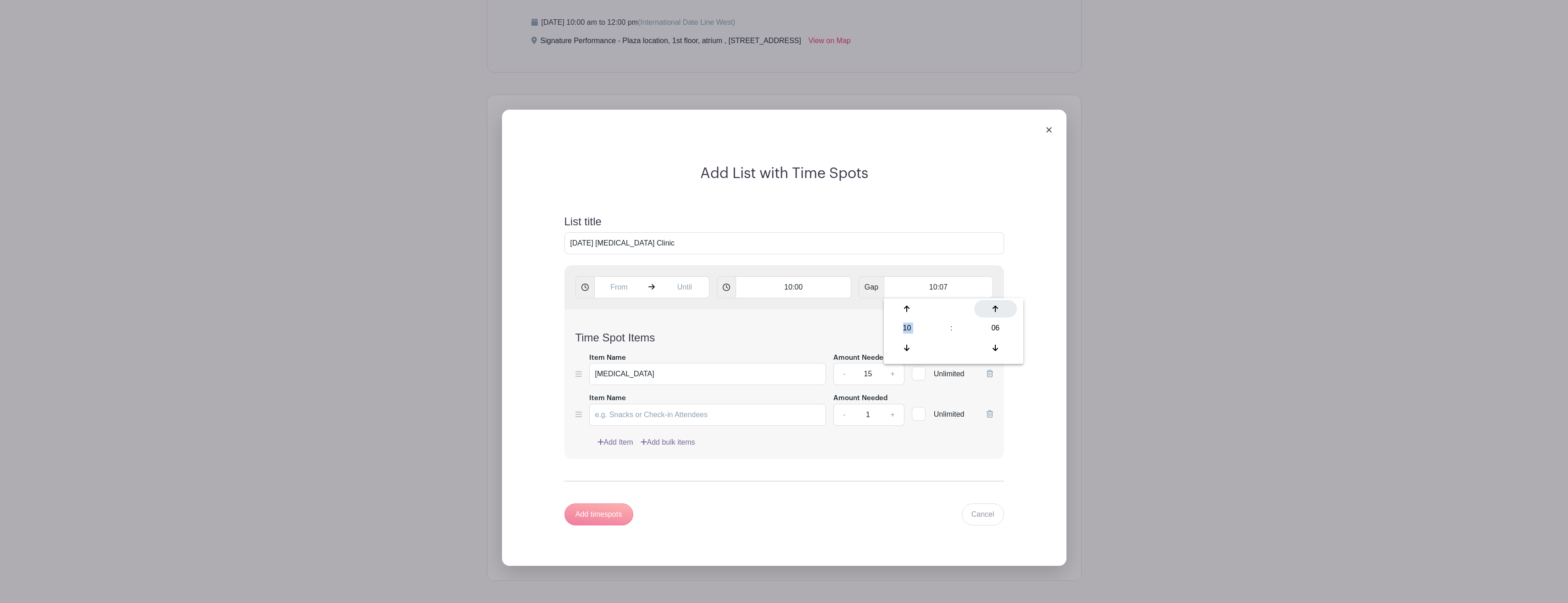
click at [996, 309] on icon at bounding box center [995, 309] width 6 height 7
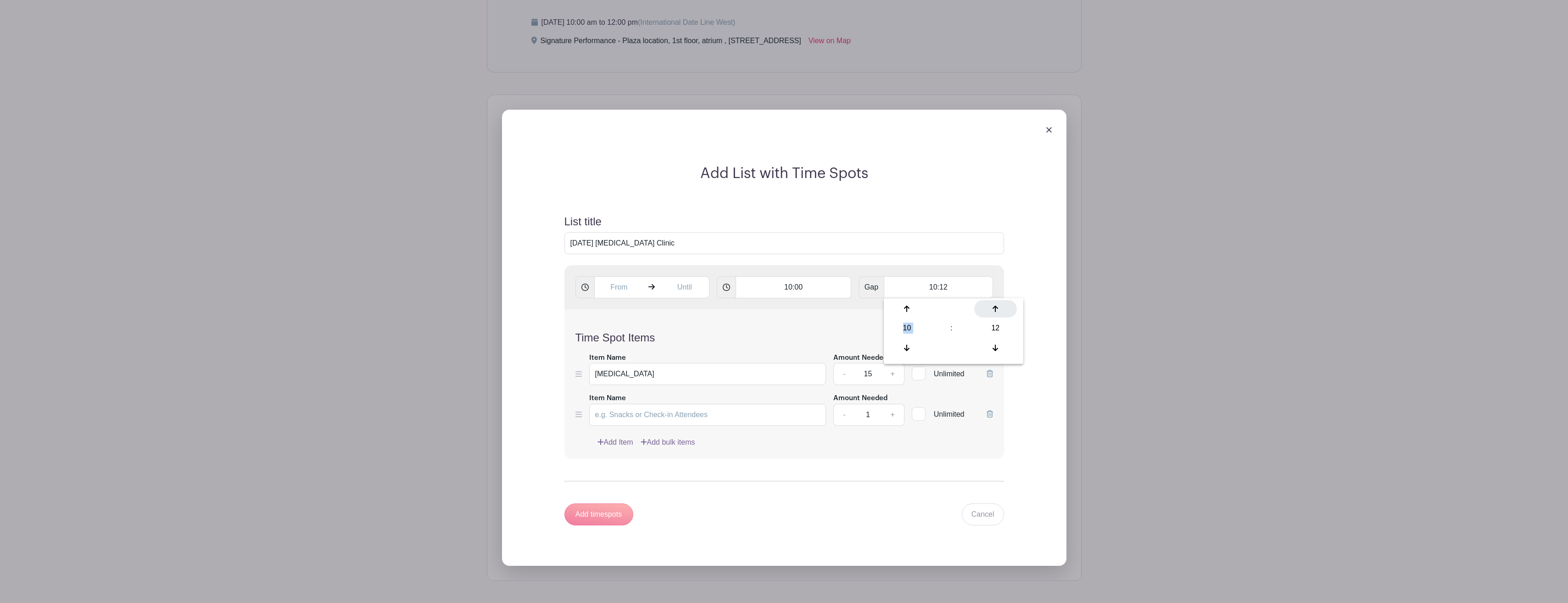
click at [996, 309] on icon at bounding box center [995, 309] width 6 height 7
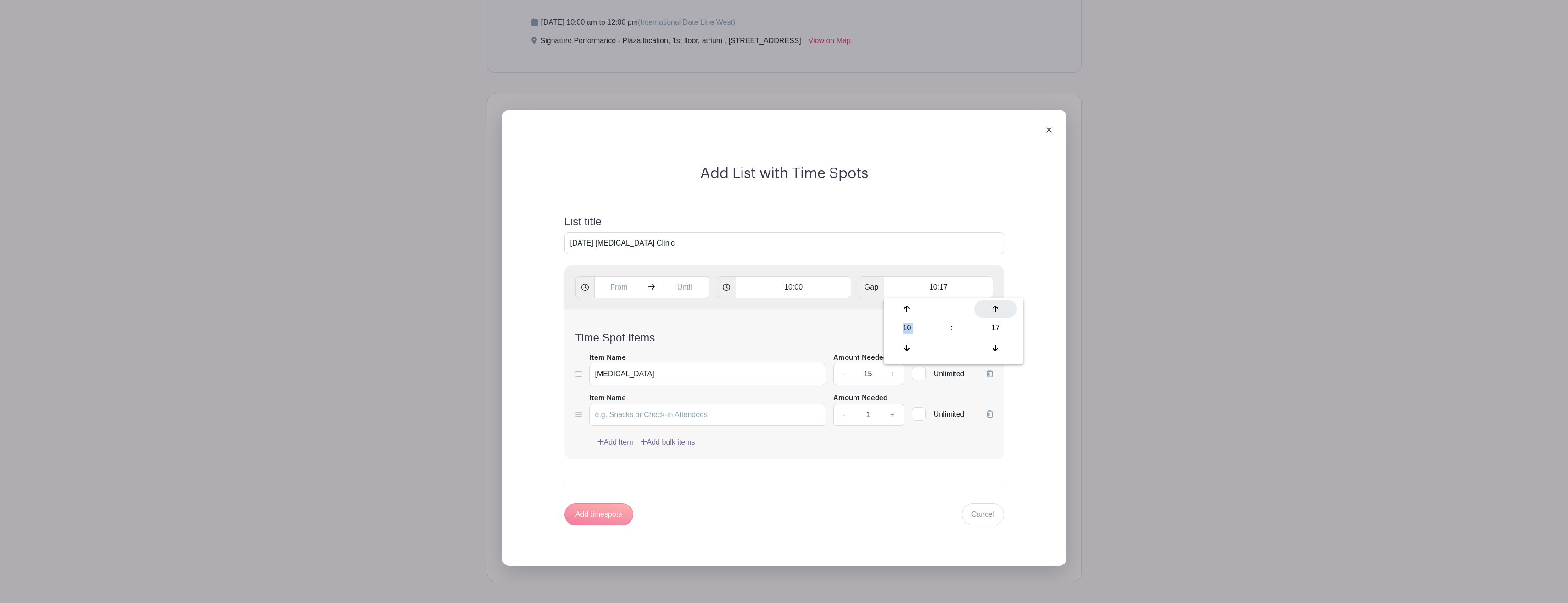
click at [996, 308] on icon at bounding box center [995, 309] width 6 height 7
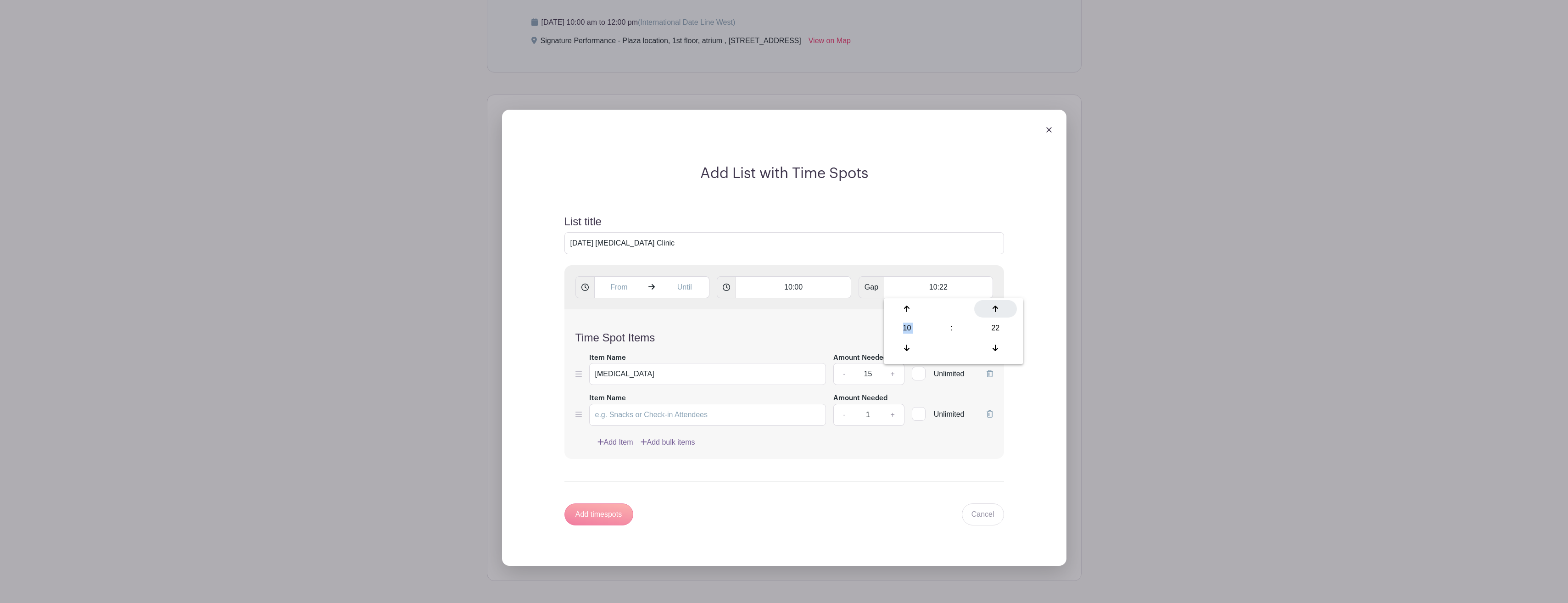
click at [996, 308] on icon at bounding box center [995, 309] width 6 height 7
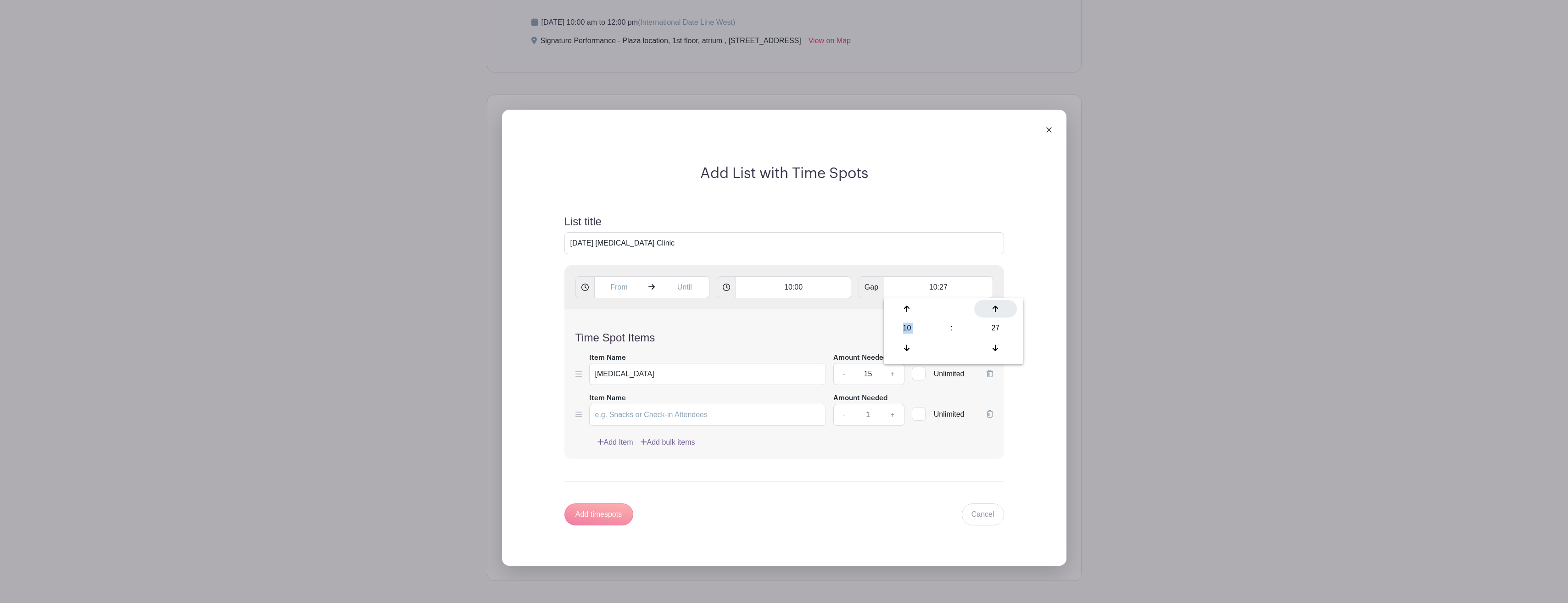
click at [996, 308] on icon at bounding box center [995, 309] width 6 height 7
type input "10:30"
drag, startPoint x: 996, startPoint y: 308, endPoint x: 1020, endPoint y: 372, distance: 68.4
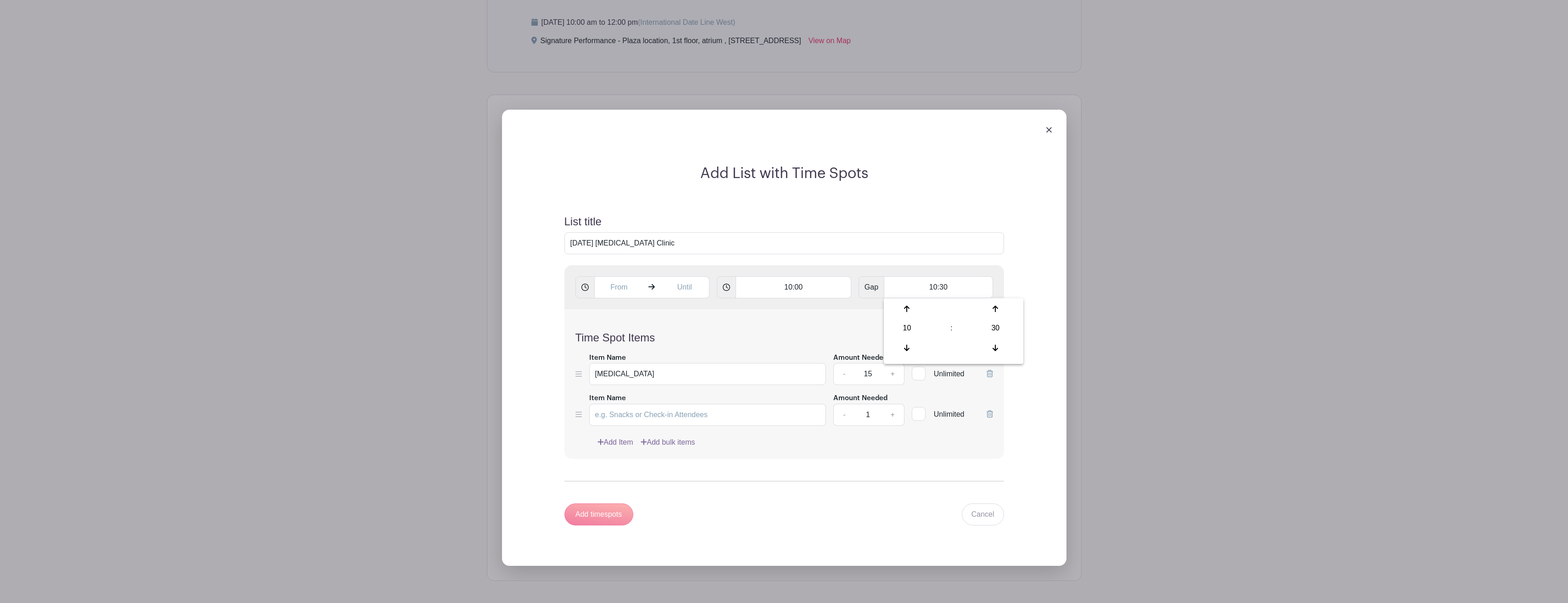
click at [1020, 372] on div "Add List with Time Spots List title October 24, 2025 Flu Shot Clinic 10:00 Gap …" at bounding box center [784, 350] width 506 height 372
click at [609, 515] on div "Add timespots" at bounding box center [598, 514] width 69 height 22
click at [990, 412] on icon at bounding box center [990, 414] width 7 height 7
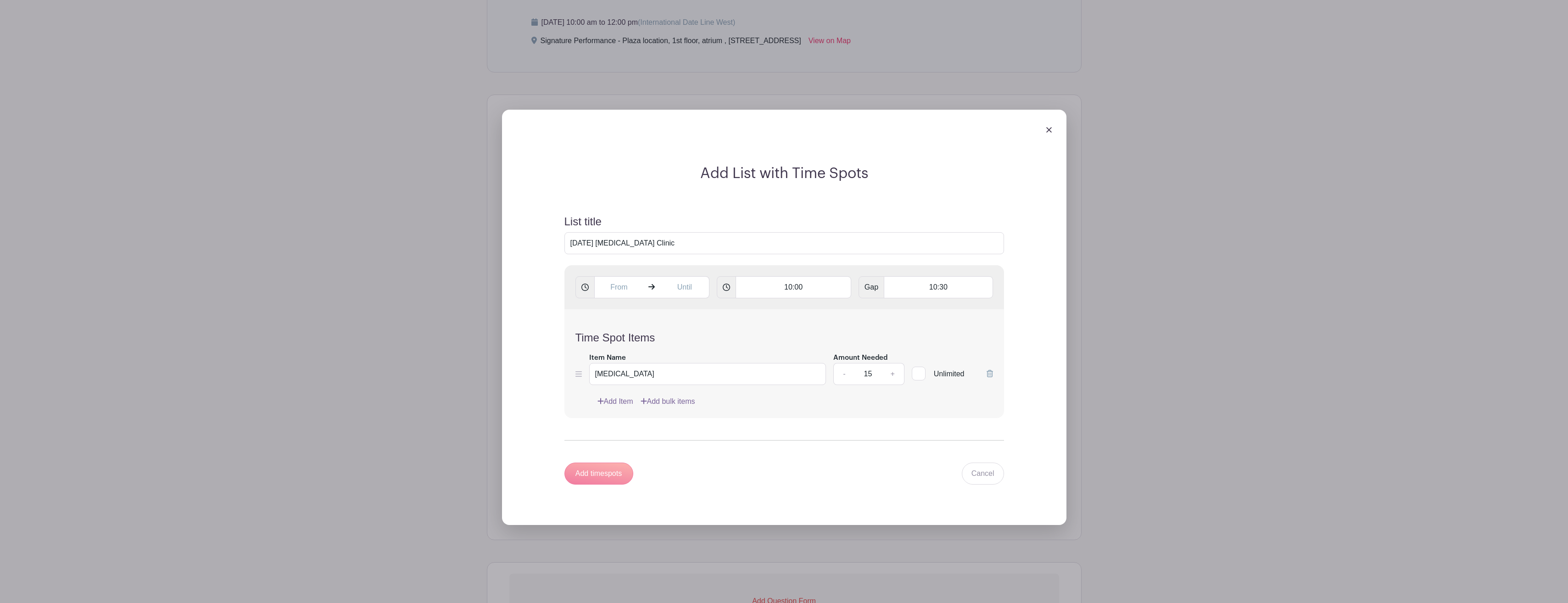
click at [613, 476] on div "Add timespots" at bounding box center [598, 474] width 69 height 22
click at [617, 472] on div "Add timespots" at bounding box center [598, 474] width 69 height 22
click at [820, 284] on input "10:00" at bounding box center [793, 287] width 116 height 22
type input "10:00 AM"
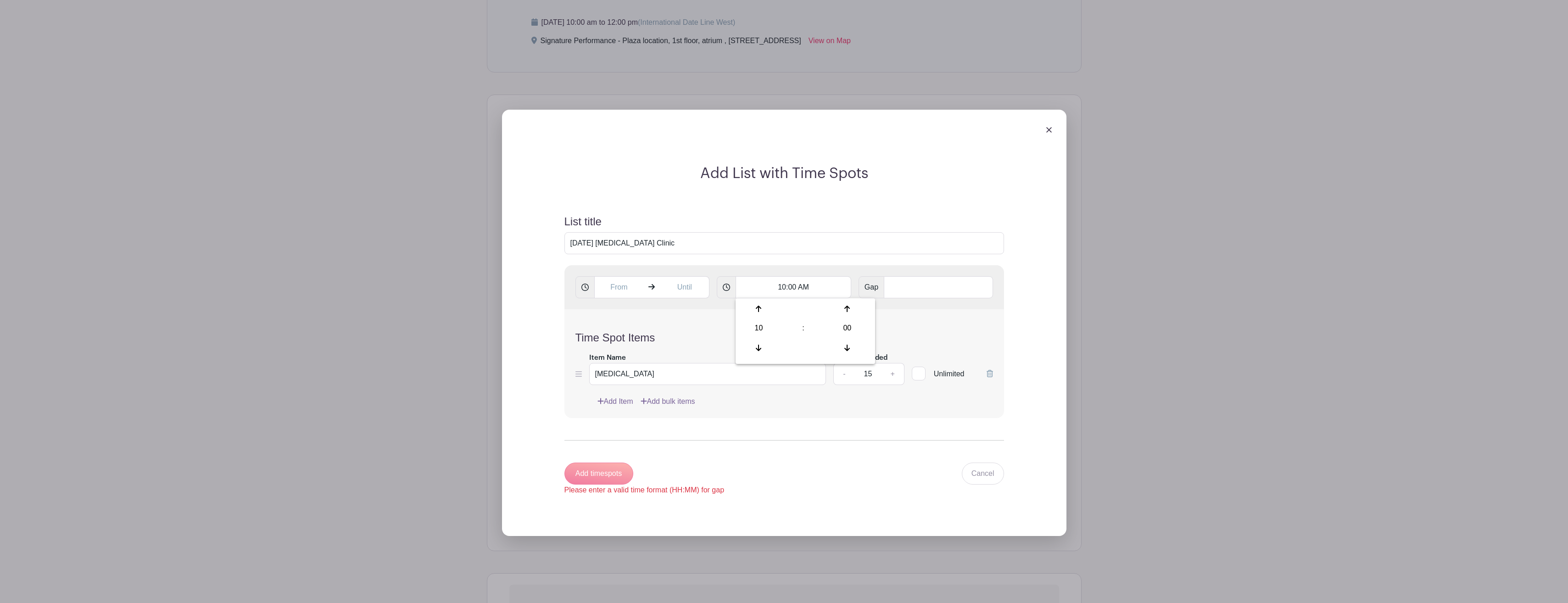
click at [1048, 128] on img at bounding box center [1048, 130] width 6 height 6
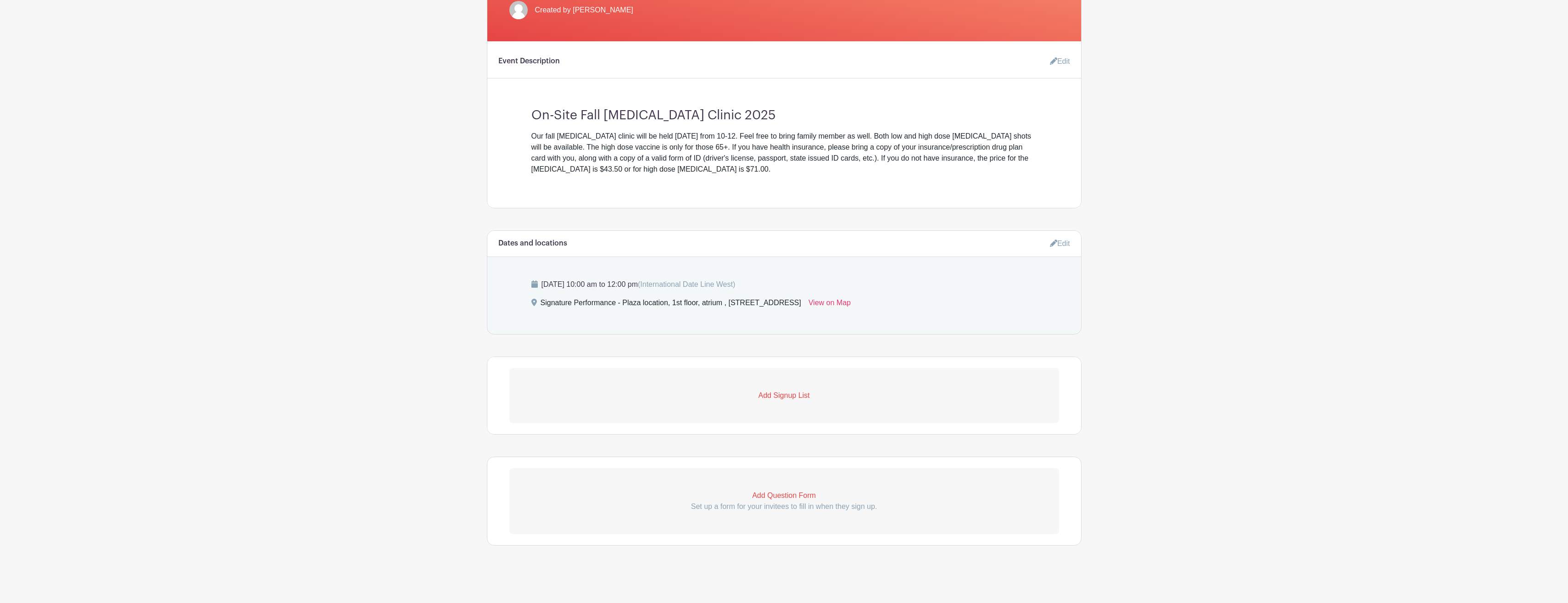
scroll to position [261, 0]
click at [790, 401] on p "Add Signup List" at bounding box center [784, 396] width 550 height 11
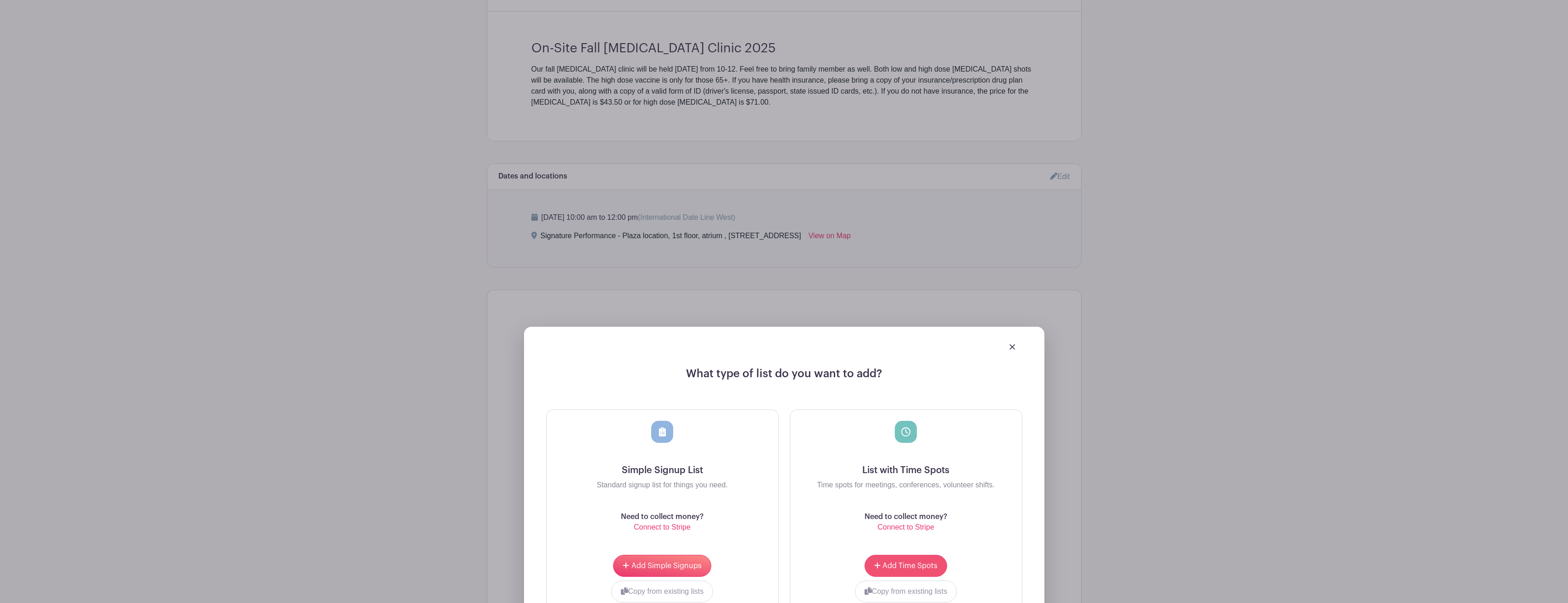
scroll to position [445, 0]
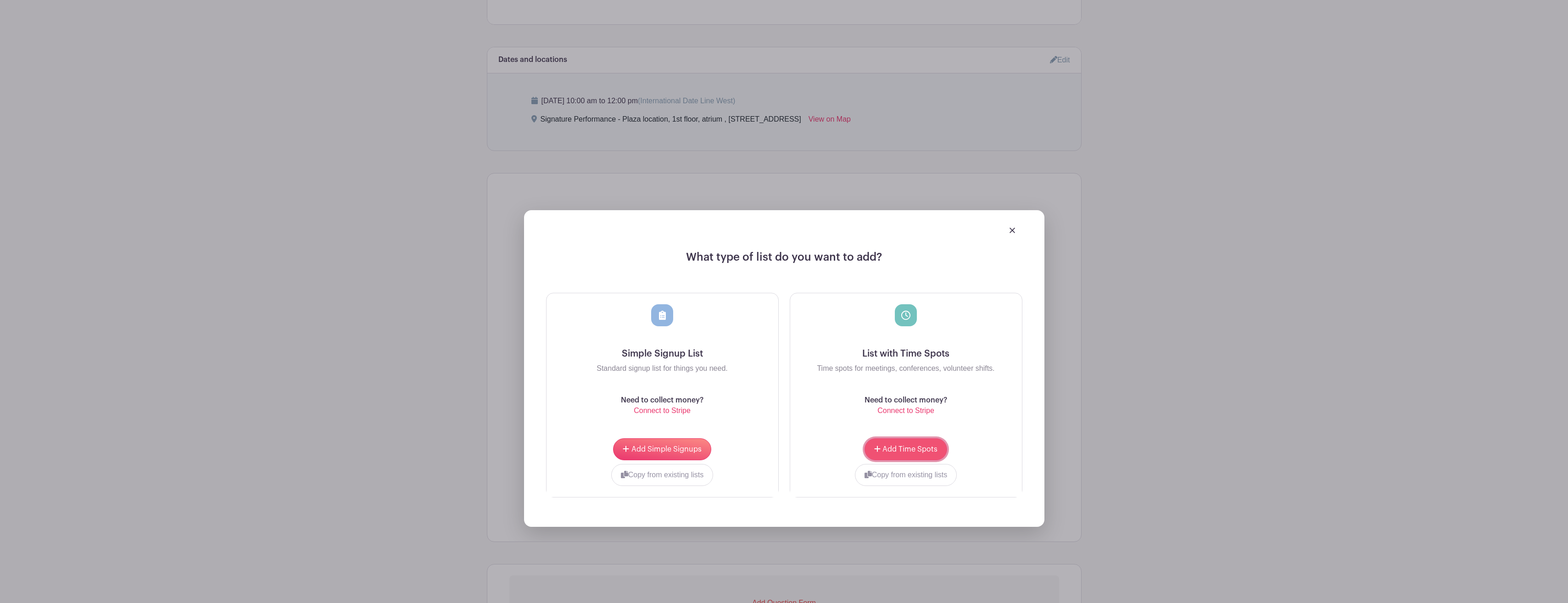
click at [907, 446] on span "Add Time Spots" at bounding box center [910, 449] width 55 height 7
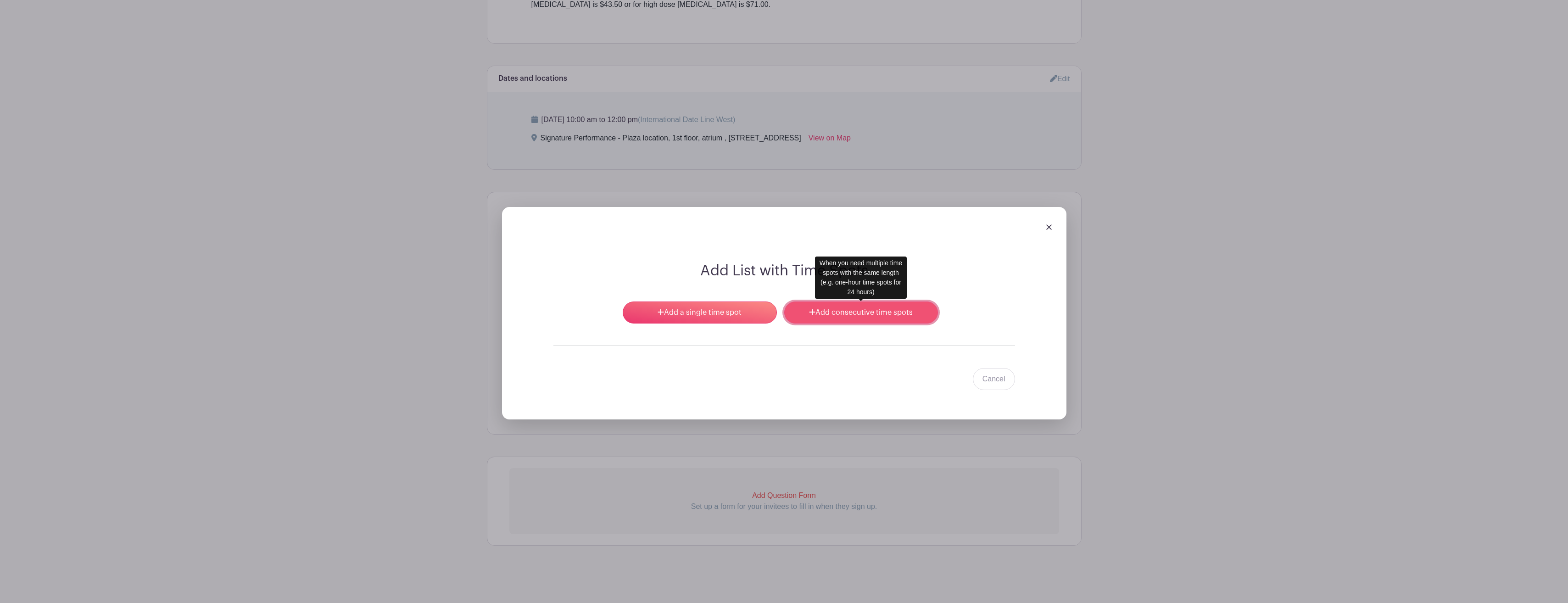
click at [866, 309] on link "Add consecutive time spots" at bounding box center [861, 313] width 153 height 22
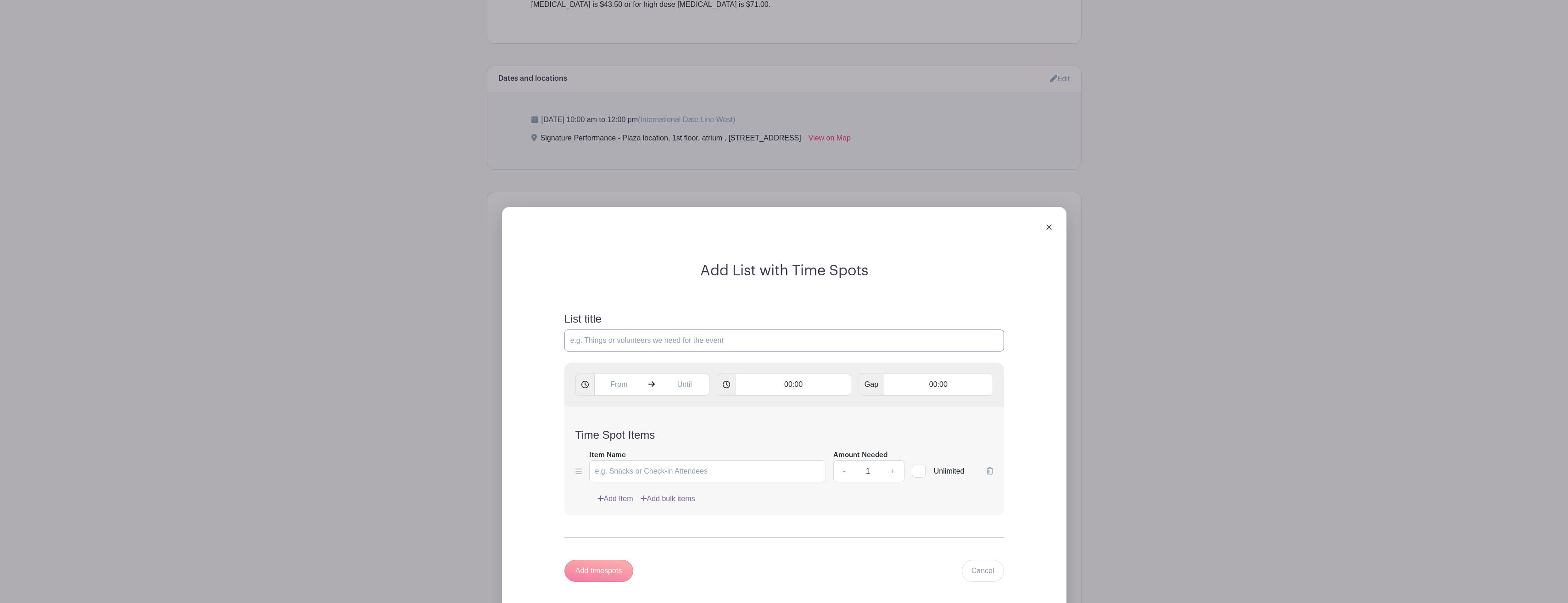
click at [751, 339] on input "List title" at bounding box center [784, 341] width 440 height 22
type input "[DATE] [MEDICAL_DATA] Clinic"
type input "[MEDICAL_DATA]"
click at [724, 385] on icon at bounding box center [726, 385] width 7 height 7
click at [724, 384] on icon at bounding box center [726, 385] width 7 height 7
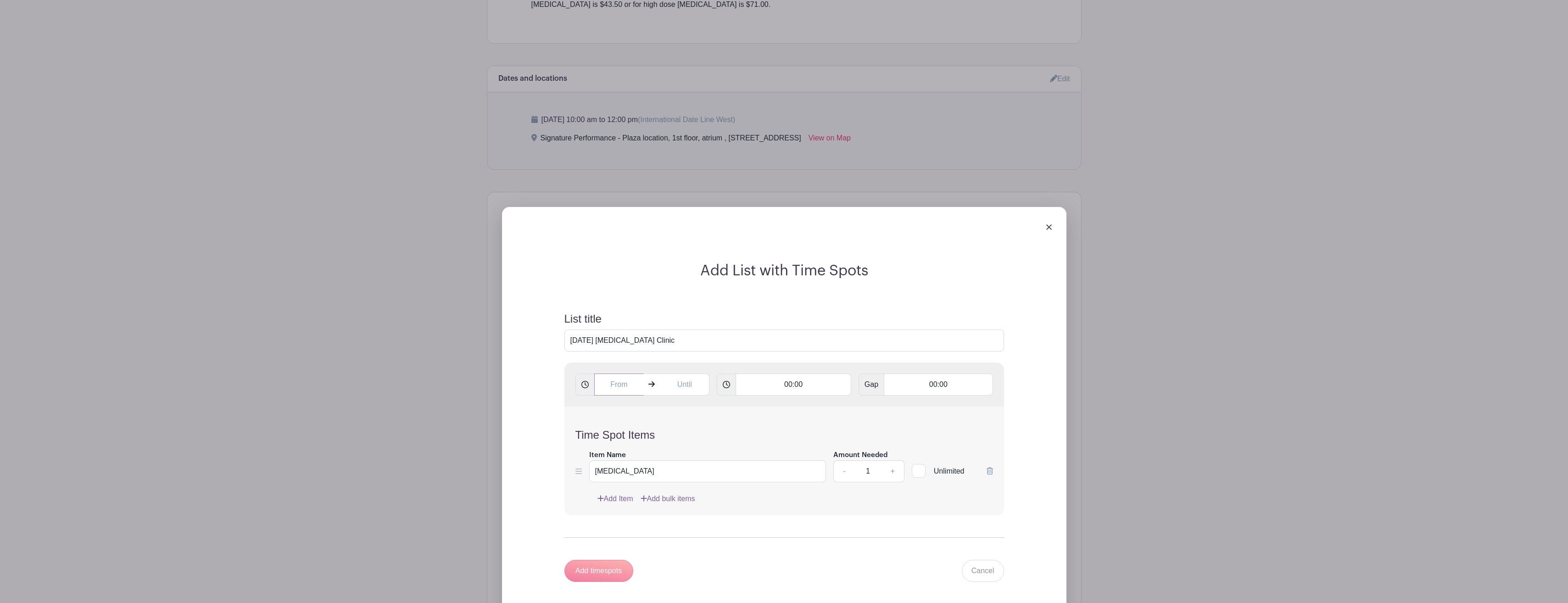
click at [628, 380] on input "text" at bounding box center [619, 385] width 50 height 22
type input "2"
type input "10:00 AM"
type input "10:30 AM"
click at [781, 425] on div "Time Spot Items Item Name Influenza Amount Needed - 1 + Unlimited Add Item Add …" at bounding box center [784, 461] width 440 height 109
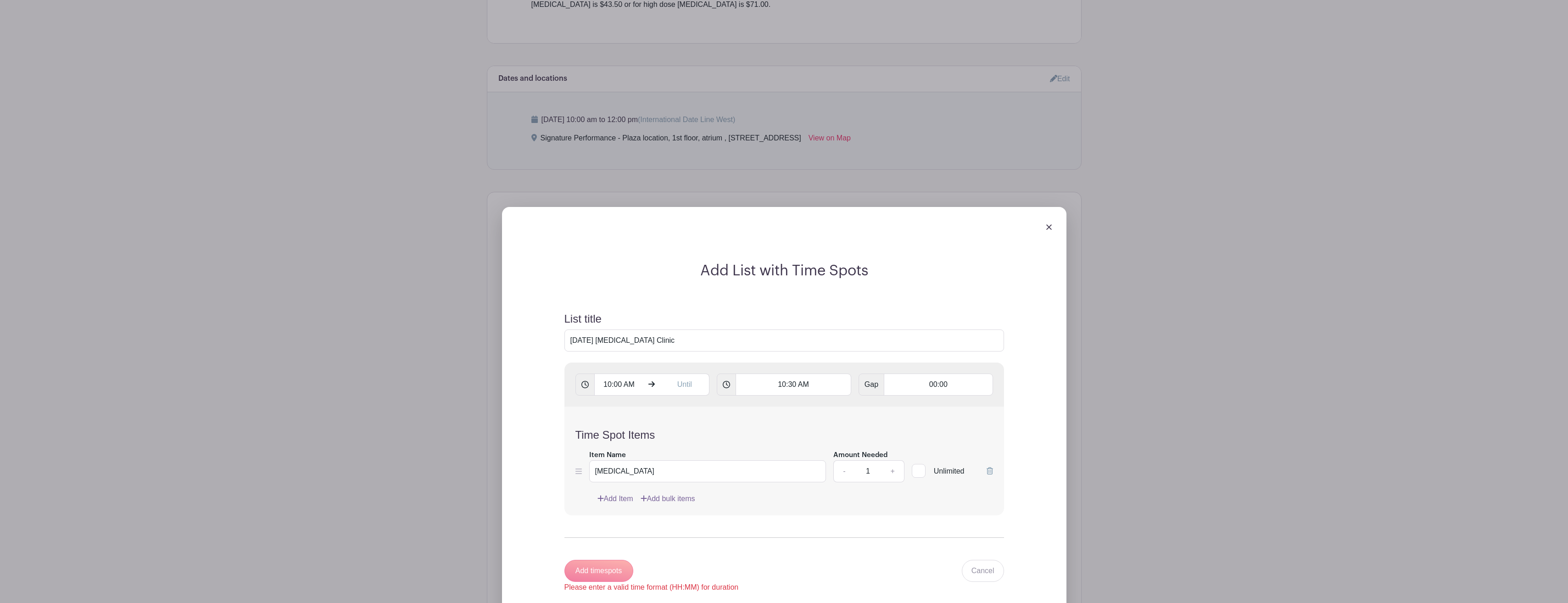
click at [800, 523] on form "List title October 24, 2025 Flu Shot Clinic 10:00 AM 10:30 AM Gap 00:00 Time Sp…" at bounding box center [784, 453] width 462 height 303
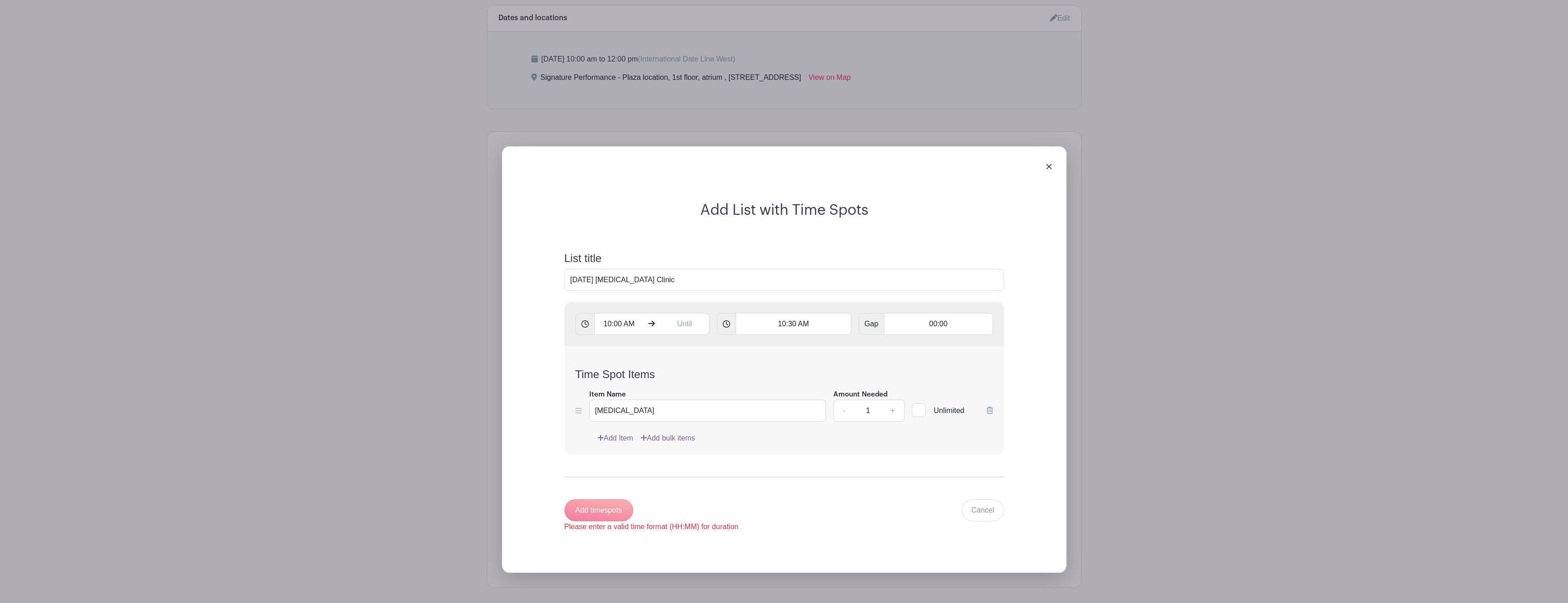
scroll to position [591, 0]
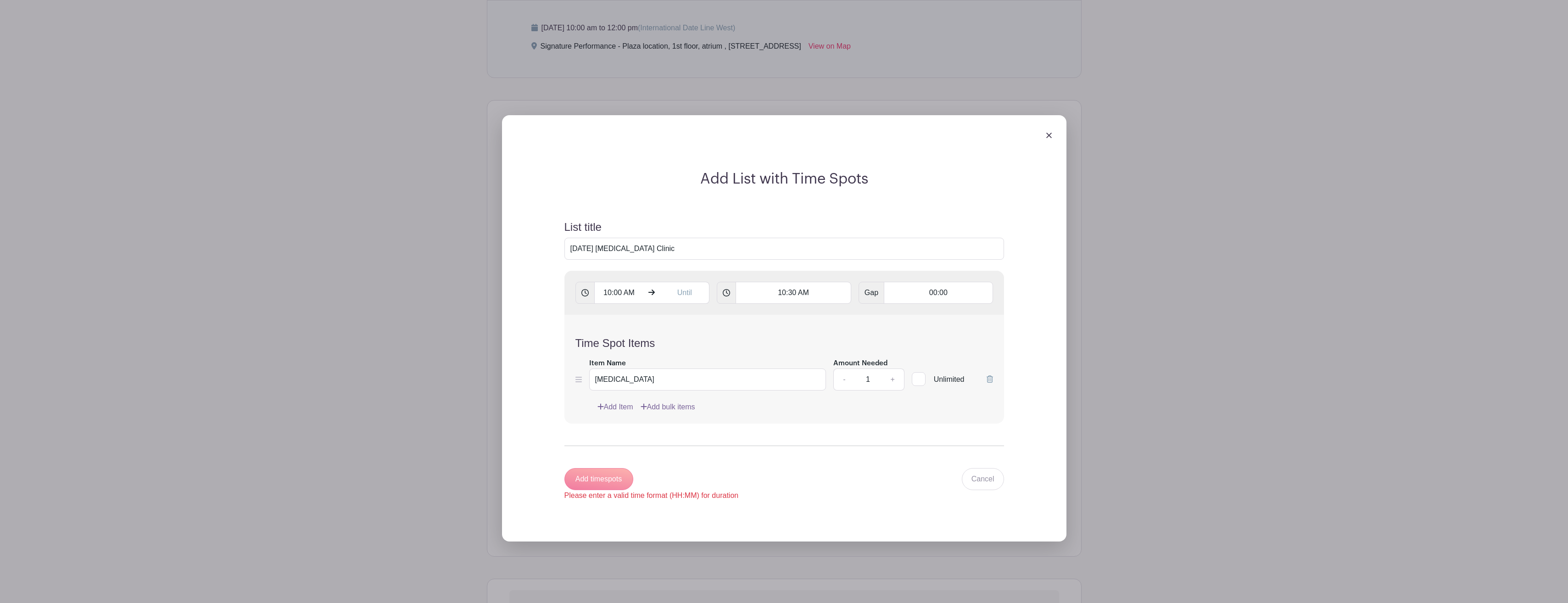
click at [616, 476] on div "Add timespots Please enter a valid time format (HH:MM) for duration" at bounding box center [651, 485] width 174 height 33
click at [616, 476] on div "Add timespots Please enter a valid time format (HH:MM) for duration" at bounding box center [651, 485] width 174 height 33
click at [617, 476] on div "Add timespots Please enter a valid time format (HH:MM) for duration" at bounding box center [651, 485] width 174 height 33
click at [618, 476] on div "Add timespots Please enter a valid time format (HH:MM) for duration" at bounding box center [651, 485] width 174 height 33
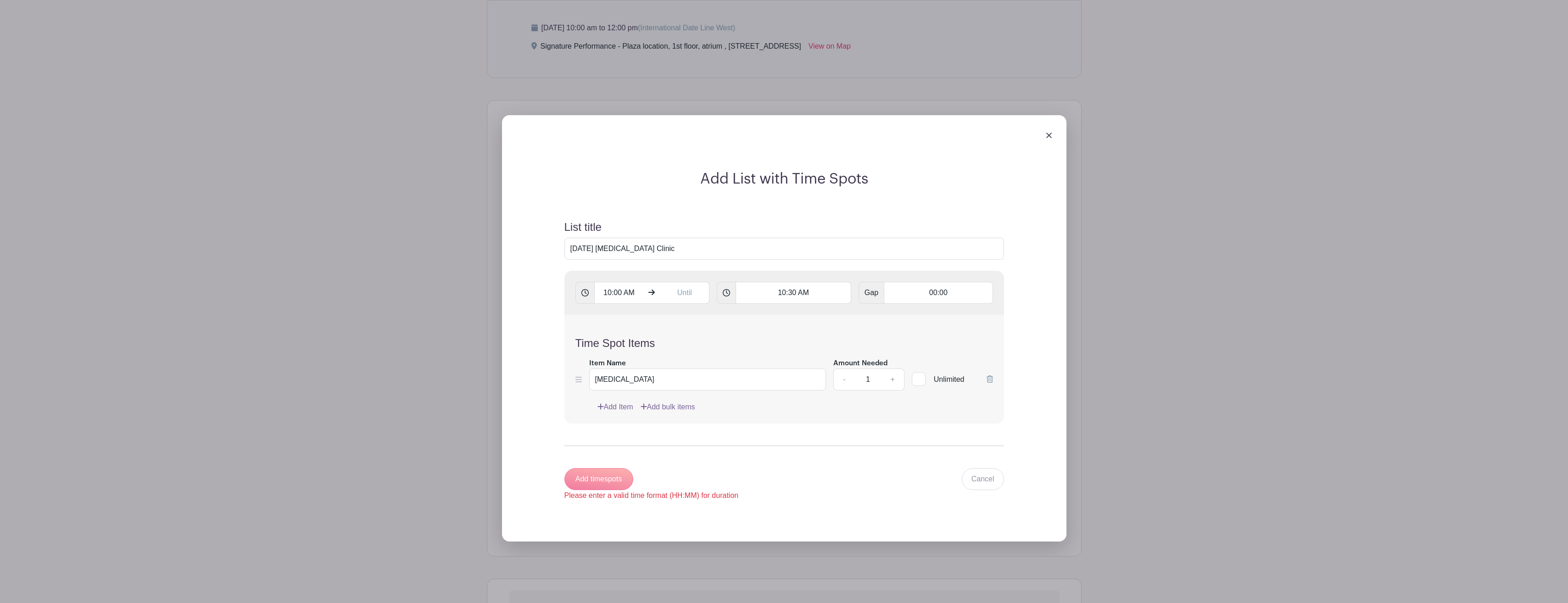
click at [619, 476] on div "Add timespots Please enter a valid time format (HH:MM) for duration" at bounding box center [651, 485] width 174 height 33
click at [619, 476] on div "Add timespots Please enter a valid time format (HH:MM) for duration" at bounding box center [651, 485] width 174 height 33
click at [1051, 132] on link at bounding box center [1048, 135] width 6 height 8
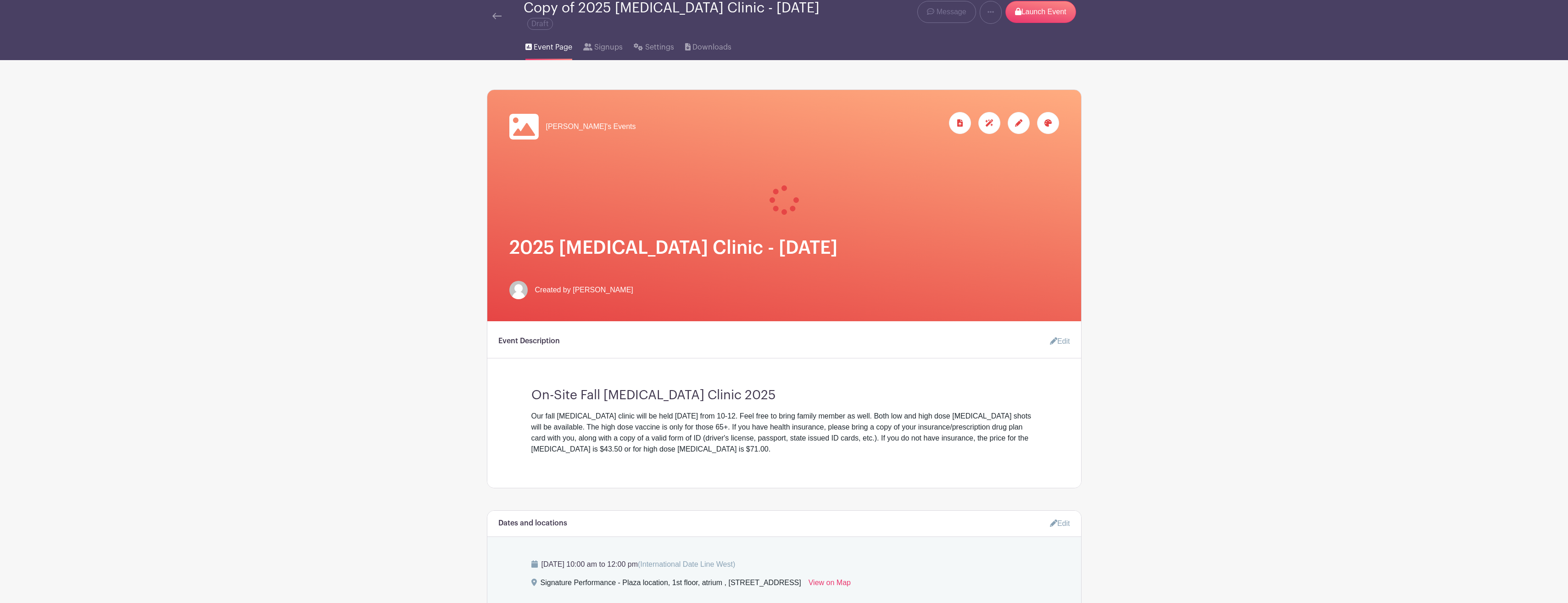
scroll to position [0, 0]
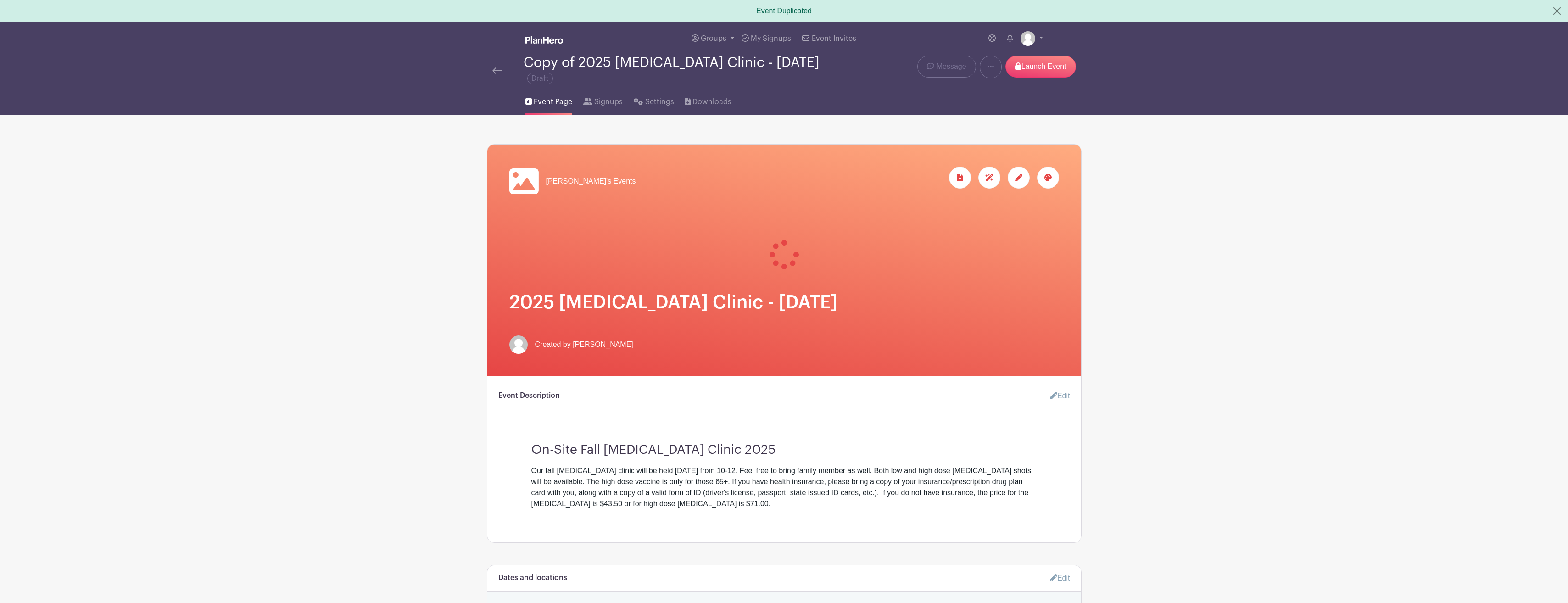
click at [553, 100] on span "Event Page" at bounding box center [553, 102] width 39 height 11
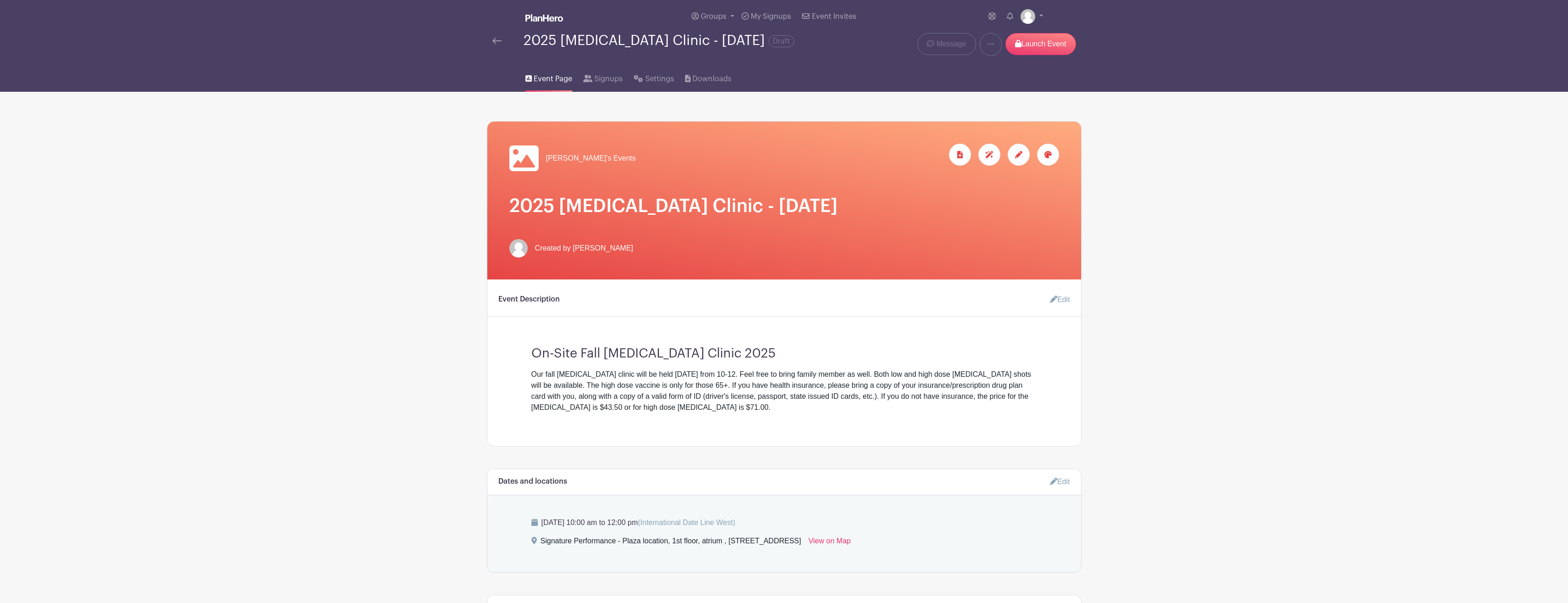
click at [554, 78] on span "Event Page" at bounding box center [553, 79] width 39 height 11
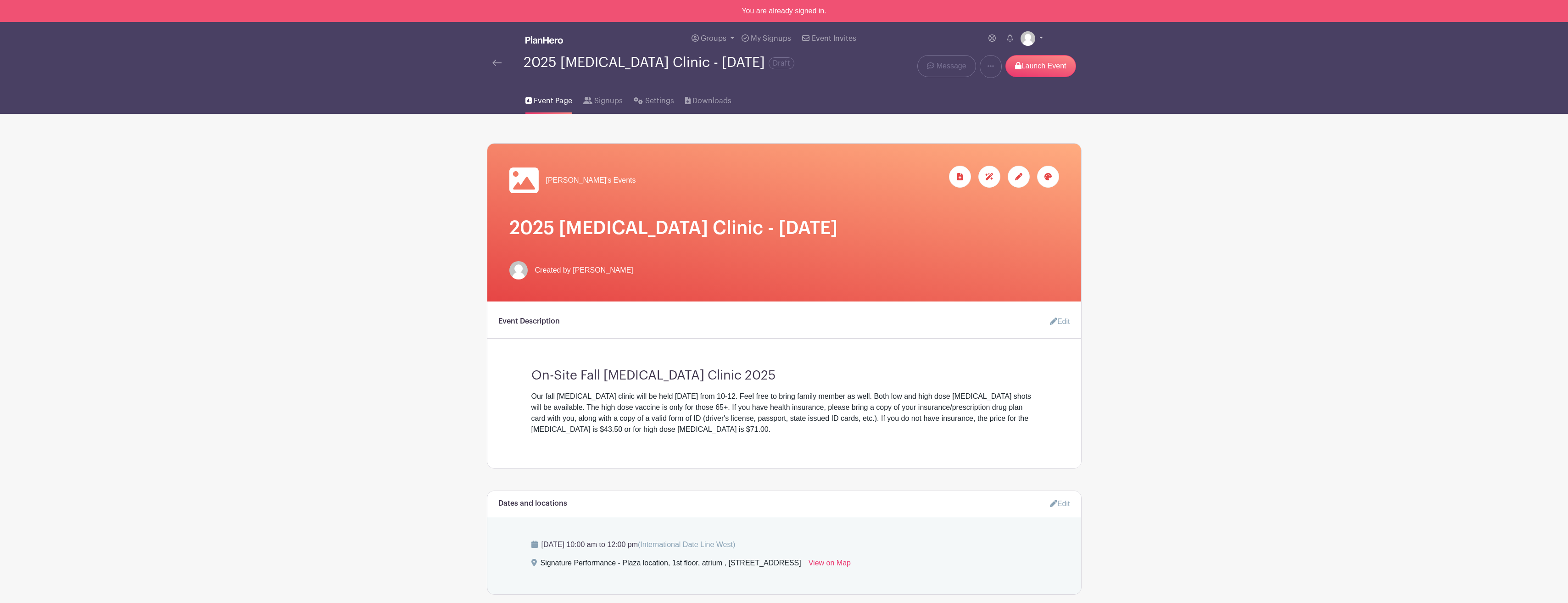
click at [1037, 39] on link at bounding box center [1031, 39] width 23 height 15
click at [1009, 86] on link "Logout" at bounding box center [1006, 83] width 73 height 15
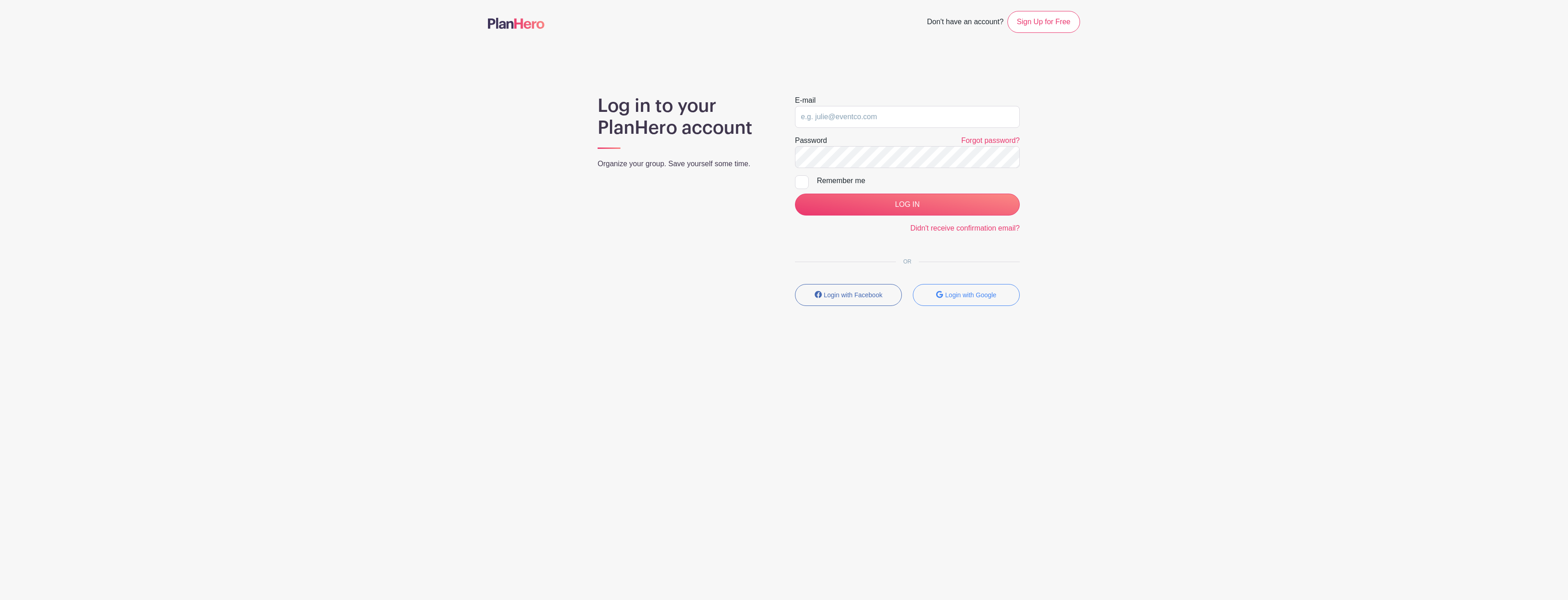
type input "[EMAIL_ADDRESS][DOMAIN_NAME]"
click at [912, 203] on input "LOG IN" at bounding box center [907, 204] width 225 height 22
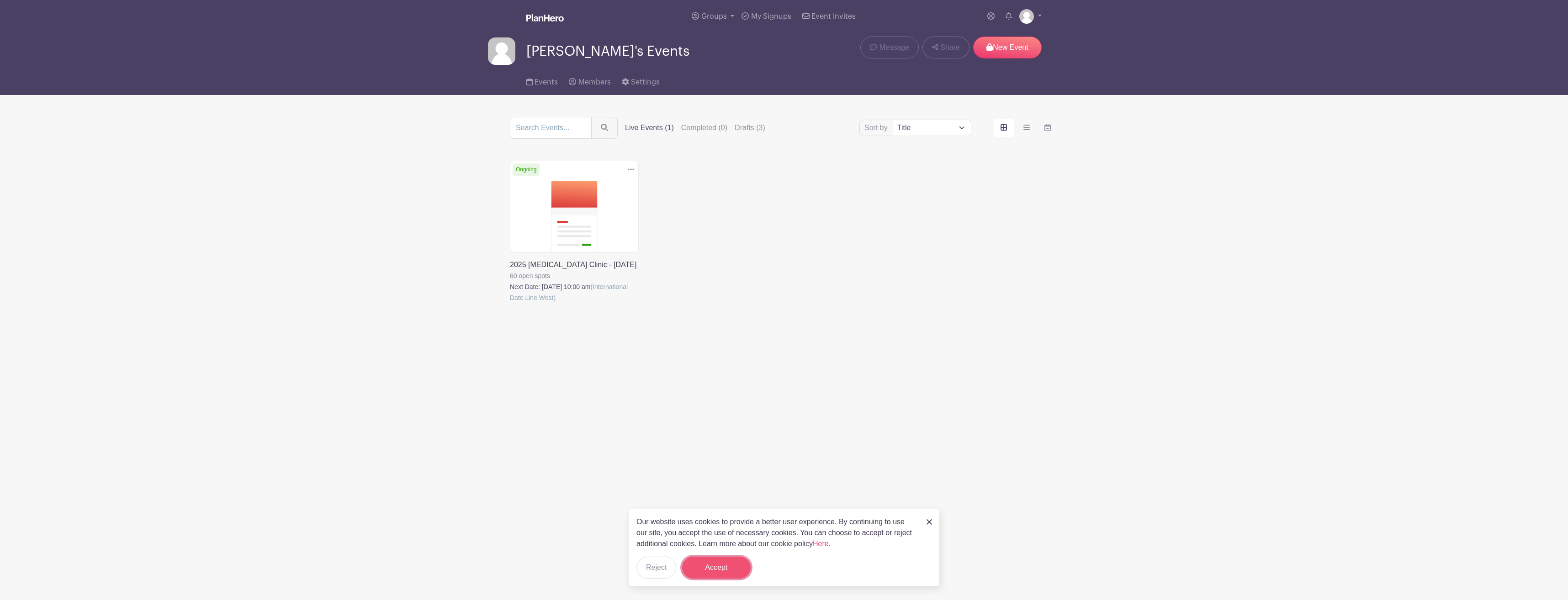
click at [733, 567] on button "Accept" at bounding box center [716, 568] width 69 height 22
click at [633, 167] on icon at bounding box center [631, 169] width 7 height 7
click at [613, 187] on link "Duplicate" at bounding box center [601, 189] width 72 height 15
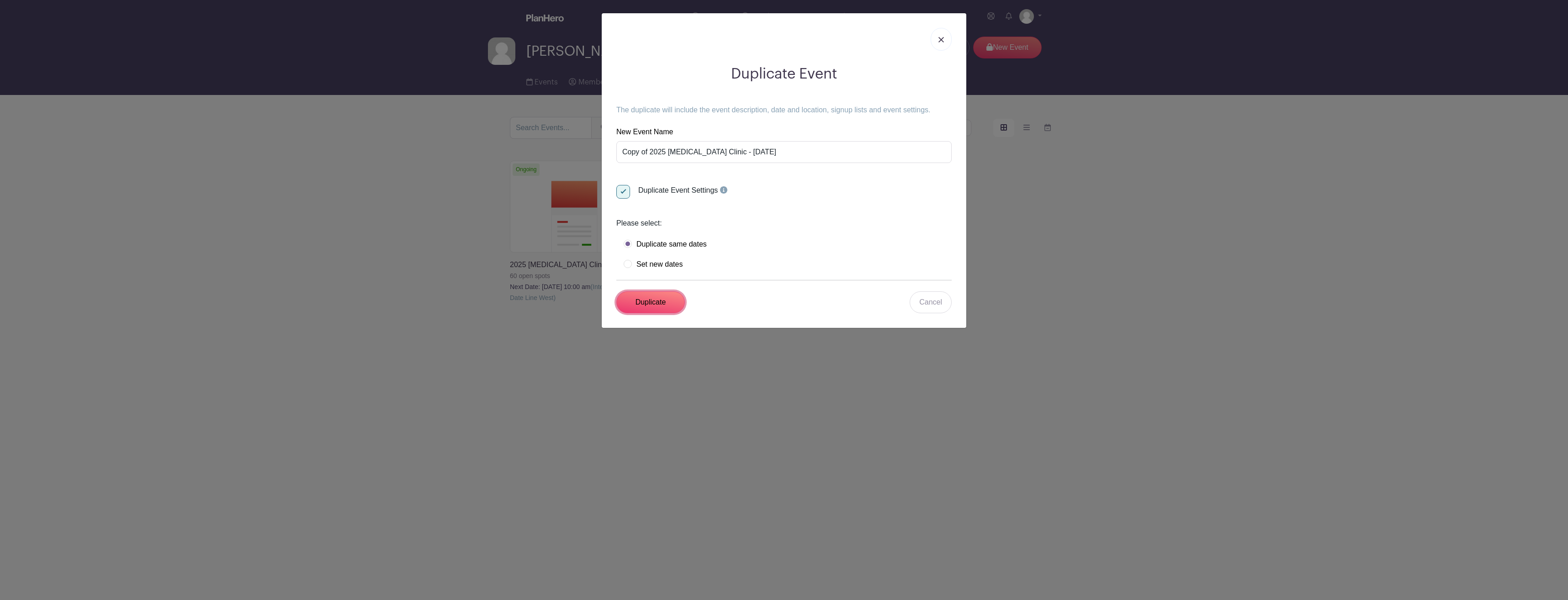
click at [655, 303] on input "Duplicate" at bounding box center [651, 302] width 69 height 22
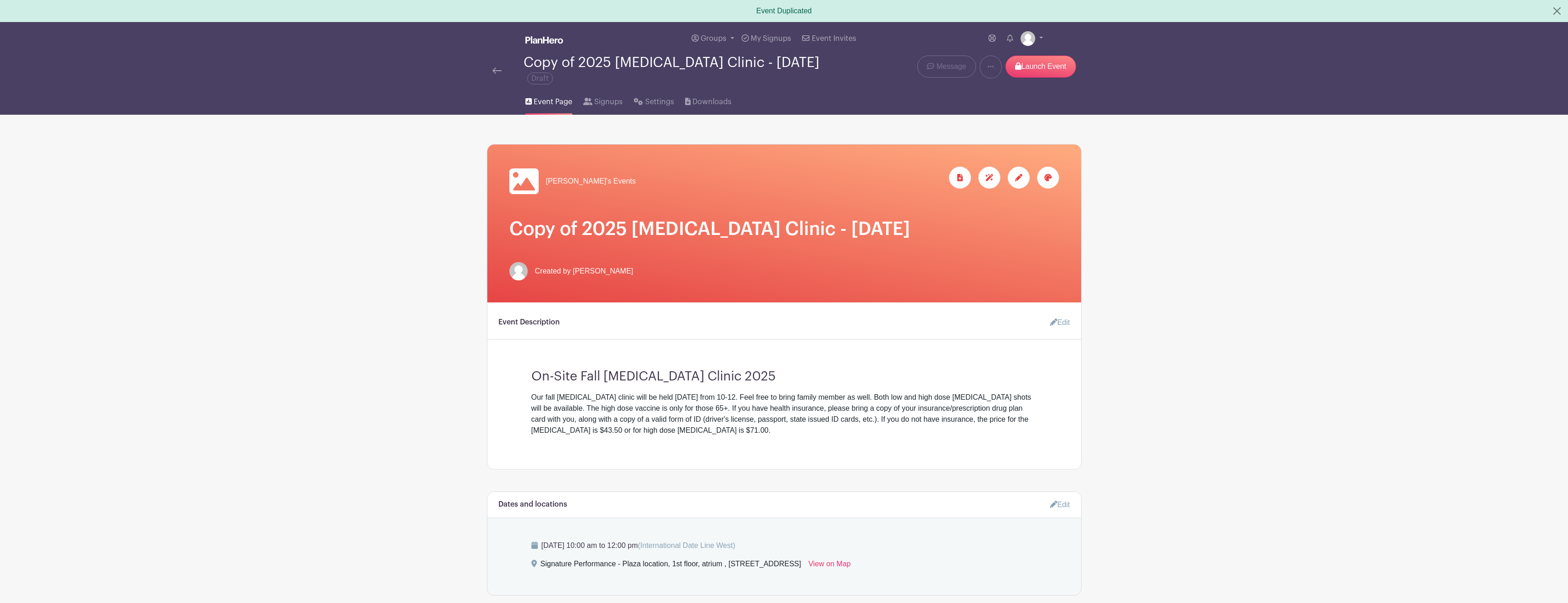
drag, startPoint x: 583, startPoint y: 226, endPoint x: 694, endPoint y: 214, distance: 111.6
click at [584, 226] on h1 "Copy of 2025 [MEDICAL_DATA] Clinic - [DATE]" at bounding box center [784, 229] width 550 height 22
click at [1017, 174] on icon at bounding box center [1018, 177] width 7 height 7
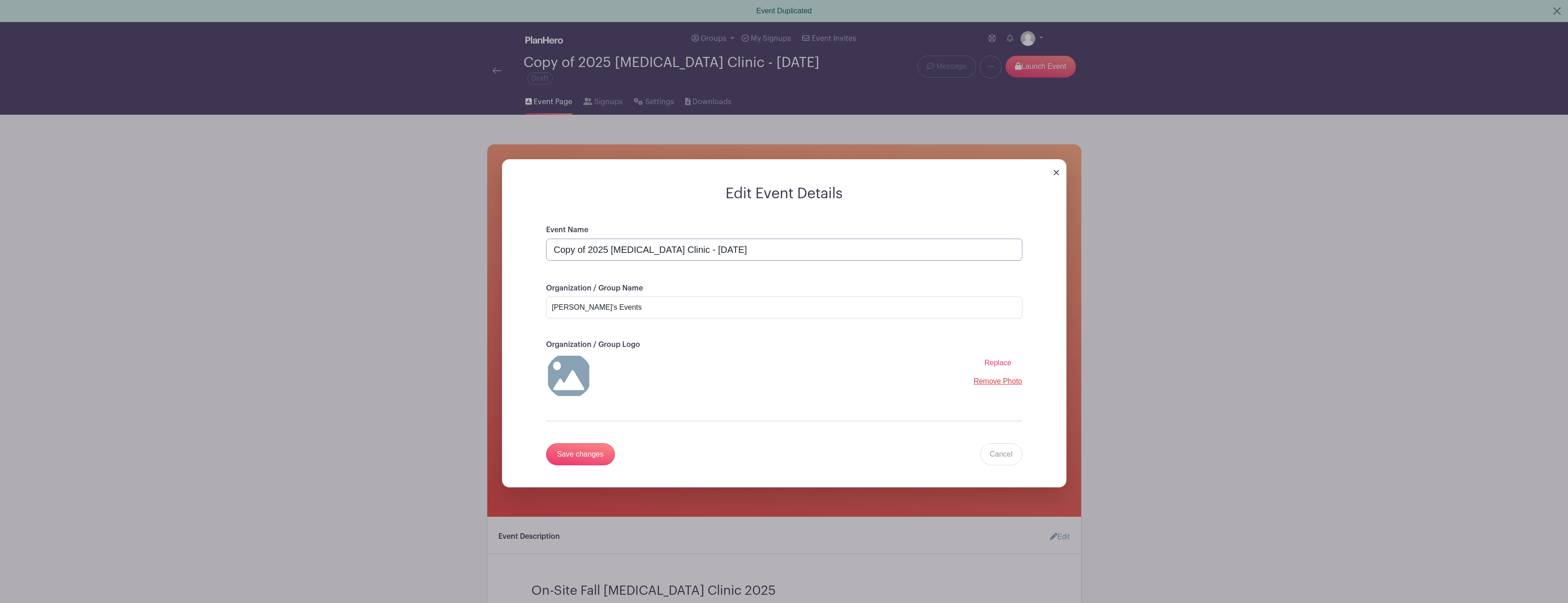
click at [589, 249] on input "Copy of 2025 [MEDICAL_DATA] Clinic - [DATE]" at bounding box center [784, 250] width 476 height 22
type input "2025 [MEDICAL_DATA] Clinic - [DATE]"
click at [582, 445] on input "Save changes" at bounding box center [580, 454] width 69 height 22
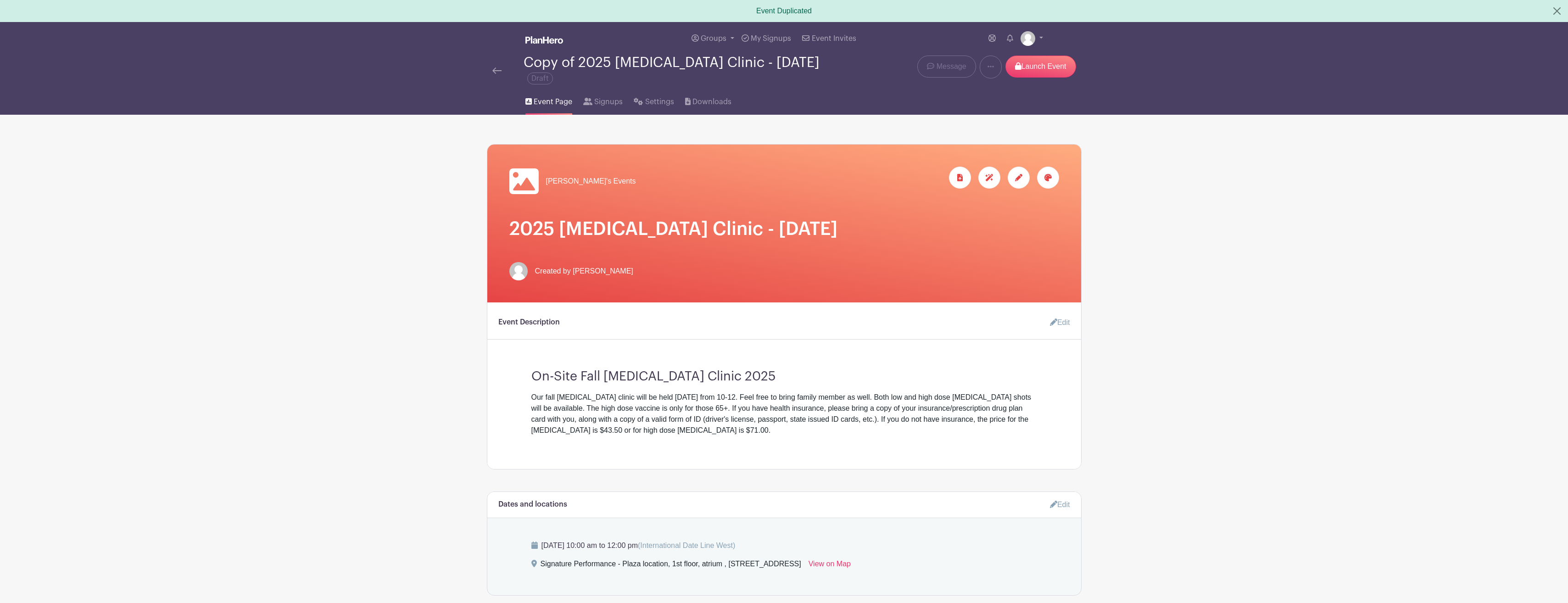
click at [1051, 319] on icon at bounding box center [1053, 322] width 7 height 7
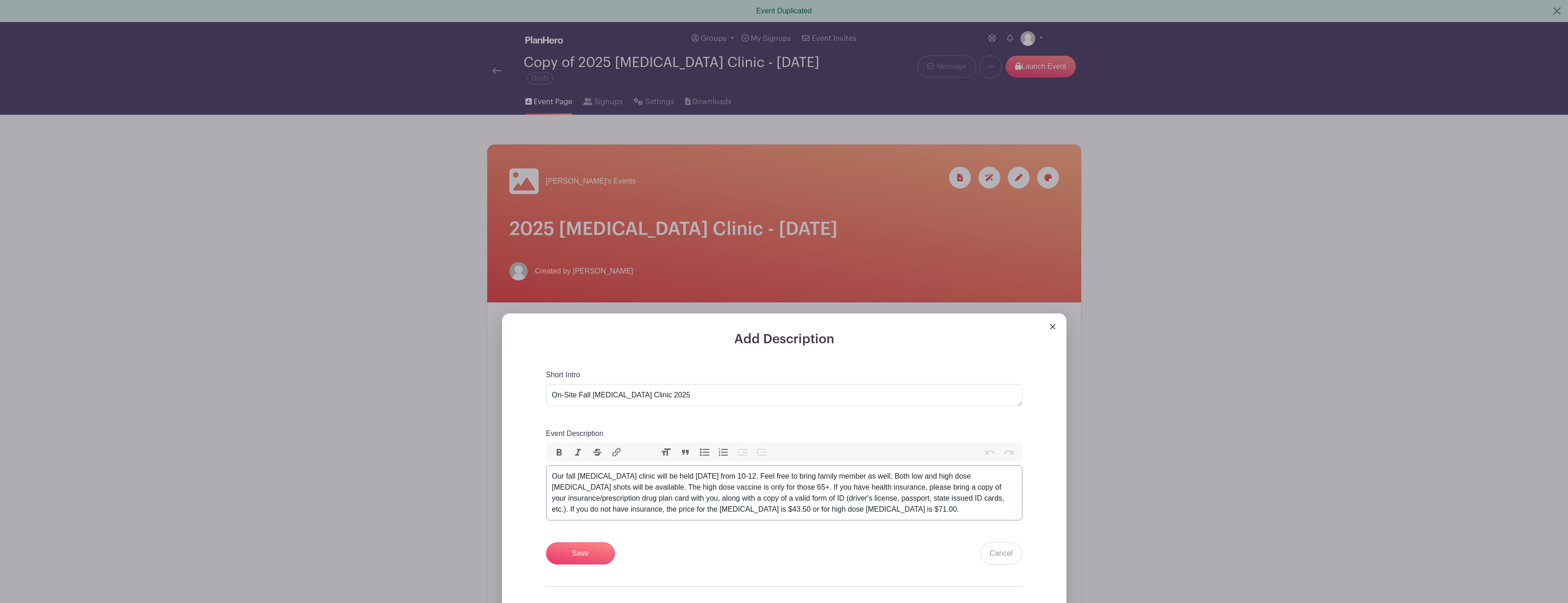
click at [722, 476] on div "Our fall [MEDICAL_DATA] clinic will be held [DATE] from 10-12. Feel free to bri…" at bounding box center [784, 493] width 465 height 44
type trix-editor "<div>Our fall [MEDICAL_DATA] clinic will be held [DATE] from 10-12. Feel free t…"
click at [589, 551] on input "Save" at bounding box center [580, 553] width 69 height 22
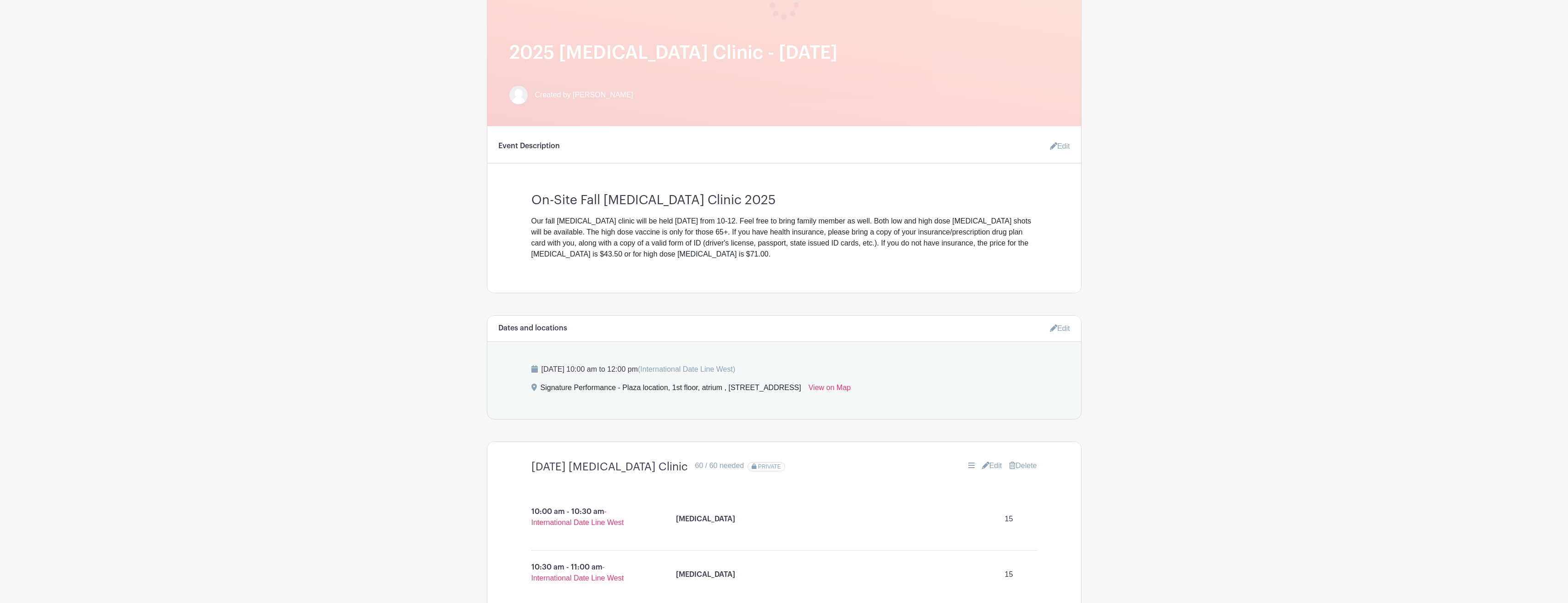
scroll to position [275, 0]
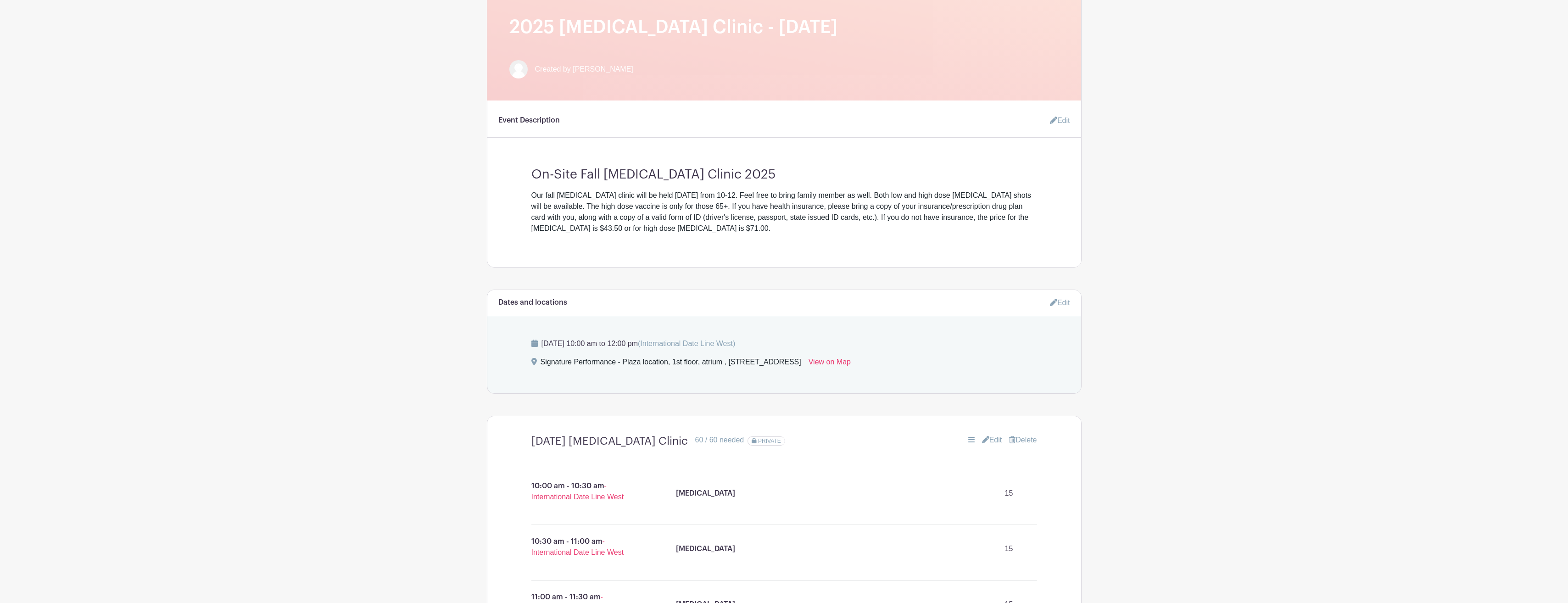
click at [1053, 302] on icon at bounding box center [1053, 303] width 7 height 7
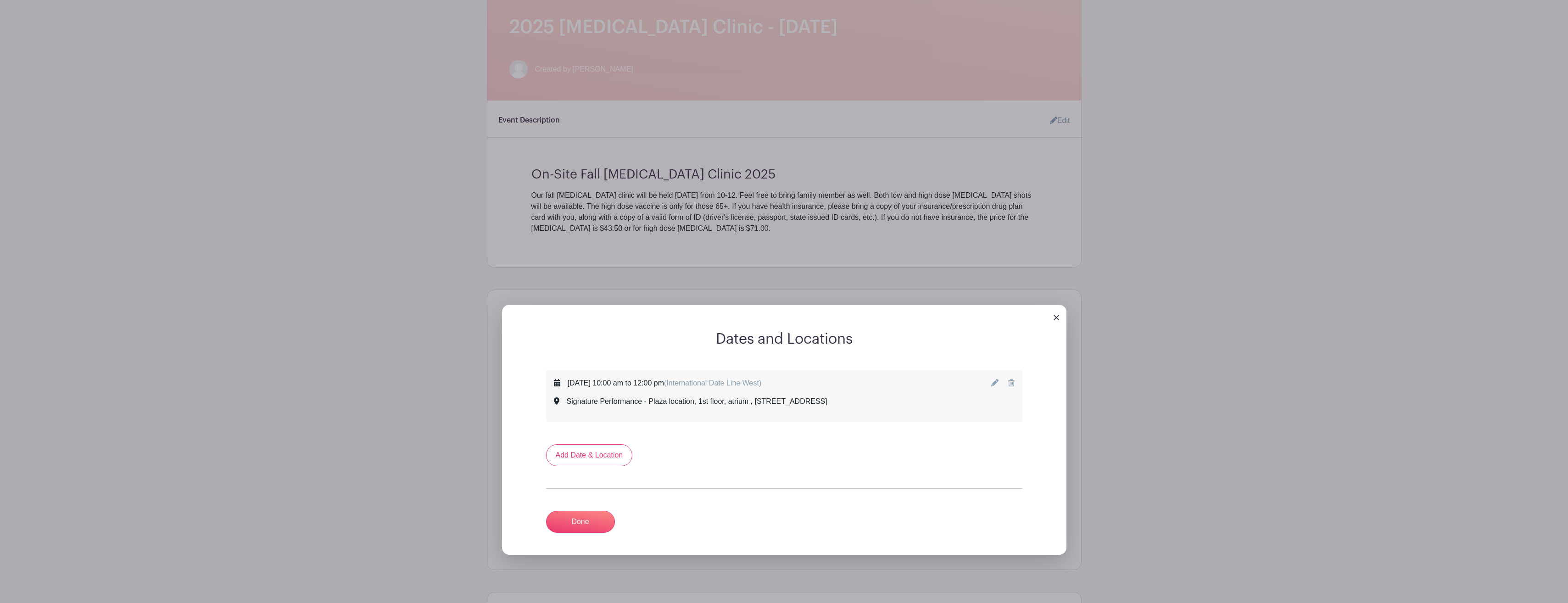
click at [995, 383] on icon at bounding box center [995, 383] width 7 height 7
select select "9"
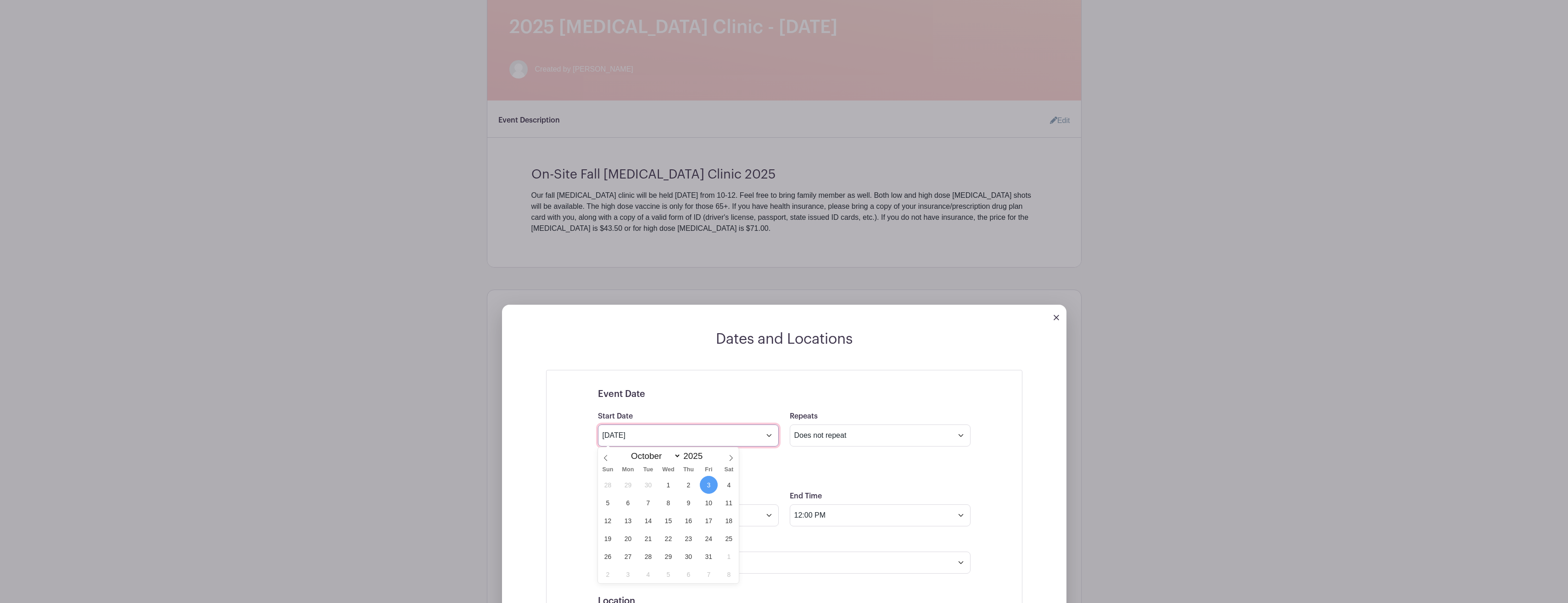
click at [767, 437] on input "Oct 3 2025" at bounding box center [688, 435] width 181 height 22
click at [707, 538] on span "24" at bounding box center [709, 538] width 18 height 18
type input "Oct 24 2025"
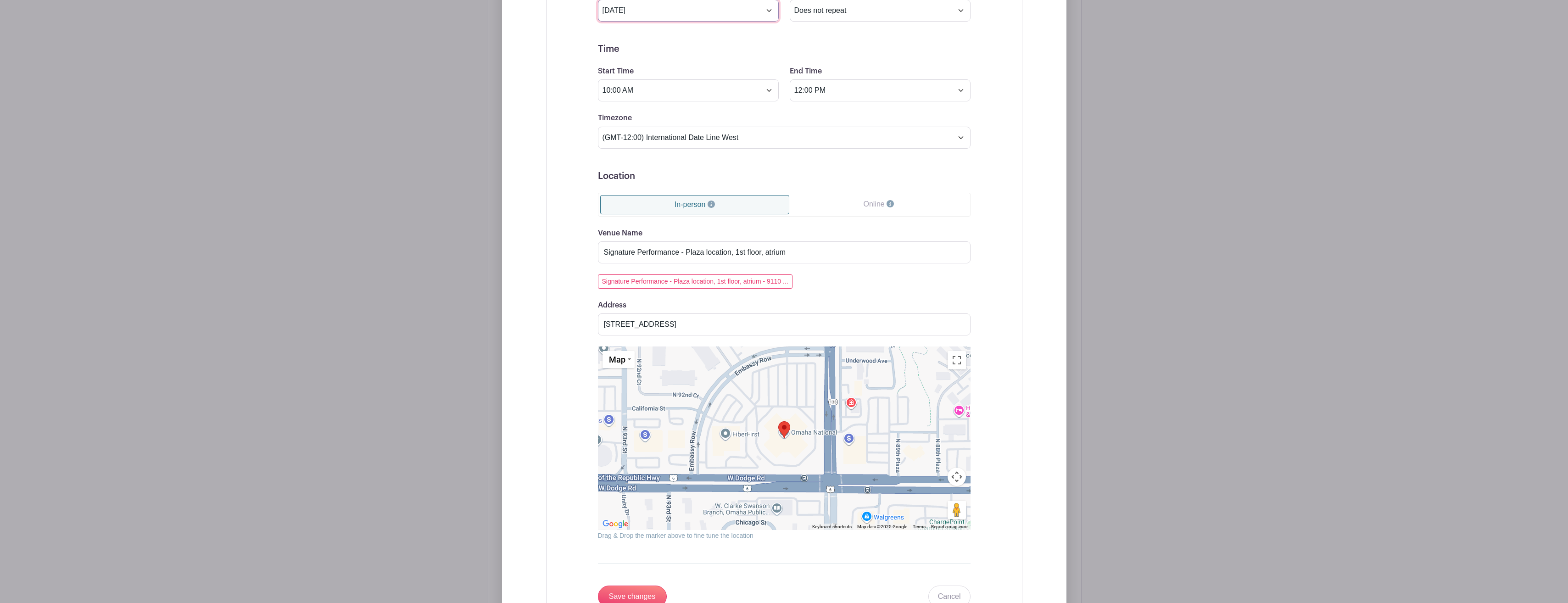
scroll to position [826, 0]
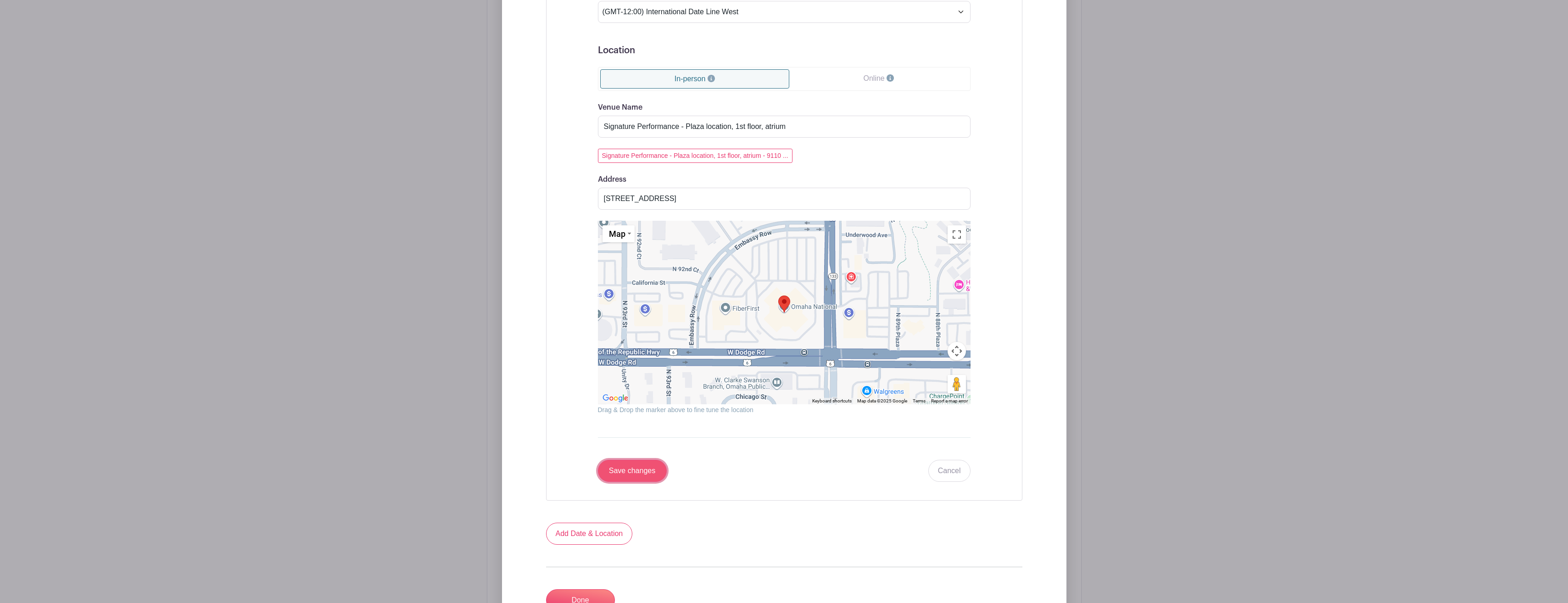
click at [653, 470] on input "Save changes" at bounding box center [632, 471] width 69 height 22
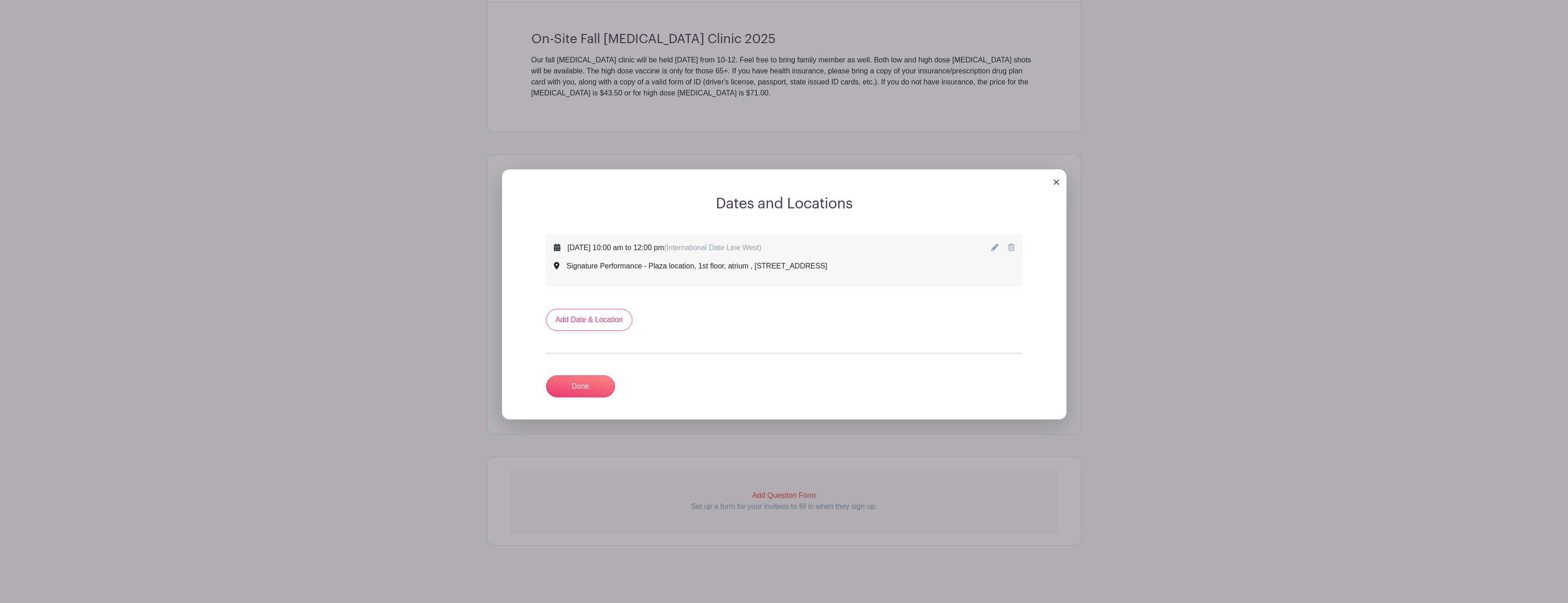
scroll to position [338, 0]
click at [586, 385] on link "Done" at bounding box center [580, 387] width 69 height 22
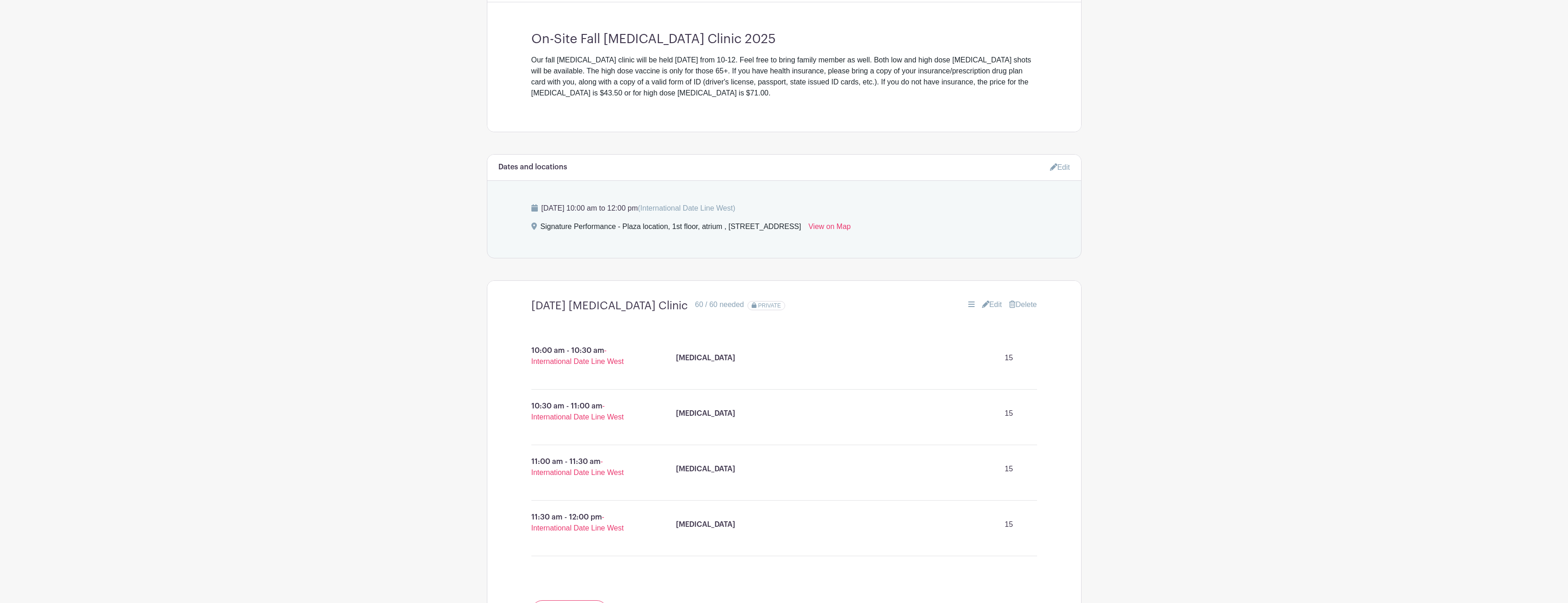
click at [987, 305] on link "Edit" at bounding box center [992, 305] width 20 height 11
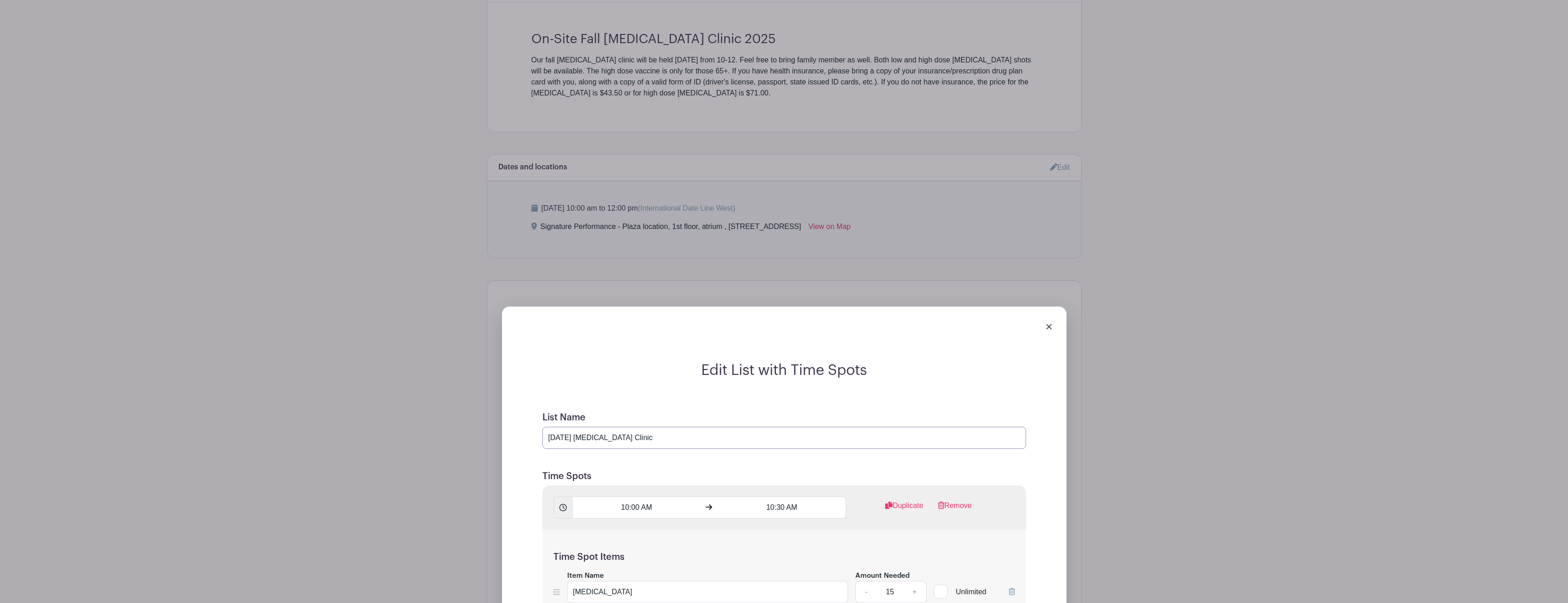
click at [580, 437] on input "October 3, 2025 Flu Shot Clinic" at bounding box center [784, 438] width 484 height 22
type input "October 24, 2025 Flu Shot Clinic"
click at [981, 379] on h2 "Edit List with Time Spots" at bounding box center [784, 370] width 506 height 18
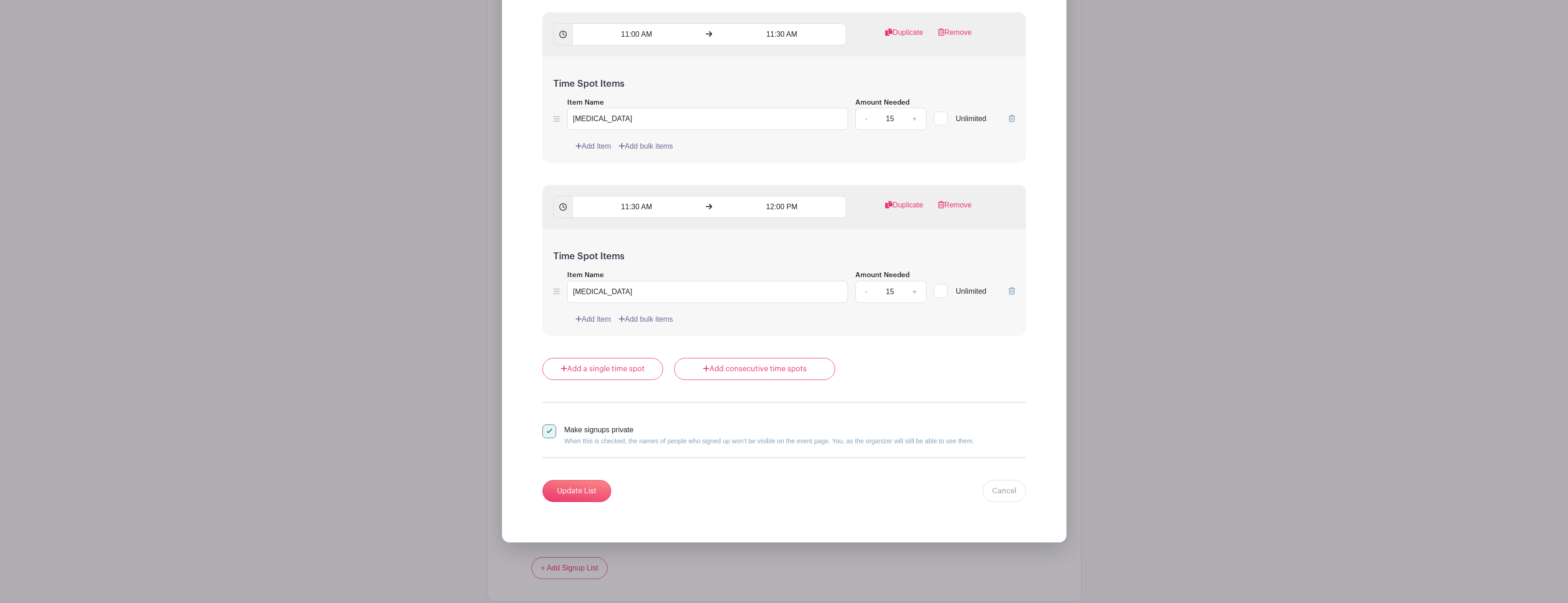
scroll to position [1164, 0]
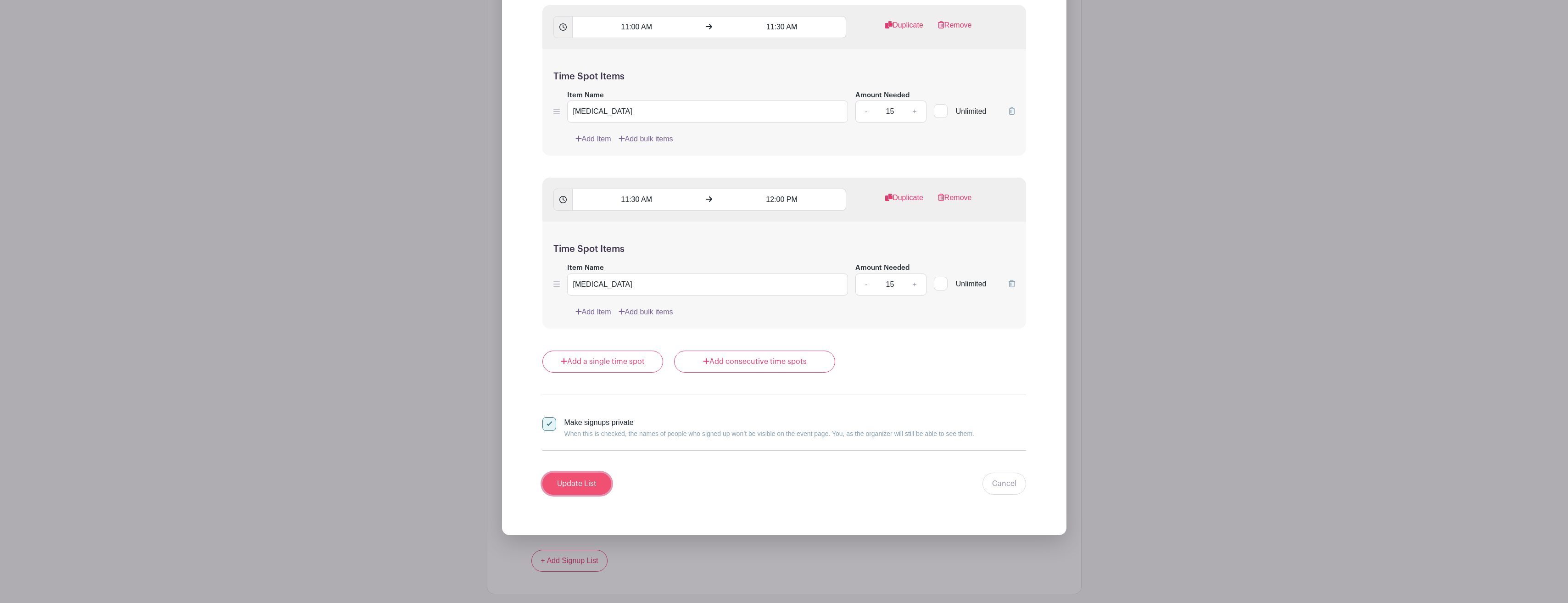
click at [597, 481] on input "Update List" at bounding box center [576, 484] width 69 height 22
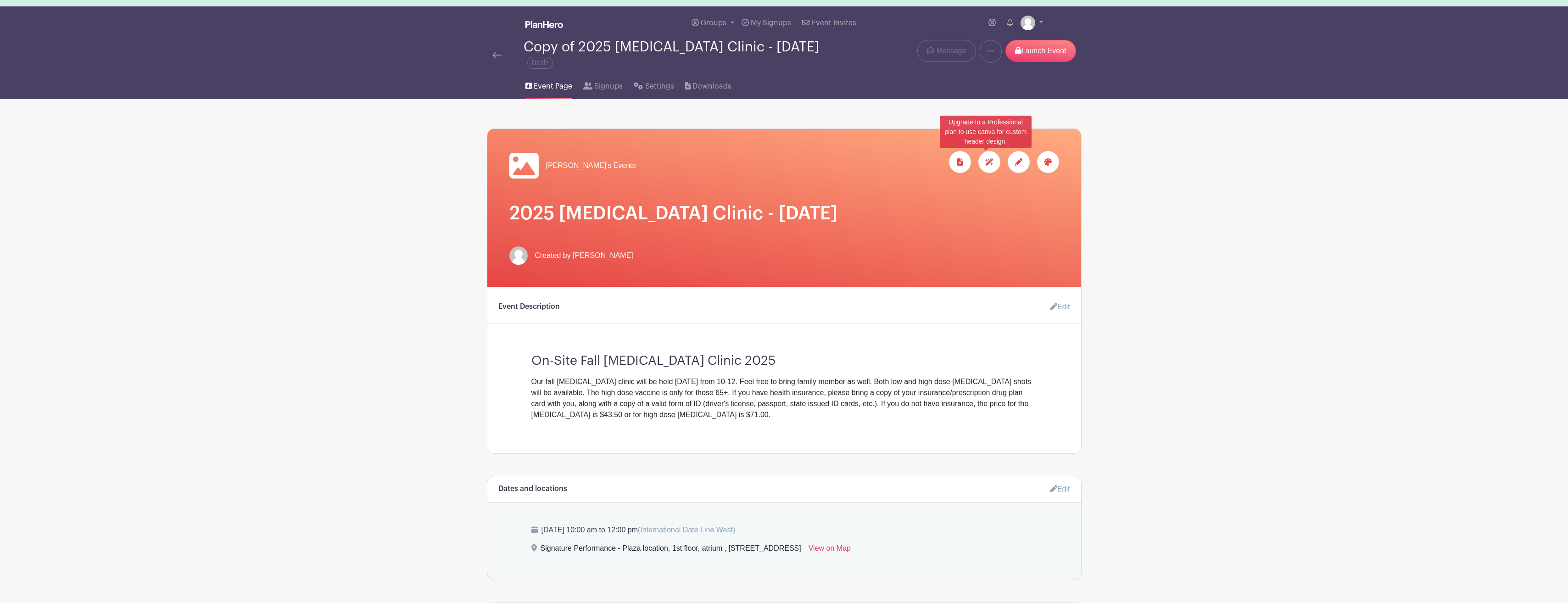
scroll to position [0, 0]
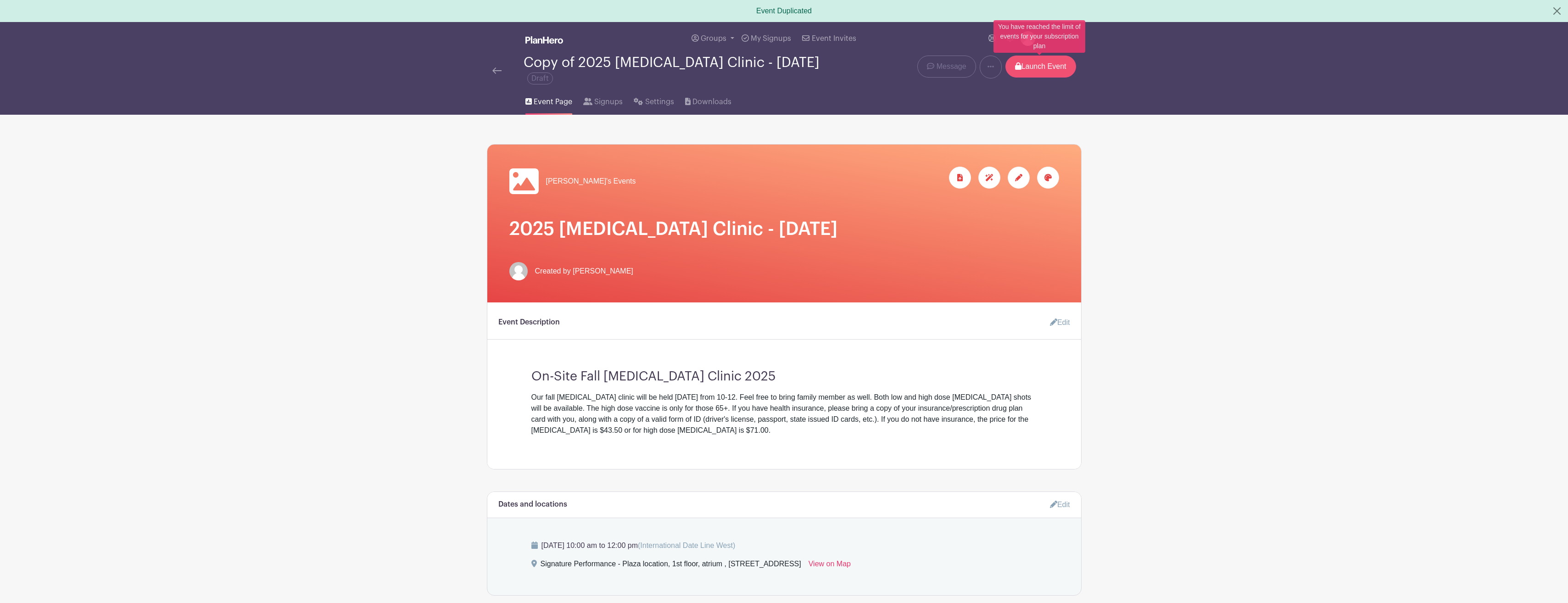
click at [1040, 69] on p "Launch Event" at bounding box center [1041, 67] width 71 height 22
click at [1045, 62] on p "Launch Event" at bounding box center [1041, 67] width 71 height 22
click at [1226, 443] on main "Groups All Groups Andrea's Events My Signups Event Invites My account Logout Co…" at bounding box center [784, 586] width 1568 height 1129
click at [1048, 68] on p "Launch Event" at bounding box center [1041, 67] width 71 height 22
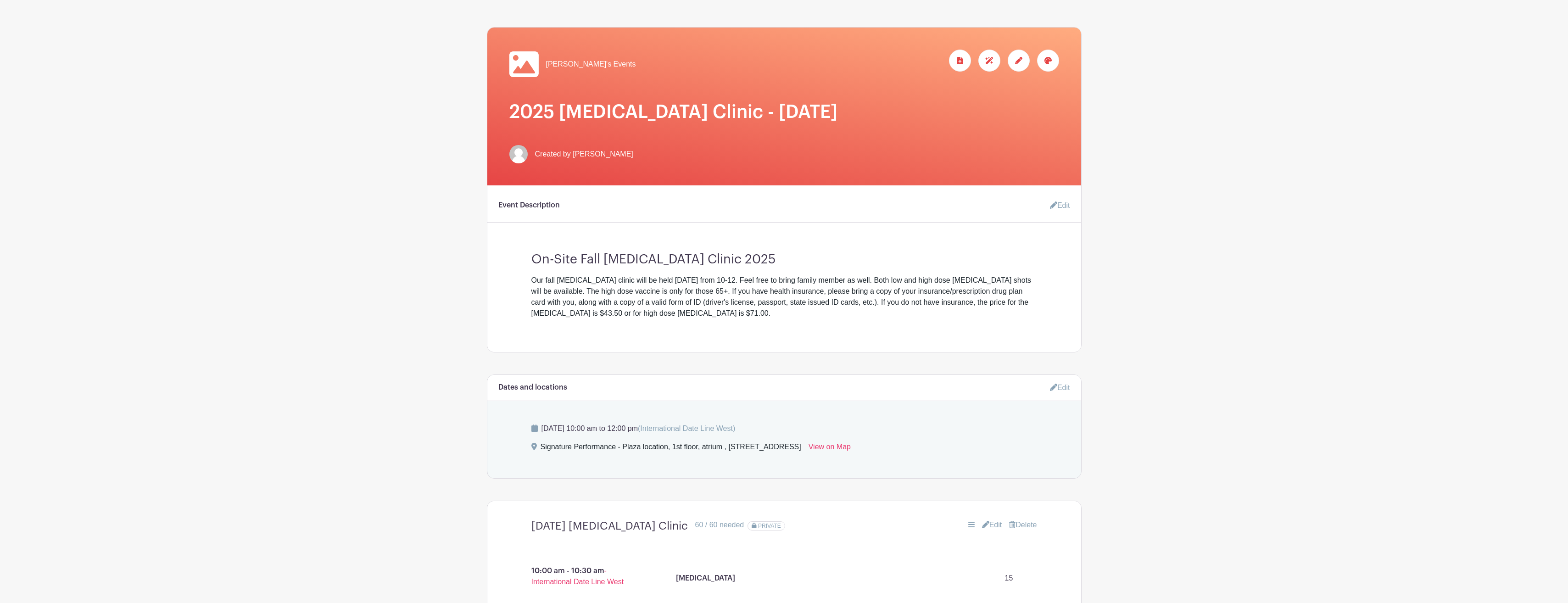
scroll to position [46, 0]
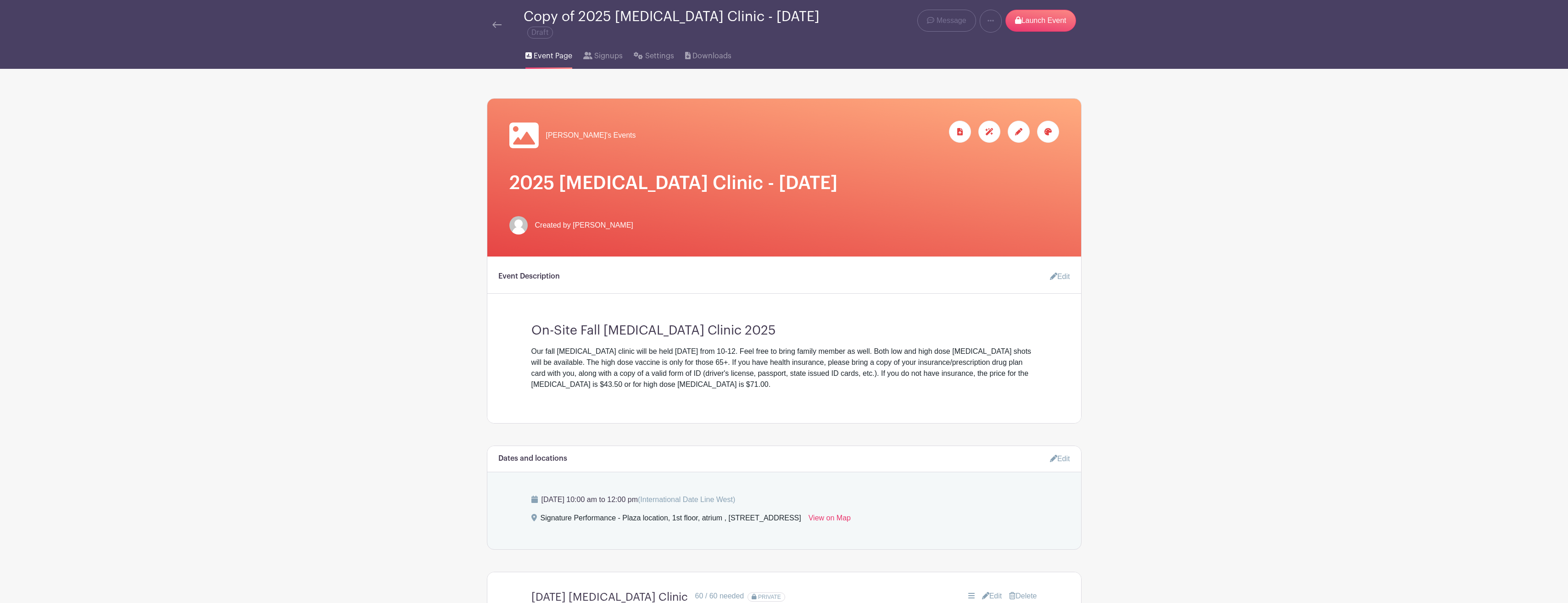
click at [496, 22] on img at bounding box center [496, 24] width 9 height 7
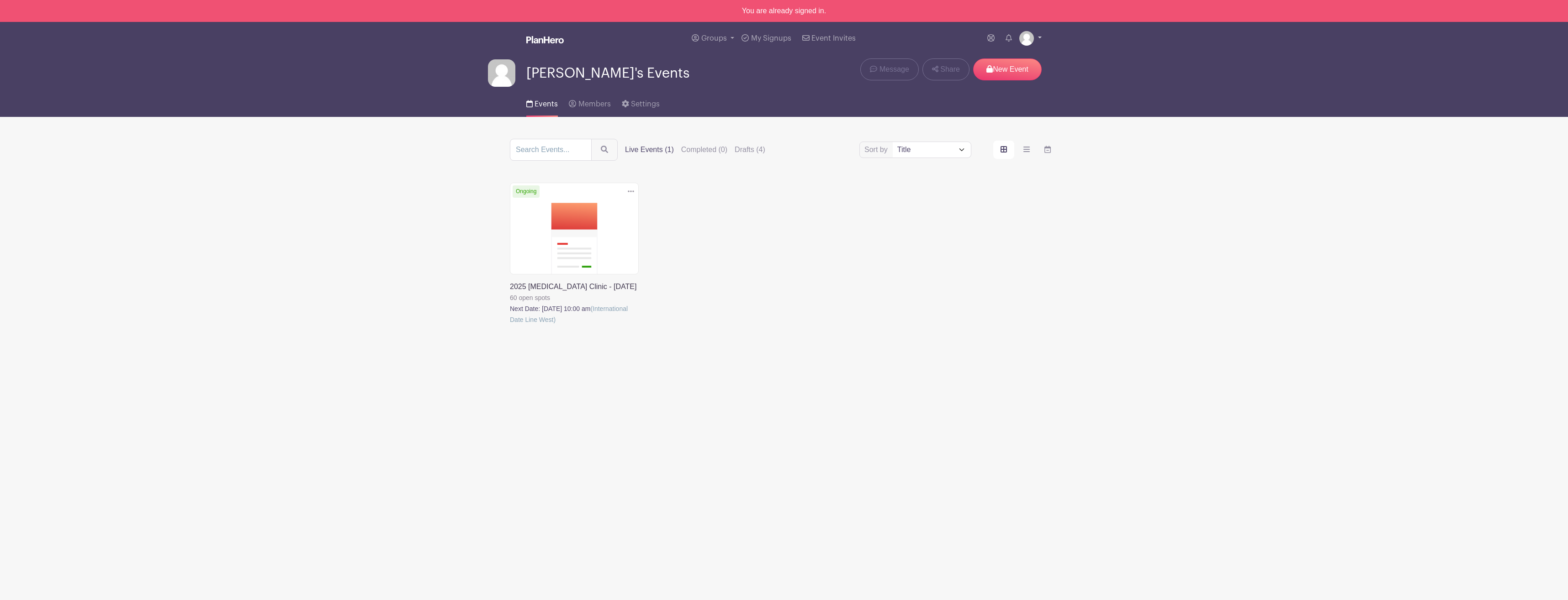
click at [1034, 36] on link at bounding box center [1031, 38] width 23 height 15
click at [1004, 58] on link "My account" at bounding box center [1005, 60] width 72 height 15
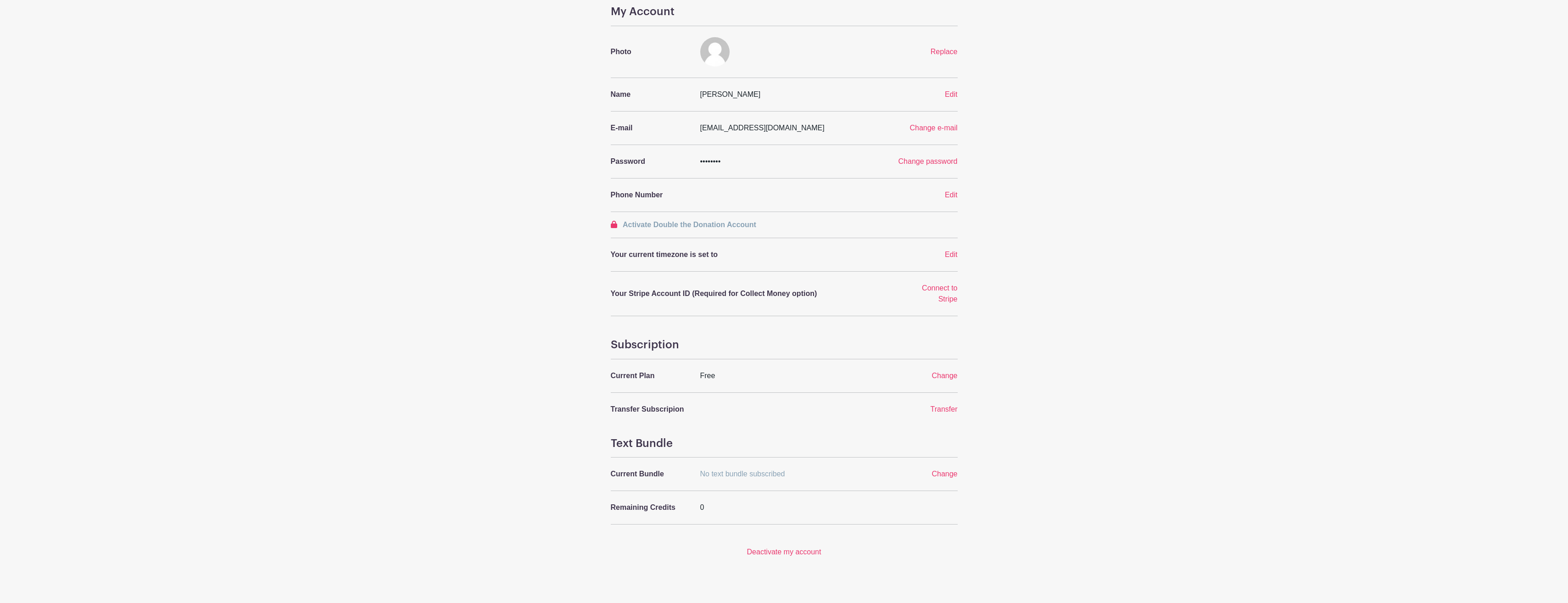
scroll to position [62, 0]
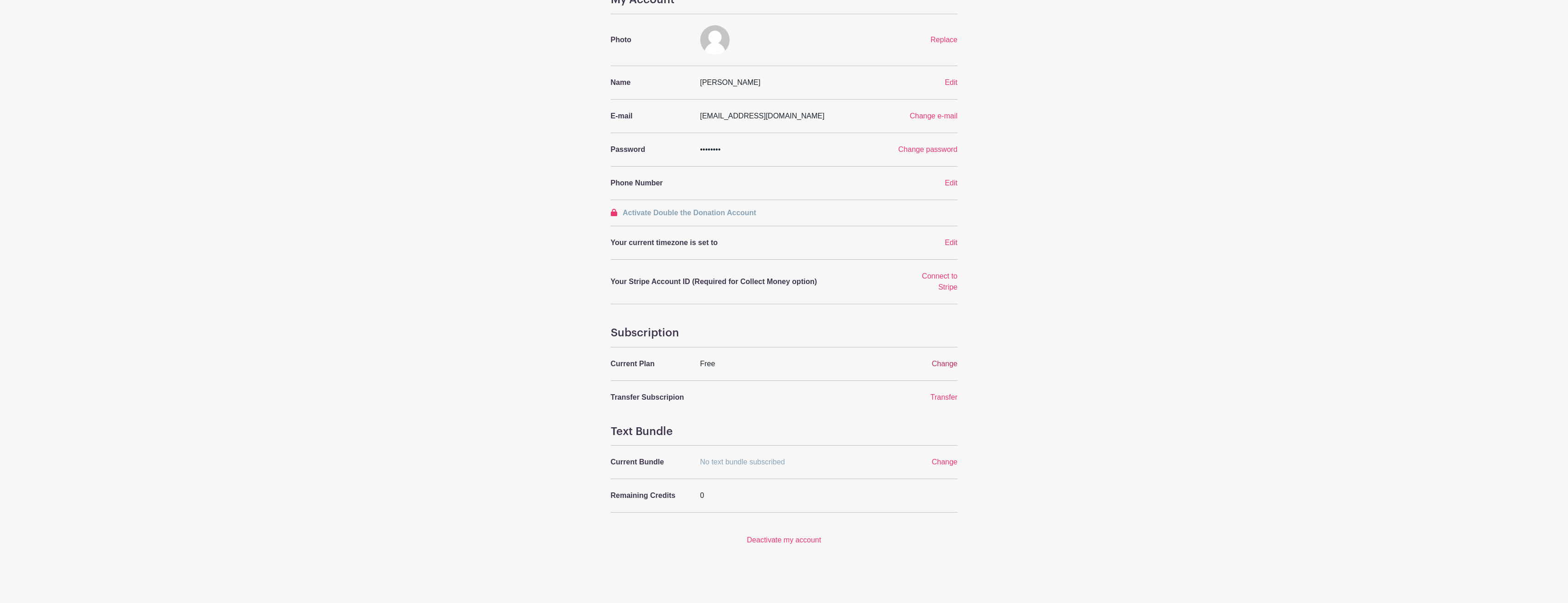
click at [942, 361] on span "Change" at bounding box center [944, 363] width 26 height 8
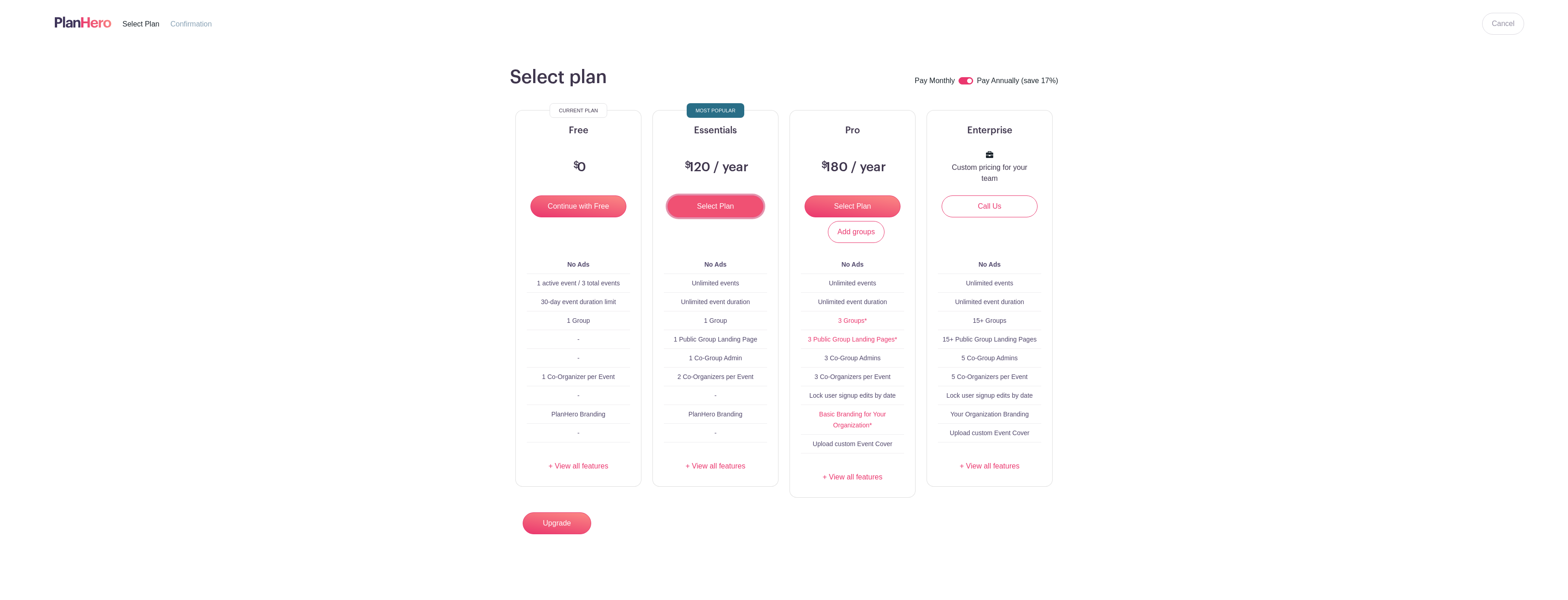
click at [710, 204] on input "Select Plan" at bounding box center [716, 206] width 96 height 22
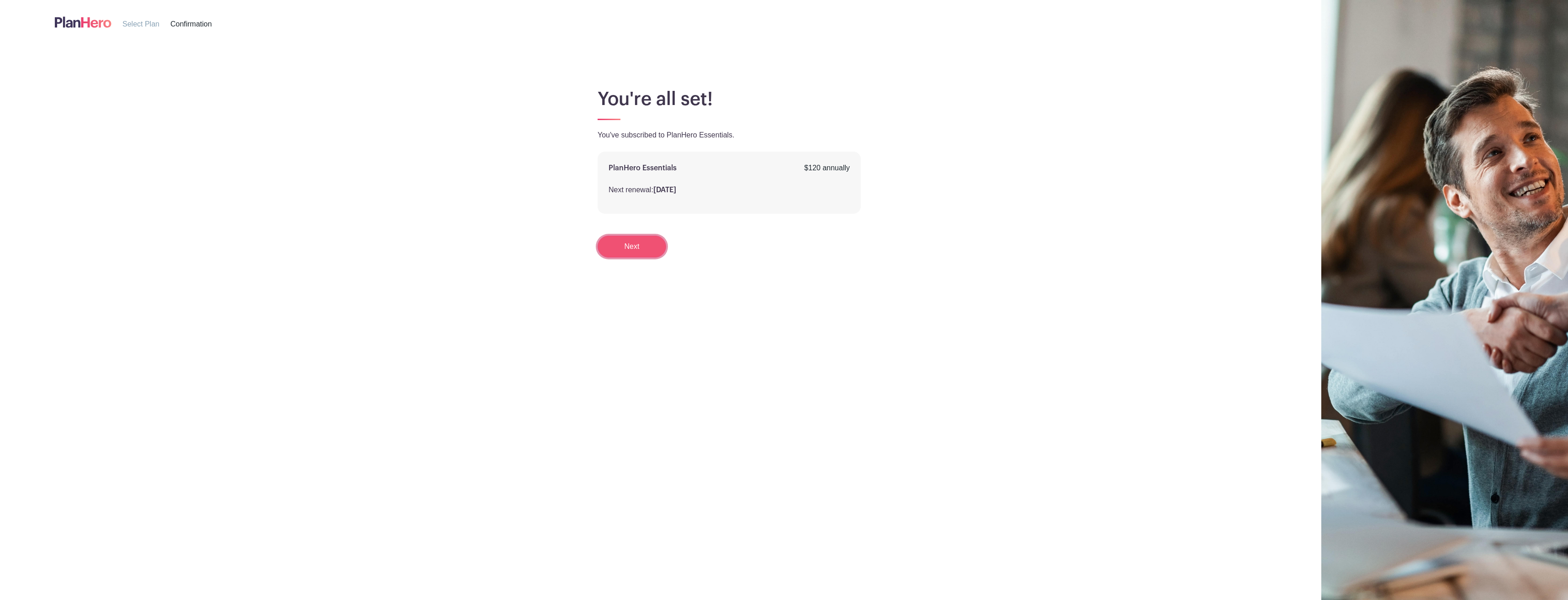
click at [638, 240] on link "Next" at bounding box center [632, 246] width 69 height 22
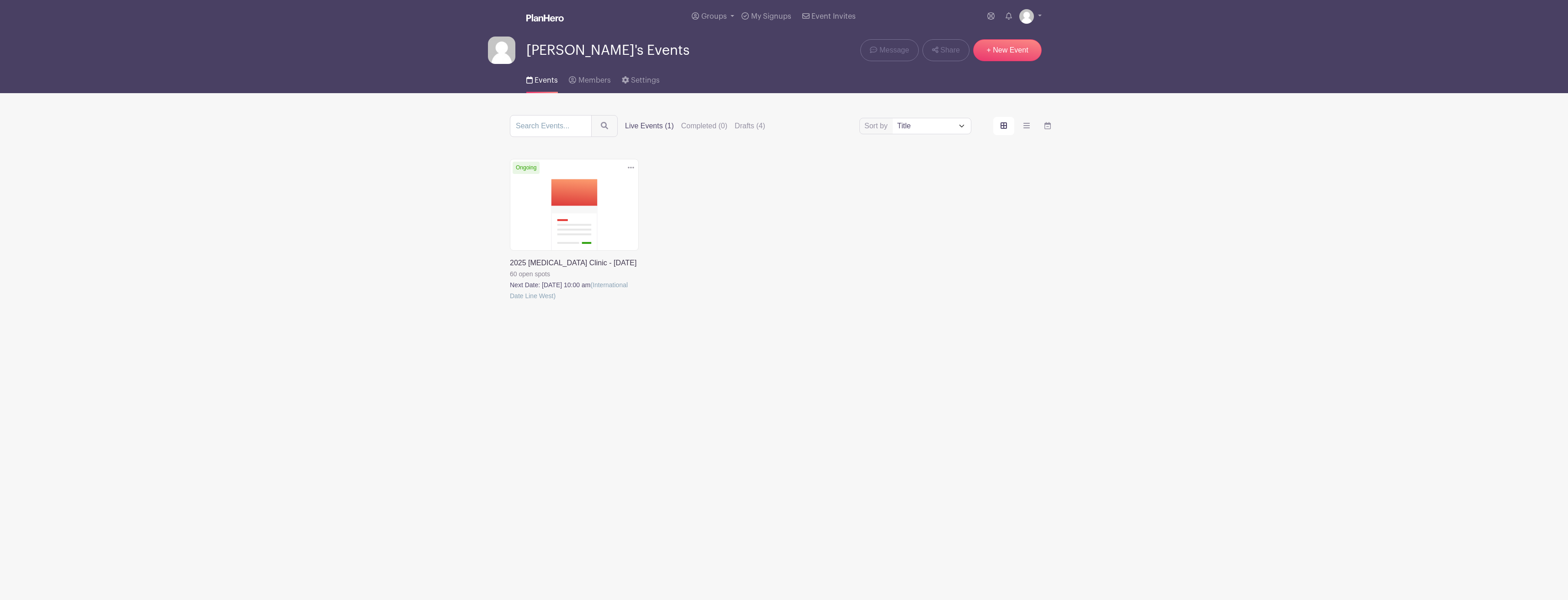
click at [631, 164] on icon at bounding box center [631, 167] width 7 height 7
click at [611, 187] on link "Duplicate" at bounding box center [601, 187] width 72 height 15
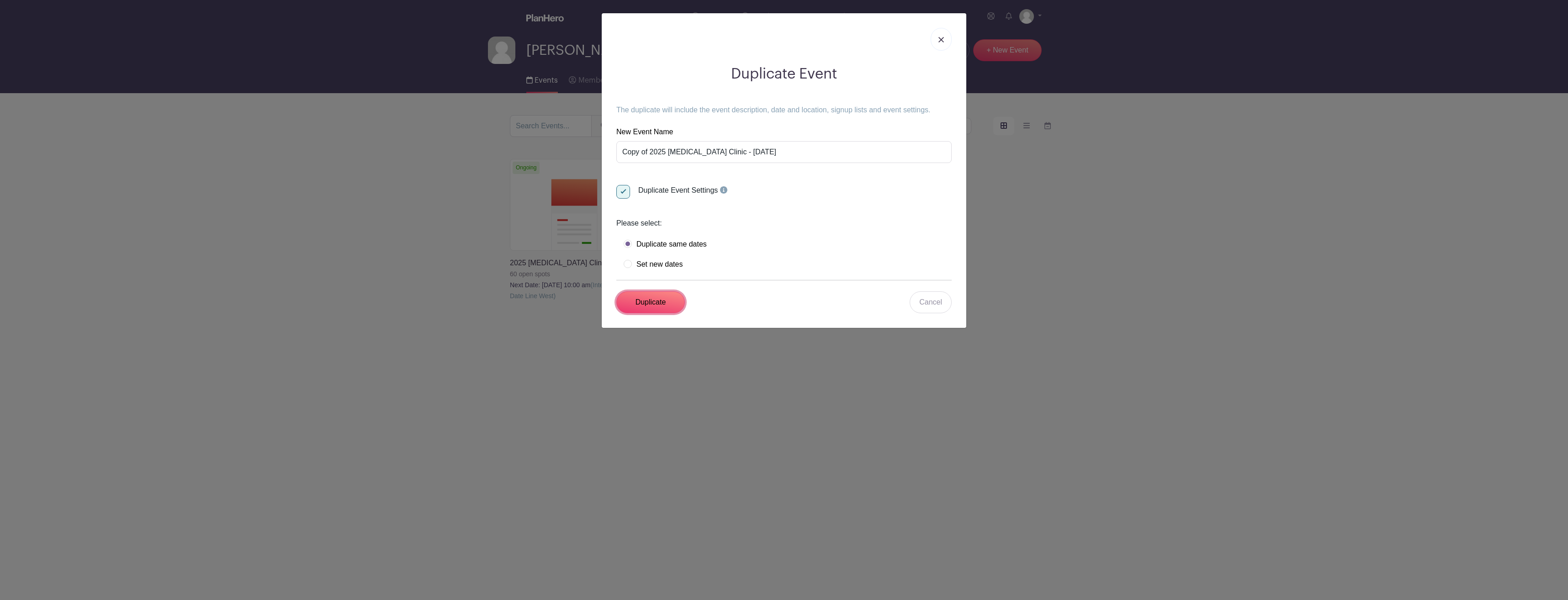
click at [660, 304] on input "Duplicate" at bounding box center [651, 302] width 69 height 22
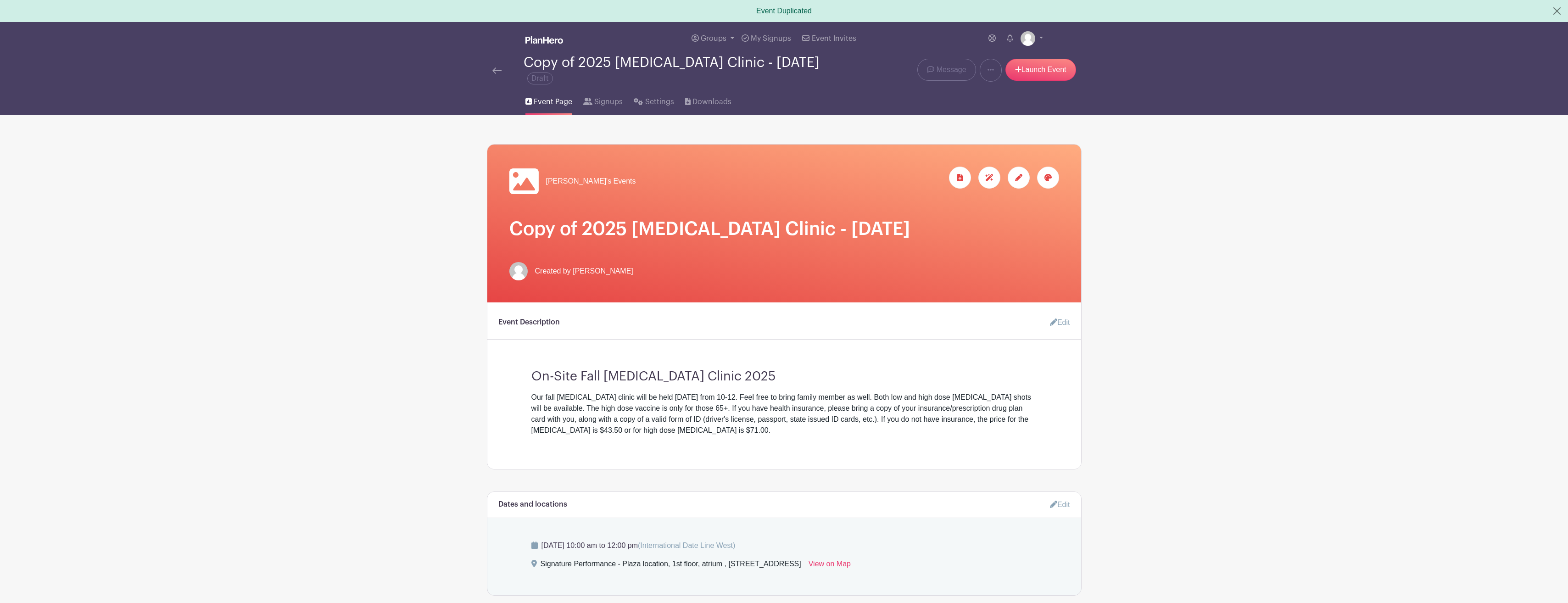
click at [1020, 176] on icon at bounding box center [1018, 177] width 7 height 7
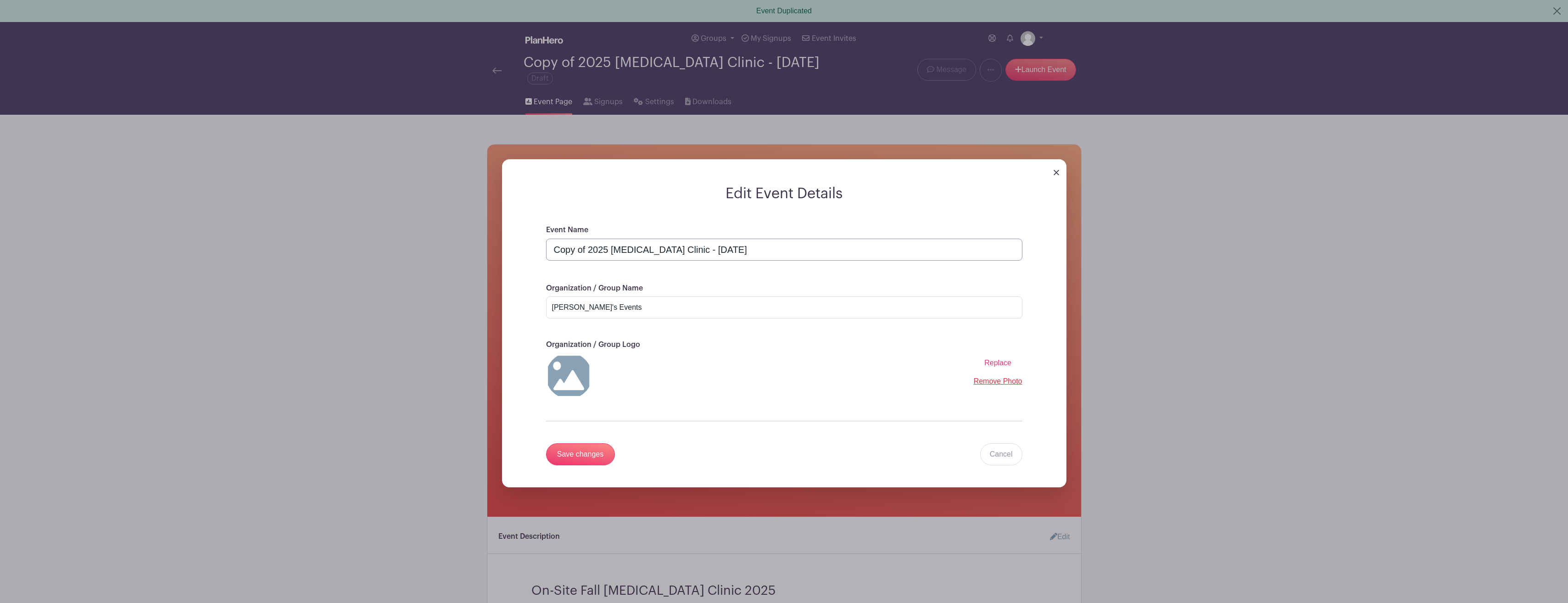
click at [588, 247] on input "Copy of 2025 [MEDICAL_DATA] Clinic - [DATE]" at bounding box center [784, 250] width 476 height 22
type input "2025 [MEDICAL_DATA] Clinic - [DATE]"
click at [587, 448] on input "Save changes" at bounding box center [580, 454] width 69 height 22
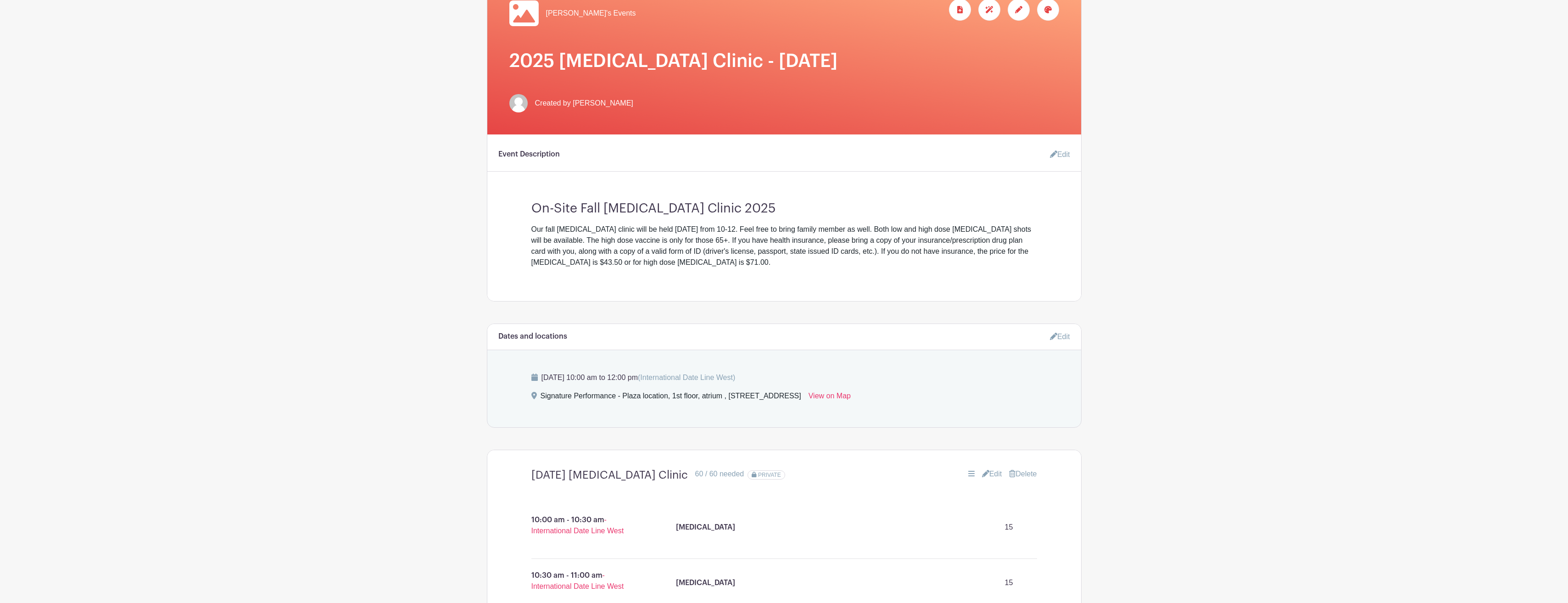
scroll to position [183, 0]
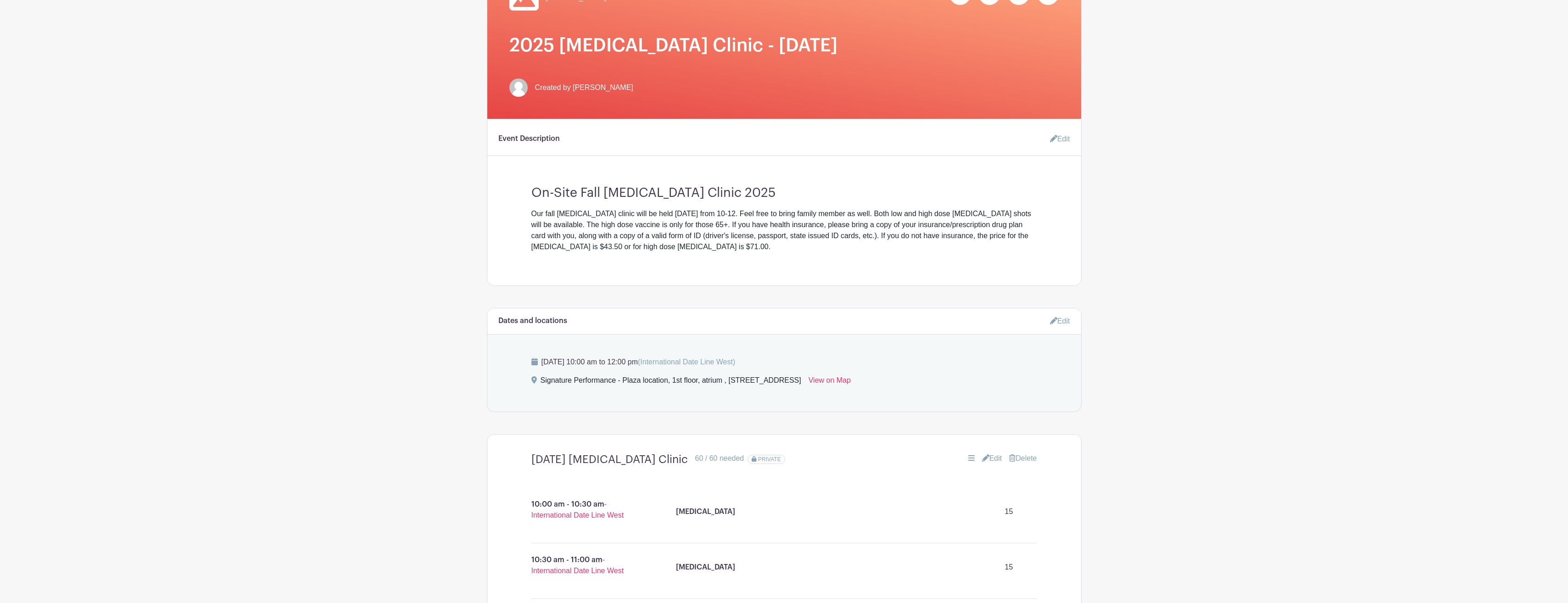
click at [1050, 321] on icon at bounding box center [1053, 321] width 7 height 7
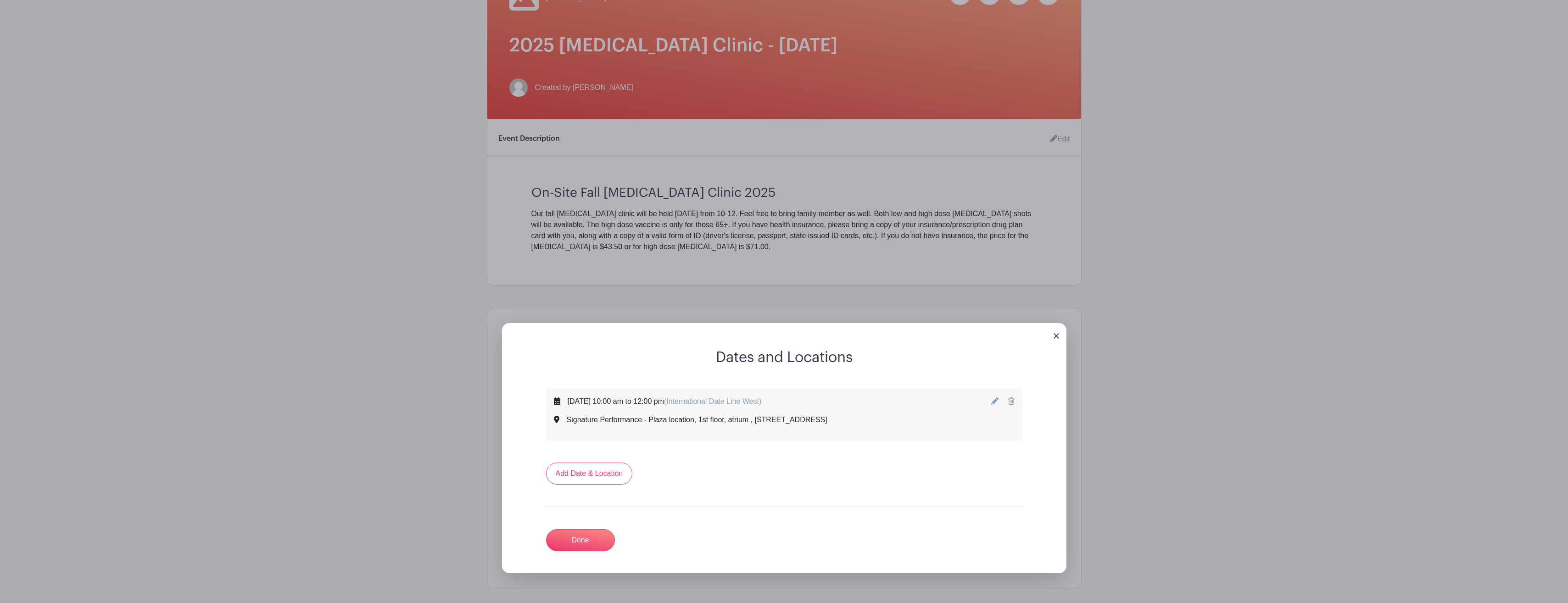
click at [627, 401] on div "[DATE] 10:00 am to 12:00 pm (International Date Line West)" at bounding box center [664, 402] width 194 height 11
click at [993, 399] on icon at bounding box center [995, 401] width 7 height 7
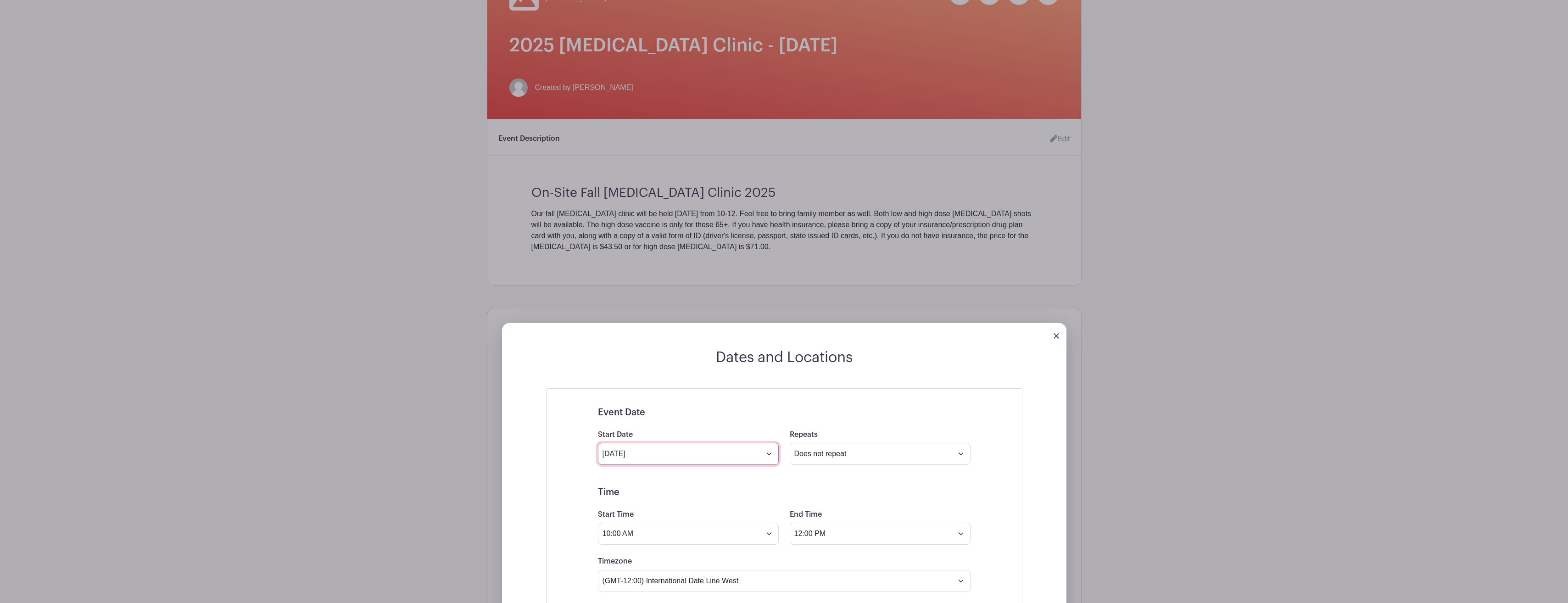
click at [770, 454] on input "[DATE]" at bounding box center [688, 454] width 181 height 22
click at [712, 556] on span "24" at bounding box center [709, 557] width 18 height 18
type input "[DATE]"
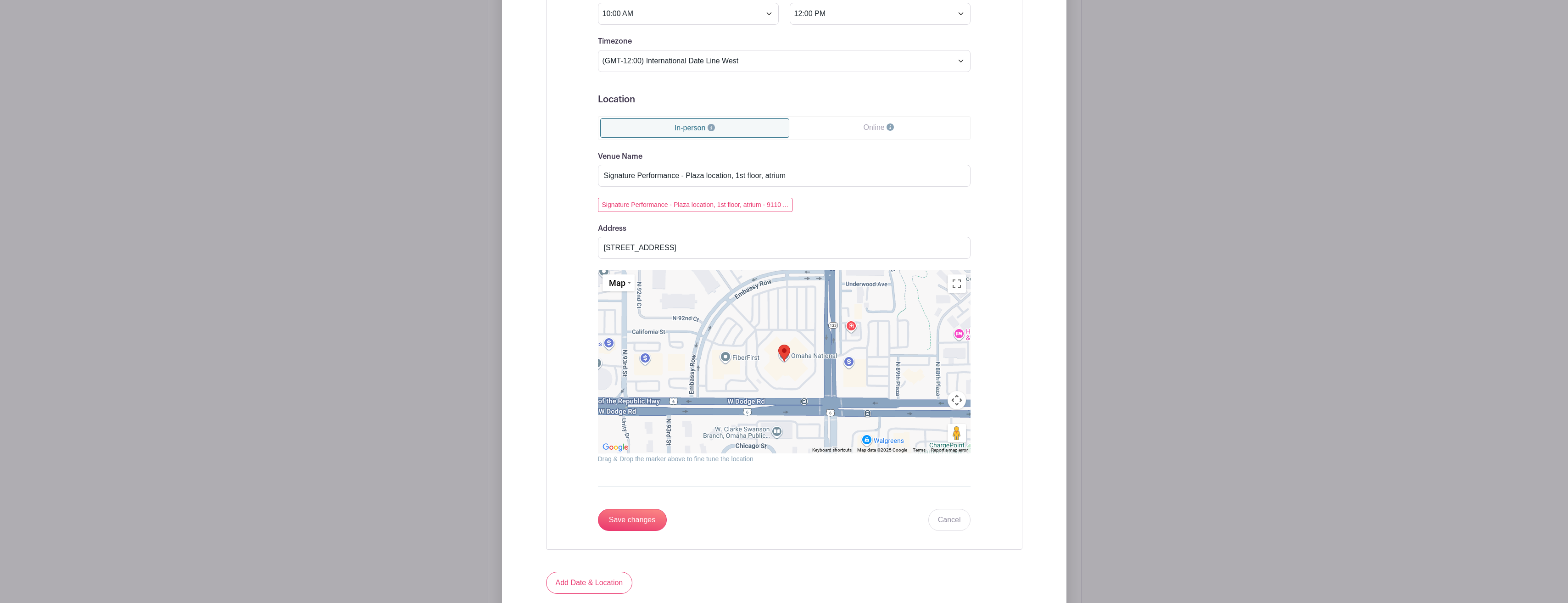
scroll to position [780, 0]
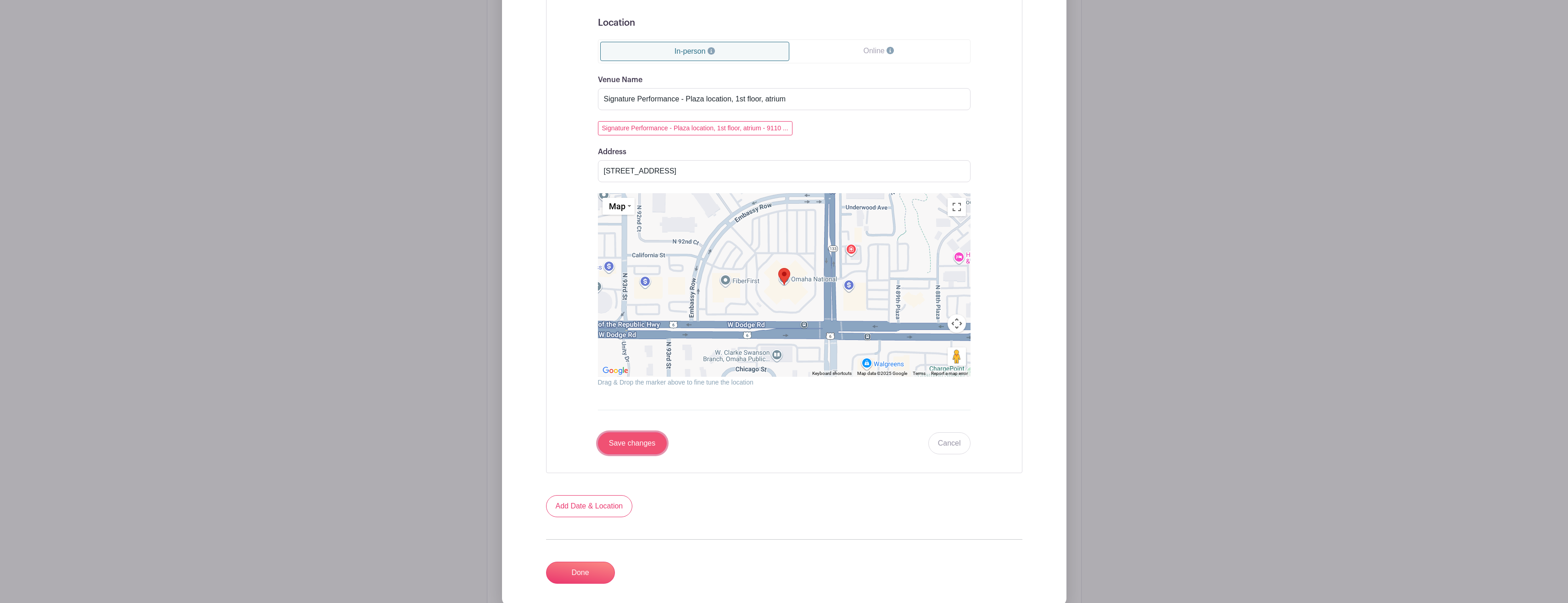
click at [639, 437] on input "Save changes" at bounding box center [632, 443] width 69 height 22
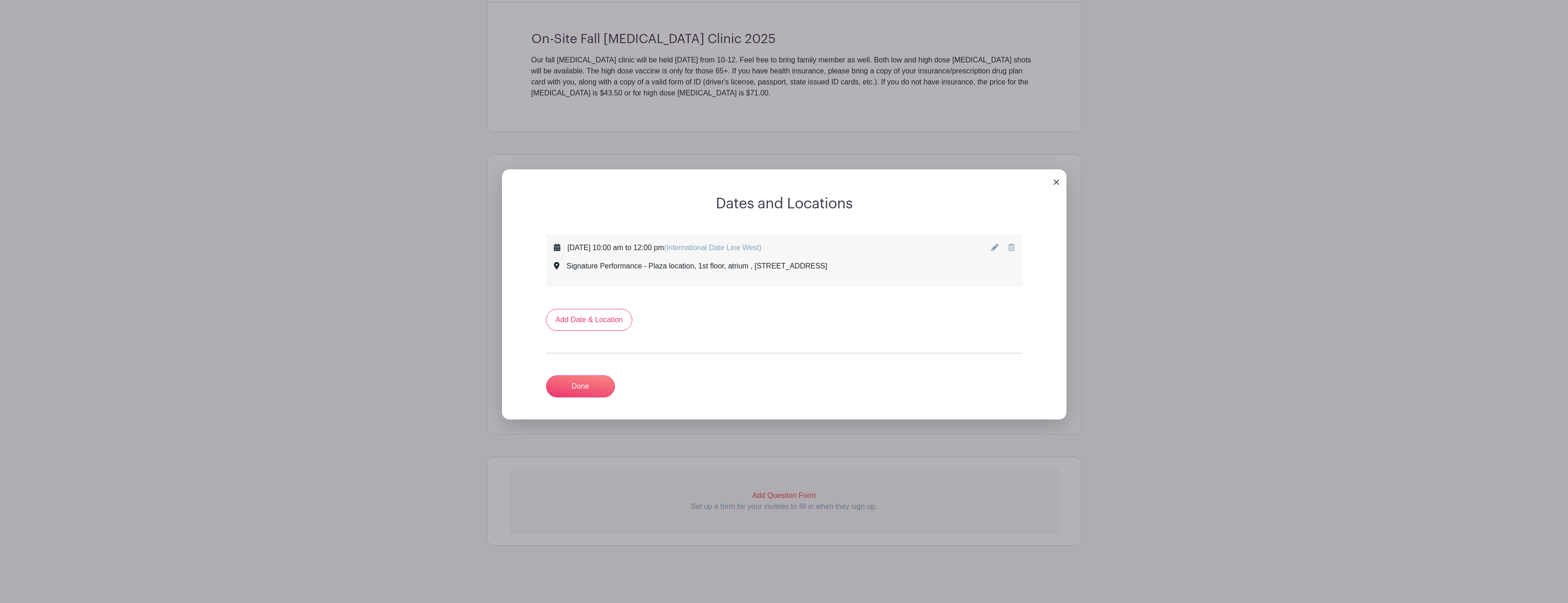
scroll to position [338, 0]
click at [594, 393] on link "Done" at bounding box center [580, 387] width 69 height 22
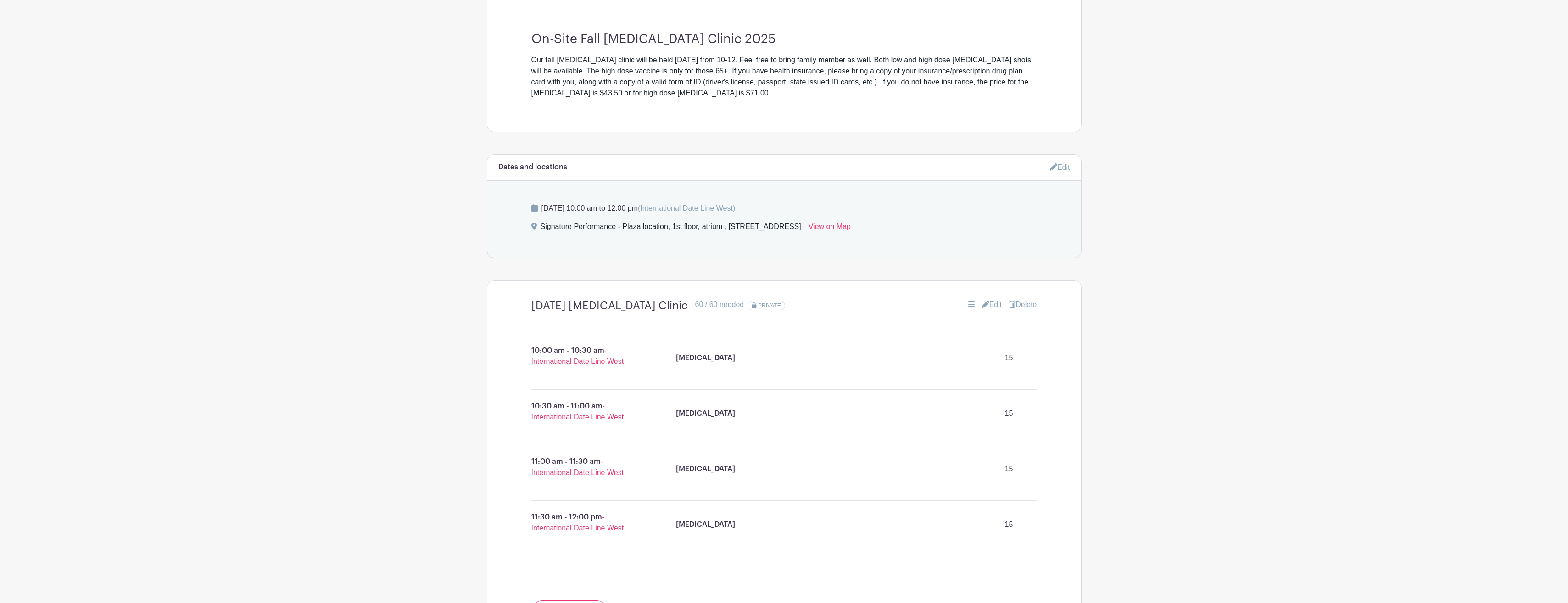
click at [988, 303] on link "Edit" at bounding box center [992, 305] width 20 height 11
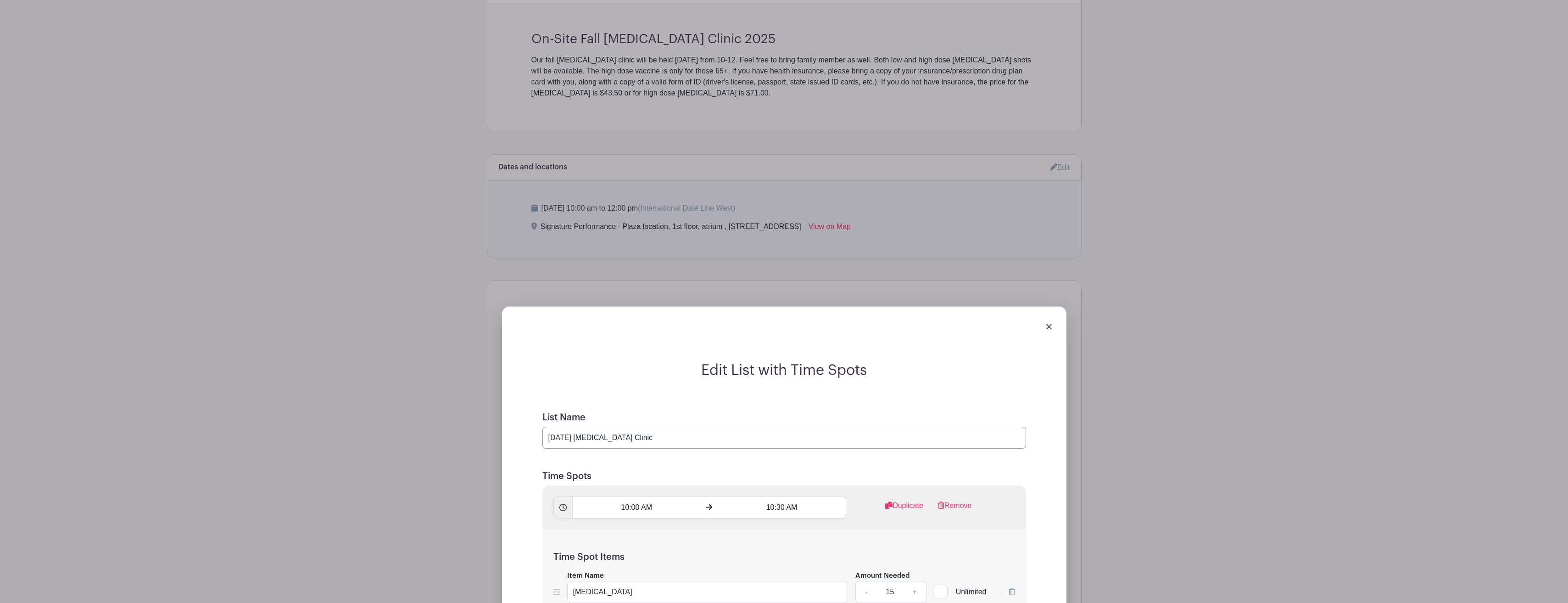
click at [579, 438] on input "[DATE] [MEDICAL_DATA] Clinic" at bounding box center [784, 438] width 484 height 22
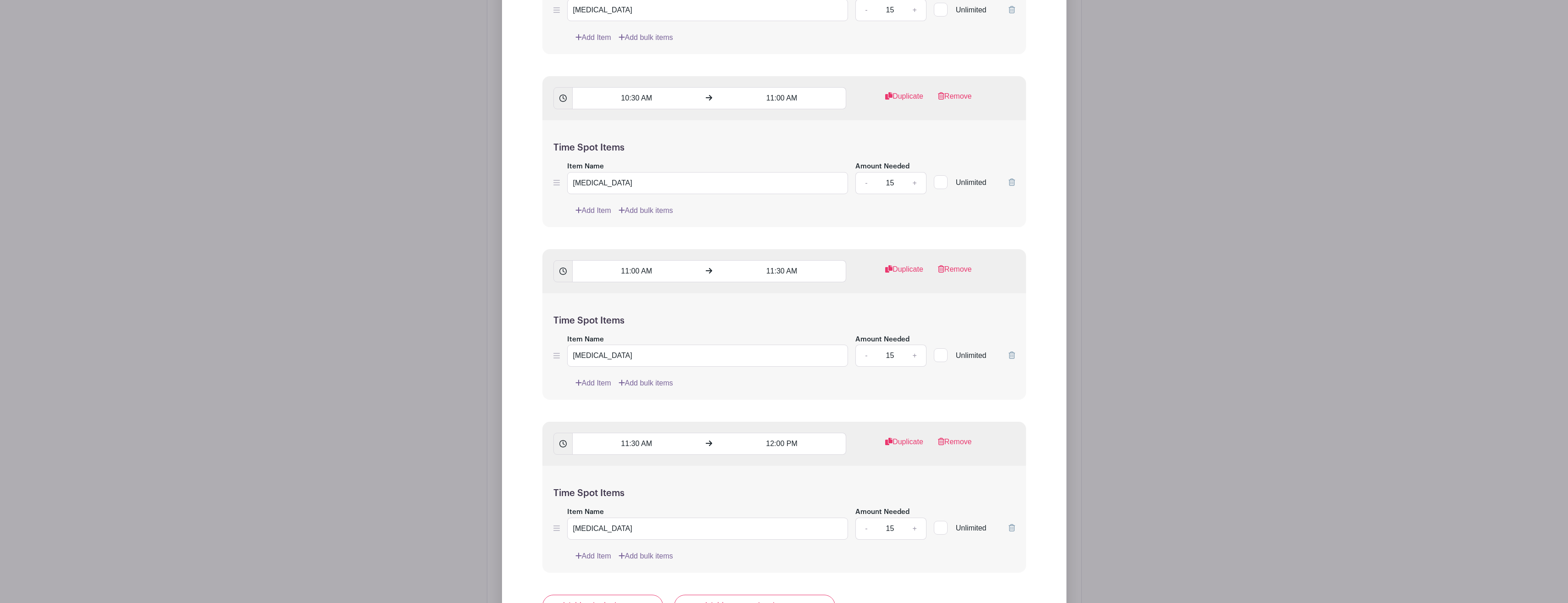
scroll to position [1118, 0]
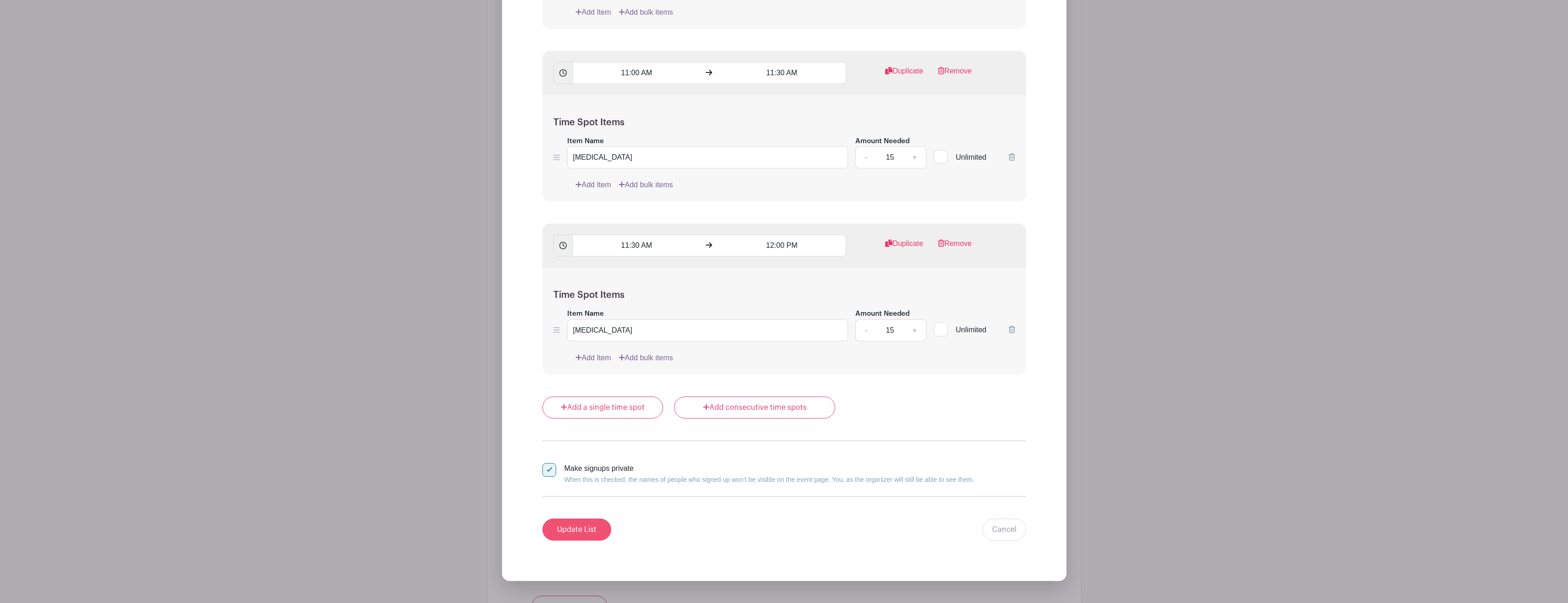
type input "[DATE] [MEDICAL_DATA] Clinic"
click at [589, 529] on input "Update List" at bounding box center [576, 530] width 69 height 22
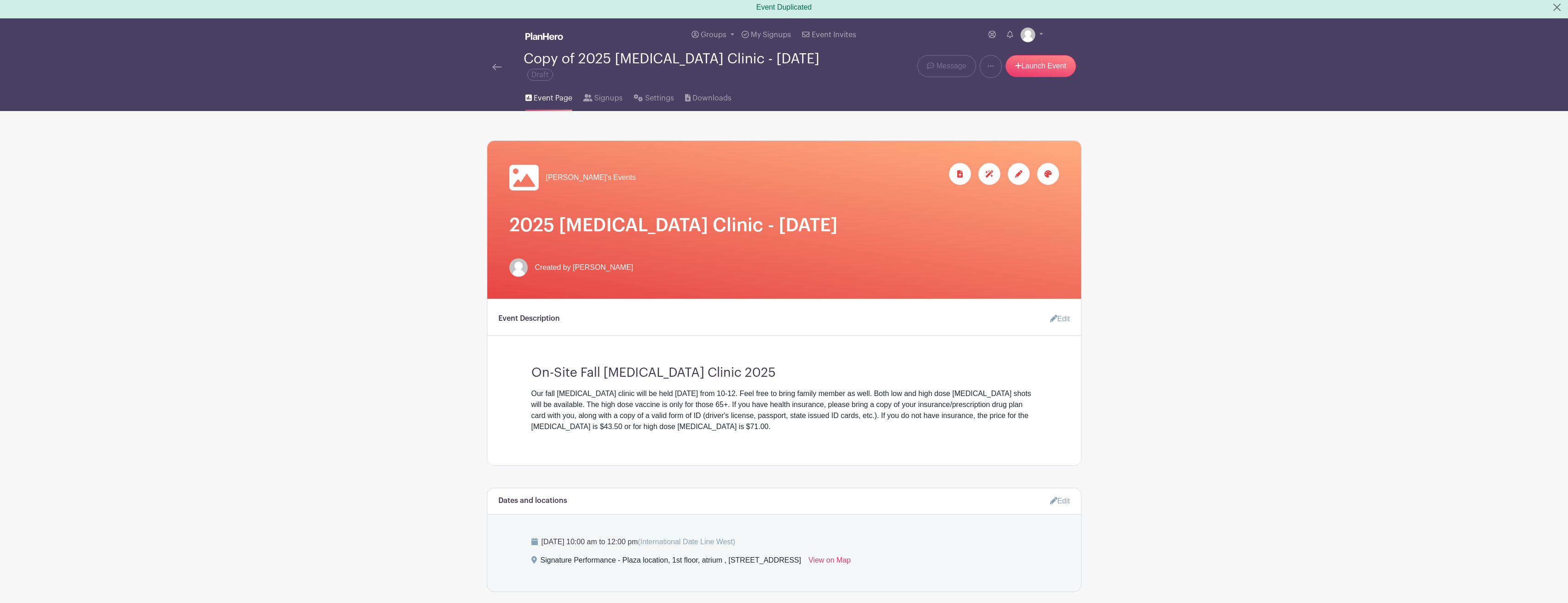
scroll to position [0, 0]
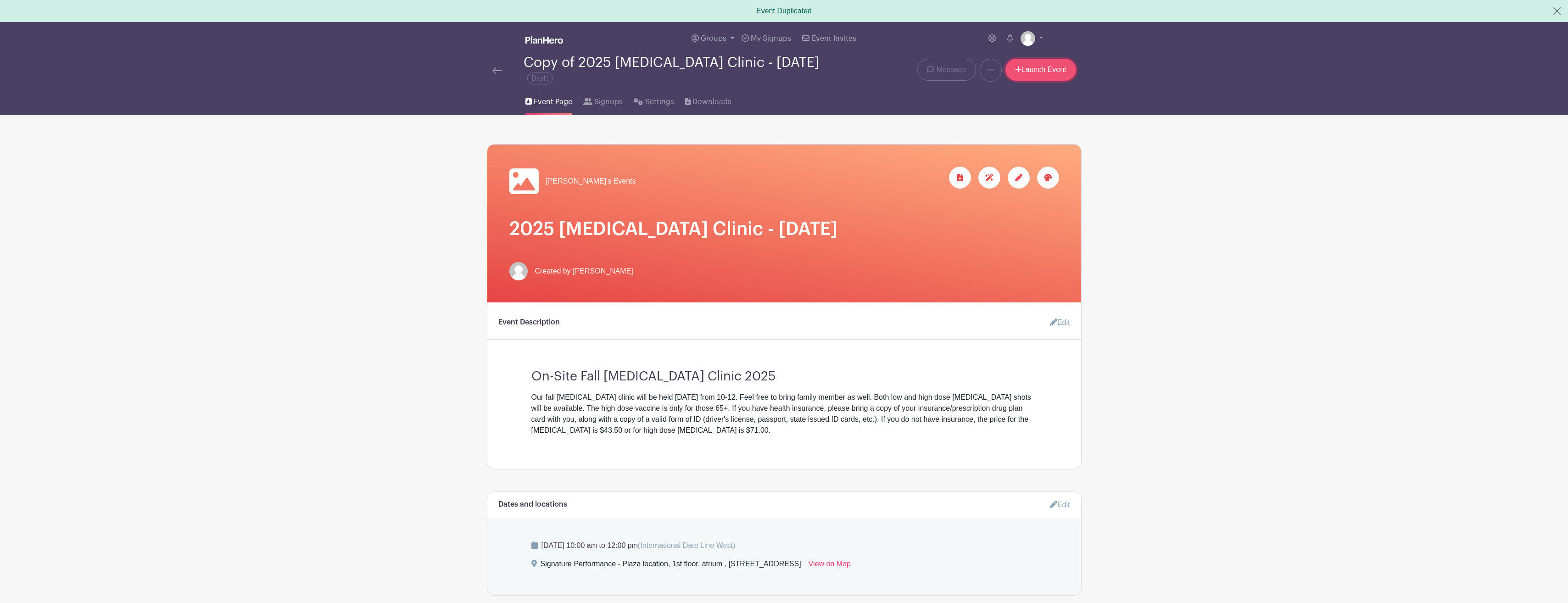
click at [1017, 67] on icon at bounding box center [1018, 70] width 6 height 6
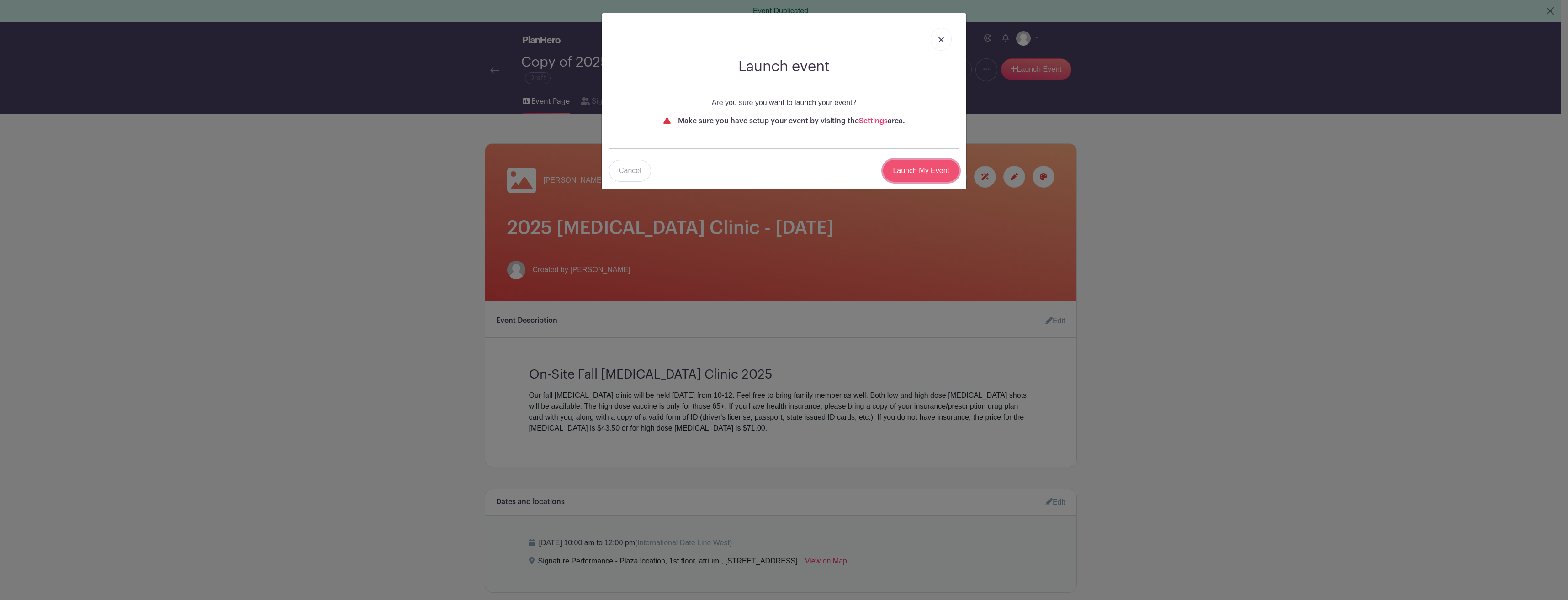
click at [925, 166] on input "Launch My Event" at bounding box center [921, 171] width 76 height 22
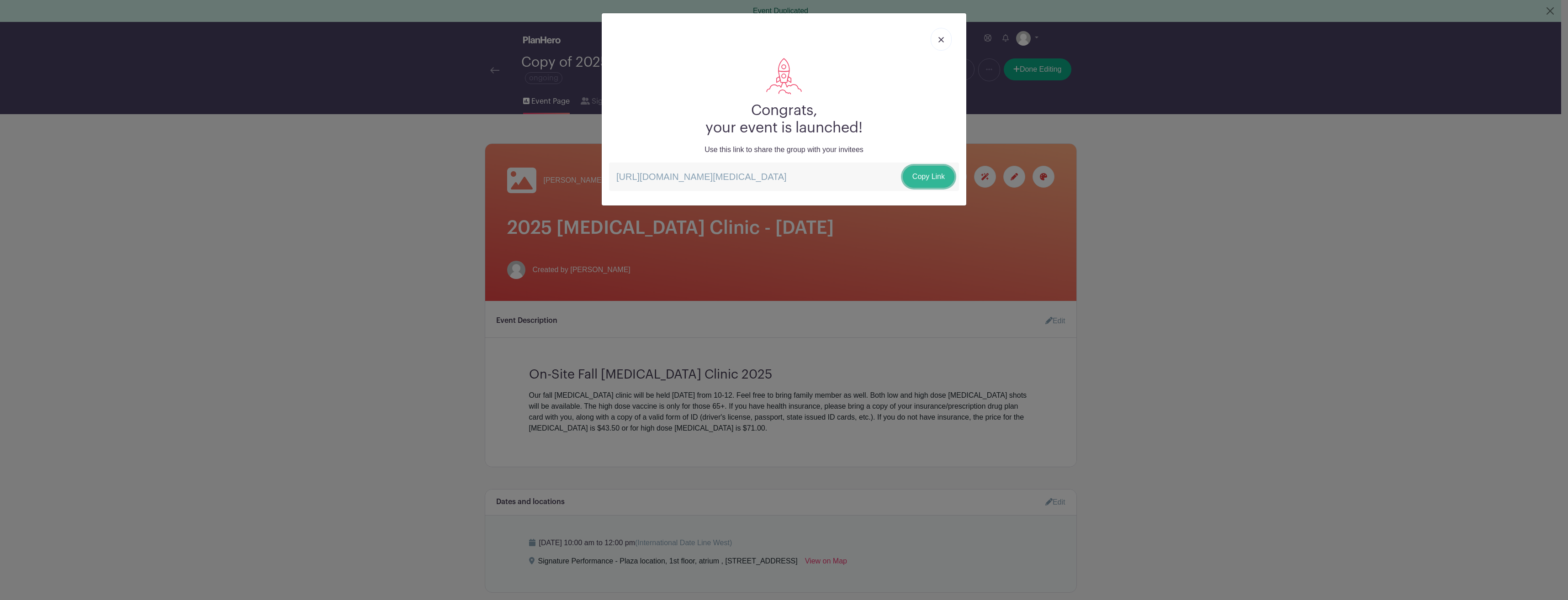
click at [925, 173] on link "Copy Link" at bounding box center [928, 176] width 52 height 22
click at [474, 440] on div "Congrats, your event is launched! Use this link to share the group with your in…" at bounding box center [784, 300] width 1568 height 600
